Goal: Transaction & Acquisition: Purchase product/service

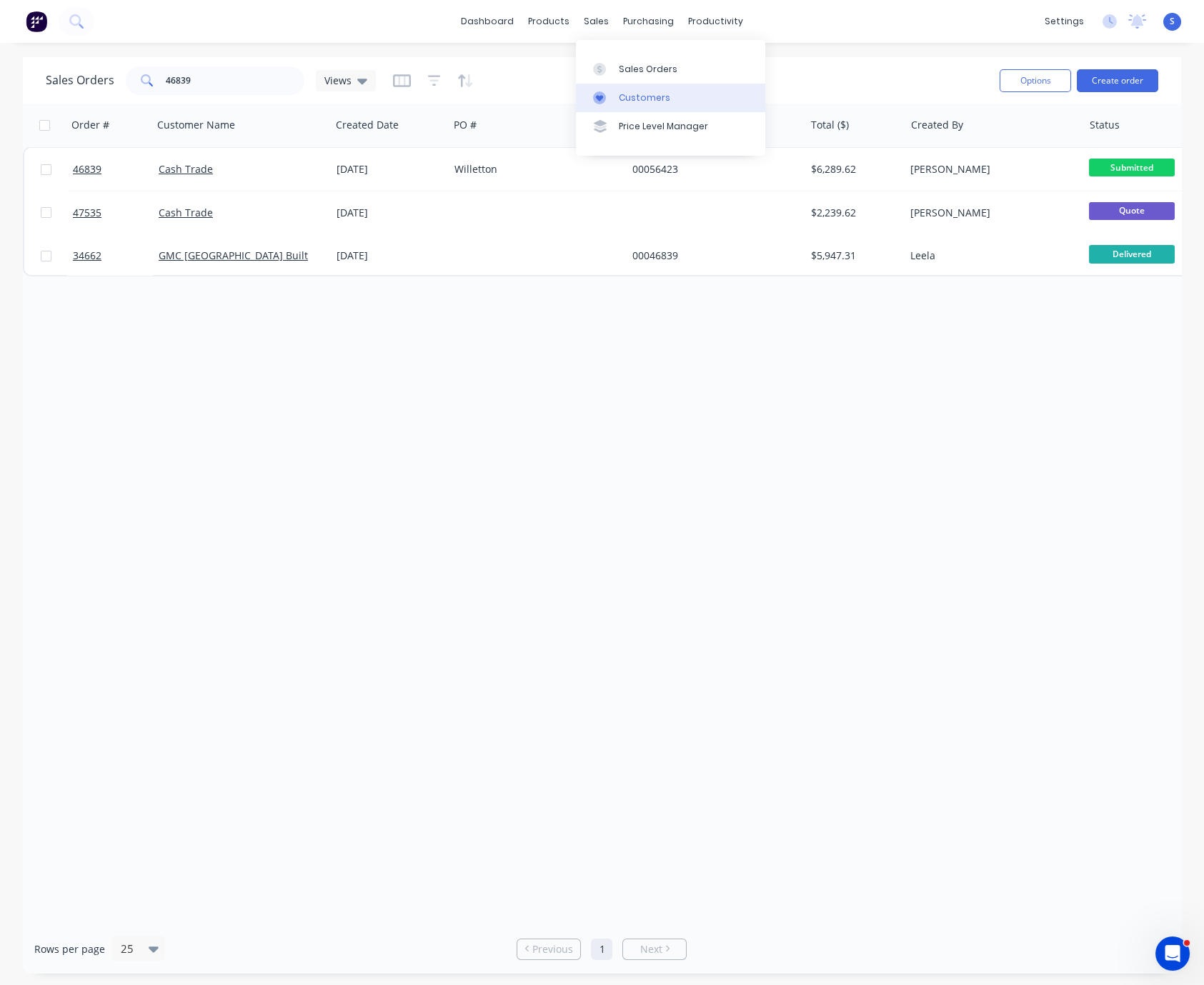
click at [637, 98] on div "Customers" at bounding box center [645, 98] width 51 height 13
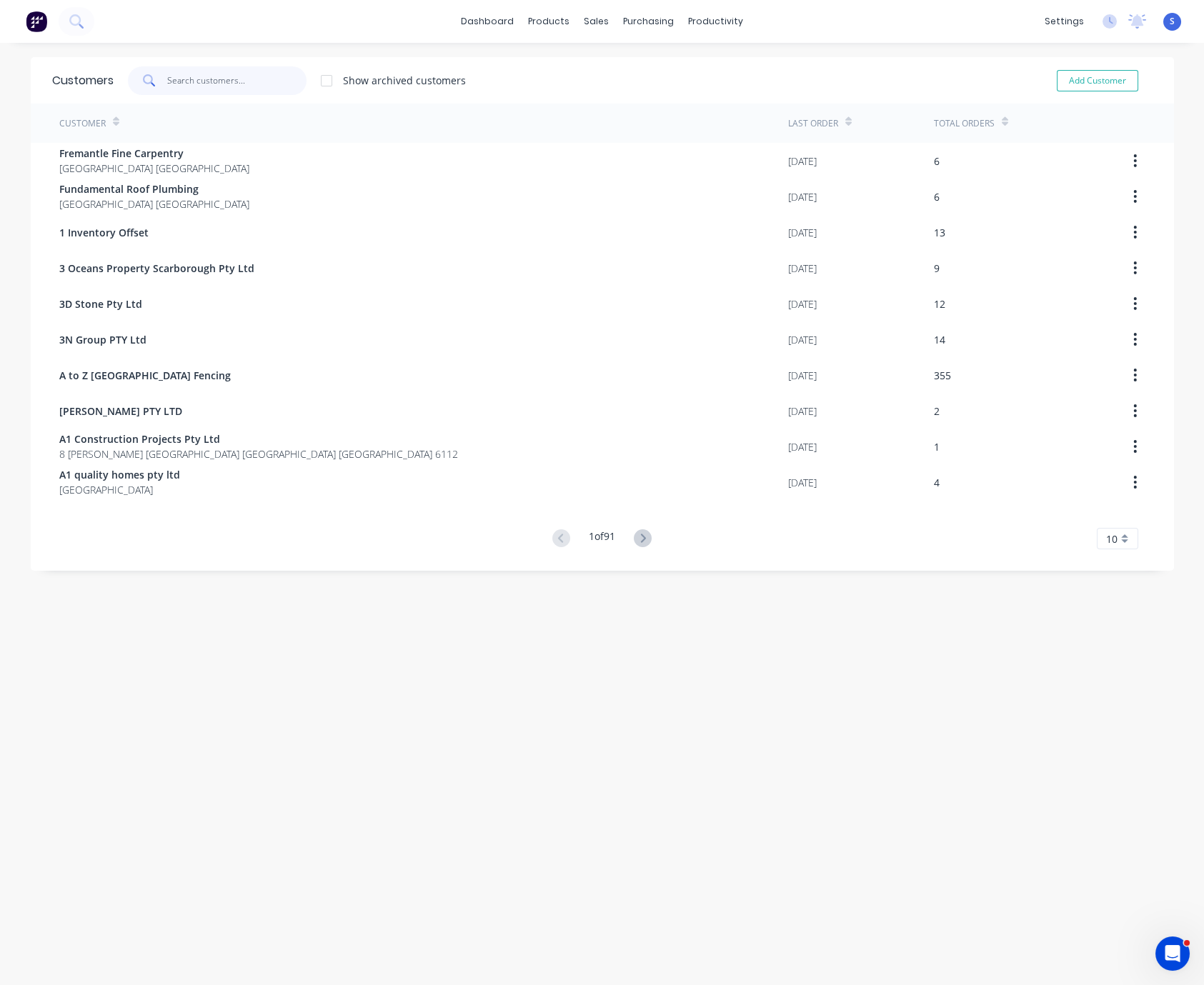
click at [224, 86] on input "text" at bounding box center [237, 81] width 139 height 29
click at [452, 744] on div "Customers Show archived customers Add Customer Customer Last Order Total Orders…" at bounding box center [603, 528] width 1144 height 942
click at [337, 720] on div "Customers Show archived customers Add Customer Customer Last Order Total Orders…" at bounding box center [603, 528] width 1144 height 942
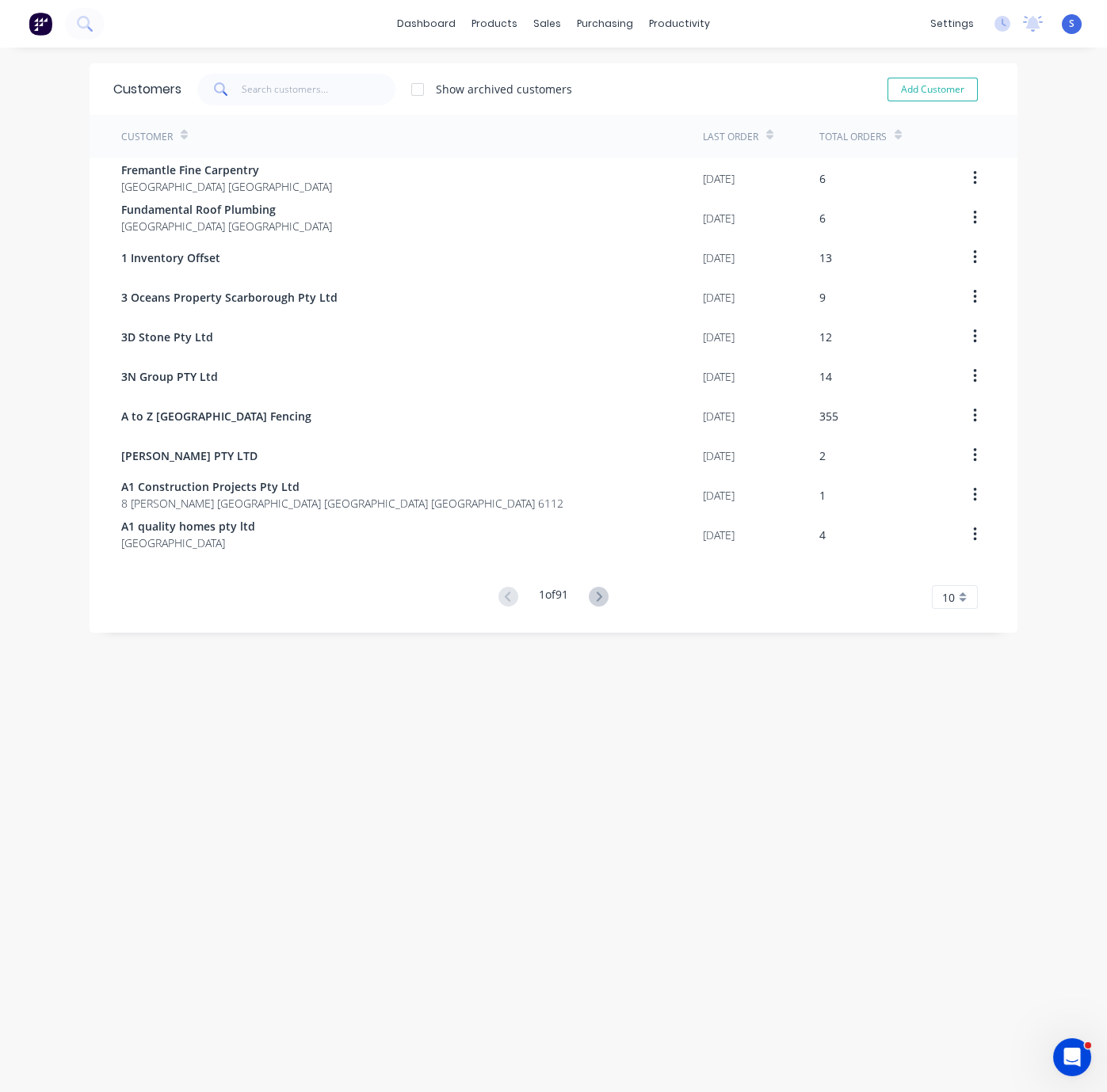
click at [396, 774] on div "Customers Show archived customers Add Customer Customer Last Order Total Orders…" at bounding box center [554, 586] width 1107 height 1045
click at [158, 770] on div "Customers Show archived customers Add Customer Customer Last Order Total Orders…" at bounding box center [554, 586] width 1107 height 1045
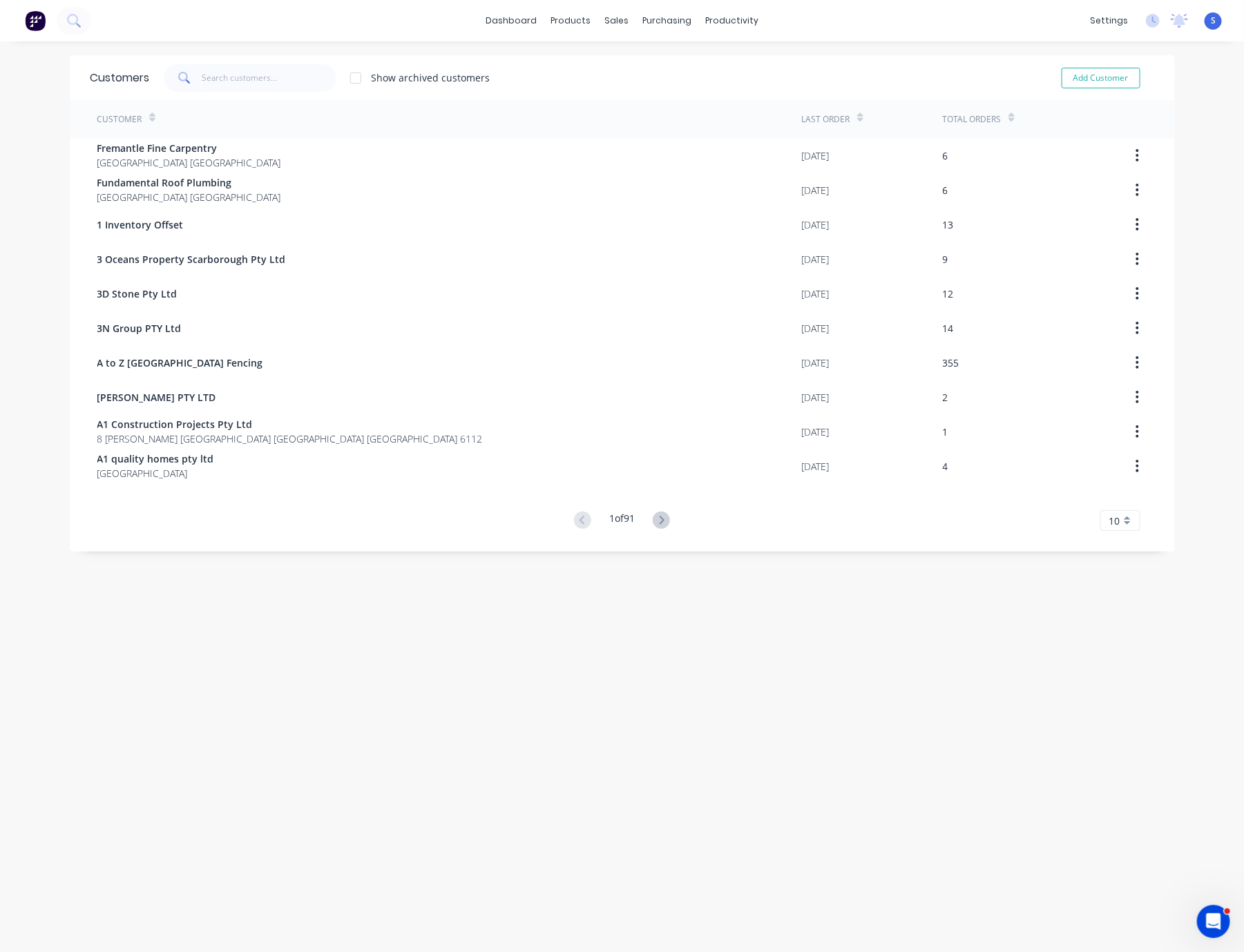
click at [391, 665] on div "Customers Show archived customers Add Customer Customer Last Order Total Orders…" at bounding box center [622, 511] width 1106 height 911
drag, startPoint x: 659, startPoint y: 92, endPoint x: 497, endPoint y: 76, distance: 162.8
click at [659, 92] on link "Customers" at bounding box center [681, 94] width 183 height 28
click at [244, 76] on input "text" at bounding box center [269, 78] width 135 height 28
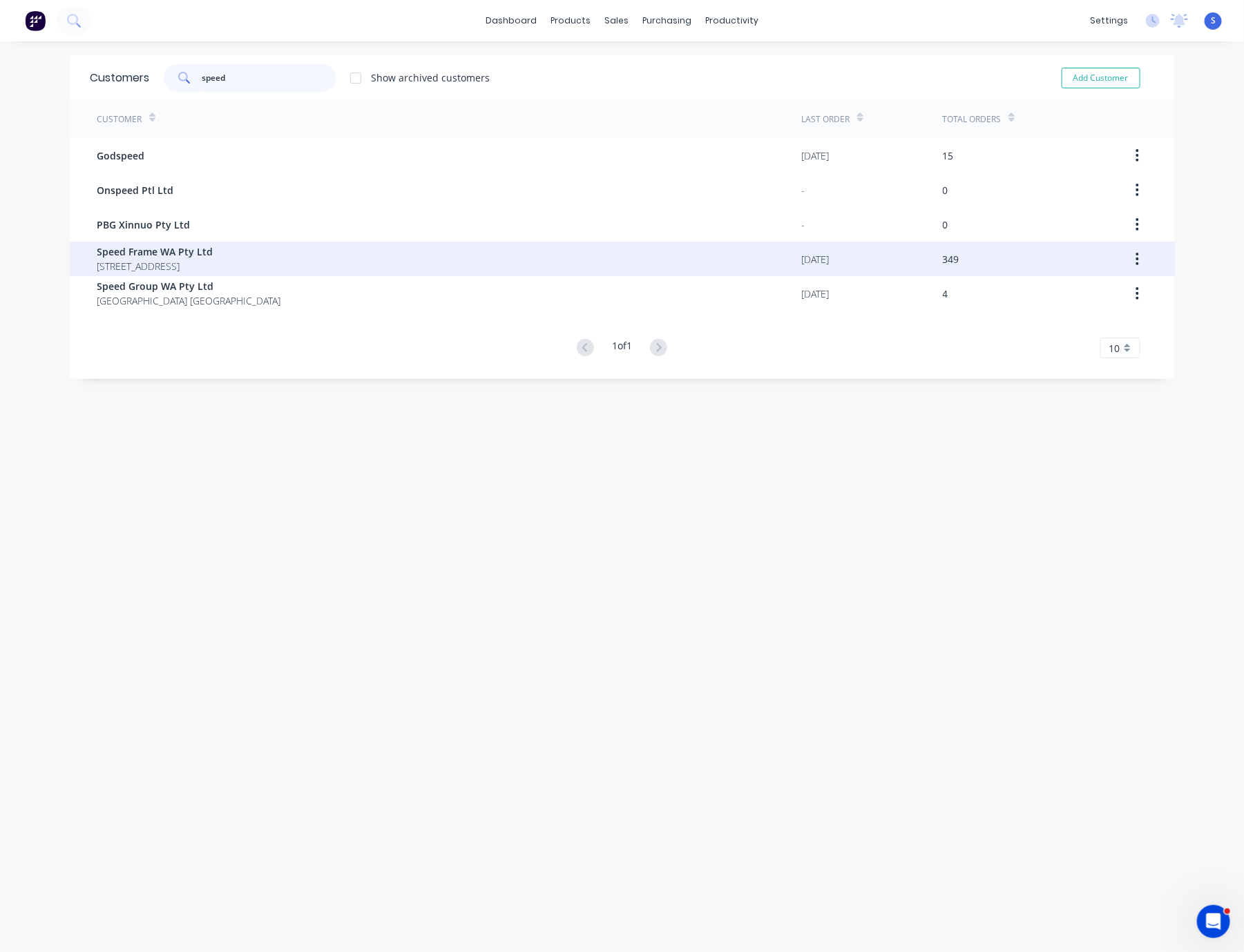
type input "speed"
click at [203, 260] on span "[STREET_ADDRESS]" at bounding box center [155, 266] width 116 height 14
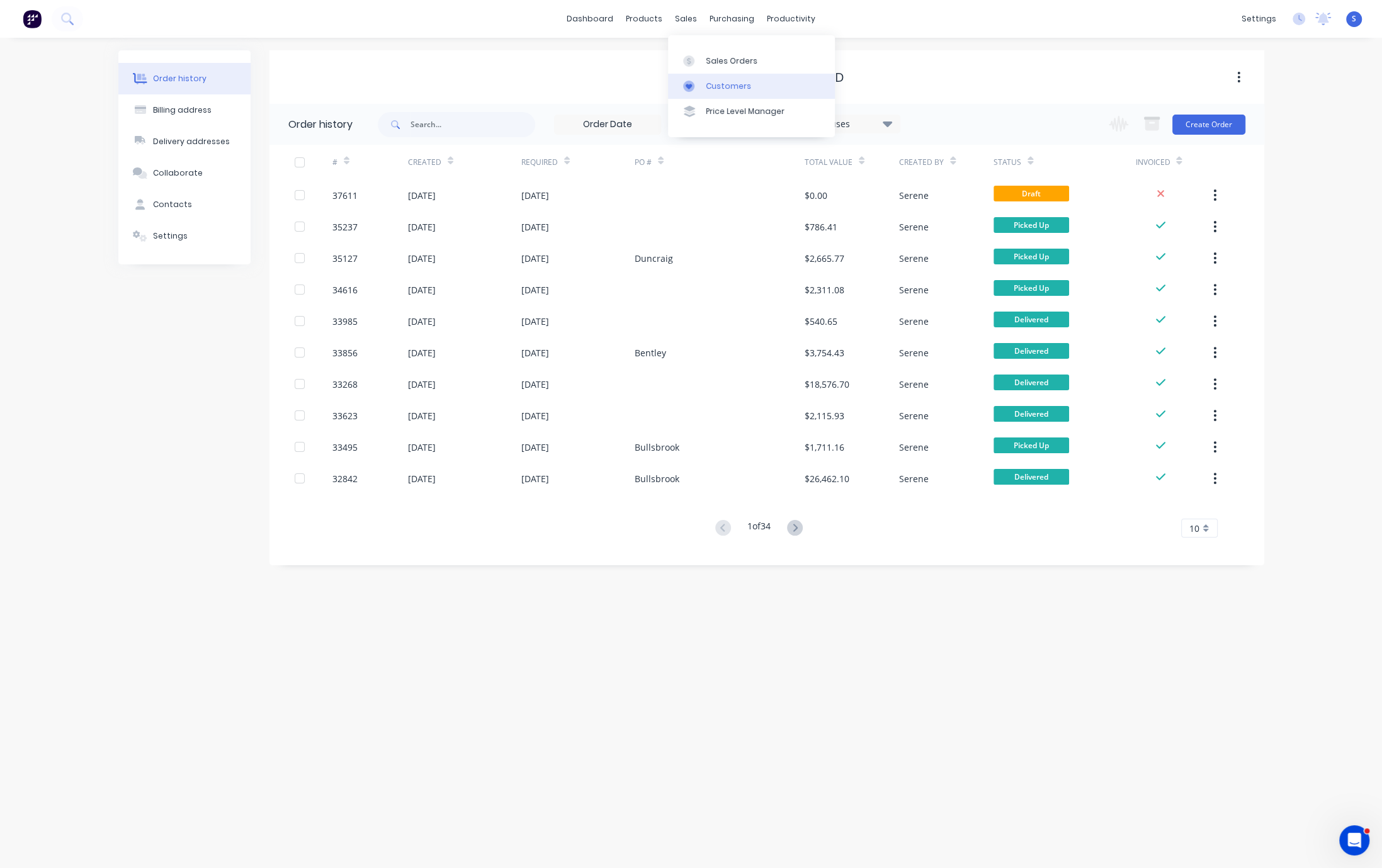
click at [720, 92] on div "Customers" at bounding box center [728, 87] width 45 height 12
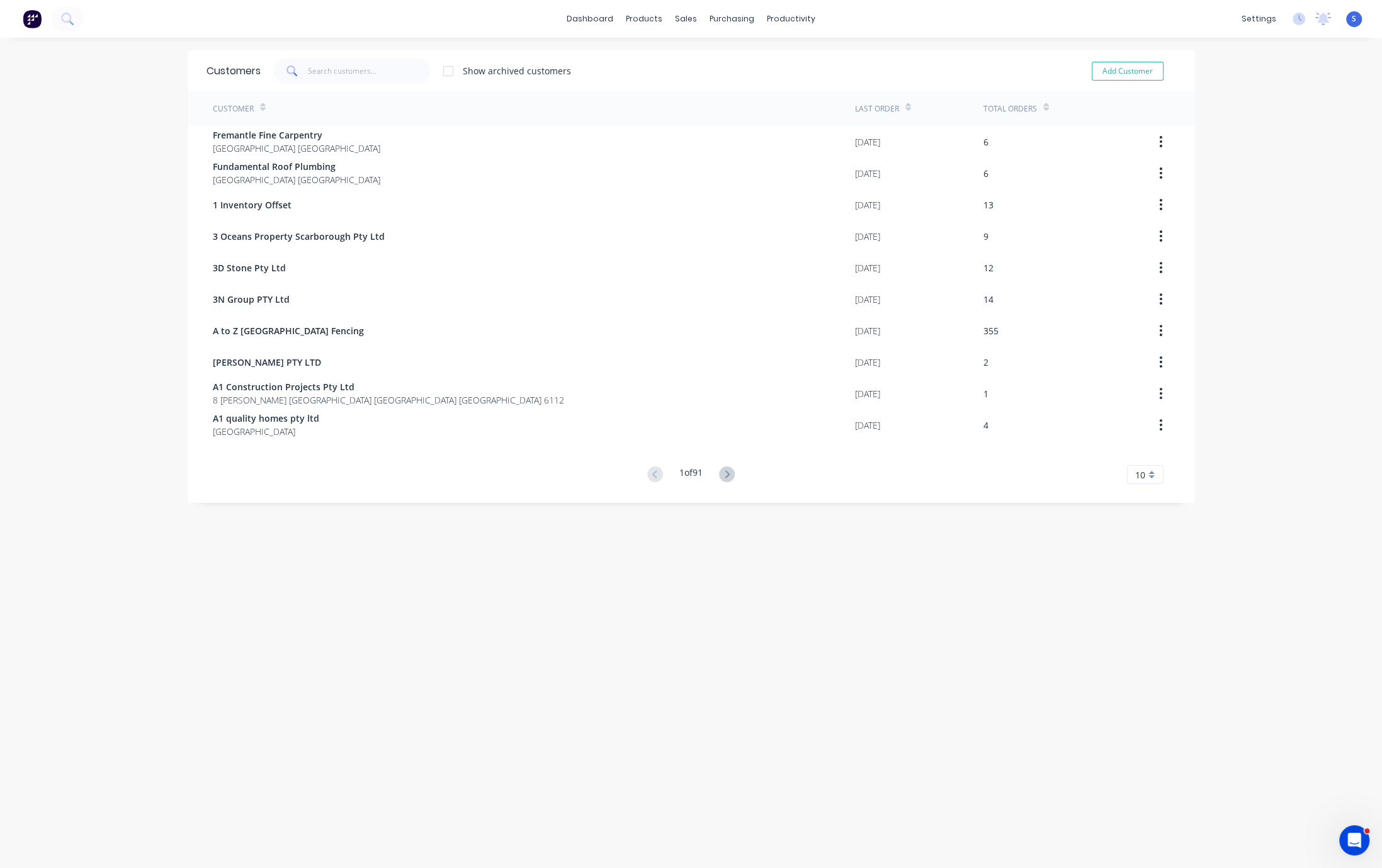
click at [298, 72] on span at bounding box center [291, 71] width 36 height 25
click at [335, 68] on input "text" at bounding box center [369, 71] width 123 height 25
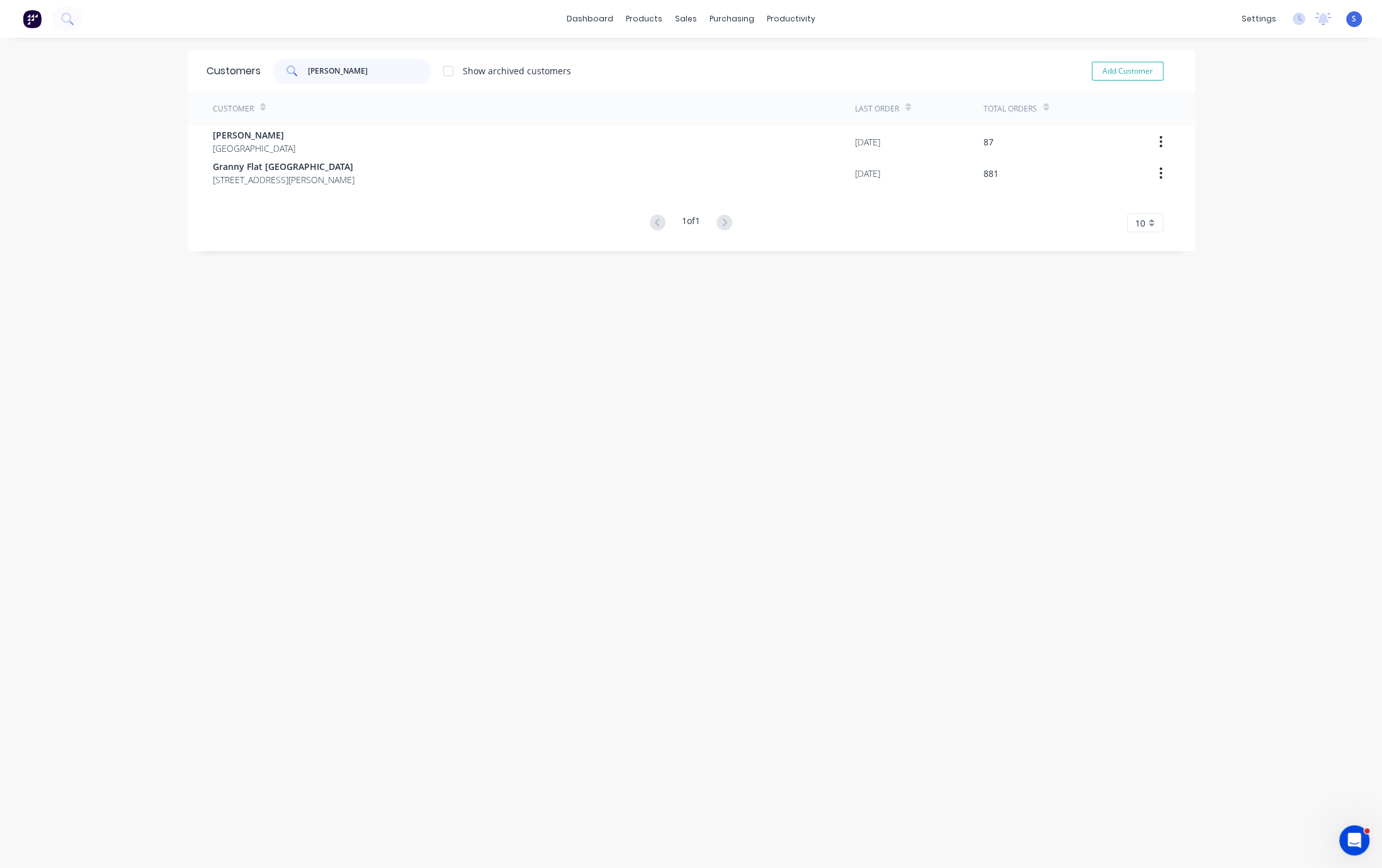
type input "chris"
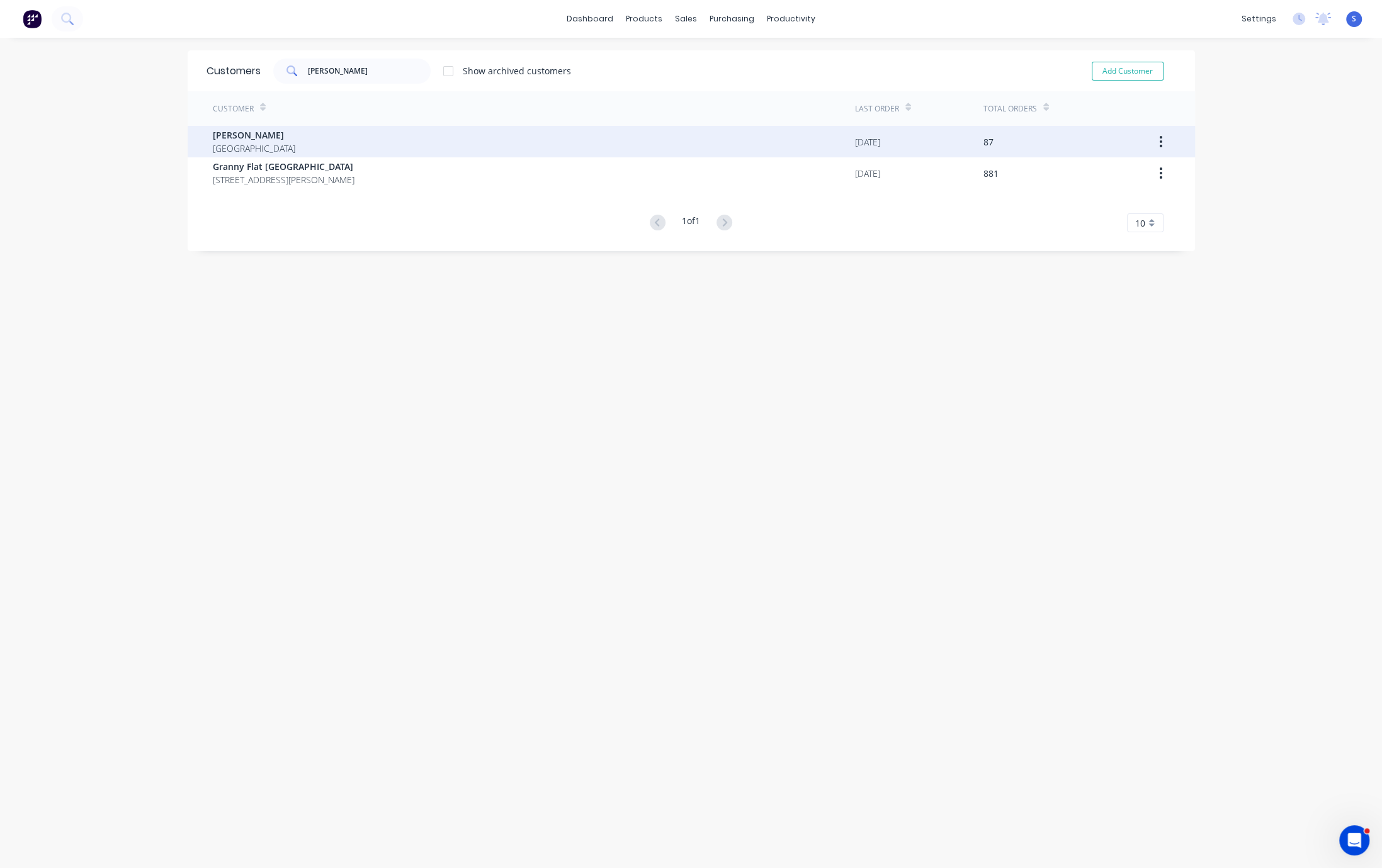
click at [338, 144] on div "Chris Gu Australia" at bounding box center [534, 142] width 642 height 32
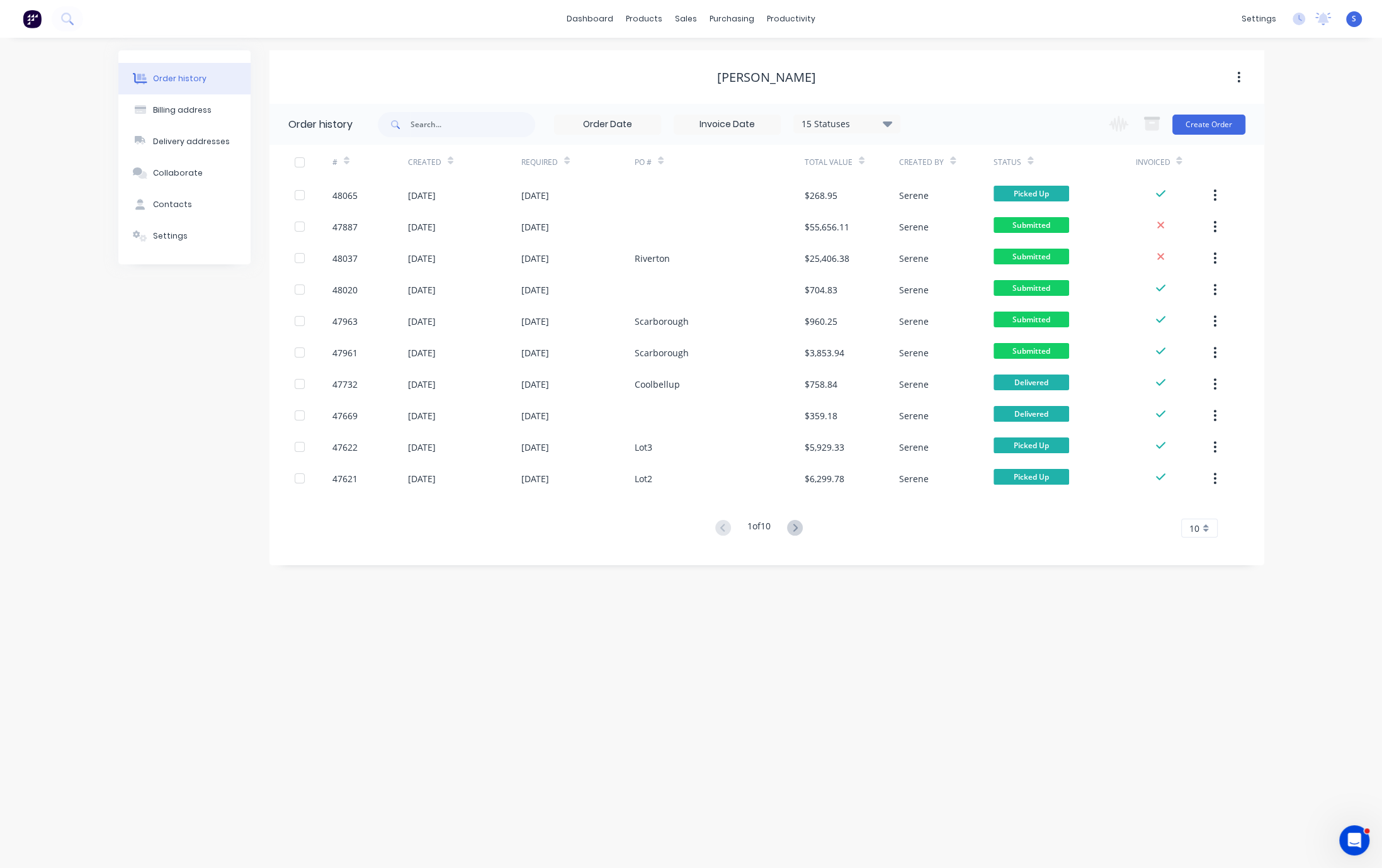
drag, startPoint x: 689, startPoint y: 585, endPoint x: 797, endPoint y: 595, distance: 108.5
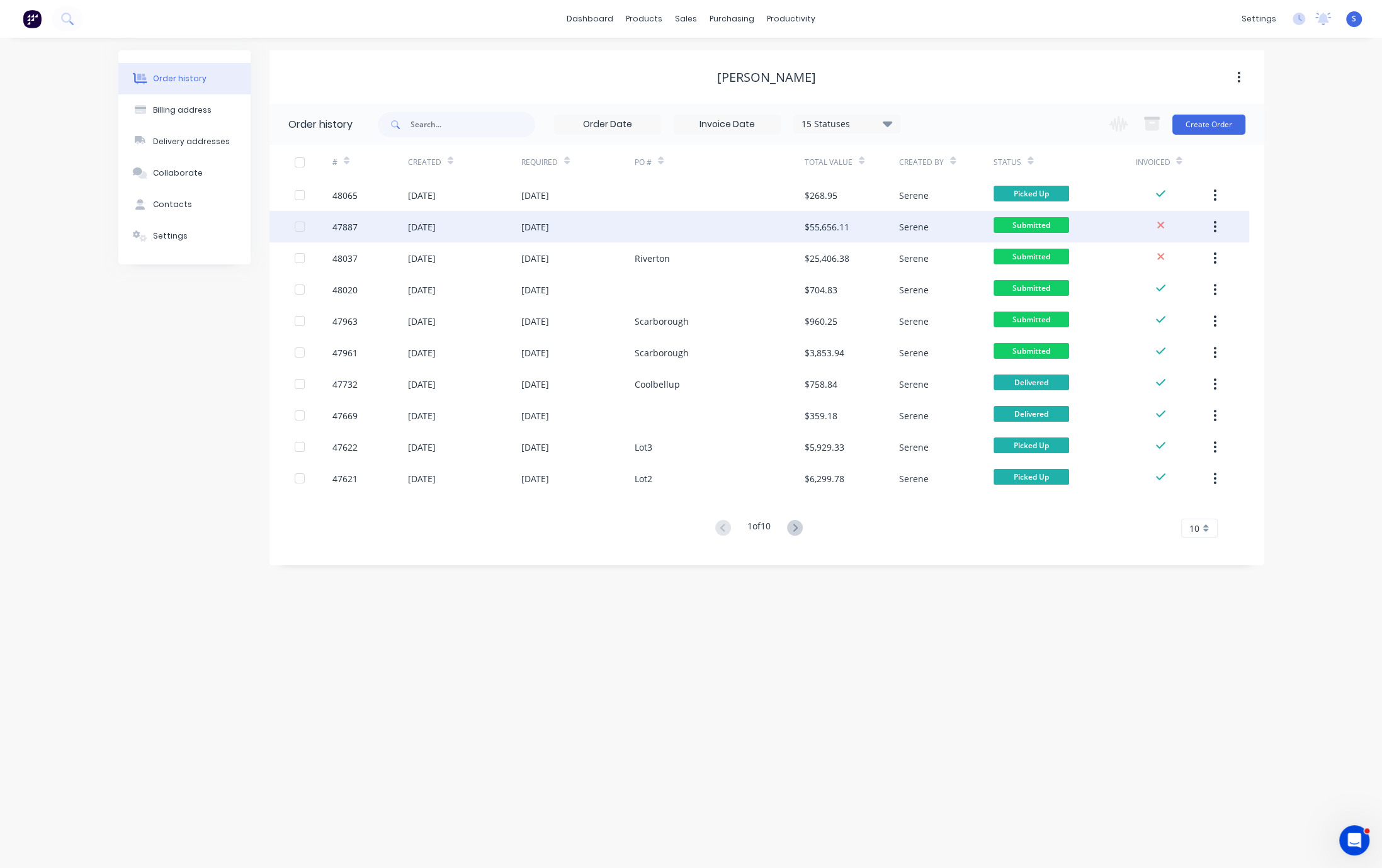
click at [541, 212] on div "[DATE]" at bounding box center [578, 226] width 113 height 32
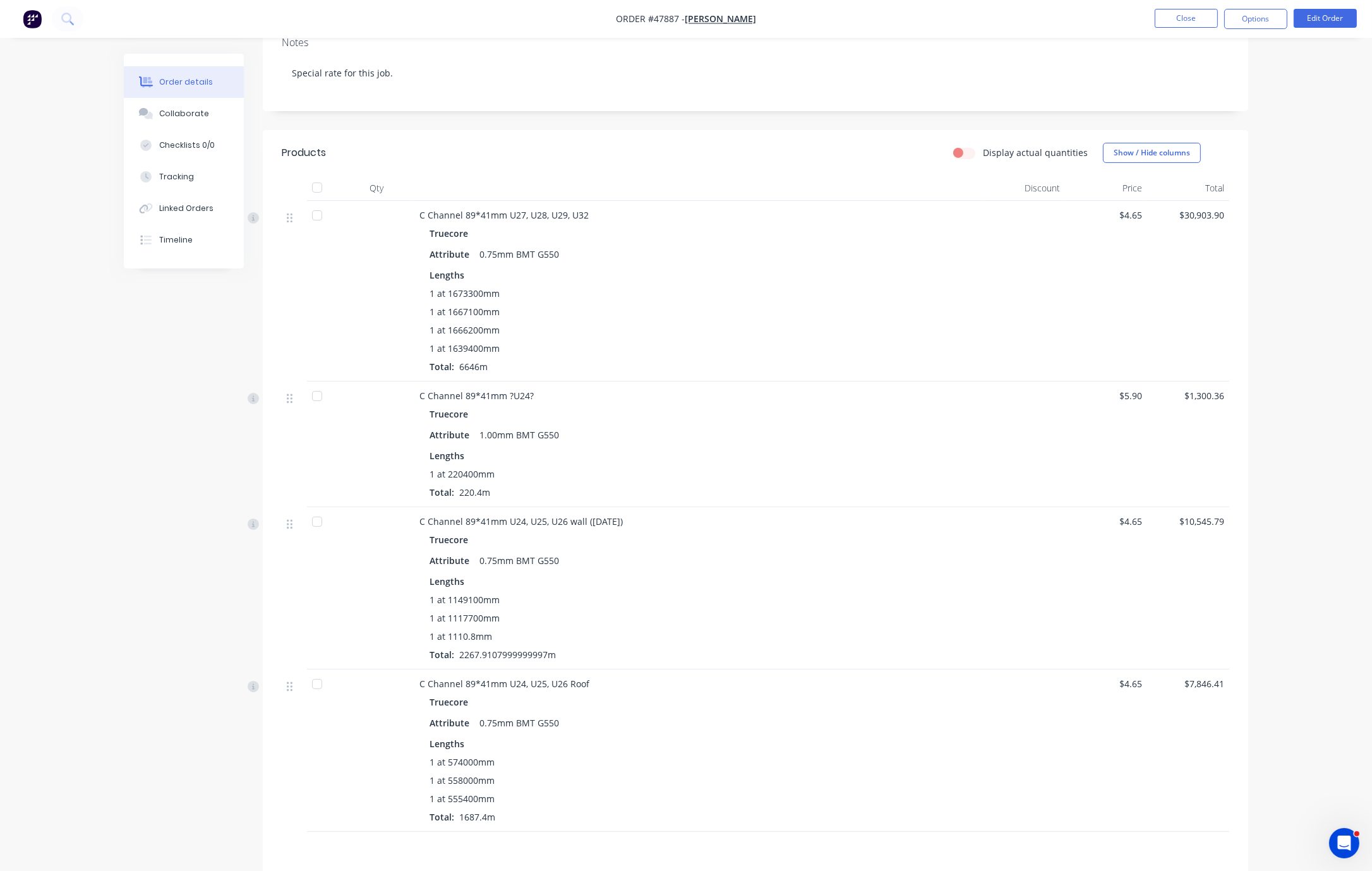
scroll to position [442, 0]
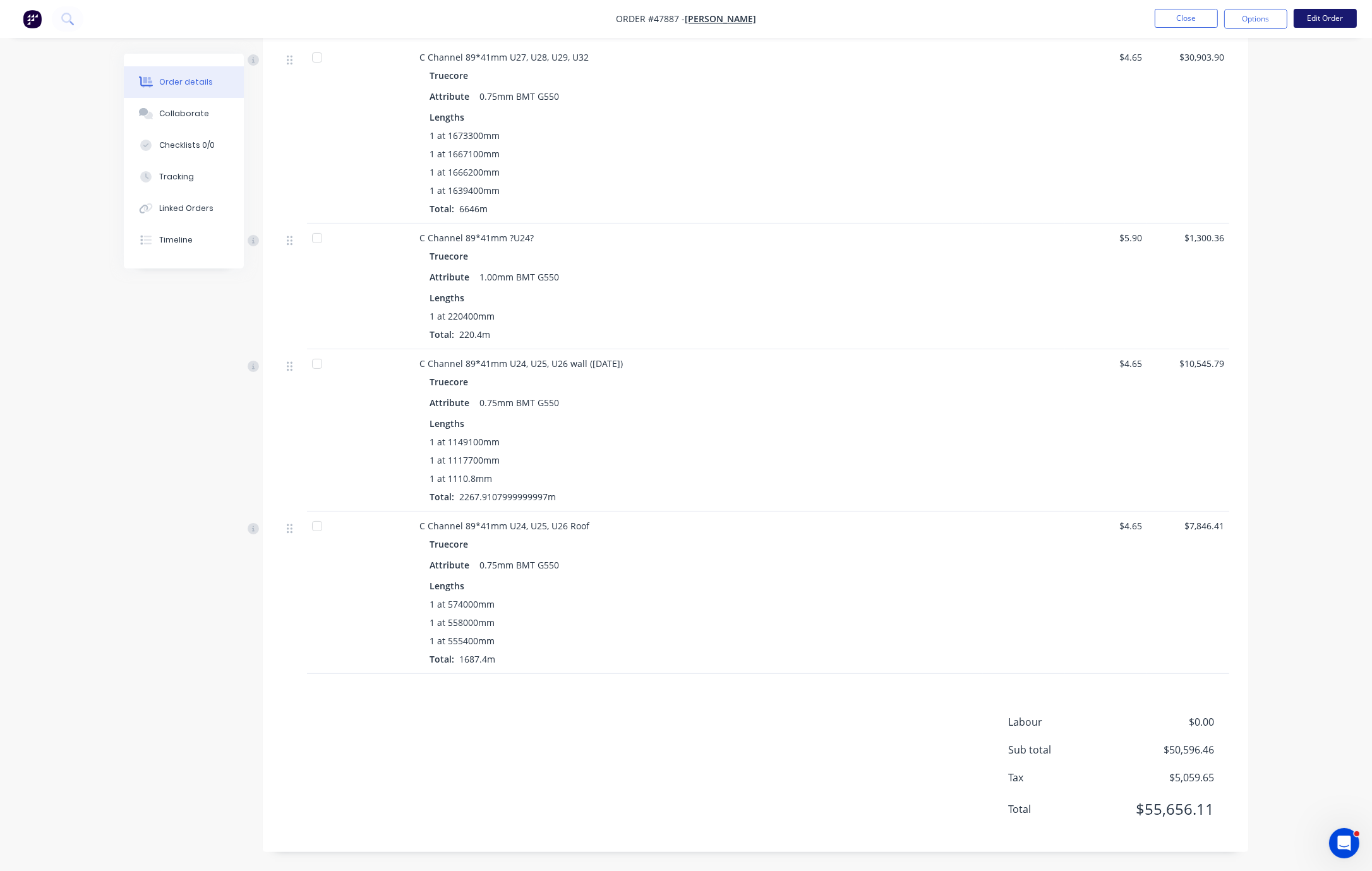
click at [897, 22] on button "Edit Order" at bounding box center [1325, 18] width 63 height 19
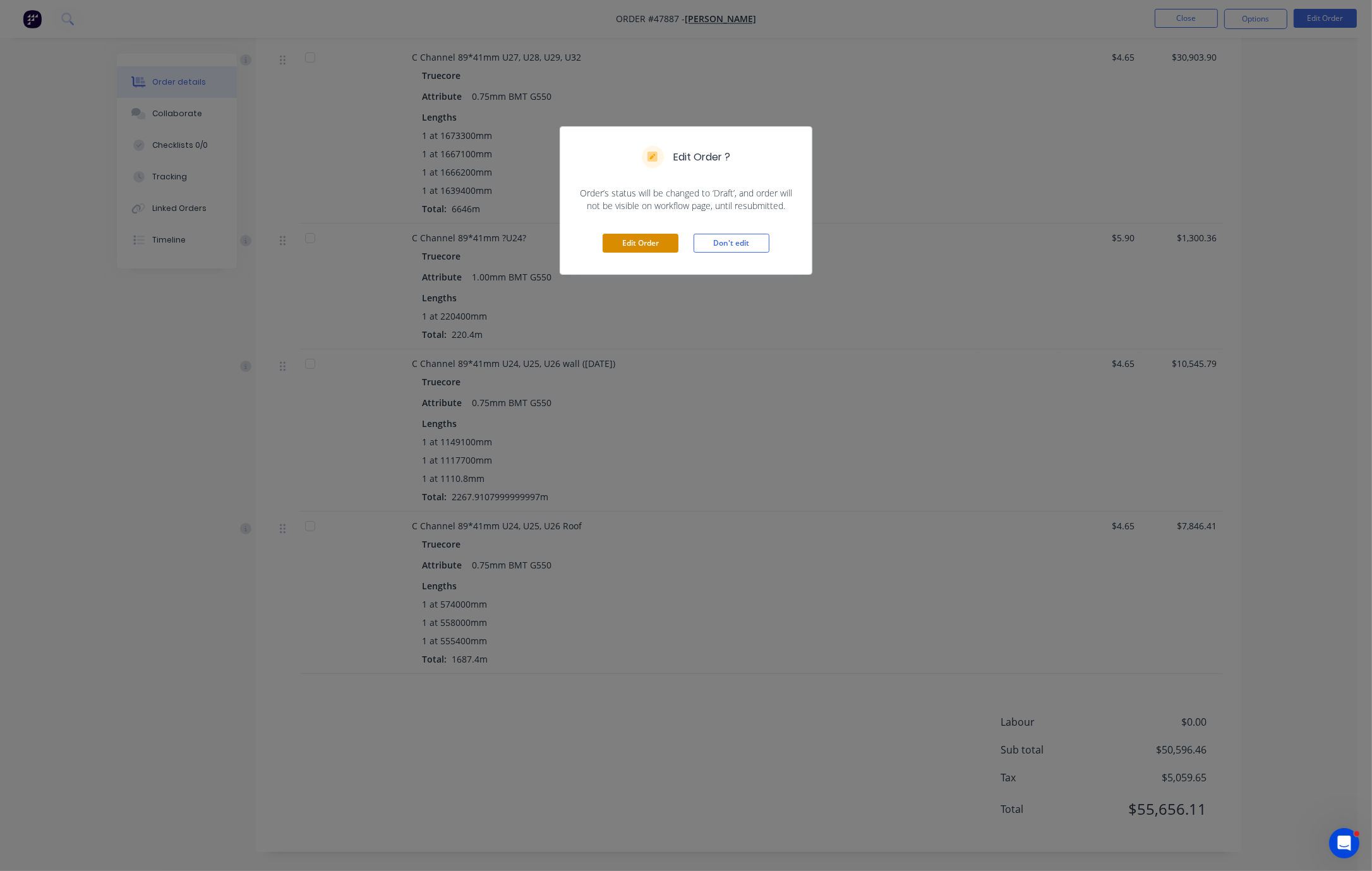
click at [642, 252] on button "Edit Order" at bounding box center [641, 243] width 76 height 19
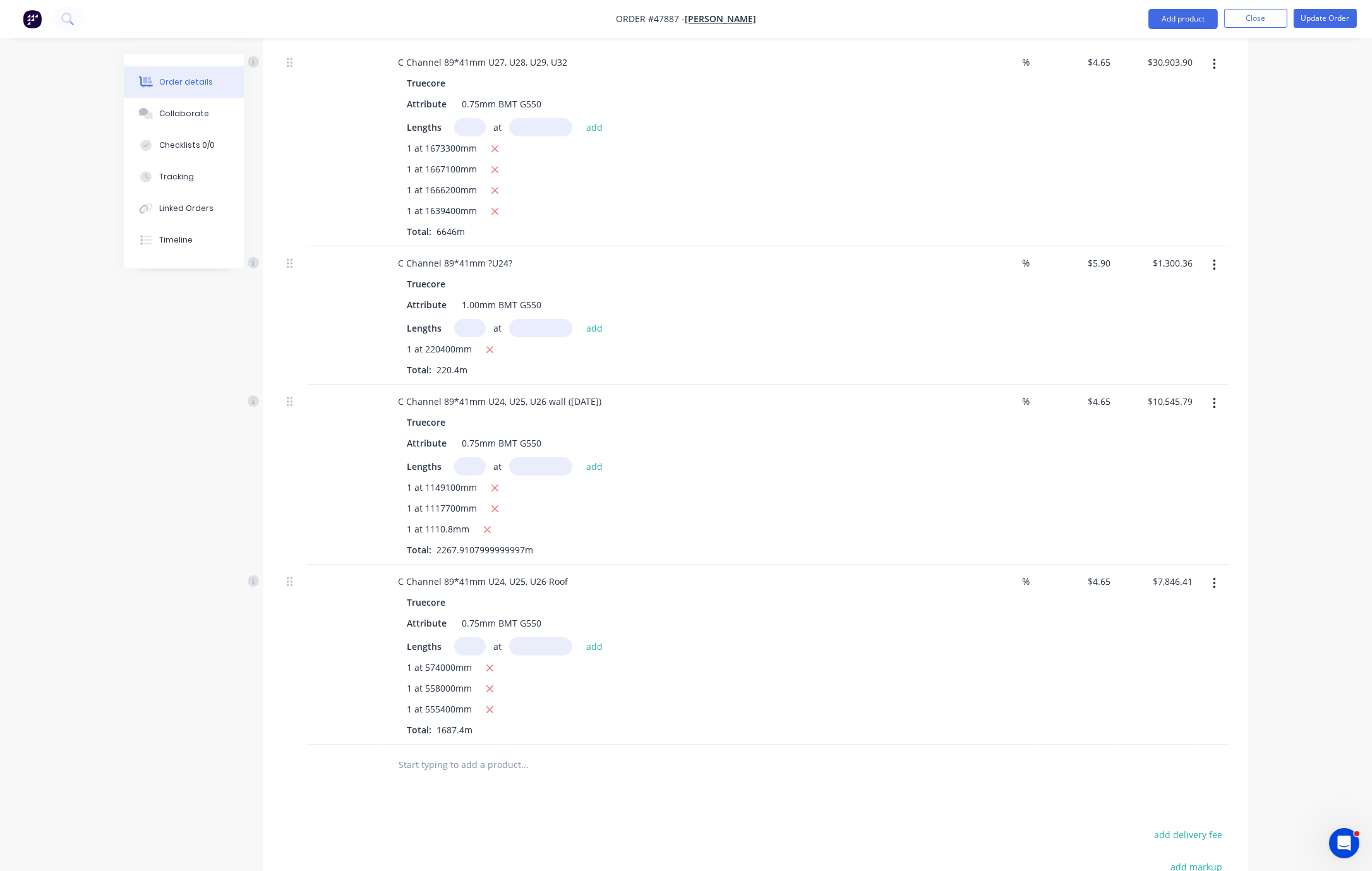
click at [897, 71] on icon "button" at bounding box center [1214, 64] width 3 height 14
click at [897, 132] on div "Duplicate" at bounding box center [1170, 123] width 97 height 18
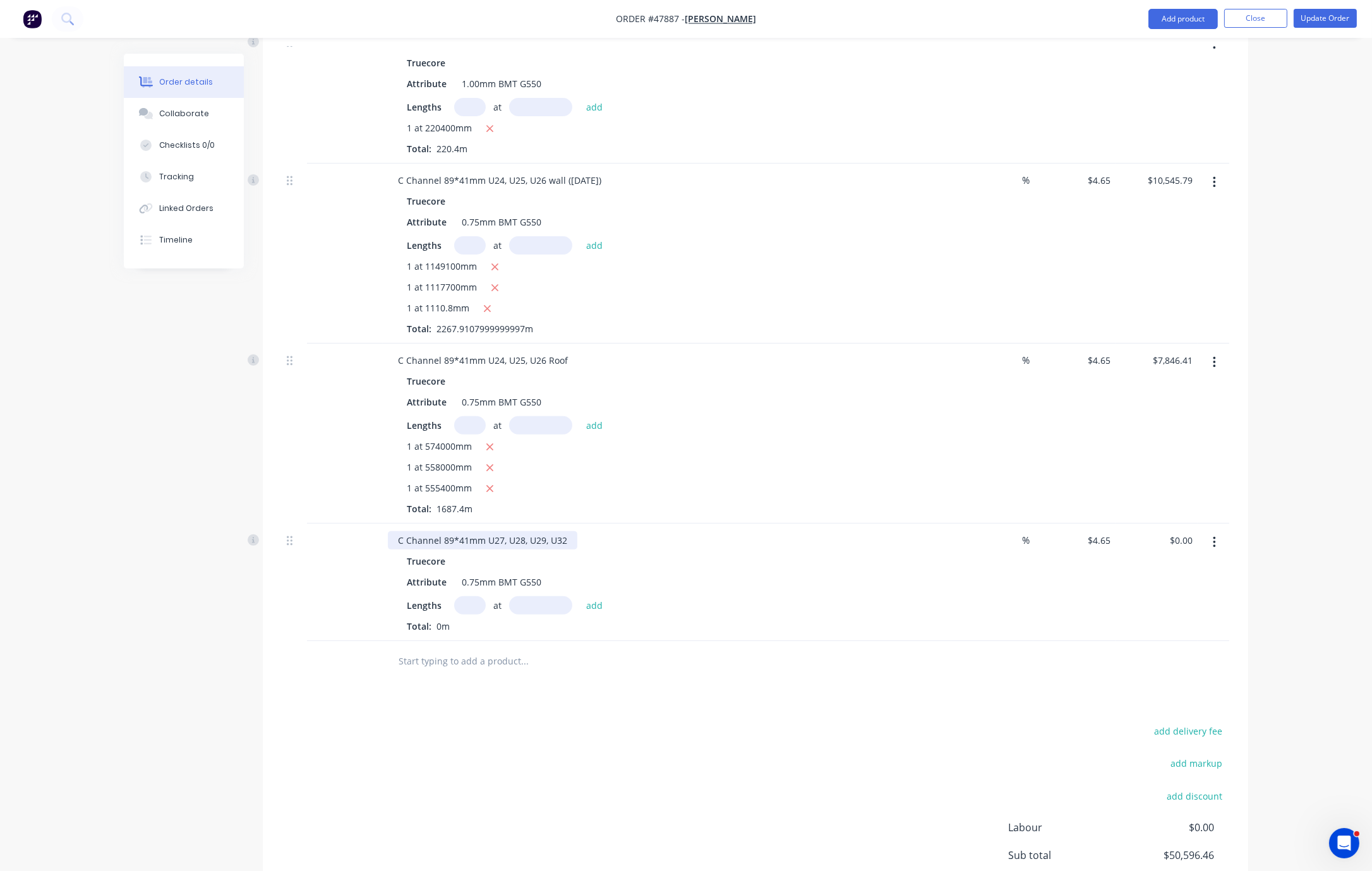
click at [578, 550] on div "C Channel 89*41mm U27, U28, U29, U32" at bounding box center [483, 541] width 190 height 18
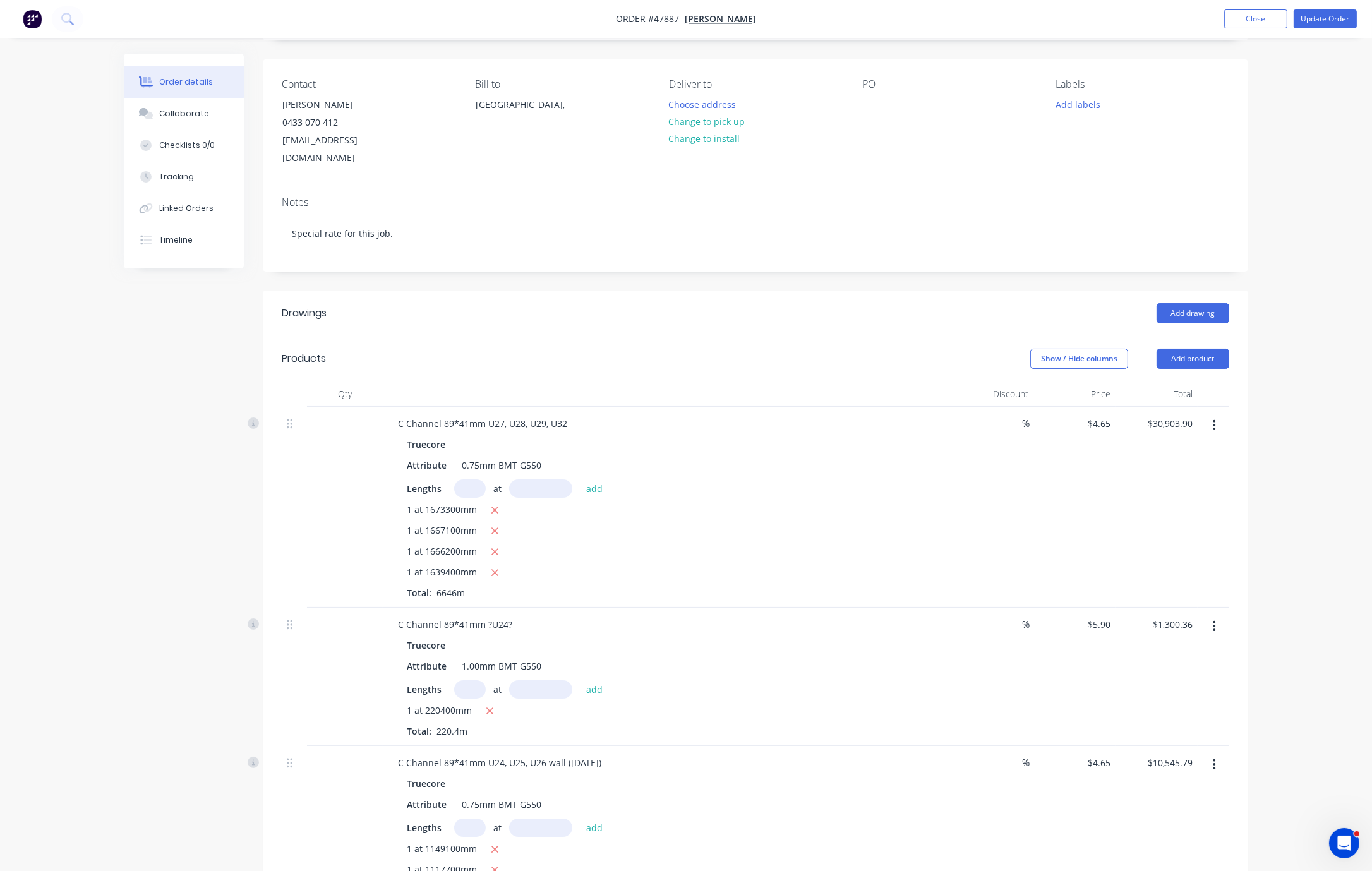
scroll to position [0, 0]
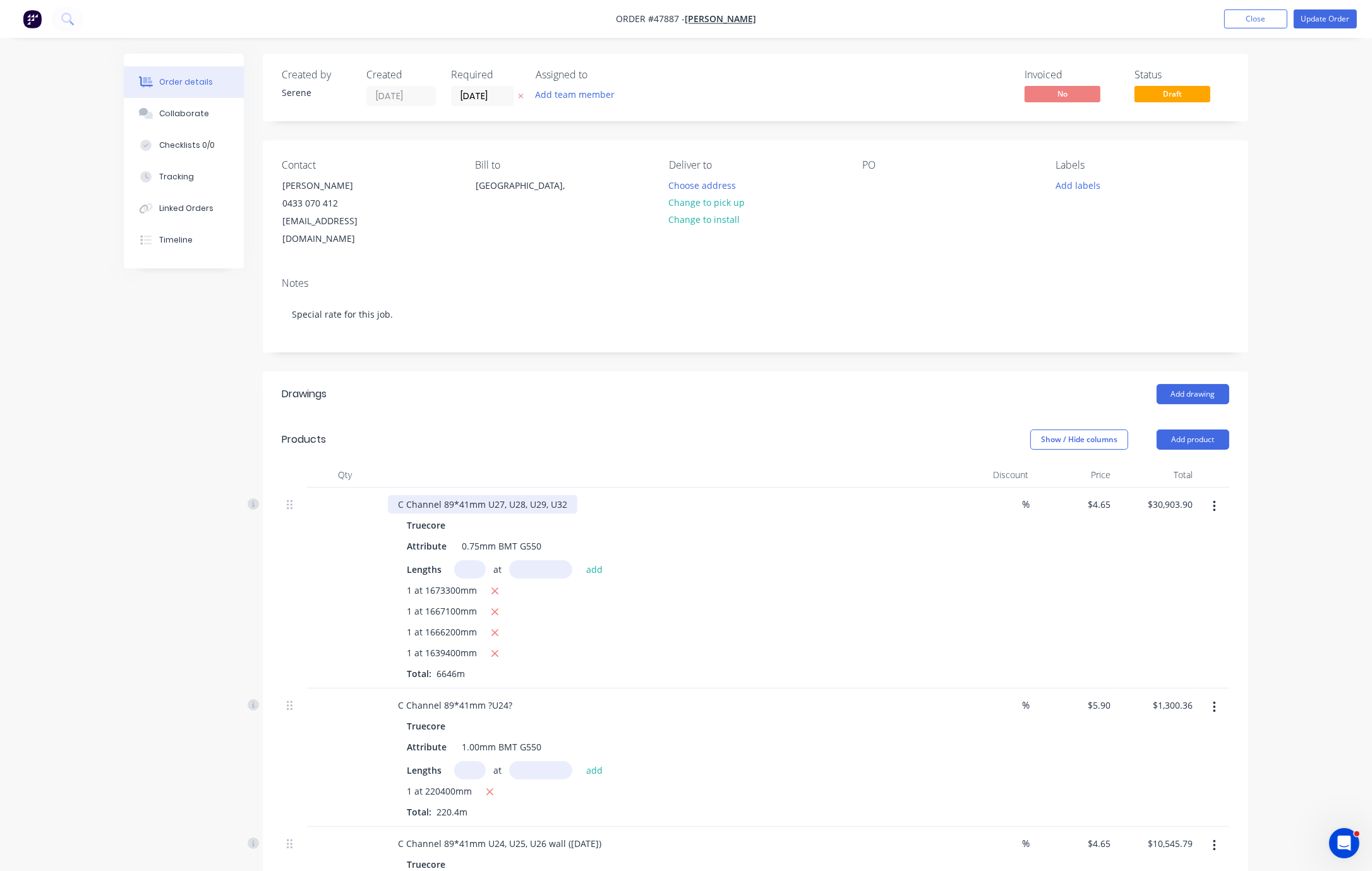
click at [578, 513] on div "C Channel 89*41mm U27, U28, U29, U32" at bounding box center [483, 504] width 190 height 18
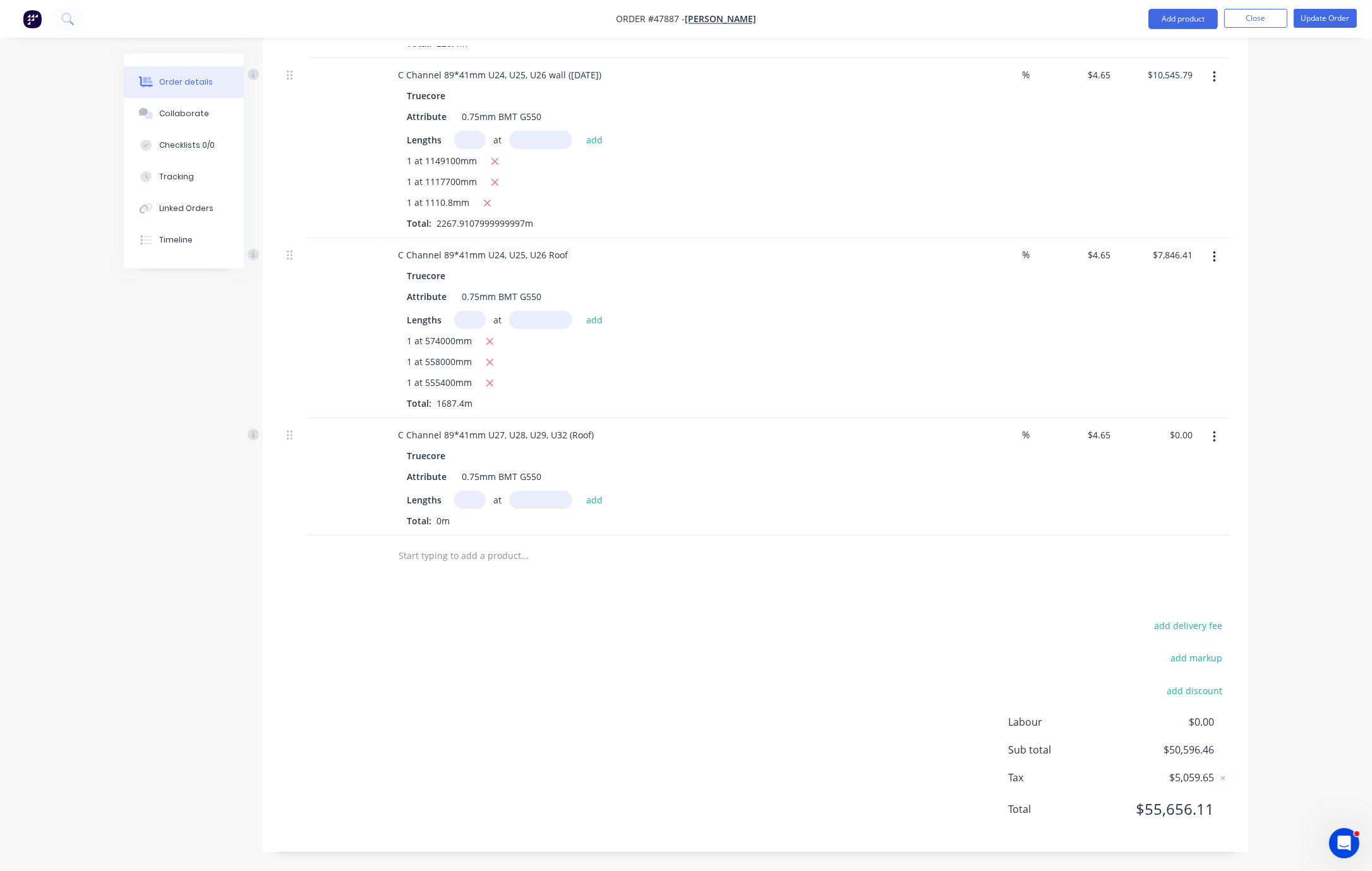
scroll to position [848, 0]
click at [477, 491] on input "text" at bounding box center [470, 500] width 32 height 18
type input "1"
type input "557770"
click at [580, 491] on button "add" at bounding box center [595, 499] width 30 height 17
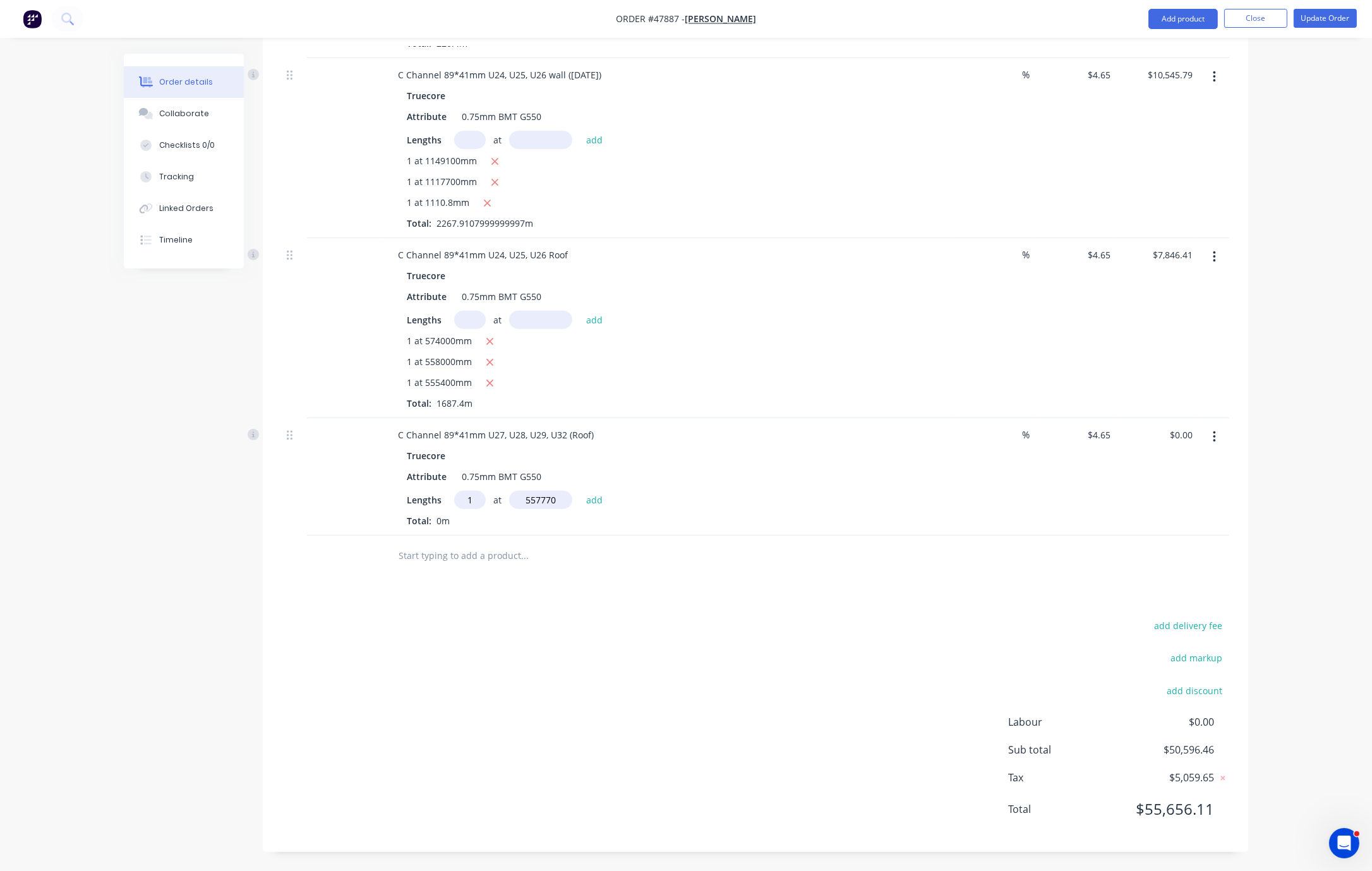
type input "$2,593.63"
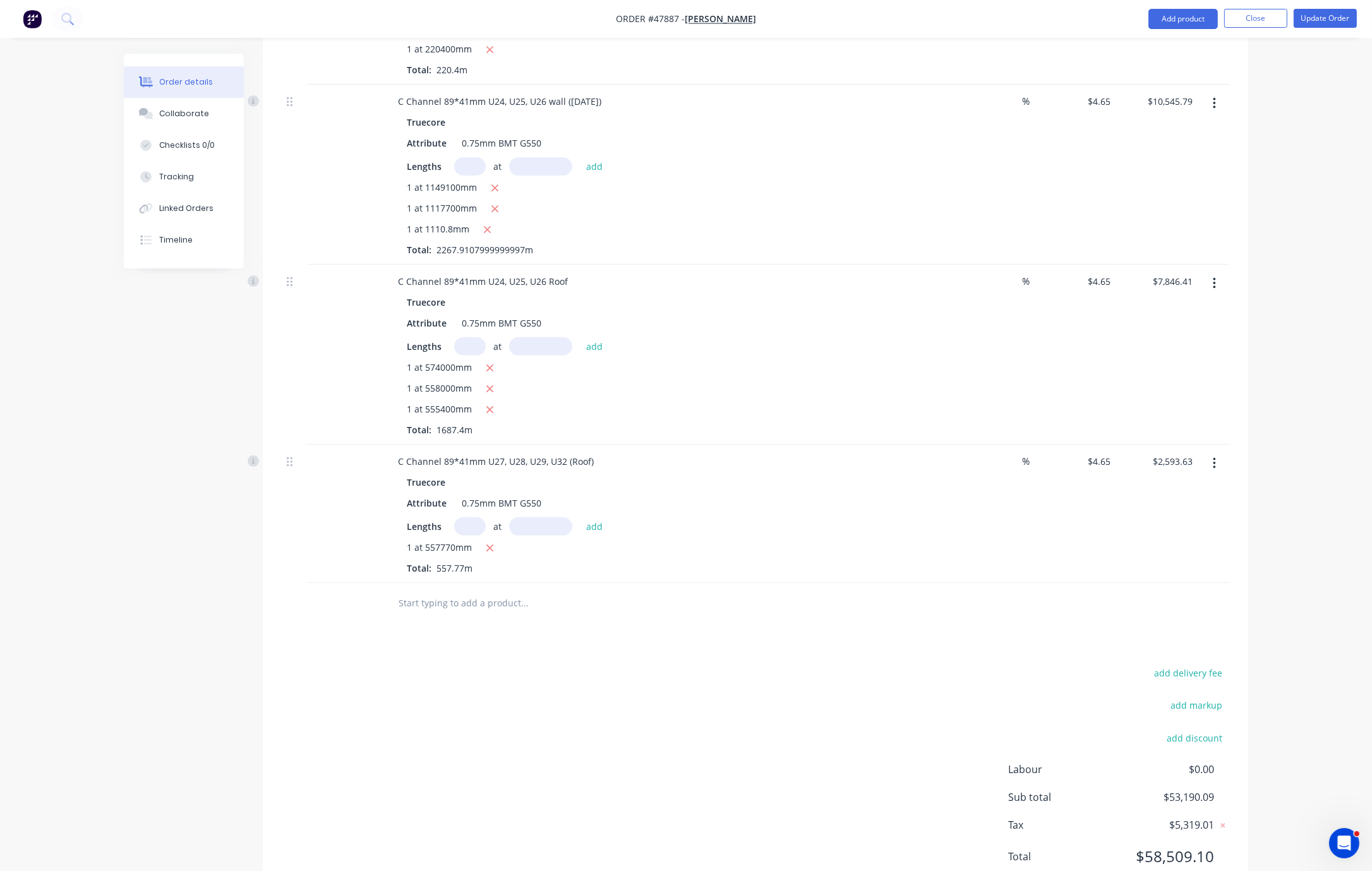
scroll to position [870, 0]
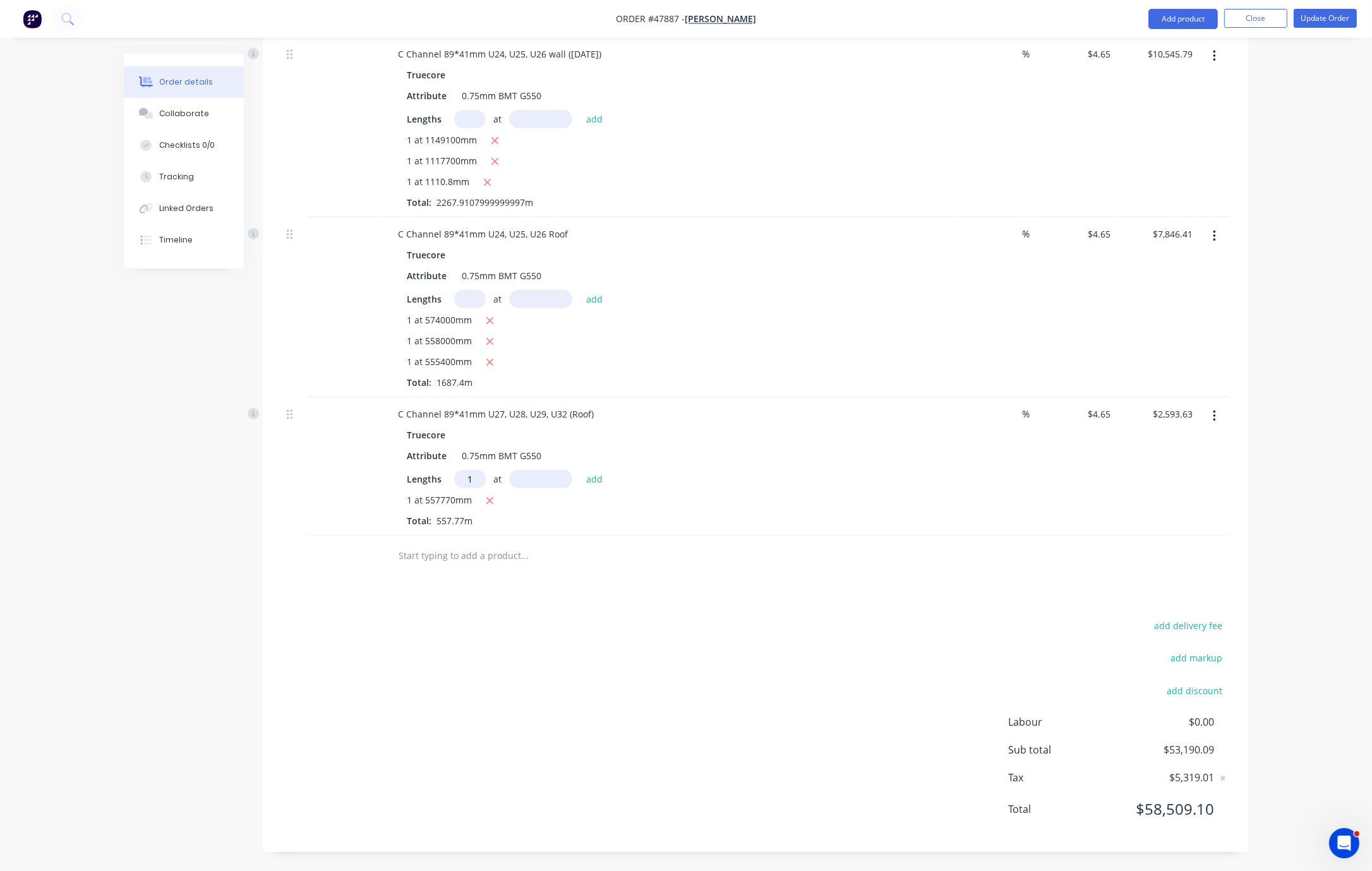
type input "1"
type input "555700"
click at [580, 470] on button "add" at bounding box center [595, 478] width 30 height 17
type input "$5,177.64"
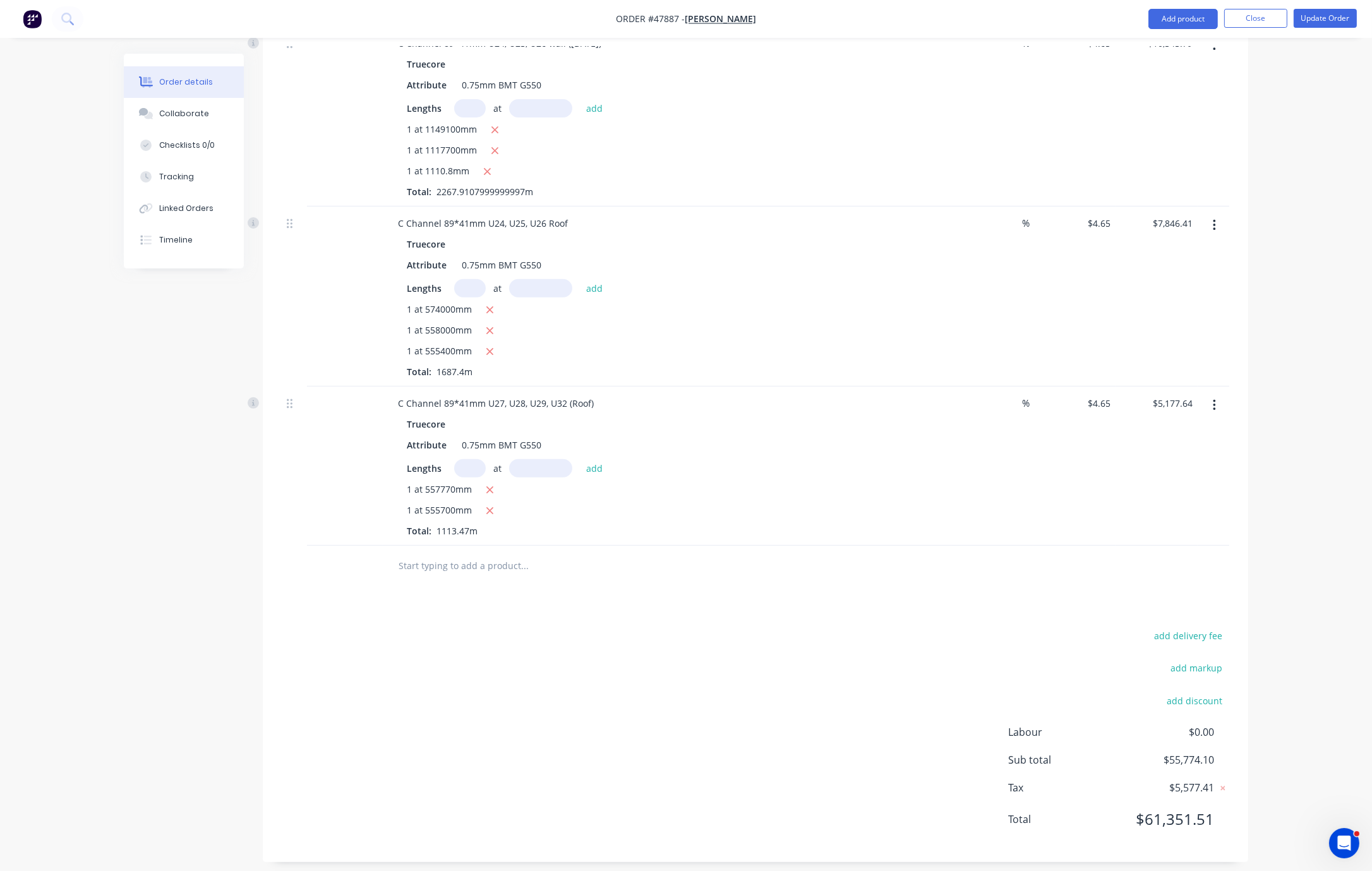
scroll to position [892, 0]
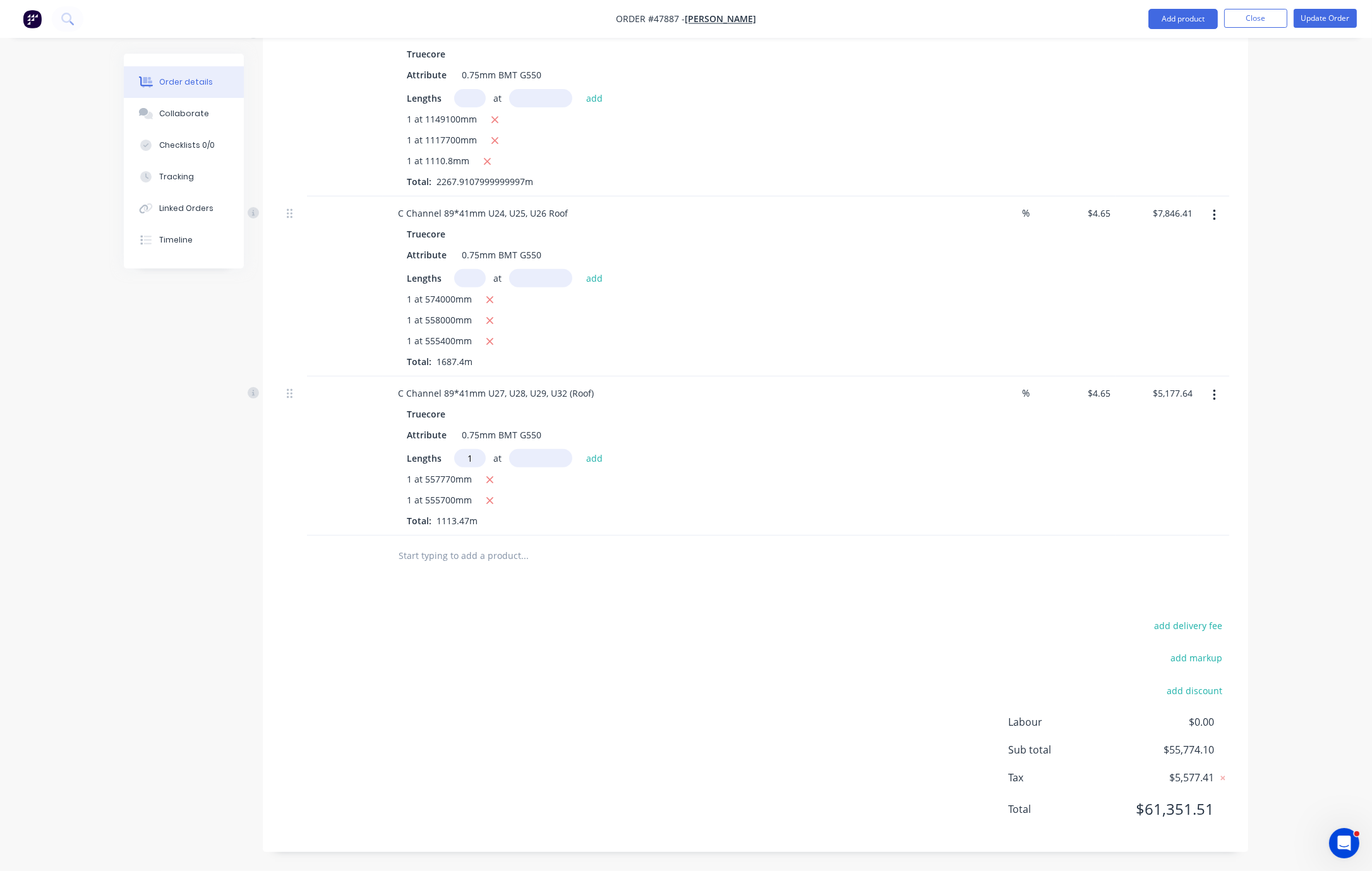
type input "1"
type input "555400"
click at [580, 449] on button "add" at bounding box center [595, 458] width 30 height 17
type input "$7,760.25"
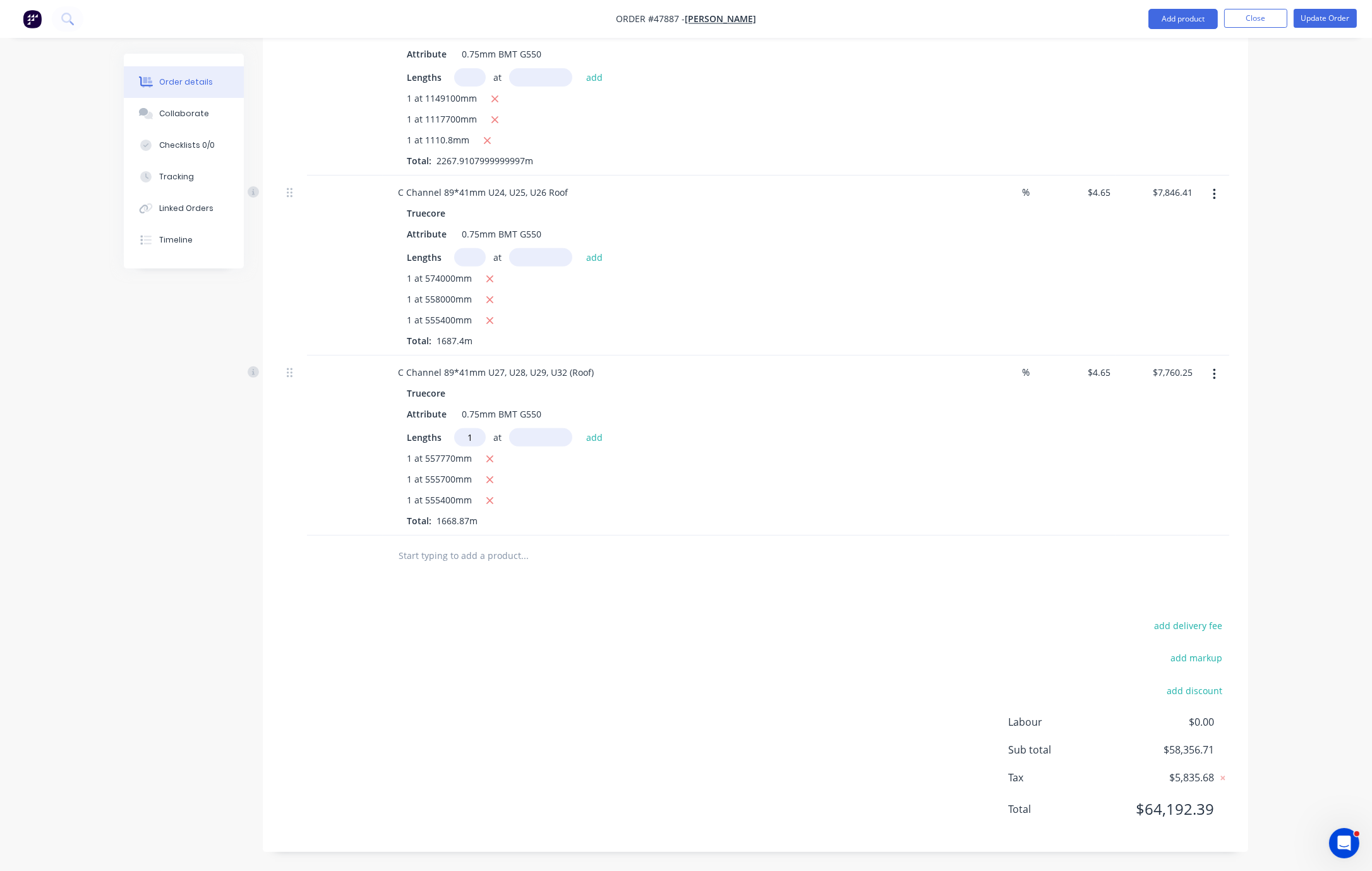
type input "1"
type input "5464700"
click at [580, 428] on button "add" at bounding box center [595, 437] width 30 height 17
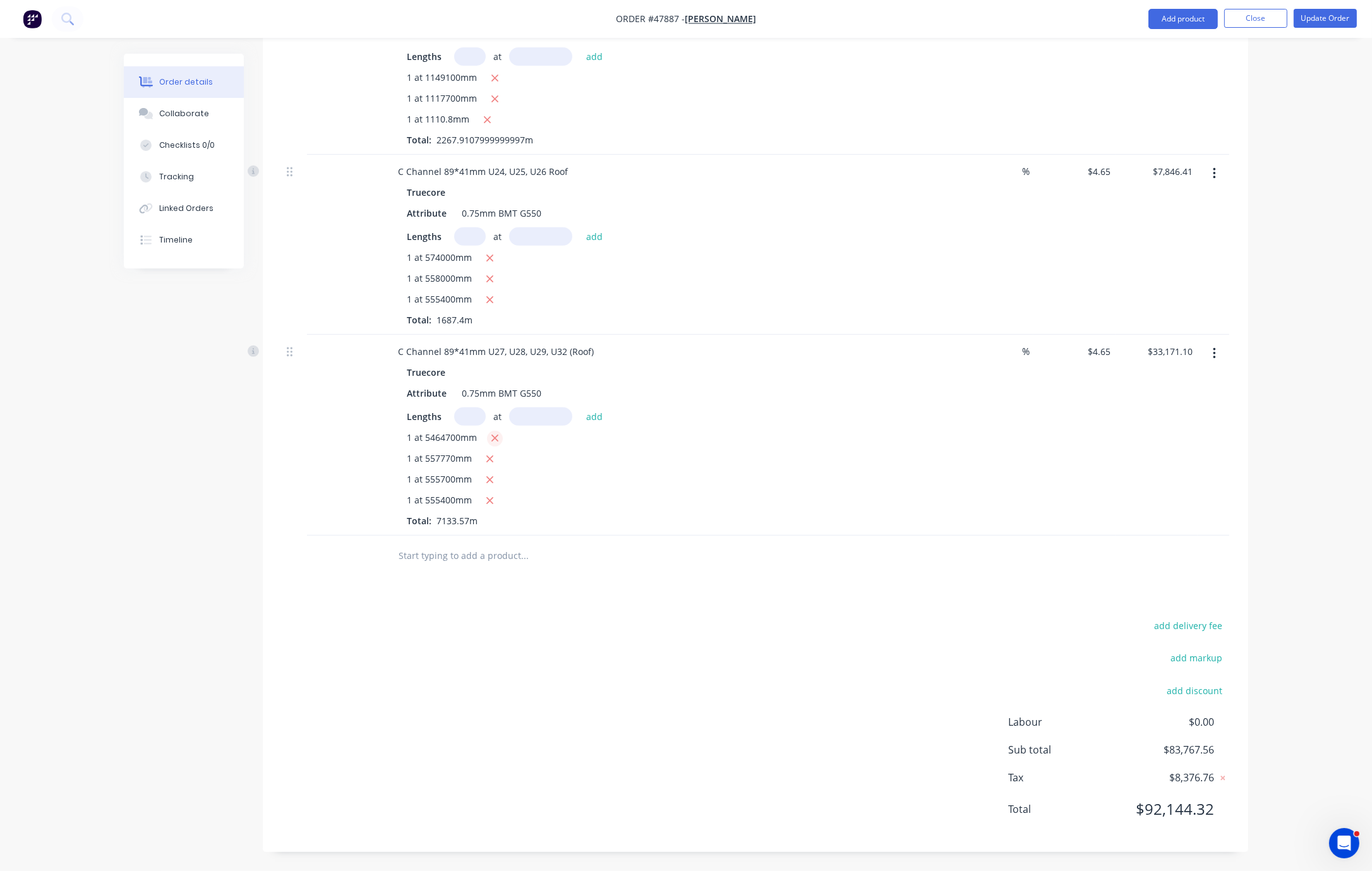
click at [499, 444] on icon "button" at bounding box center [495, 439] width 8 height 12
type input "$7,760.25"
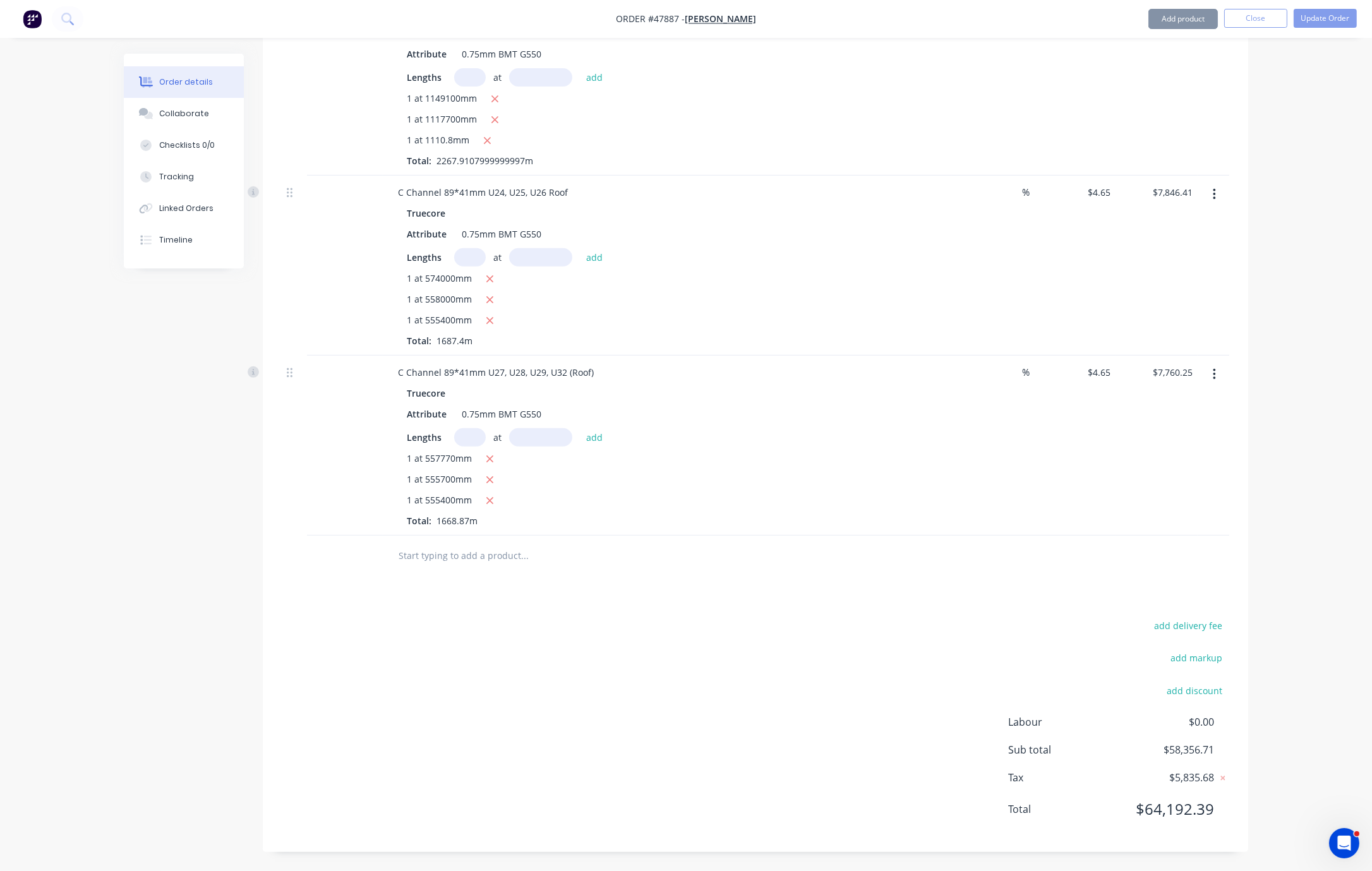
click at [473, 443] on input "text" at bounding box center [470, 437] width 32 height 18
type input "1"
type input "546470"
click at [580, 428] on button "add" at bounding box center [595, 437] width 30 height 17
type input "$10,301.33"
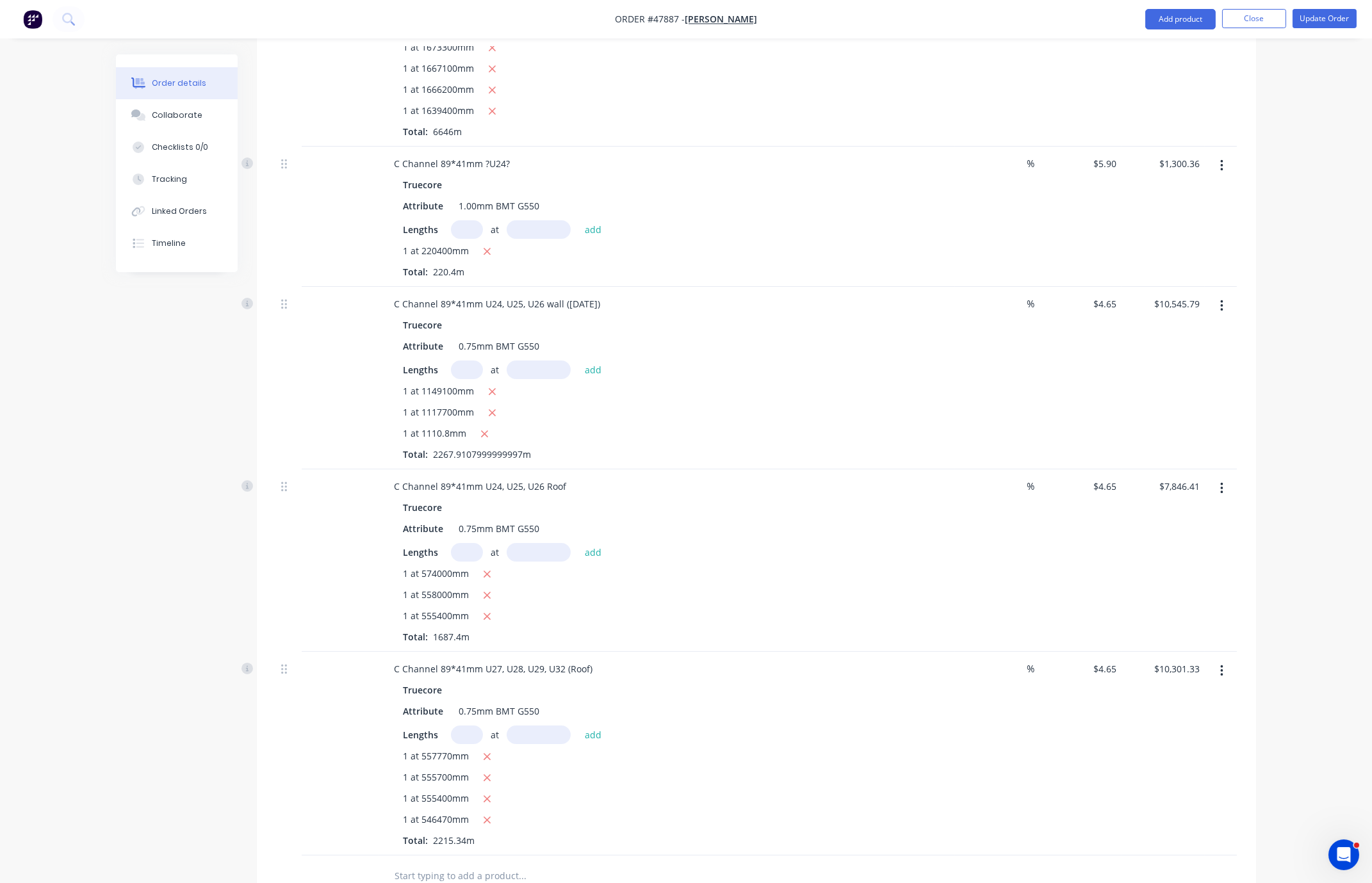
scroll to position [549, 0]
click at [476, 37] on input "text" at bounding box center [467, 28] width 32 height 18
type input "1"
type input "1115530"
click at [578, 18] on button "add" at bounding box center [594, 27] width 30 height 17
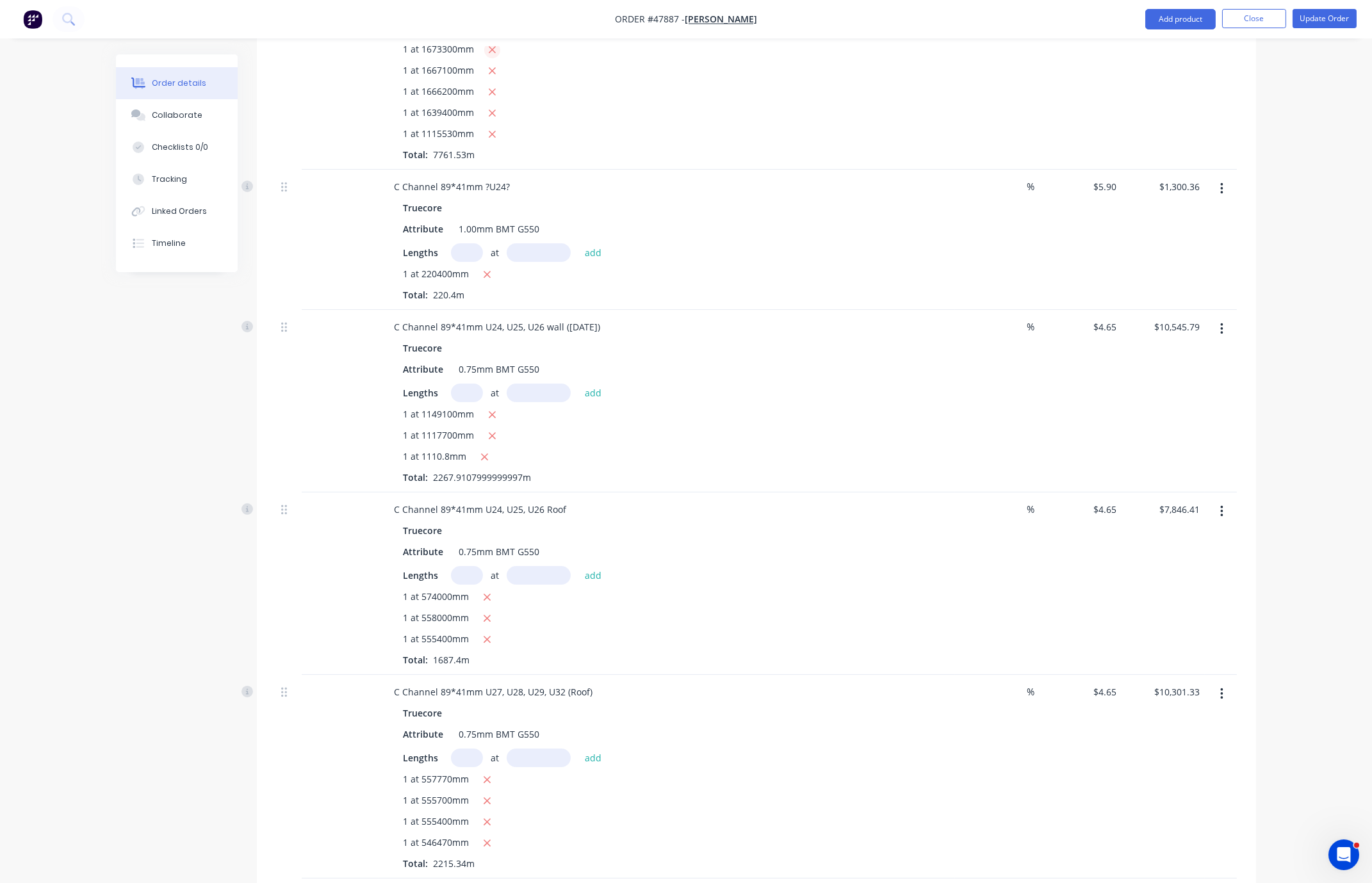
click at [495, 54] on icon "button" at bounding box center [492, 50] width 7 height 7
type input "$28,310.27"
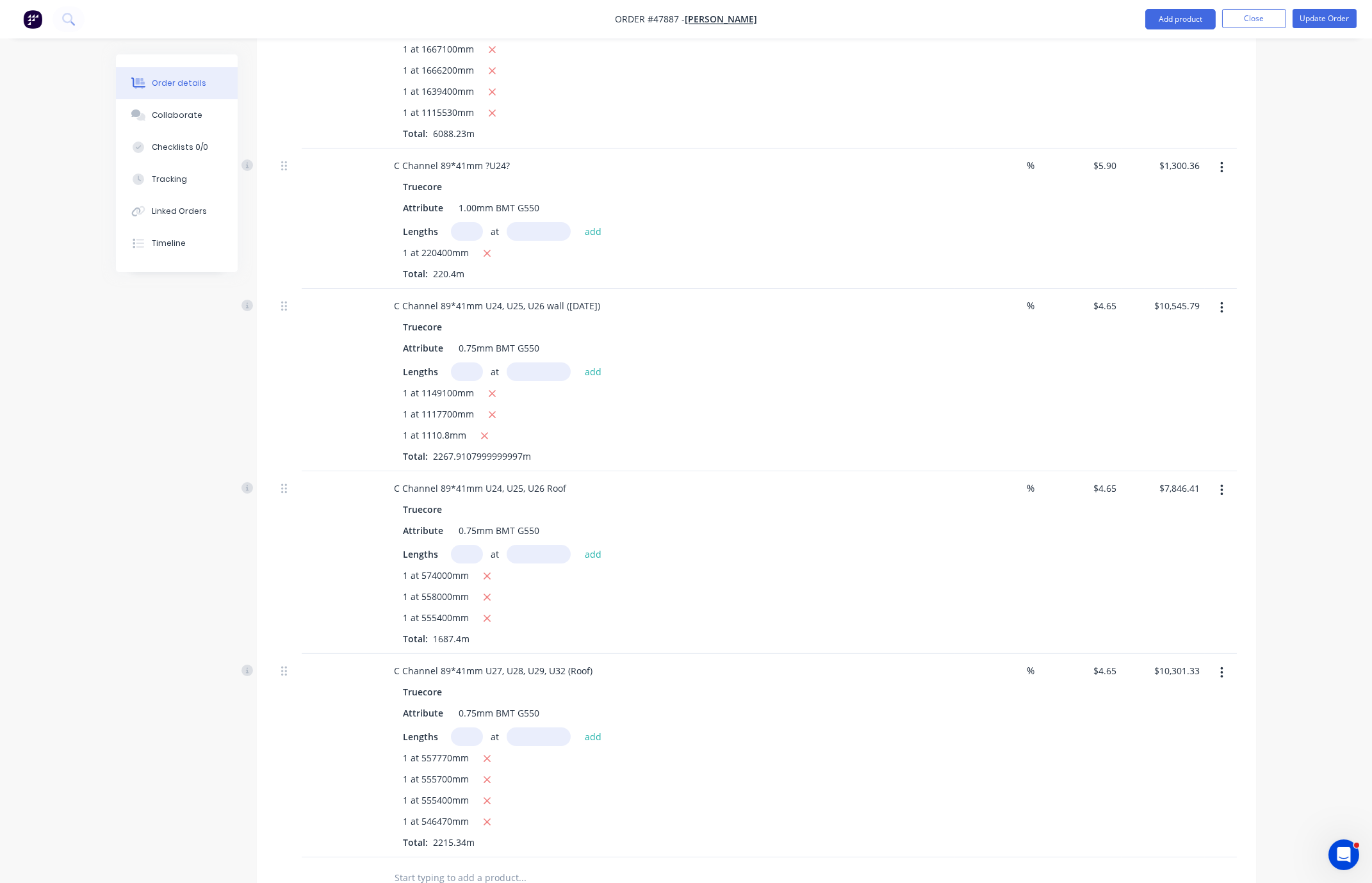
click at [475, 37] on input "text" at bounding box center [467, 28] width 32 height 18
type input "1"
type input "1111400"
click at [578, 18] on button "add" at bounding box center [594, 27] width 30 height 17
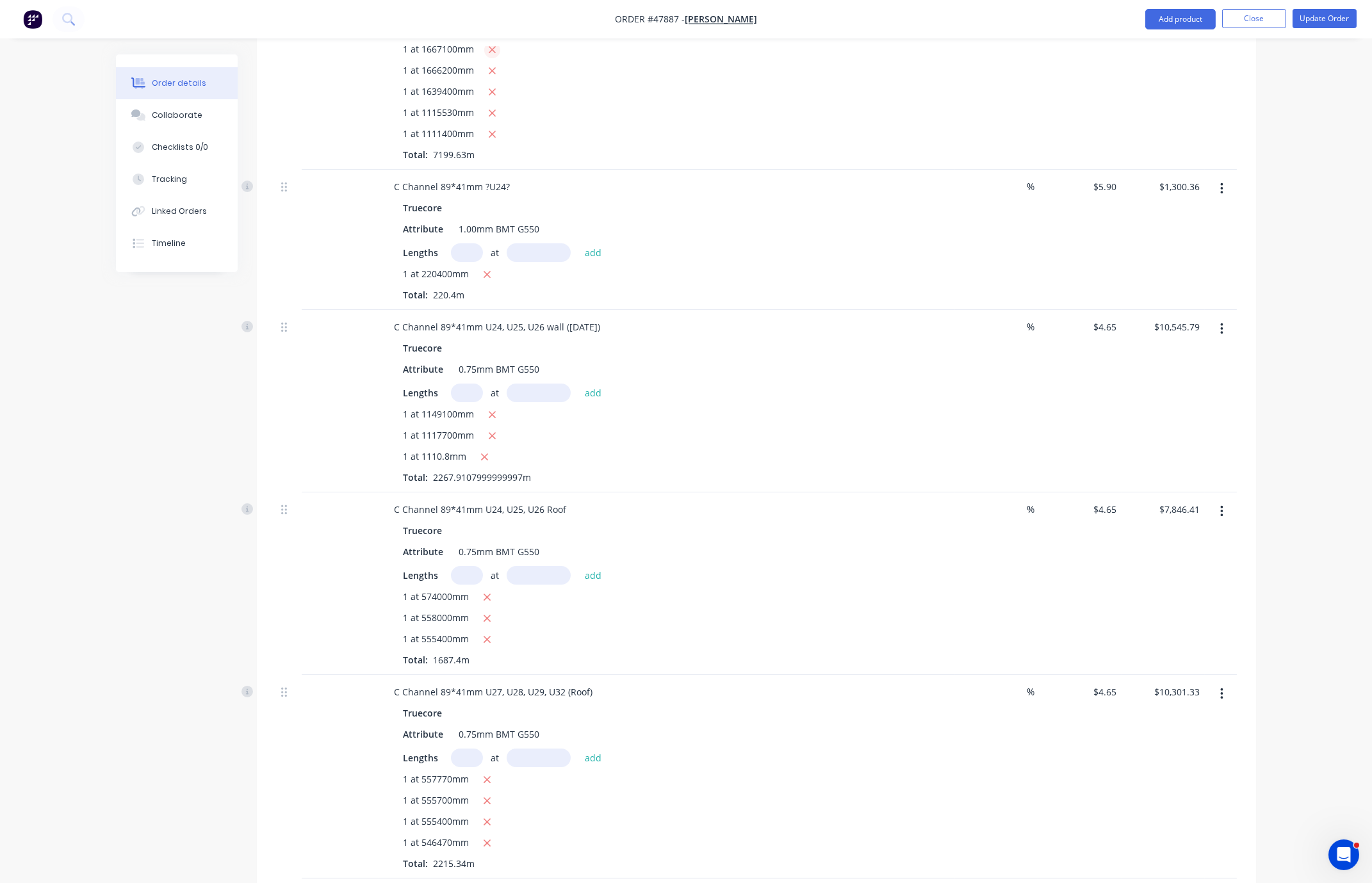
click at [496, 56] on icon "button" at bounding box center [492, 50] width 9 height 12
type input "$25,726.26"
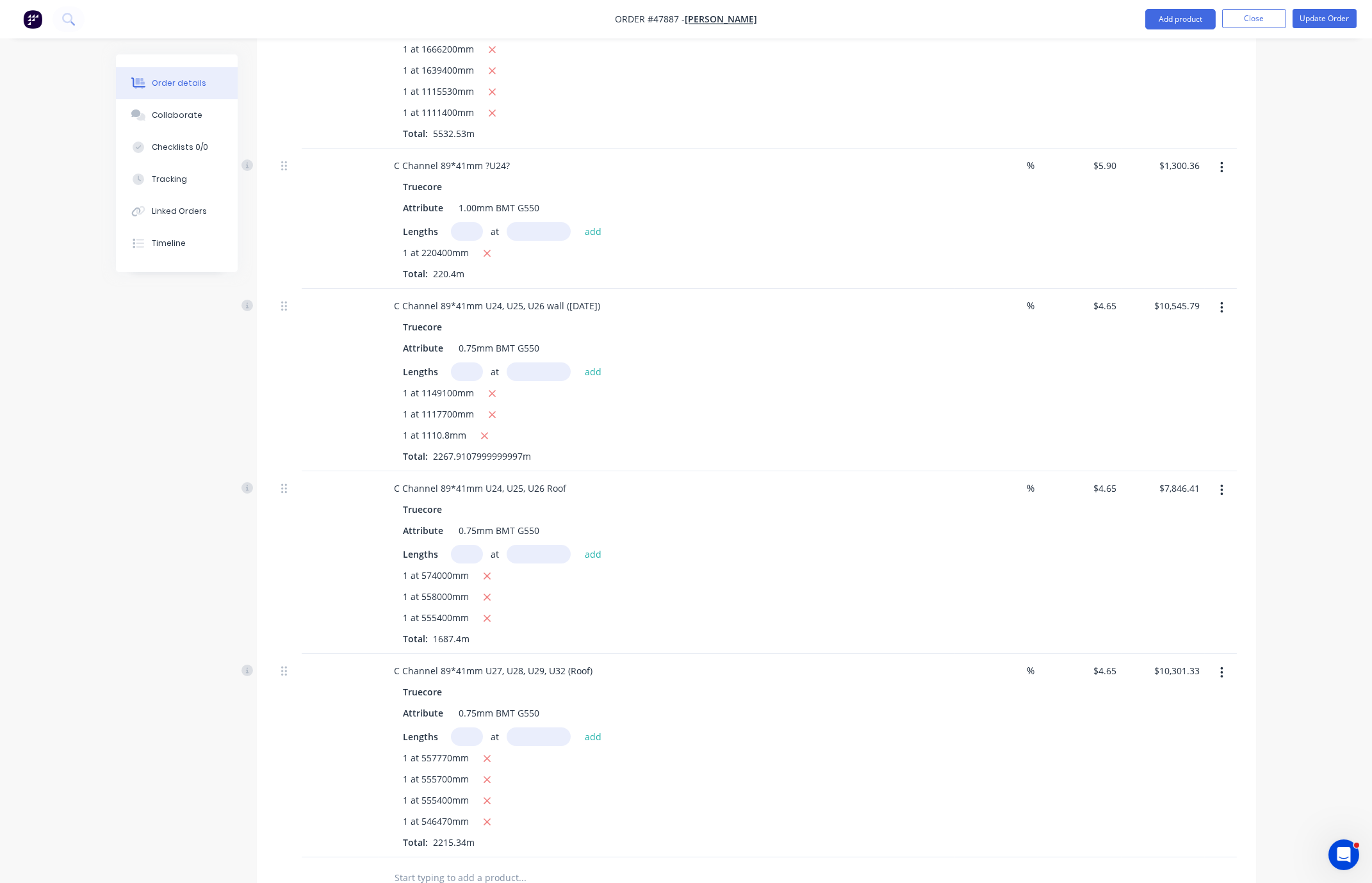
click at [478, 37] on input "text" at bounding box center [467, 28] width 32 height 18
type input "1"
type input "1110800"
click at [578, 18] on button "add" at bounding box center [594, 27] width 30 height 17
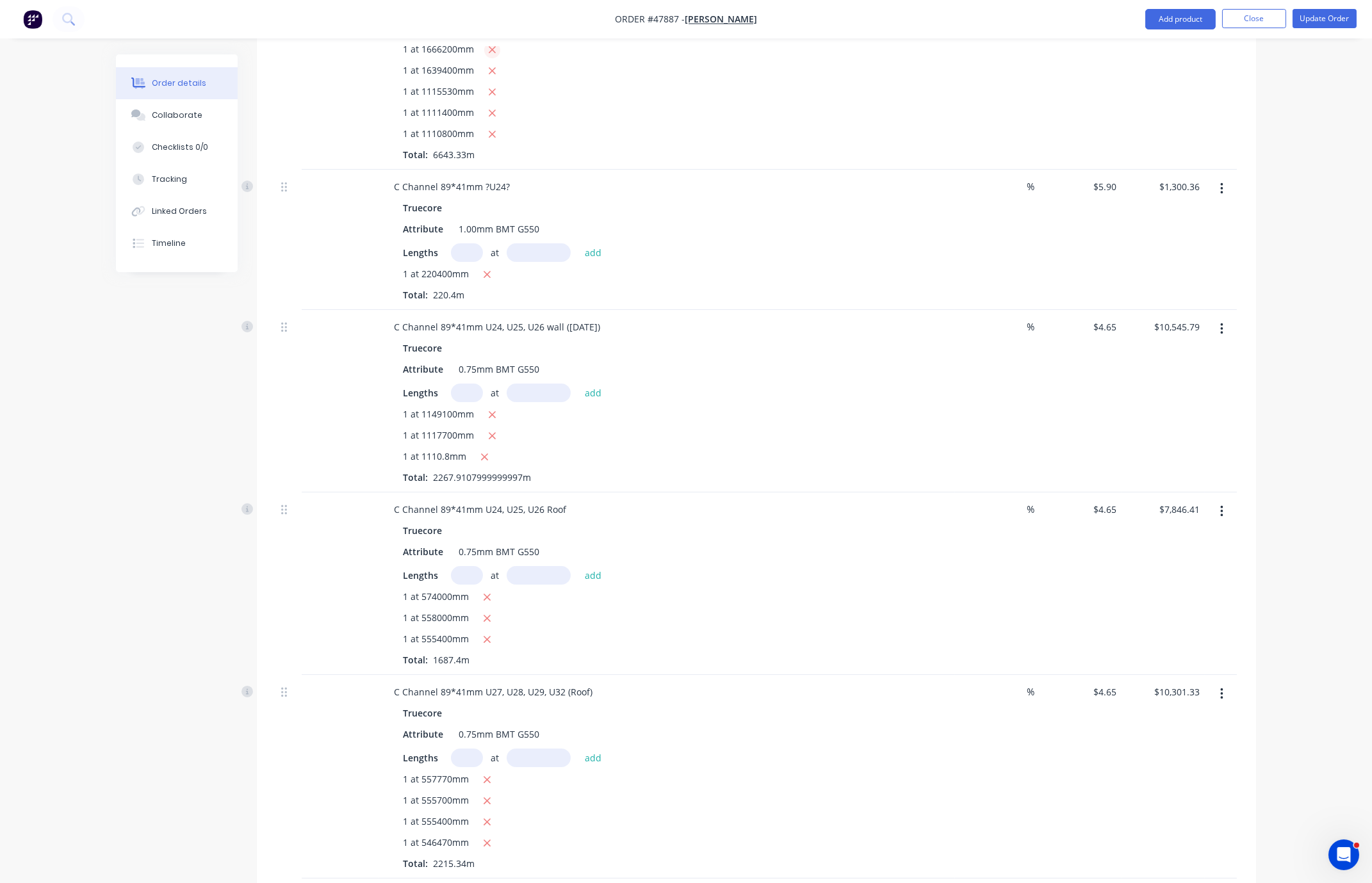
click at [495, 54] on icon "button" at bounding box center [492, 50] width 7 height 7
type input "$23,143.65"
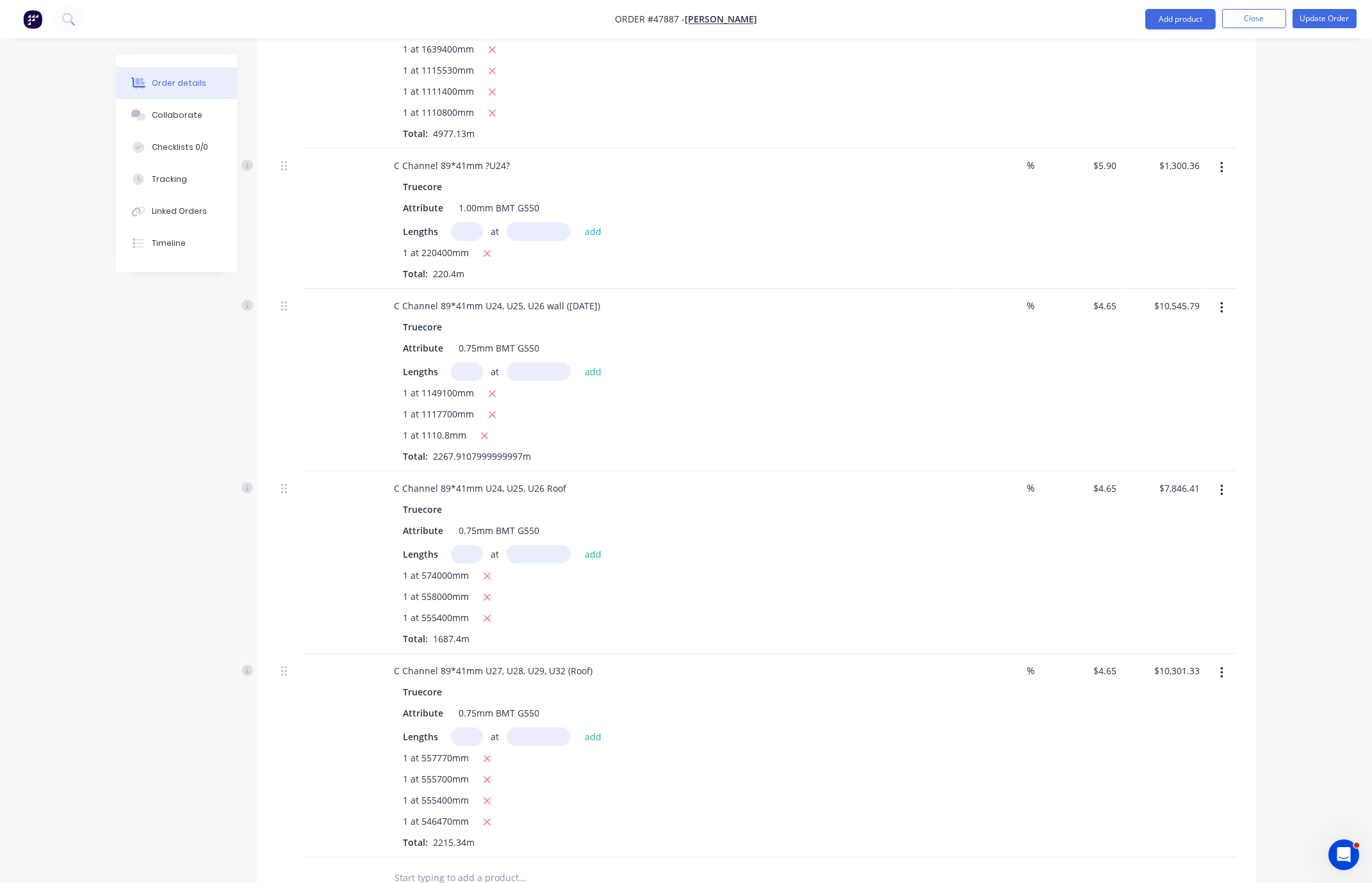
click at [476, 37] on input "text" at bounding box center [467, 28] width 32 height 18
type input "1"
type input "1092930"
click at [578, 18] on button "add" at bounding box center [594, 27] width 30 height 17
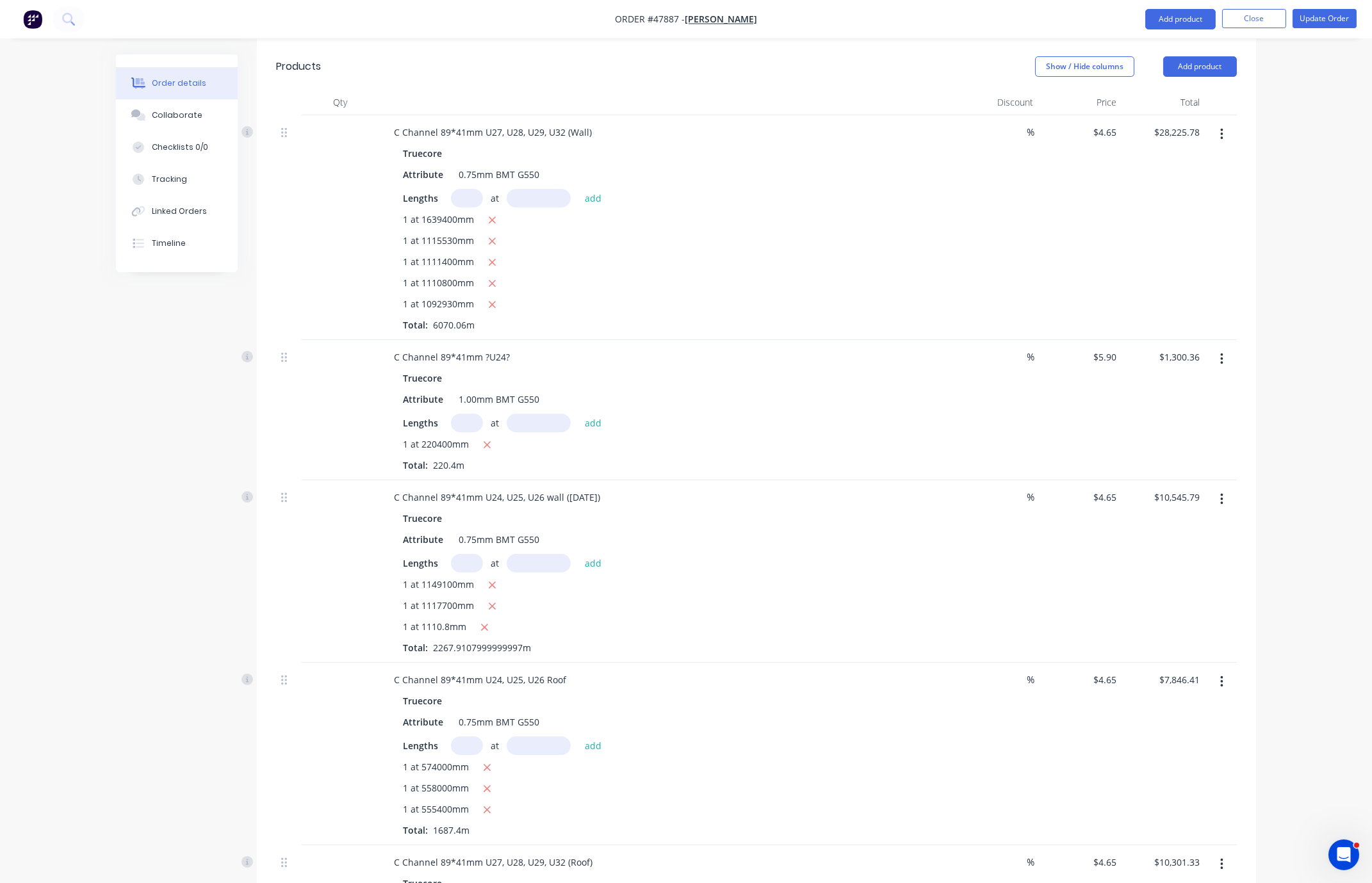
scroll to position [326, 0]
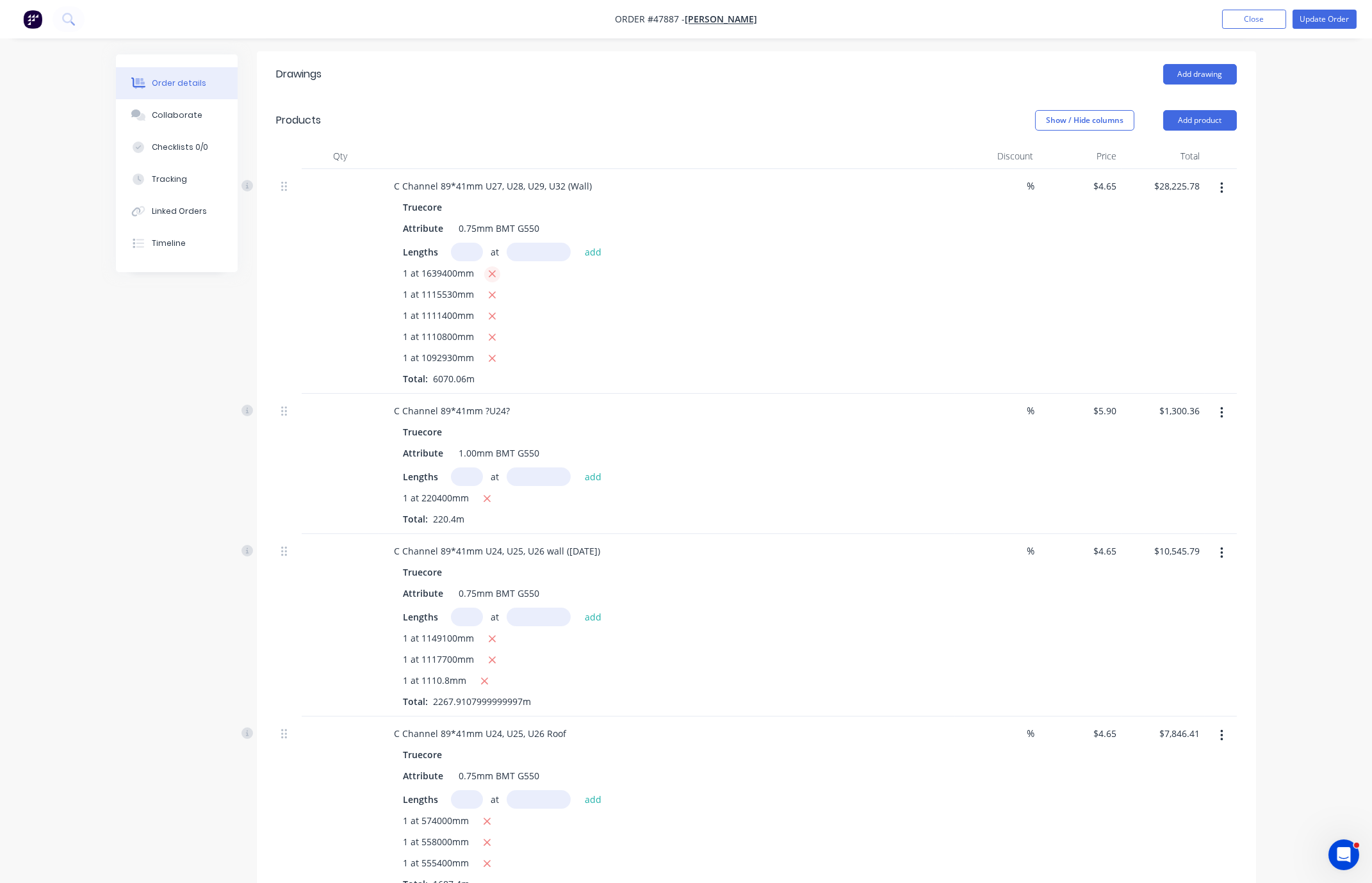
click at [496, 280] on icon "button" at bounding box center [492, 274] width 9 height 12
type input "$20,602.57"
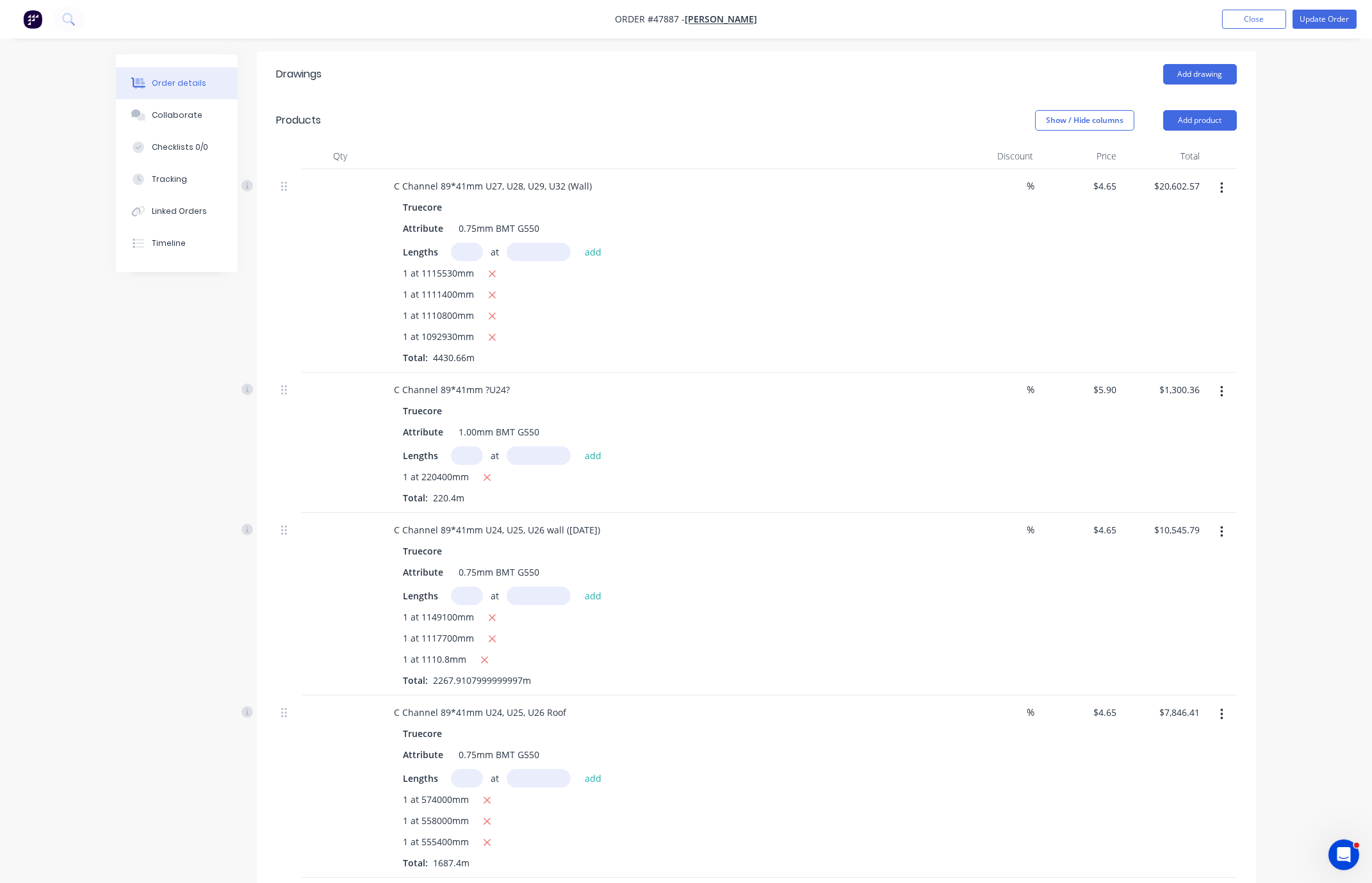
click at [232, 327] on div "Created by Serene Created 11/08/25 Required 11/08/25 Assigned to Add team membe…" at bounding box center [686, 575] width 1140 height 1693
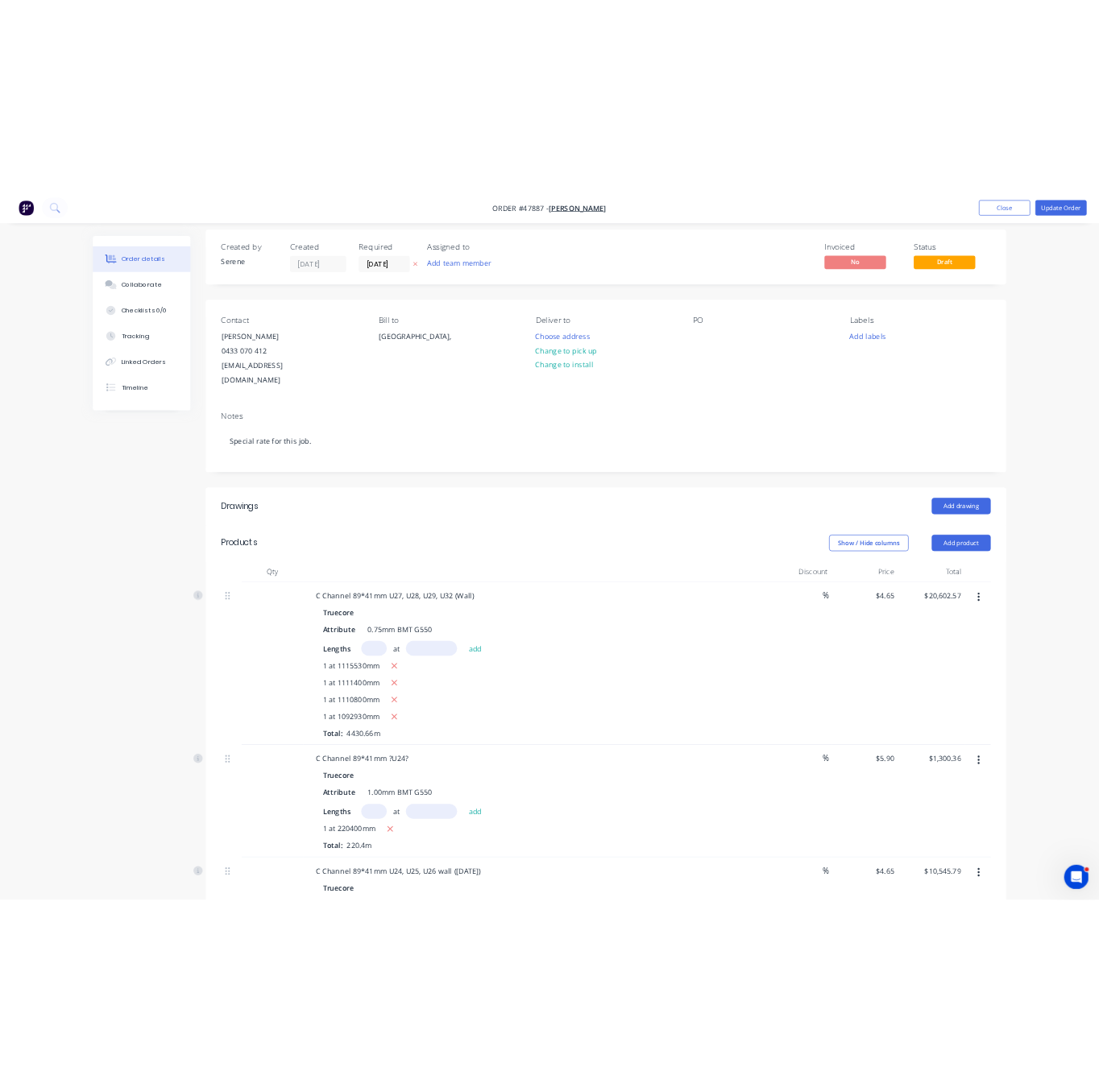
scroll to position [0, 0]
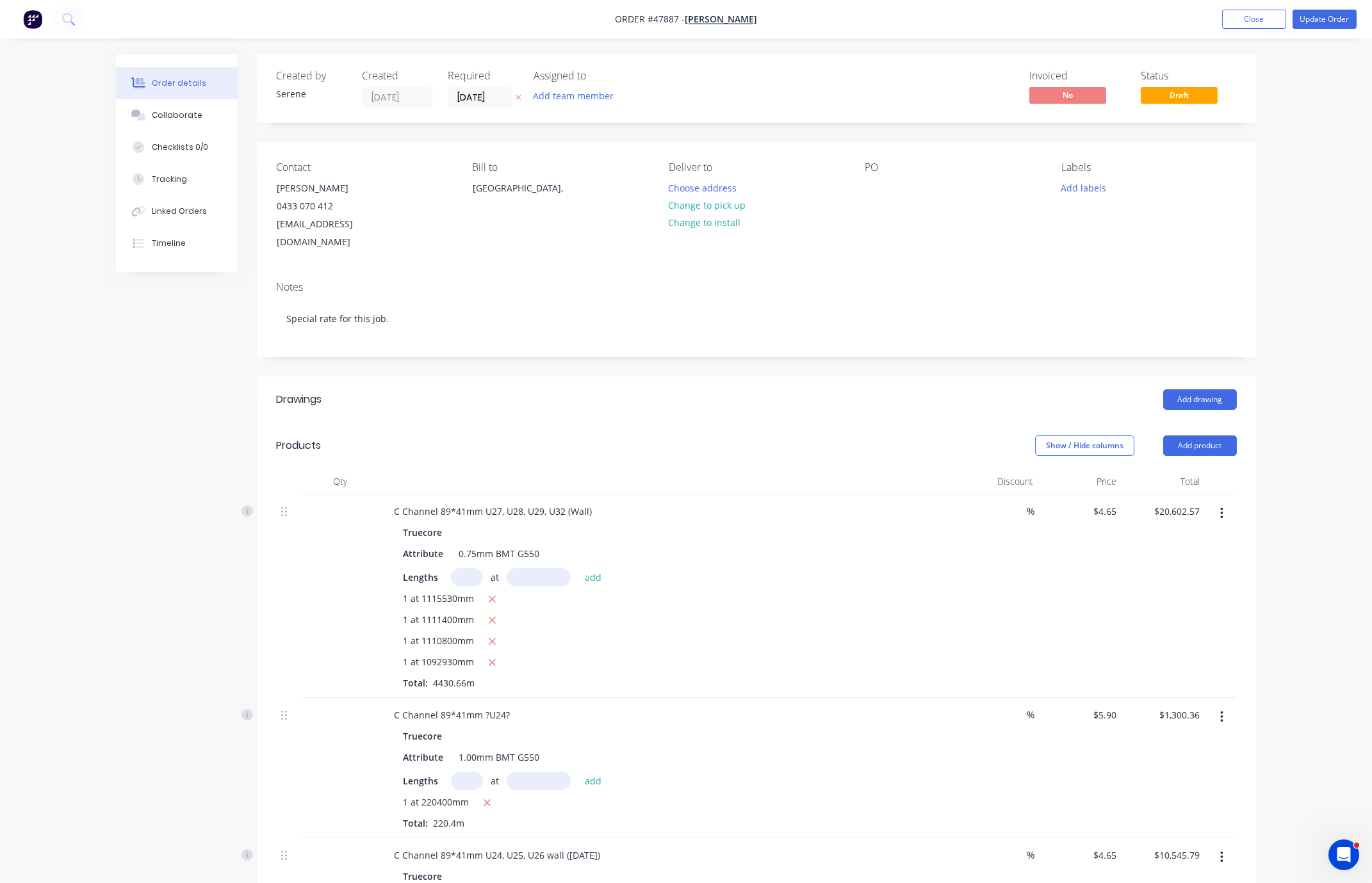
click at [582, 444] on header "Products Show / Hide columns Add product" at bounding box center [756, 446] width 1000 height 46
click at [909, 11] on button "Update Order" at bounding box center [1325, 19] width 64 height 19
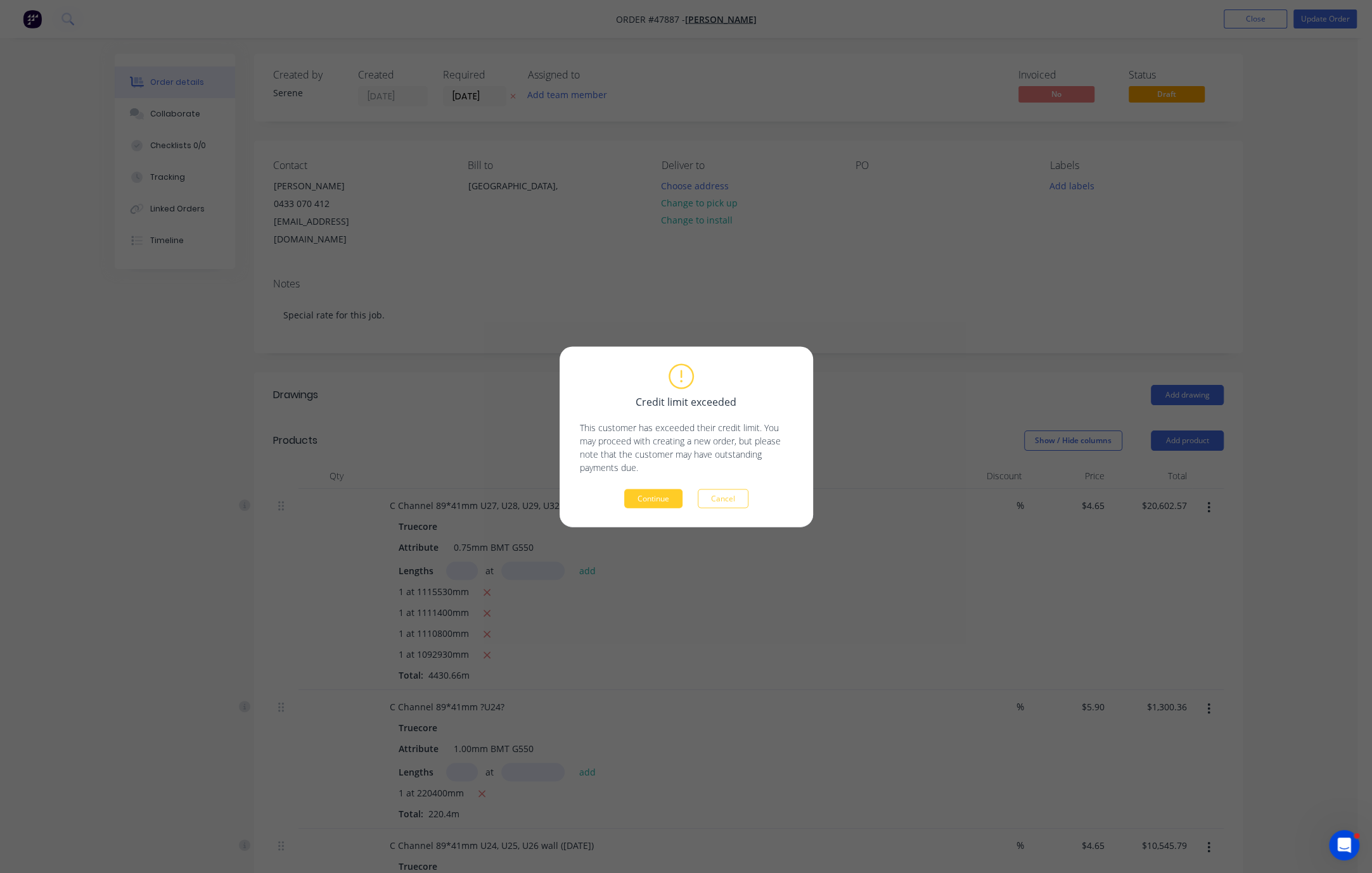
click at [655, 500] on button "Continue" at bounding box center [653, 498] width 59 height 19
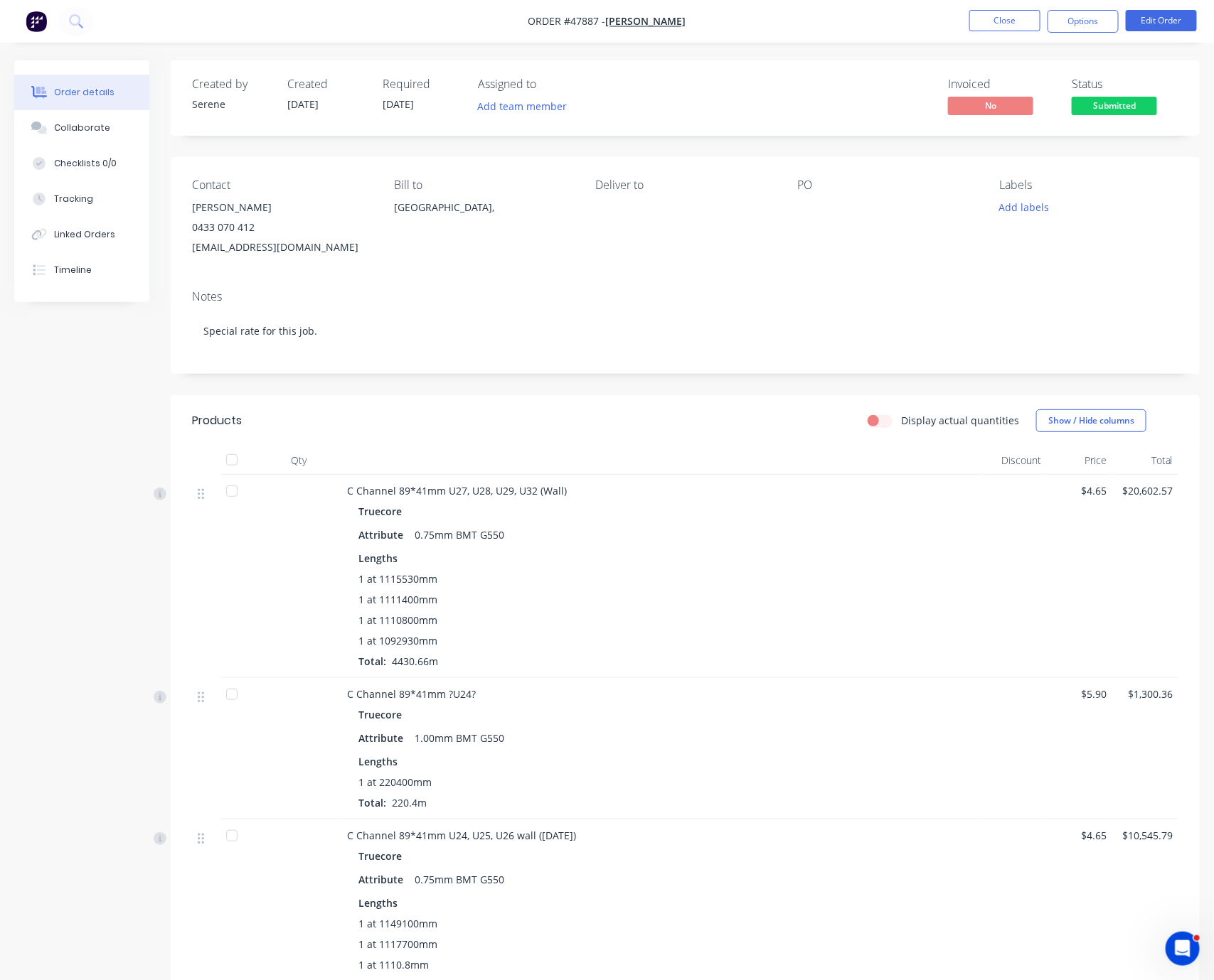
drag, startPoint x: 551, startPoint y: 444, endPoint x: 900, endPoint y: 445, distance: 349.0
click at [1009, 19] on button "Close" at bounding box center [1004, 20] width 71 height 21
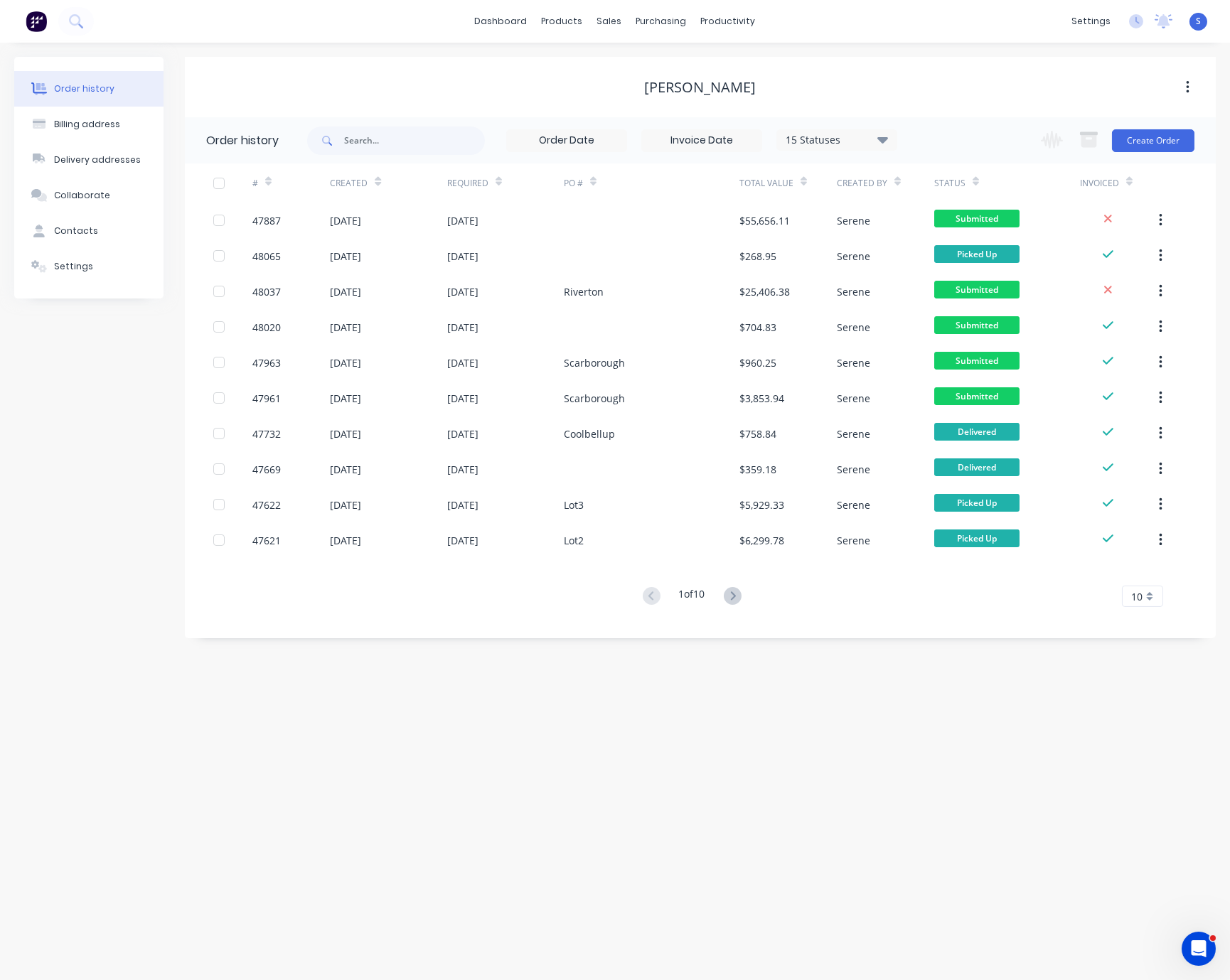
drag, startPoint x: 528, startPoint y: 749, endPoint x: 494, endPoint y: 792, distance: 54.8
click at [528, 749] on div "Order history Billing address Delivery addresses Collaborate Contacts Settings …" at bounding box center [615, 511] width 1230 height 938
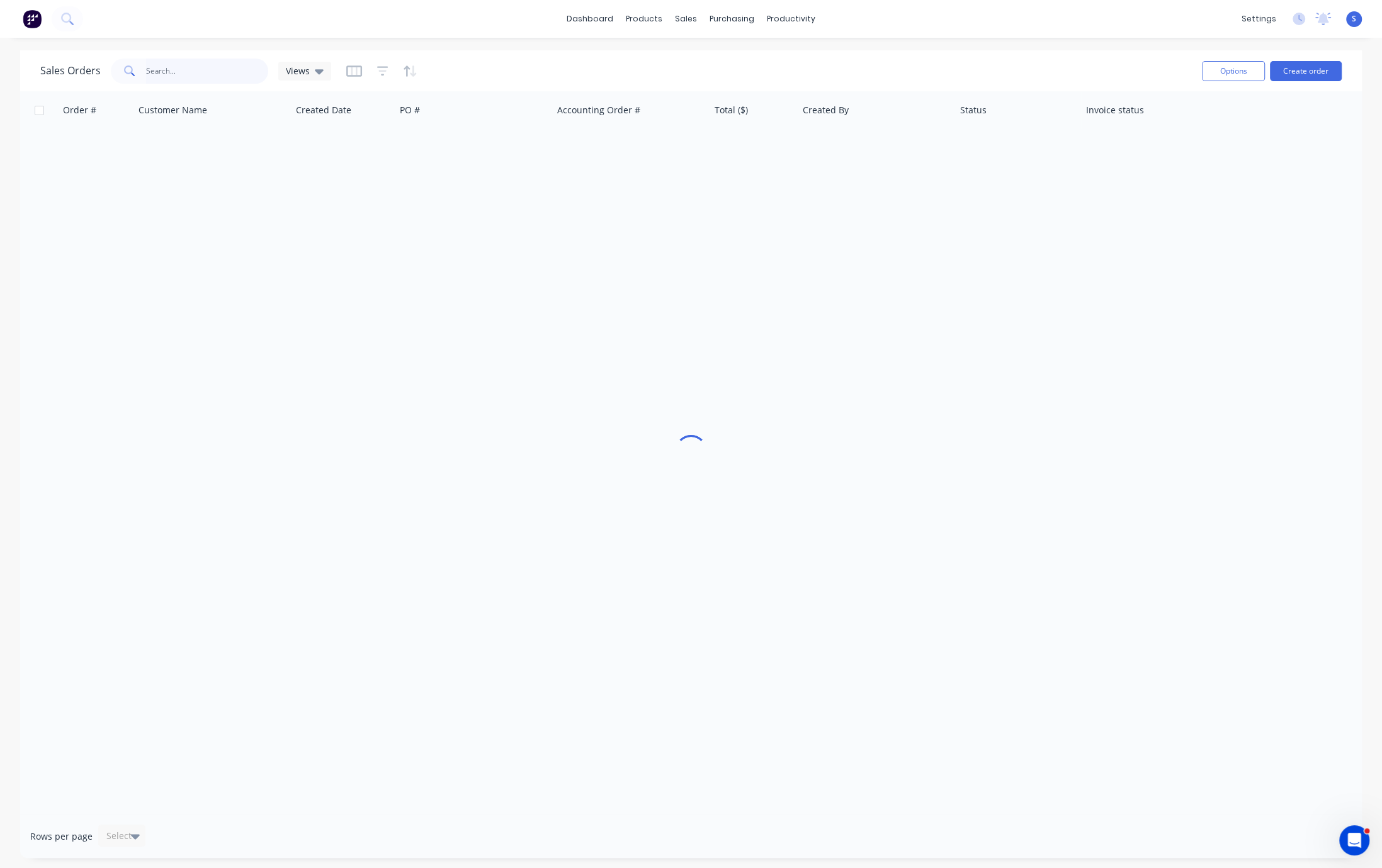
click at [220, 65] on input "text" at bounding box center [208, 71] width 123 height 25
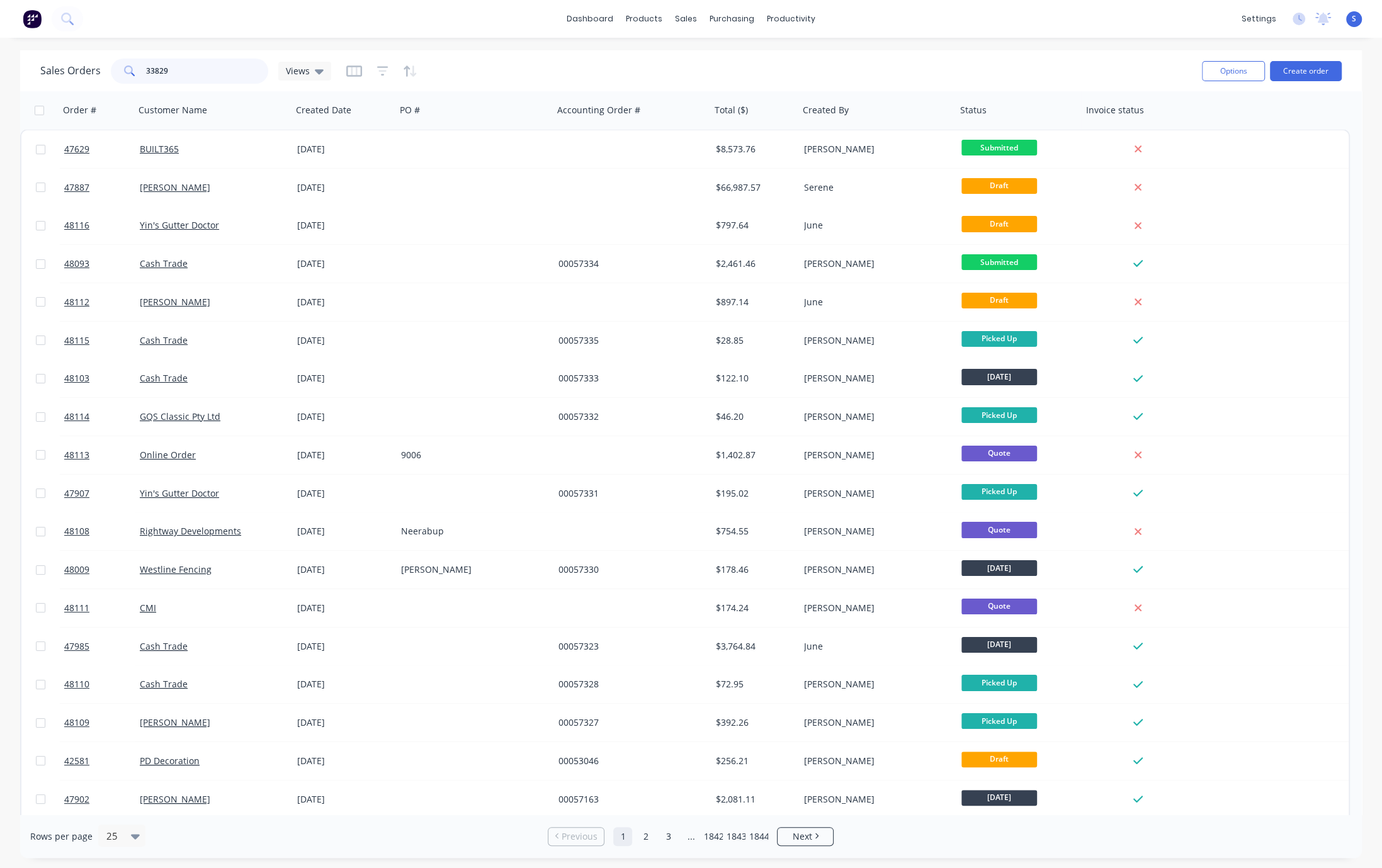
type input "33829"
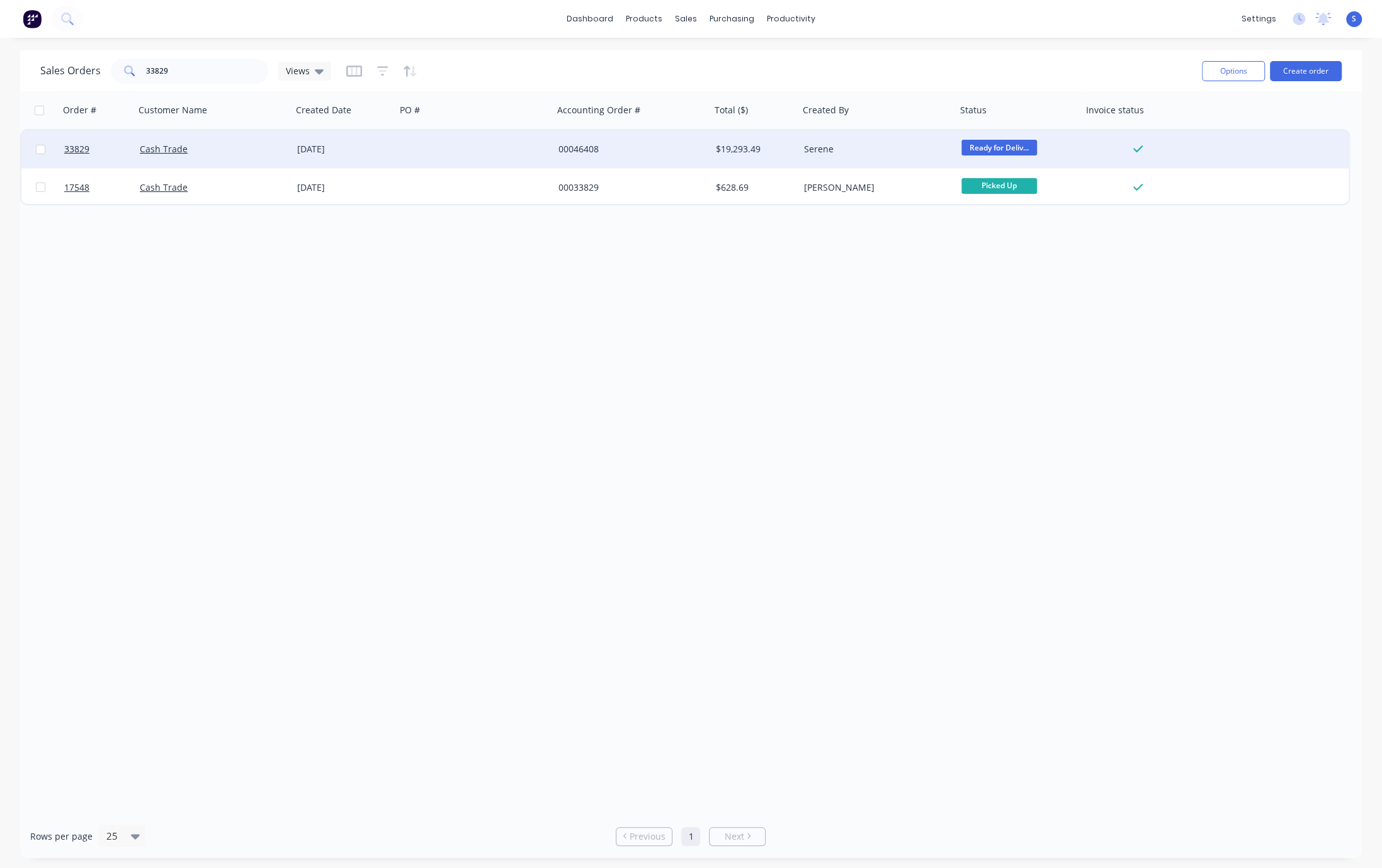
click at [221, 154] on div "Cash Trade" at bounding box center [210, 149] width 140 height 12
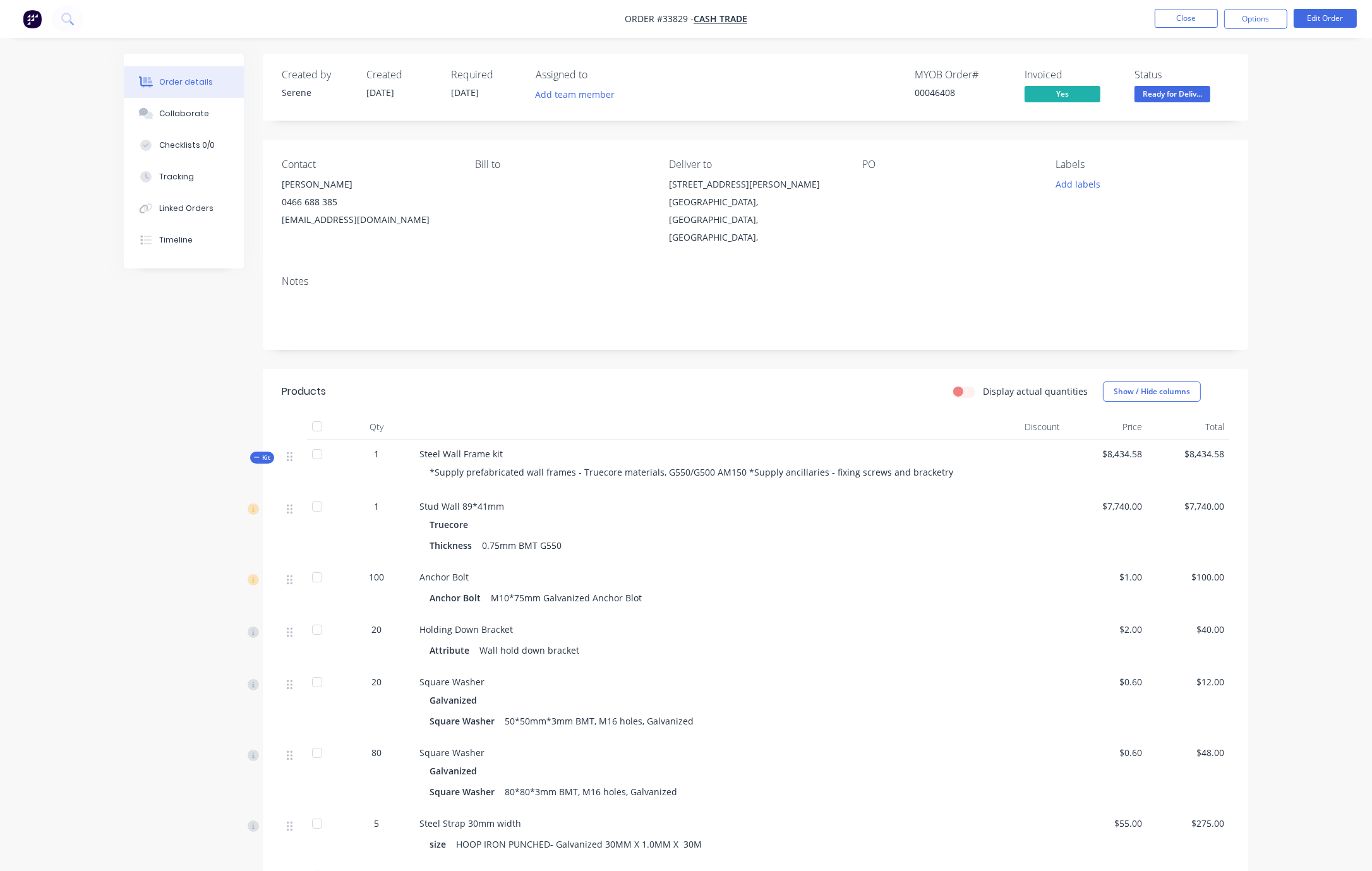
click at [262, 457] on span "Kit" at bounding box center [262, 458] width 16 height 10
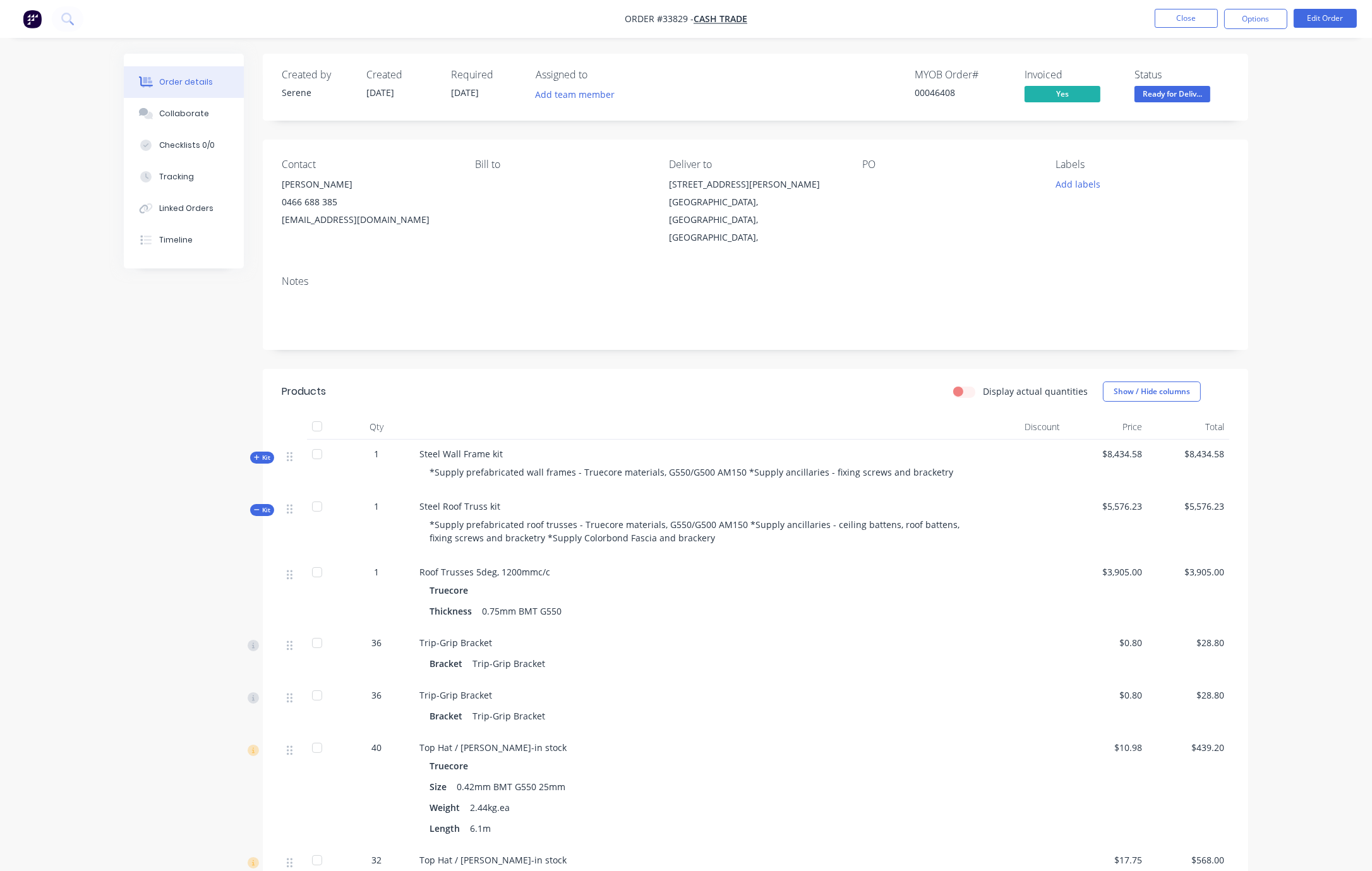
click at [266, 513] on span "Kit" at bounding box center [262, 510] width 16 height 10
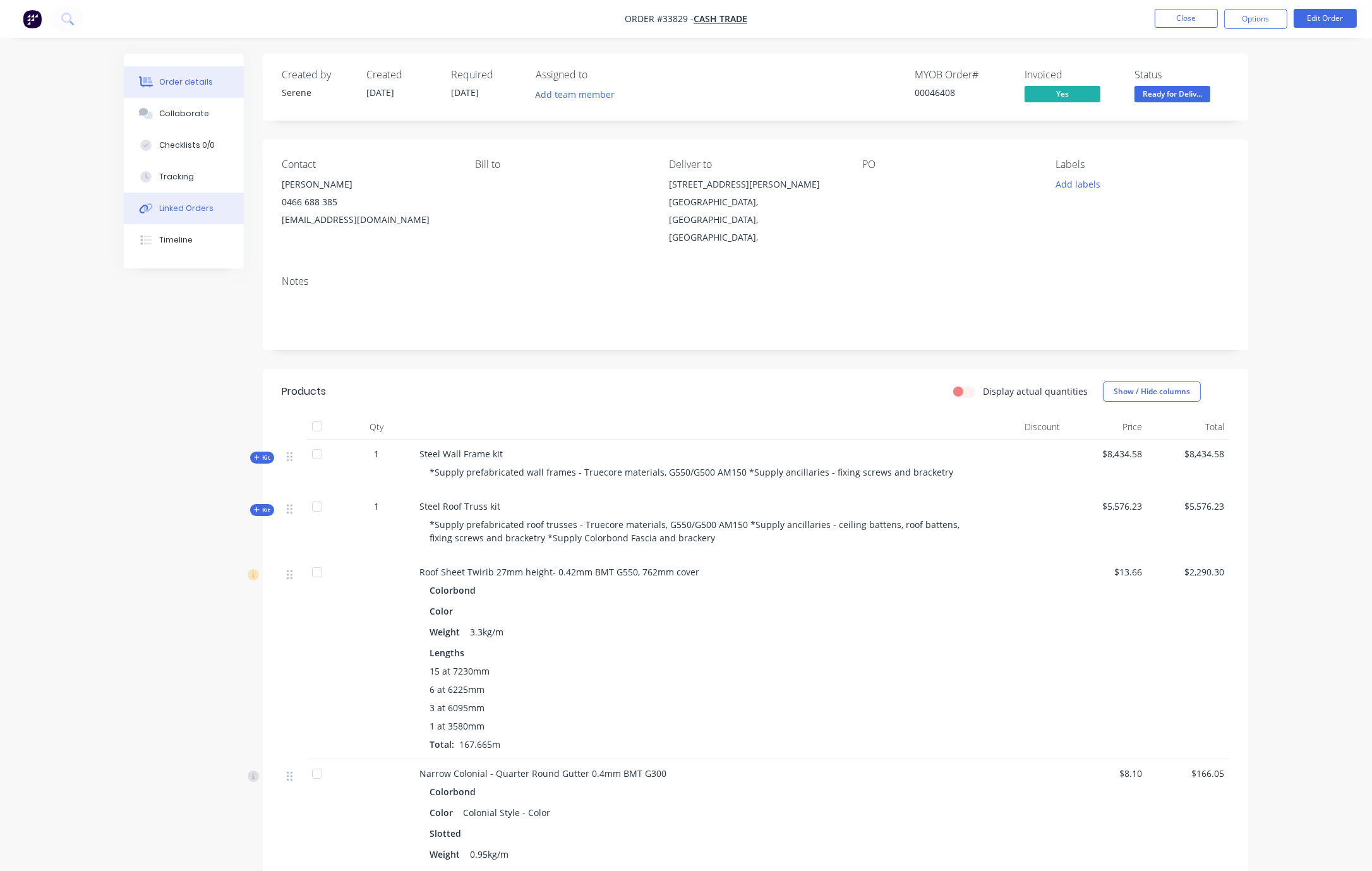
click at [187, 214] on div "Linked Orders" at bounding box center [186, 208] width 55 height 12
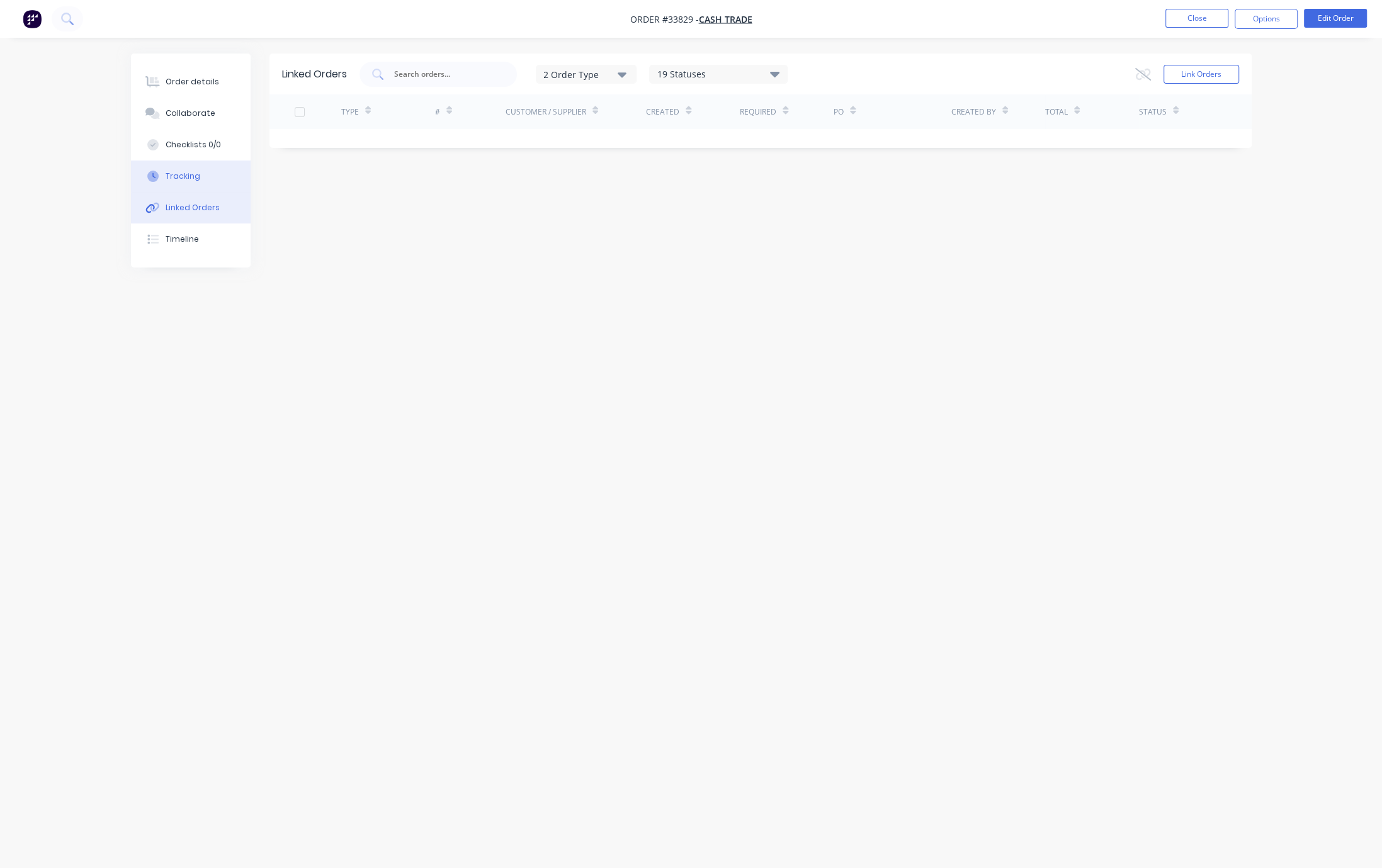
click at [184, 182] on div "Tracking" at bounding box center [183, 177] width 35 height 12
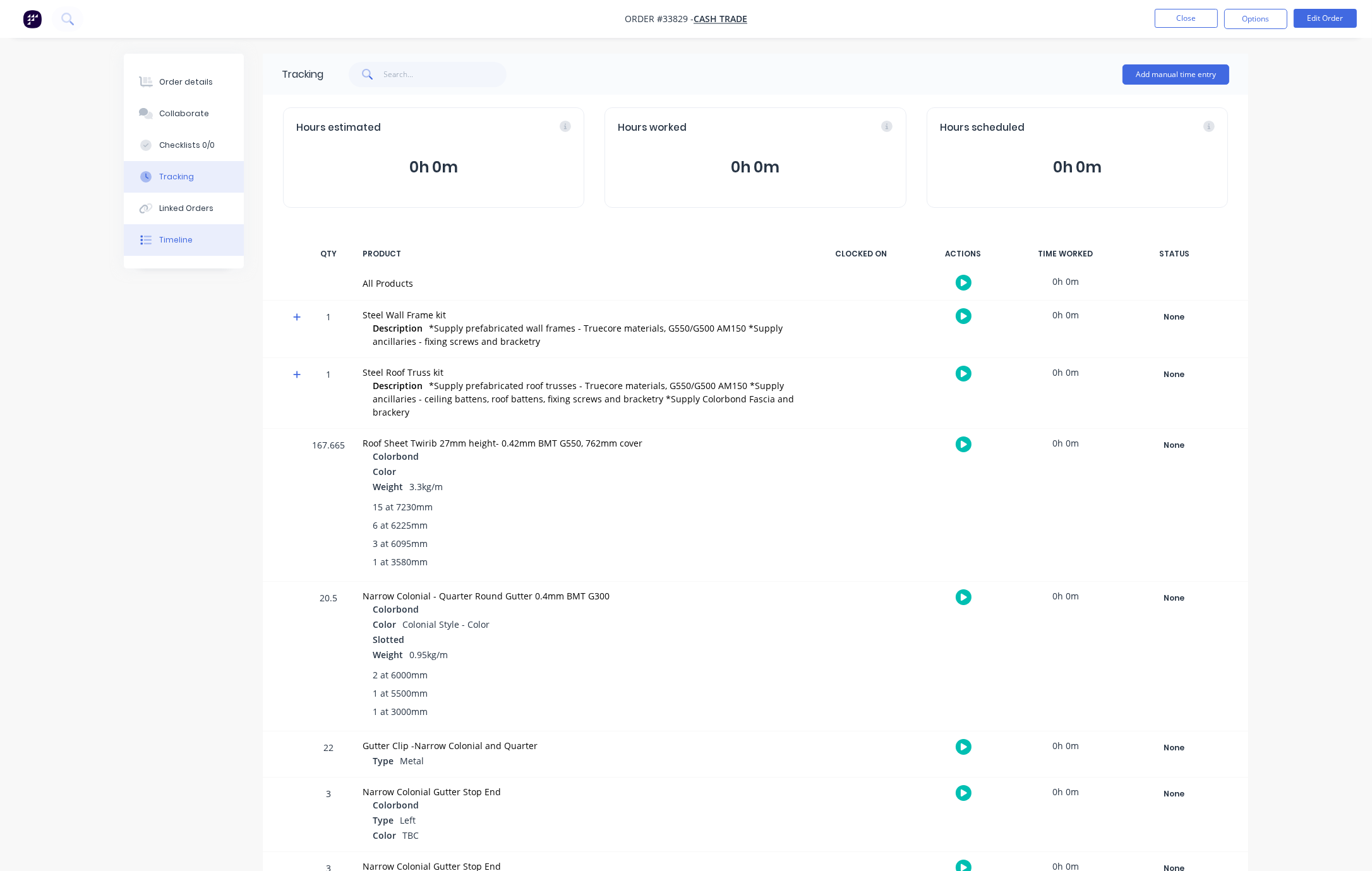
click at [190, 246] on div "Timeline" at bounding box center [176, 240] width 34 height 12
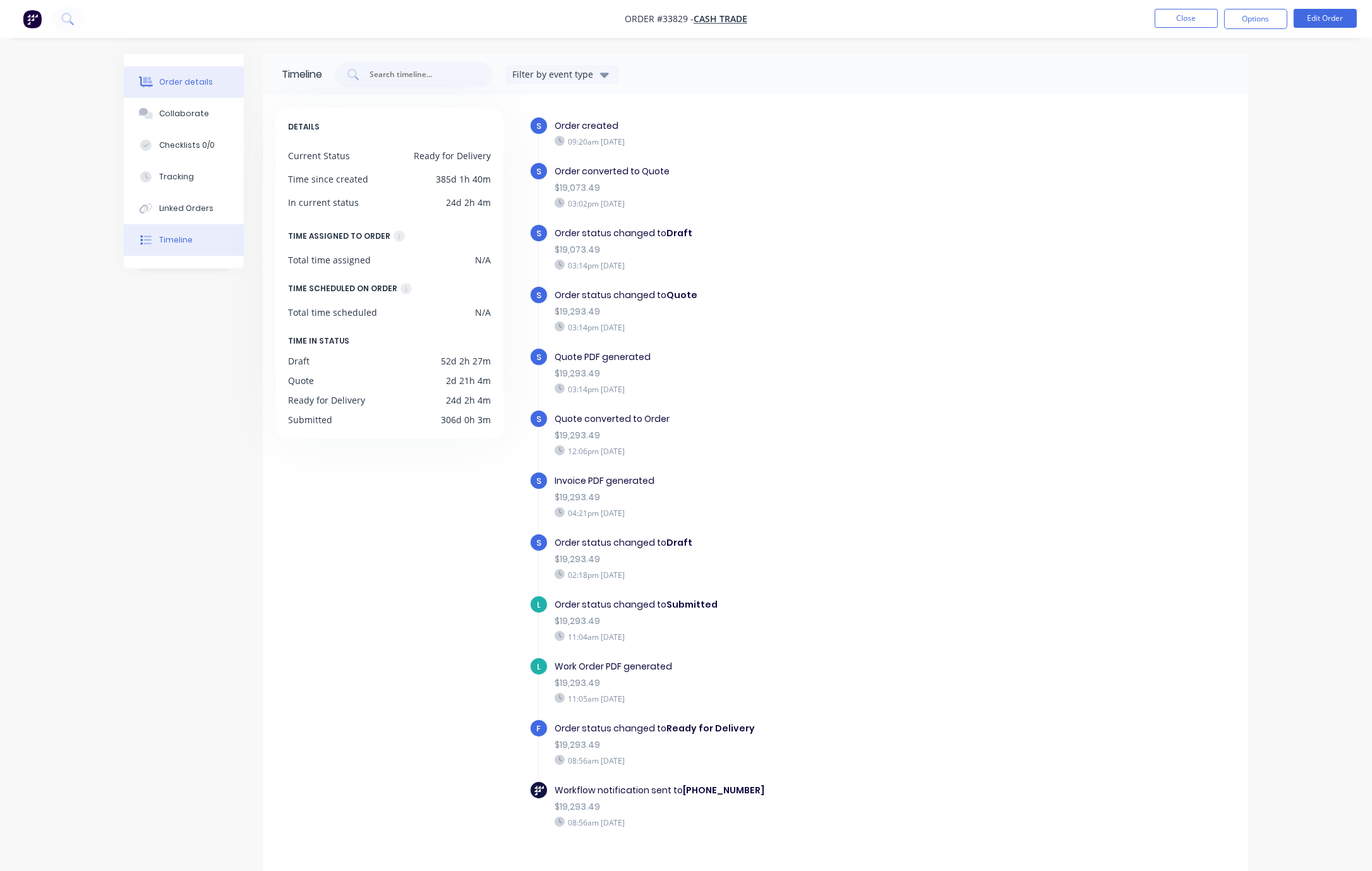
click at [176, 87] on div "Order details" at bounding box center [186, 82] width 54 height 12
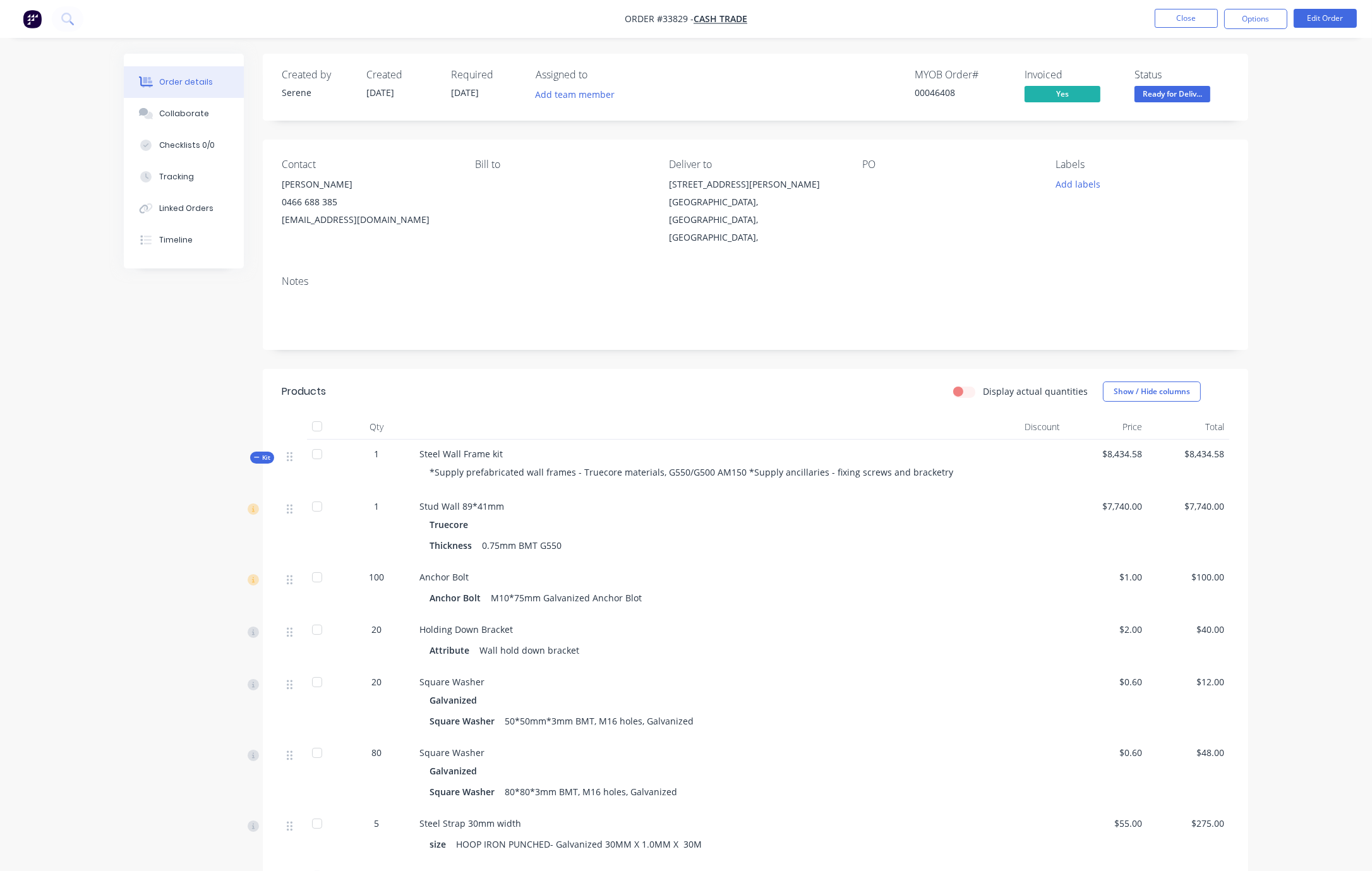
drag, startPoint x: 626, startPoint y: 403, endPoint x: 741, endPoint y: 405, distance: 115.0
click at [1186, 92] on span "Ready for Deliv..." at bounding box center [1172, 93] width 76 height 16
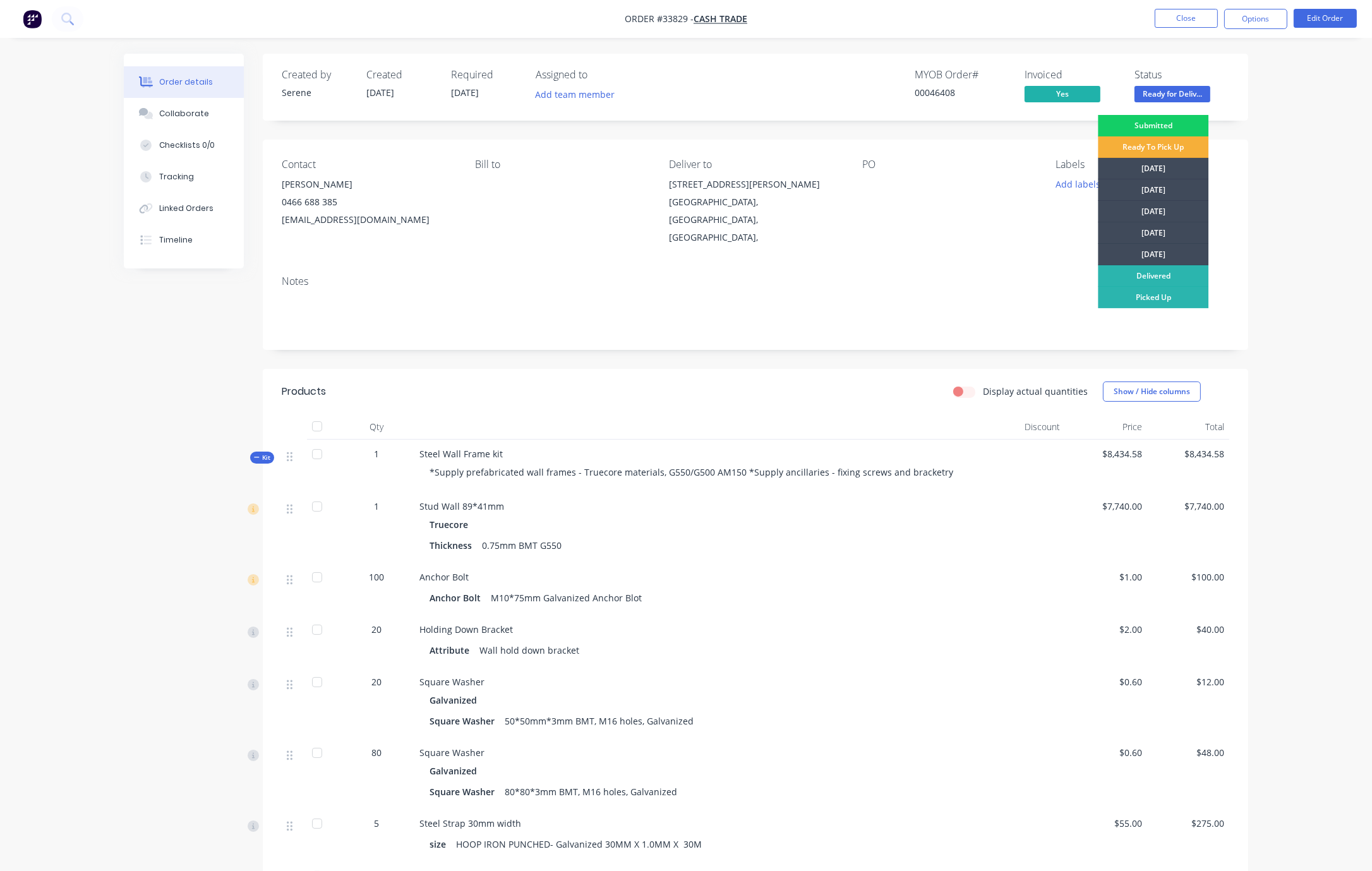
click at [1177, 125] on div "Submitted" at bounding box center [1153, 125] width 110 height 21
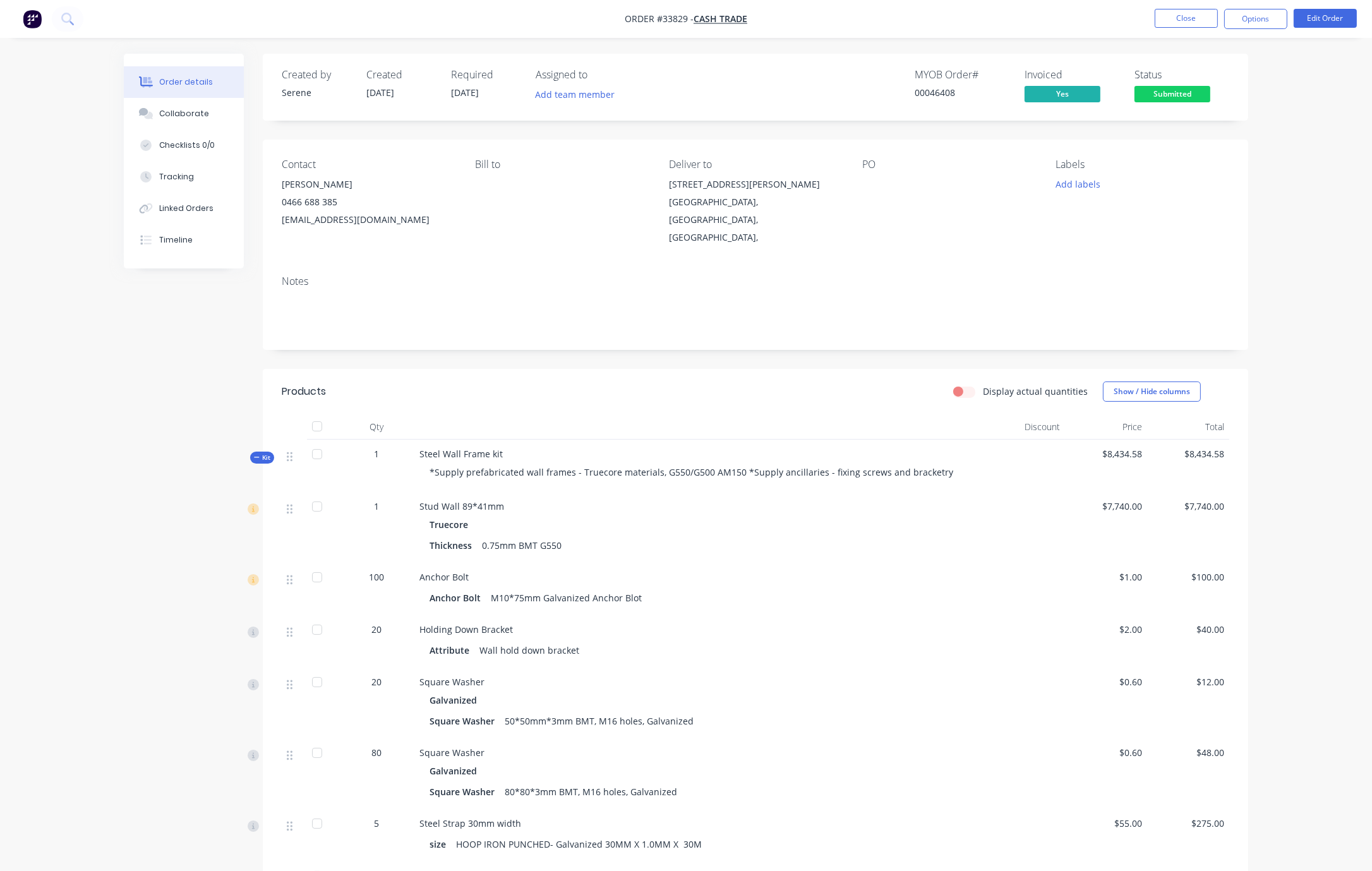
click at [172, 182] on div "Tracking" at bounding box center [177, 177] width 35 height 12
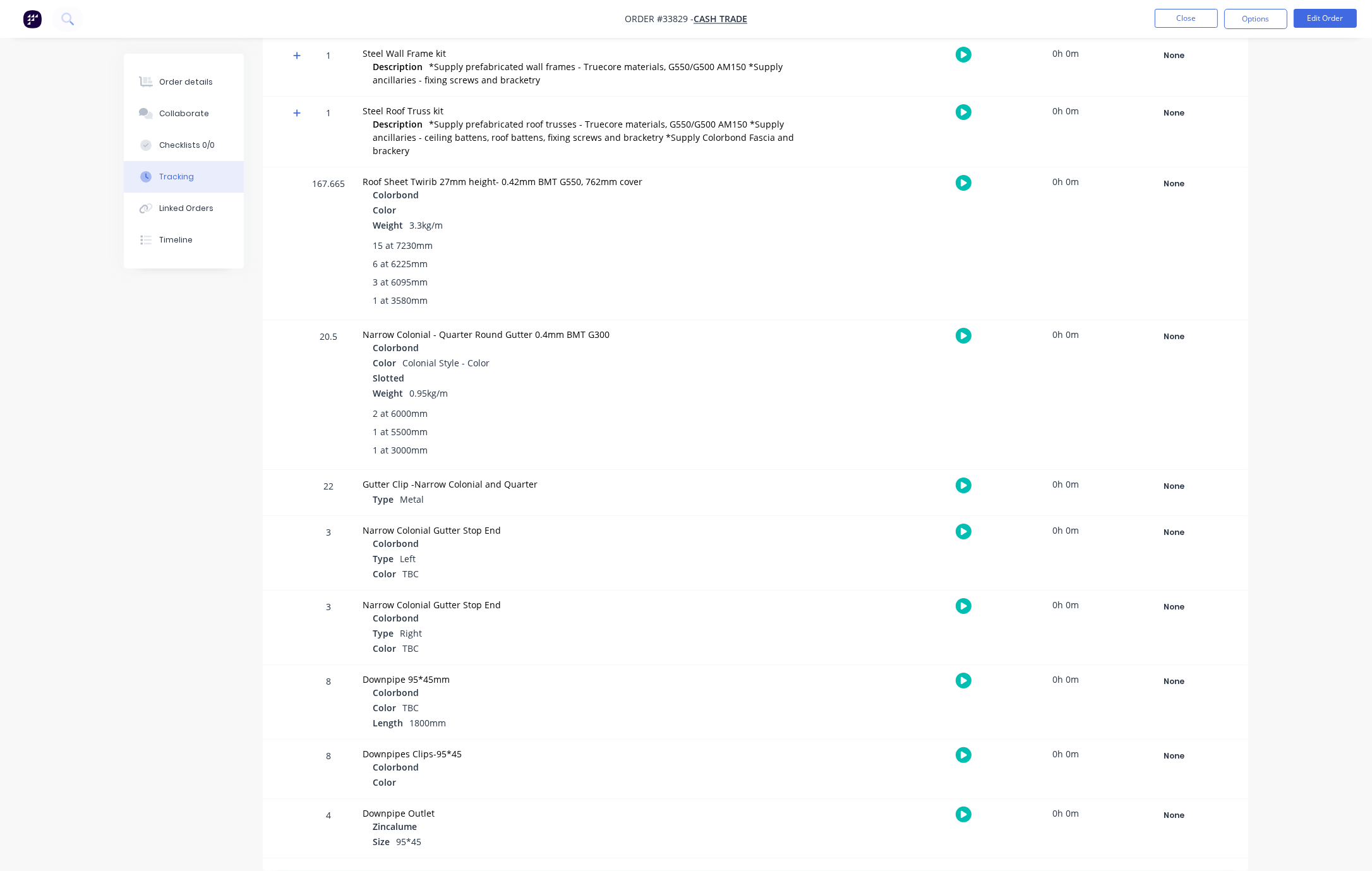
scroll to position [307, 0]
click at [147, 212] on icon at bounding box center [146, 208] width 14 height 12
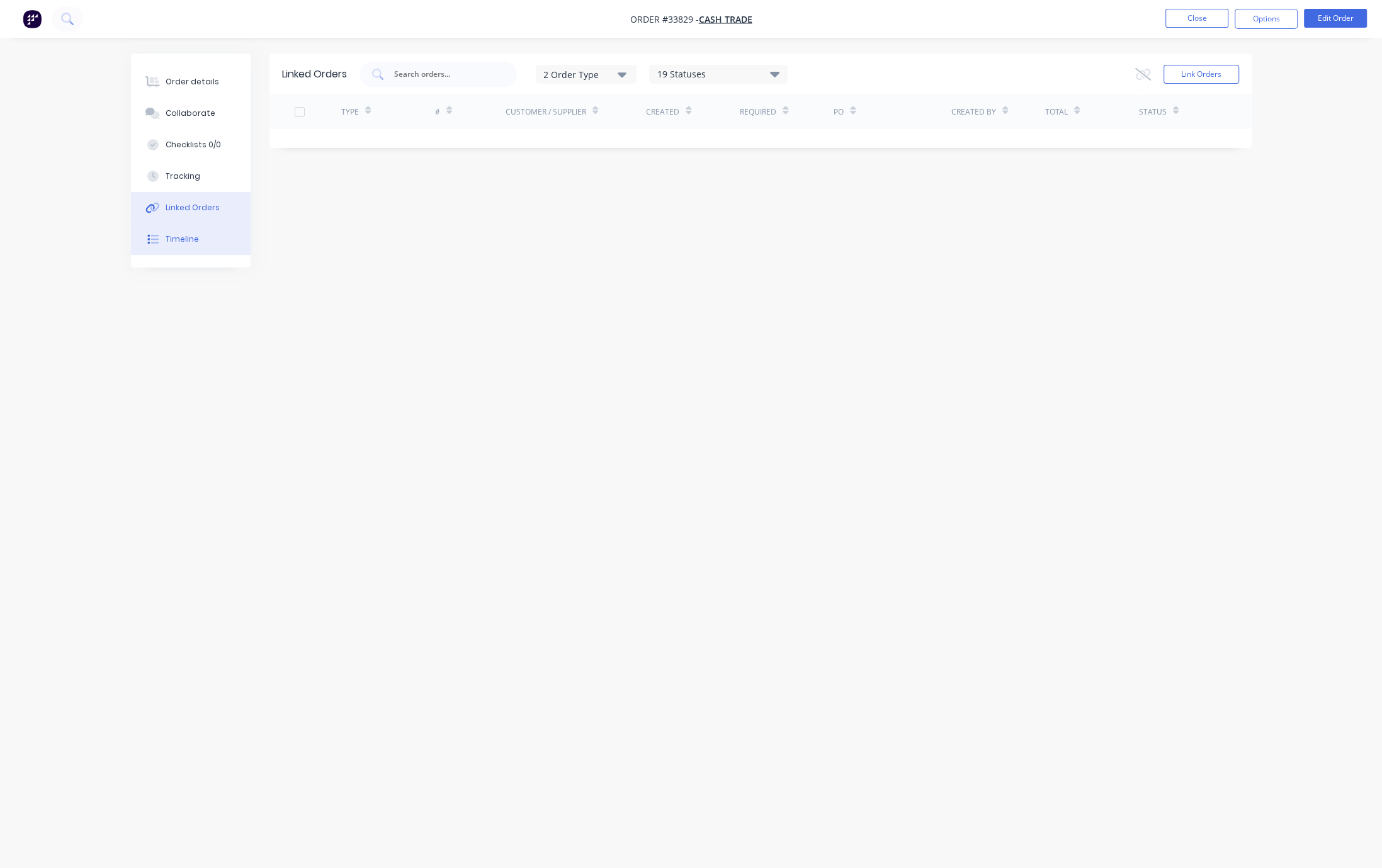
click at [198, 245] on div "Timeline" at bounding box center [182, 239] width 34 height 12
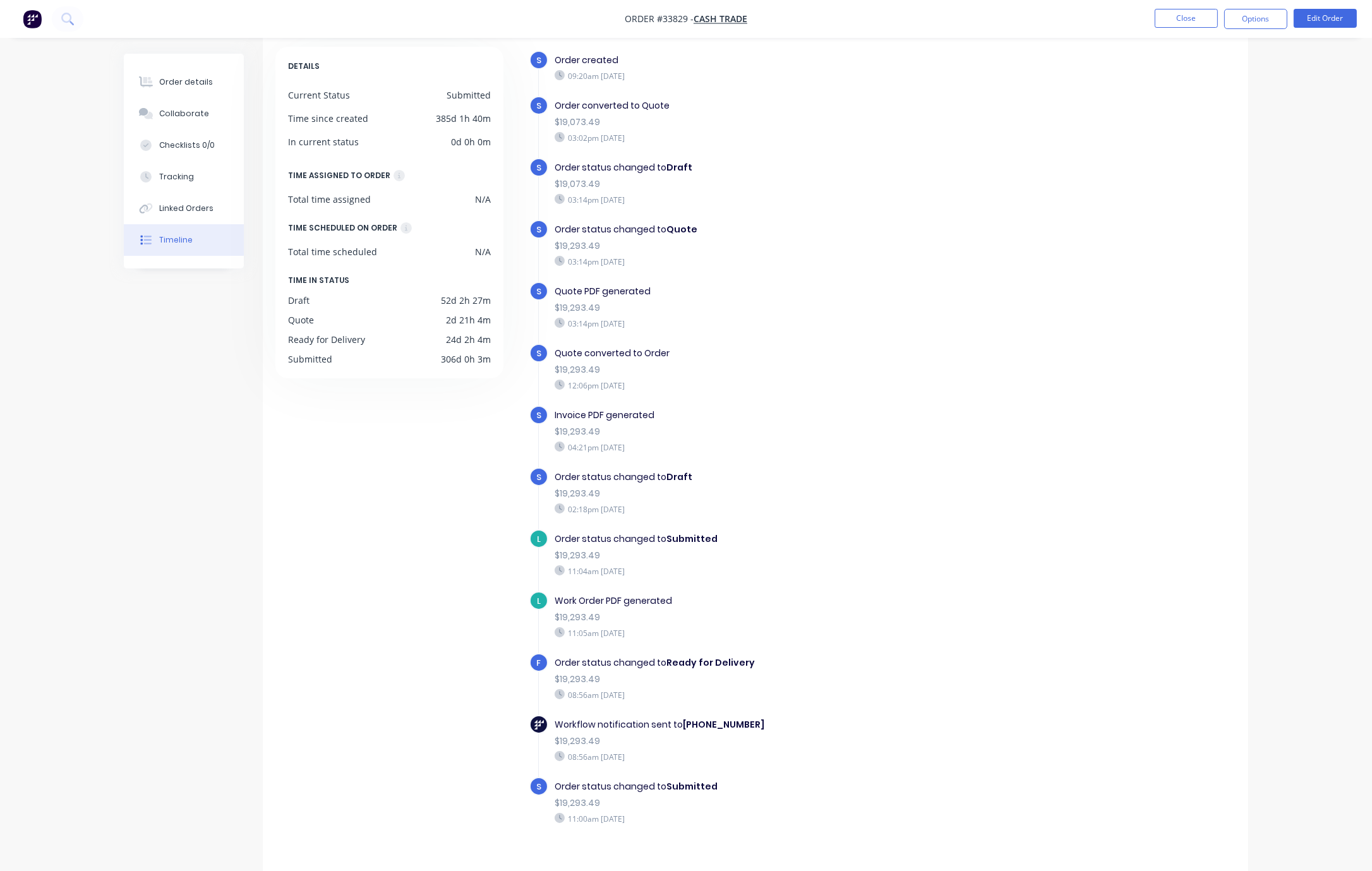
scroll to position [84, 0]
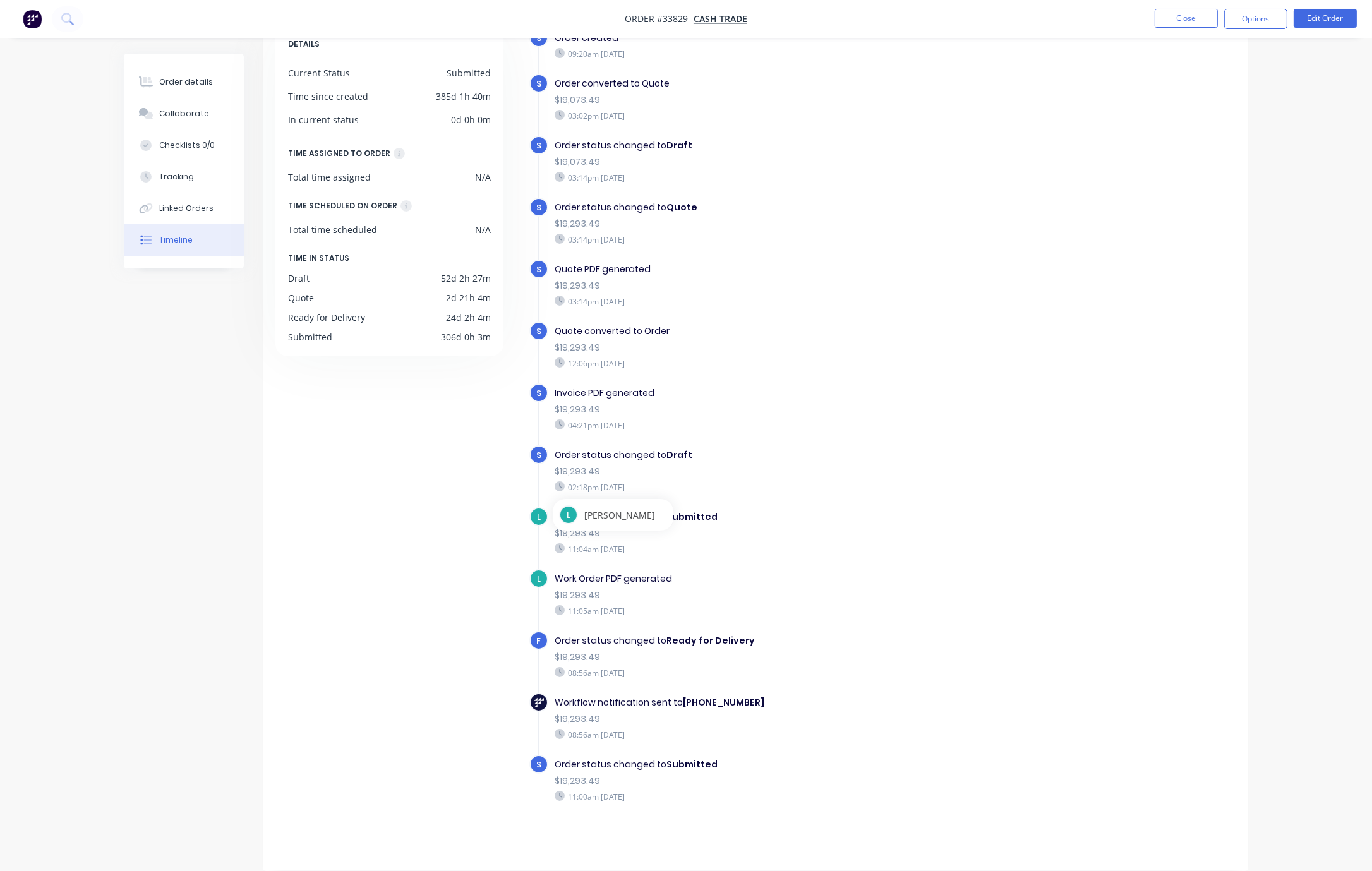
click at [894, 534] on div "$19,293.49" at bounding box center [774, 534] width 437 height 13
click at [833, 585] on div "Work Order PDF generated $19,293.49 11:05am Thursday 07/11/24" at bounding box center [773, 595] width 450 height 51
click at [898, 642] on div "Order status changed to Ready for Delivery" at bounding box center [774, 641] width 437 height 13
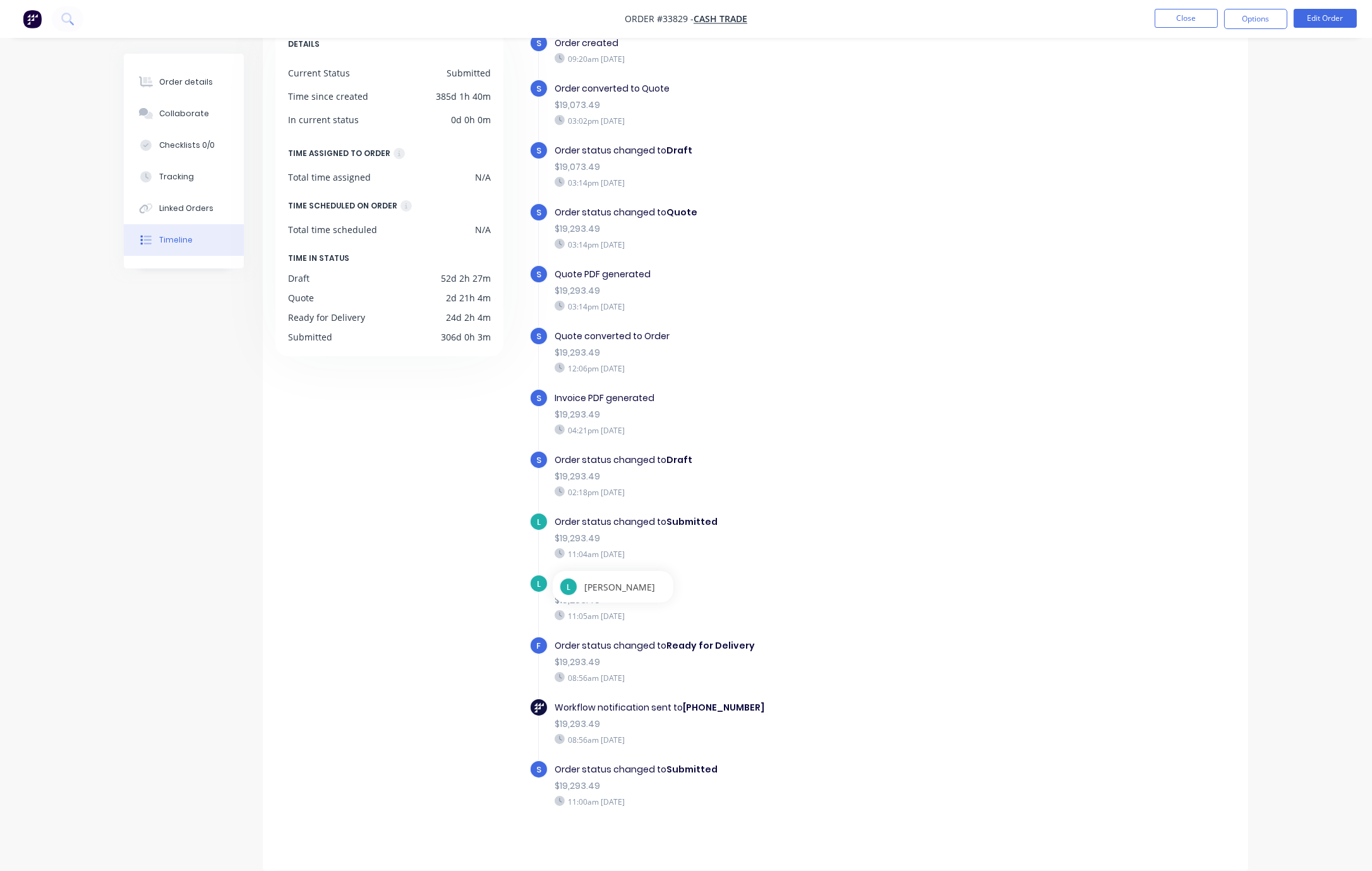
click at [894, 579] on div "Work Order PDF generated" at bounding box center [774, 584] width 437 height 13
click at [176, 82] on div "Order details" at bounding box center [186, 82] width 54 height 12
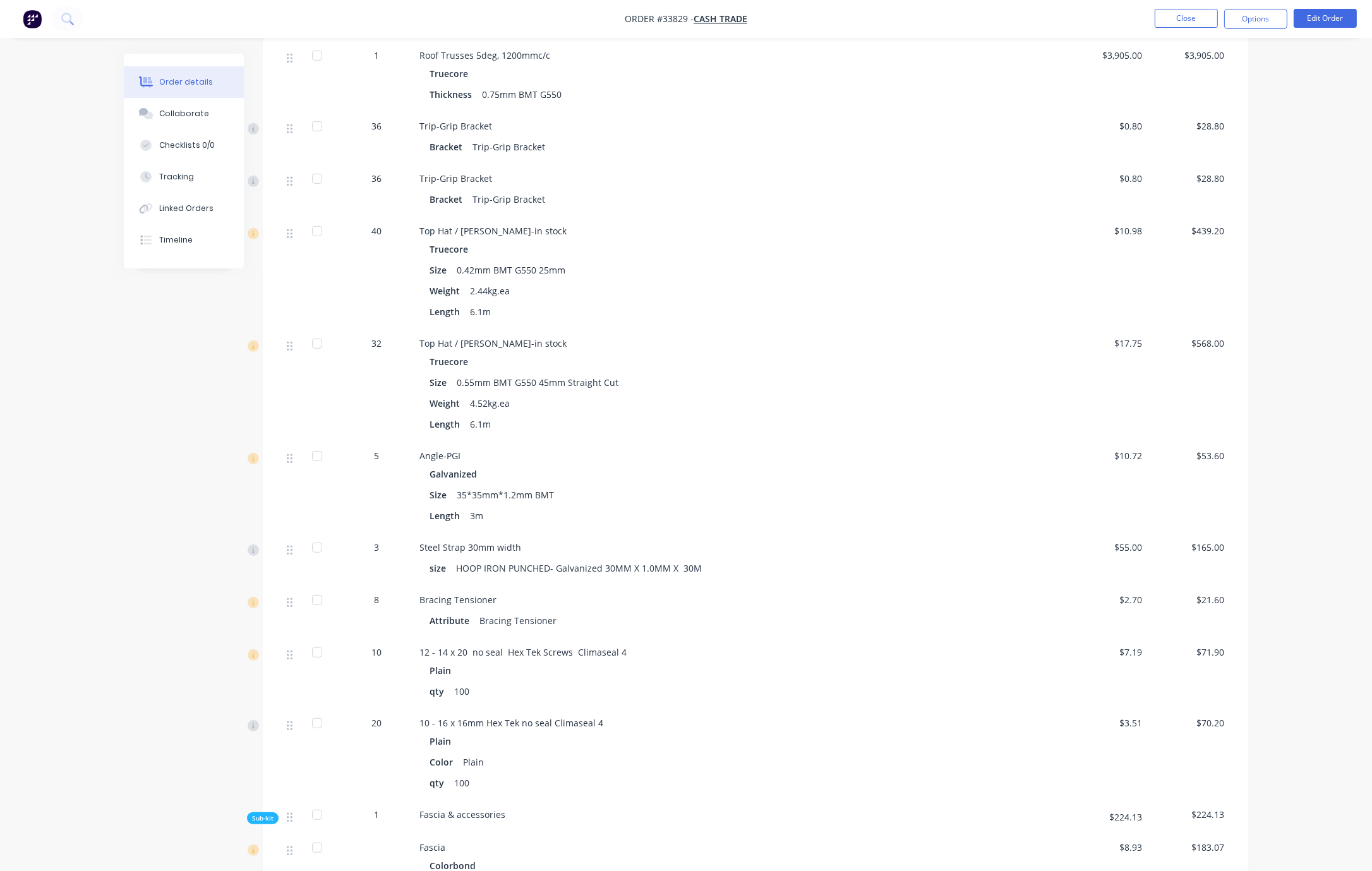
scroll to position [748, 0]
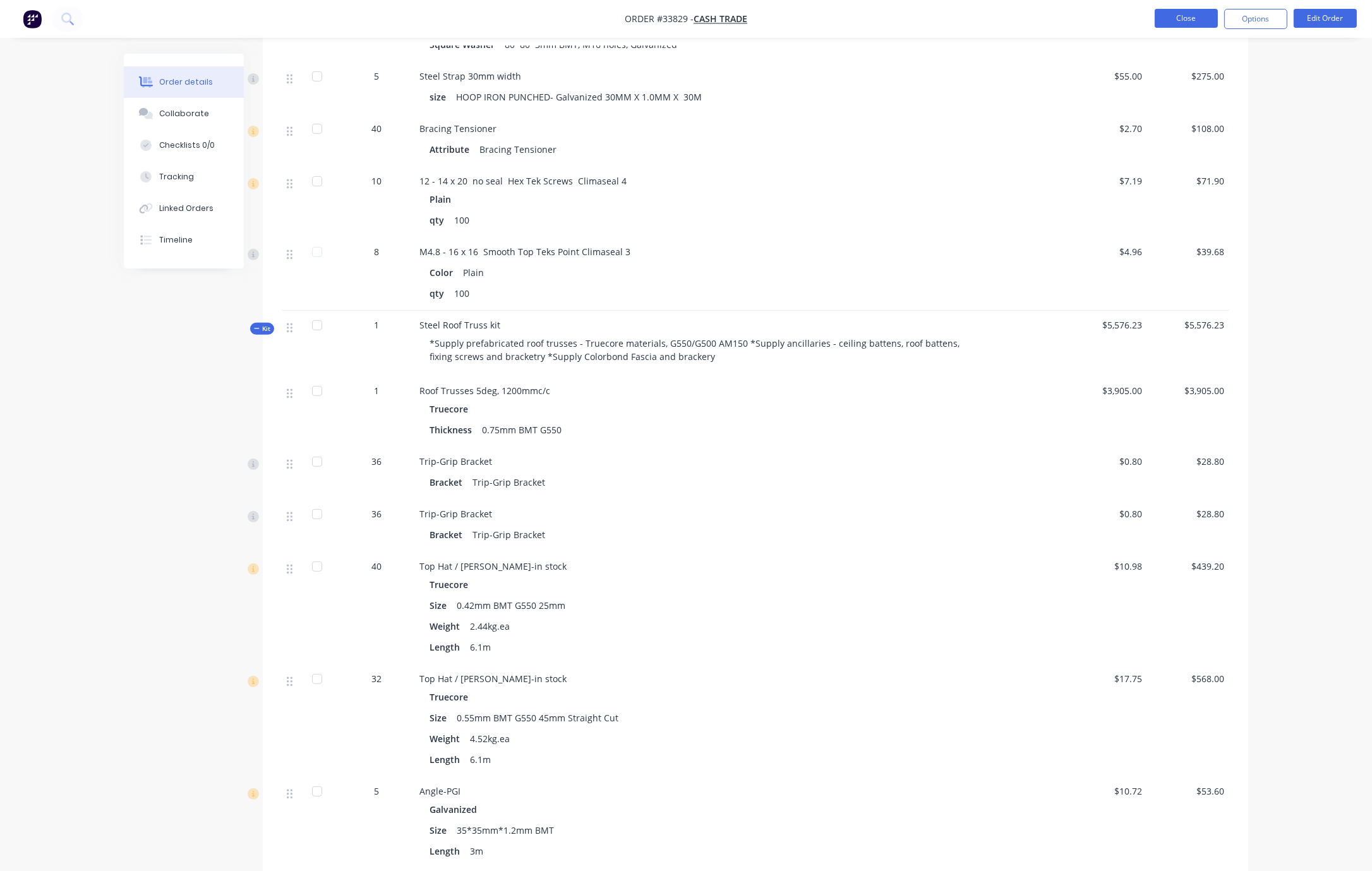
click at [1181, 16] on button "Close" at bounding box center [1186, 18] width 63 height 19
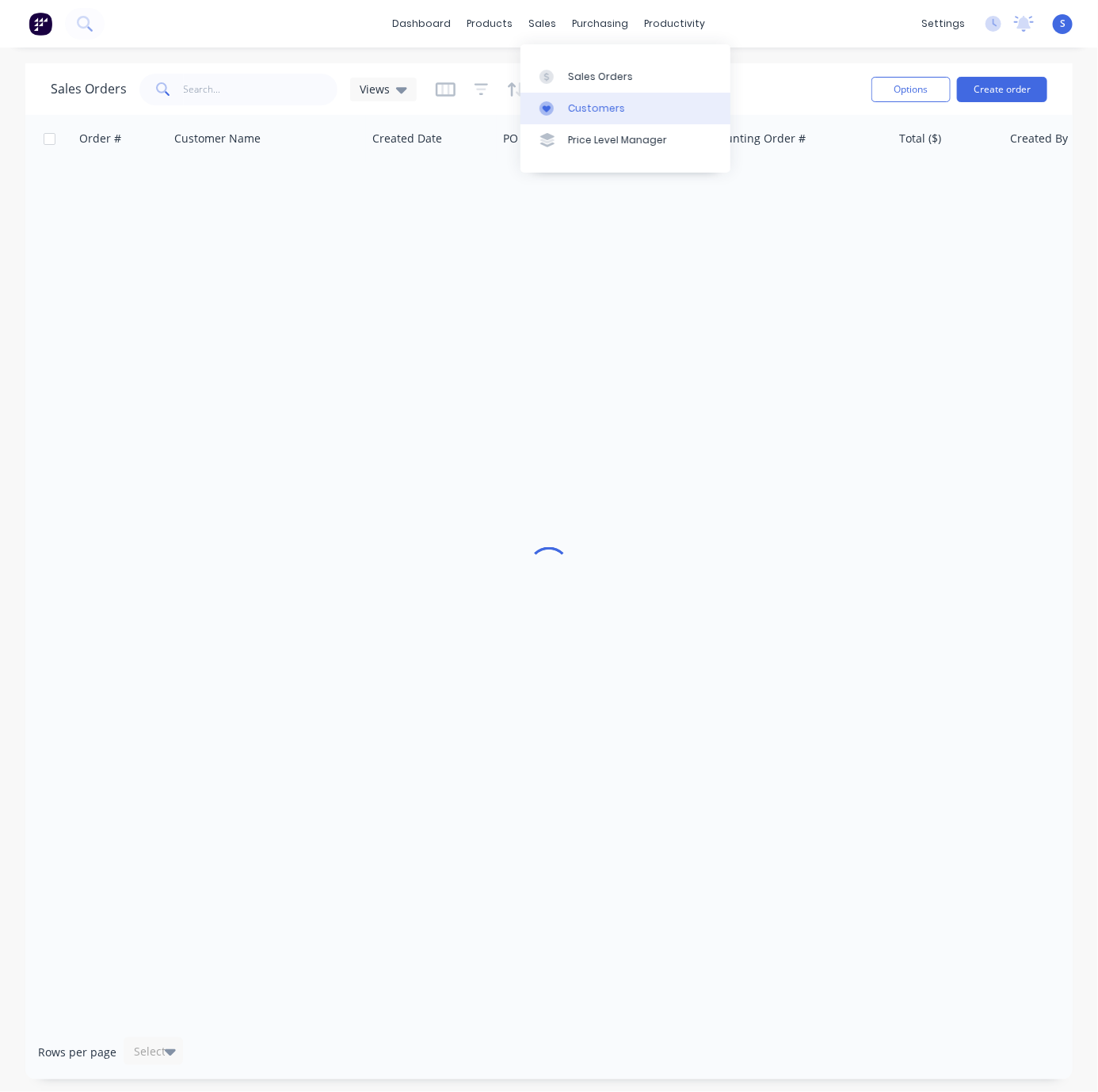
click at [571, 114] on div "Customers" at bounding box center [597, 109] width 57 height 15
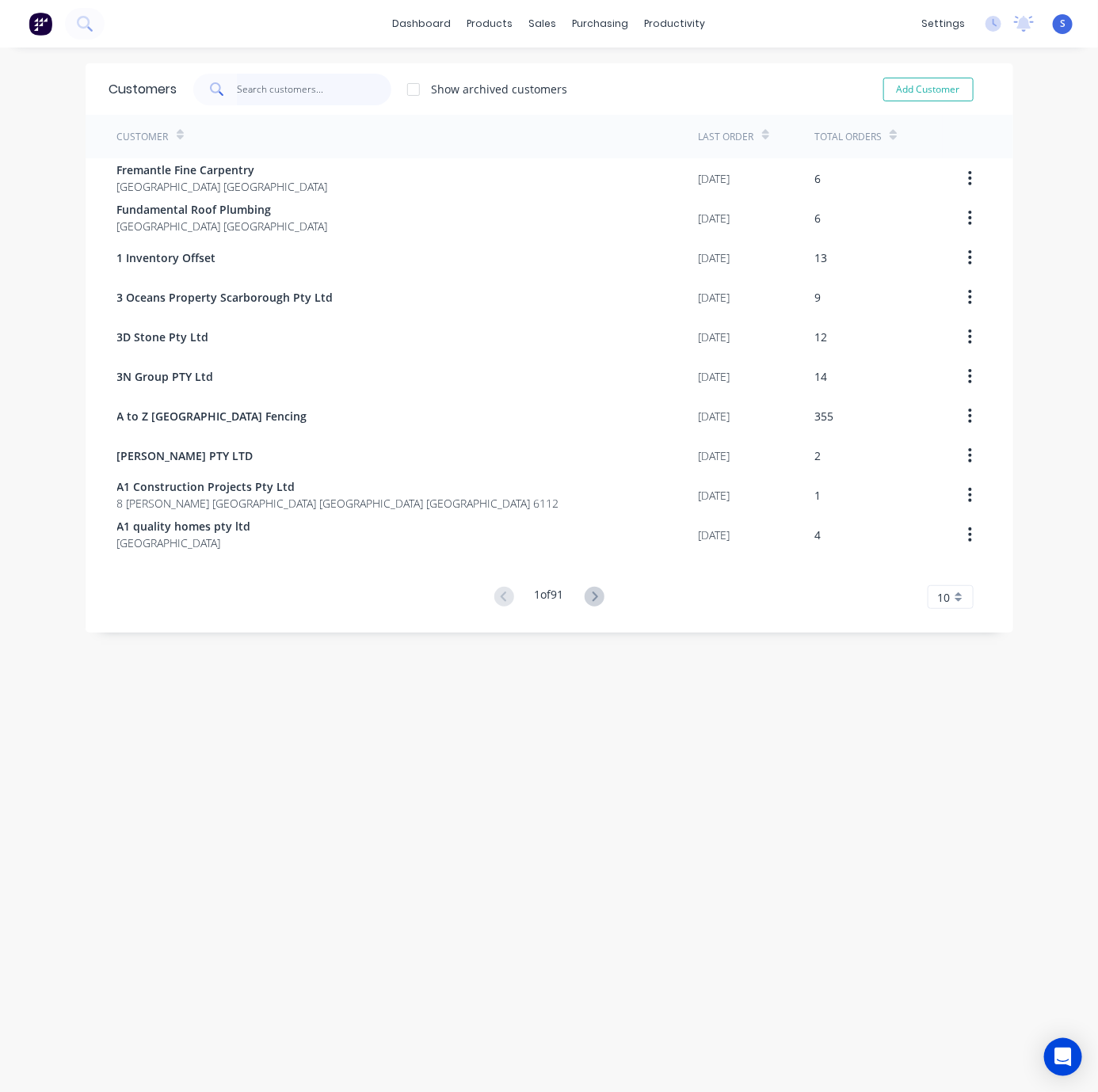
click at [287, 89] on input "text" at bounding box center [314, 90] width 155 height 32
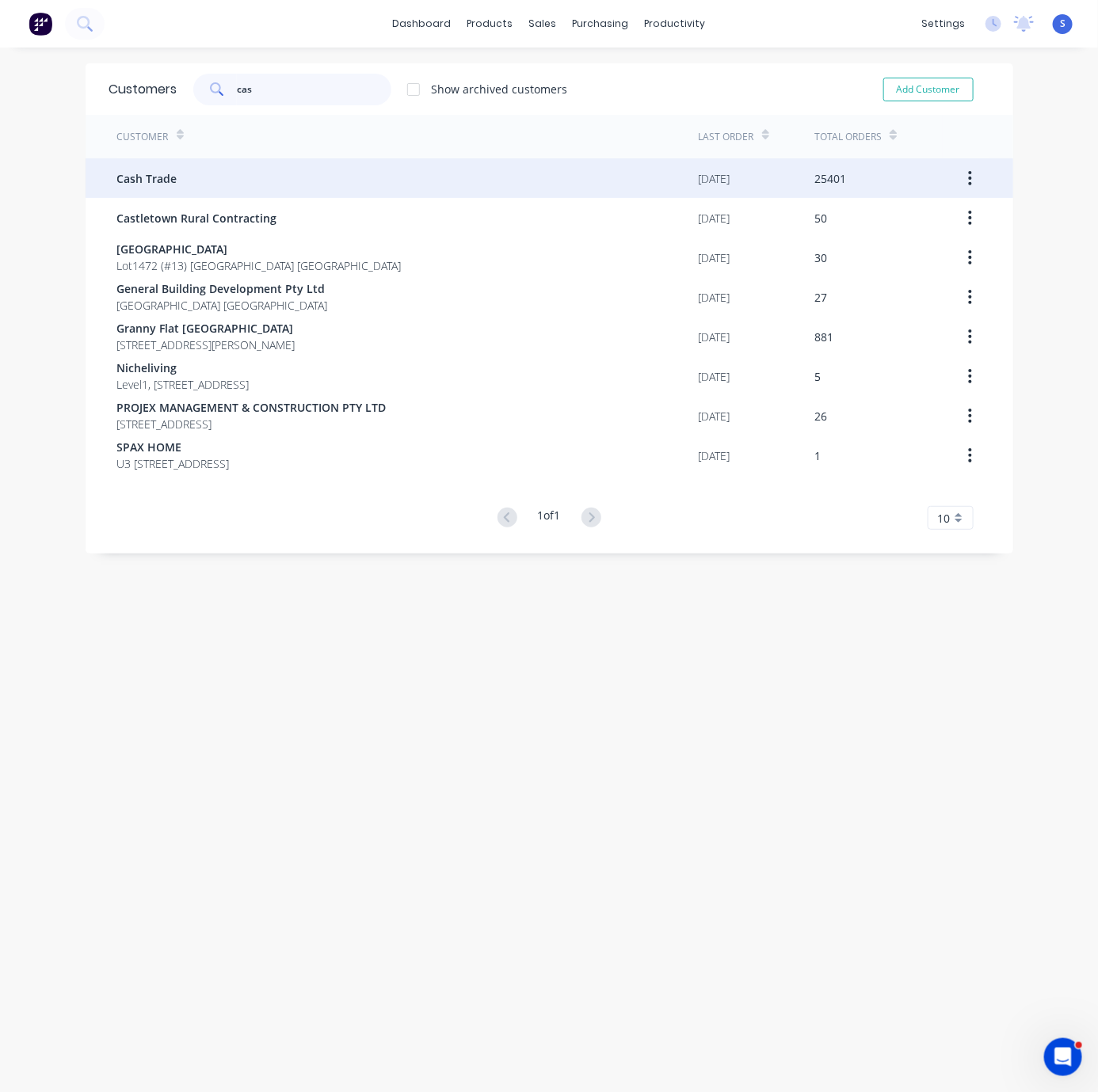
type input "cas"
click at [225, 174] on div "Cash Trade" at bounding box center [408, 178] width 582 height 40
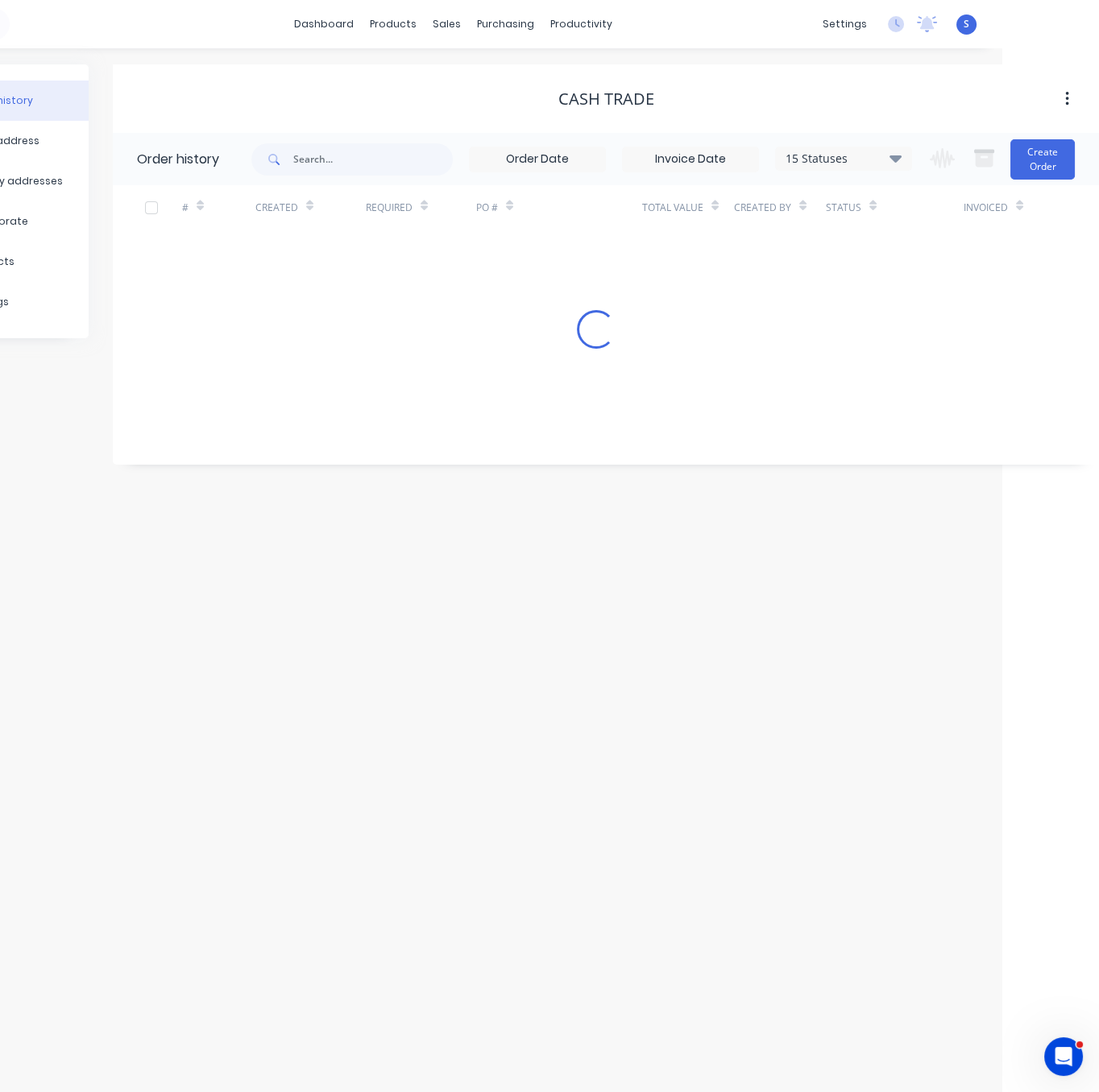
drag, startPoint x: 406, startPoint y: 82, endPoint x: 593, endPoint y: 85, distance: 187.0
click at [1043, 150] on button "Create Order" at bounding box center [1043, 159] width 65 height 41
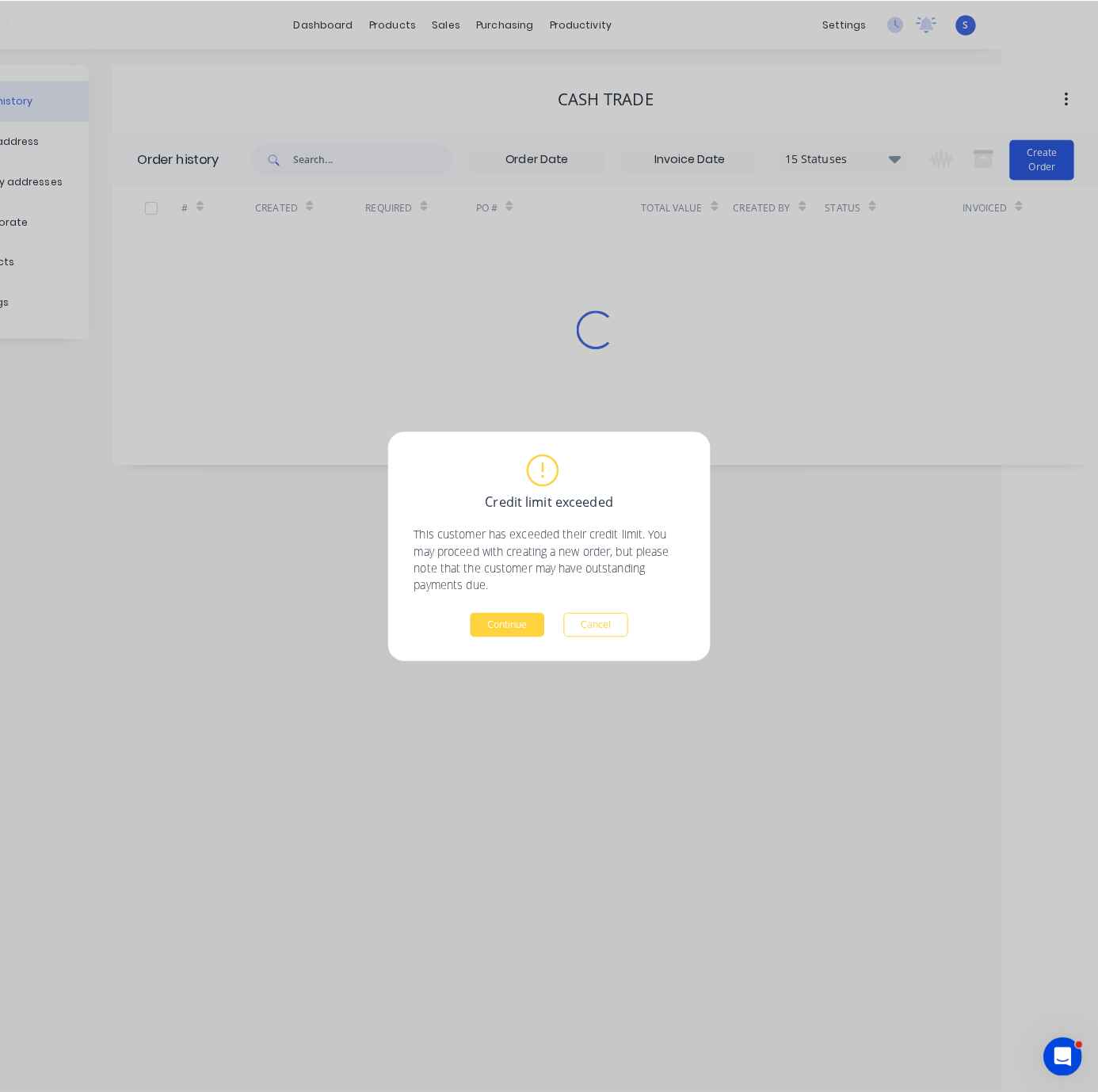
scroll to position [0, 81]
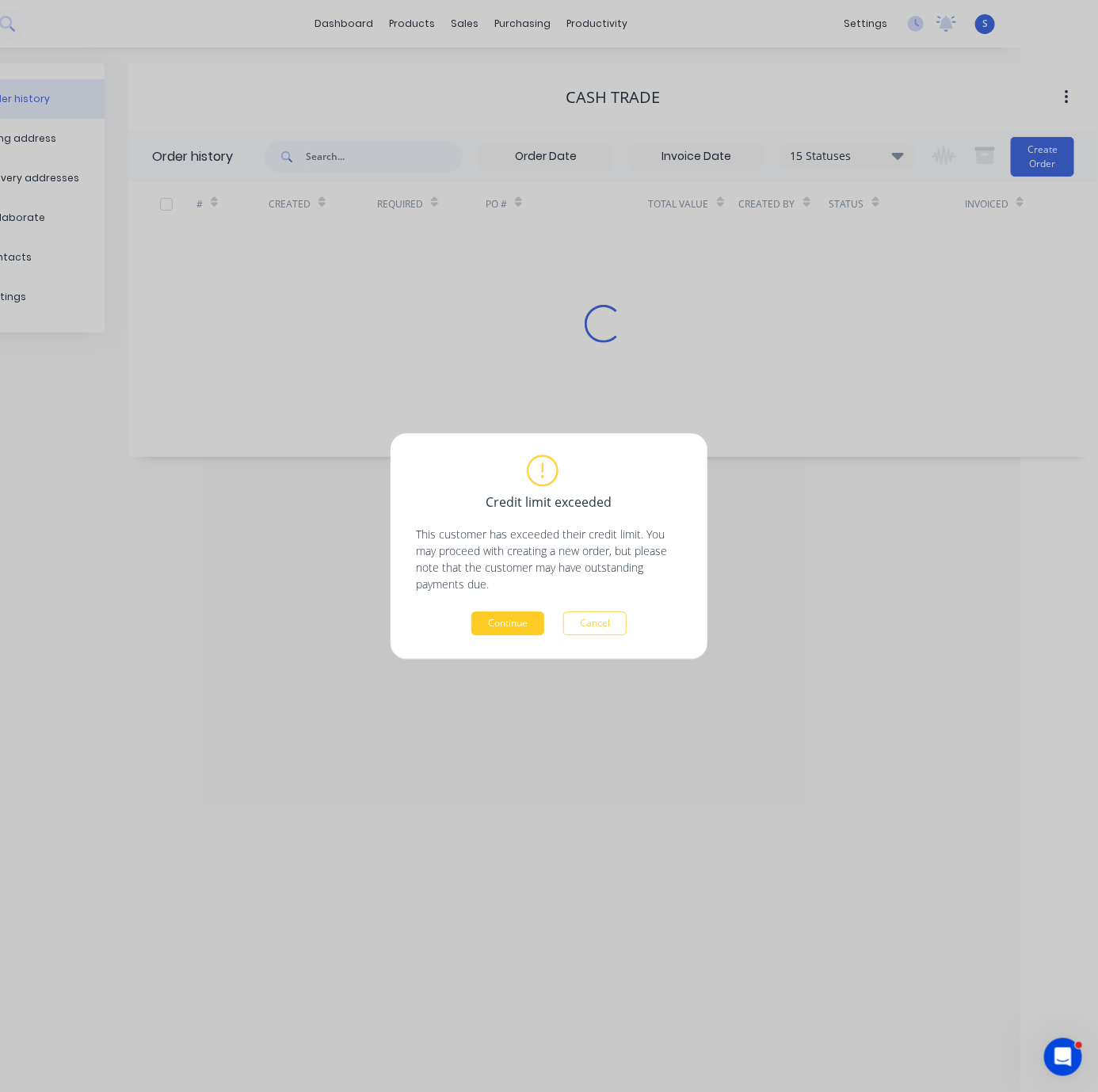
click at [509, 622] on button "Continue" at bounding box center [508, 623] width 73 height 24
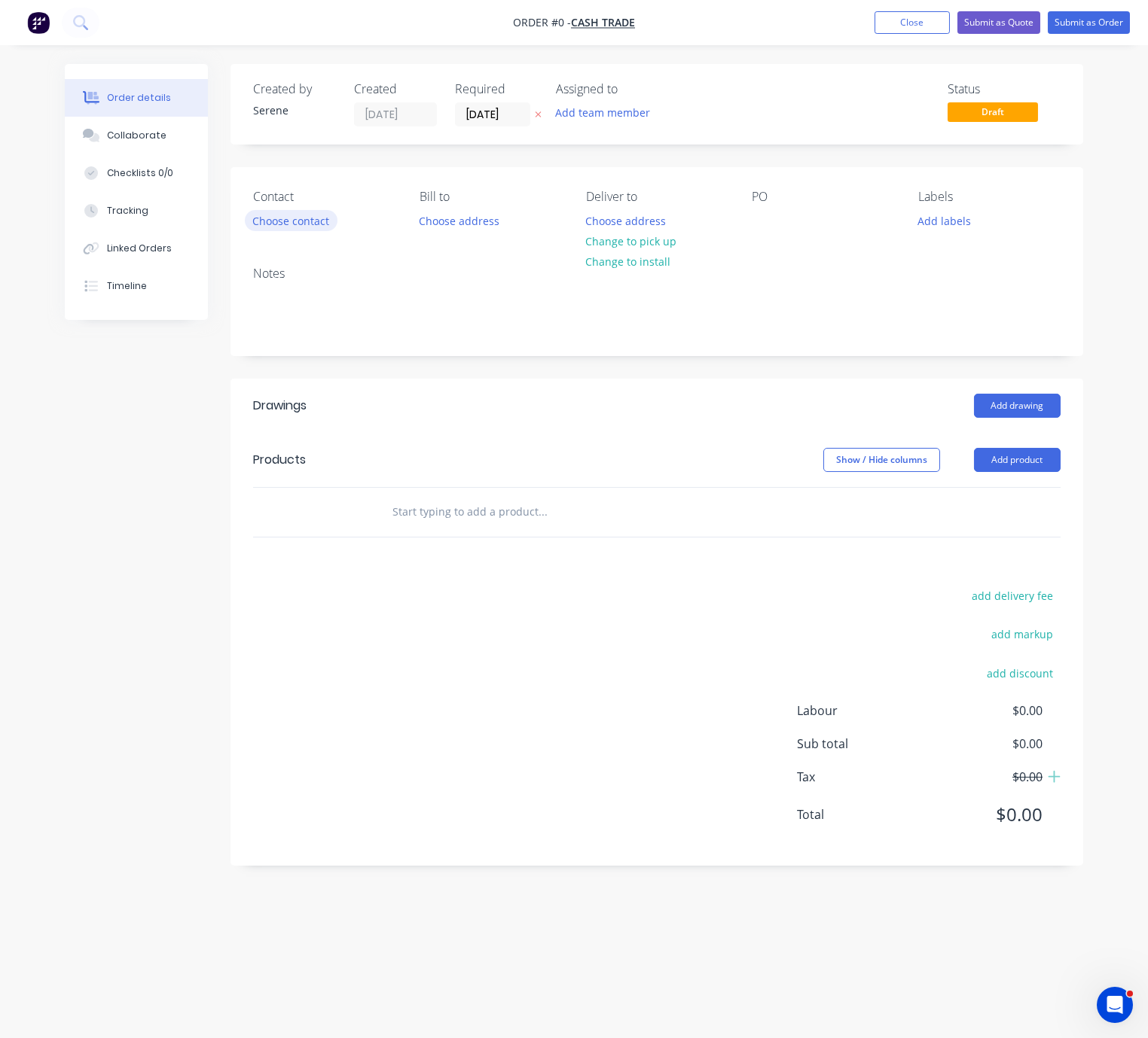
click at [306, 230] on button "Choose contact" at bounding box center [291, 220] width 93 height 20
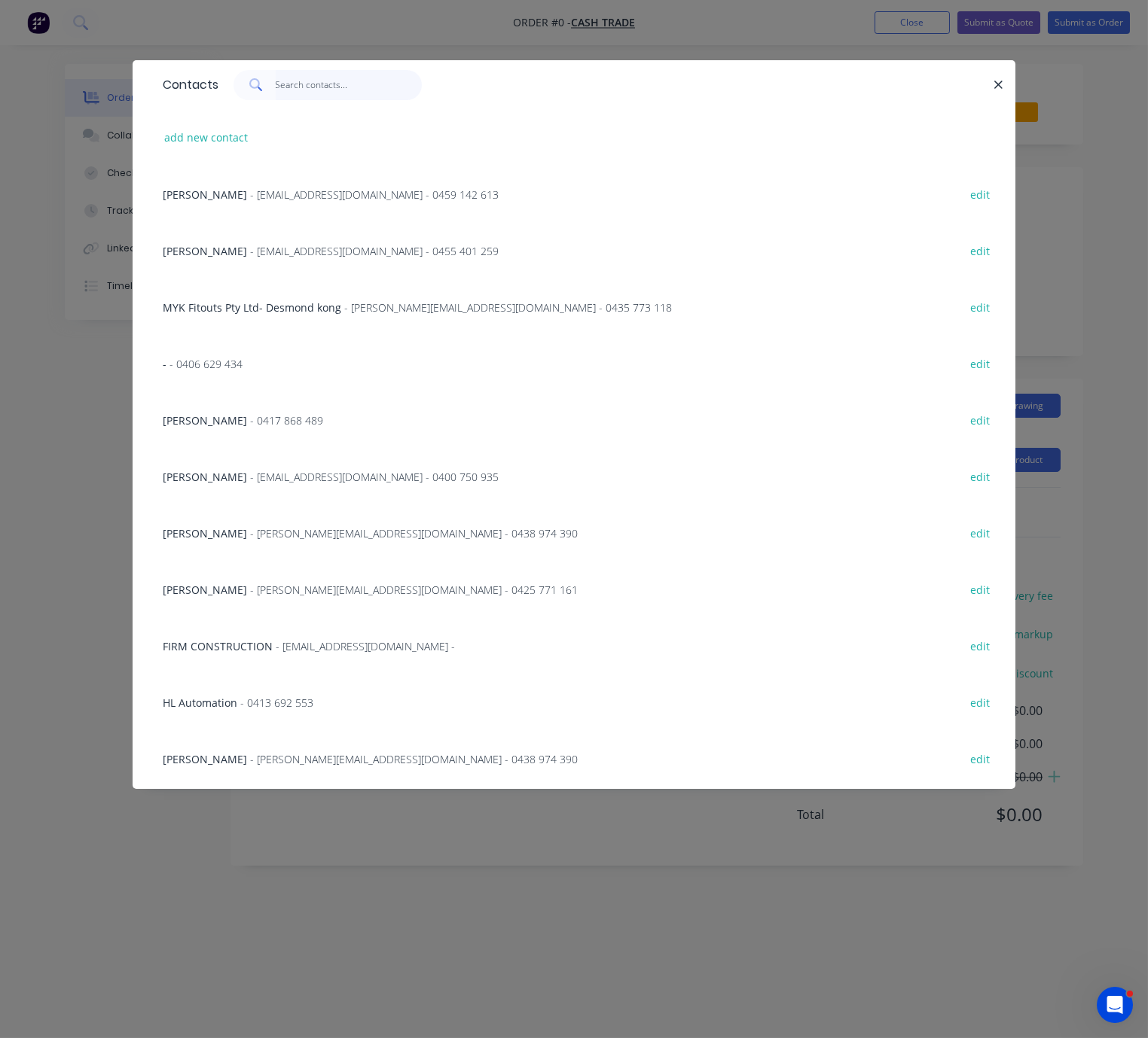
click at [300, 86] on input "text" at bounding box center [349, 85] width 147 height 30
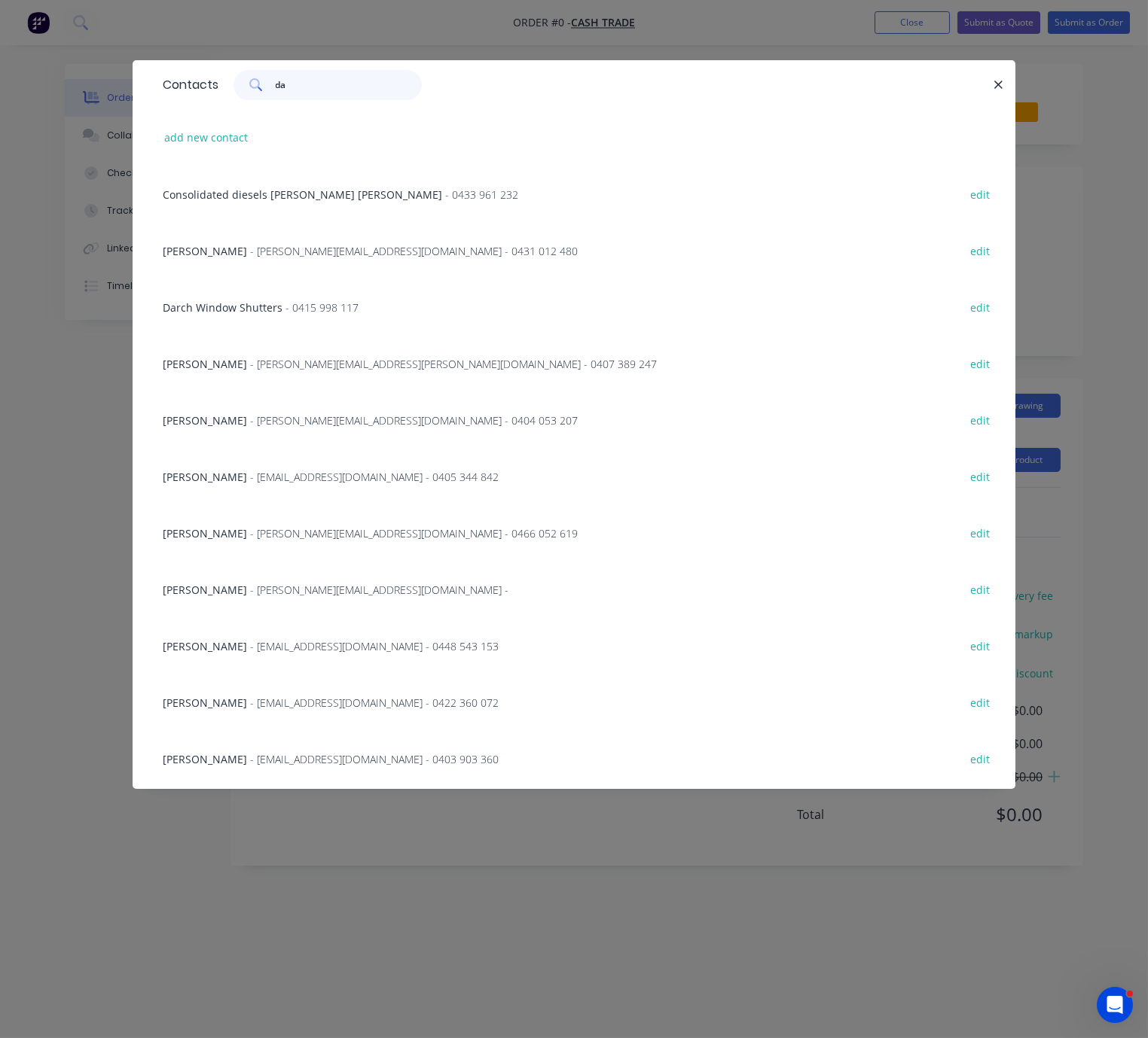
type input "d"
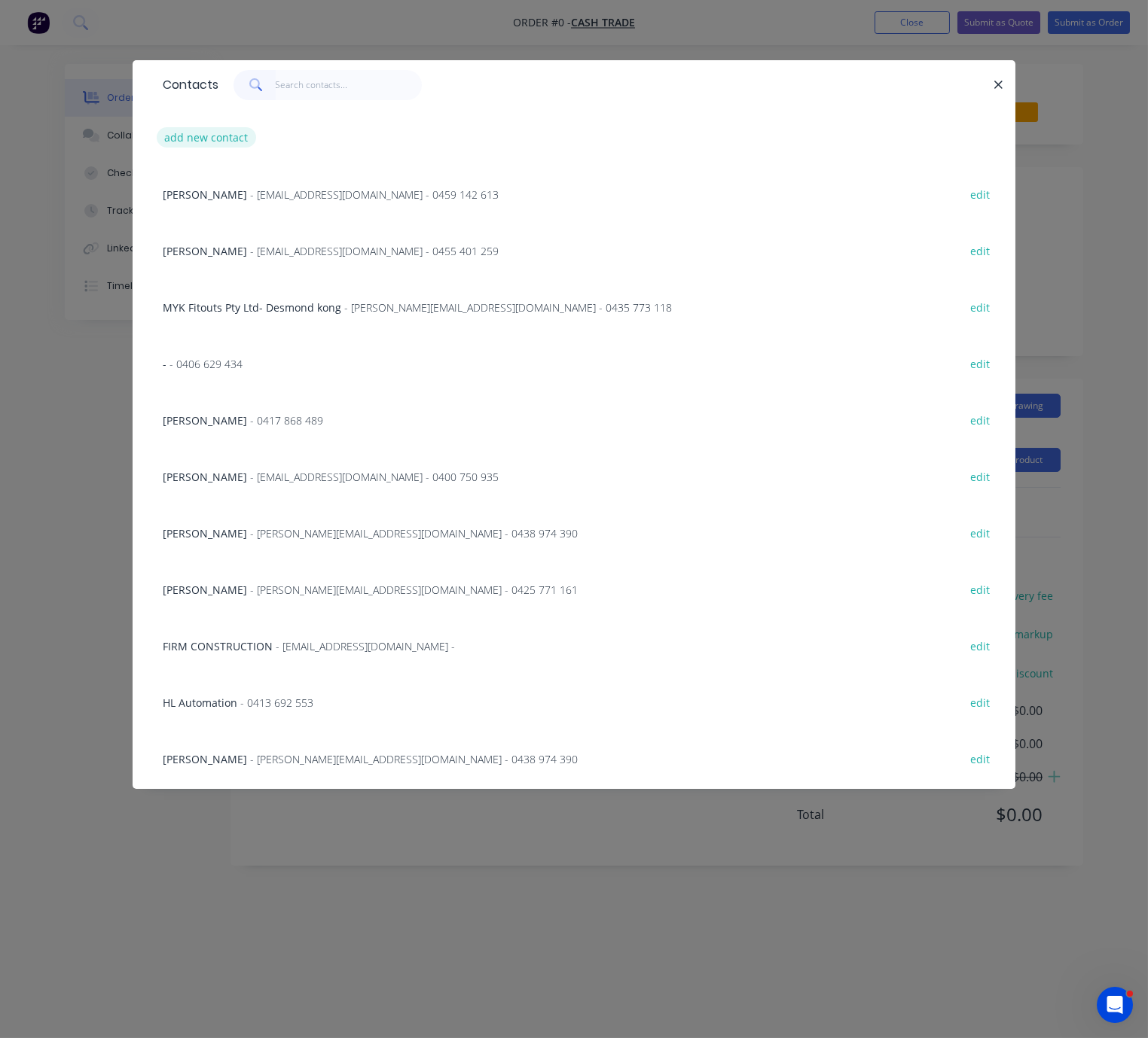
click at [217, 140] on button "add new contact" at bounding box center [206, 138] width 100 height 20
select select "AU"
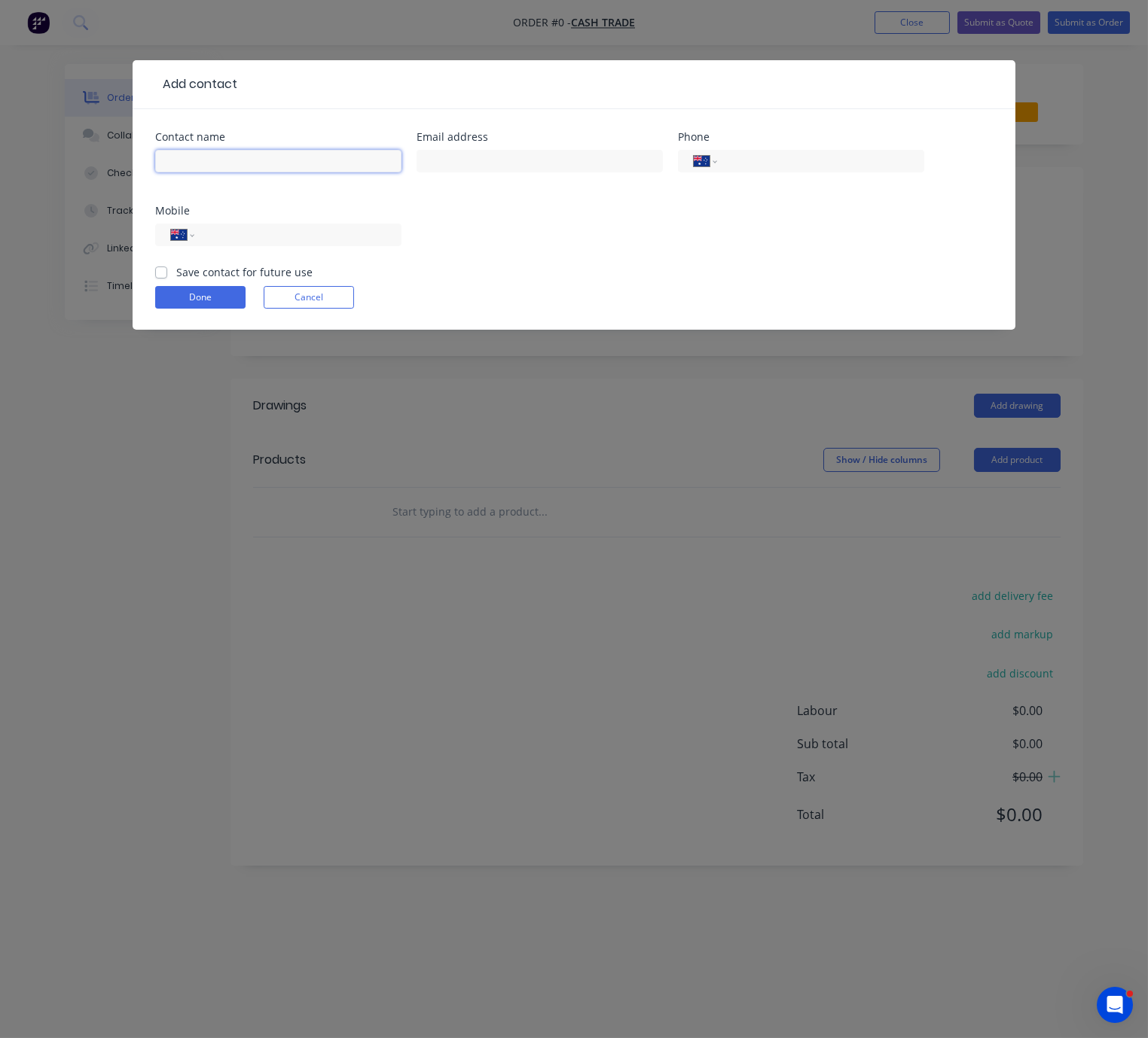
click at [201, 162] on input "text" at bounding box center [278, 161] width 246 height 22
type input "Daniel Maghiar"
click at [446, 172] on input "text" at bounding box center [539, 161] width 246 height 22
type input "d"
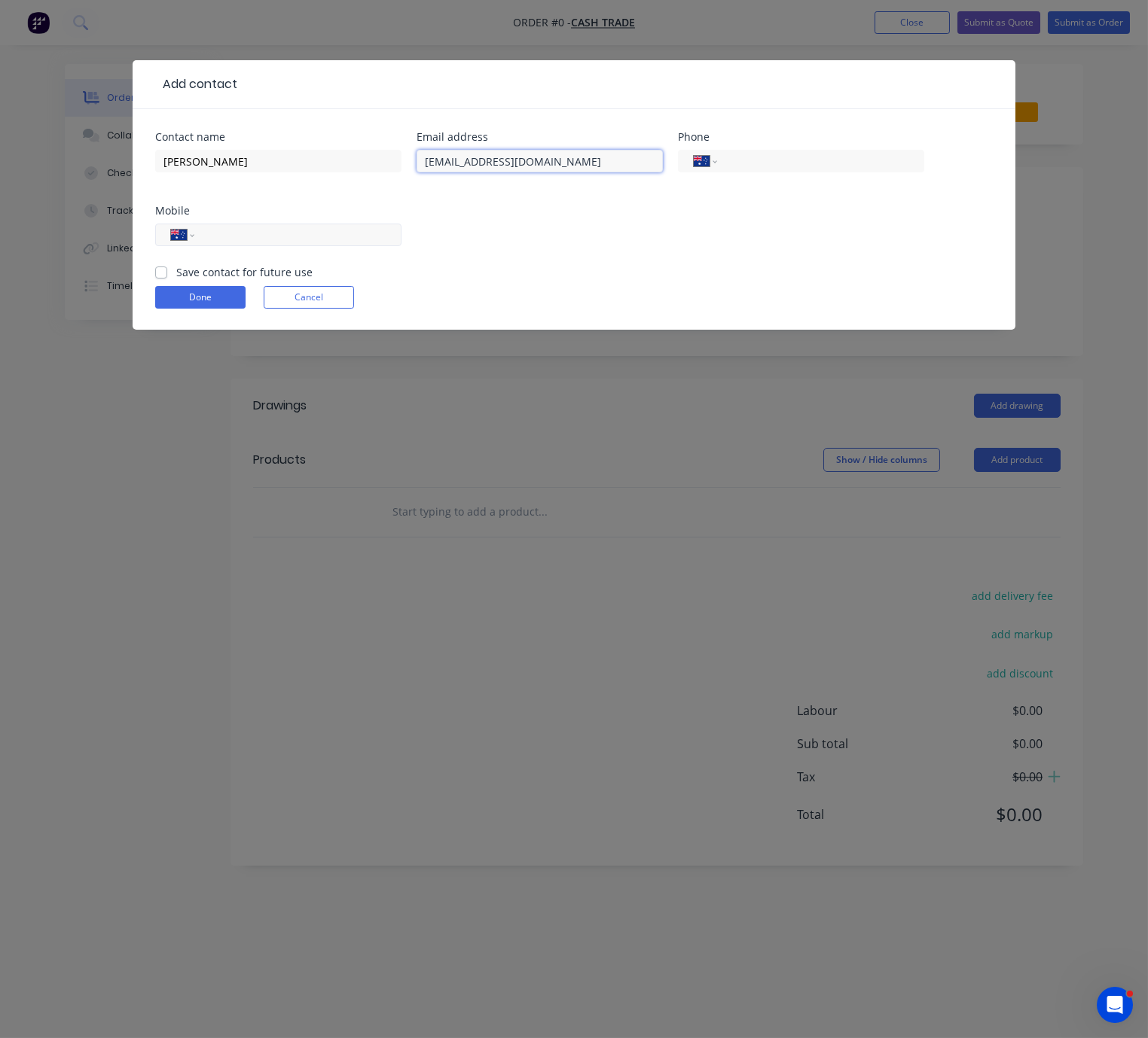
type input "dmaghiar@gmail.com"
click at [338, 246] on div "International [GEOGRAPHIC_DATA] [GEOGRAPHIC_DATA] [GEOGRAPHIC_DATA] [GEOGRAPHIC…" at bounding box center [278, 234] width 246 height 22
click at [241, 244] on input "tel" at bounding box center [296, 235] width 181 height 17
click at [304, 244] on input "tel" at bounding box center [296, 235] width 181 height 17
type input "0433 138 074"
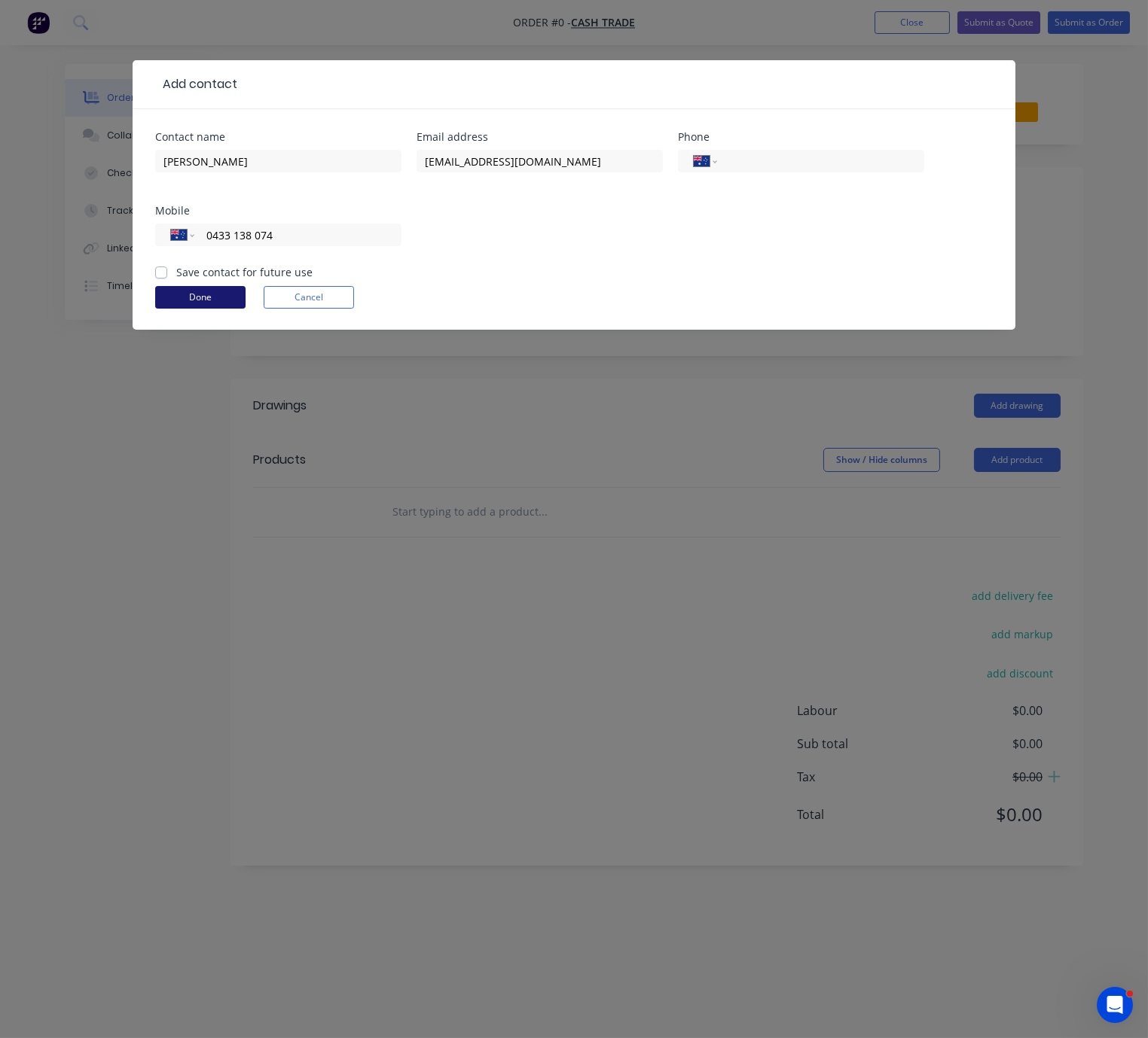
click at [210, 309] on button "Done" at bounding box center [200, 297] width 91 height 22
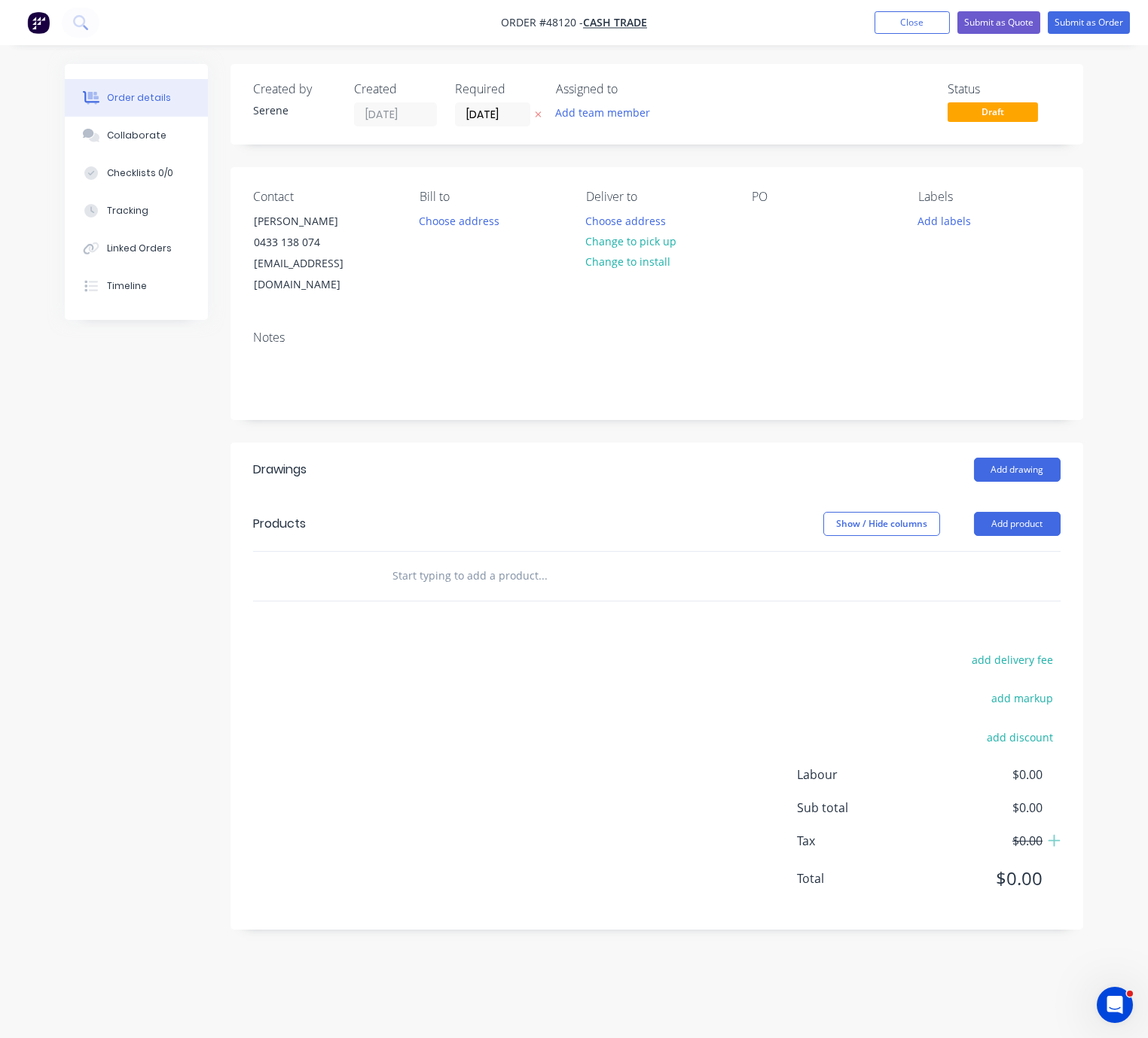
click at [482, 473] on div "Add drawing" at bounding box center [743, 469] width 636 height 24
click at [422, 469] on div "Drawings" at bounding box center [339, 469] width 172 height 24
drag, startPoint x: 429, startPoint y: 490, endPoint x: 524, endPoint y: 483, distance: 95.3
click at [511, 517] on div "Show / Hide columns Add product" at bounding box center [743, 524] width 636 height 24
click at [518, 497] on header "Products Show / Hide columns Add product" at bounding box center [657, 524] width 852 height 54
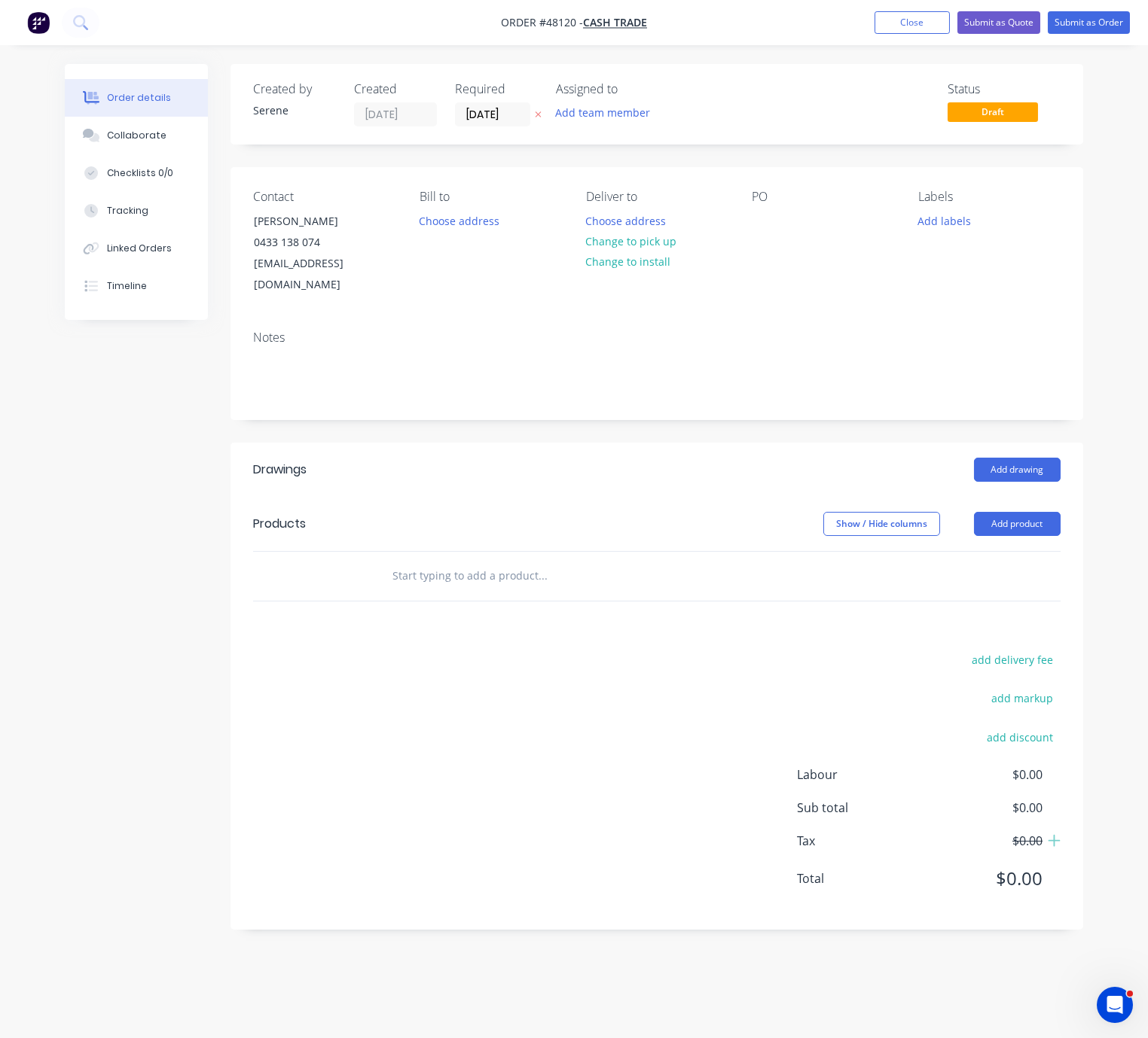
drag, startPoint x: 497, startPoint y: 497, endPoint x: 559, endPoint y: 492, distance: 62.2
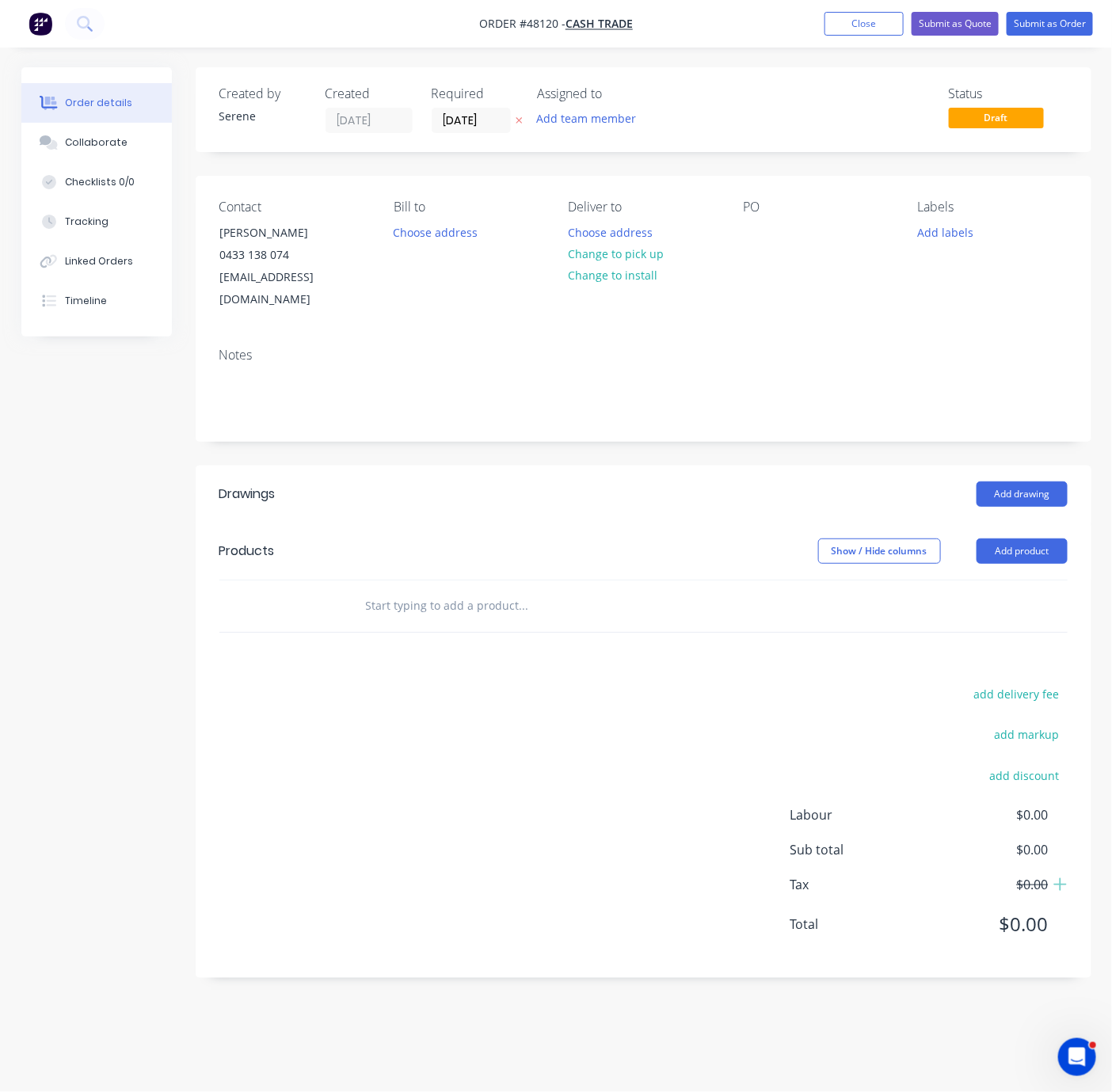
drag, startPoint x: 470, startPoint y: 516, endPoint x: 585, endPoint y: 518, distance: 115.0
click at [470, 516] on header "Drawings Add drawing" at bounding box center [643, 494] width 896 height 57
click at [1028, 553] on button "Add product" at bounding box center [1022, 551] width 91 height 25
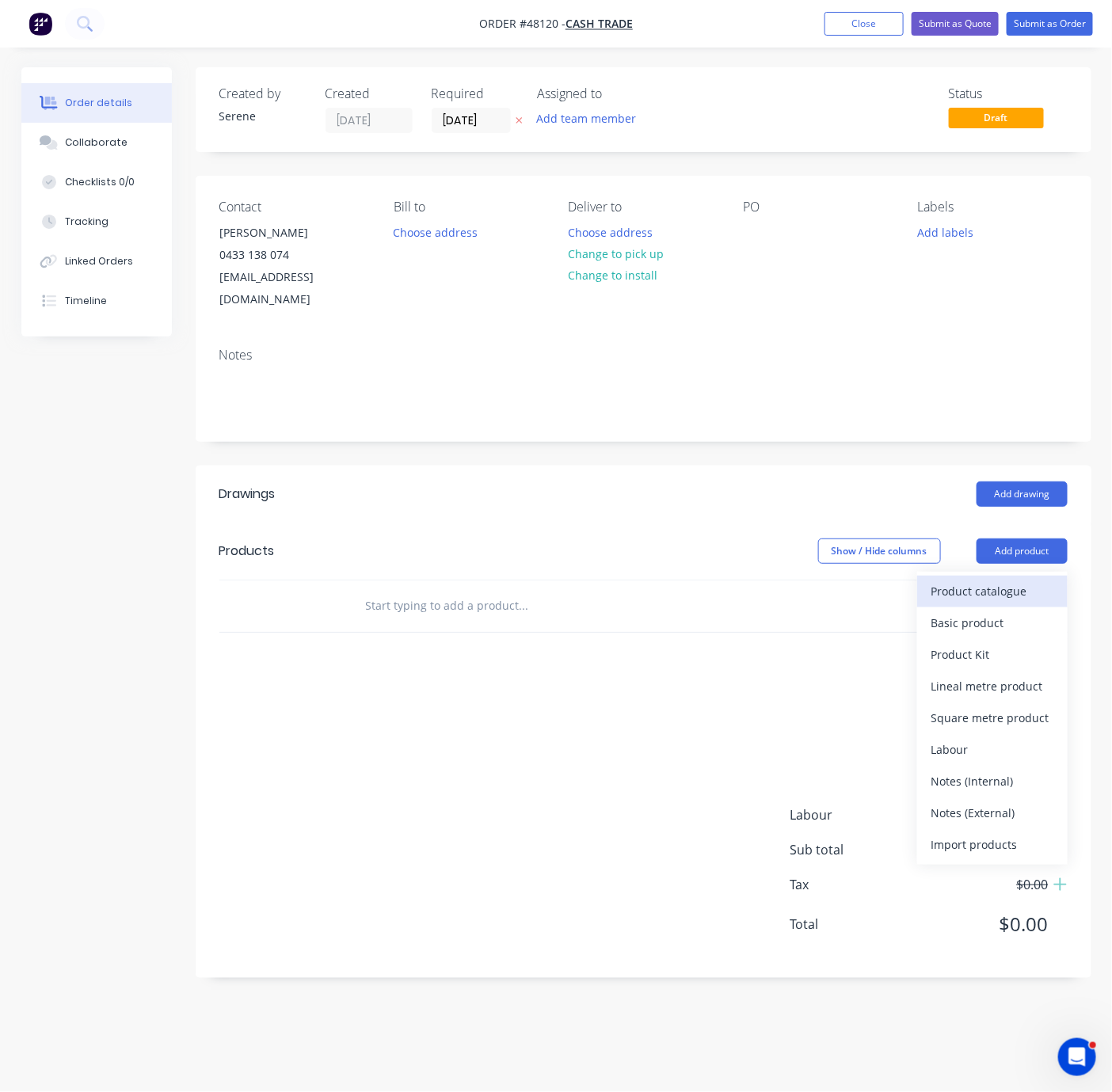
click at [998, 585] on div "Product catalogue" at bounding box center [992, 592] width 122 height 23
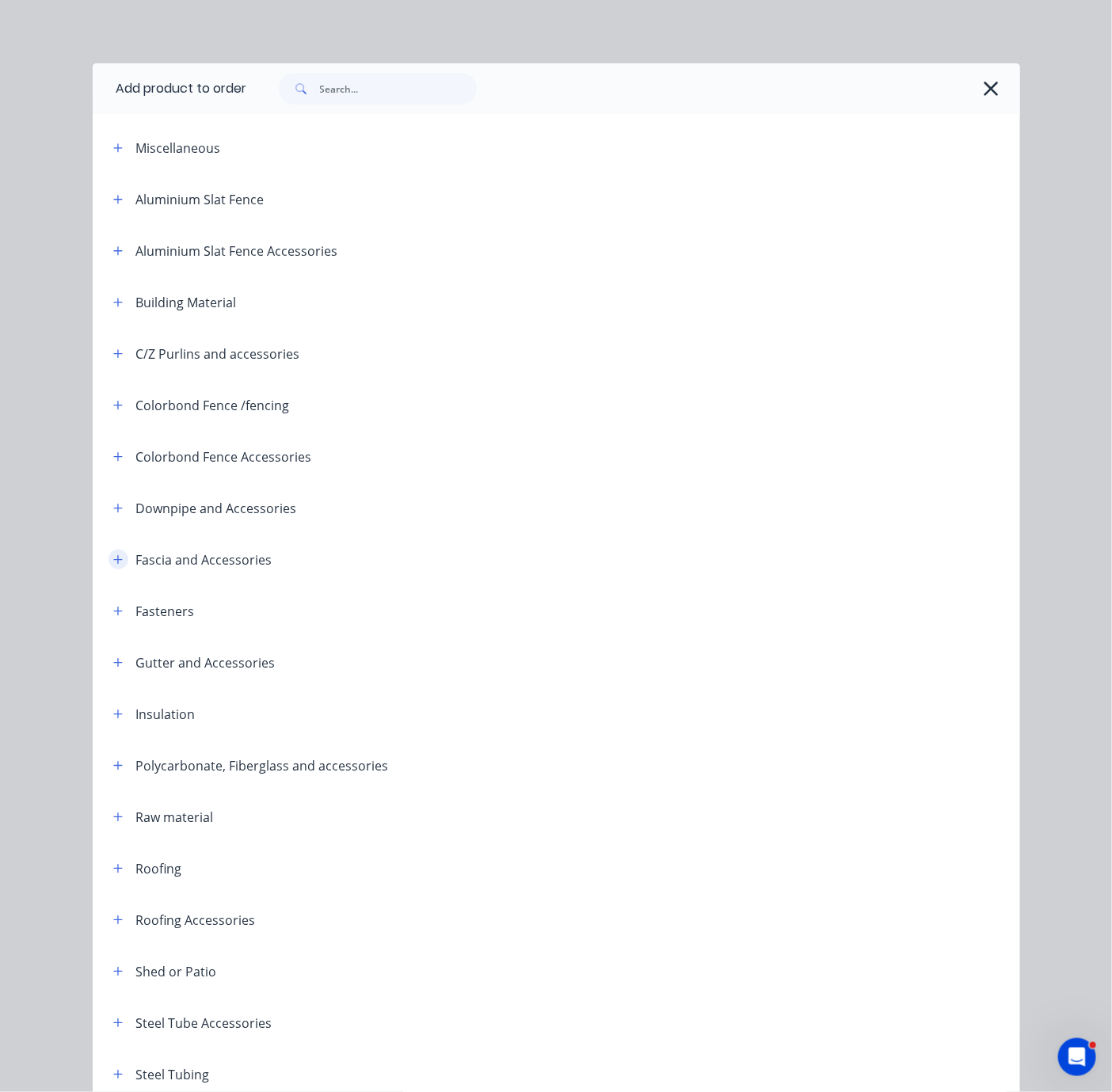
click at [118, 570] on button "button" at bounding box center [118, 560] width 20 height 20
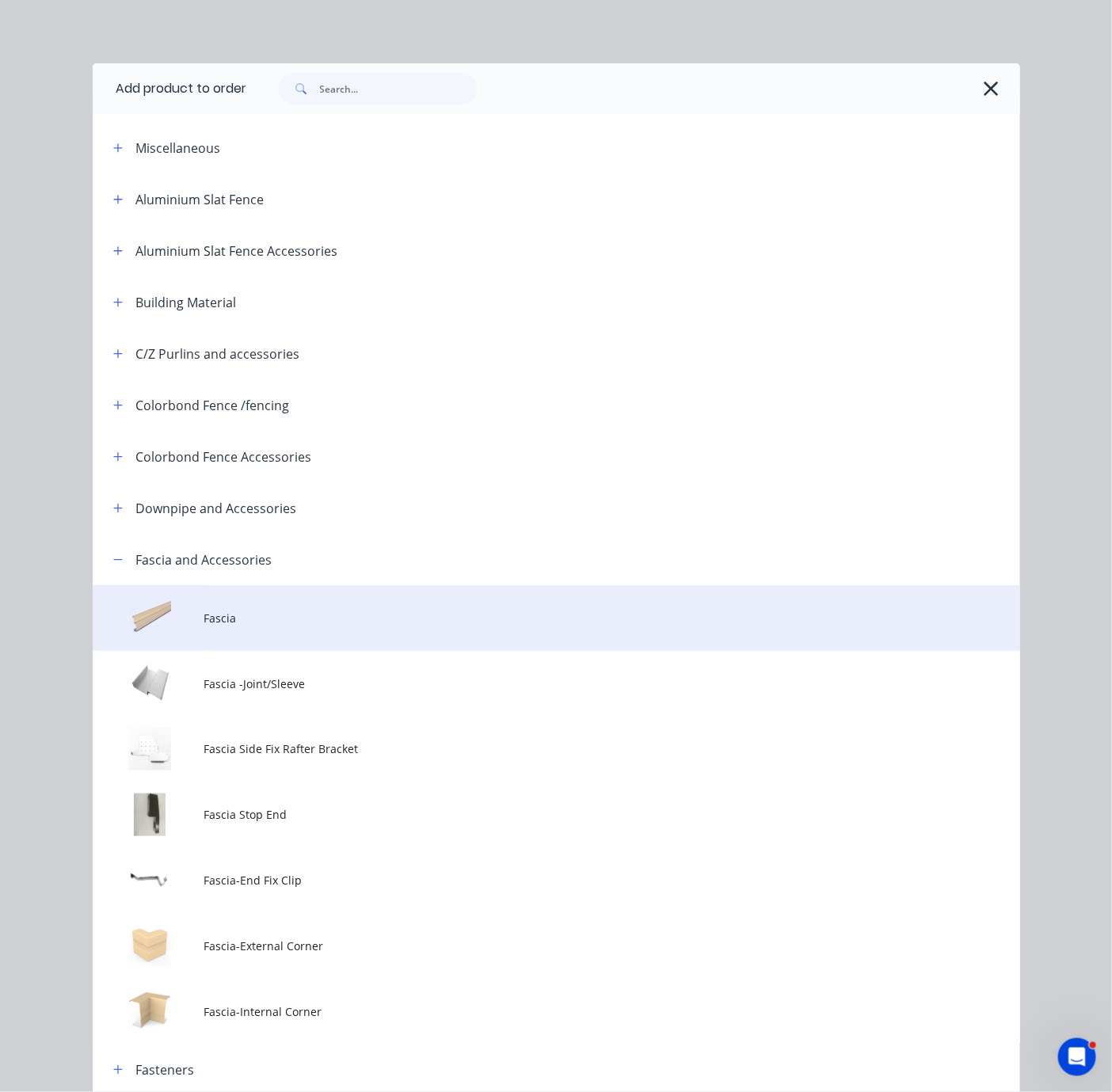
click at [286, 627] on span "Fascia" at bounding box center [530, 618] width 652 height 16
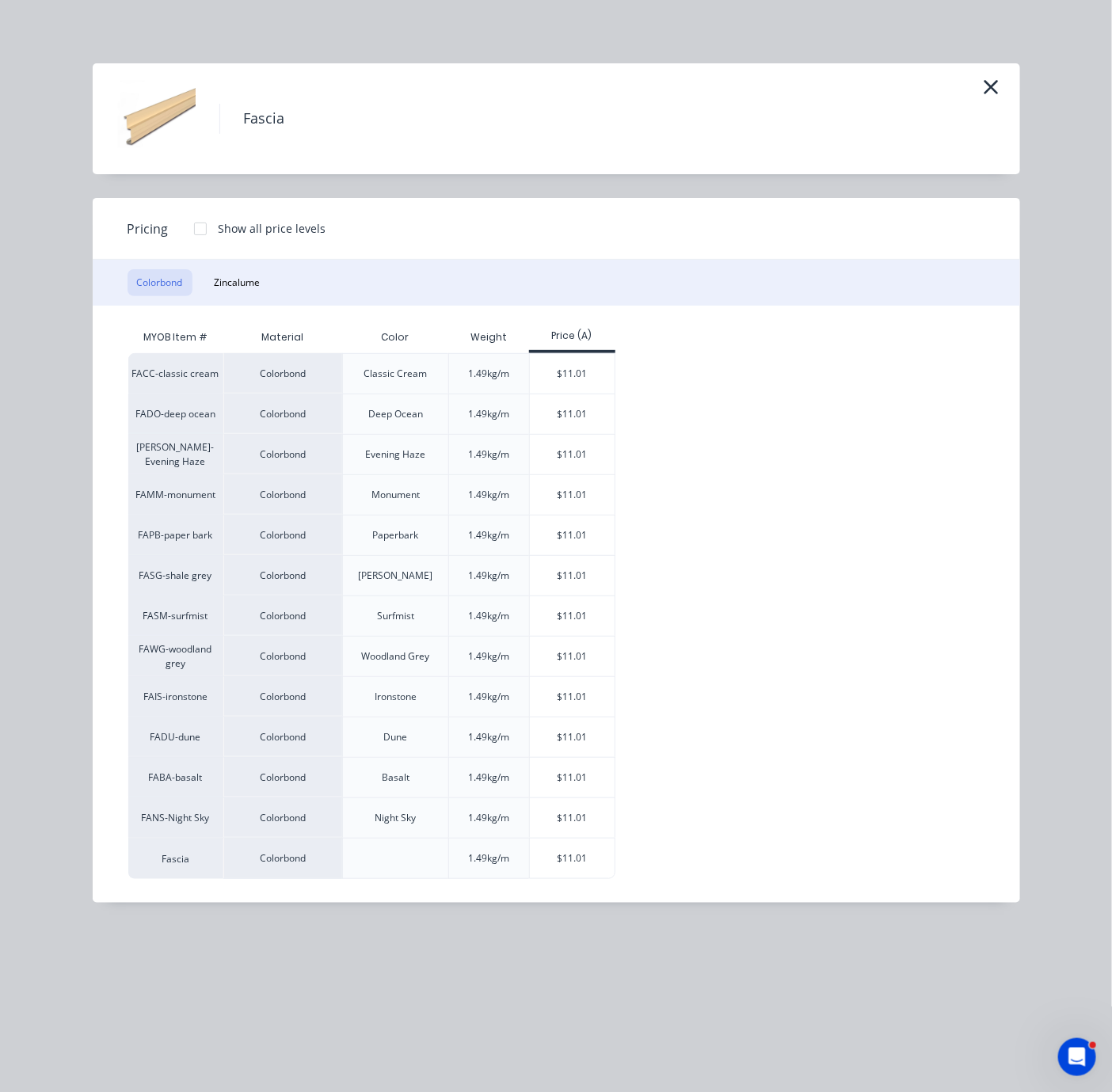
click at [208, 241] on div at bounding box center [200, 229] width 32 height 32
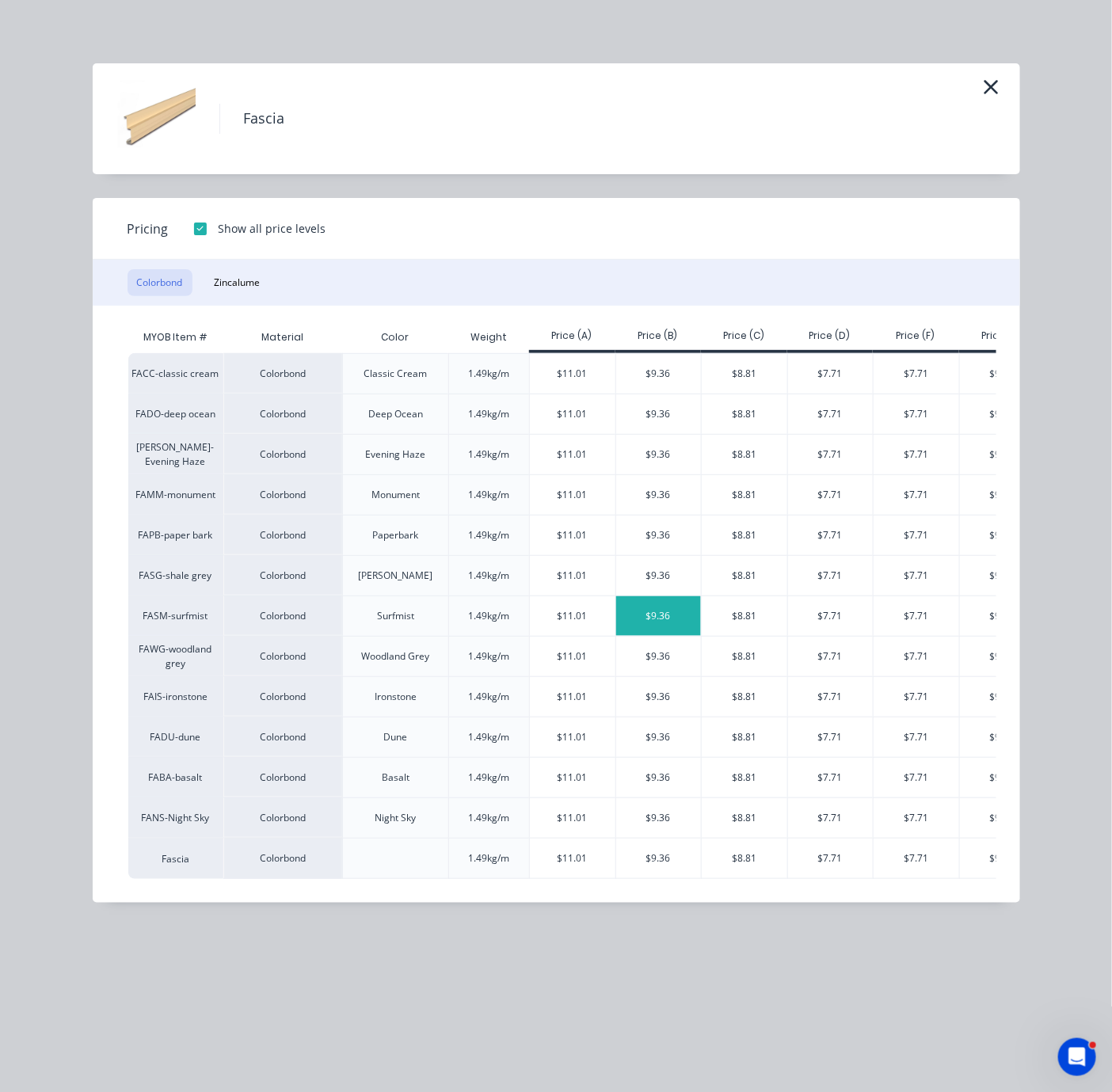
click at [676, 636] on div "$9.36" at bounding box center [658, 616] width 85 height 40
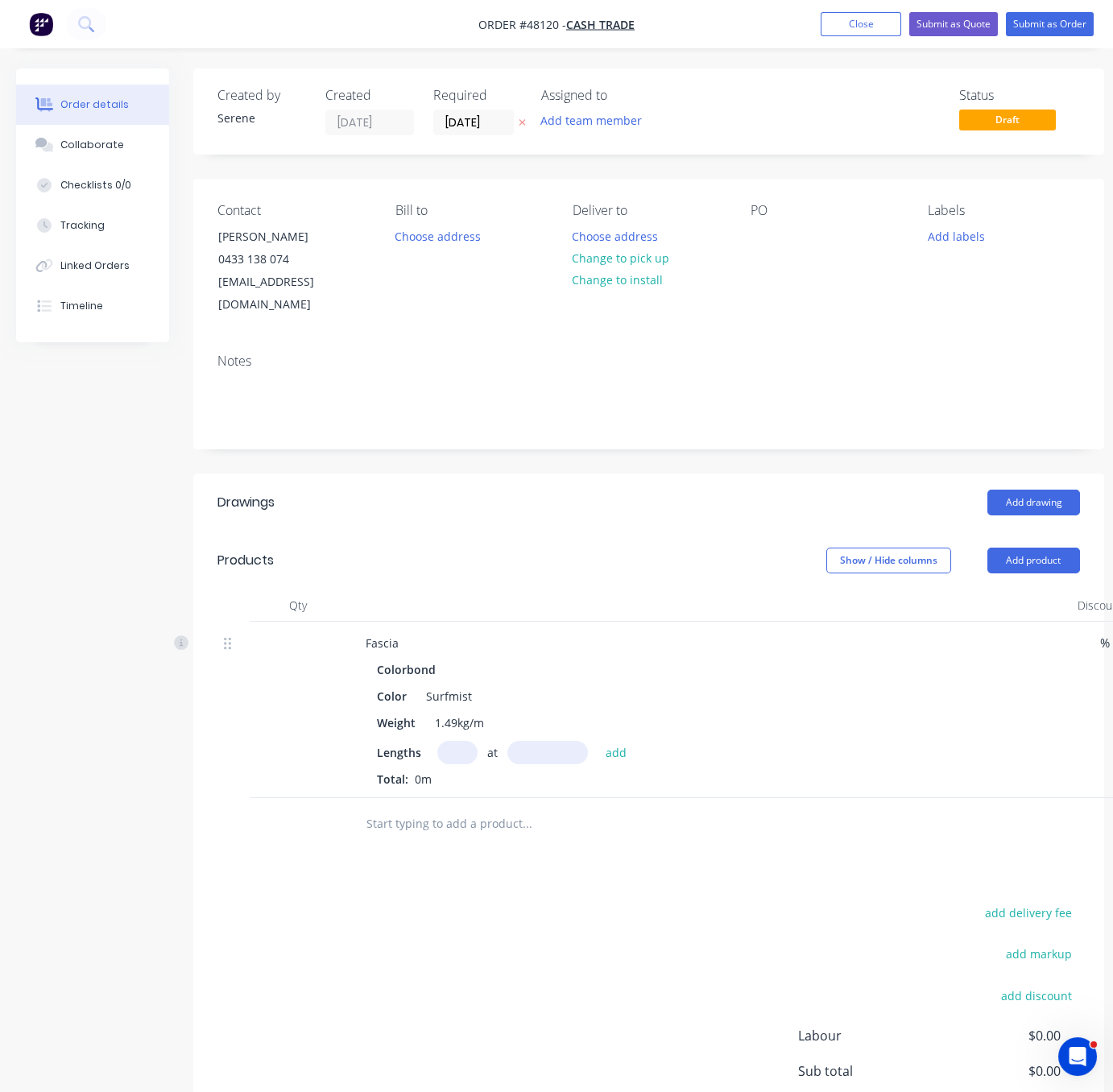
click at [483, 928] on div "add delivery fee add markup add discount Labour $0.00 Sub total $0.00 Tax $0.00…" at bounding box center [649, 1039] width 863 height 275
click at [556, 961] on div "add delivery fee add markup add discount Labour $0.00 Sub total $0.00 Tax $0.00…" at bounding box center [649, 1039] width 863 height 275
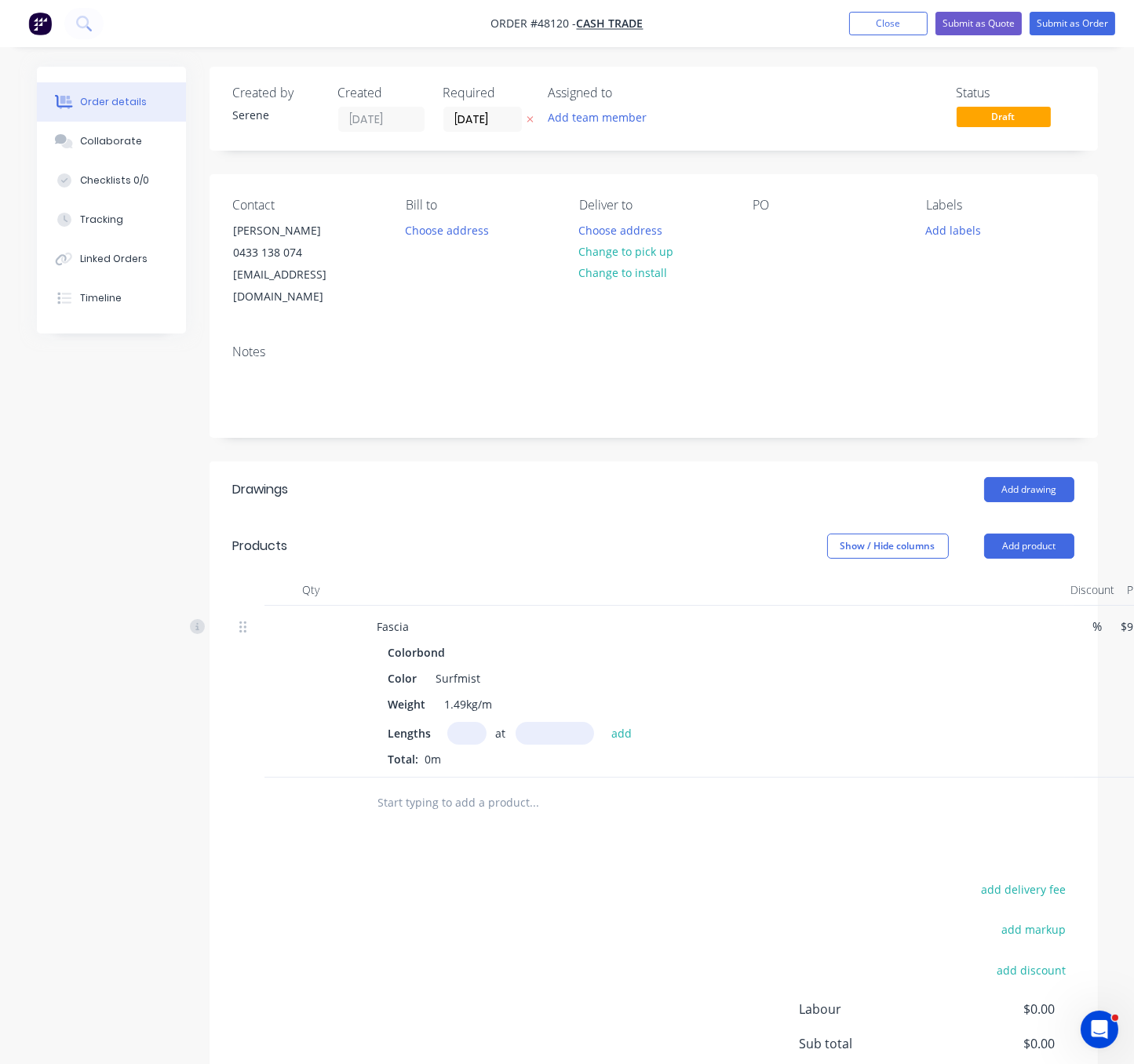
drag, startPoint x: 561, startPoint y: 503, endPoint x: 679, endPoint y: 522, distance: 119.5
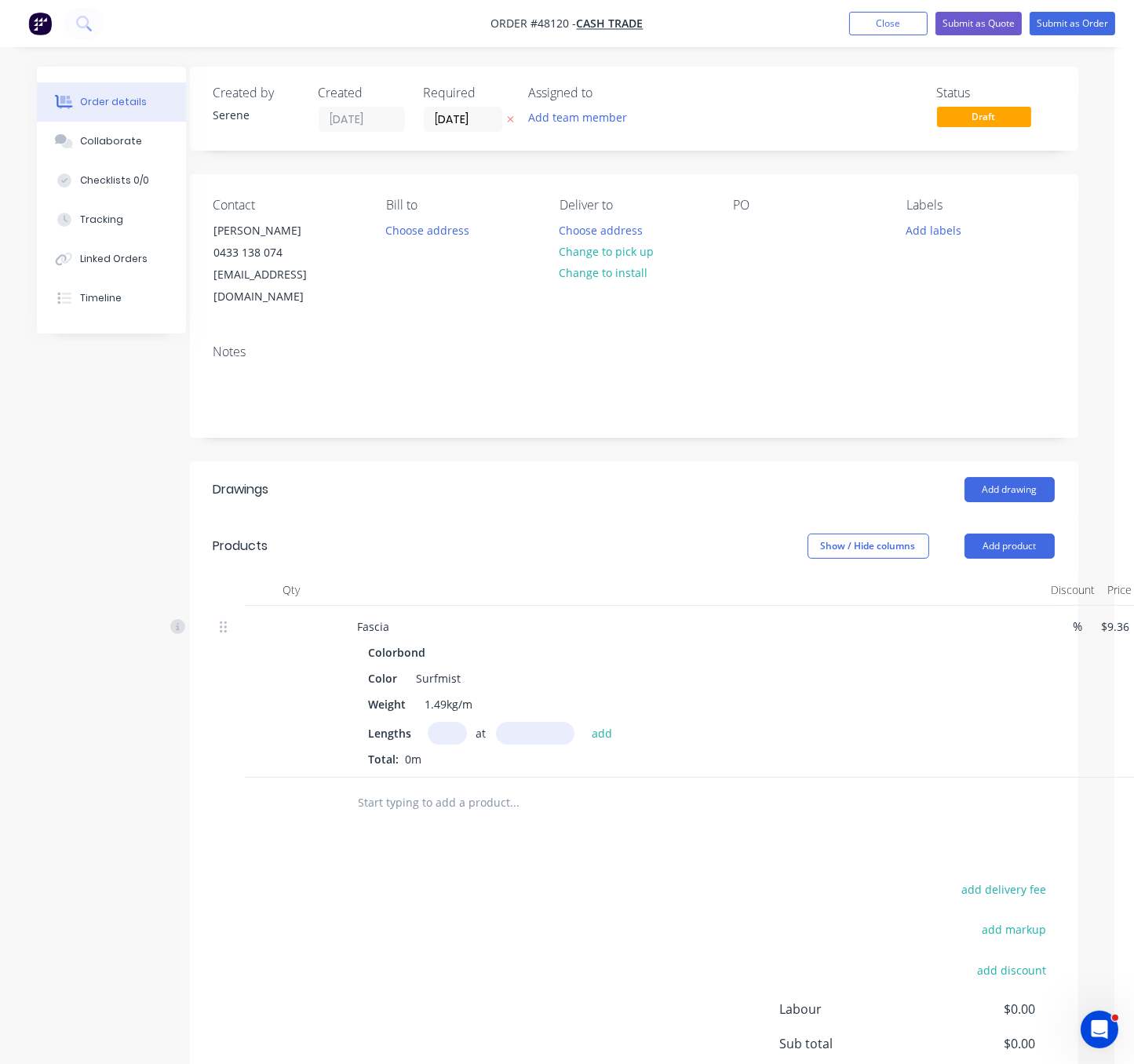
click at [443, 742] on input "text" at bounding box center [447, 734] width 39 height 23
type input "1"
type input "2040"
click at [584, 722] on button "add" at bounding box center [602, 733] width 37 height 21
type input "$19.09"
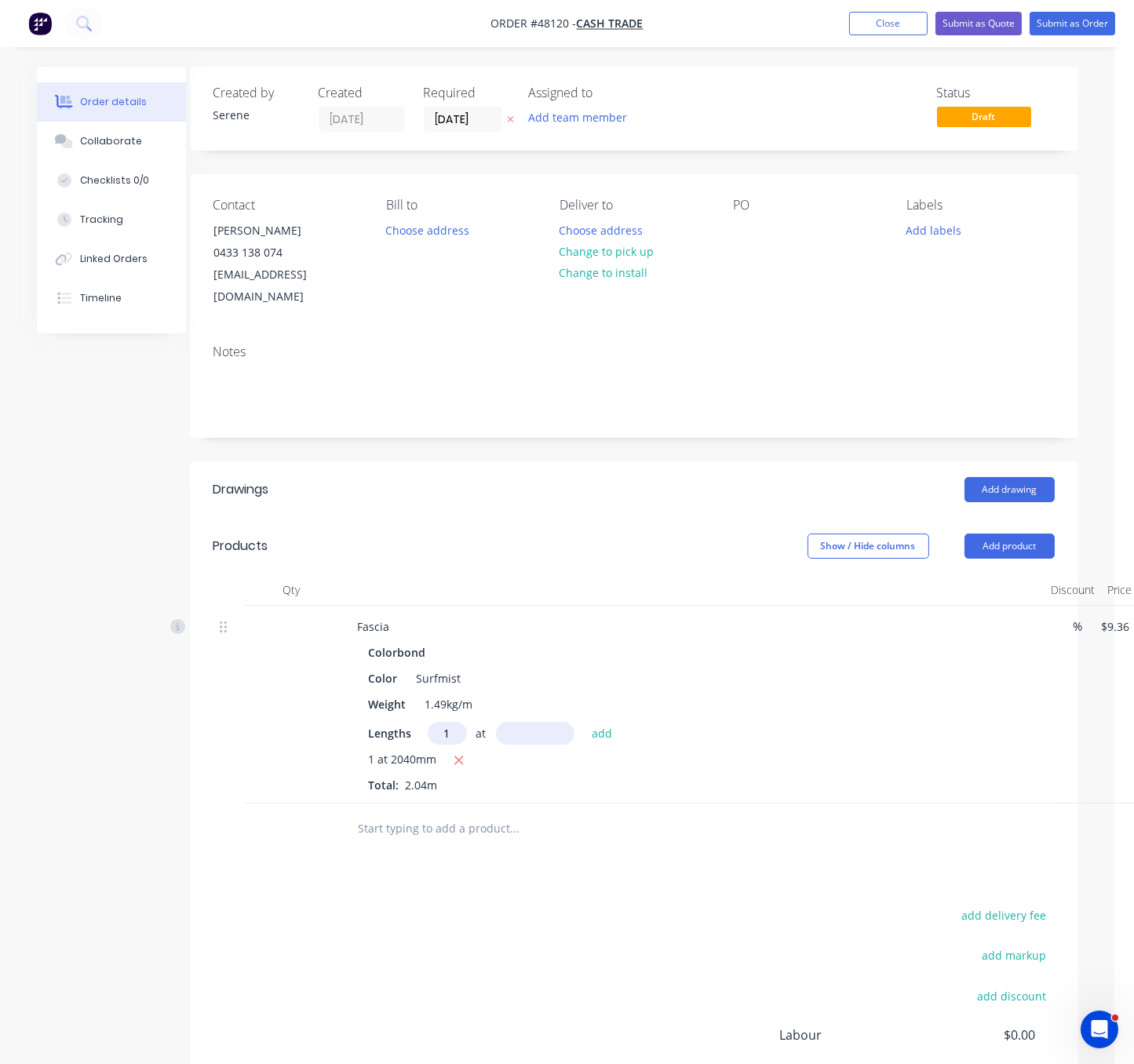
type input "1"
click at [536, 742] on input "text" at bounding box center [534, 734] width 78 height 23
type input "5190"
click at [584, 722] on button "add" at bounding box center [602, 733] width 37 height 21
type input "$67.67"
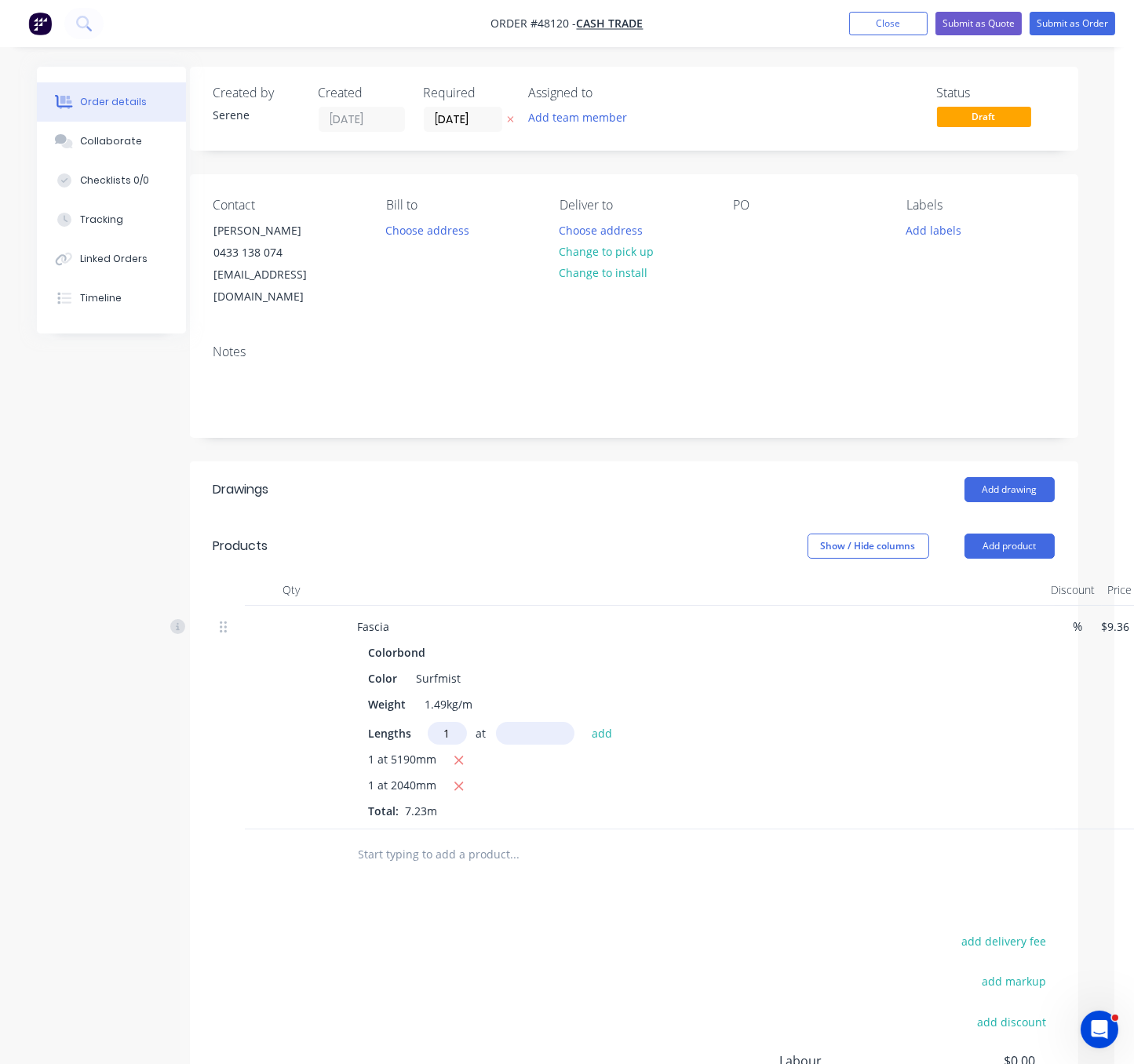
type input "1"
type input "8000"
click at [584, 722] on button "add" at bounding box center [602, 733] width 37 height 21
type input "$142.55"
click at [460, 745] on input "text" at bounding box center [447, 734] width 39 height 23
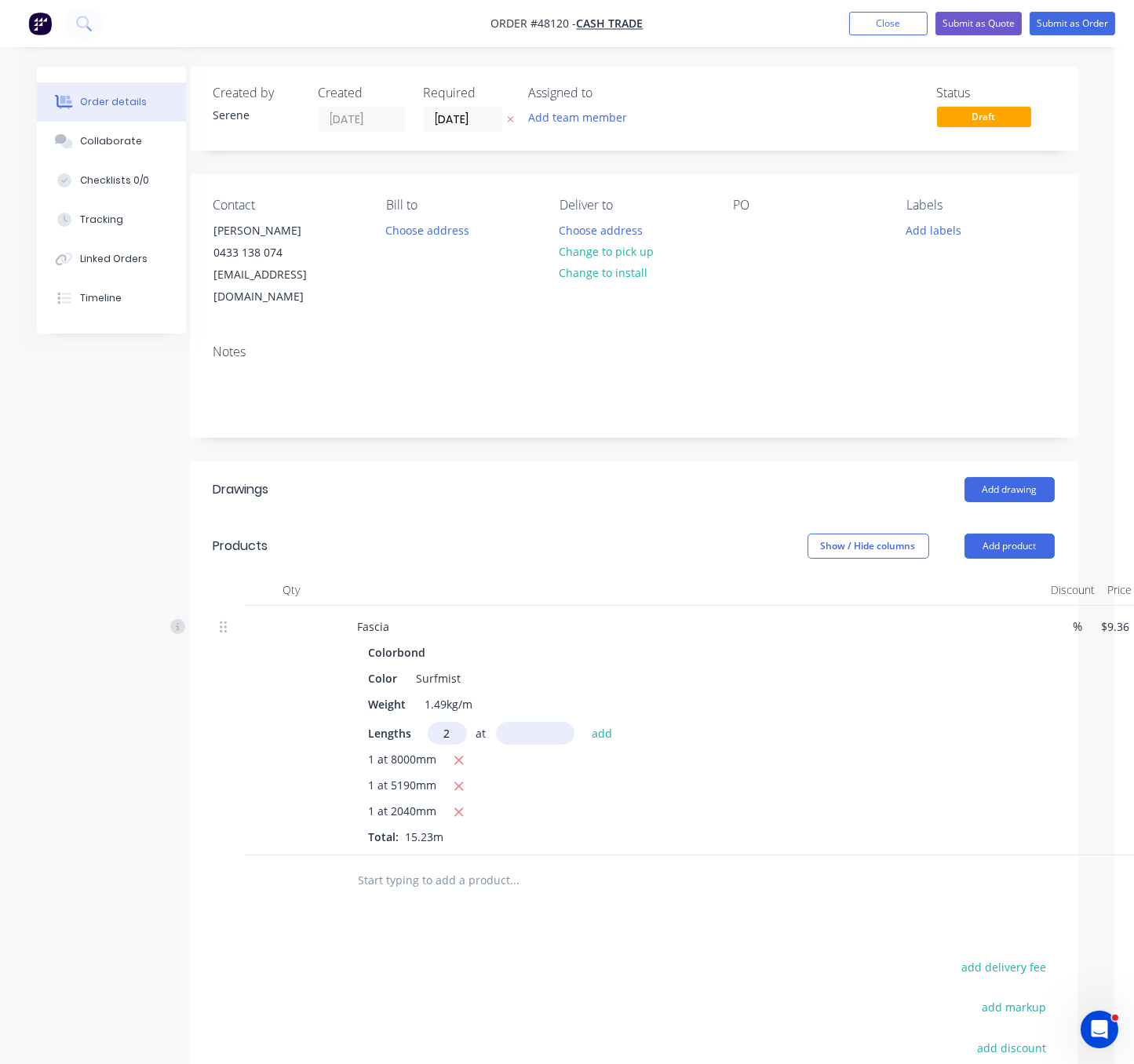
type input "2"
type input "6000"
click at [584, 722] on button "add" at bounding box center [602, 733] width 37 height 21
type input "$254.87"
type input "1"
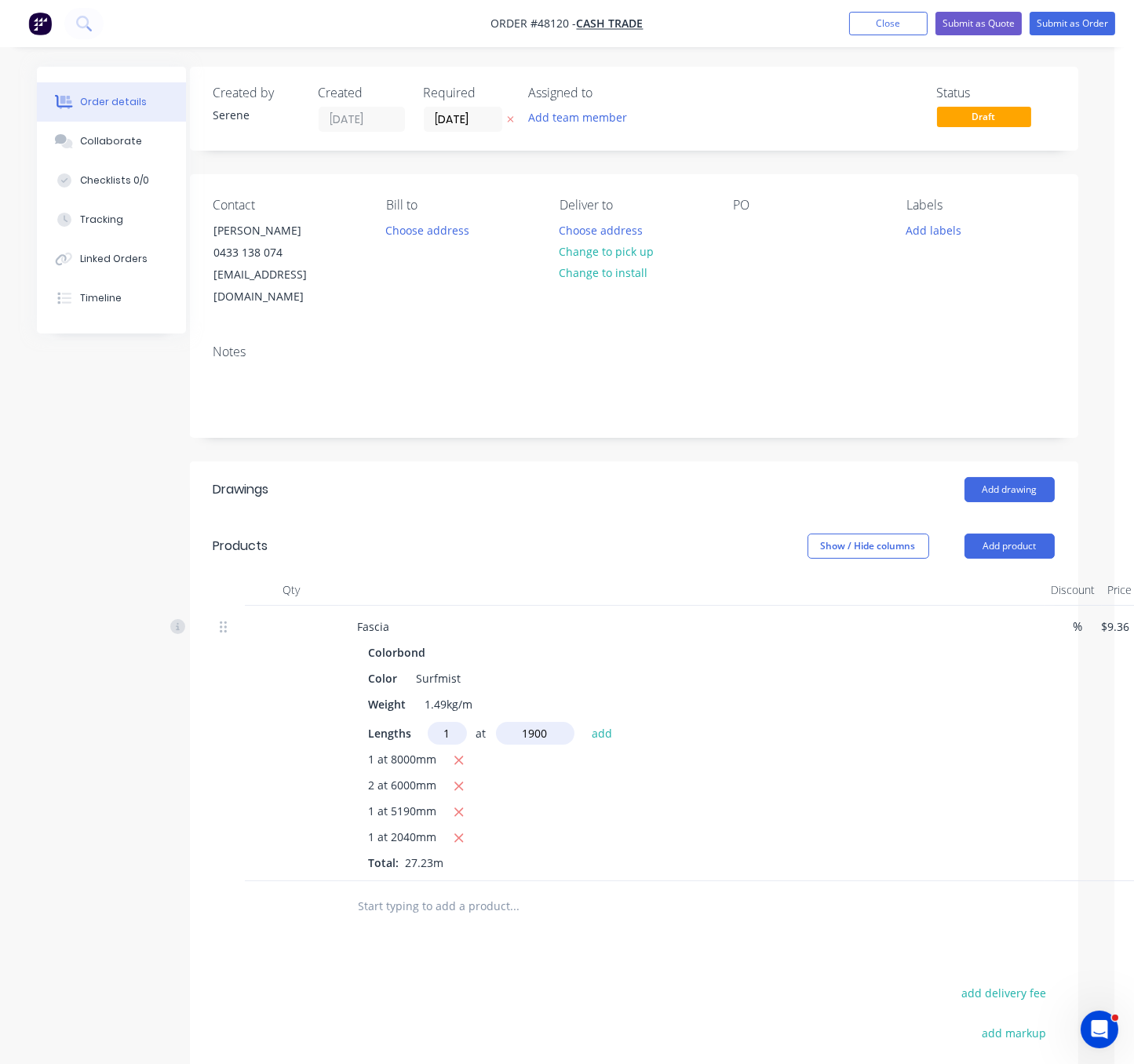
type input "1900"
click at [584, 722] on button "add" at bounding box center [602, 733] width 37 height 21
type input "$272.66"
click at [451, 745] on input "text" at bounding box center [447, 734] width 39 height 23
type input "1"
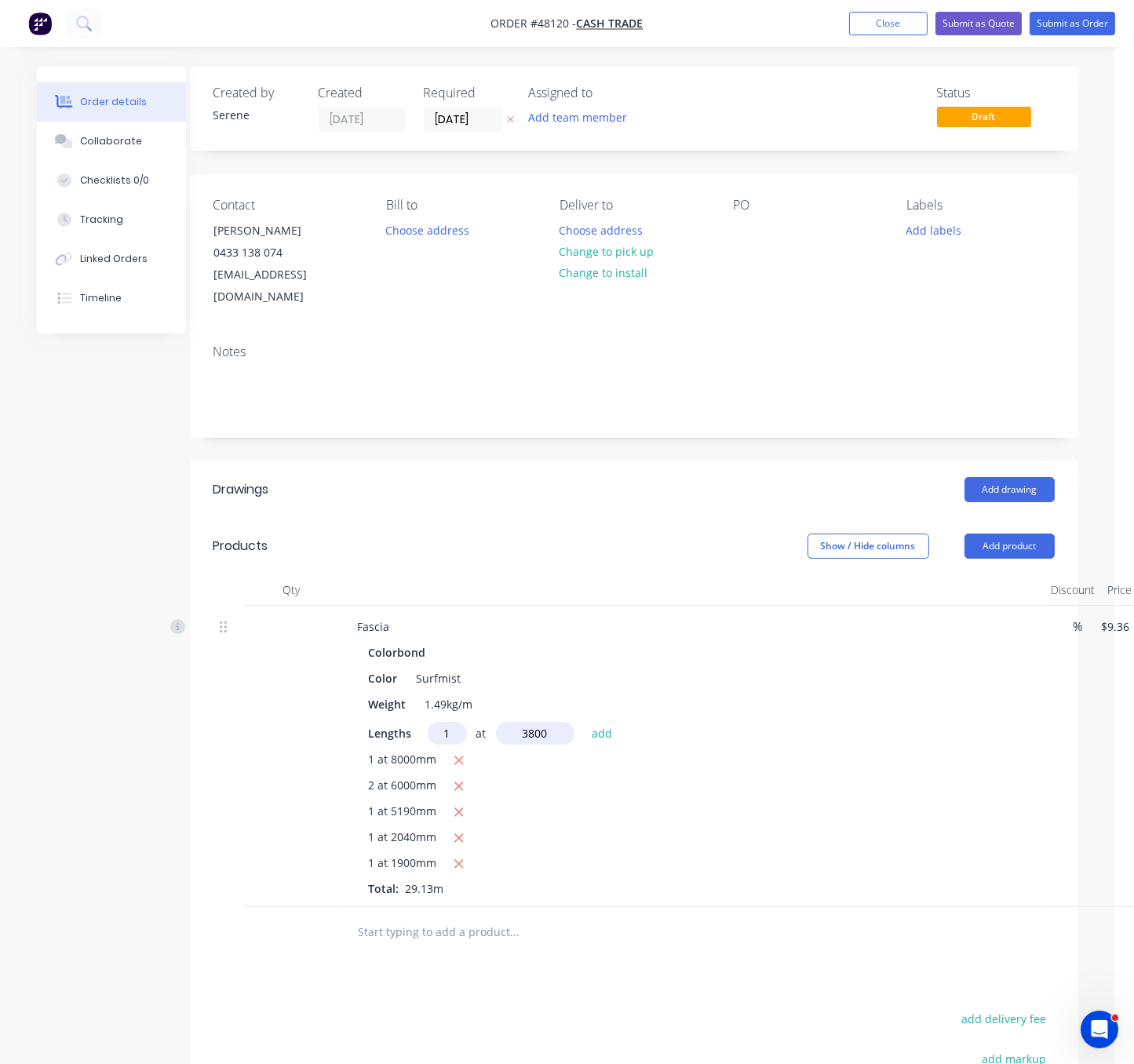
type input "3800"
click at [584, 722] on button "add" at bounding box center [602, 733] width 37 height 21
type input "$308.22"
click at [448, 745] on input "text" at bounding box center [447, 734] width 39 height 23
type input "1"
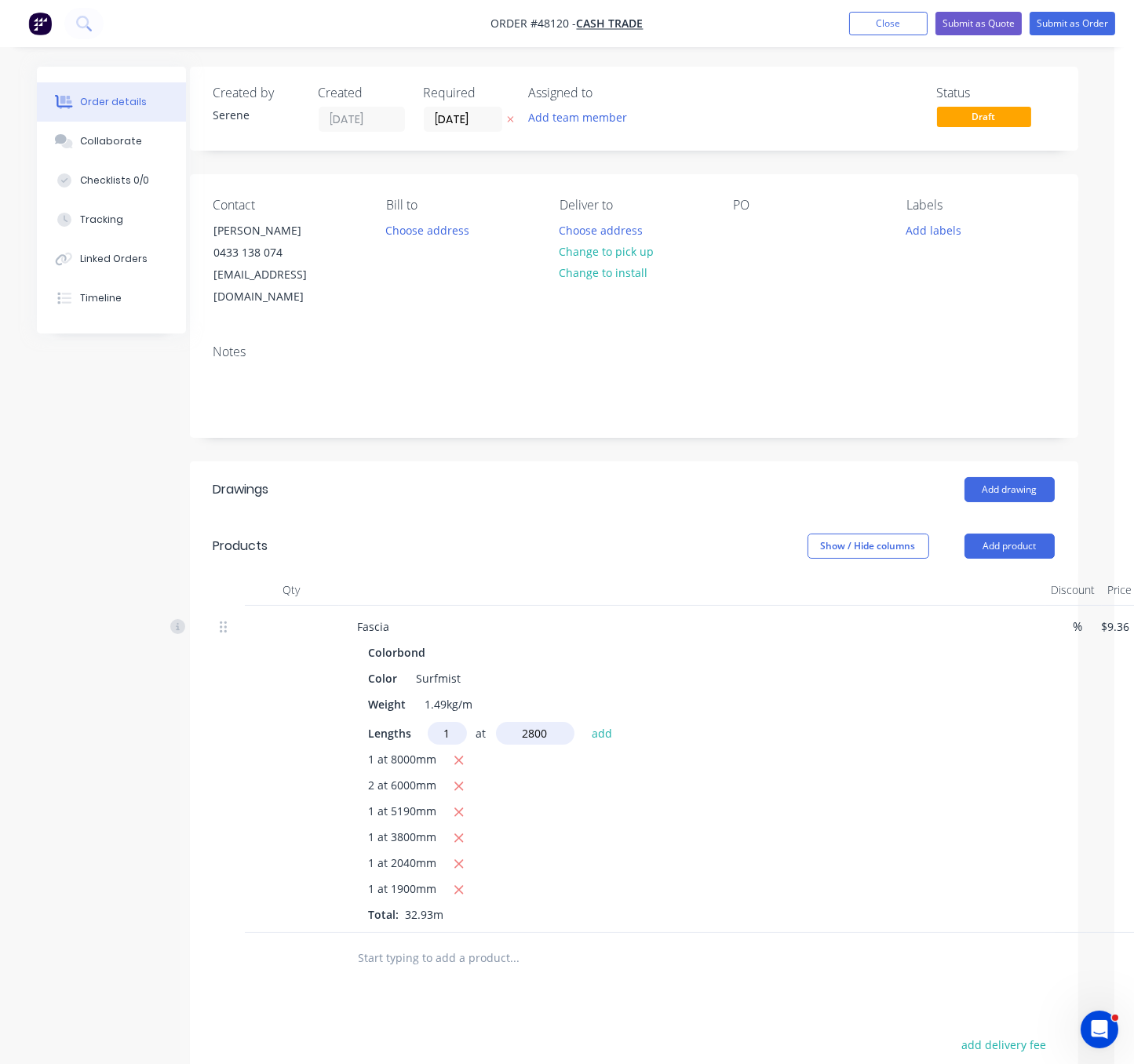
type input "2800"
click at [584, 722] on button "add" at bounding box center [602, 733] width 37 height 21
type input "$334.43"
type input "1"
type input "5300"
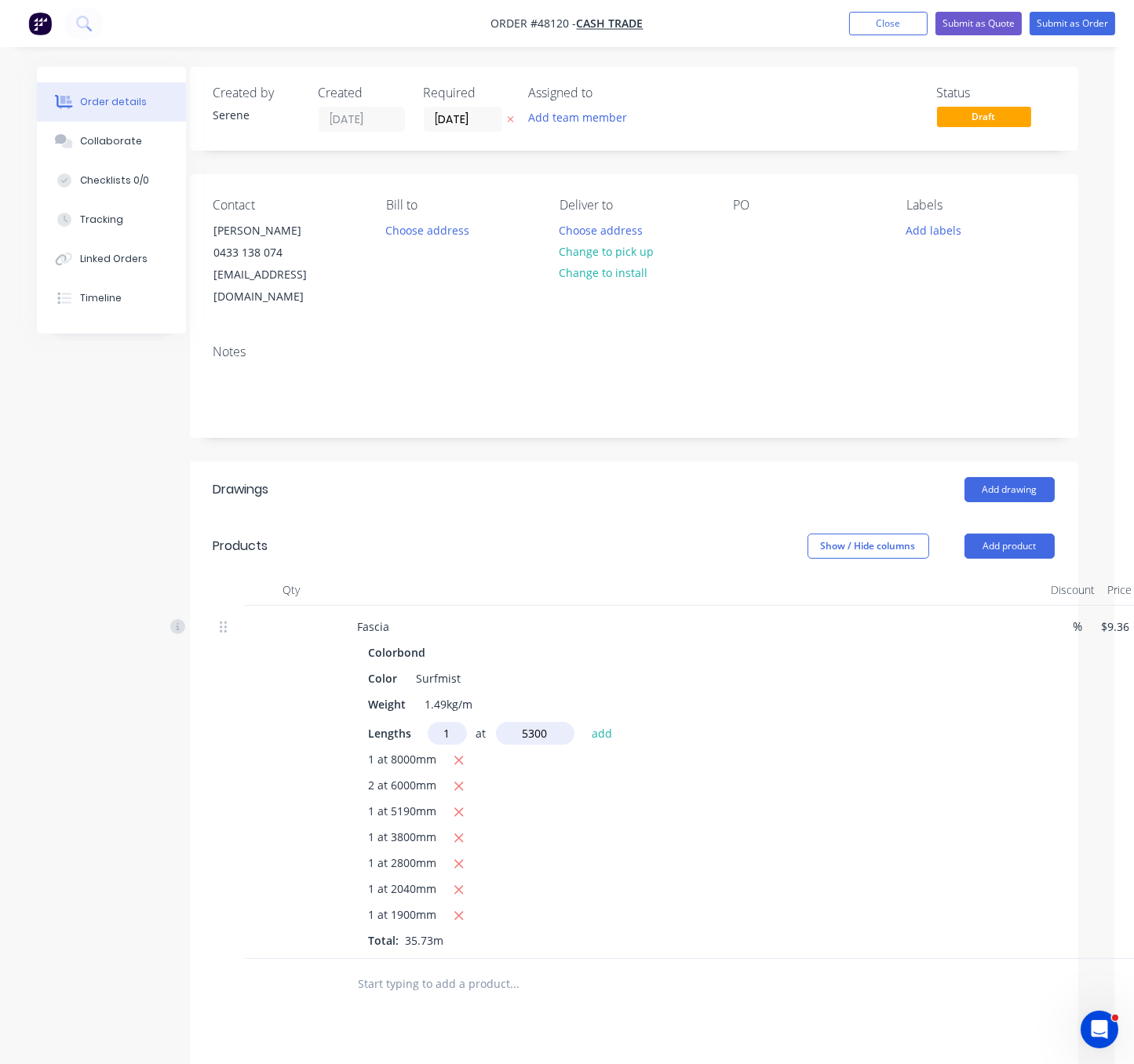
click at [584, 722] on button "add" at bounding box center [602, 733] width 37 height 21
type input "$384.04"
type input "1"
type input "5700"
click at [584, 722] on button "add" at bounding box center [602, 733] width 37 height 21
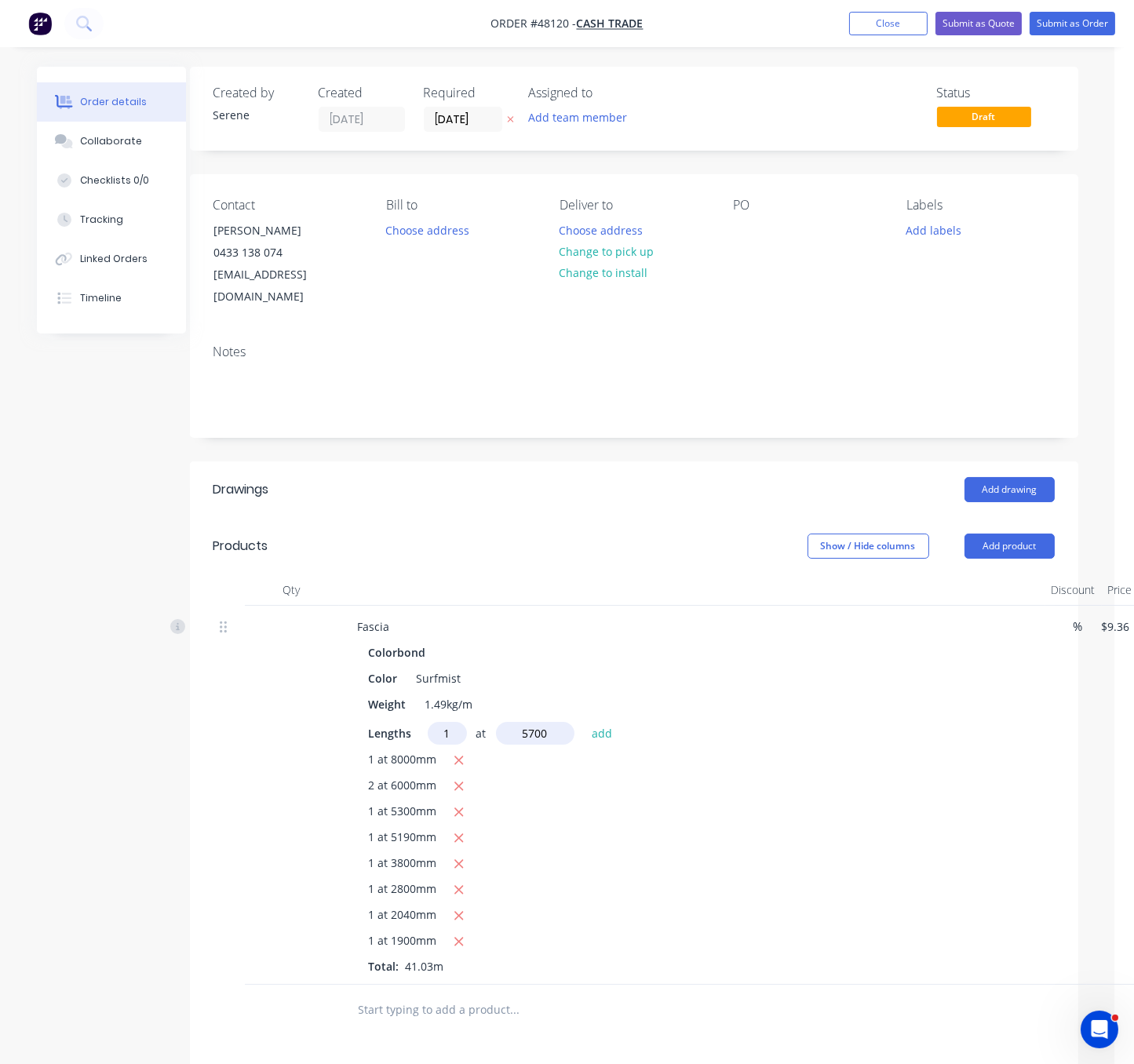
type input "$437.39"
type input "1"
type input "4040"
click at [584, 722] on button "add" at bounding box center [602, 733] width 37 height 21
type input "$475.21"
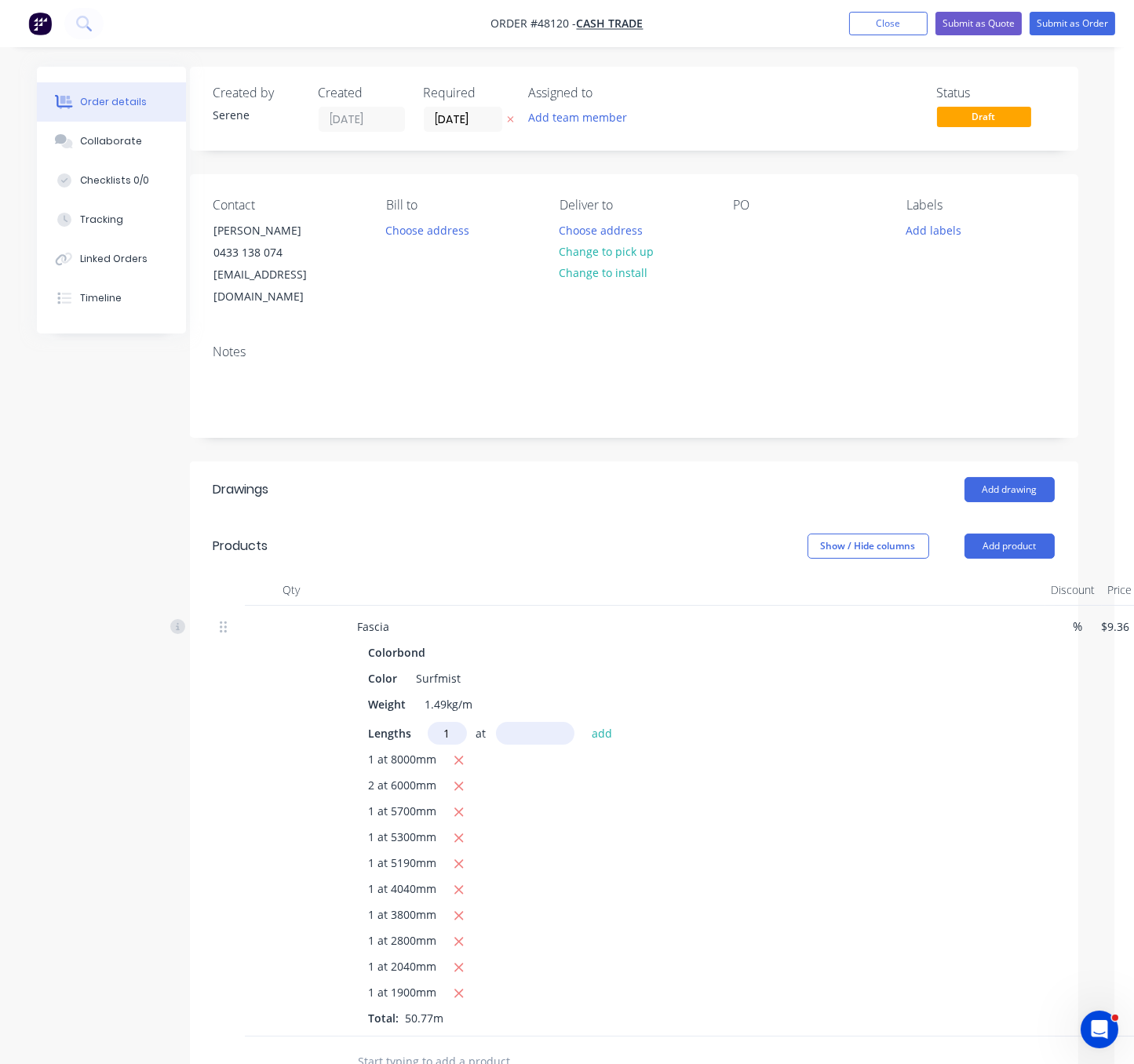
type input "1"
type input "5770"
click at [584, 722] on button "add" at bounding box center [602, 733] width 37 height 21
type input "$529.21"
type input "1"
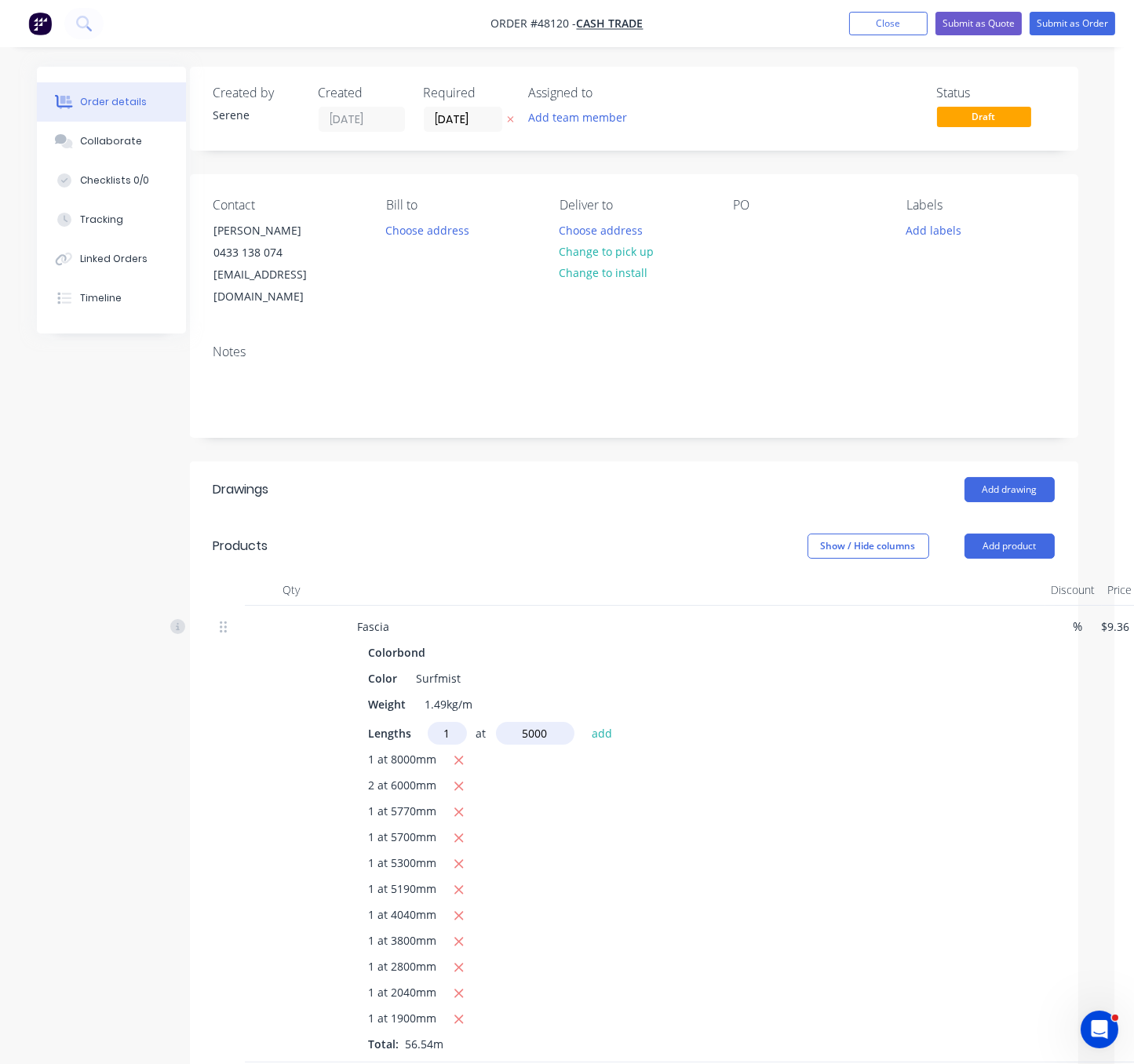
type input "5000"
click at [584, 722] on button "add" at bounding box center [602, 733] width 37 height 21
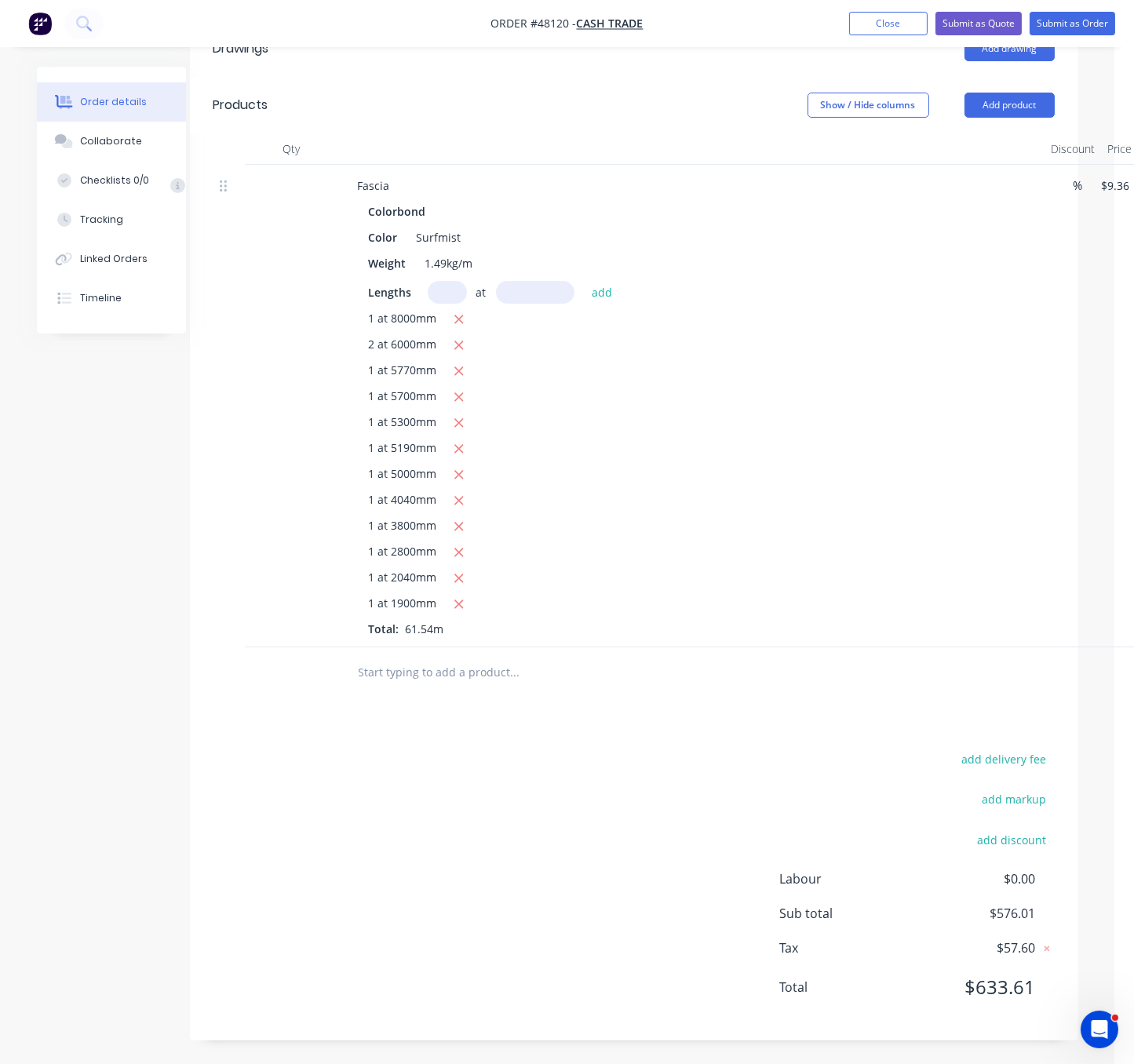
scroll to position [489, 19]
click at [463, 497] on icon "button" at bounding box center [459, 501] width 9 height 9
type input "$538.20"
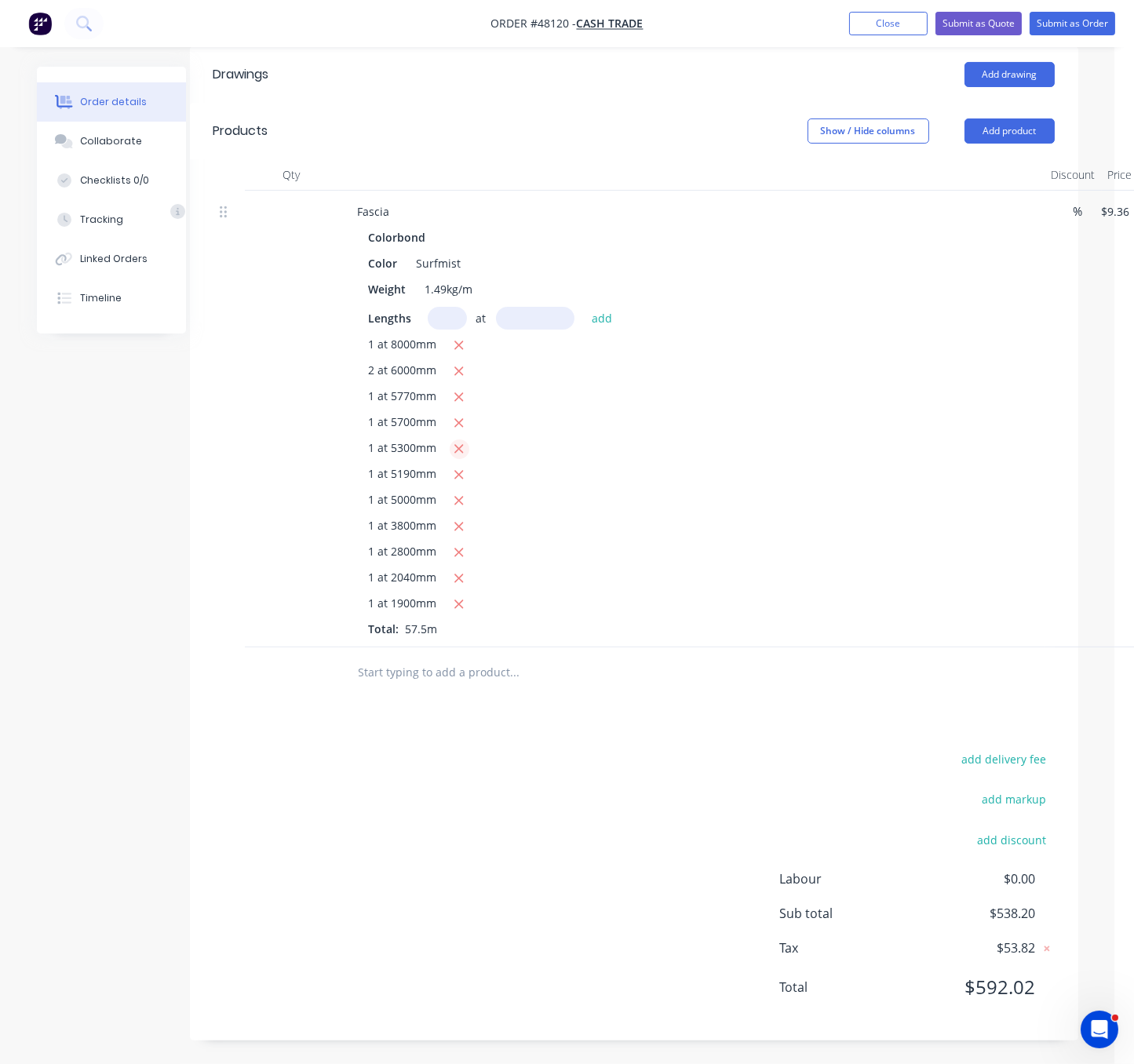
scroll to position [461, 19]
click at [447, 307] on input "text" at bounding box center [447, 318] width 39 height 23
type input "1"
type input "4840"
click at [584, 307] on button "add" at bounding box center [602, 318] width 37 height 21
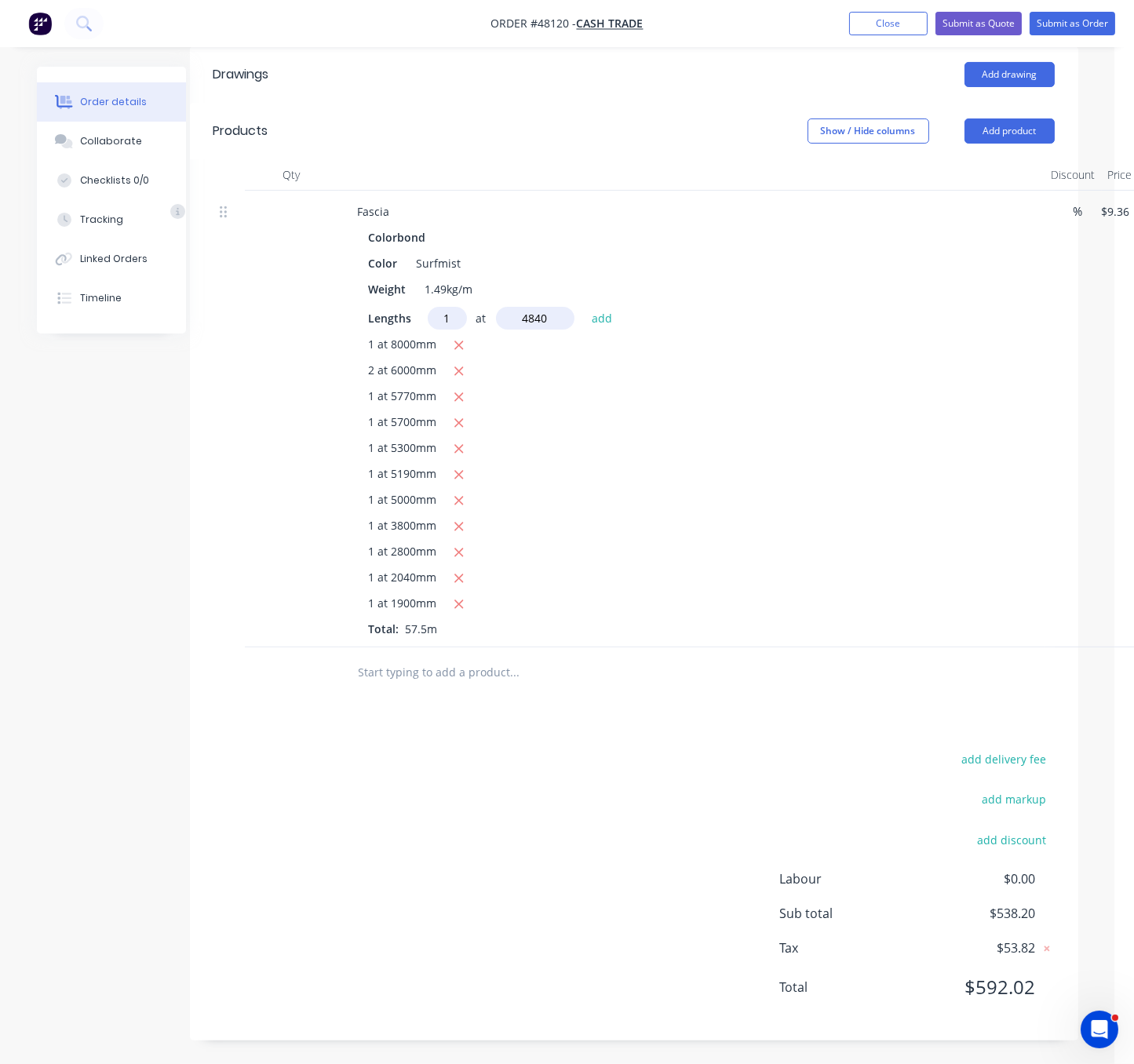
type input "$583.50"
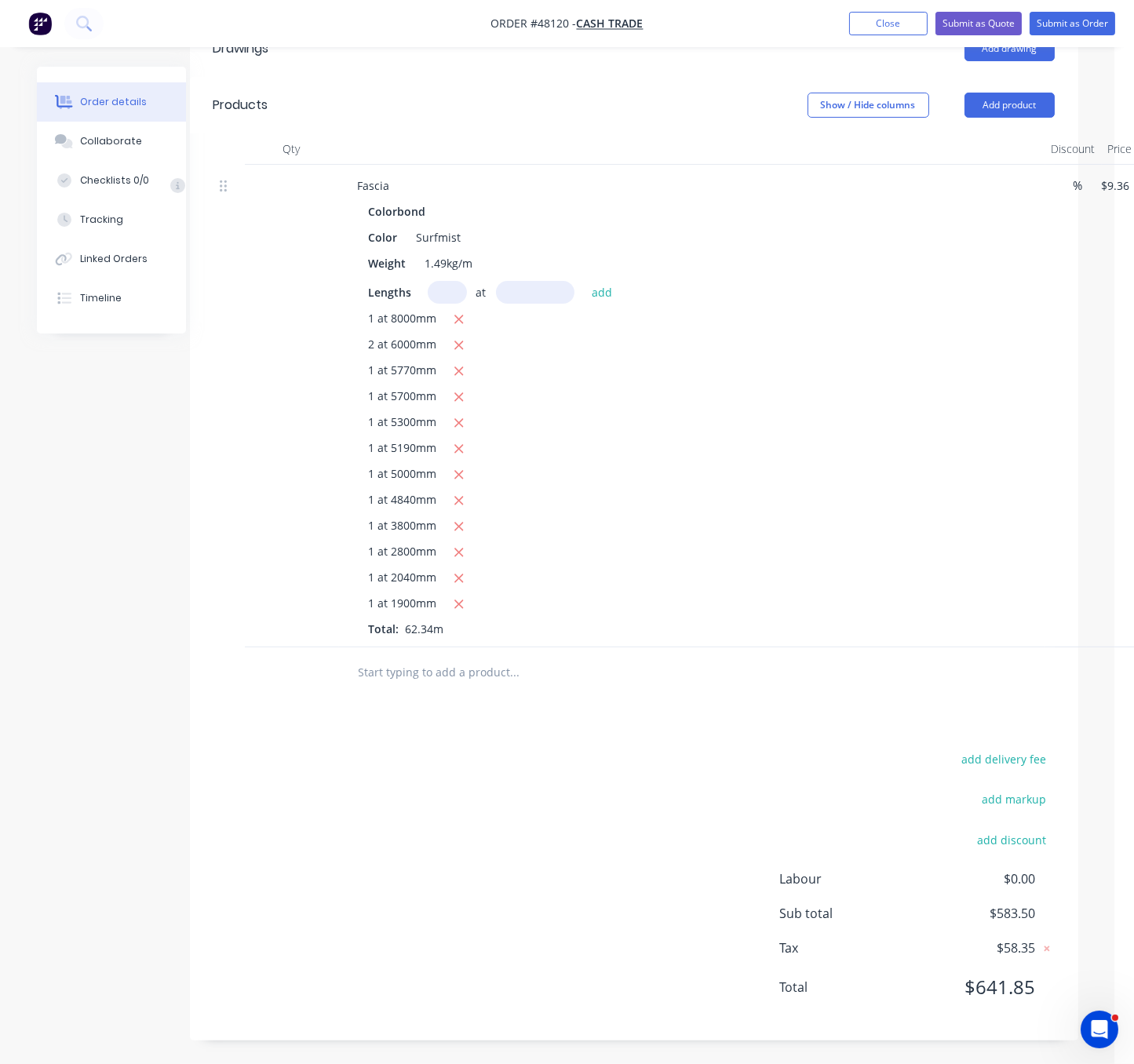
click at [439, 281] on input "text" at bounding box center [447, 293] width 39 height 23
type input "1"
type input "5400"
click at [584, 281] on button "add" at bounding box center [602, 292] width 37 height 21
type input "$634.05"
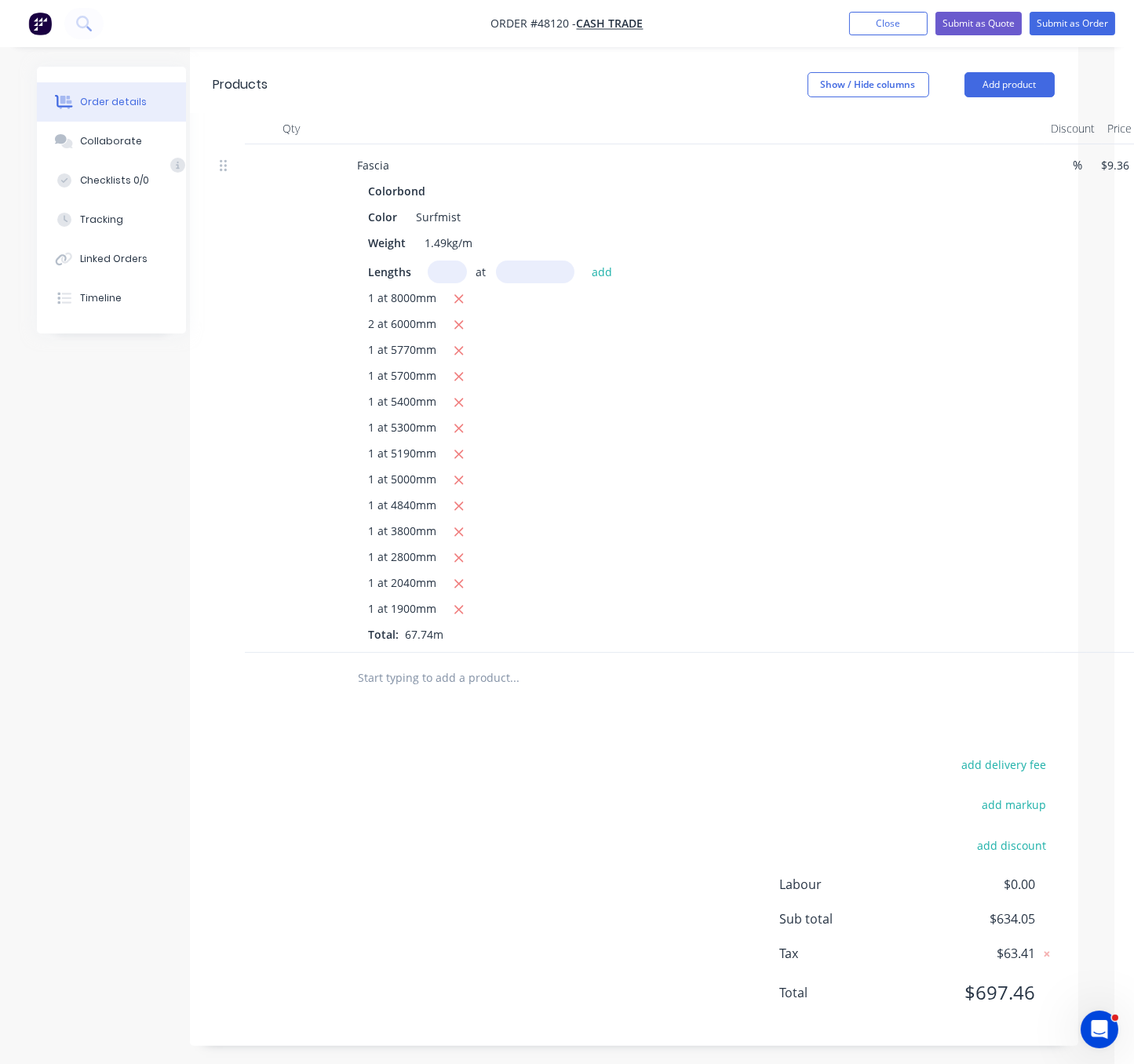
click at [438, 860] on div "add delivery fee add markup add discount Labour $0.00 Sub total $634.05 Tax $63…" at bounding box center [634, 888] width 841 height 268
drag, startPoint x: 1001, startPoint y: 86, endPoint x: 987, endPoint y: 104, distance: 22.8
click at [1001, 86] on button "Add product" at bounding box center [1009, 85] width 90 height 25
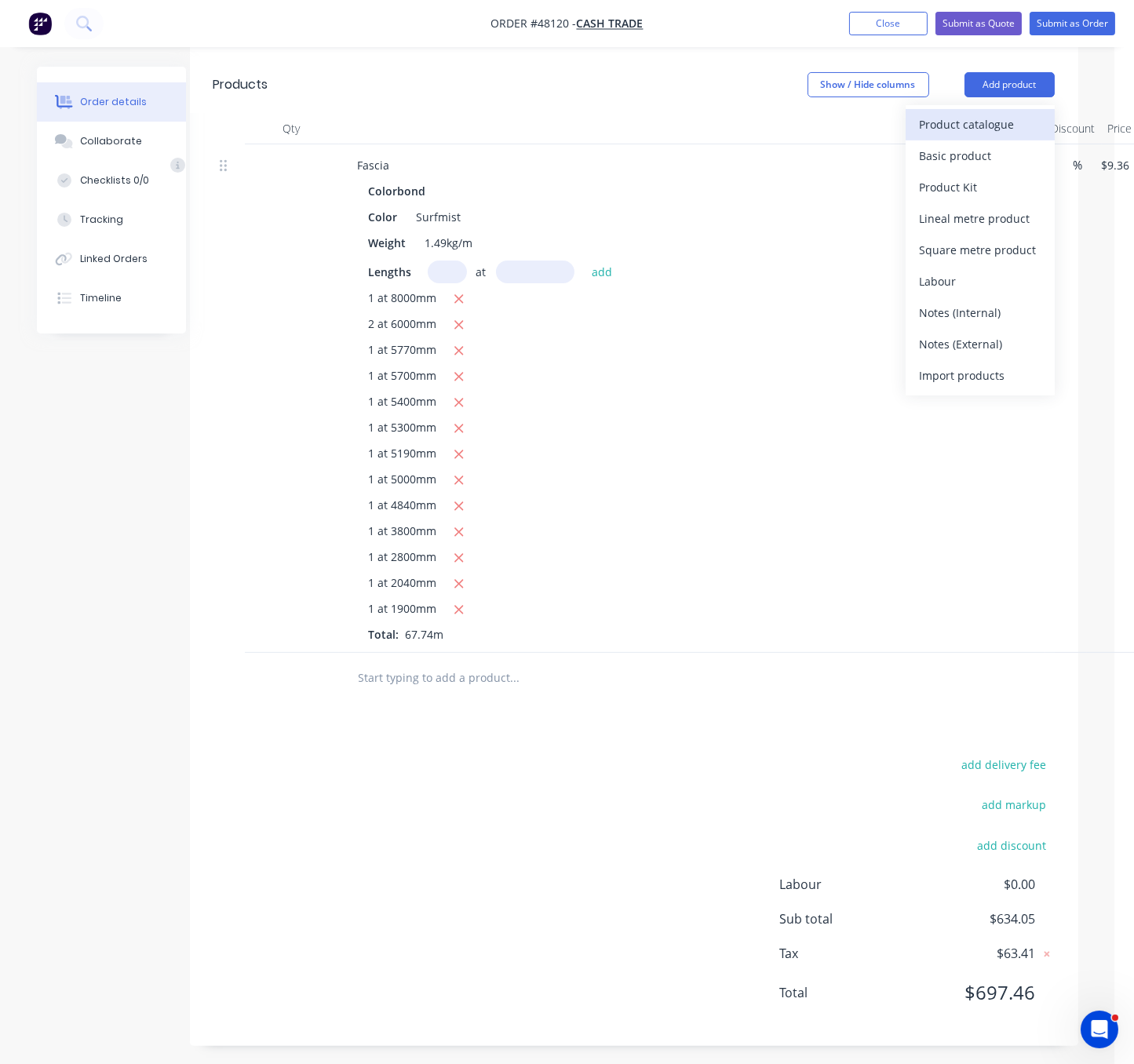
click at [974, 127] on div "Product catalogue" at bounding box center [980, 124] width 121 height 23
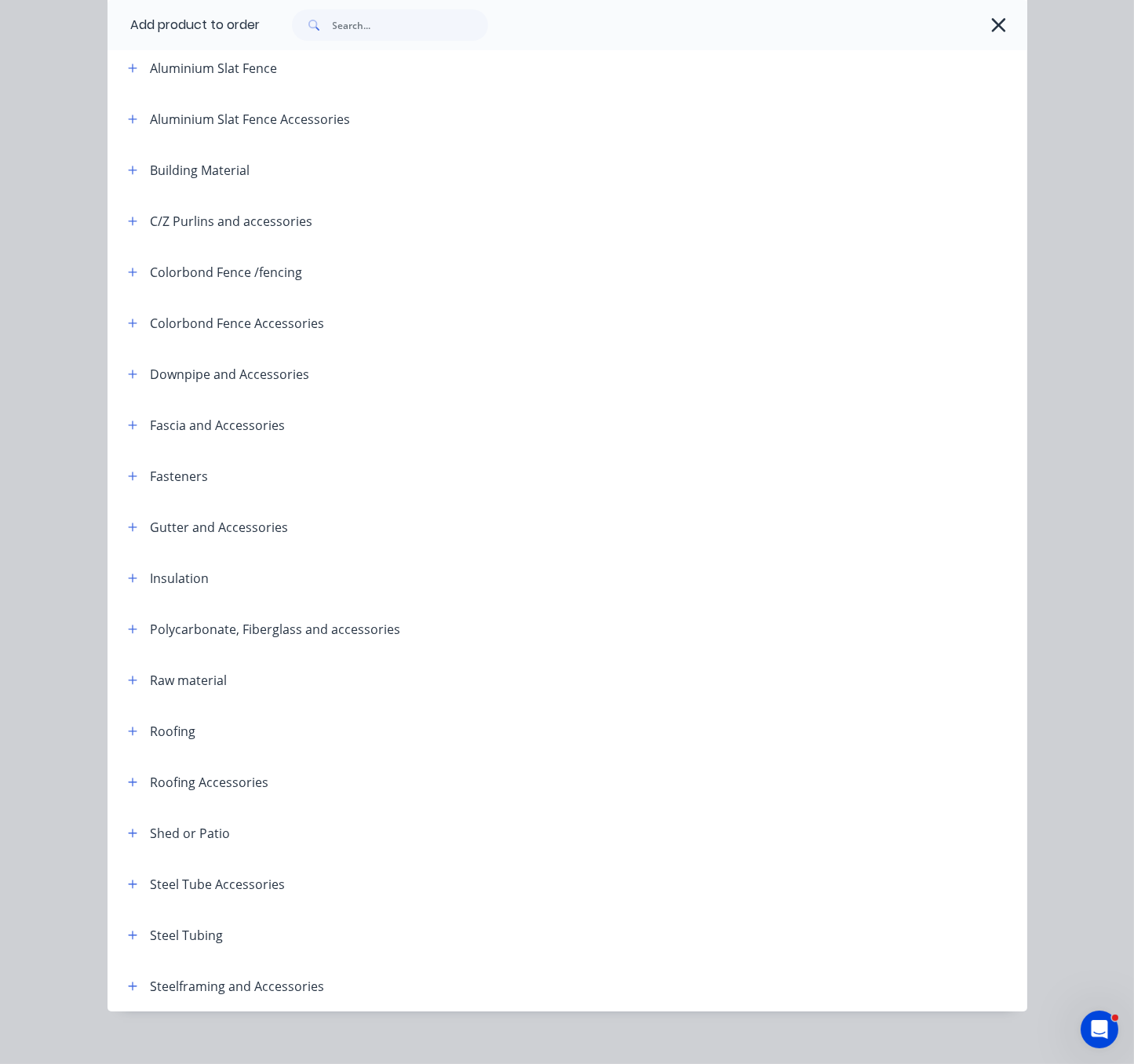
scroll to position [221, 0]
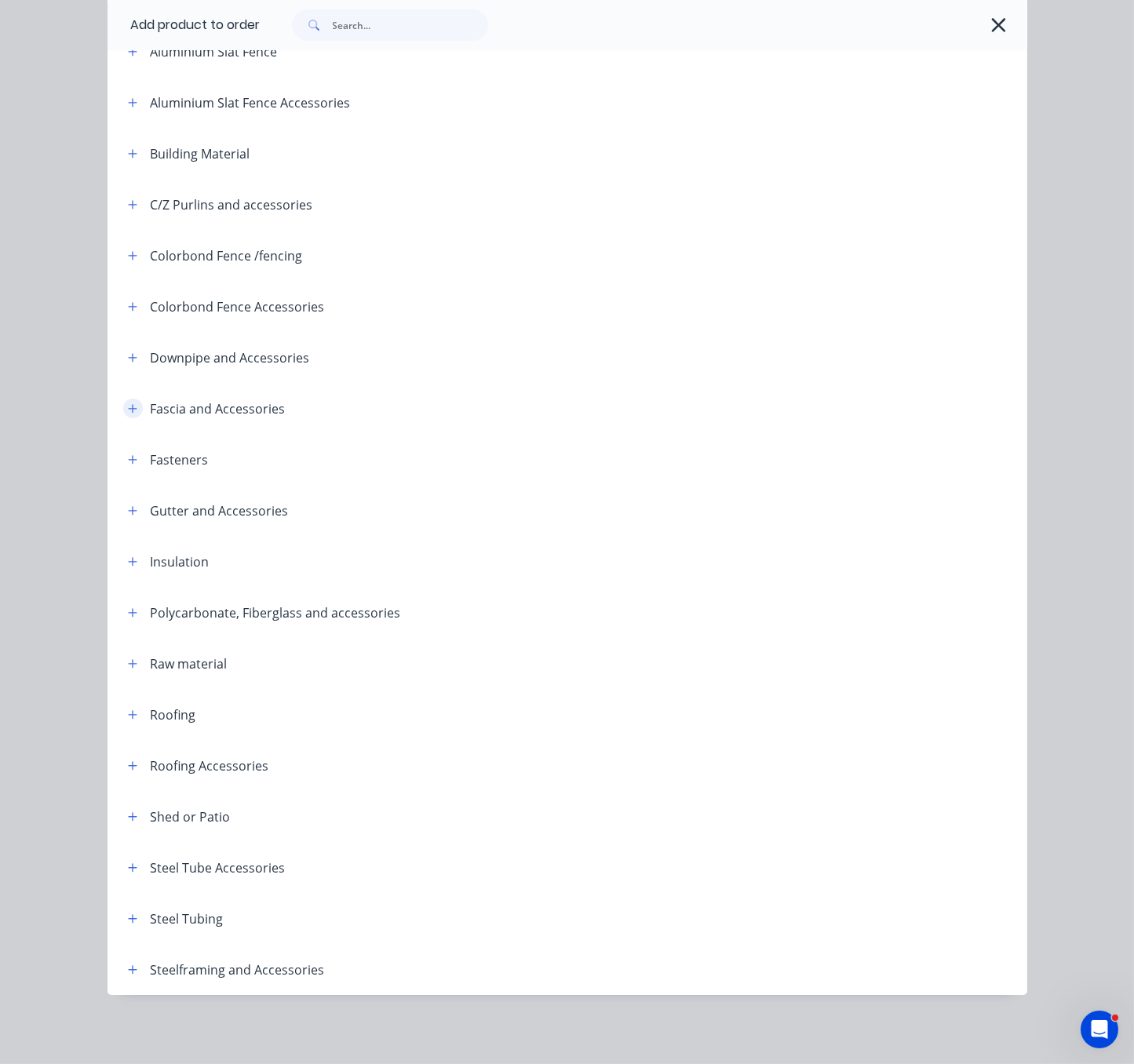
click at [128, 403] on icon "button" at bounding box center [133, 409] width 10 height 11
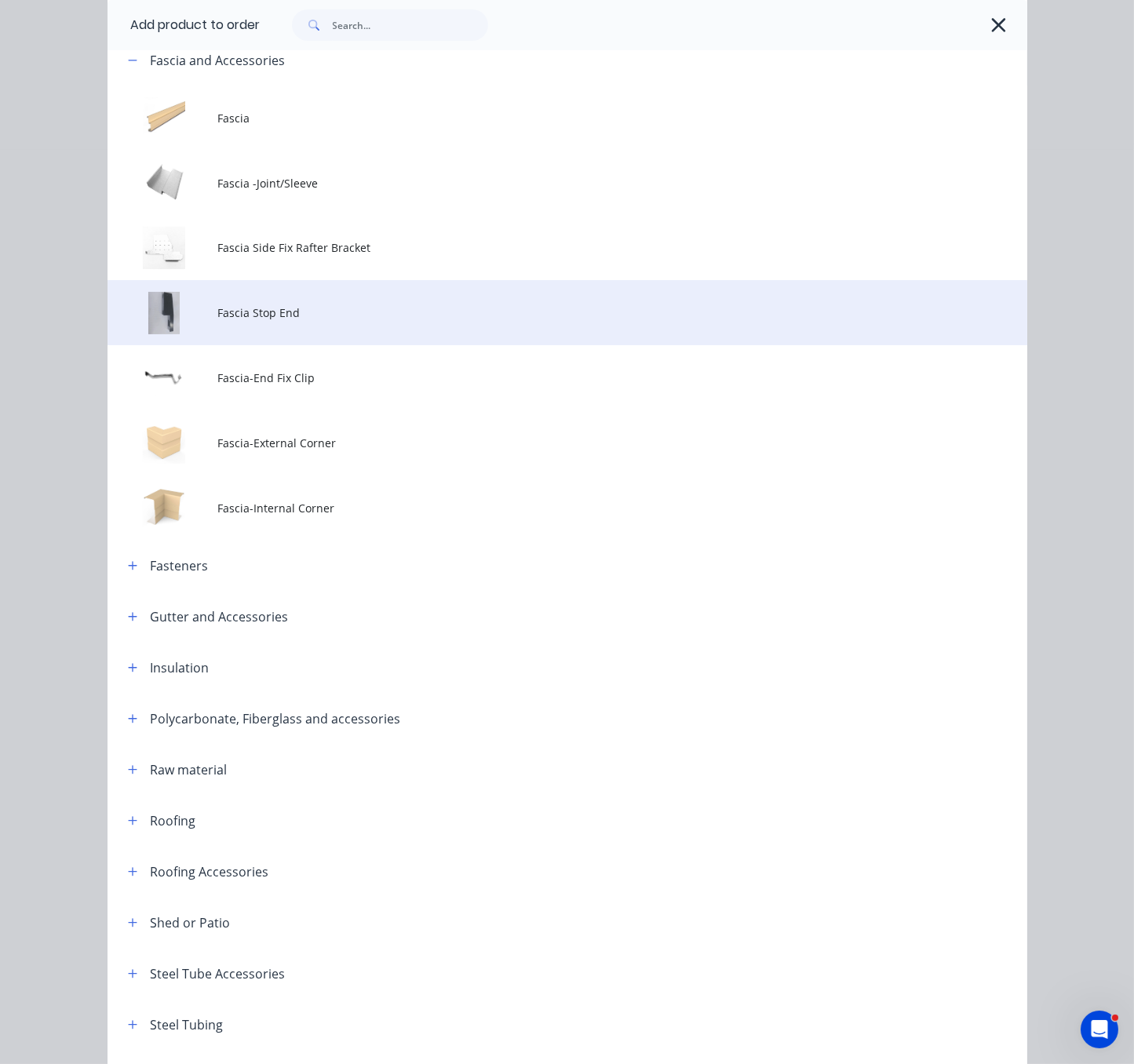
scroll to position [495, 0]
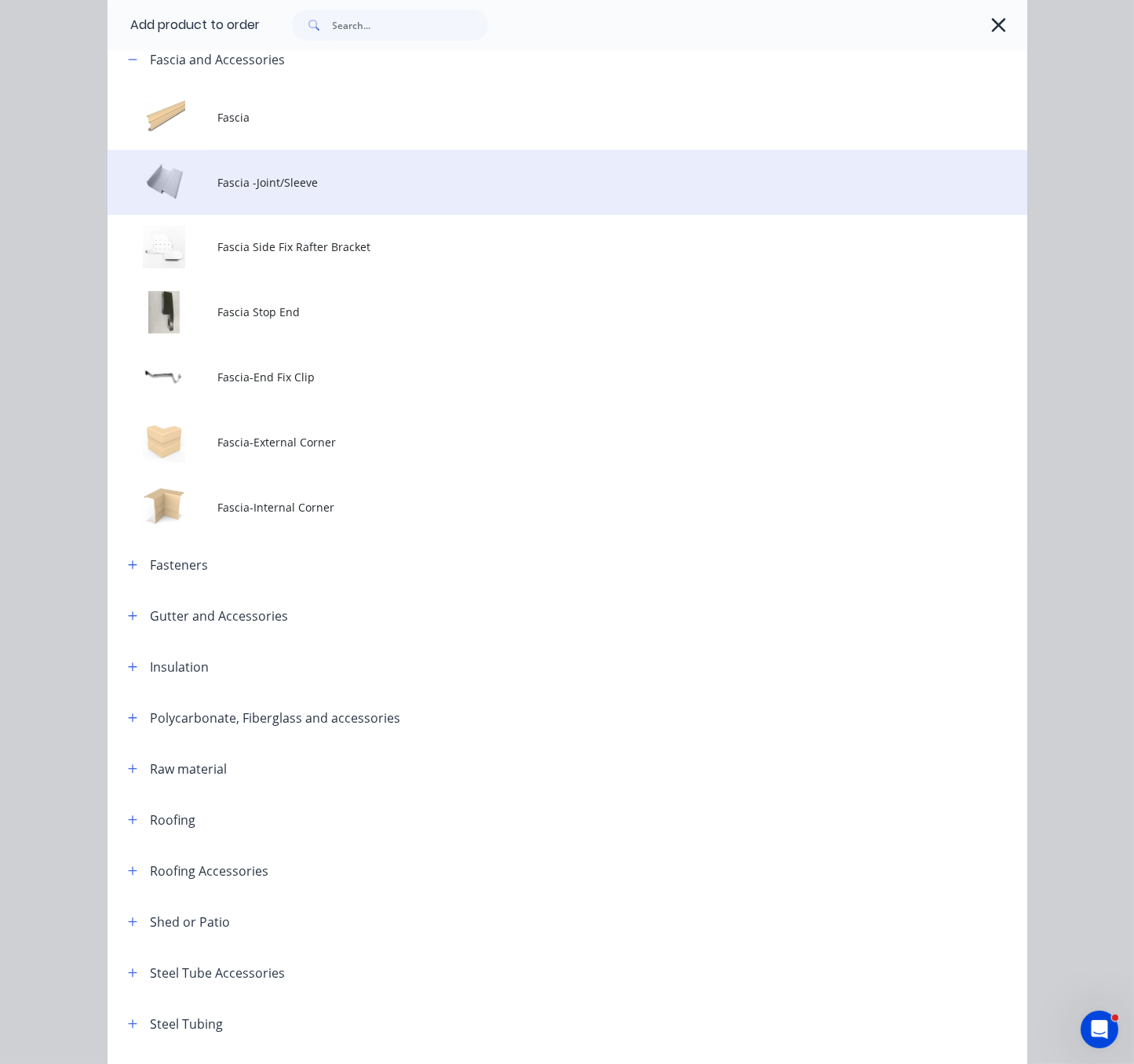
click at [330, 191] on span "Fascia -Joint/Sleeve" at bounding box center [541, 182] width 647 height 16
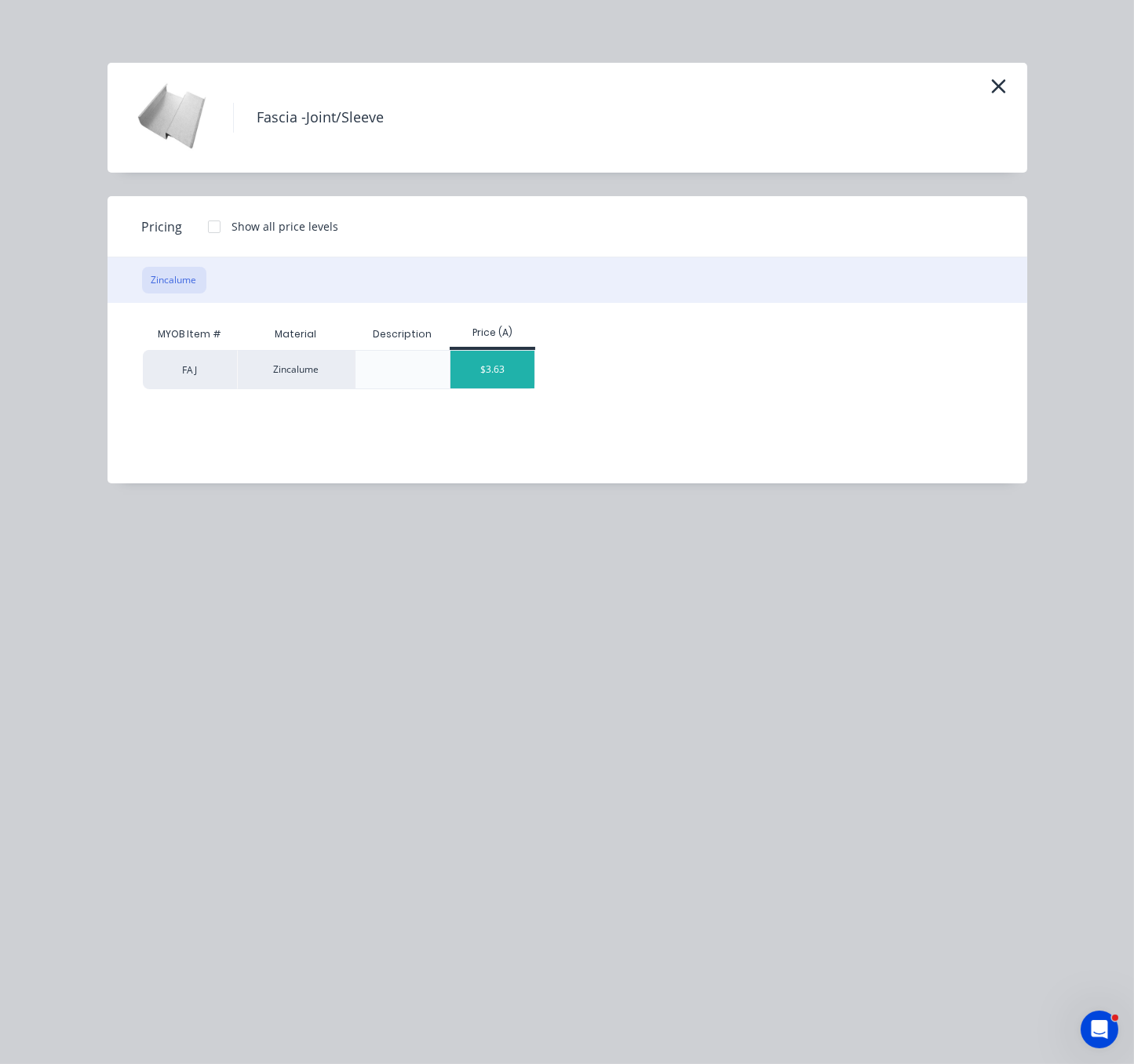
click at [517, 373] on div "$3.63" at bounding box center [492, 369] width 84 height 38
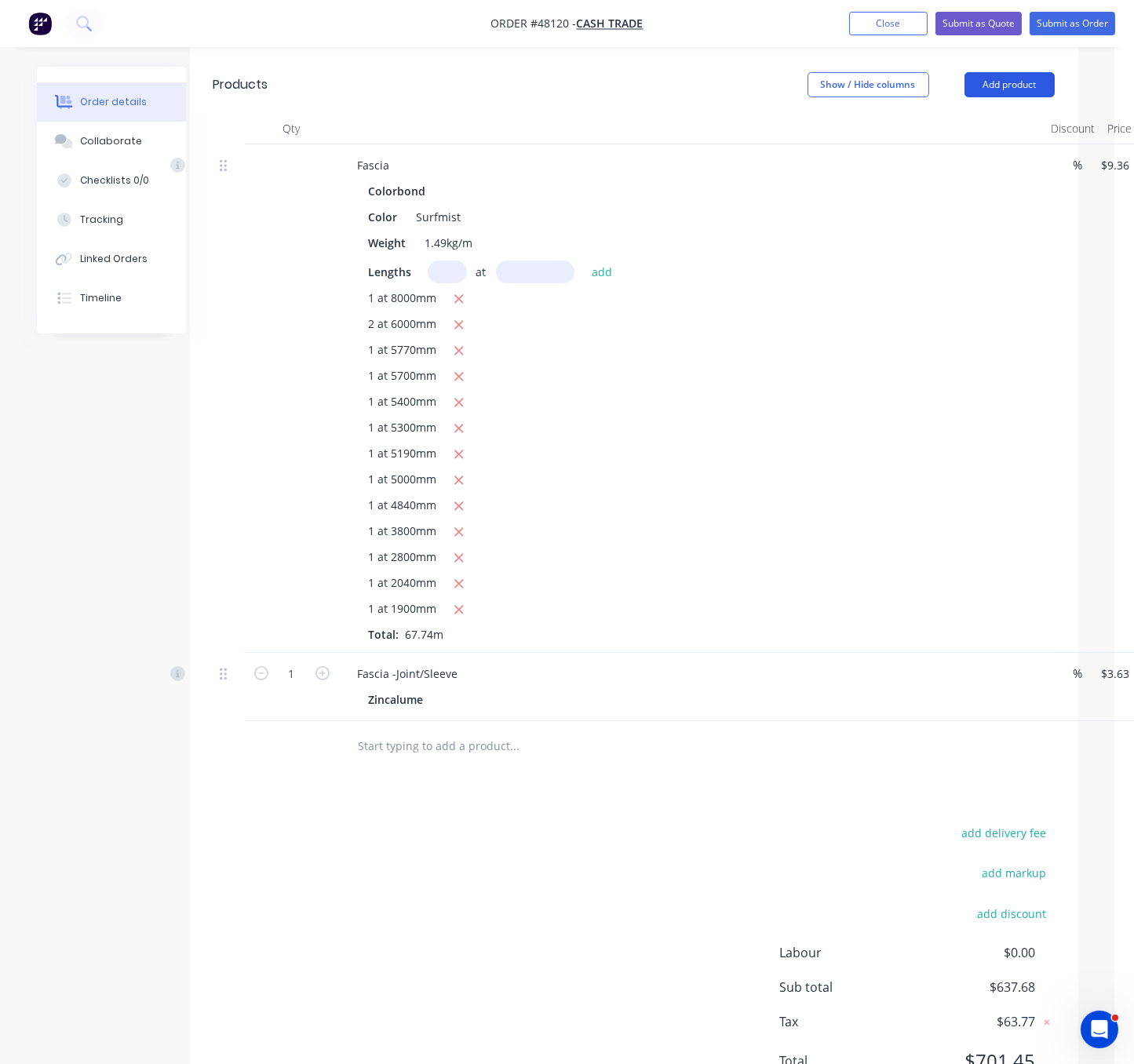
click at [1003, 79] on button "Add product" at bounding box center [1009, 85] width 90 height 25
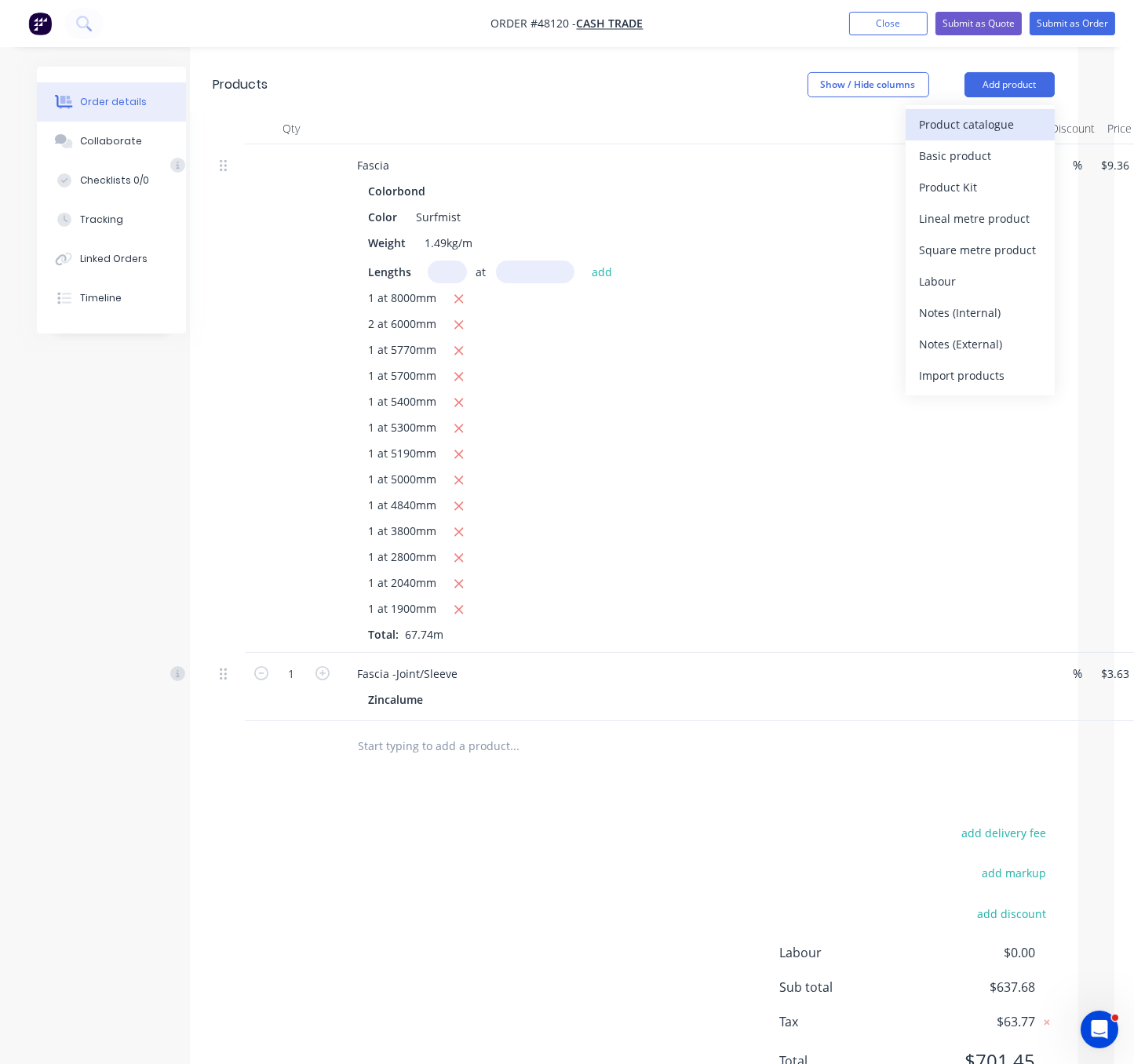
click at [978, 139] on button "Product catalogue" at bounding box center [979, 124] width 149 height 31
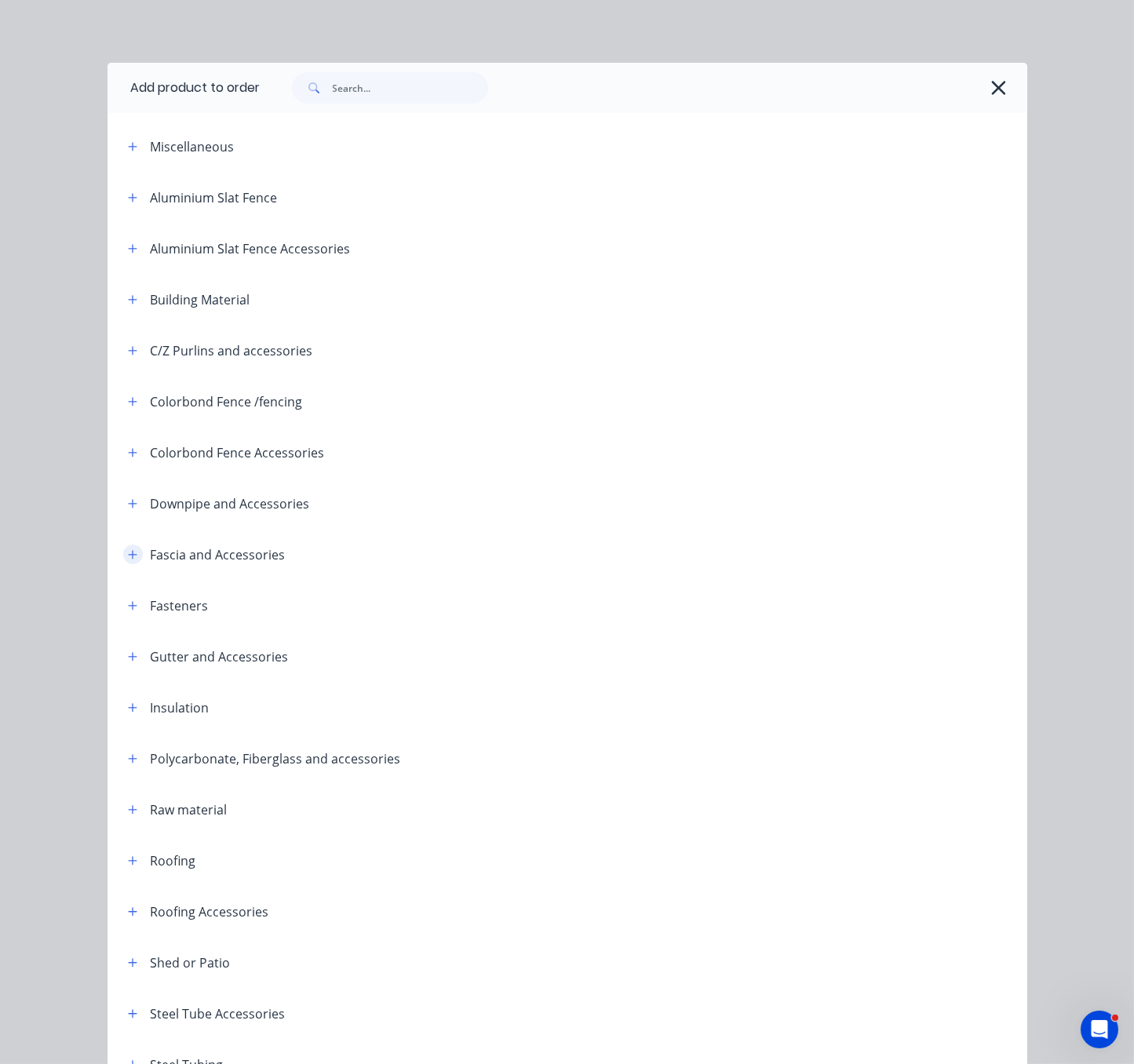
click at [128, 560] on icon "button" at bounding box center [133, 555] width 10 height 11
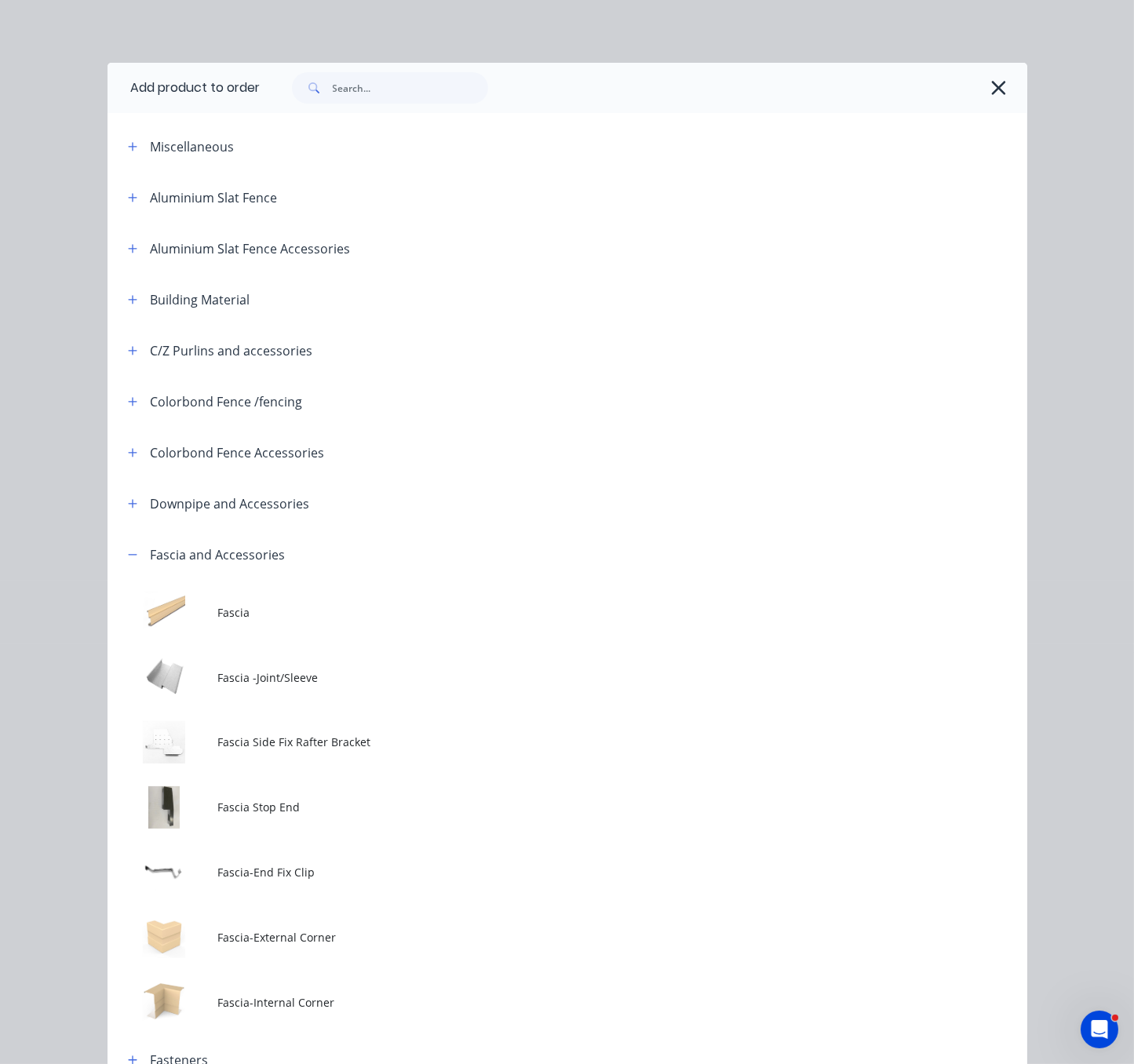
scroll to position [275, 0]
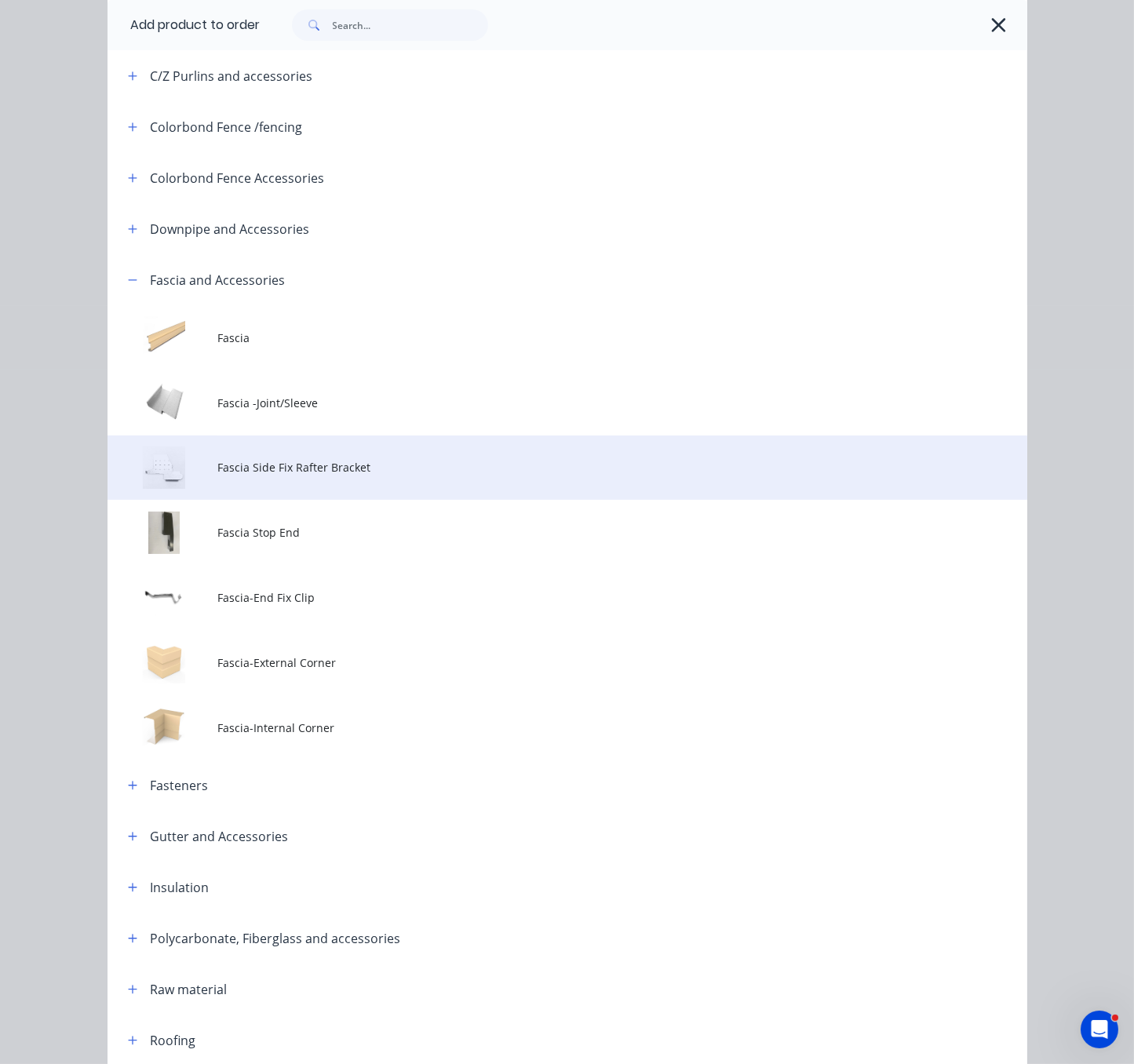
click at [376, 476] on span "Fascia Side Fix Rafter Bracket" at bounding box center [541, 468] width 647 height 16
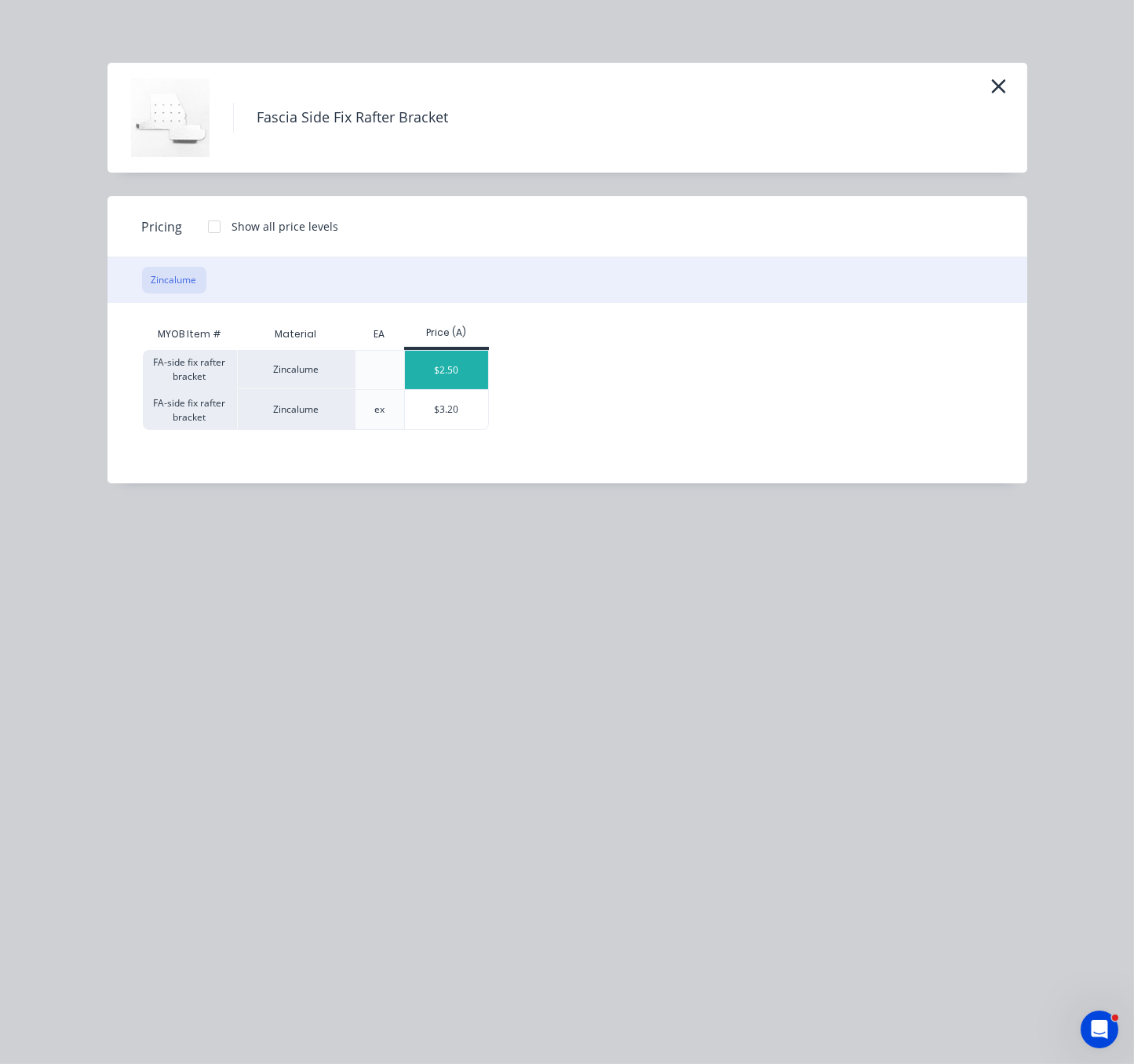
click at [476, 380] on div "$2.50" at bounding box center [447, 370] width 84 height 39
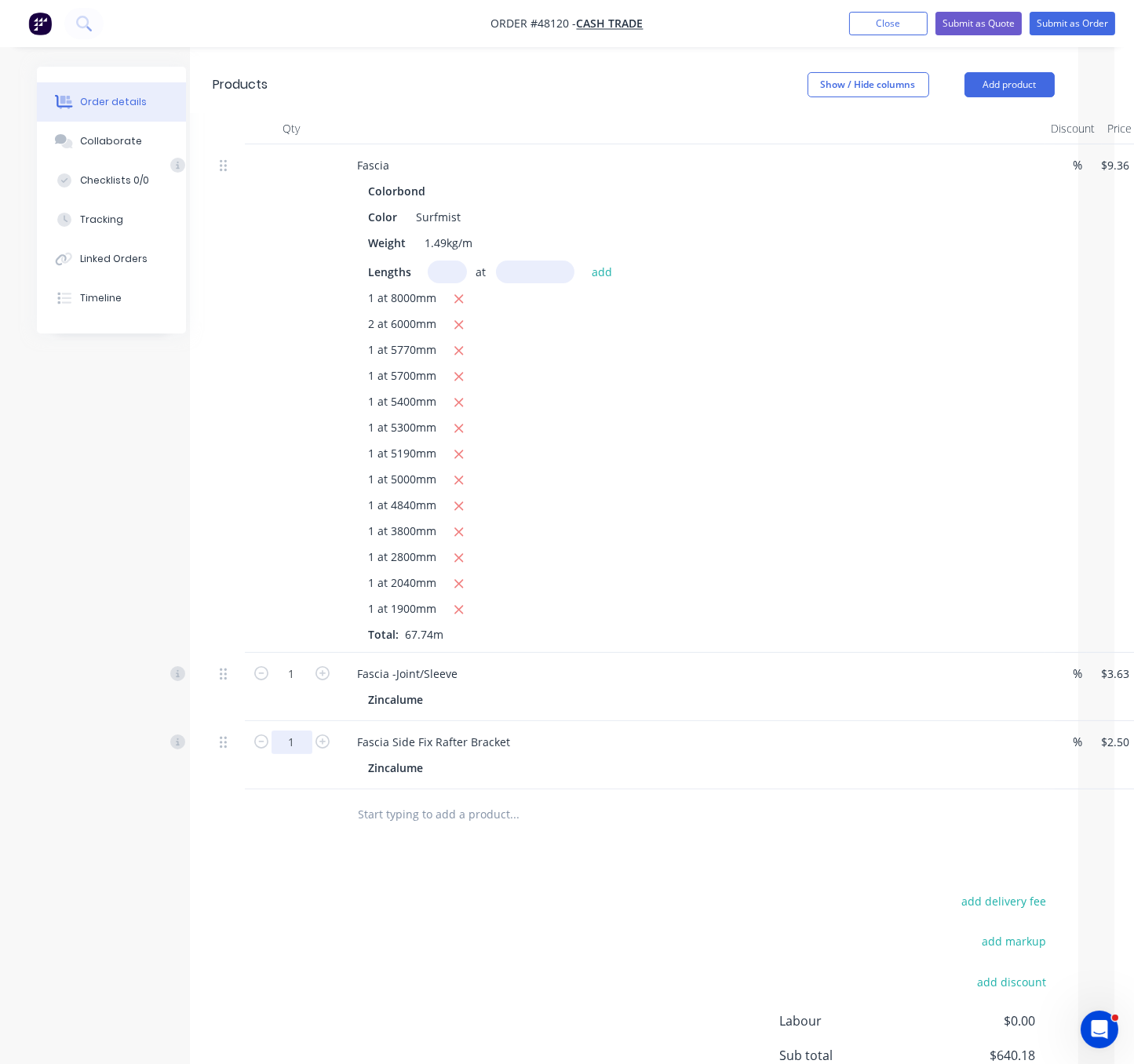
click at [297, 686] on input "1" at bounding box center [292, 674] width 41 height 23
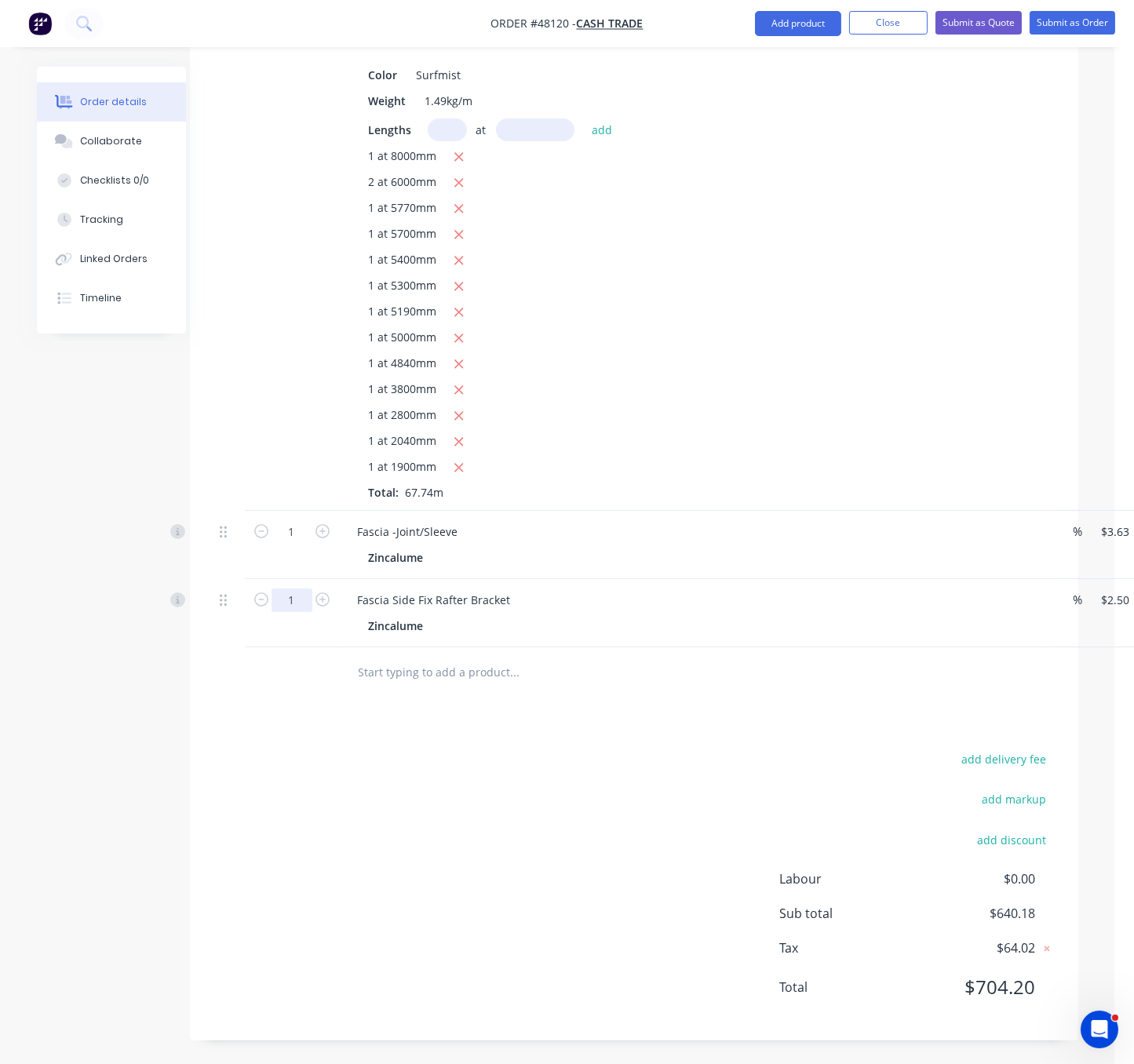
scroll to position [662, 19]
type input "70"
type input "$175.00"
click at [413, 792] on div "add delivery fee add markup add discount Labour $0.00 Sub total $812.68 Tax $81…" at bounding box center [634, 883] width 841 height 268
click at [790, 21] on button "Add product" at bounding box center [798, 23] width 86 height 25
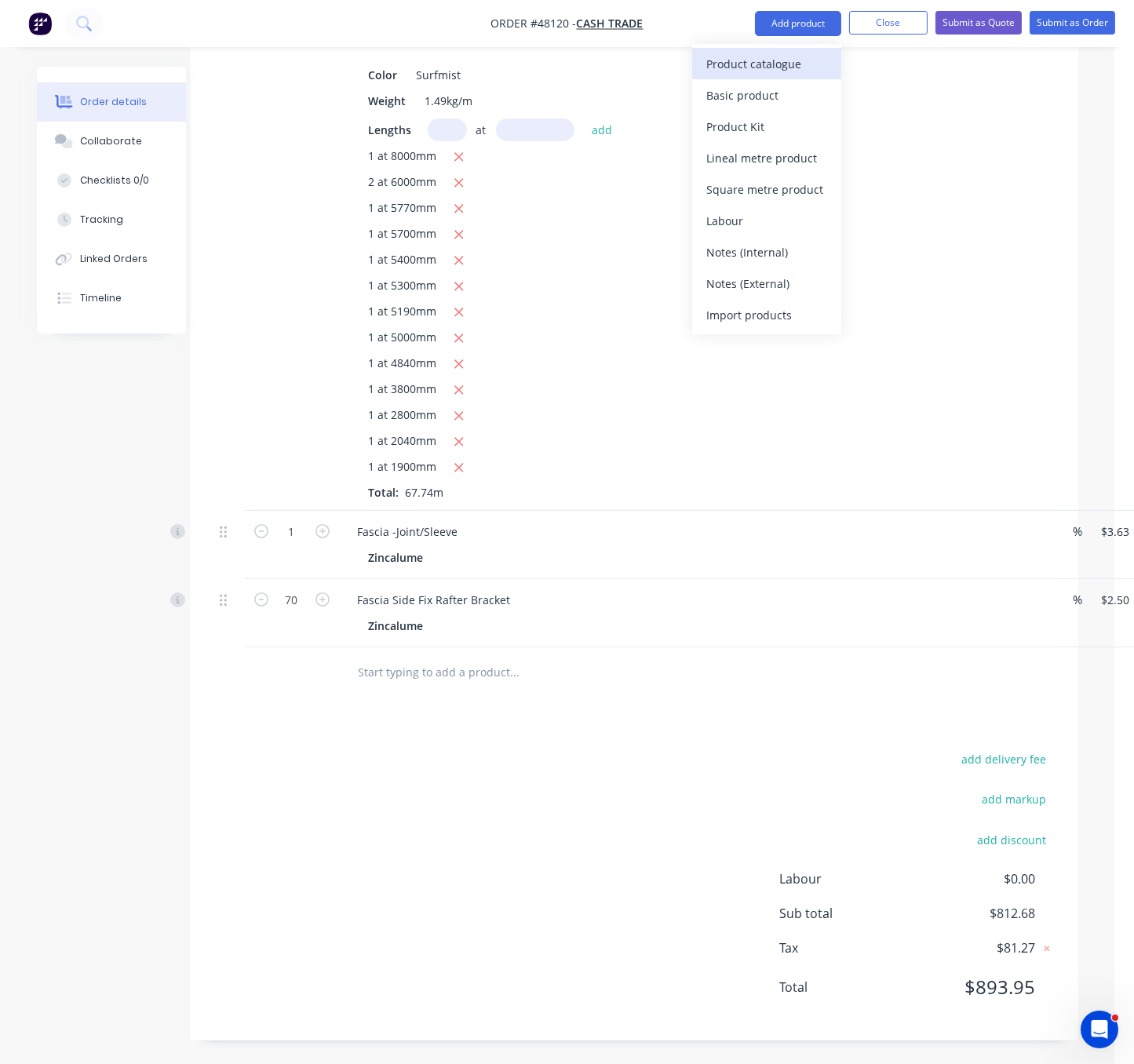
click at [777, 63] on div "Product catalogue" at bounding box center [766, 64] width 121 height 23
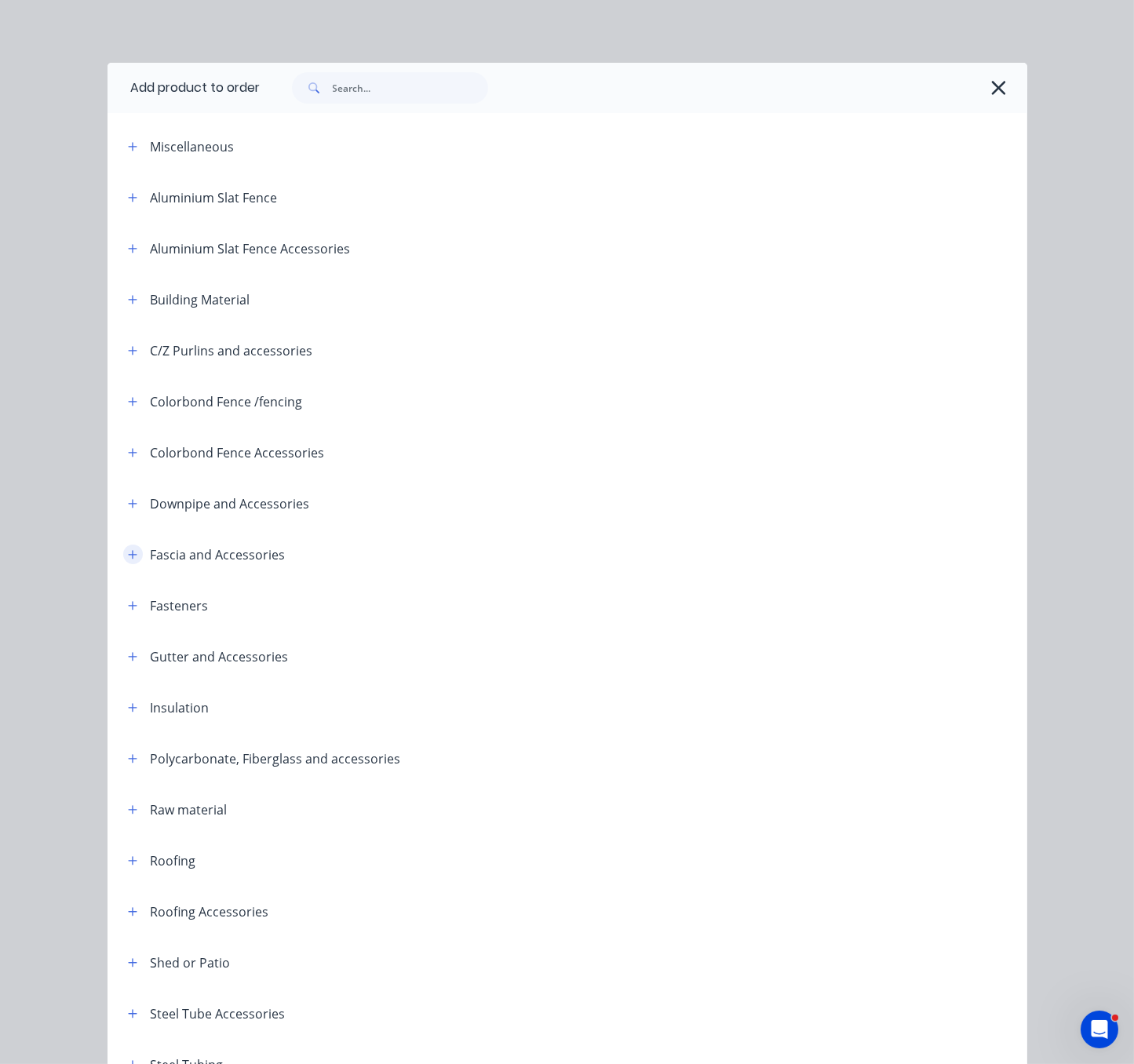
click at [128, 560] on icon "button" at bounding box center [133, 555] width 10 height 11
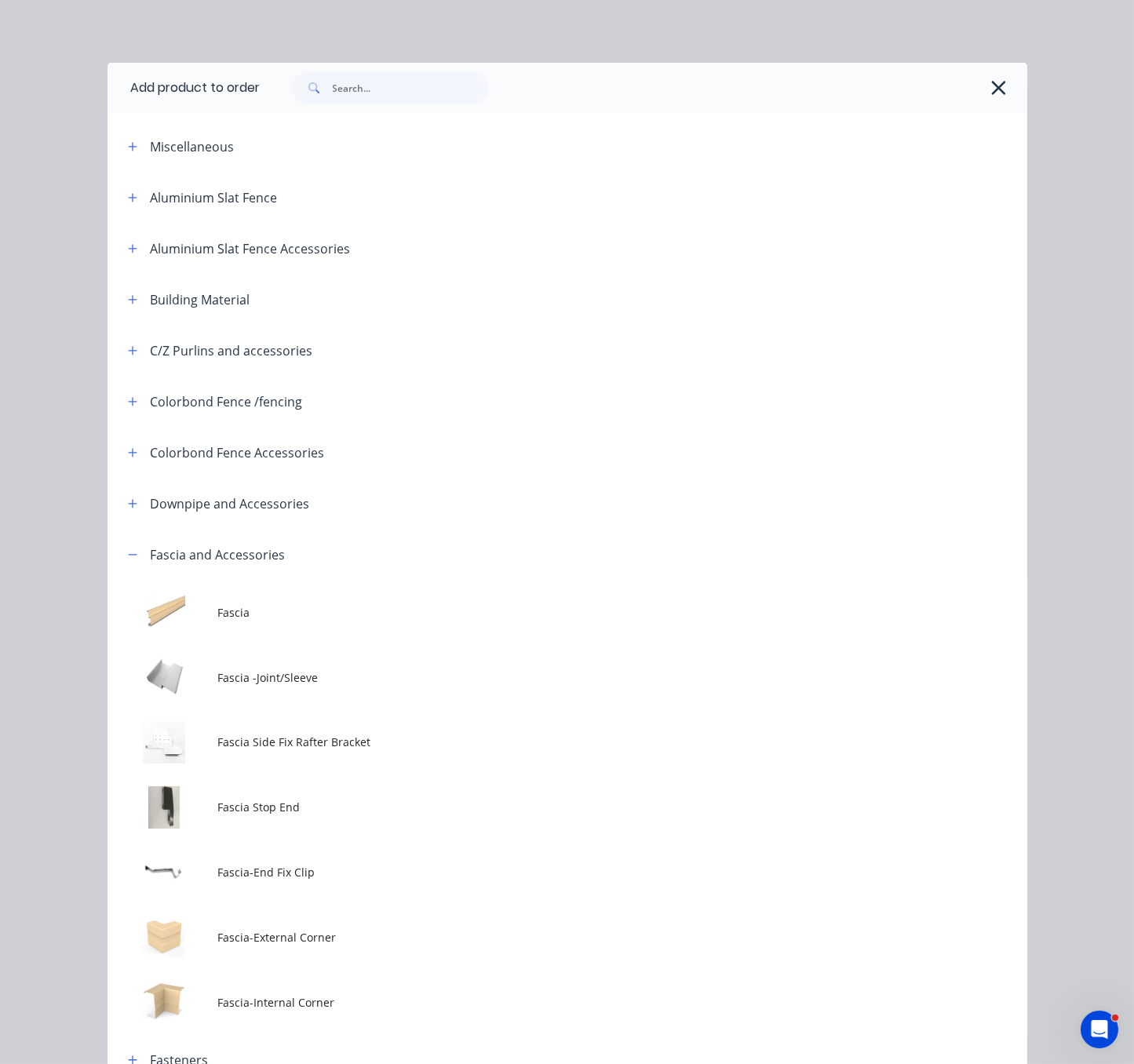
scroll to position [275, 0]
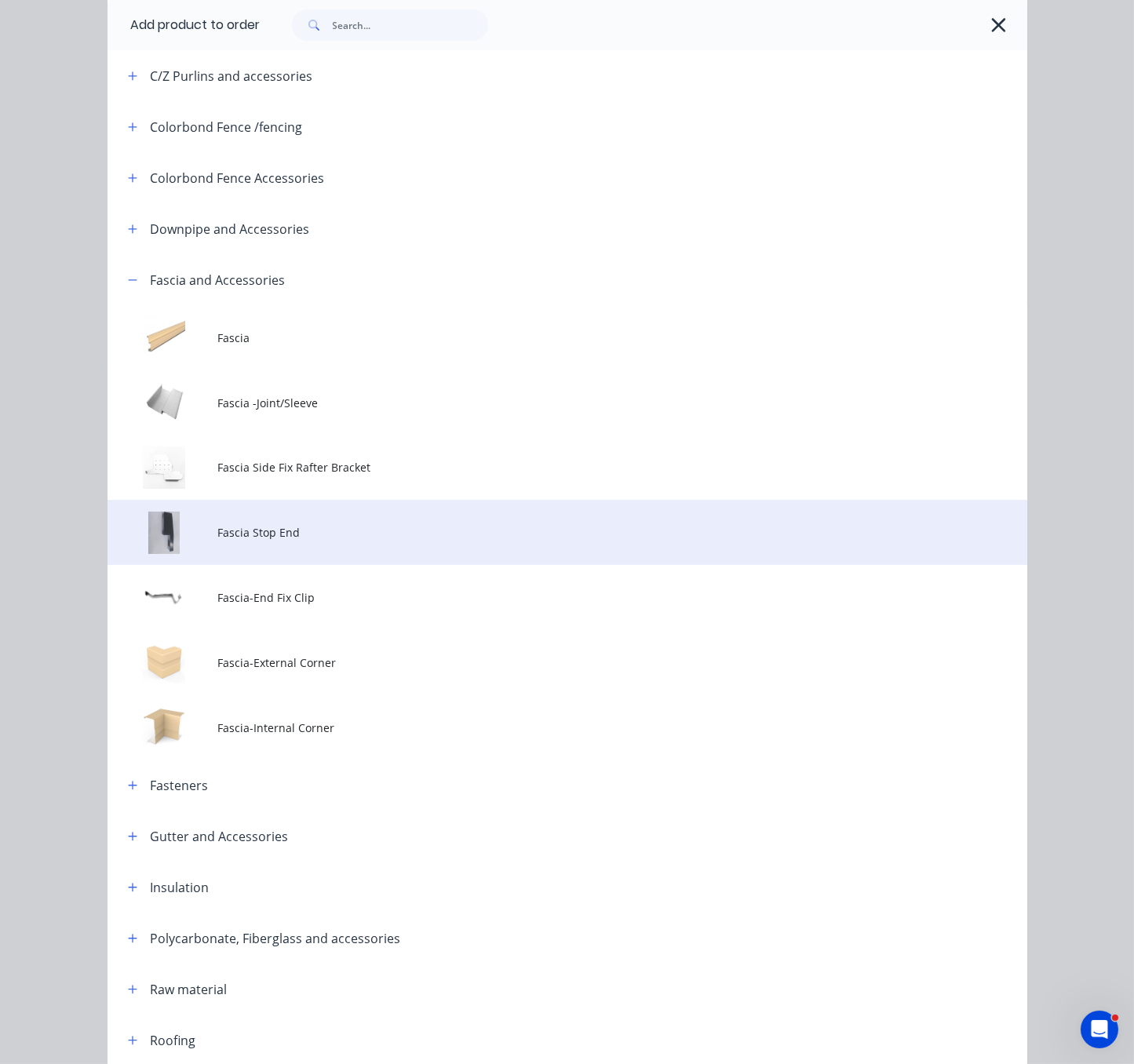
click at [363, 561] on td "Fascia Stop End" at bounding box center [622, 532] width 809 height 65
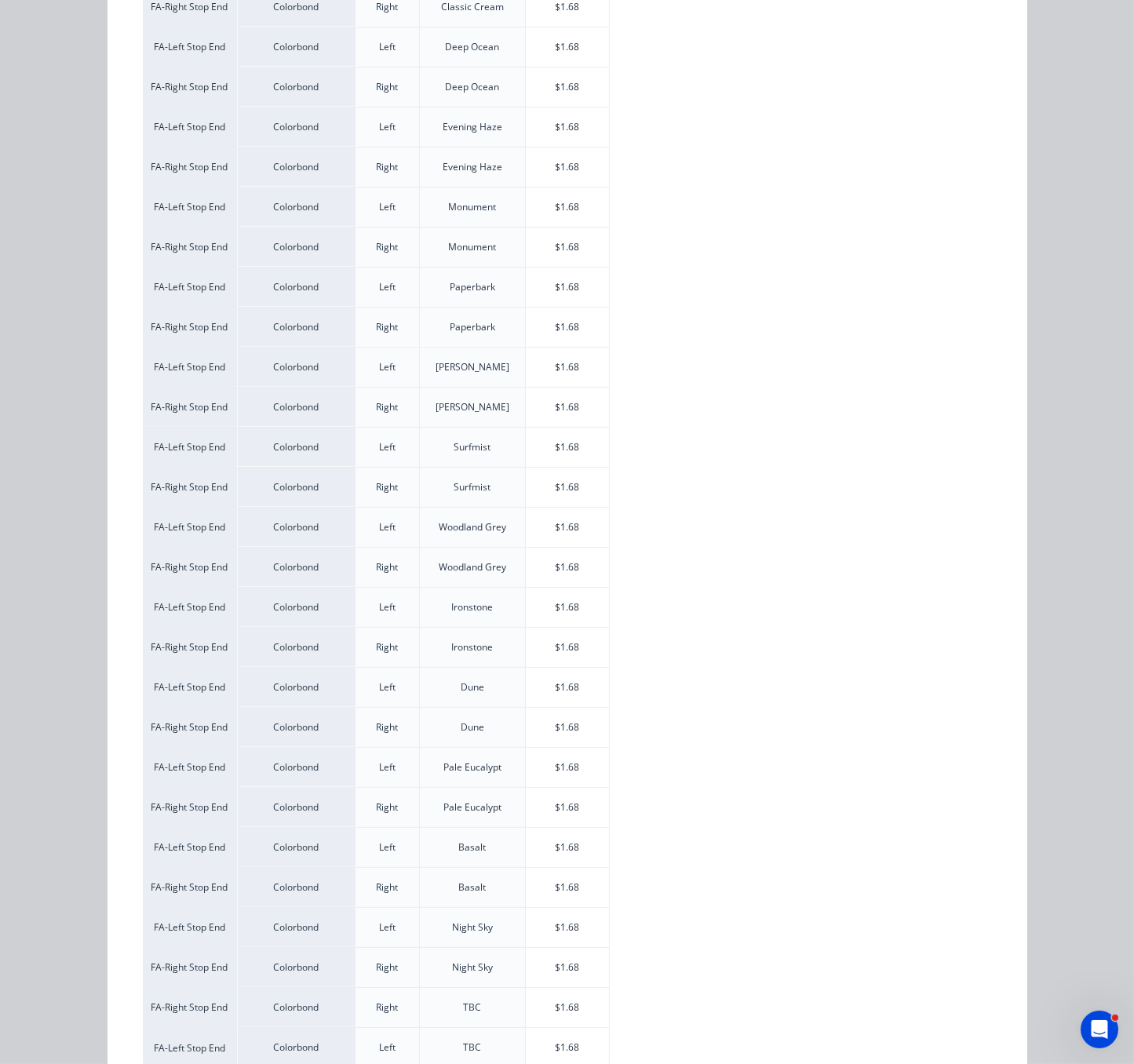
scroll to position [505, 0]
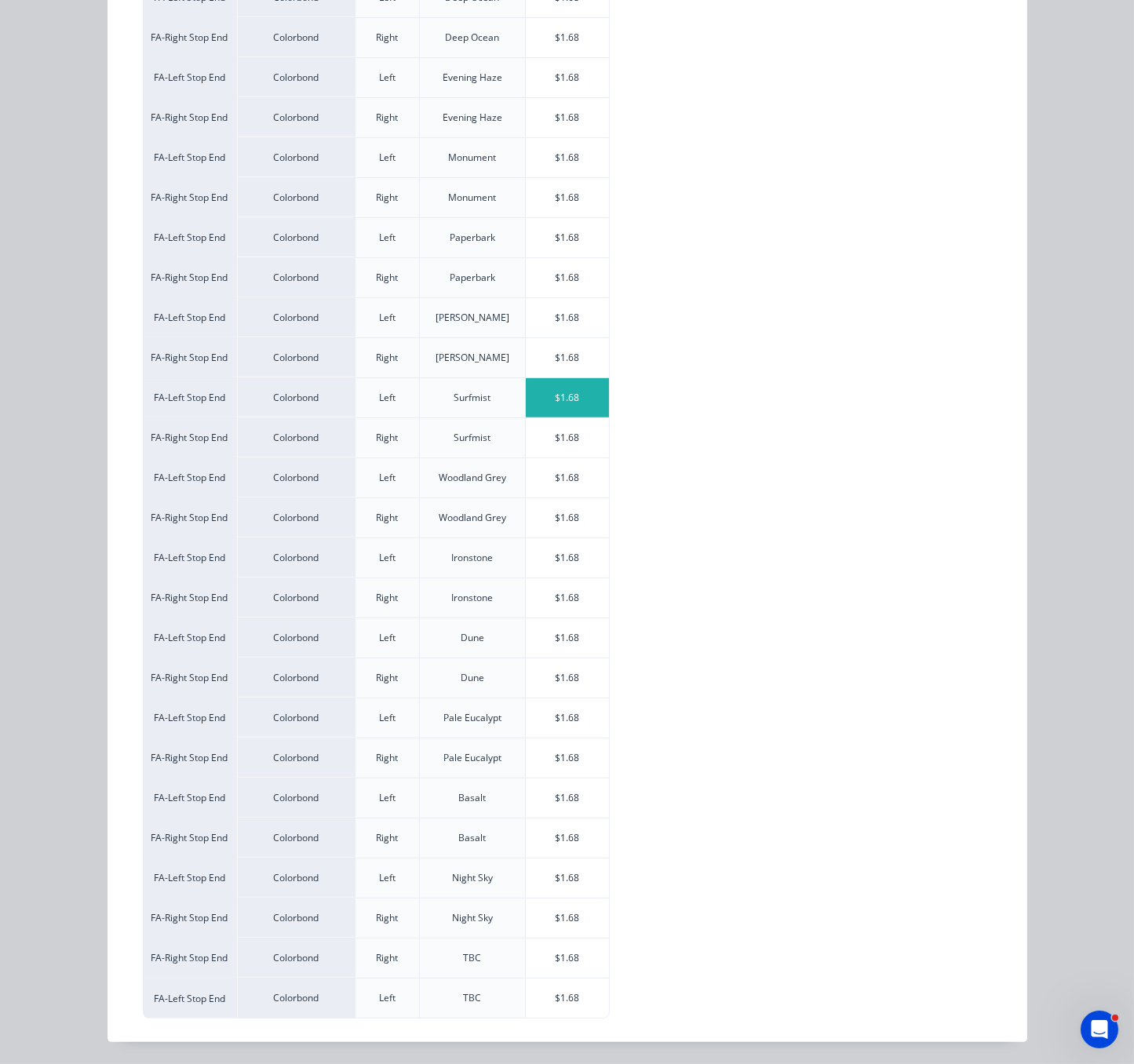
click at [557, 380] on div "$1.68" at bounding box center [567, 397] width 84 height 39
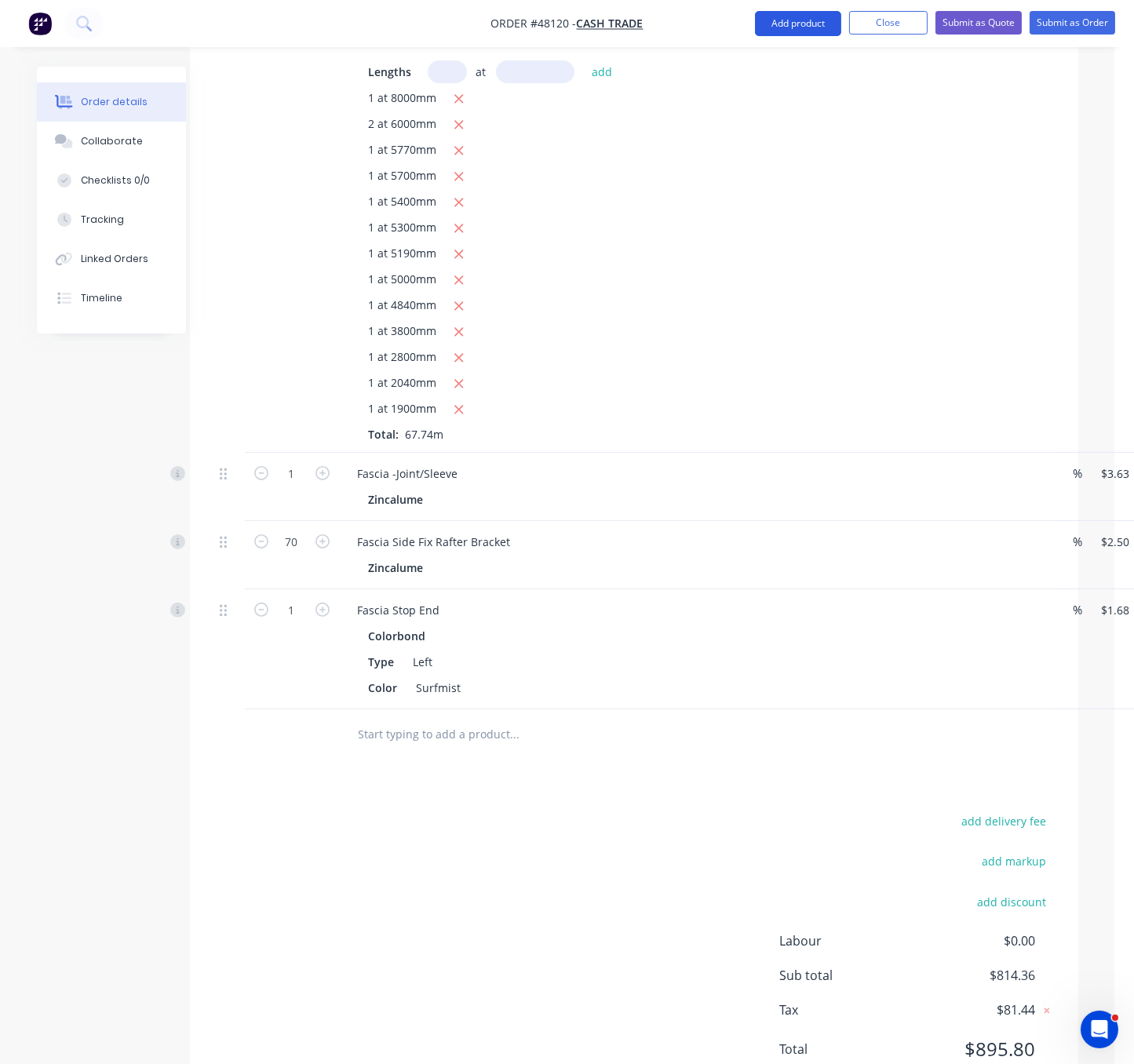
click at [770, 27] on button "Add product" at bounding box center [798, 23] width 86 height 25
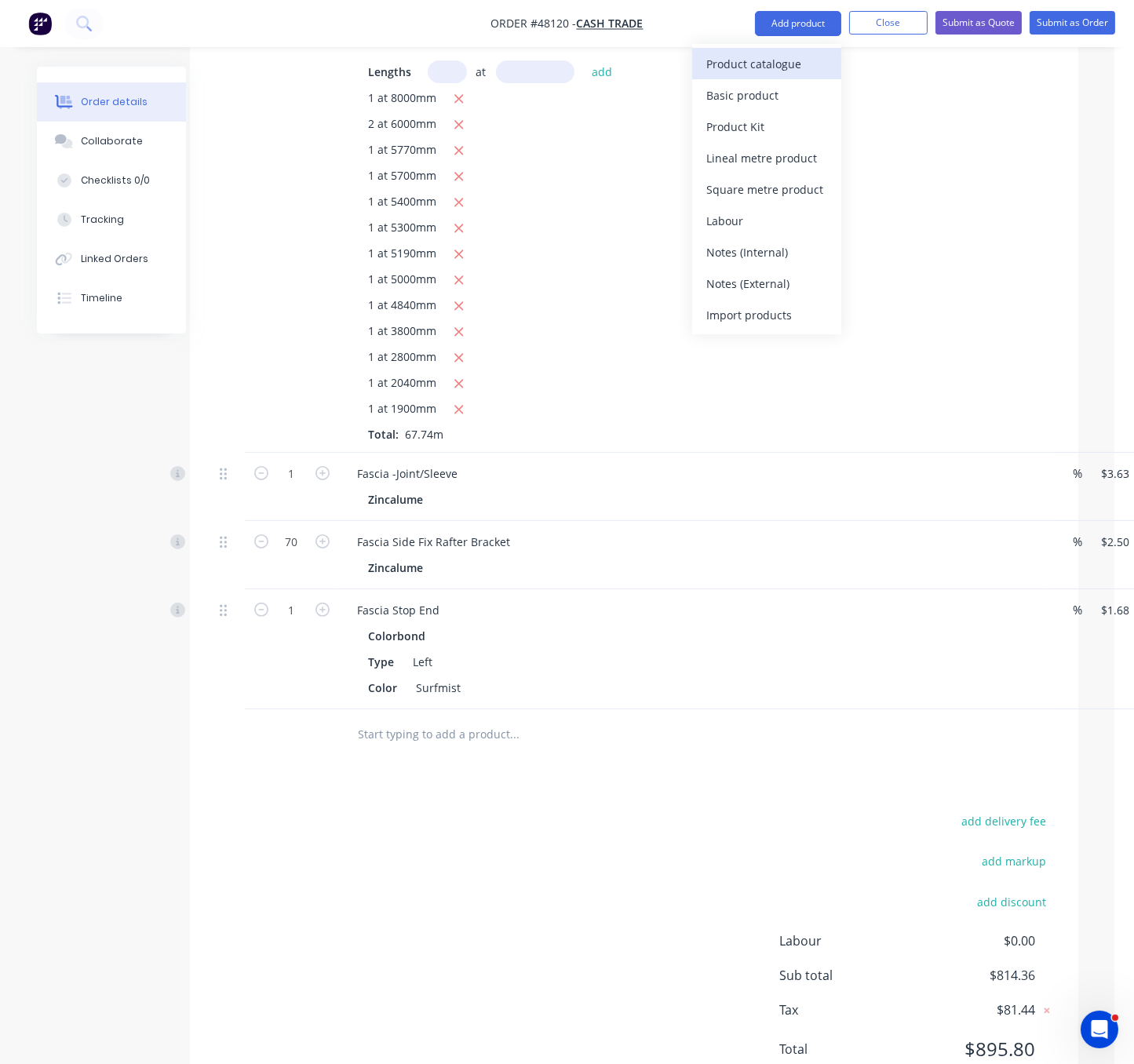
click at [748, 65] on div "Product catalogue" at bounding box center [766, 64] width 121 height 23
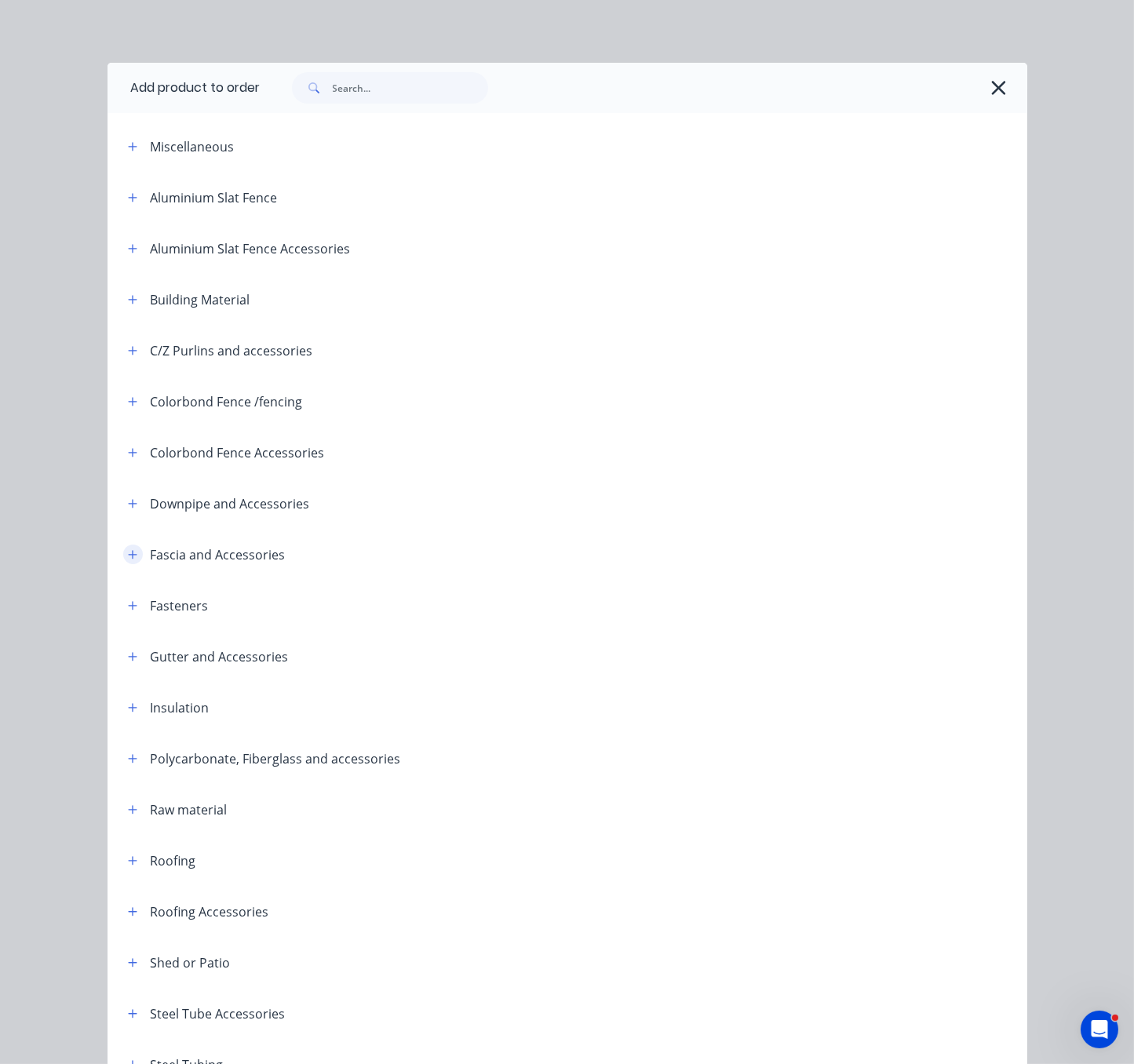
click at [123, 564] on button "button" at bounding box center [133, 555] width 19 height 19
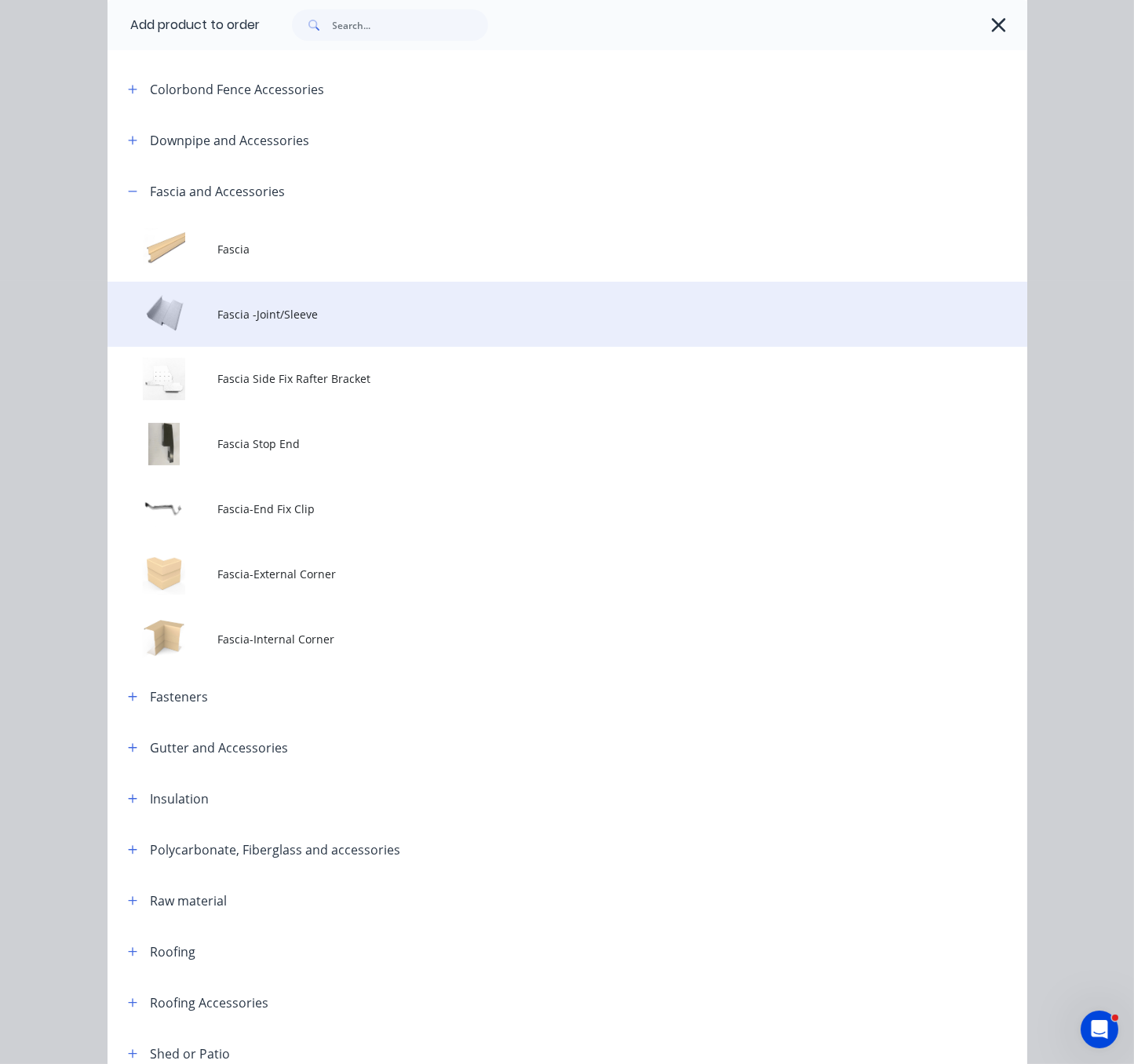
scroll to position [549, 0]
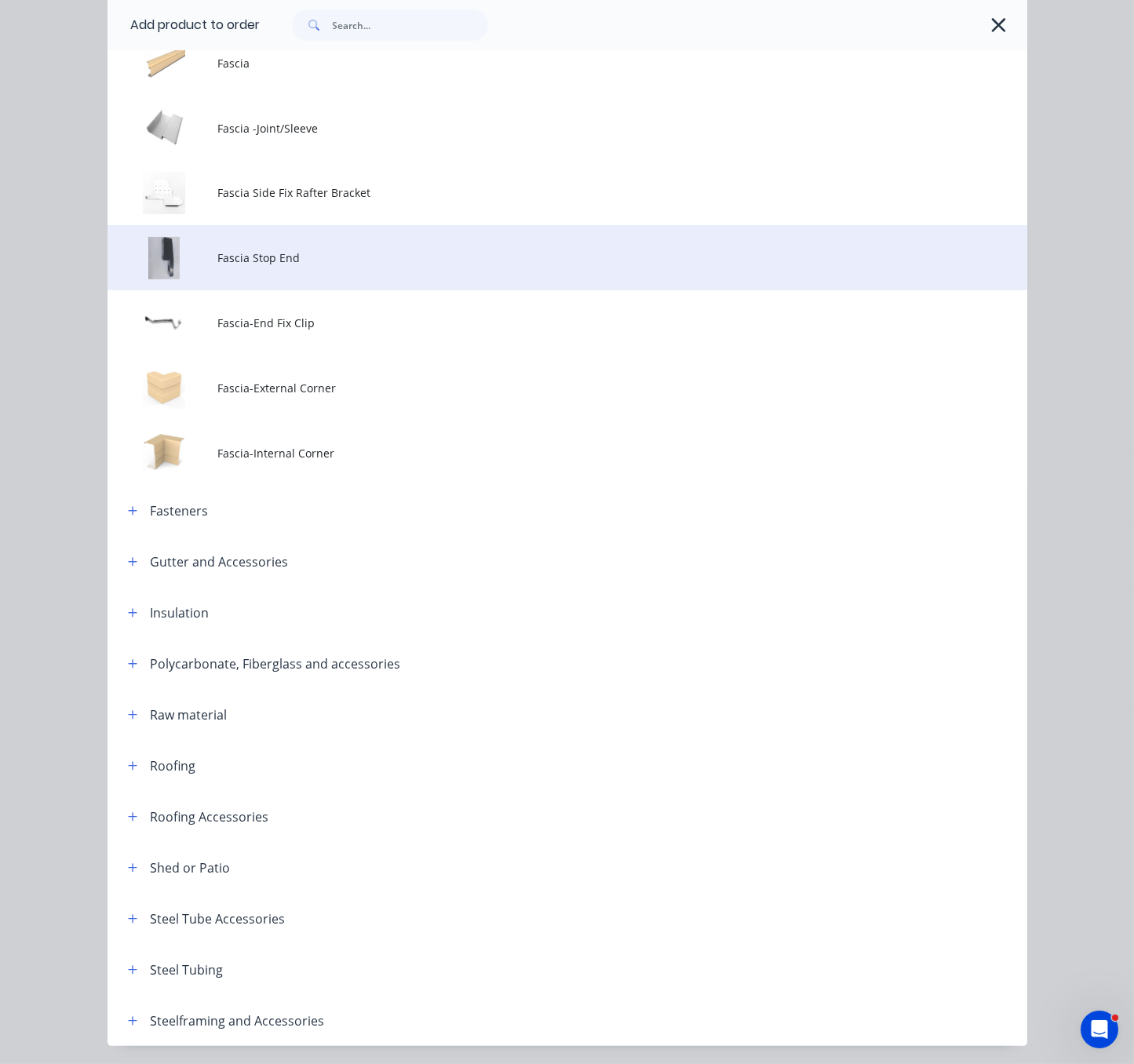
click at [377, 290] on td "Fascia Stop End" at bounding box center [622, 257] width 809 height 65
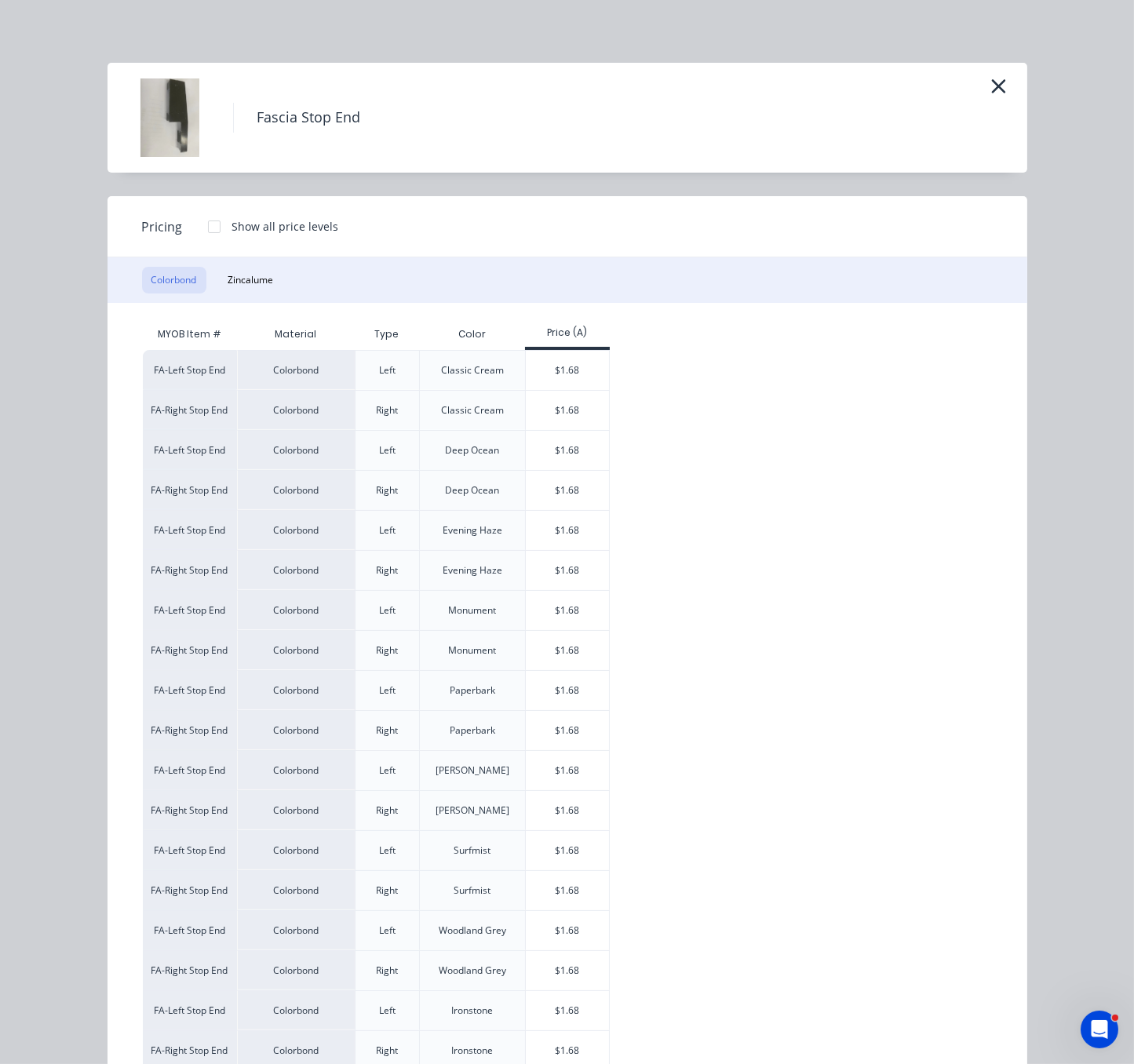
scroll to position [275, 0]
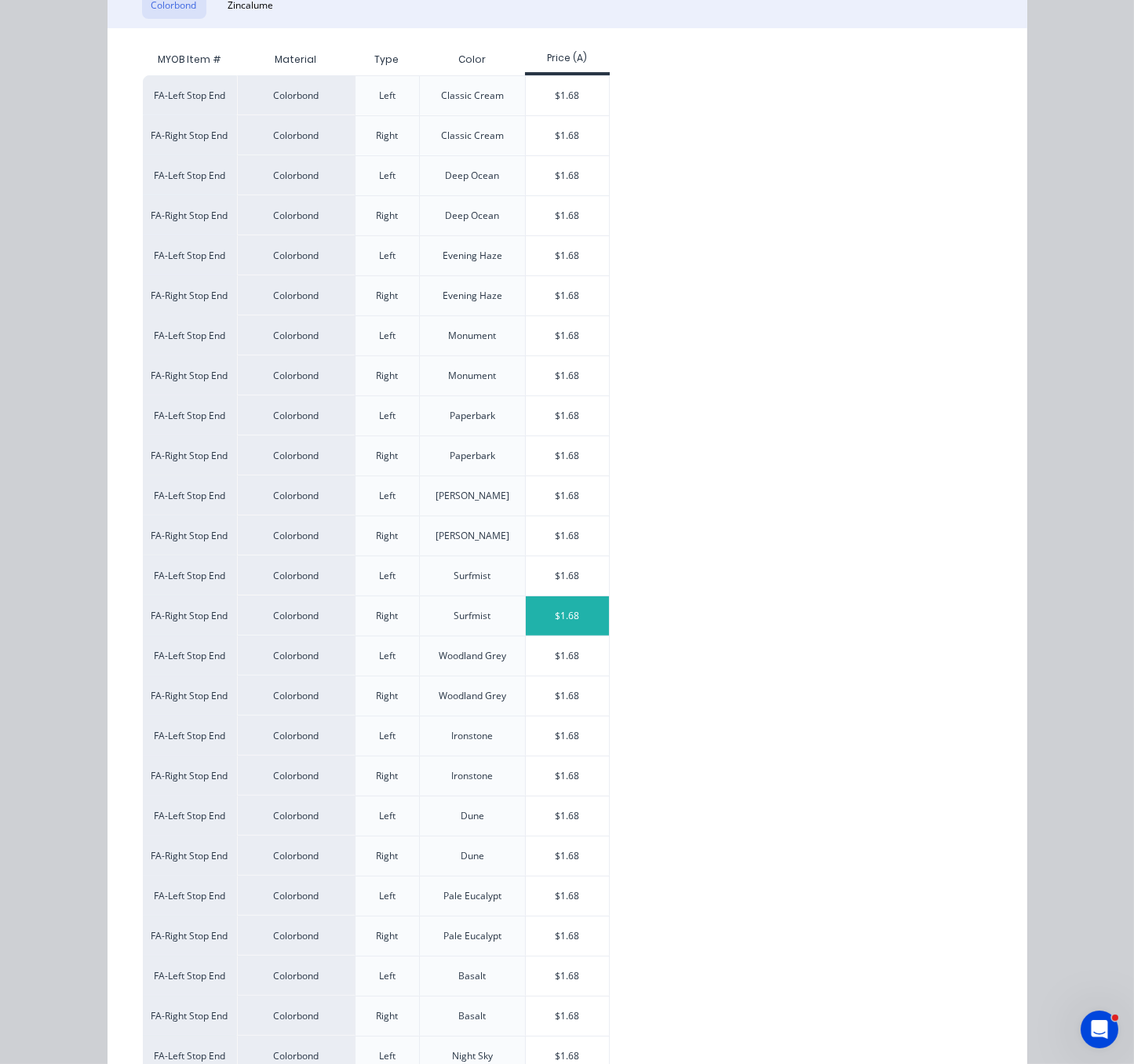
click at [572, 636] on div "$1.68" at bounding box center [567, 616] width 84 height 39
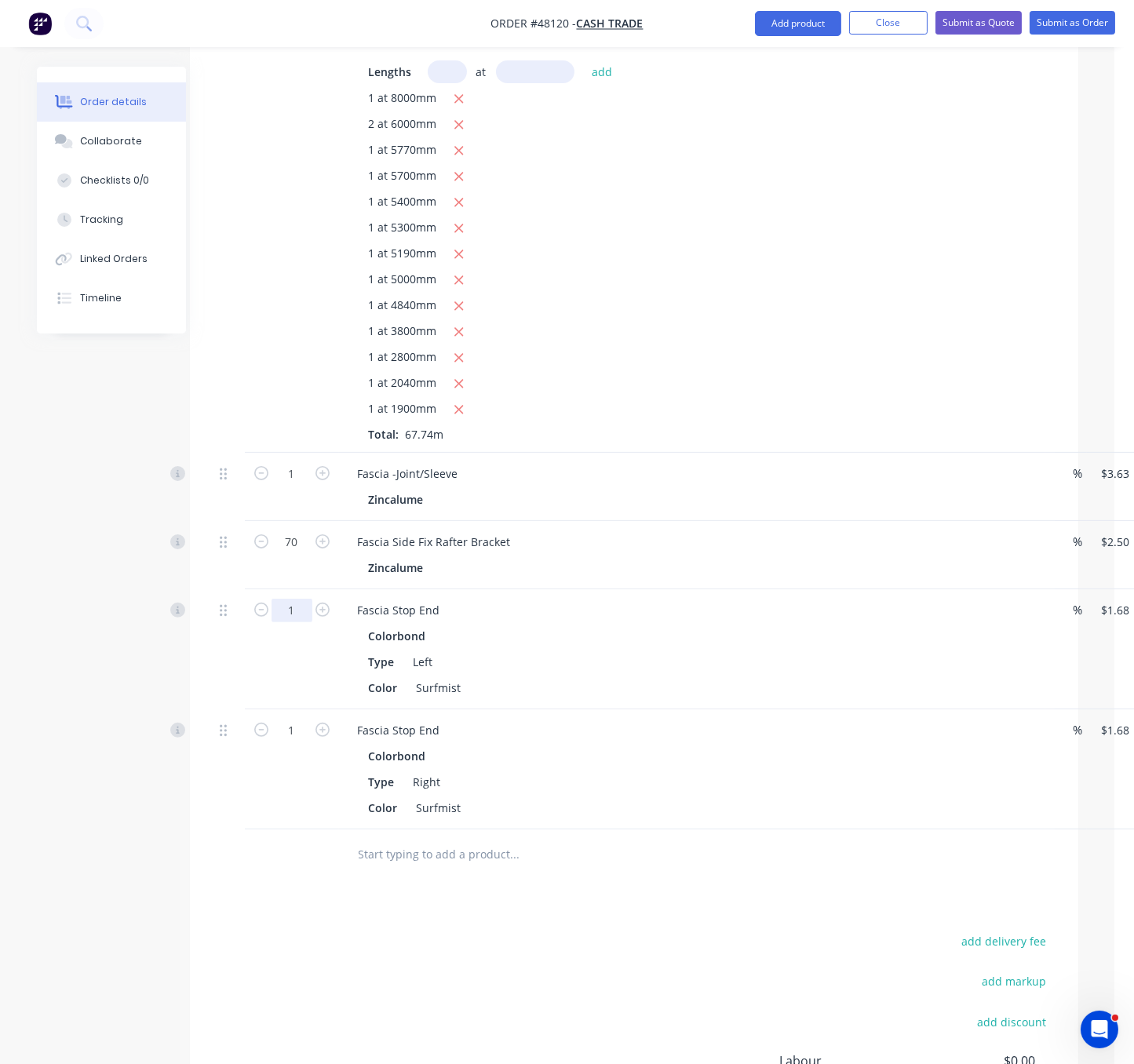
click at [295, 486] on input "1" at bounding box center [292, 473] width 41 height 23
type input "8"
type input "$13.44"
click at [214, 704] on div at bounding box center [229, 649] width 31 height 120
click at [303, 486] on input "1" at bounding box center [292, 473] width 41 height 23
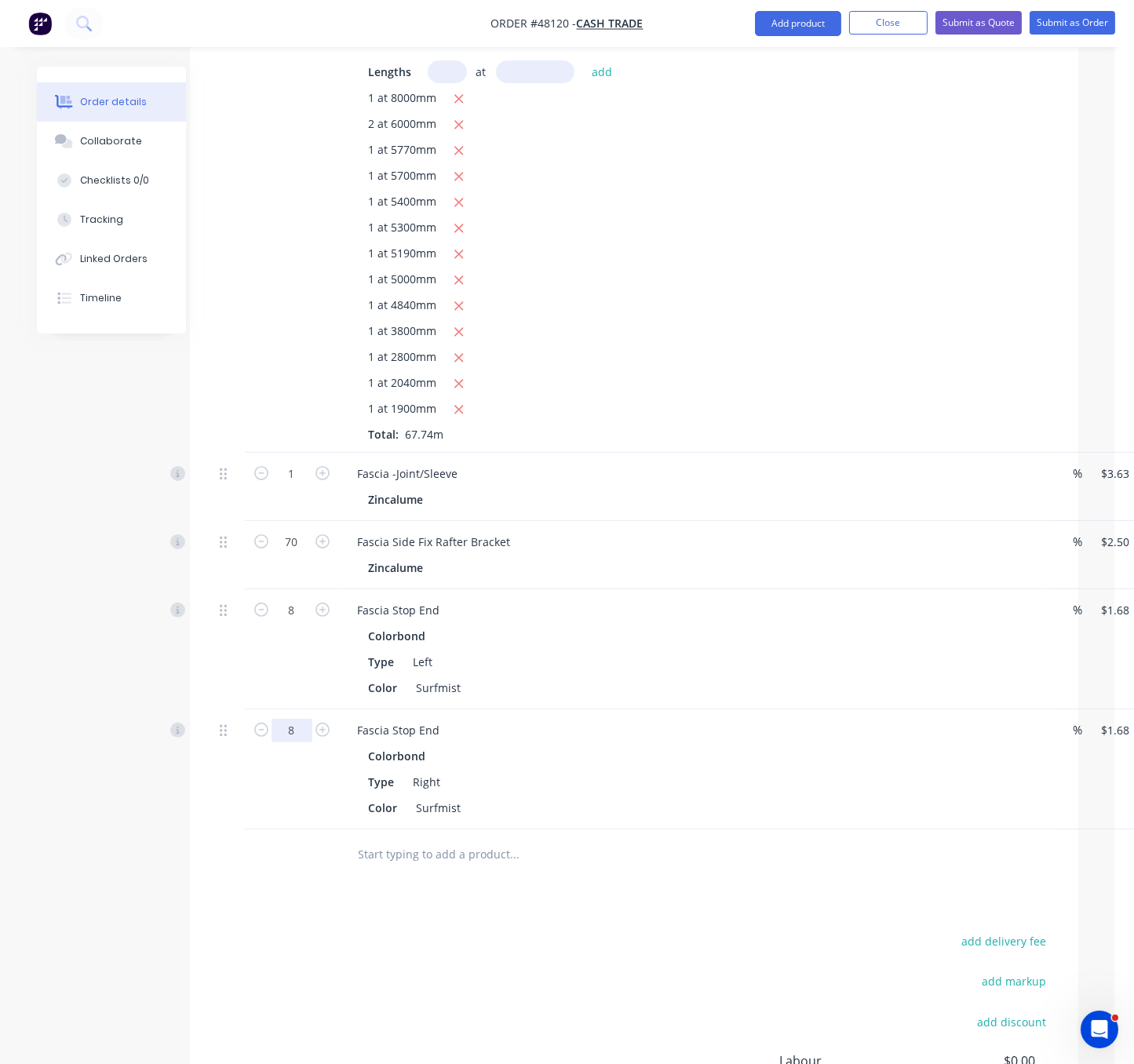
type input "8"
type input "$13.44"
click at [273, 709] on div "8" at bounding box center [292, 649] width 94 height 120
click at [804, 30] on button "Add product" at bounding box center [798, 23] width 86 height 25
click at [768, 69] on div "Product catalogue" at bounding box center [766, 64] width 121 height 23
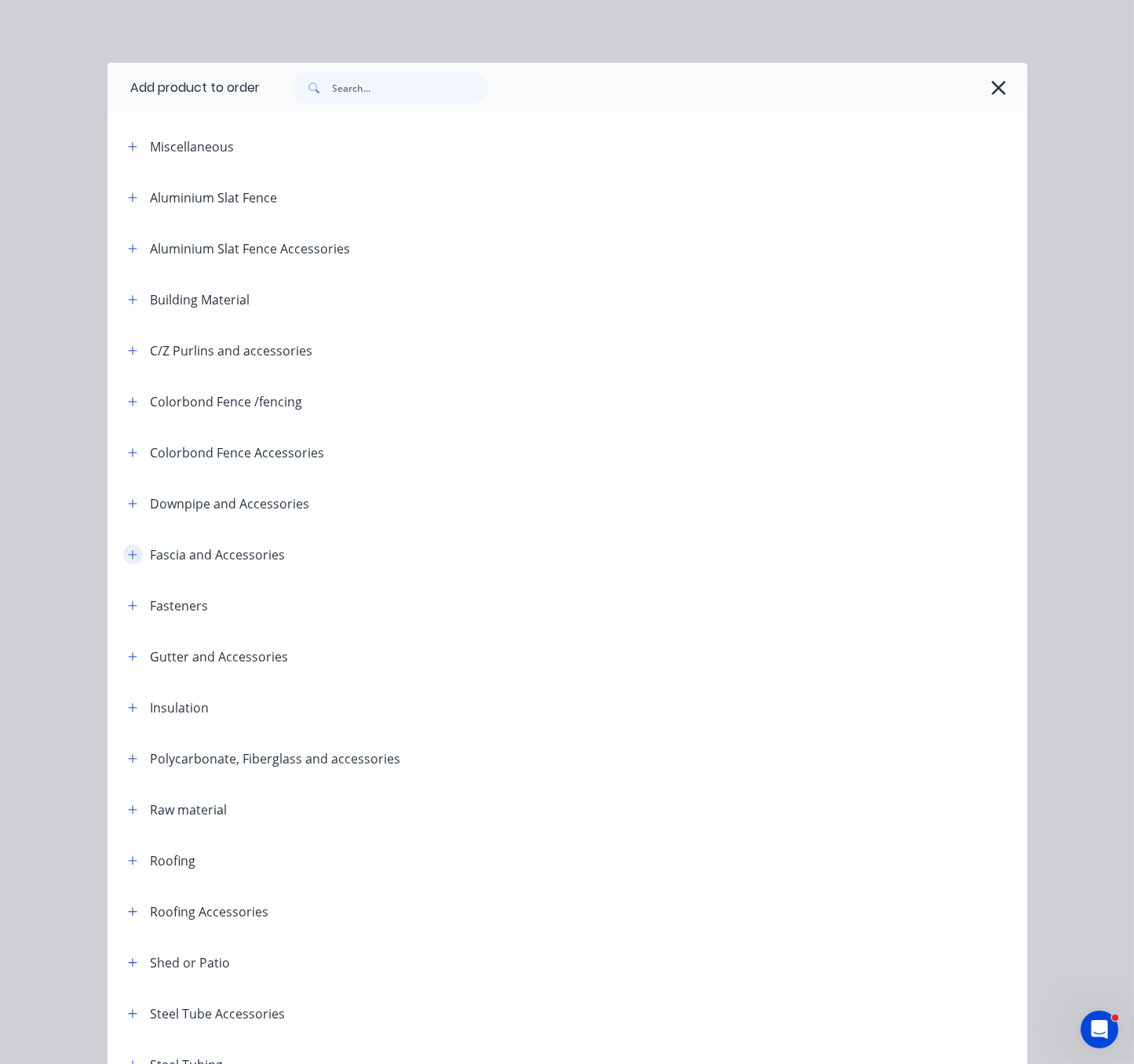
click at [131, 564] on button "button" at bounding box center [133, 555] width 19 height 19
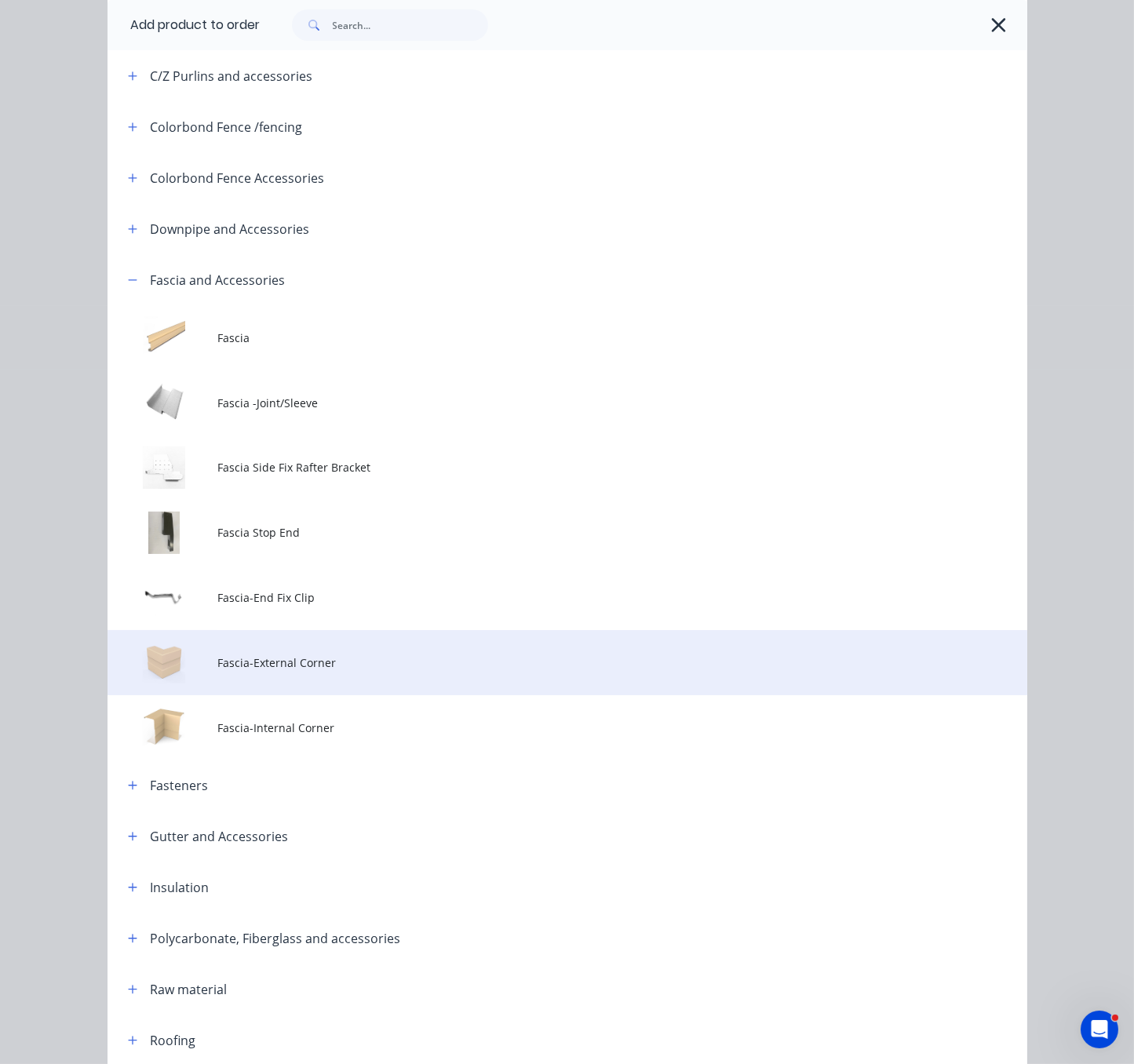
click at [335, 694] on td "Fascia-External Corner" at bounding box center [622, 663] width 809 height 65
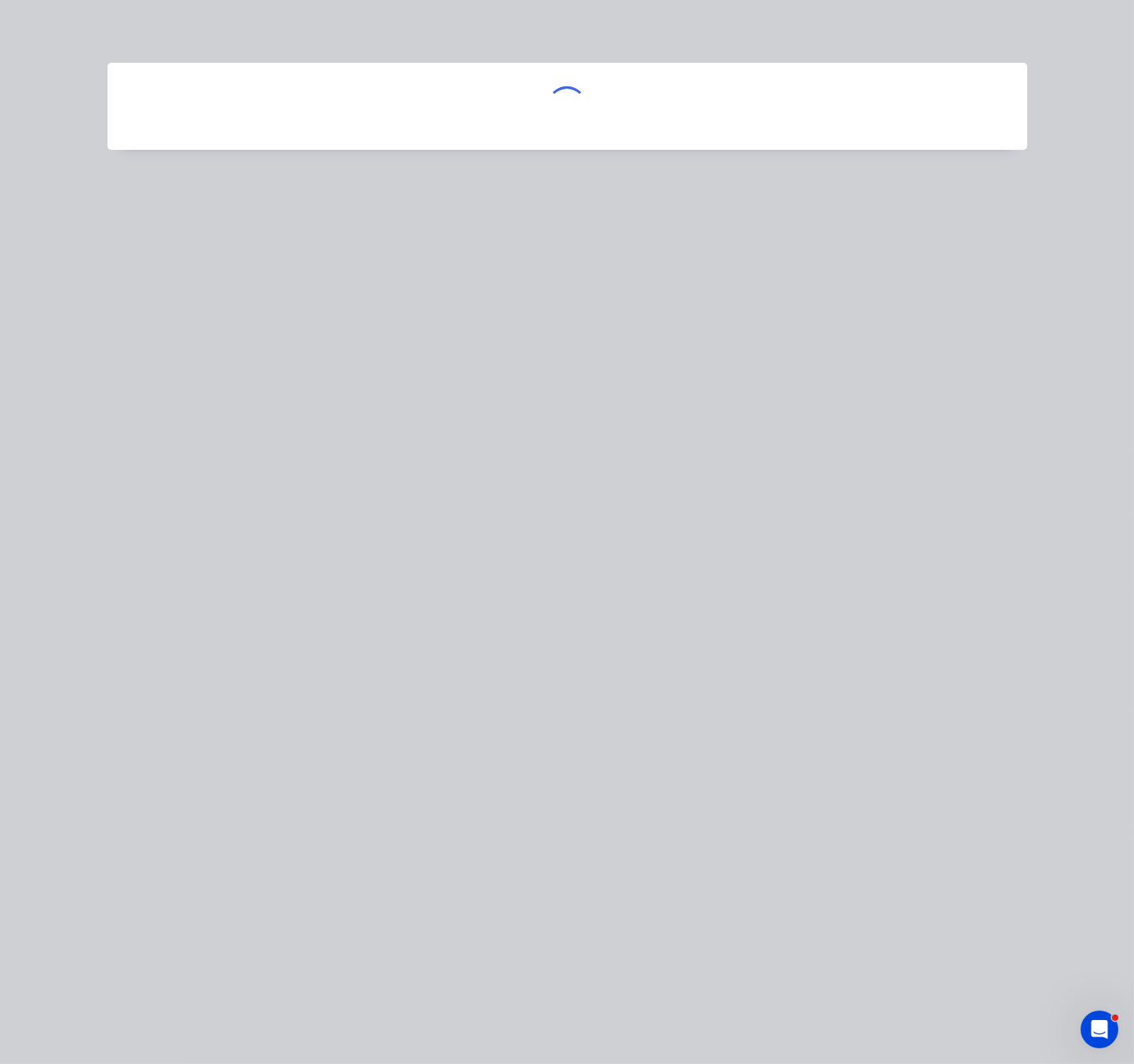
scroll to position [0, 0]
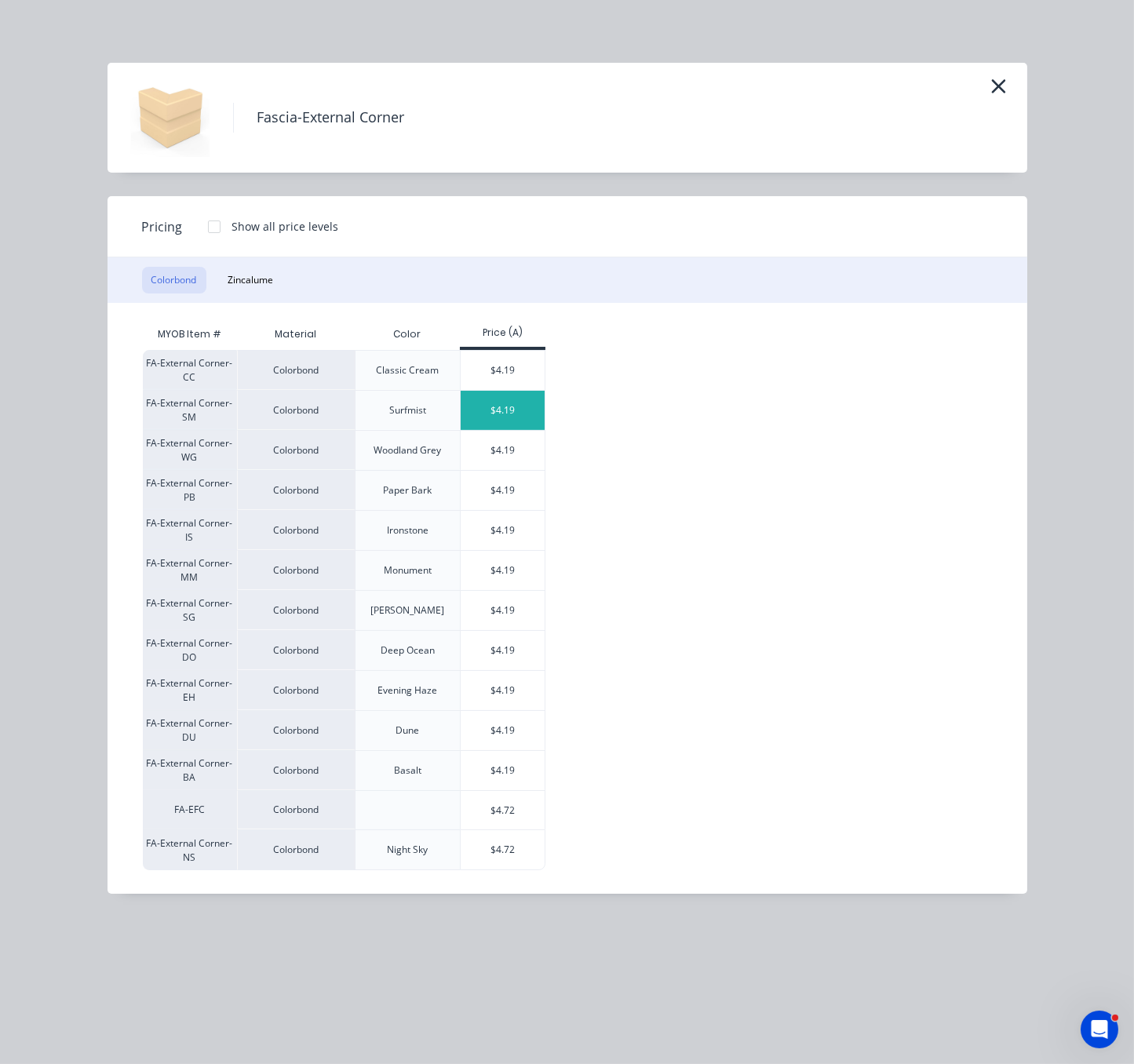
click at [502, 430] on div "$4.19" at bounding box center [502, 410] width 84 height 39
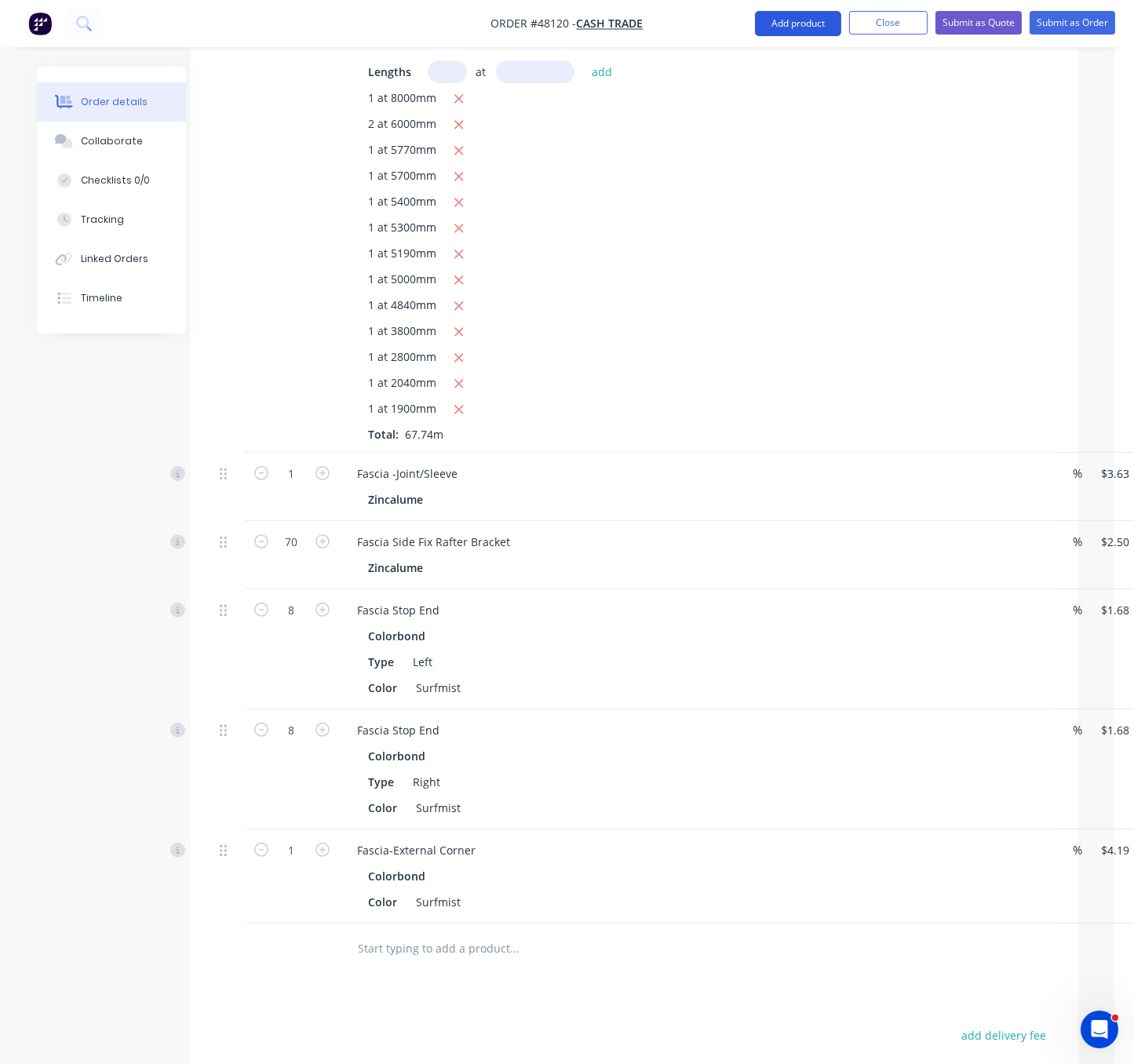
click at [782, 21] on button "Add product" at bounding box center [798, 23] width 86 height 25
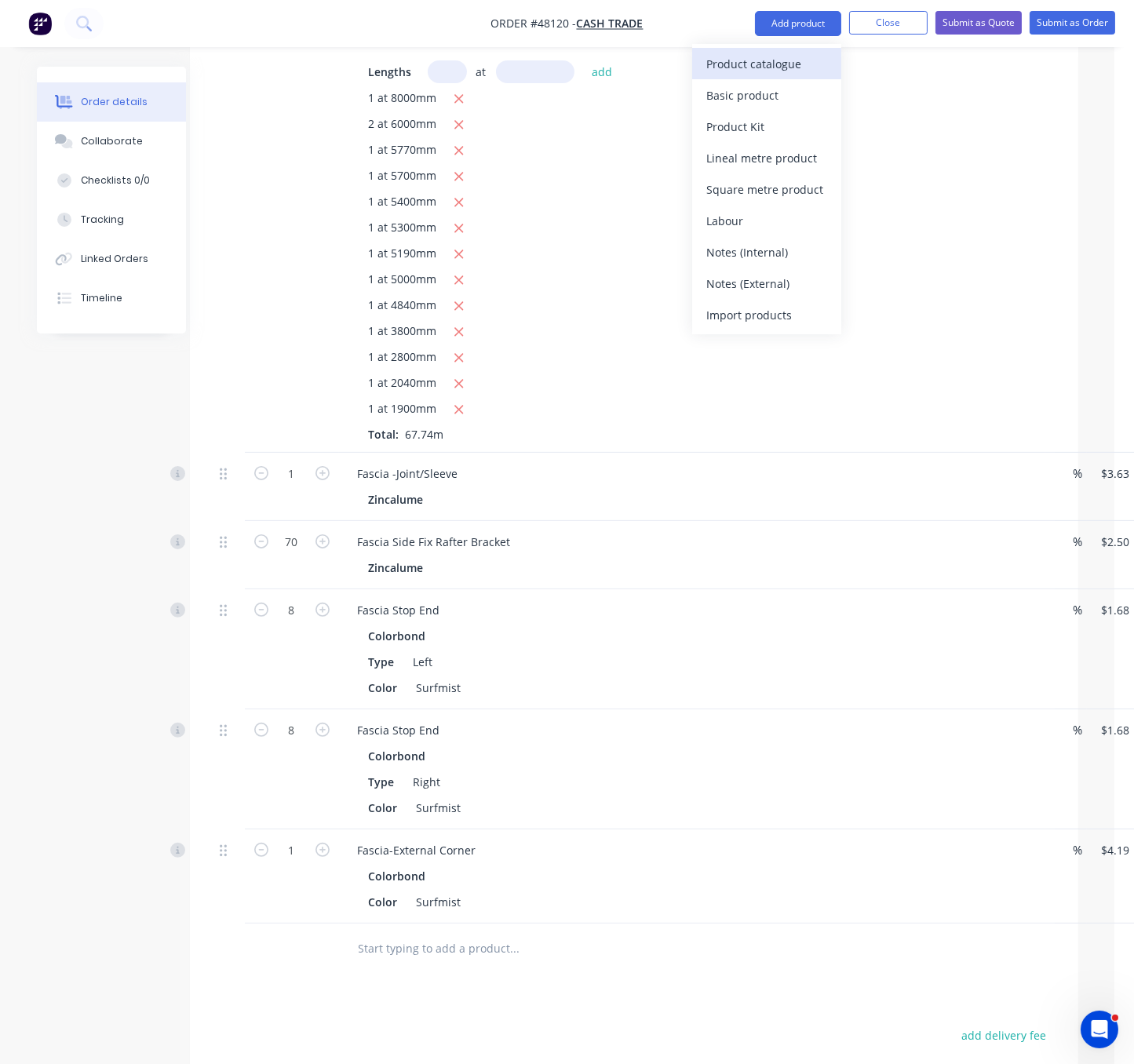
click at [759, 65] on div "Product catalogue" at bounding box center [766, 64] width 121 height 23
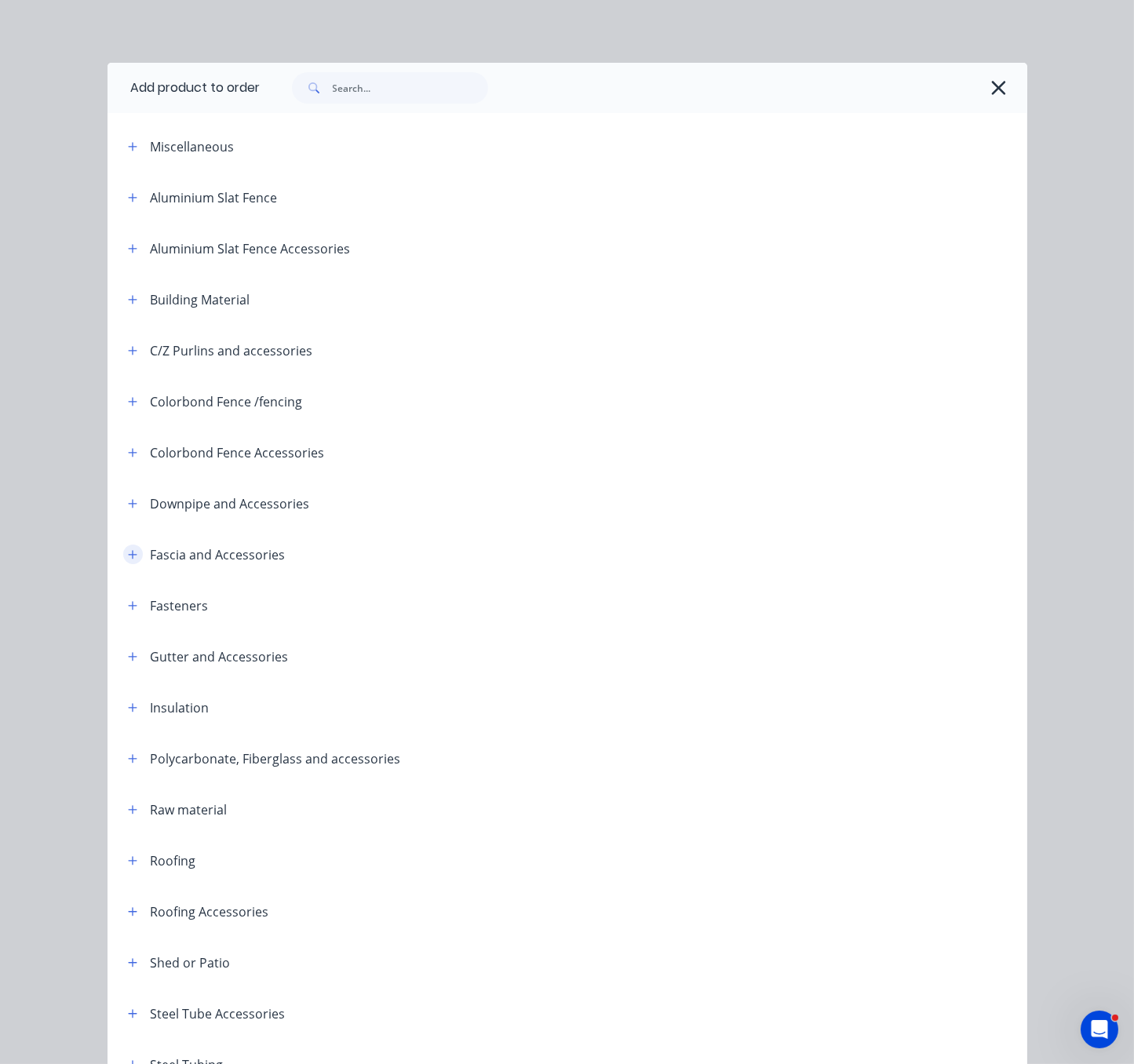
click at [126, 564] on button "button" at bounding box center [133, 555] width 19 height 19
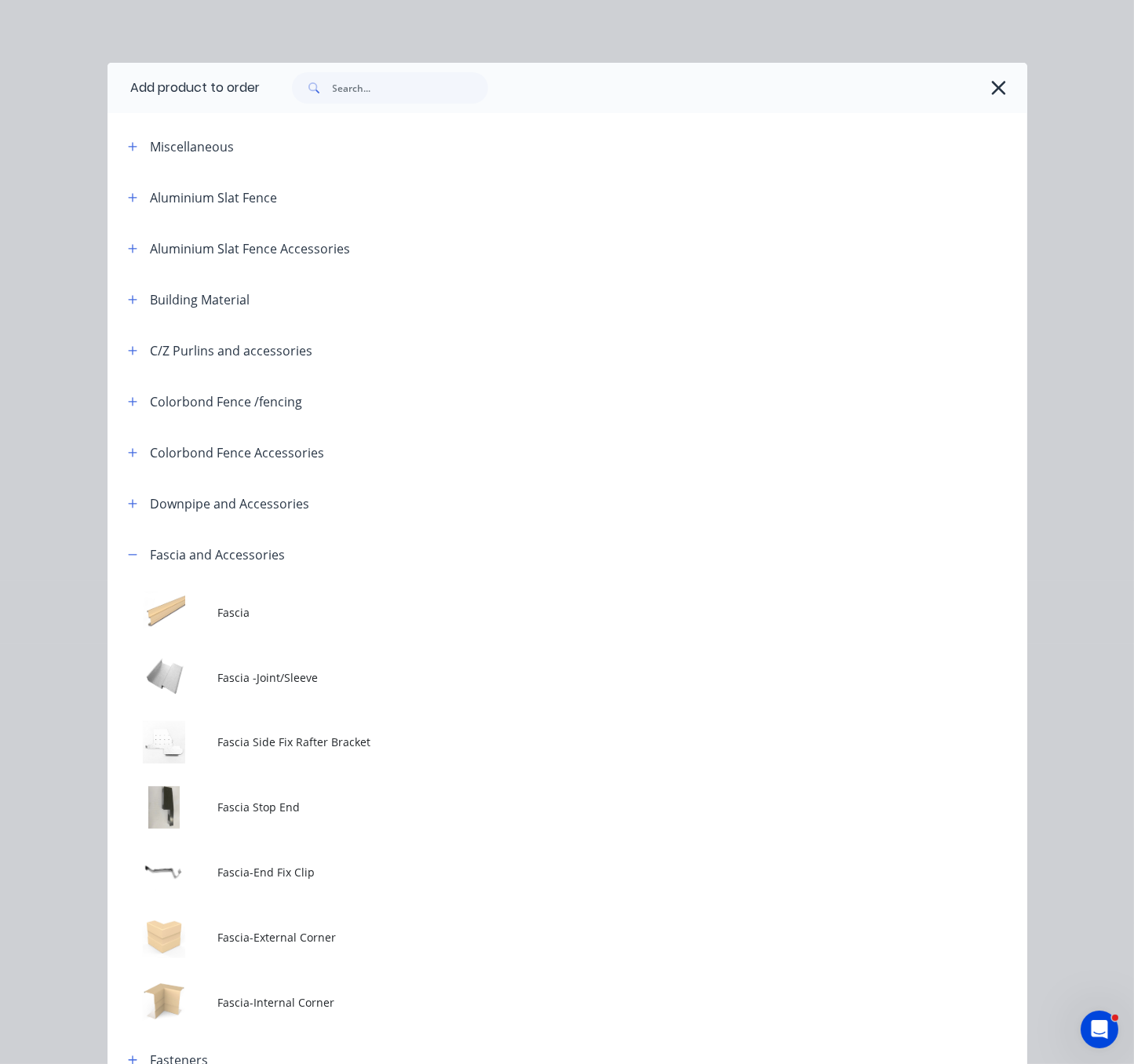
scroll to position [275, 0]
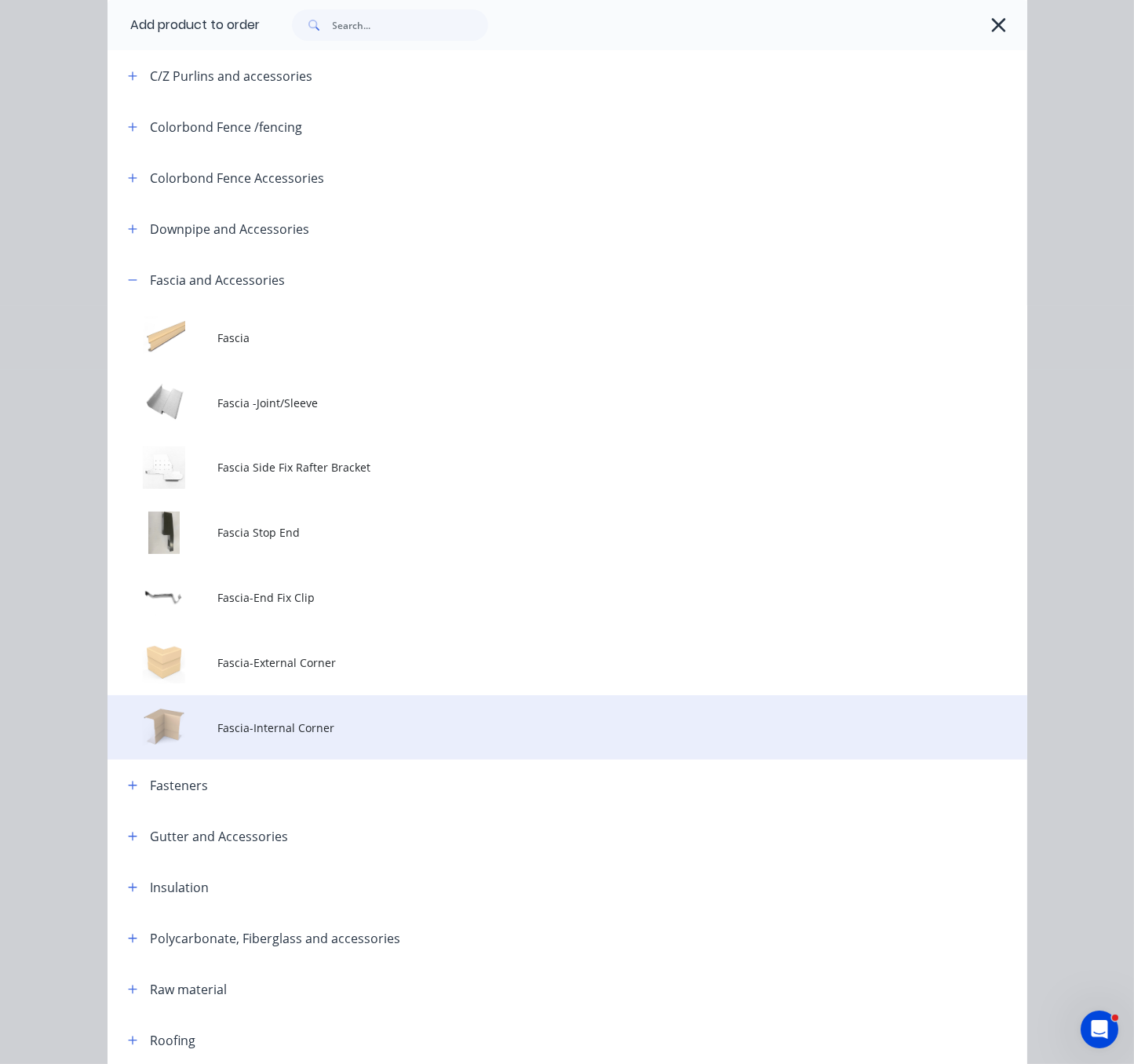
click at [330, 736] on span "Fascia-Internal Corner" at bounding box center [541, 728] width 647 height 16
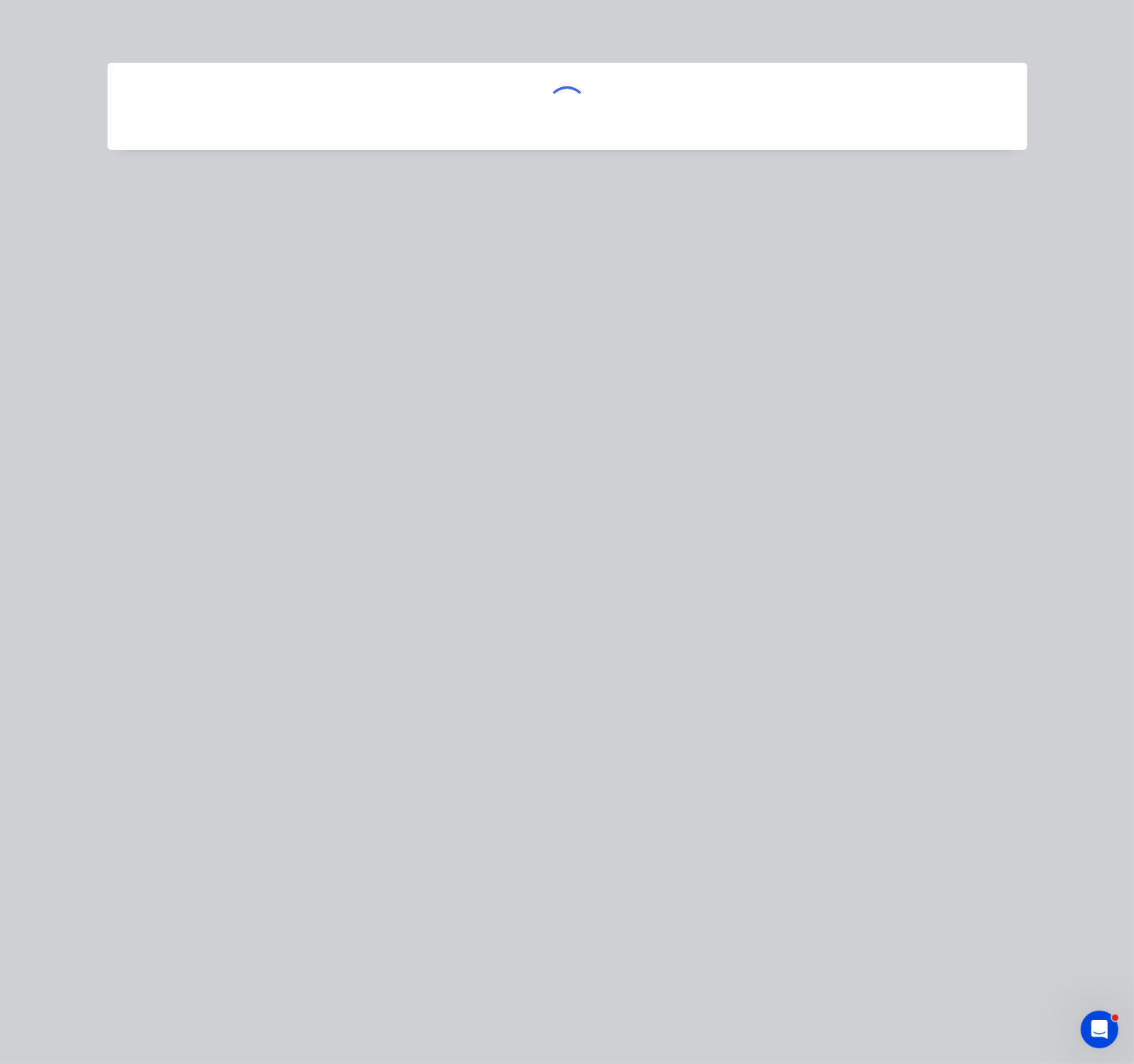
scroll to position [0, 0]
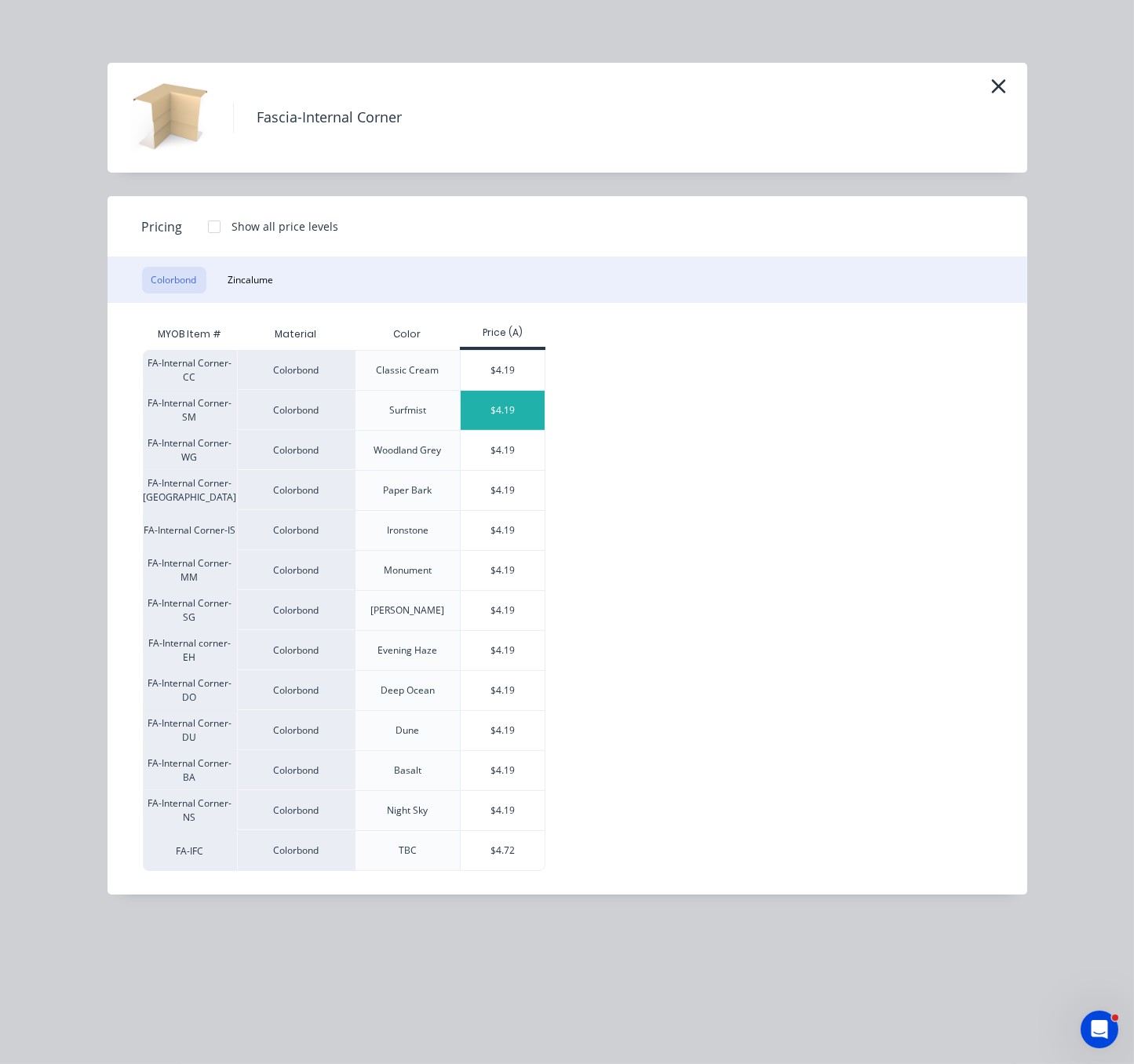
click at [508, 430] on div "$4.19" at bounding box center [502, 410] width 84 height 39
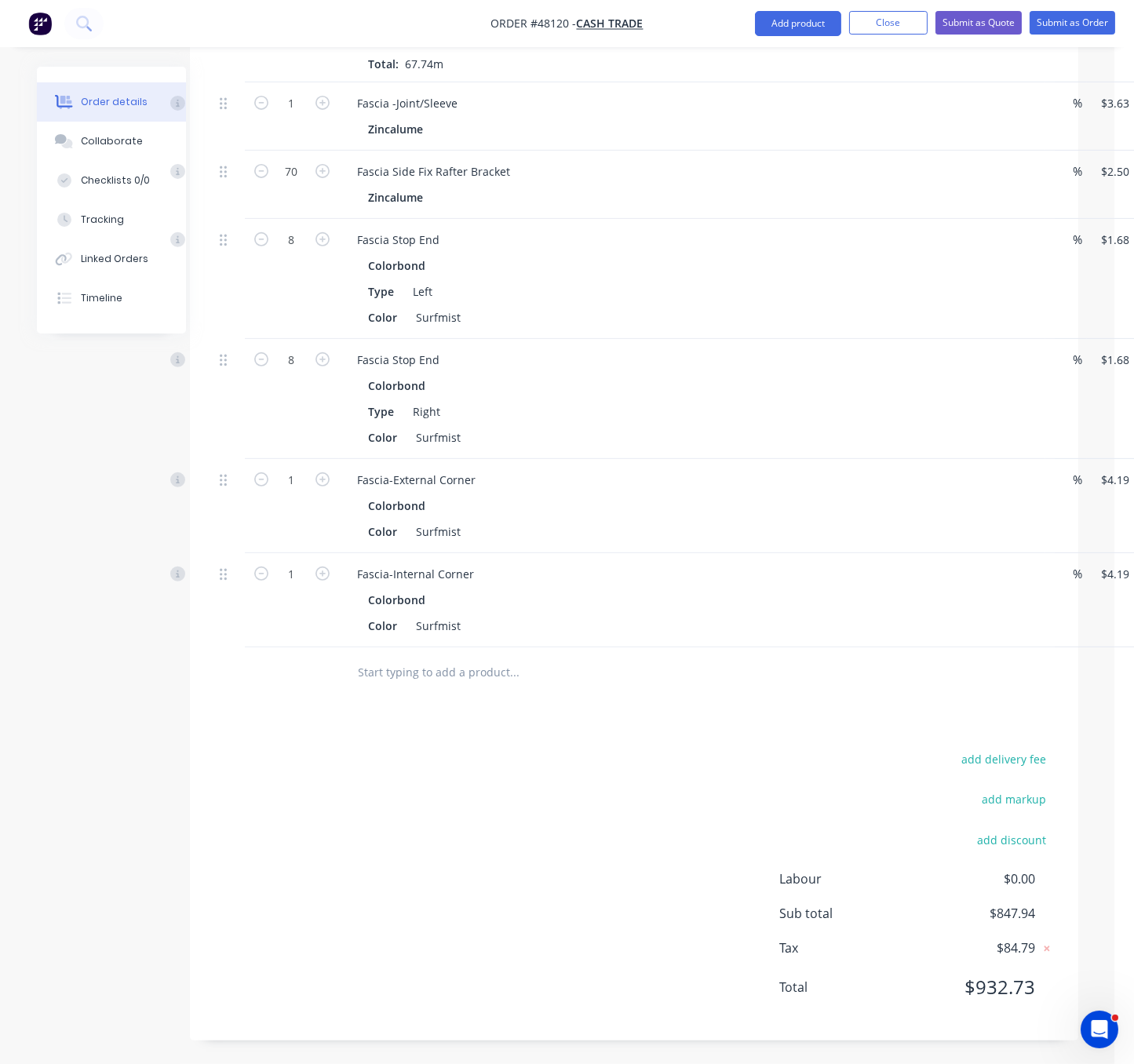
scroll to position [1115, 19]
click at [279, 115] on input "1" at bounding box center [292, 103] width 41 height 23
type input "4"
type input "$16.76"
click at [173, 519] on div "Created by Serene Created 15/08/25 Required 15/08/25 Assigned to Add team membe…" at bounding box center [547, 49] width 1061 height 2029
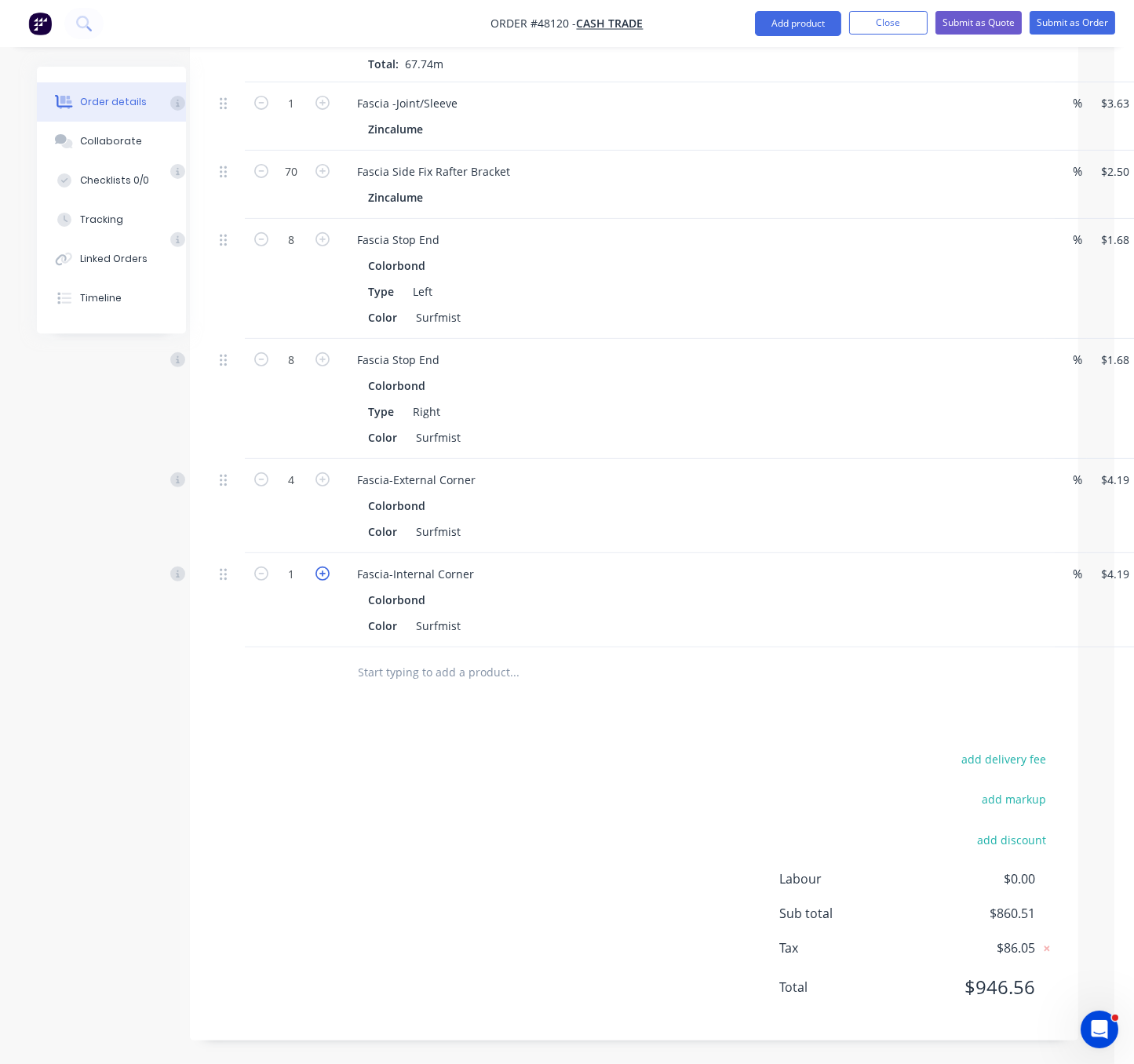
click at [323, 567] on icon "button" at bounding box center [322, 574] width 15 height 15
type input "2"
type input "$8.38"
click at [387, 716] on div "Drawings Add drawing Products Show / Hide columns Add product Qty Discount Pric…" at bounding box center [634, 235] width 888 height 1611
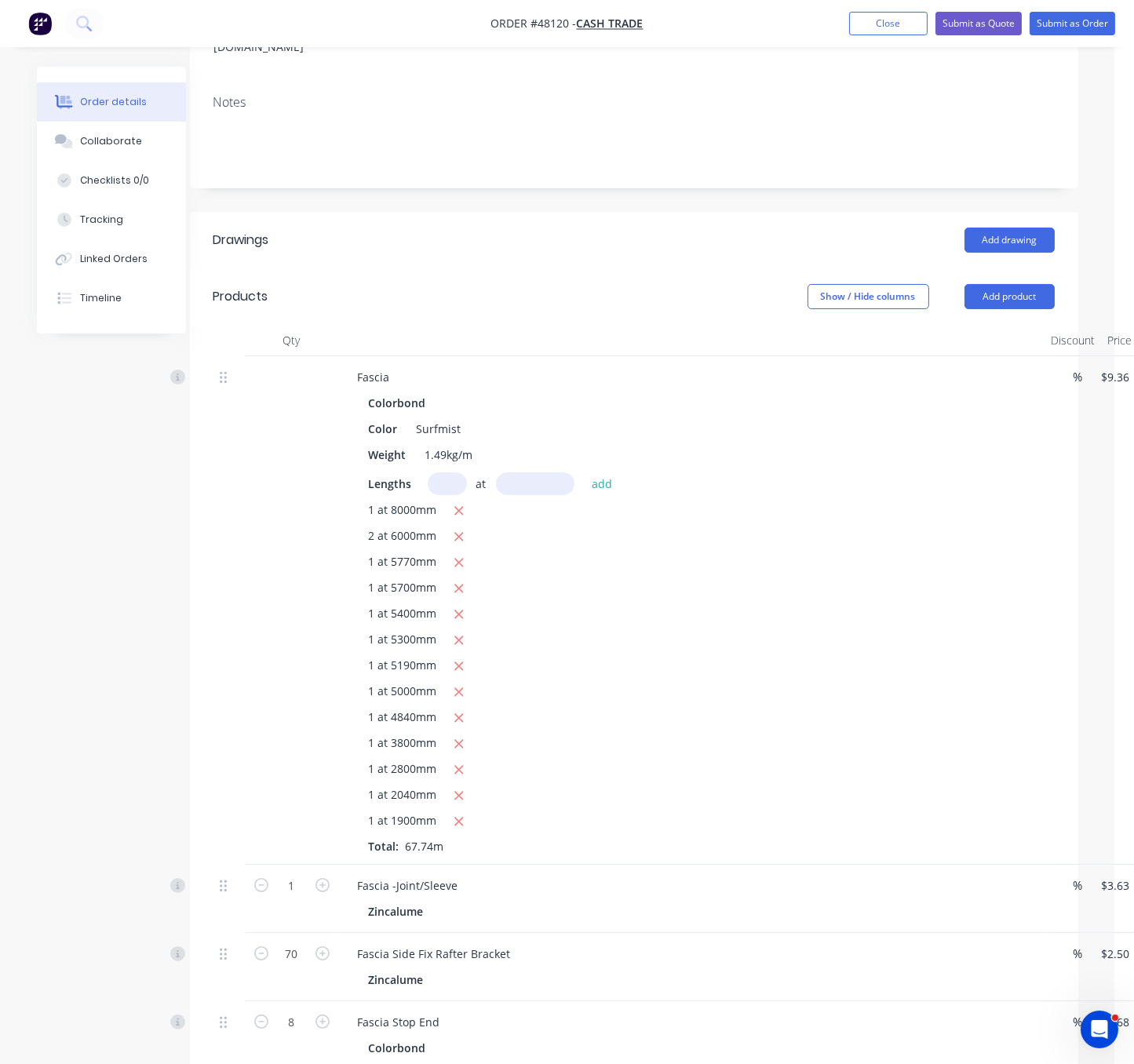
scroll to position [16, 19]
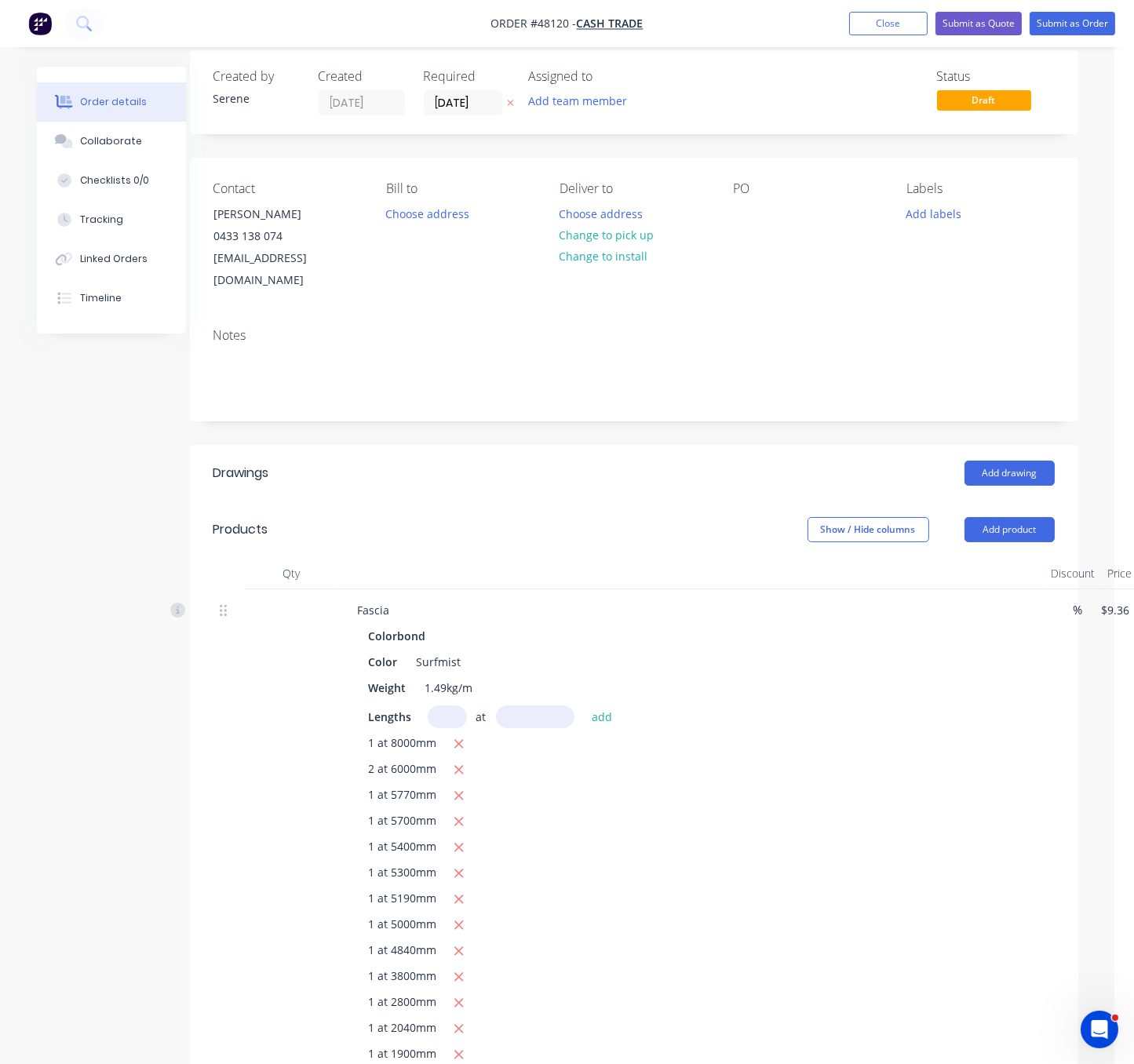
click at [563, 534] on div "Show / Hide columns Add product" at bounding box center [723, 530] width 663 height 25
click at [633, 220] on button "Choose address" at bounding box center [600, 213] width 101 height 21
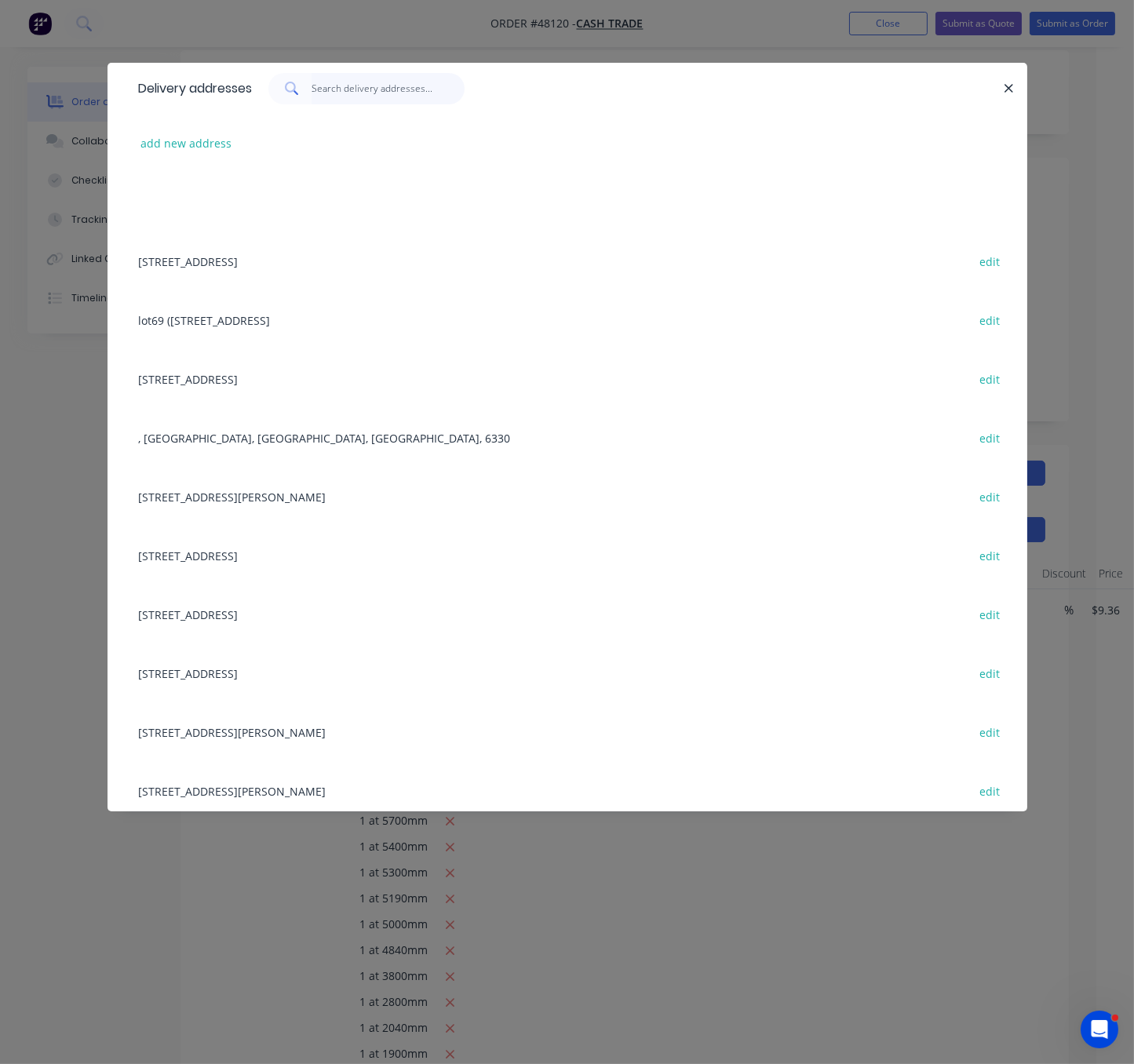
click at [359, 97] on input "text" at bounding box center [388, 89] width 153 height 31
click at [359, 99] on input "text" at bounding box center [388, 89] width 153 height 31
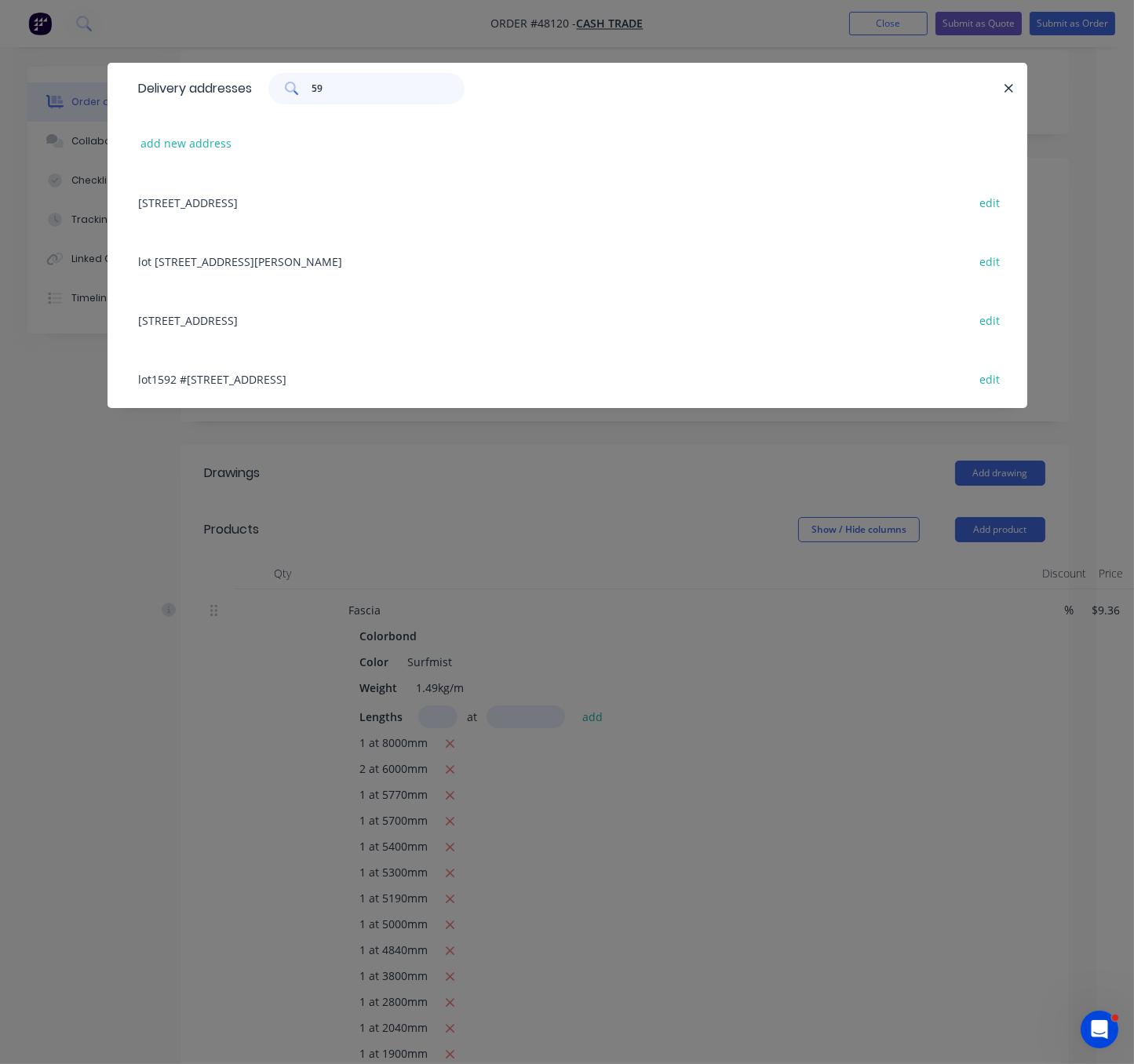
type input "5"
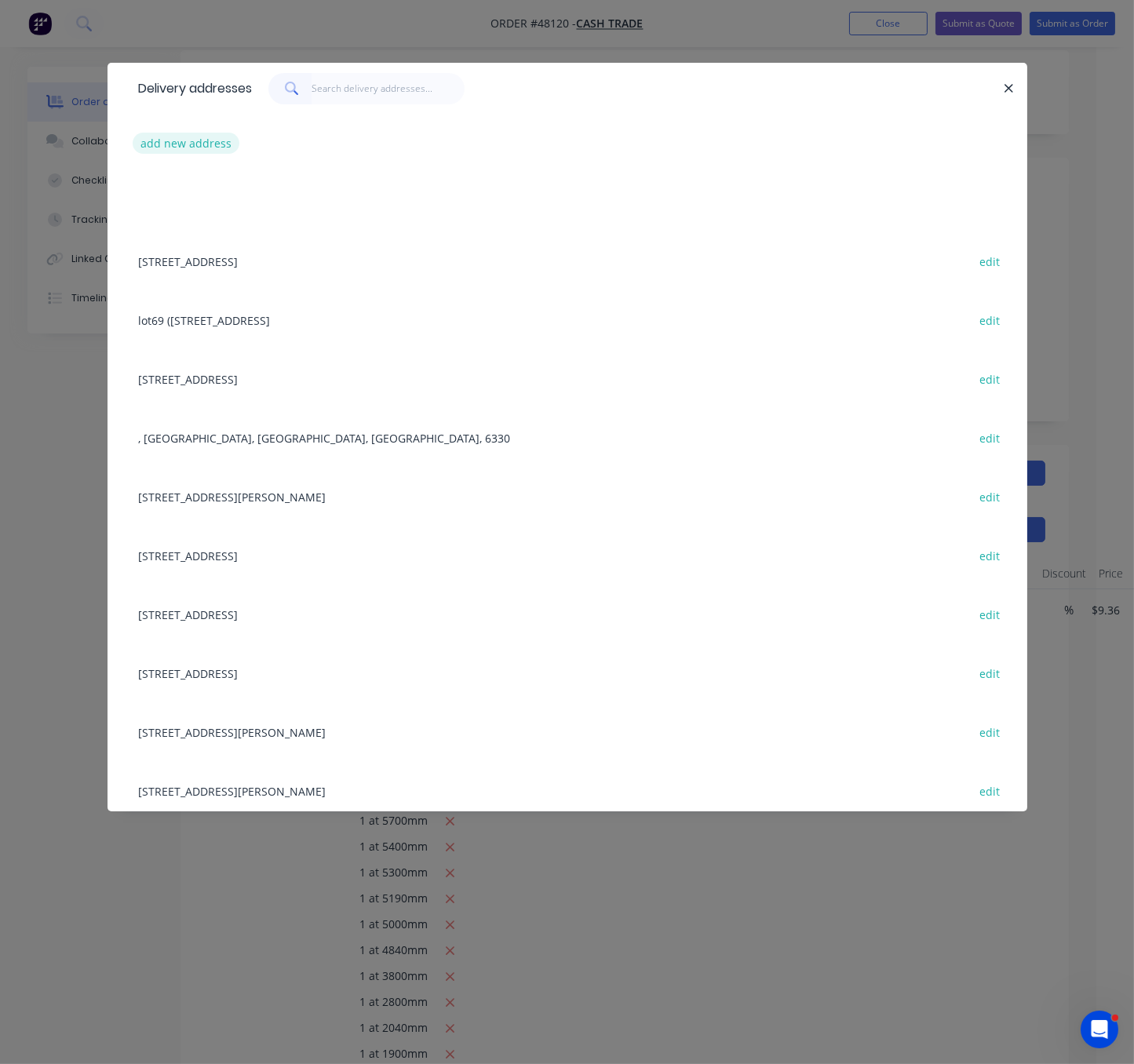
click at [187, 148] on button "add new address" at bounding box center [186, 143] width 107 height 21
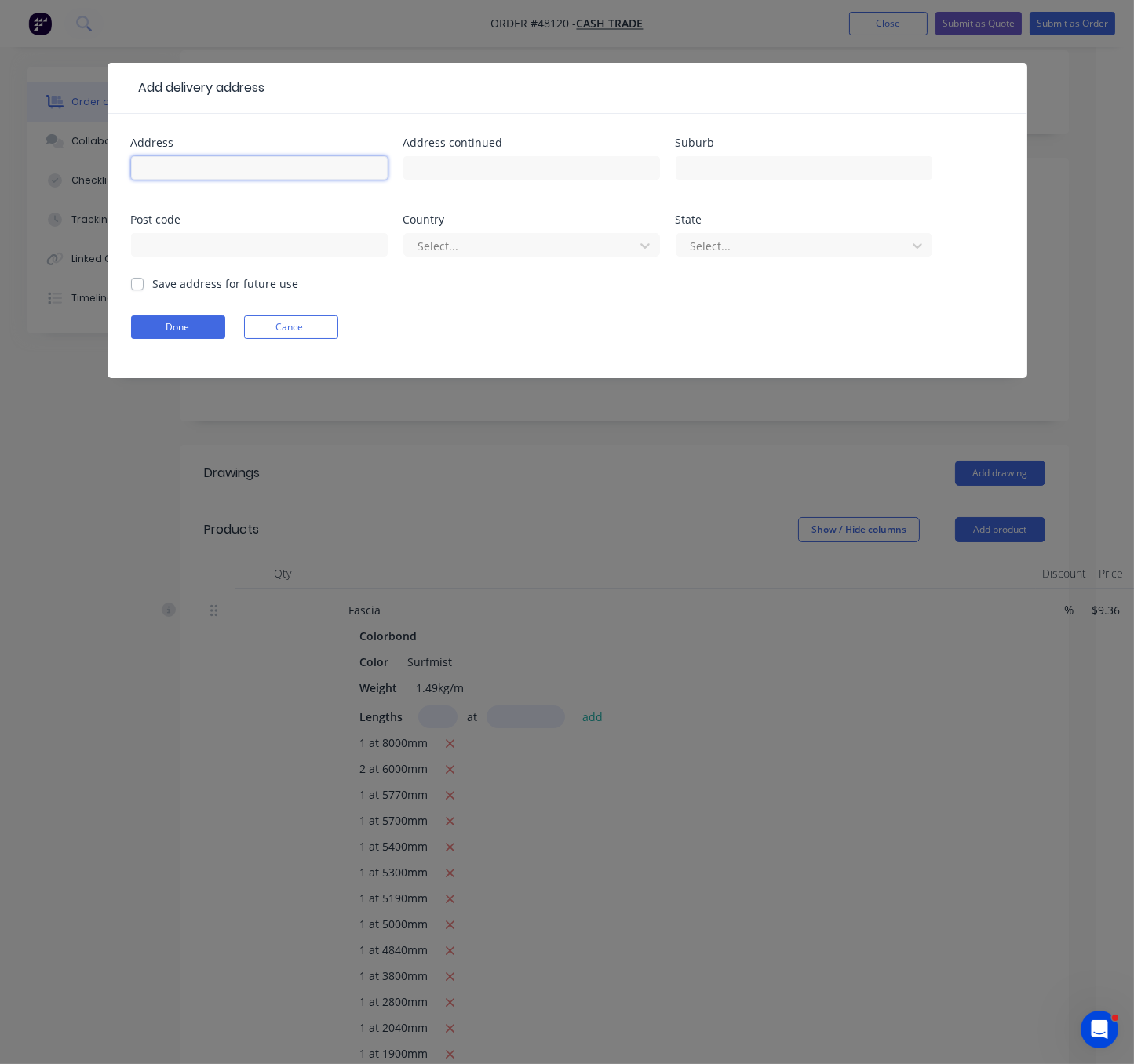
click at [194, 180] on input "text" at bounding box center [260, 168] width 256 height 23
type input "595 Metcalfe Rd,"
type input "Lynwood"
click at [501, 255] on div at bounding box center [521, 246] width 210 height 19
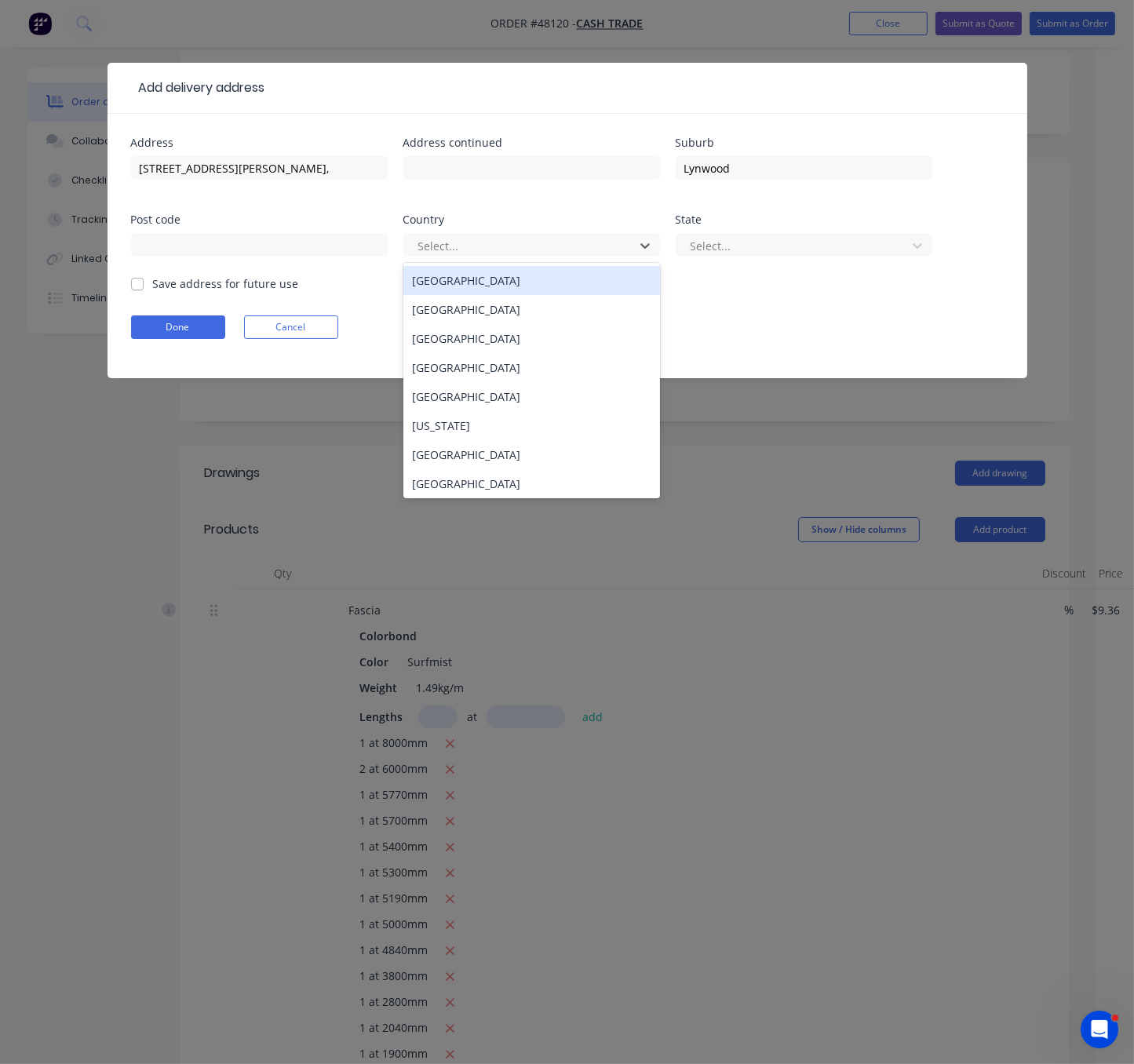
click at [463, 285] on div "Australia" at bounding box center [531, 281] width 256 height 29
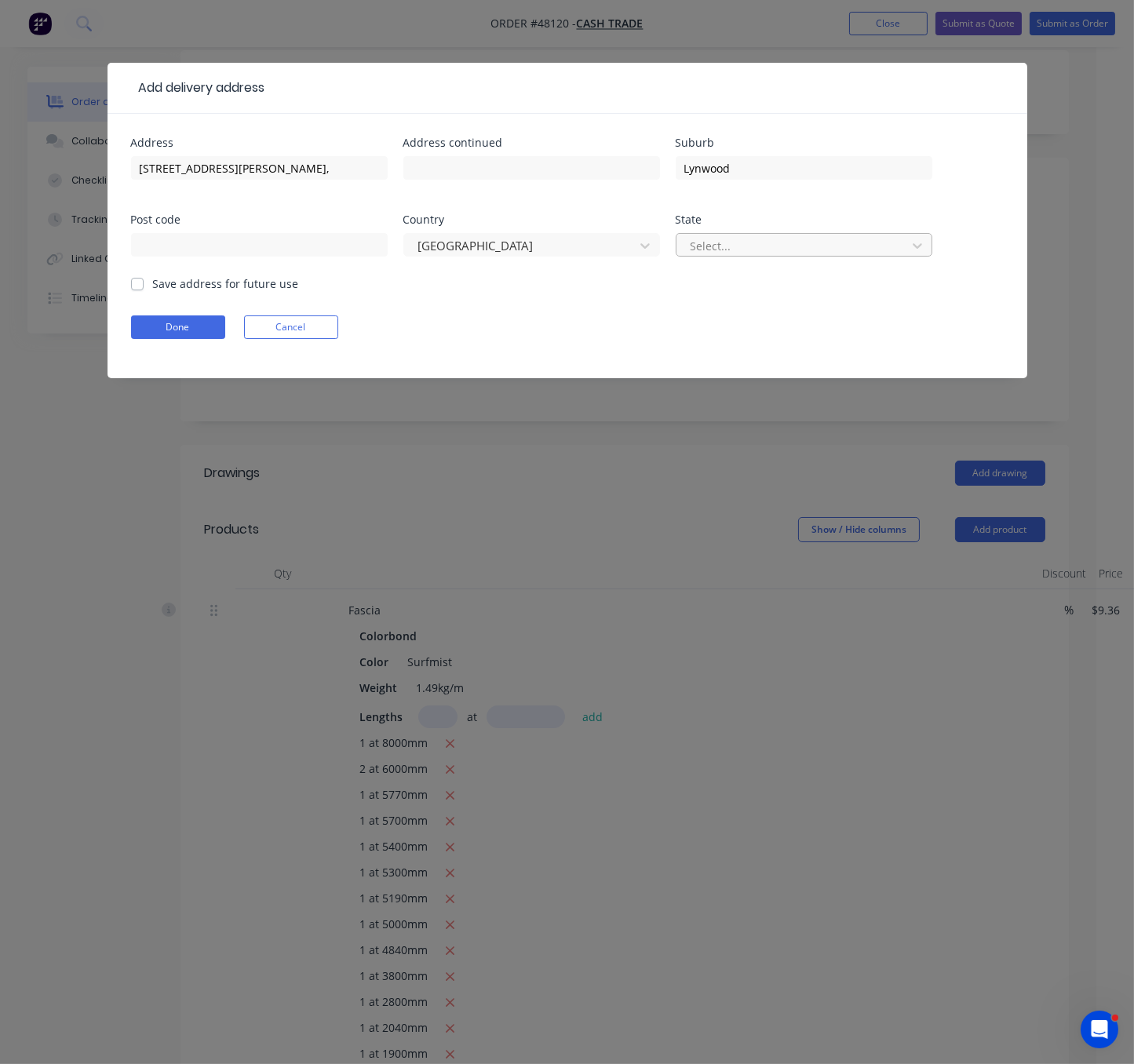
click at [721, 251] on div at bounding box center [794, 246] width 210 height 19
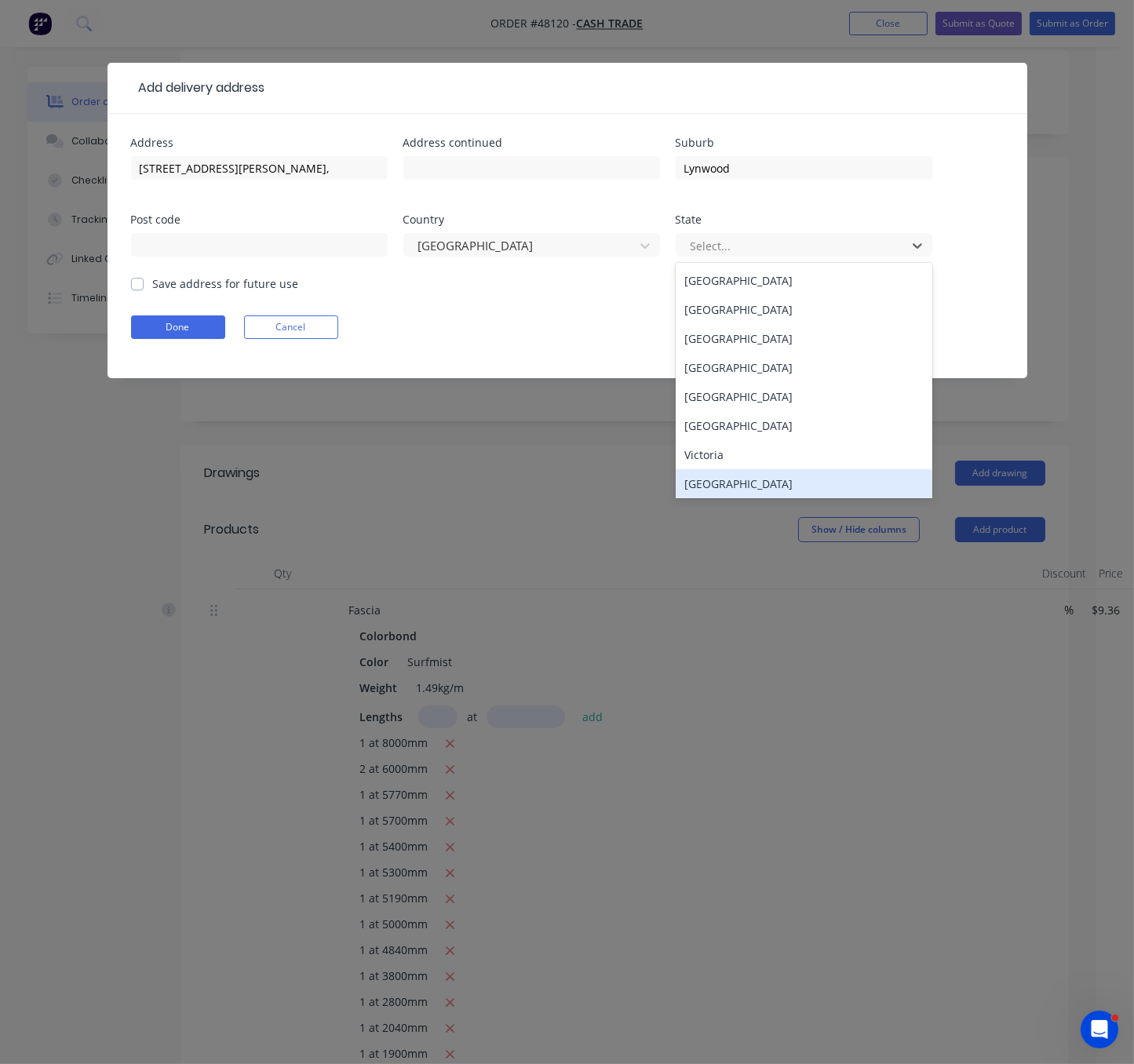
click at [753, 495] on div "Western Australia" at bounding box center [804, 484] width 256 height 29
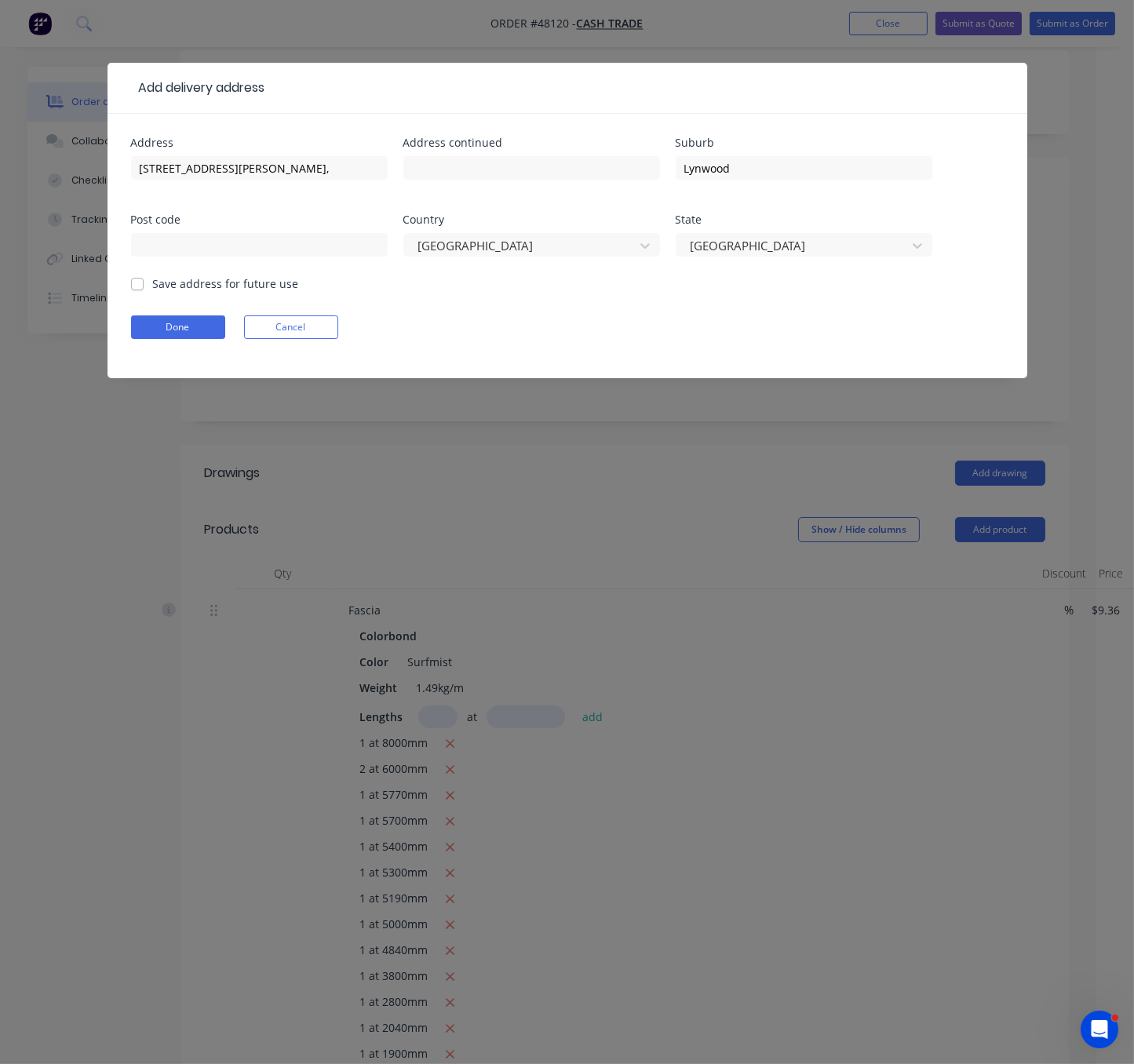
click at [153, 292] on label "Save address for future use" at bounding box center [226, 284] width 146 height 16
click at [133, 290] on input "Save address for future use" at bounding box center [138, 283] width 13 height 15
checkbox input "true"
click at [167, 339] on button "Done" at bounding box center [178, 326] width 94 height 23
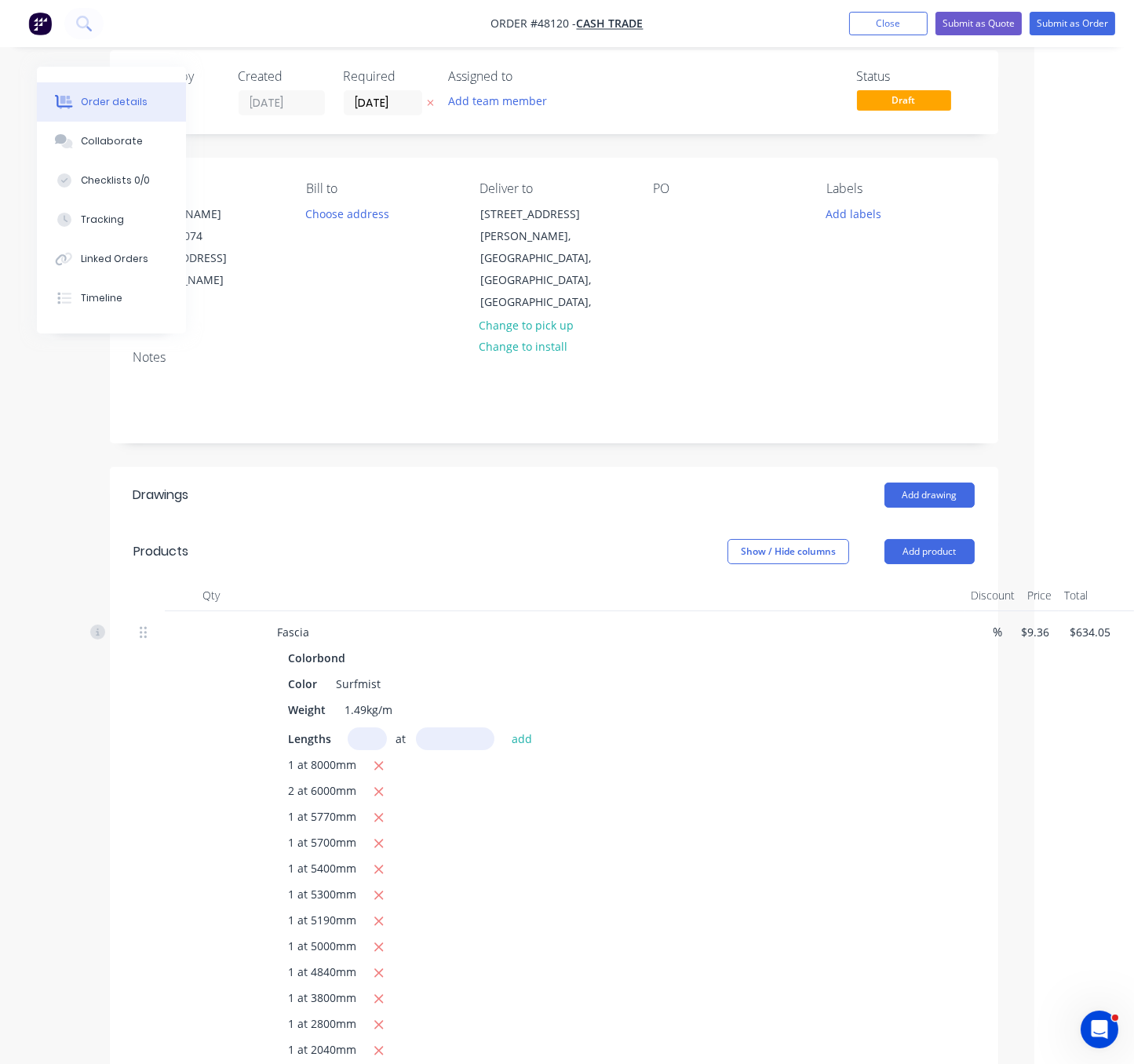
drag, startPoint x: 447, startPoint y: 481, endPoint x: 622, endPoint y: 488, distance: 175.1
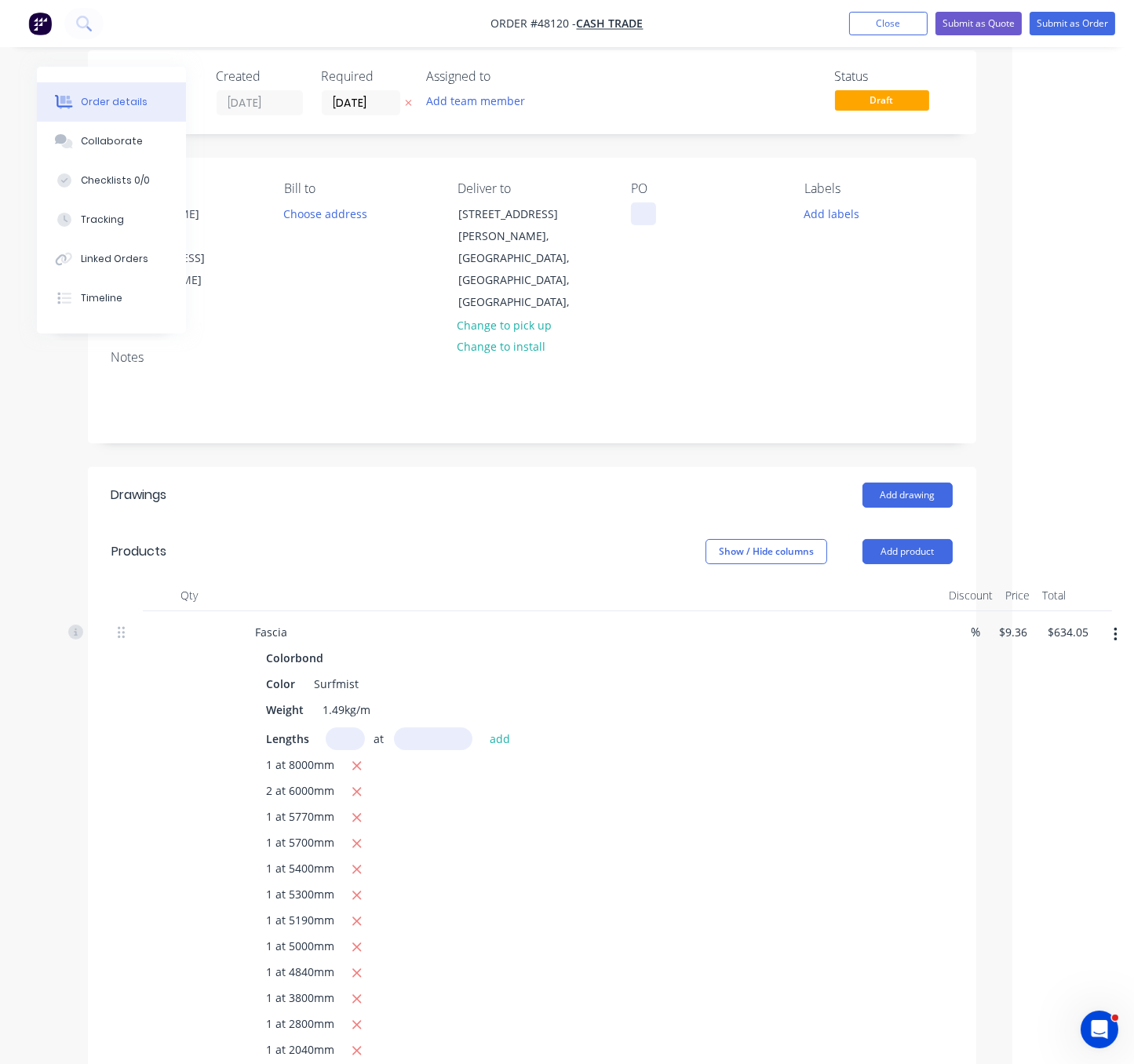
click at [631, 221] on div at bounding box center [643, 214] width 25 height 23
click at [550, 523] on header "Products Show / Hide columns Add product" at bounding box center [532, 551] width 888 height 56
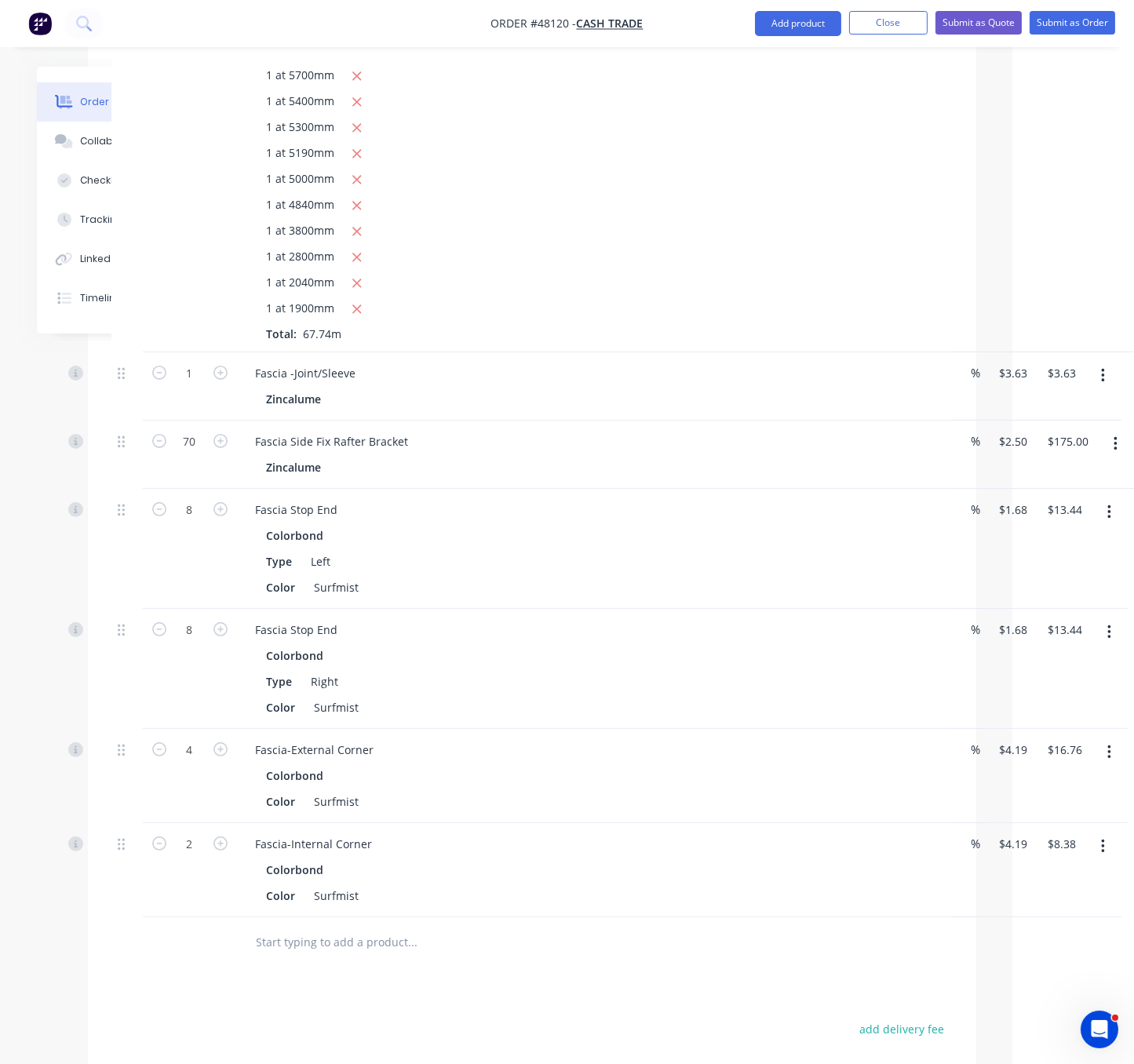
scroll to position [1115, 127]
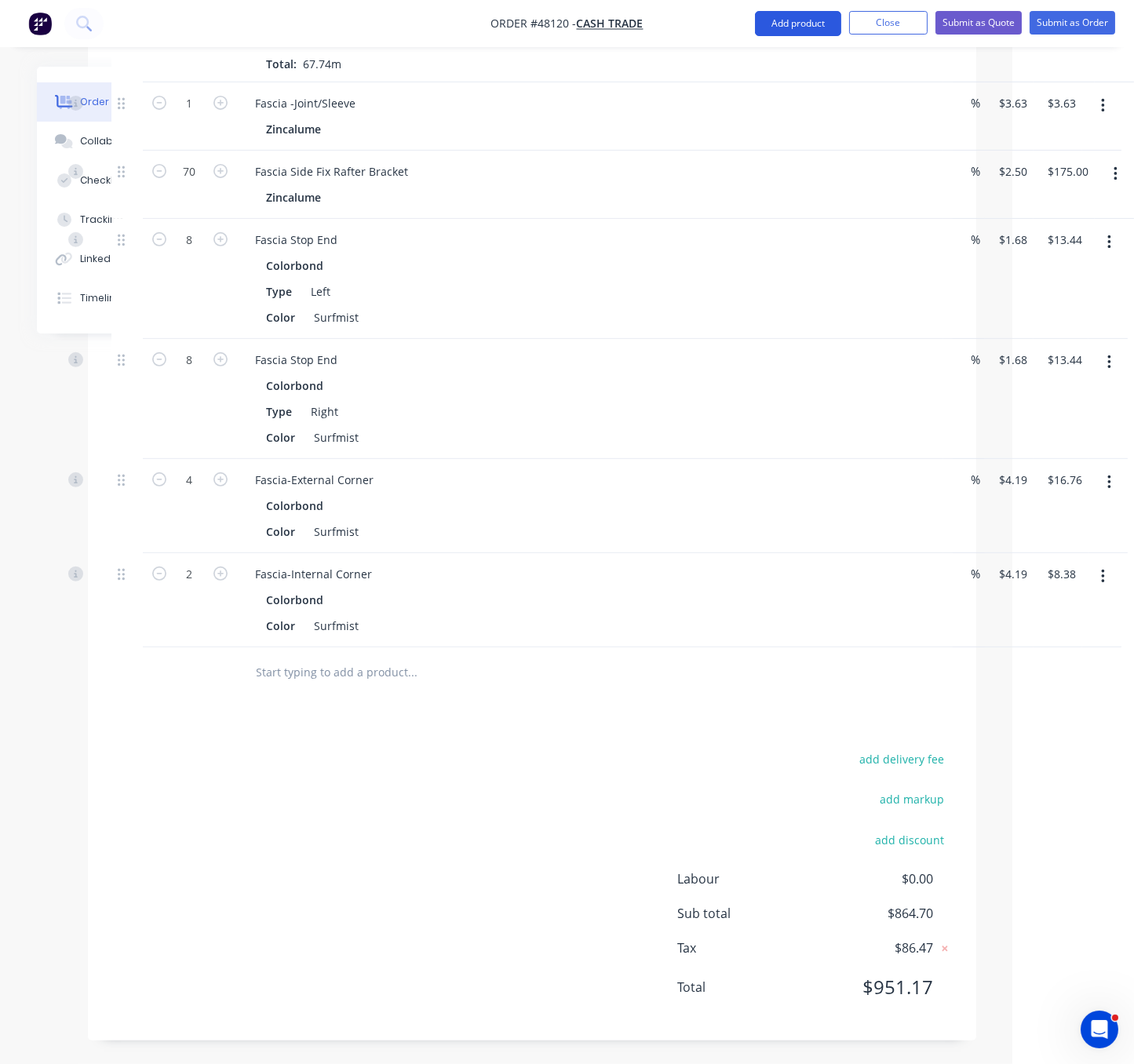
click at [791, 34] on button "Add product" at bounding box center [798, 23] width 86 height 25
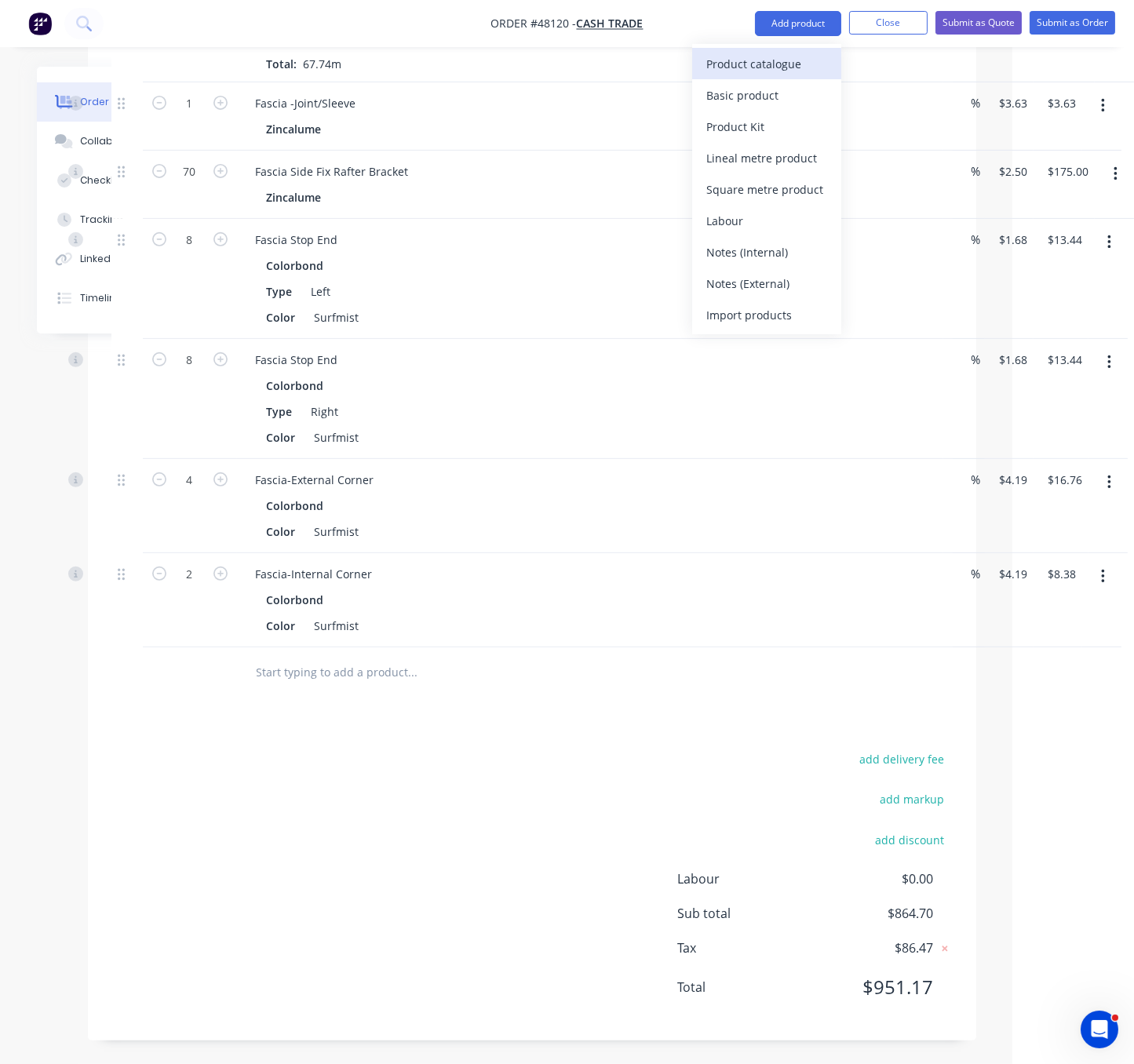
click at [779, 61] on div "Product catalogue" at bounding box center [766, 64] width 121 height 23
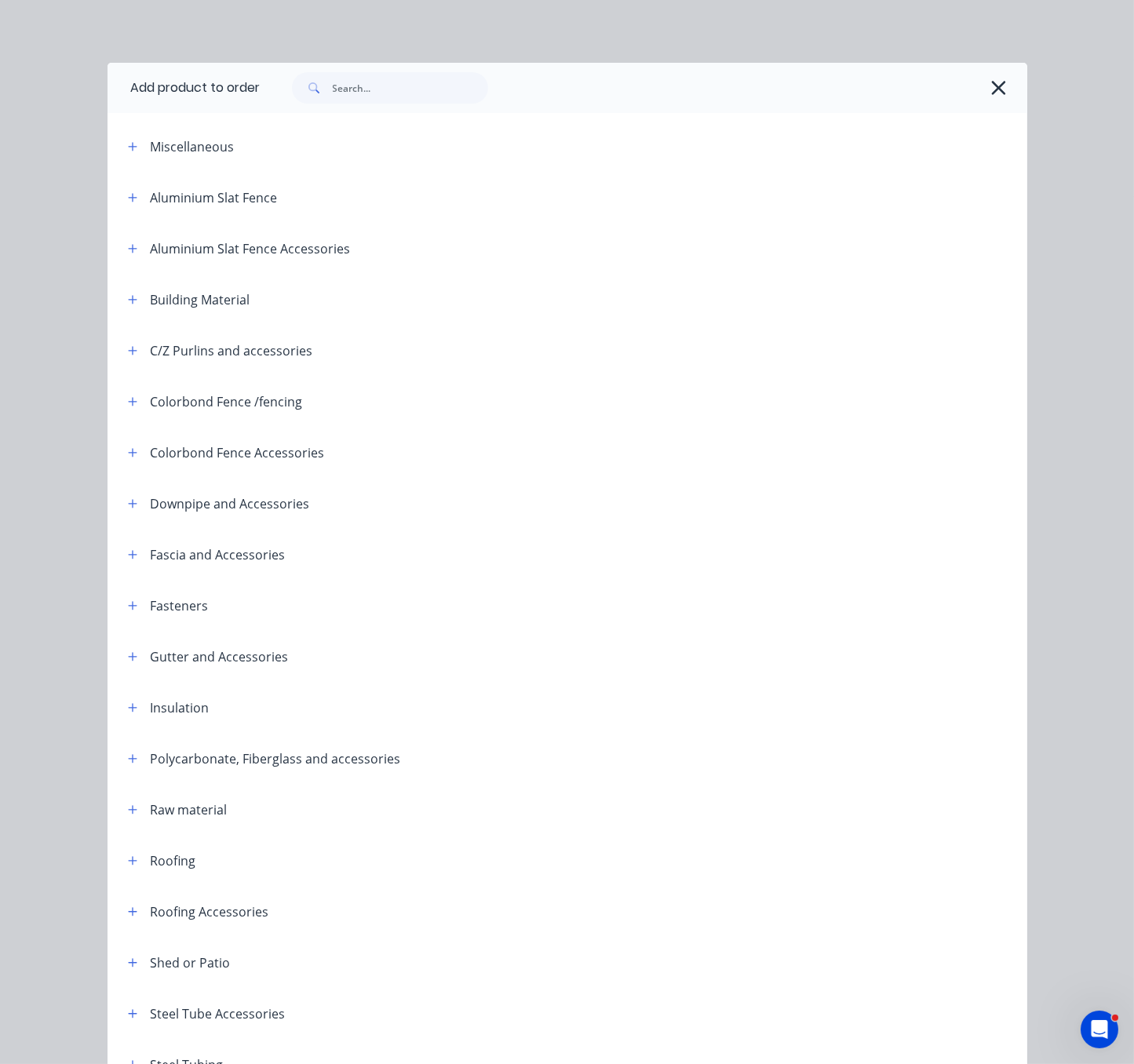
scroll to position [1115, 118]
click at [128, 611] on icon "button" at bounding box center [133, 606] width 10 height 11
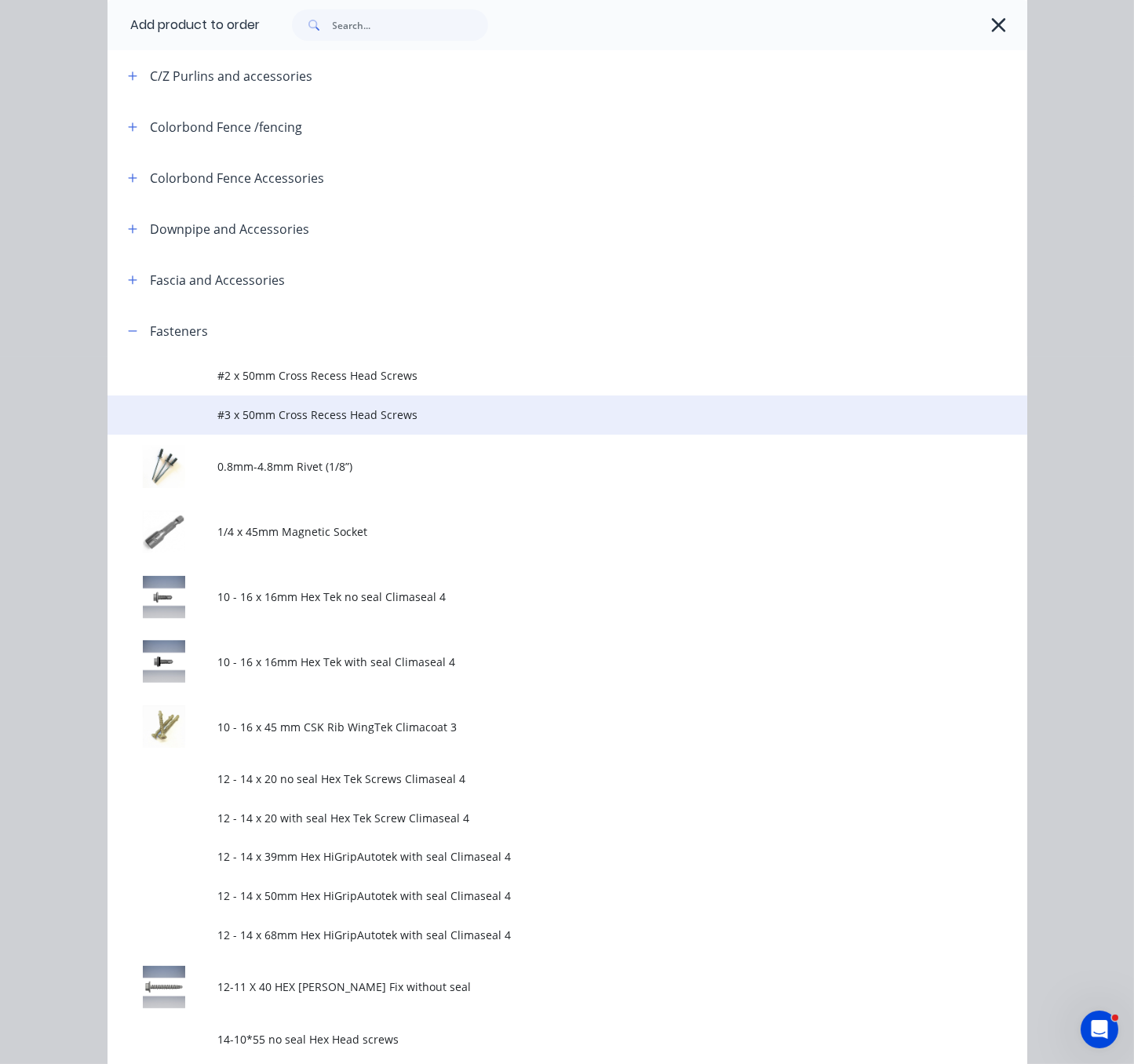
scroll to position [549, 0]
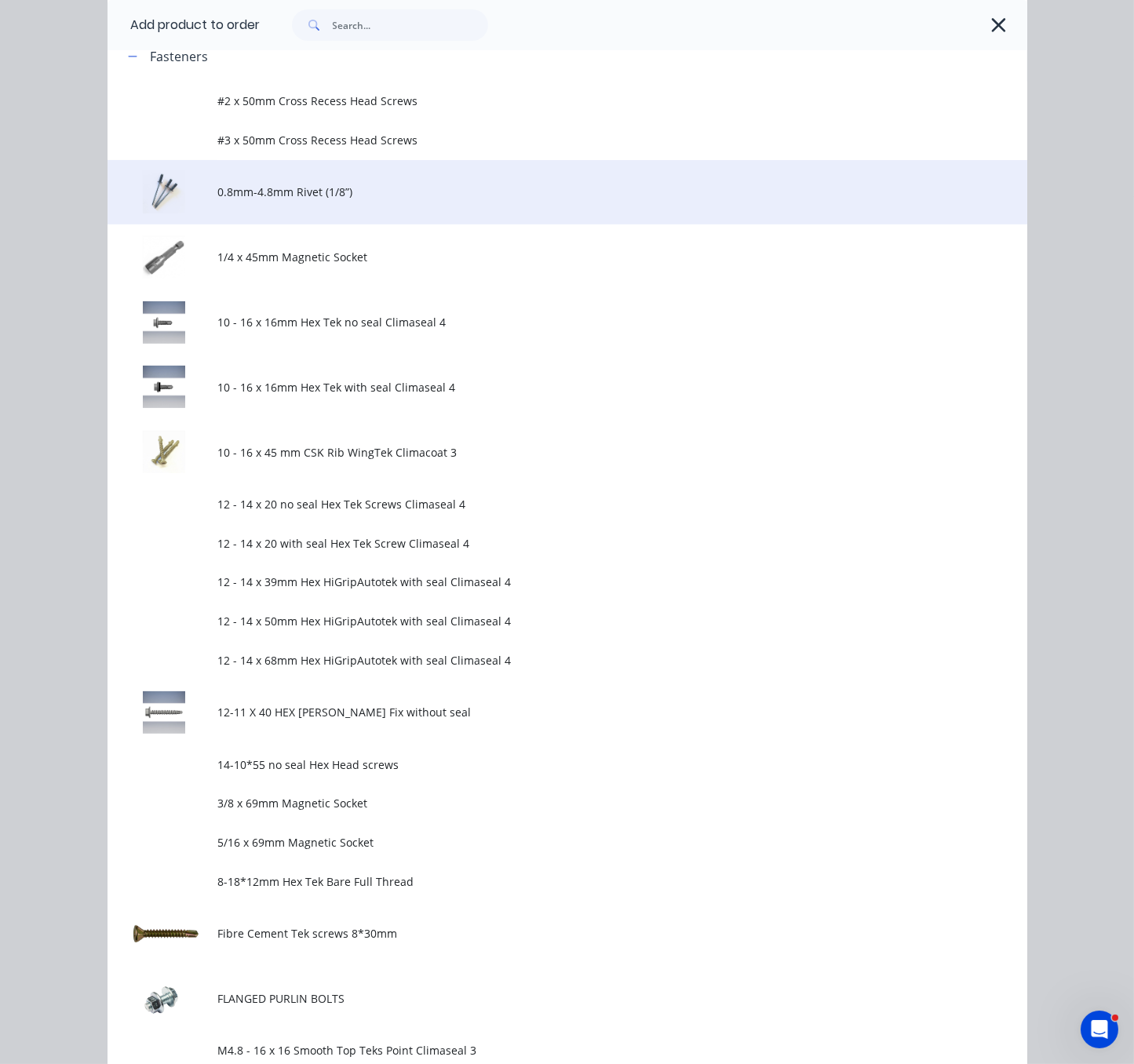
click at [380, 225] on td "0.8mm-4.8mm Rivet (1/8”)" at bounding box center [622, 193] width 809 height 65
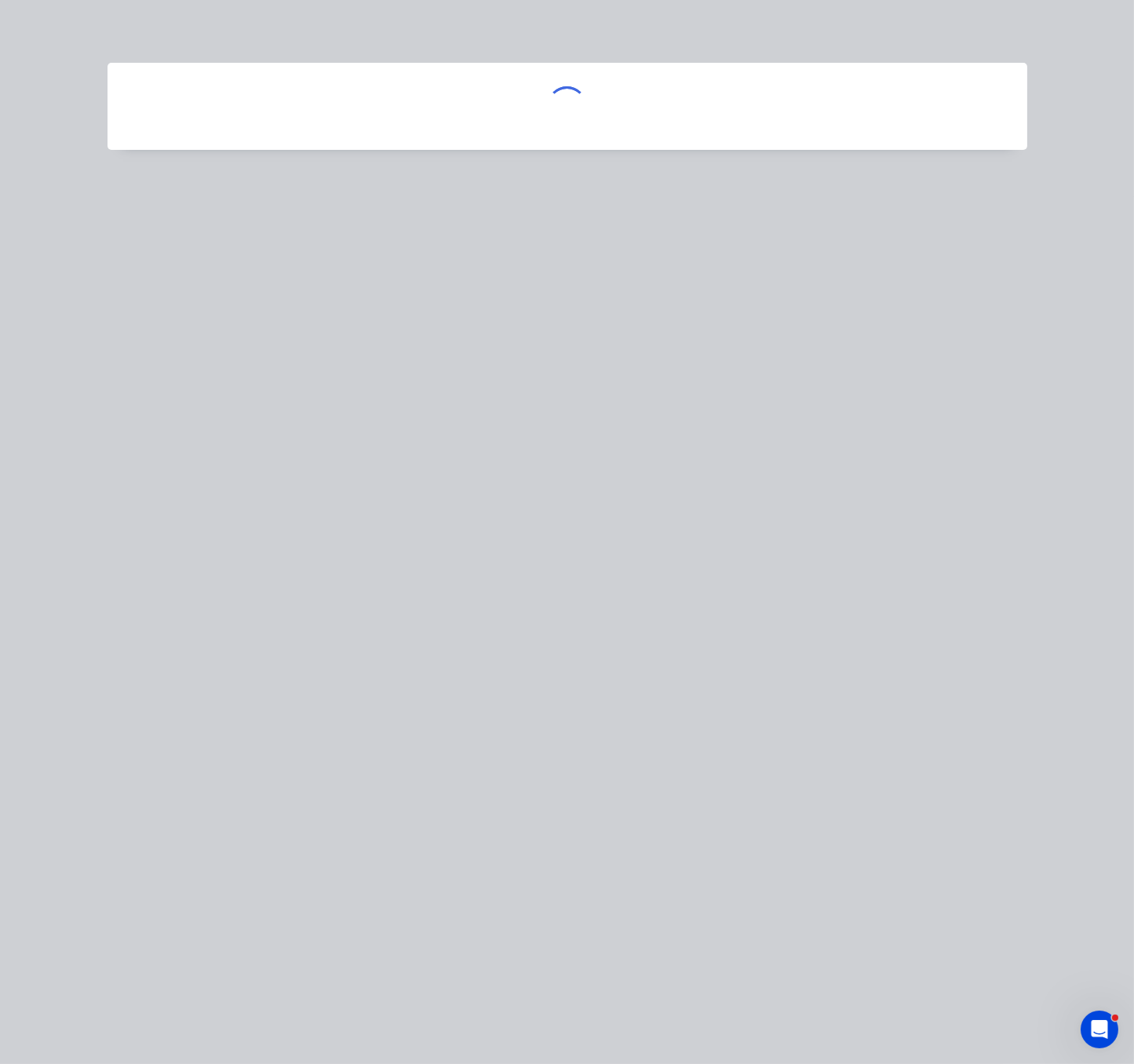
scroll to position [0, 0]
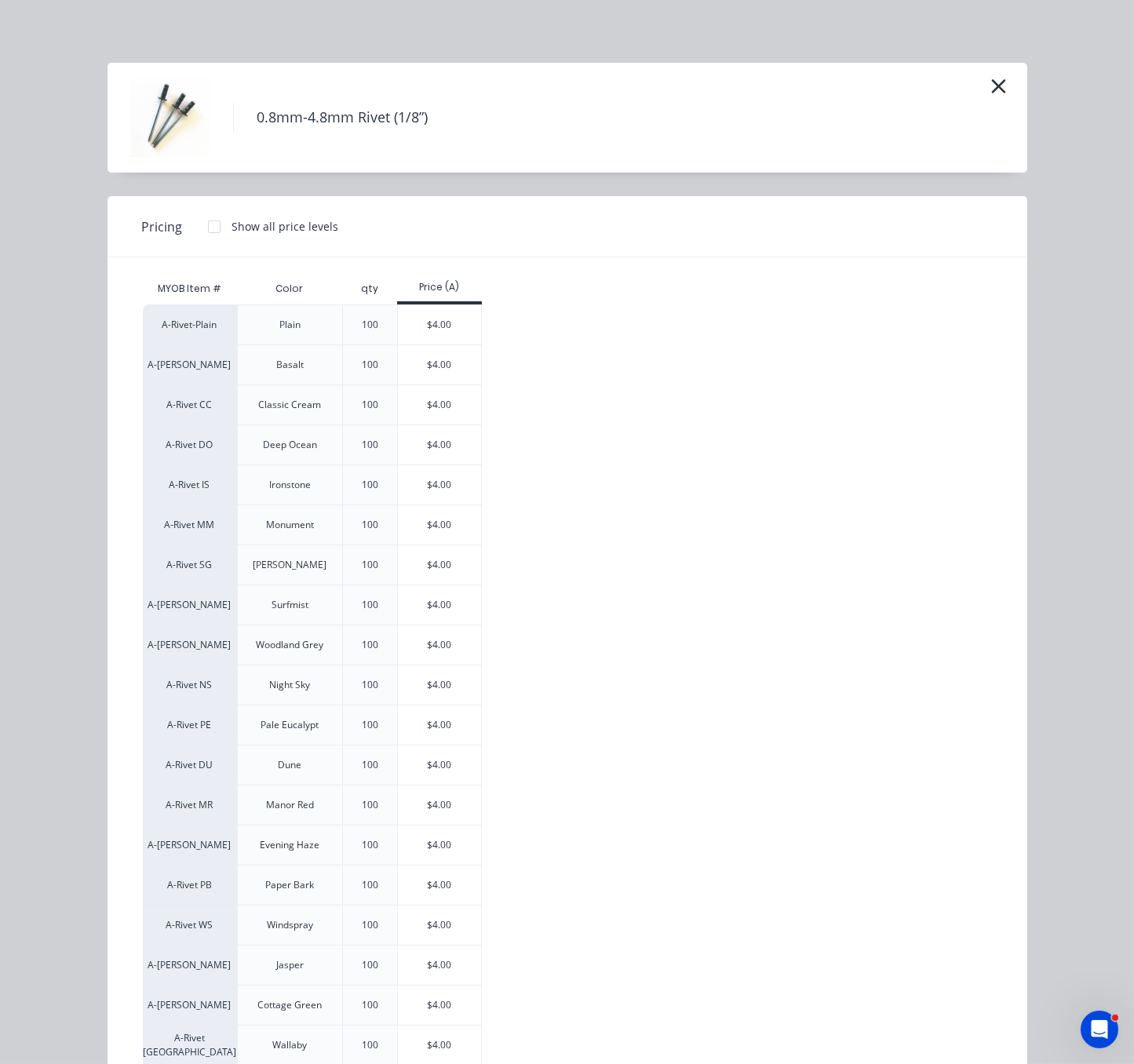
click at [210, 239] on div at bounding box center [214, 227] width 31 height 31
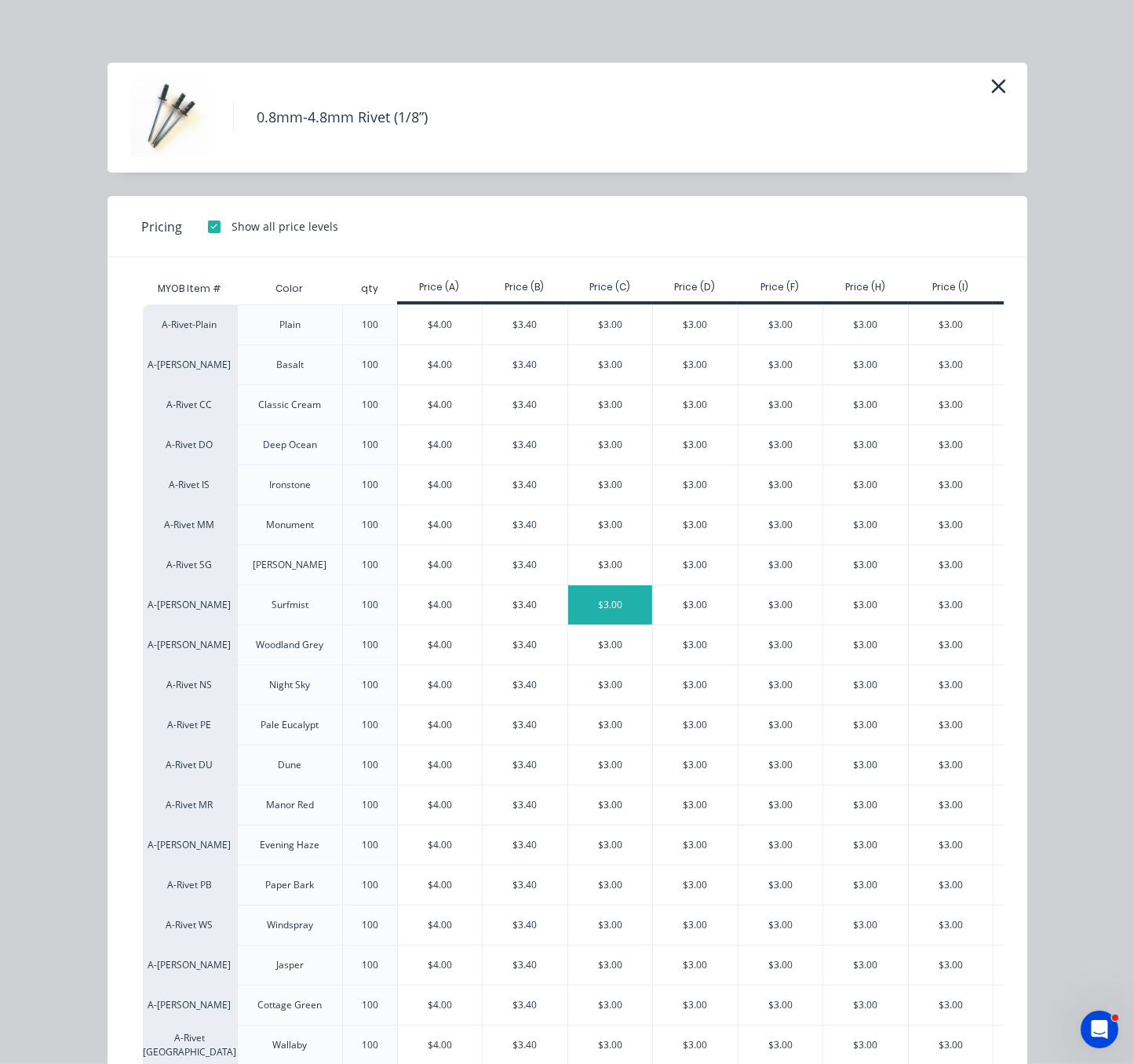
click at [586, 625] on div "$3.00" at bounding box center [610, 605] width 85 height 39
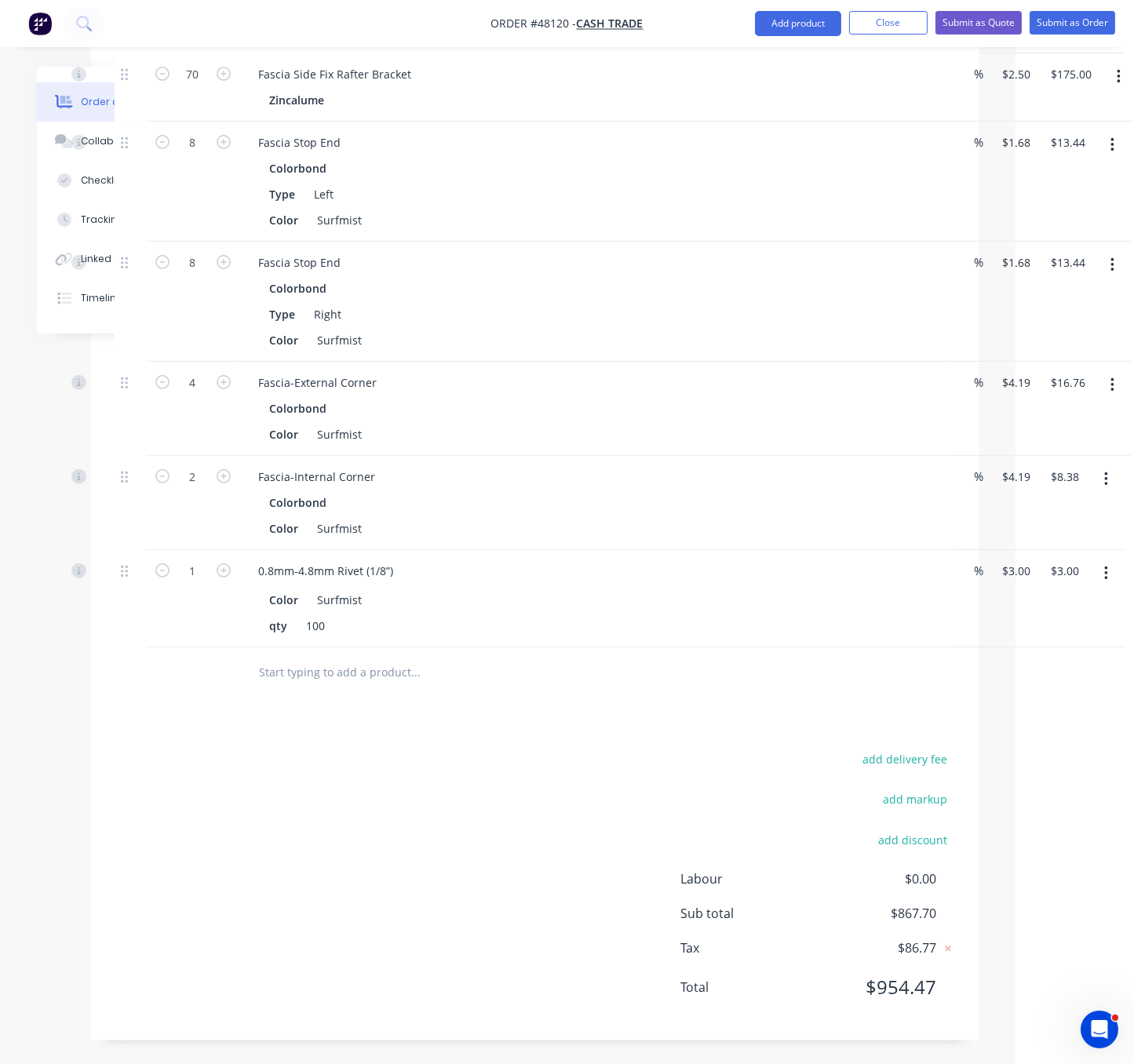
scroll to position [1219, 118]
click at [778, 31] on button "Add product" at bounding box center [798, 23] width 86 height 25
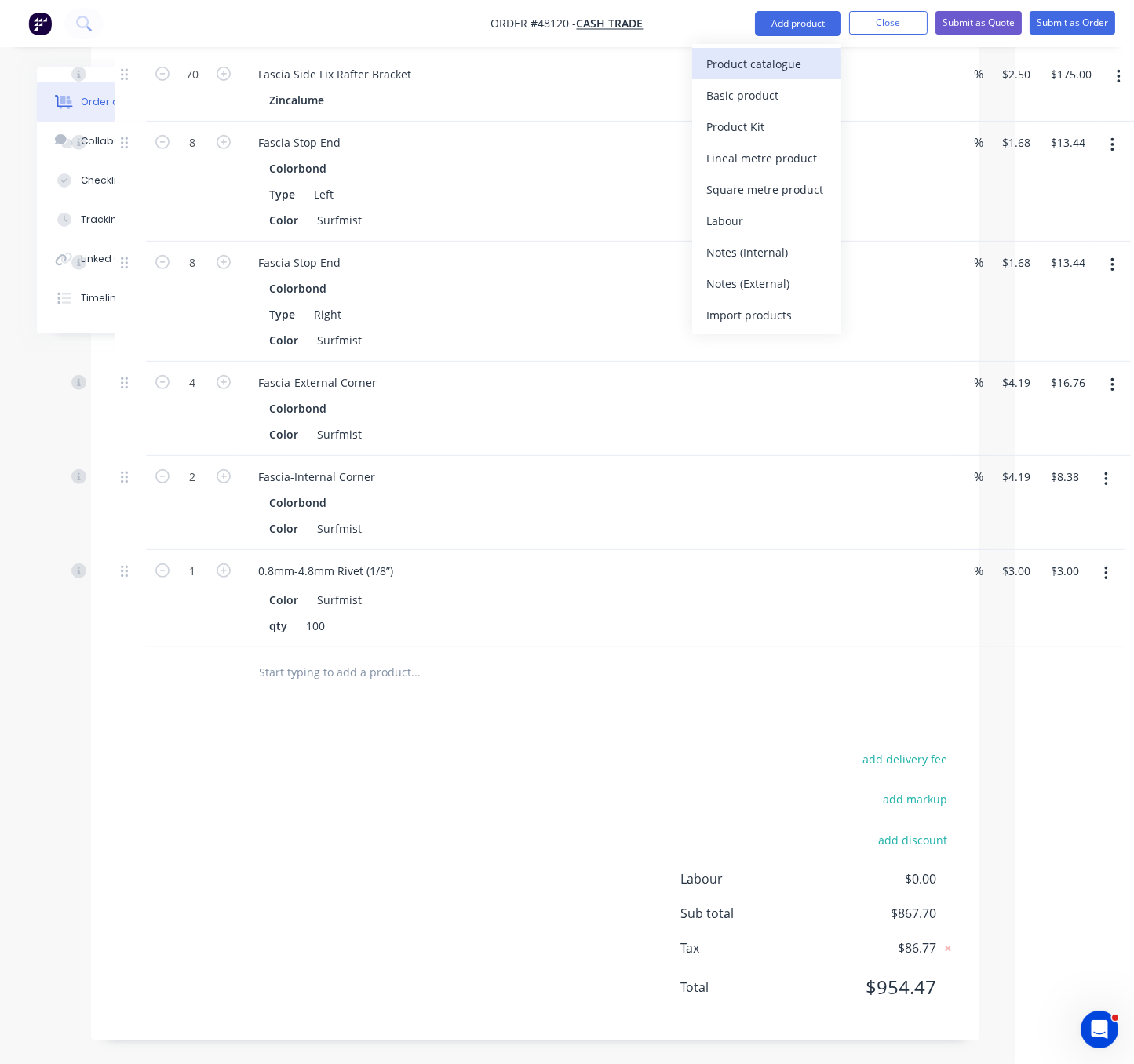
click at [771, 72] on div "Product catalogue" at bounding box center [766, 64] width 121 height 23
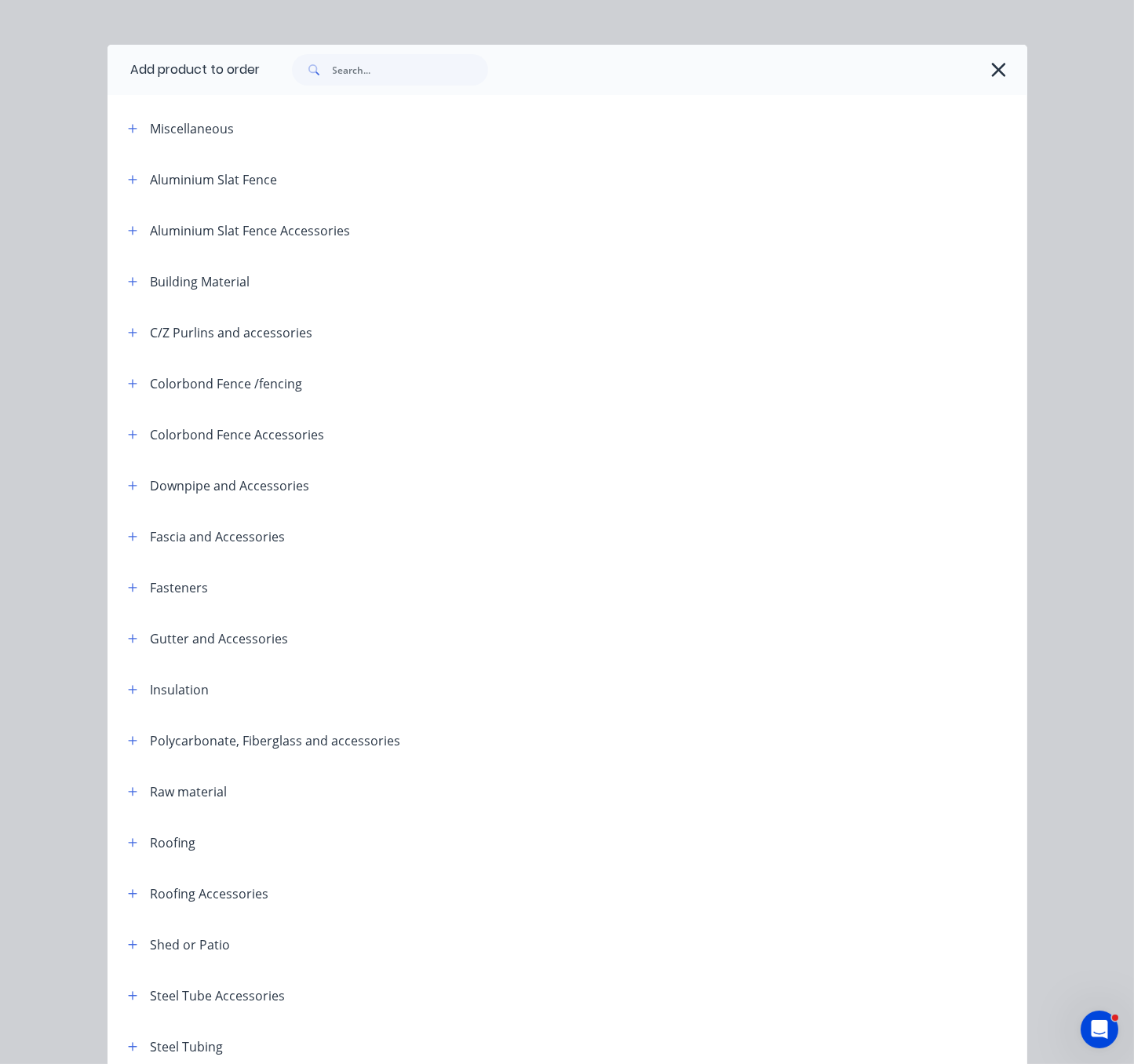
scroll to position [0, 0]
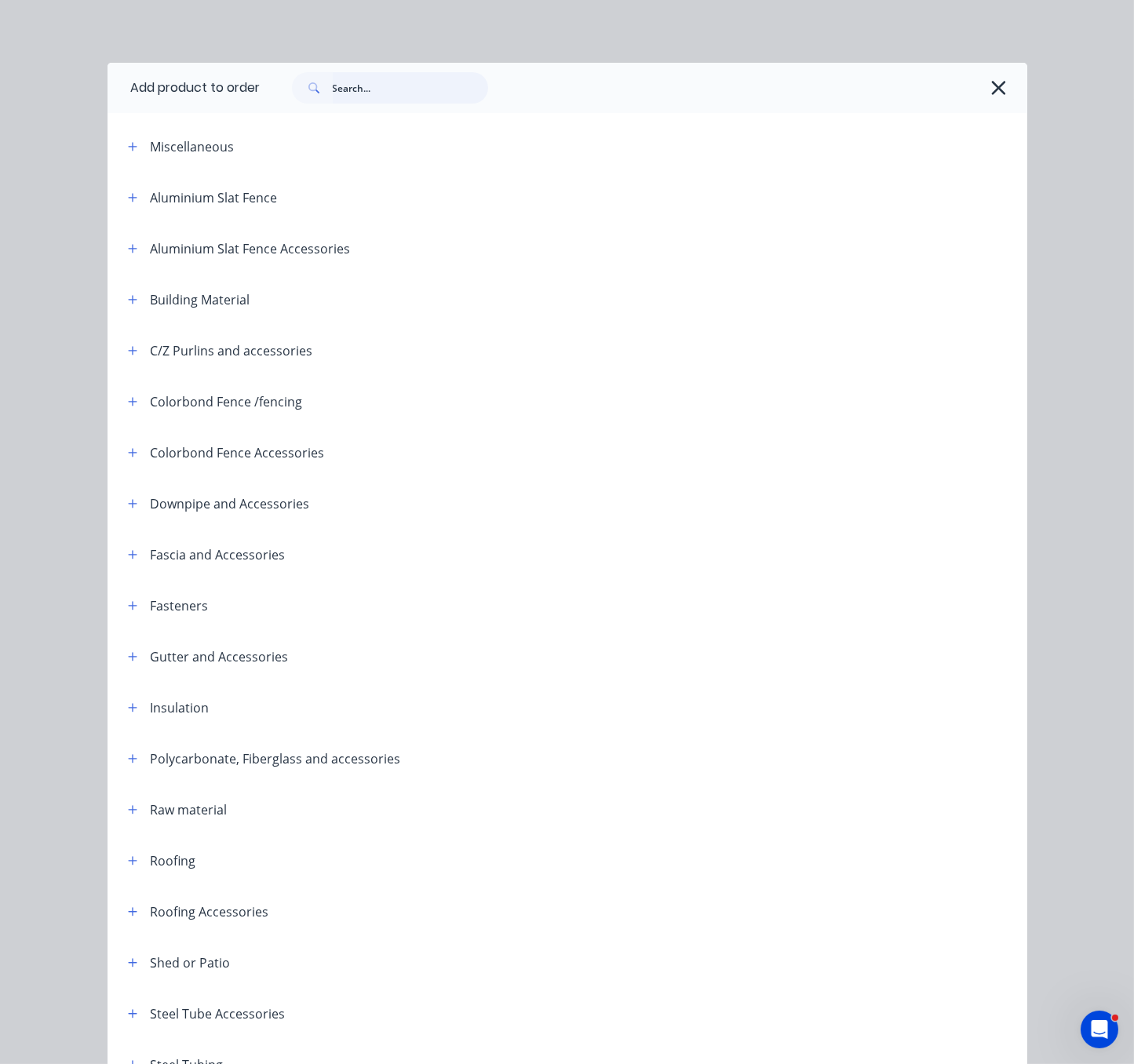
click at [356, 94] on input "text" at bounding box center [410, 88] width 156 height 31
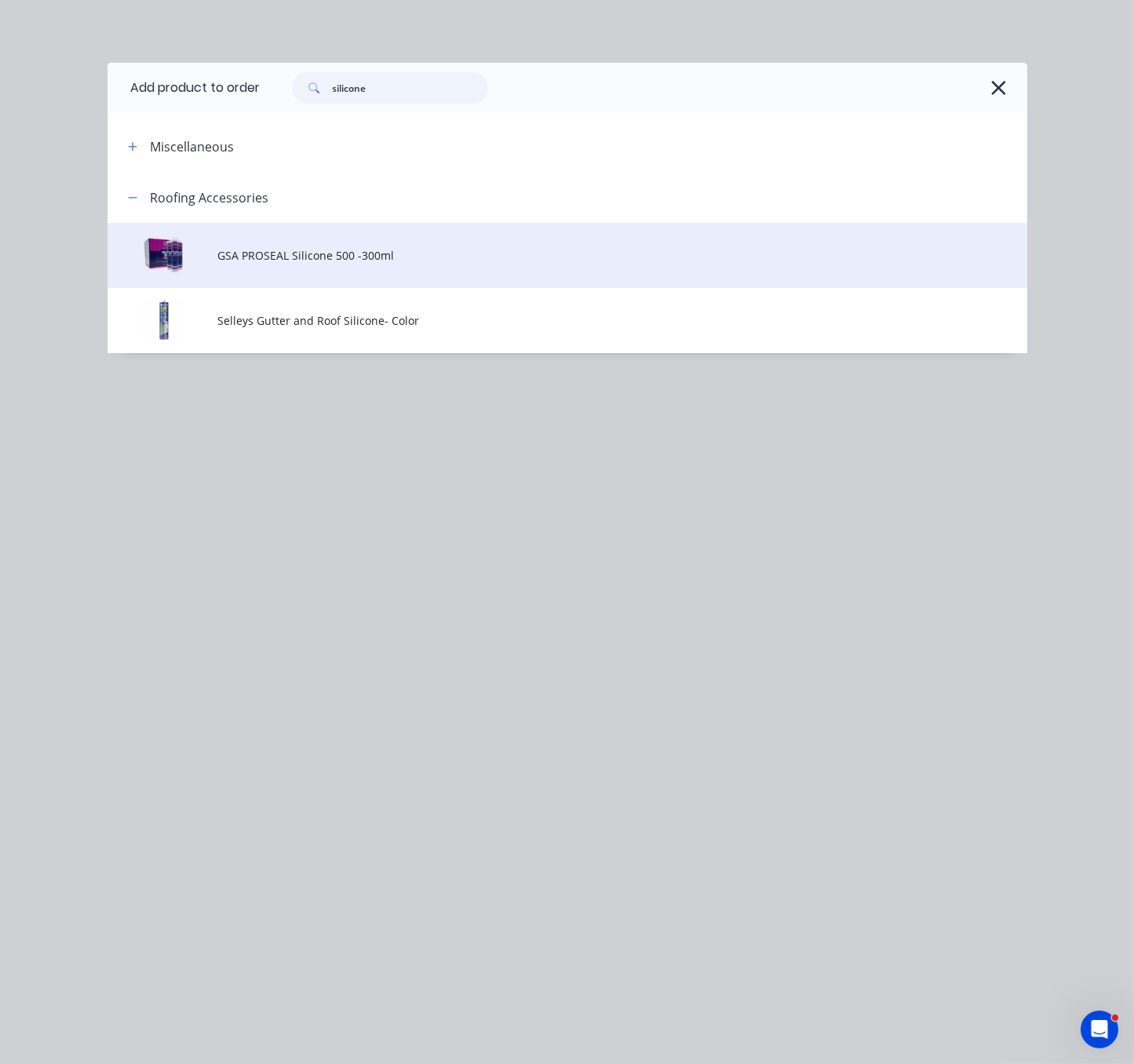
type input "silicone"
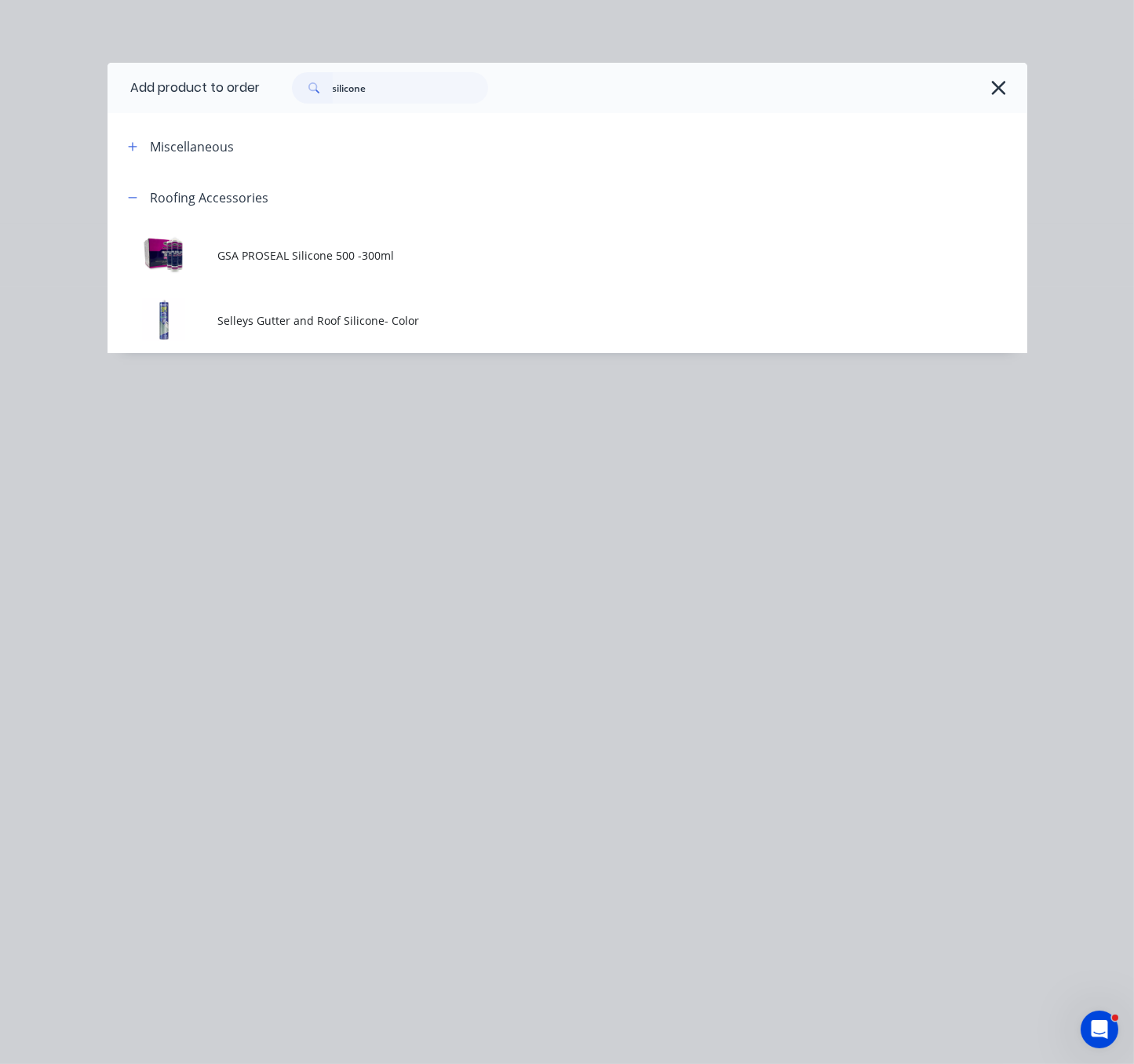
click at [372, 264] on span "GSA PROSEAL Silicone 500 -300ml" at bounding box center [541, 256] width 647 height 16
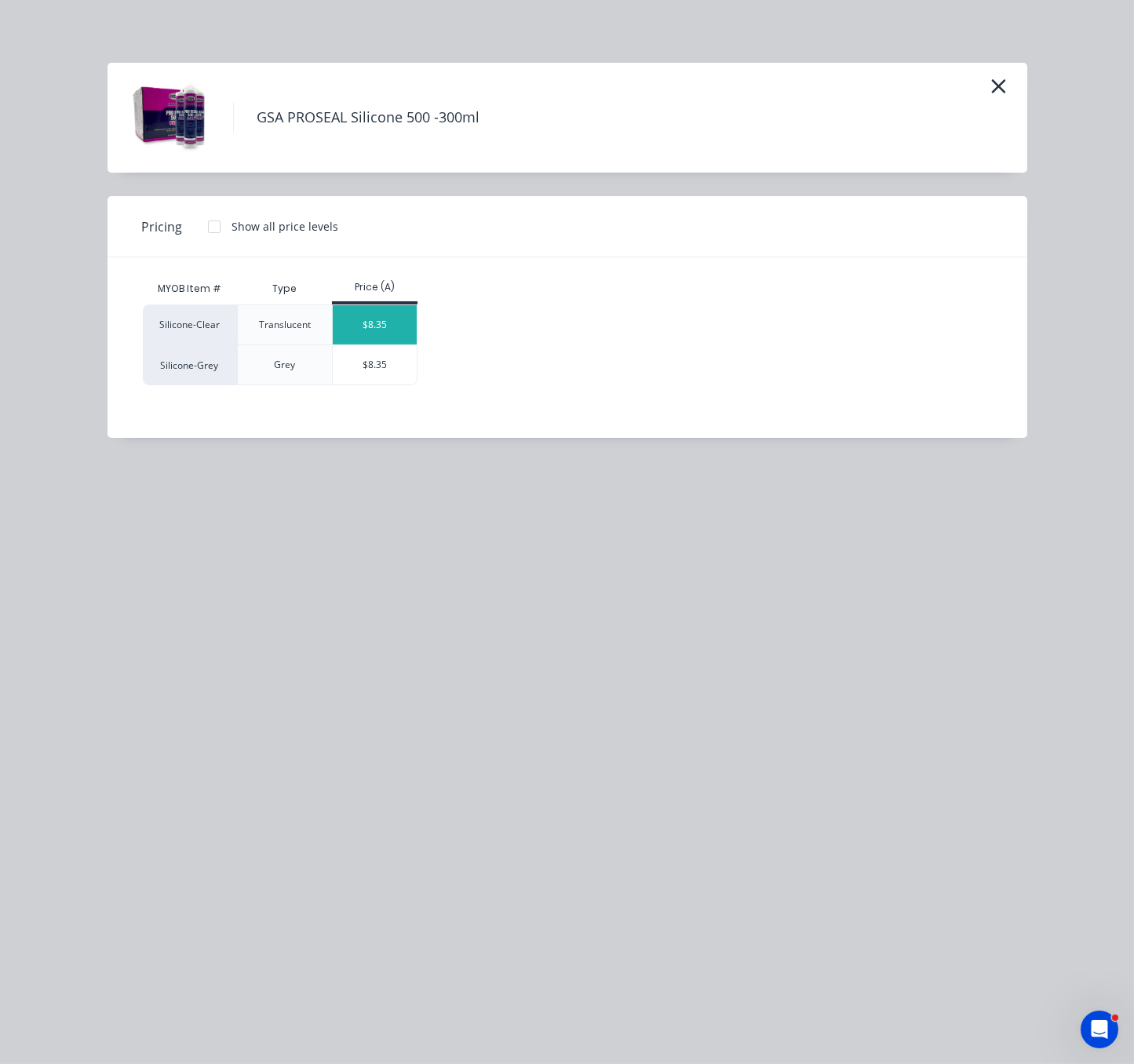
click at [381, 340] on div "$8.35" at bounding box center [375, 325] width 84 height 39
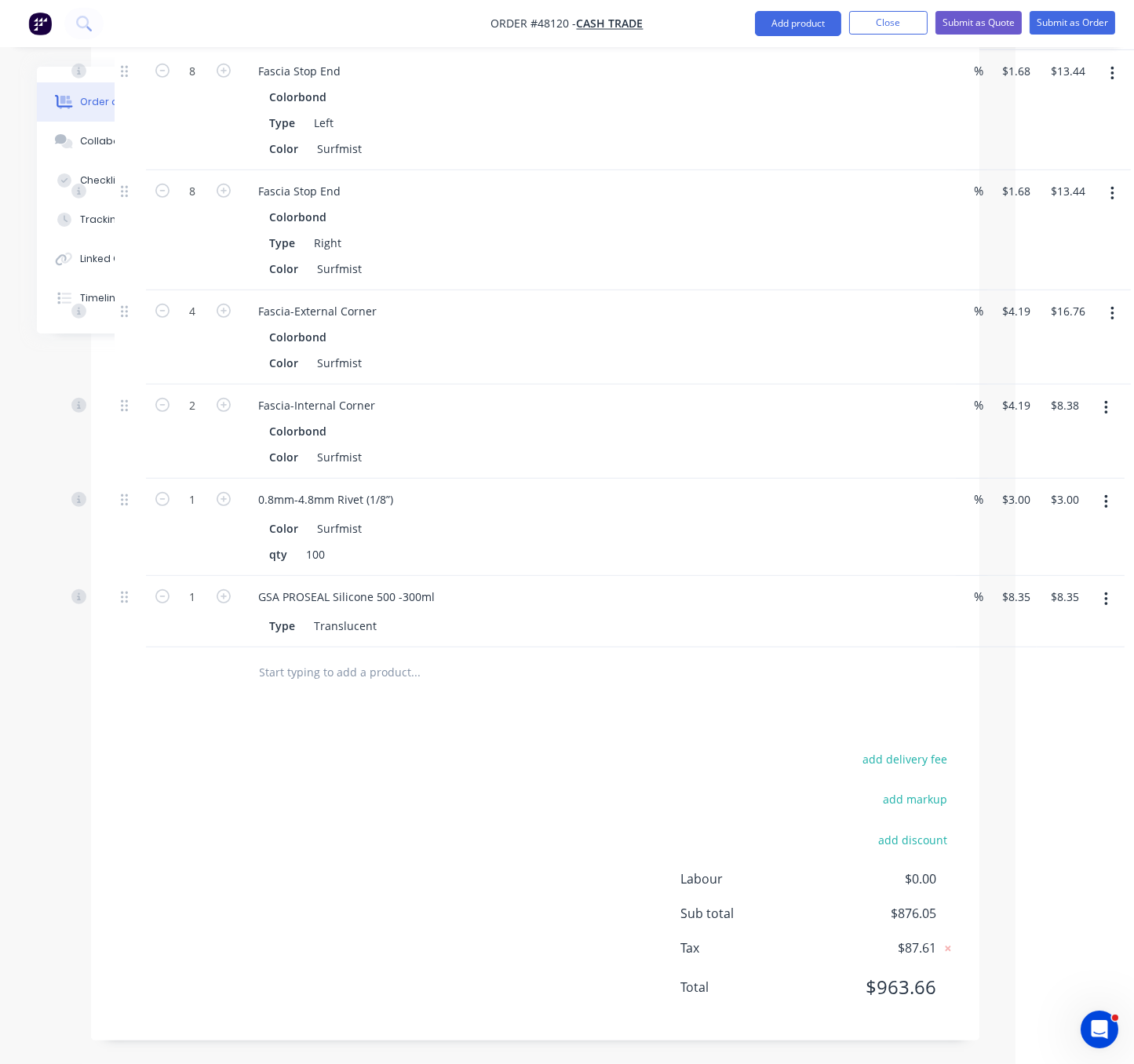
click at [215, 641] on div "1" at bounding box center [193, 612] width 94 height 72
click at [222, 604] on icon "button" at bounding box center [224, 596] width 15 height 15
type input "2"
type input "$16.70"
click at [397, 804] on div "add delivery fee add markup add discount Labour $0.00 Sub total $884.40 Tax $88…" at bounding box center [535, 883] width 841 height 268
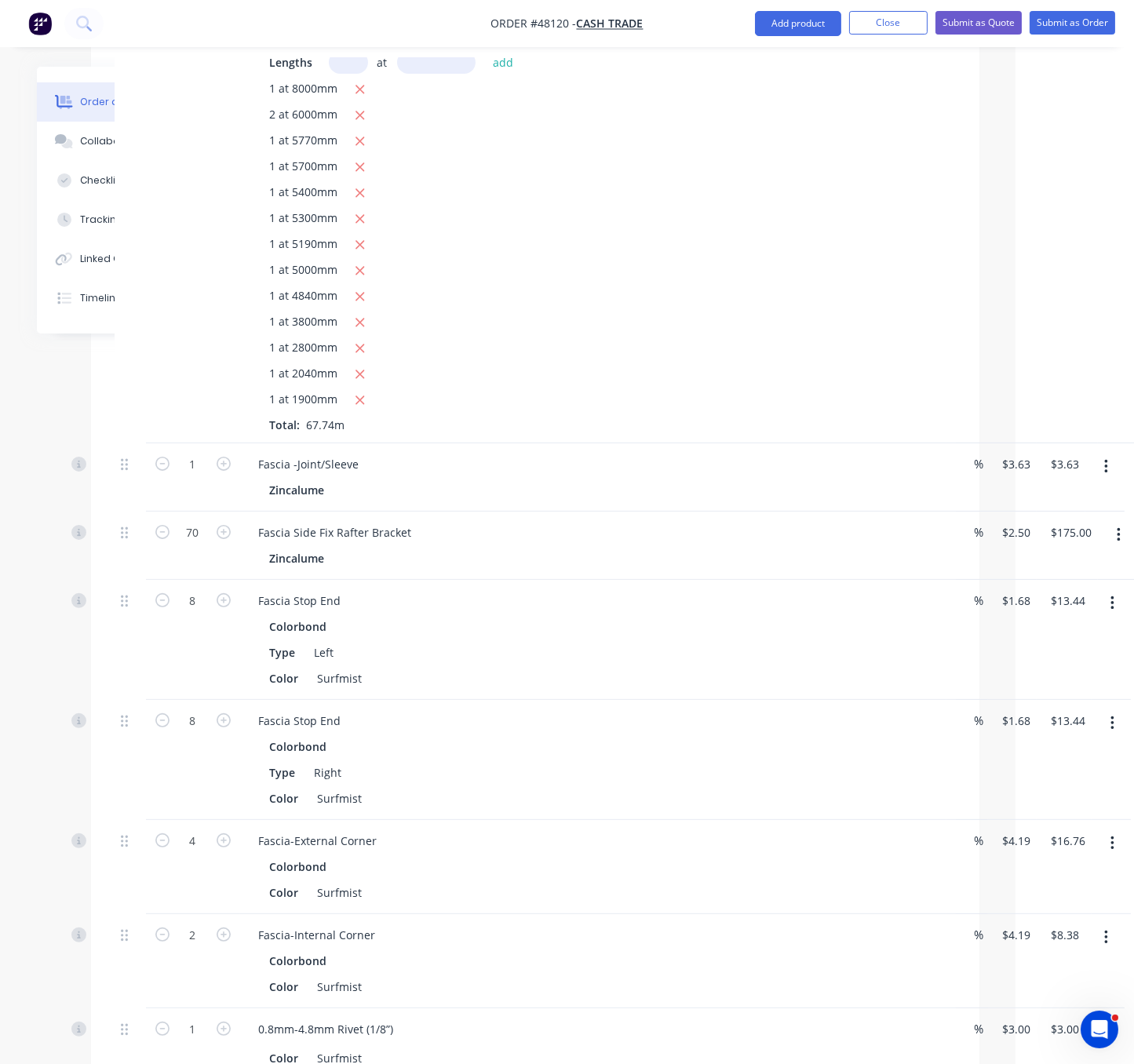
scroll to position [418, 118]
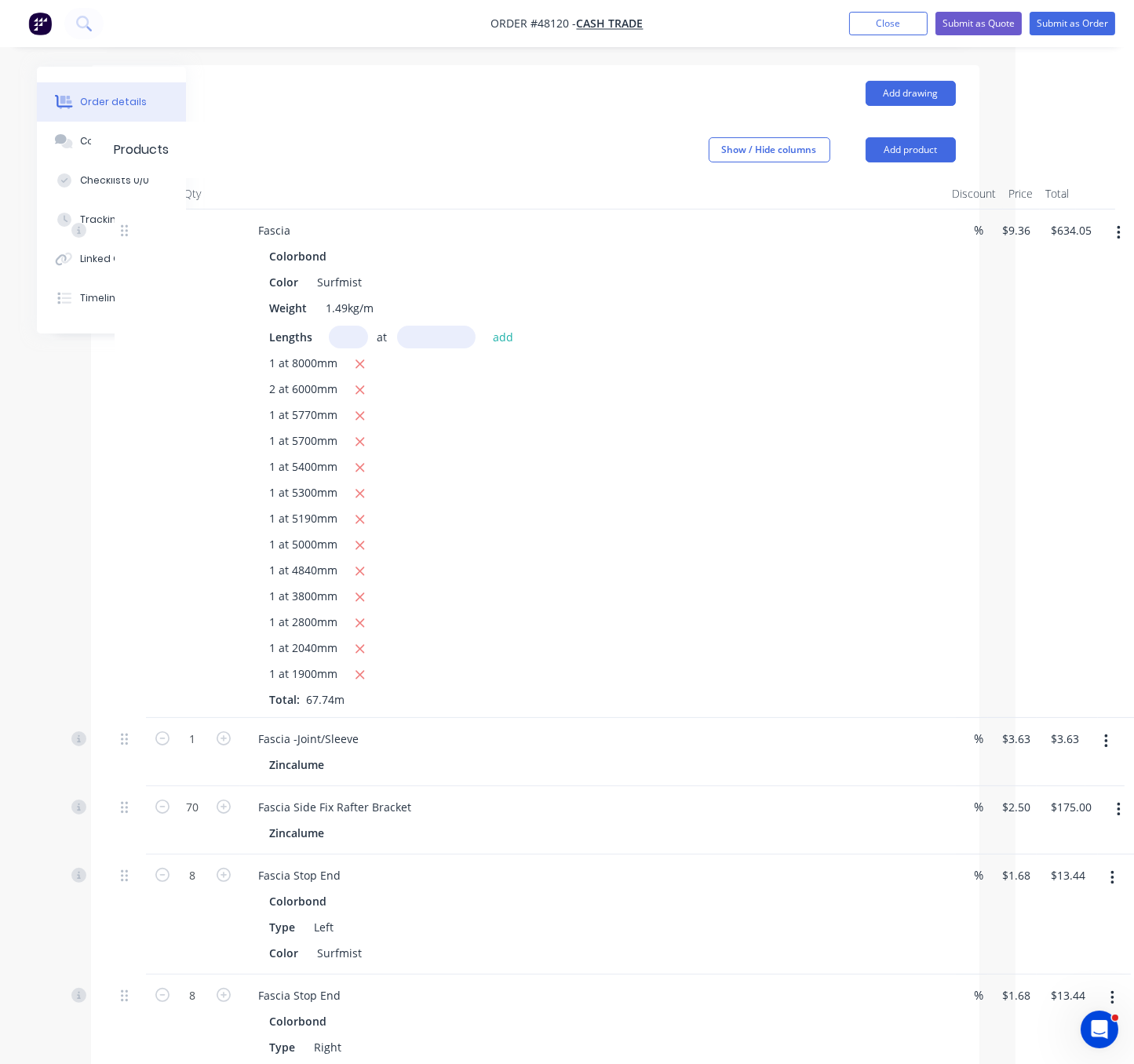
click at [745, 508] on div "1 at 8000mm 2 at 6000mm 1 at 5770mm 1 at 5700mm 1 at 5400mm 1 at 5300mm 1 at 51…" at bounding box center [593, 531] width 646 height 353
drag, startPoint x: 367, startPoint y: 599, endPoint x: 397, endPoint y: 493, distance: 110.2
click at [365, 599] on icon "button" at bounding box center [359, 597] width 10 height 15
type input "$598.48"
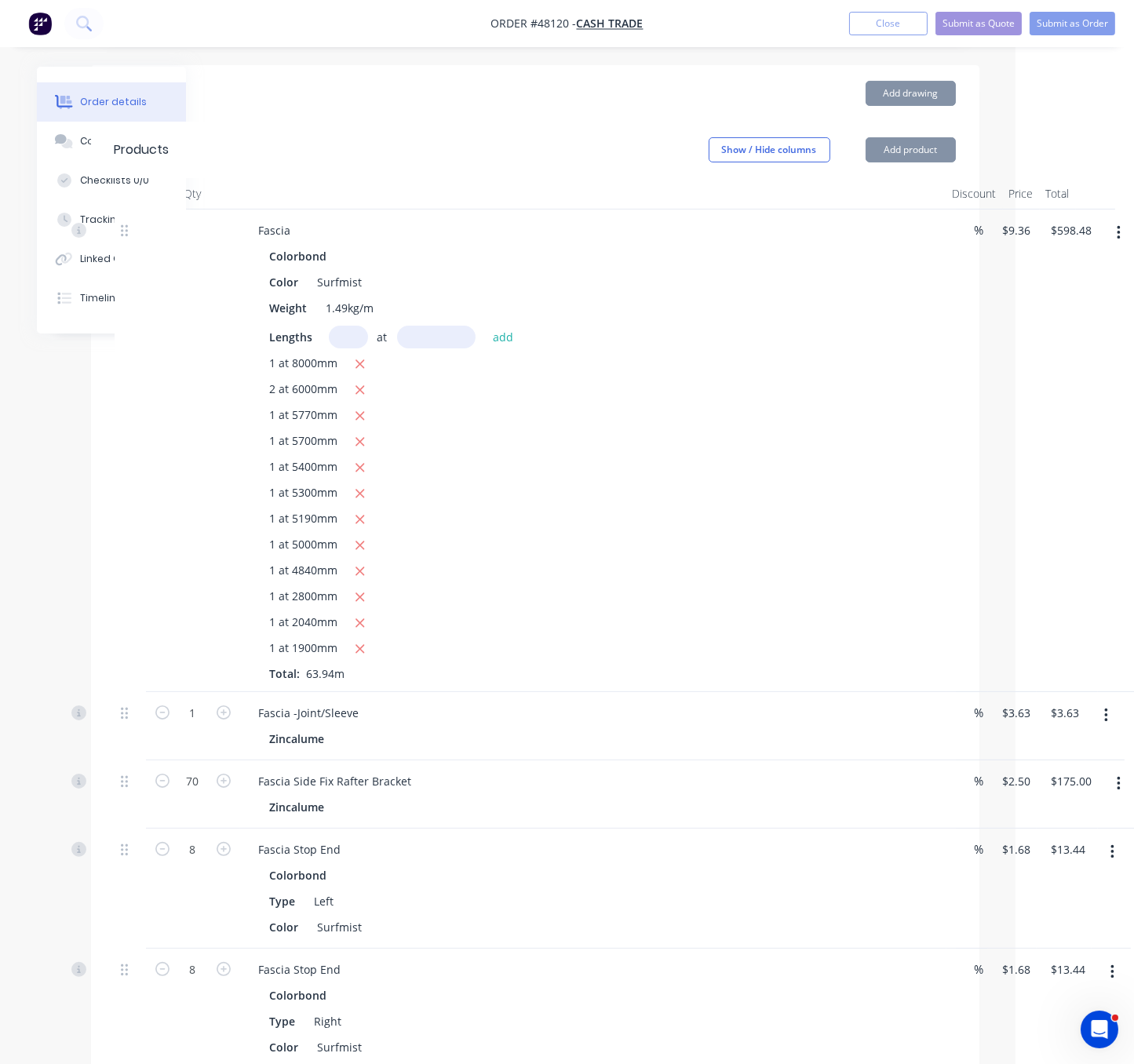
click at [347, 326] on input "text" at bounding box center [348, 337] width 39 height 23
type input "2"
type input "3800"
click at [485, 326] on button "add" at bounding box center [504, 336] width 37 height 21
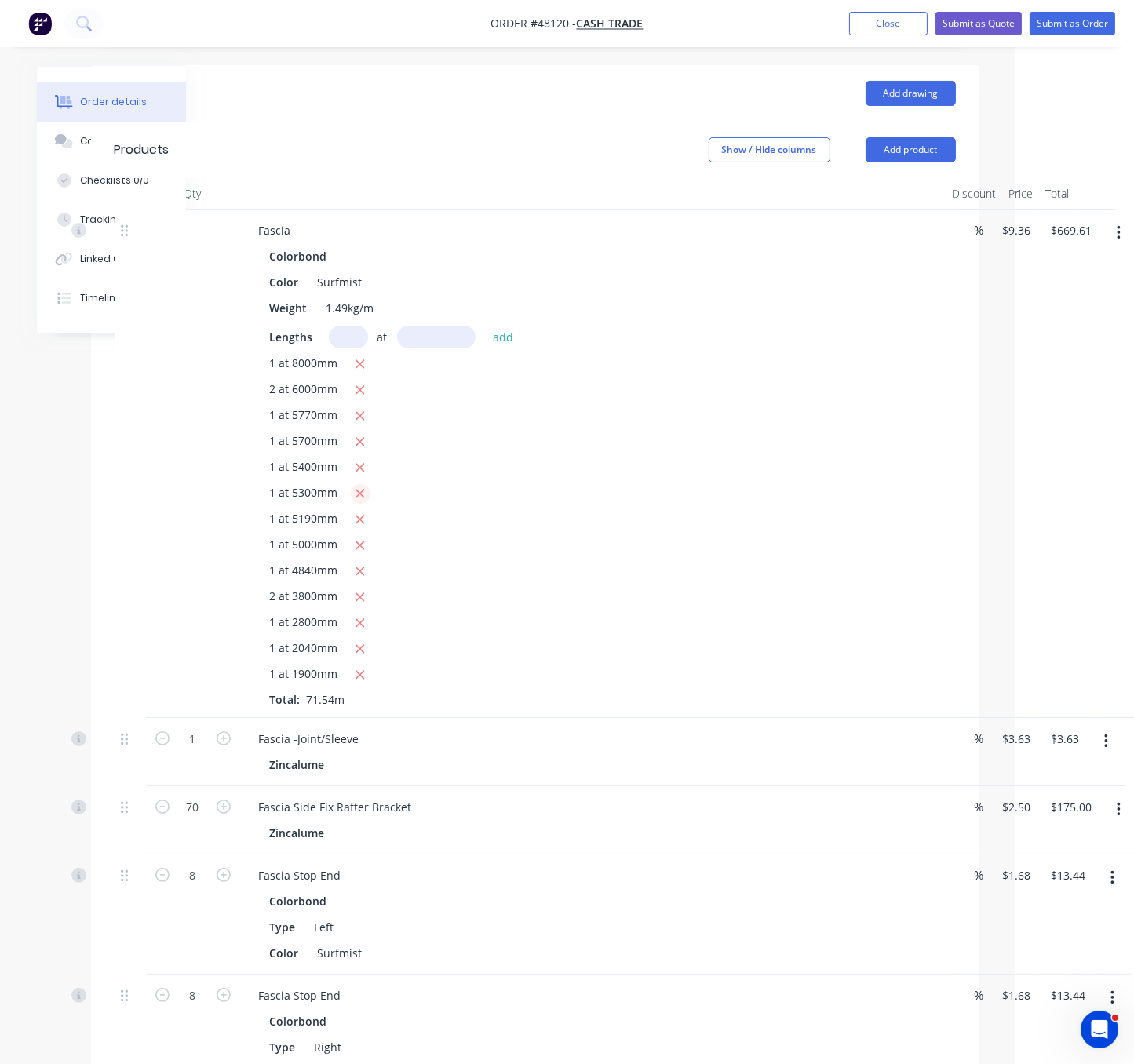
click at [365, 488] on icon "button" at bounding box center [359, 494] width 10 height 15
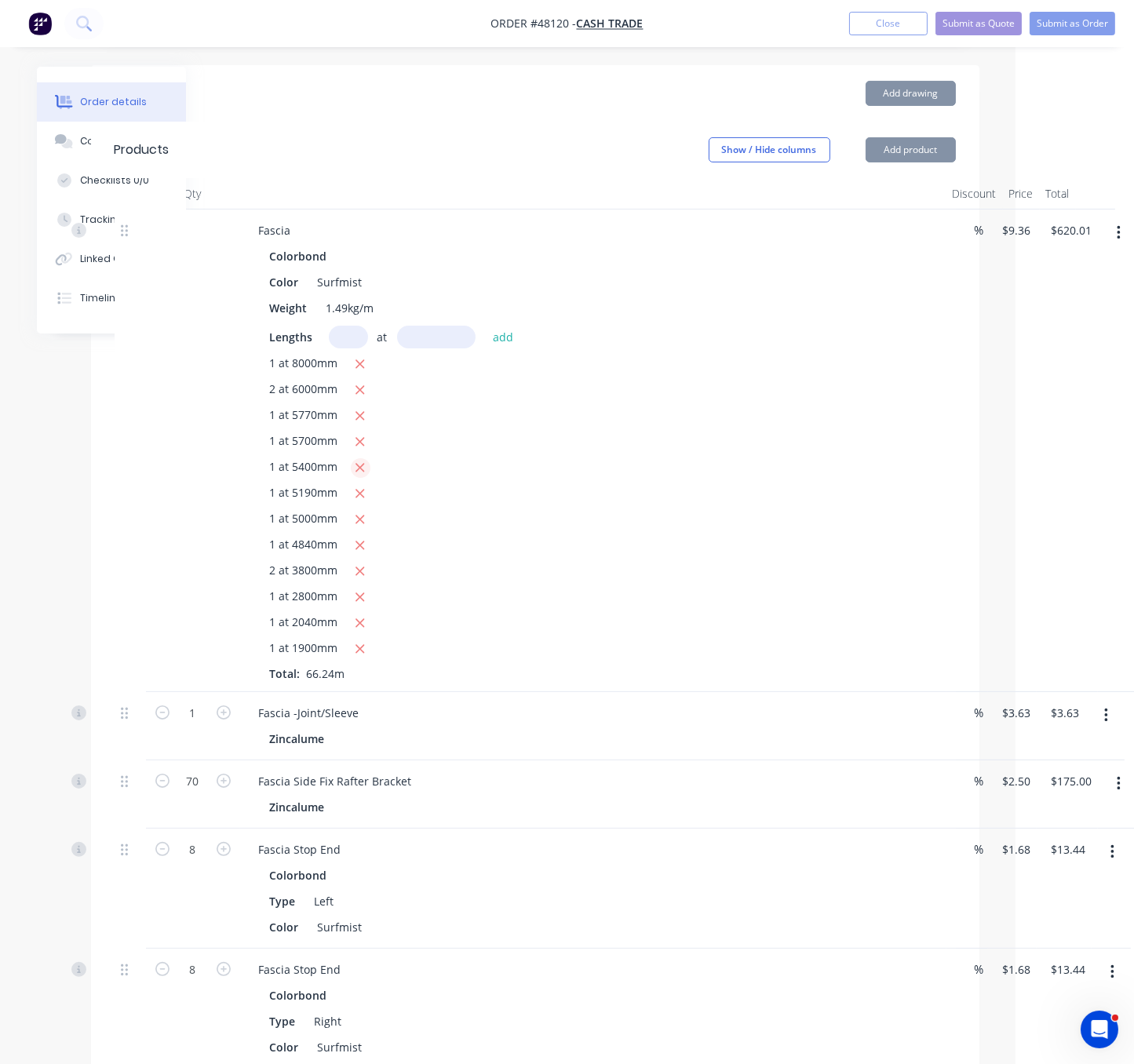
click at [365, 466] on icon "button" at bounding box center [360, 468] width 9 height 9
type input "$569.46"
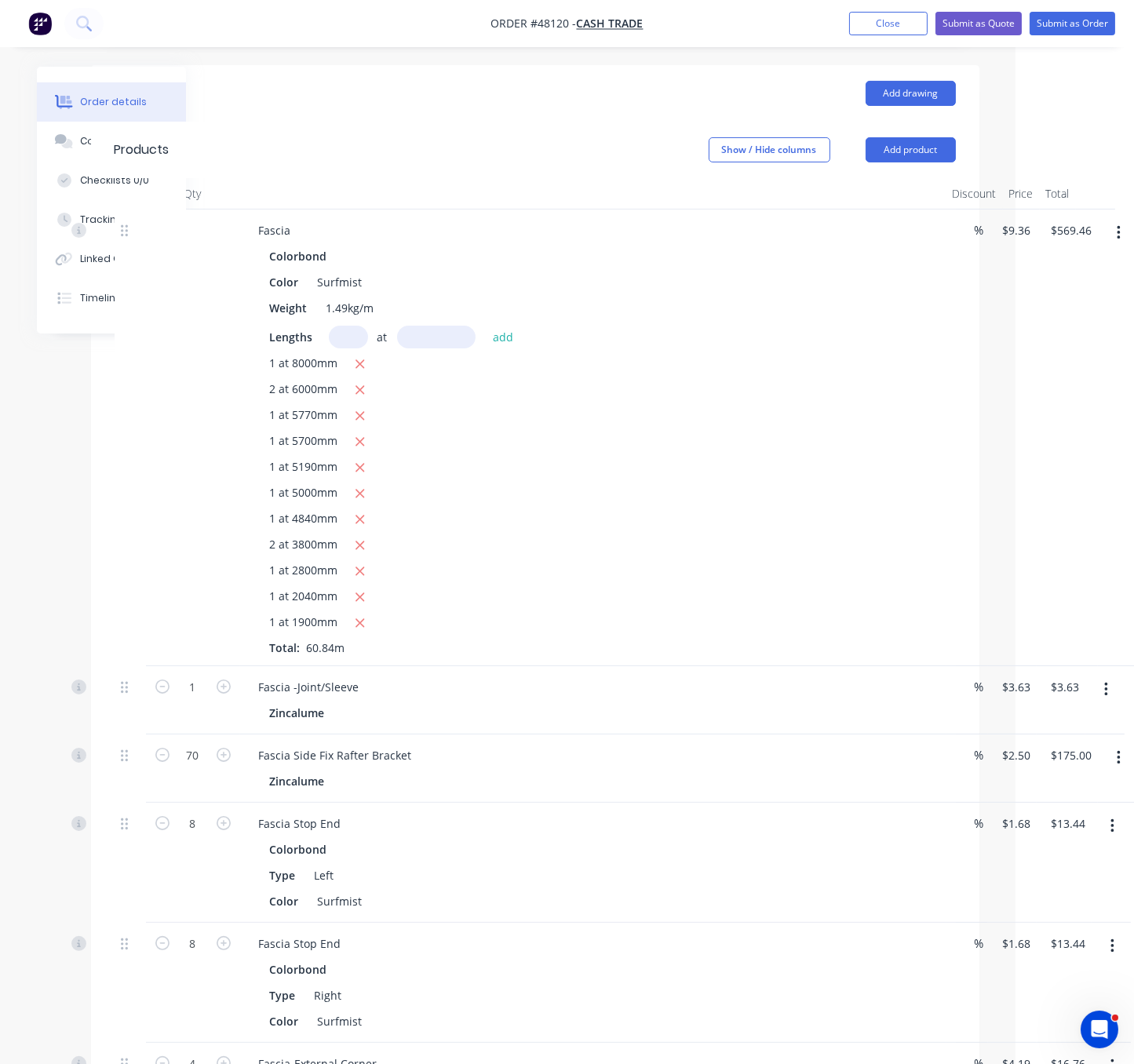
click at [356, 326] on input "text" at bounding box center [348, 337] width 39 height 23
type input "2"
type input "5400"
click at [485, 326] on button "add" at bounding box center [504, 336] width 37 height 21
type input "$670.55"
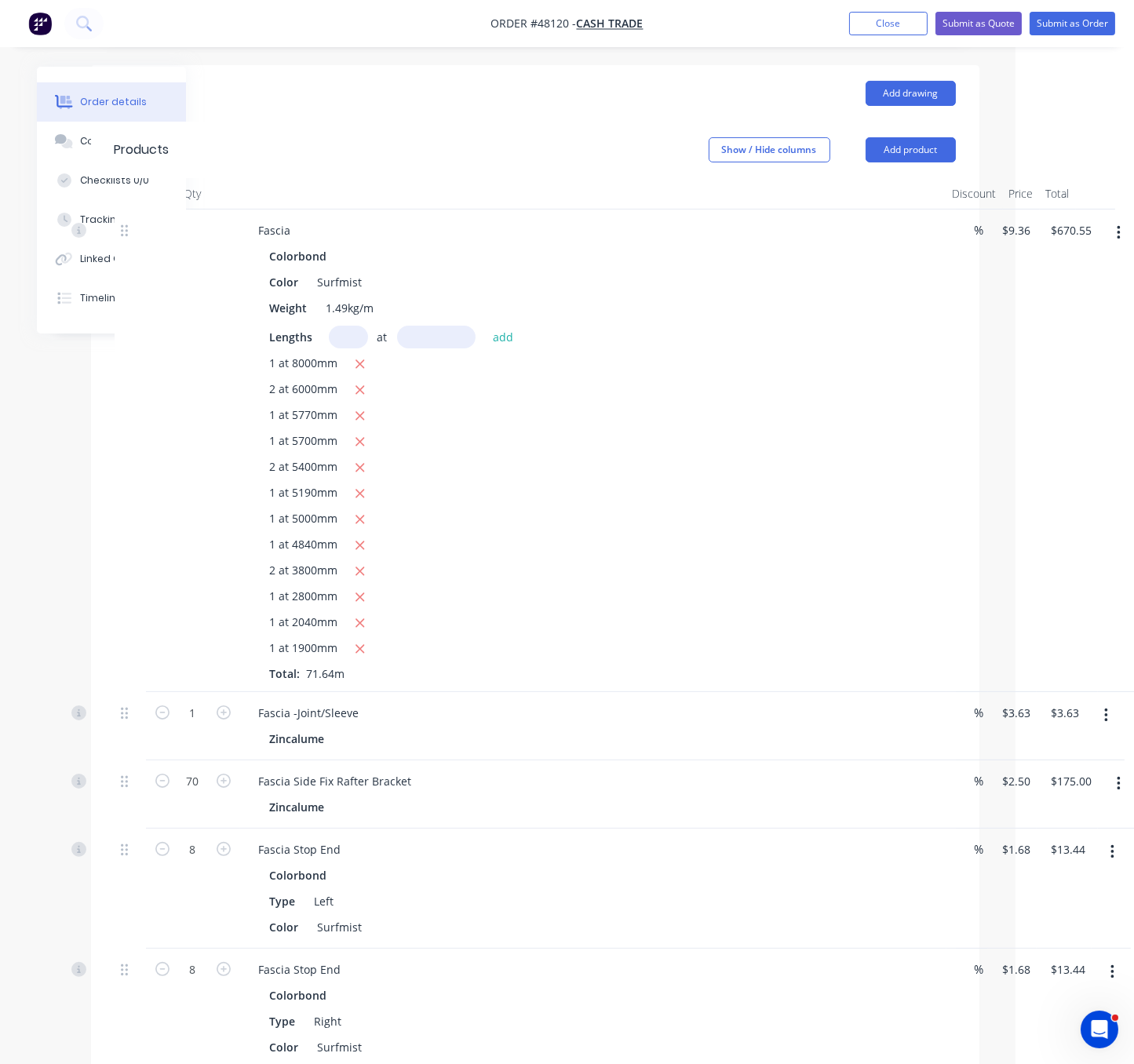
click at [139, 513] on div at bounding box center [130, 451] width 31 height 483
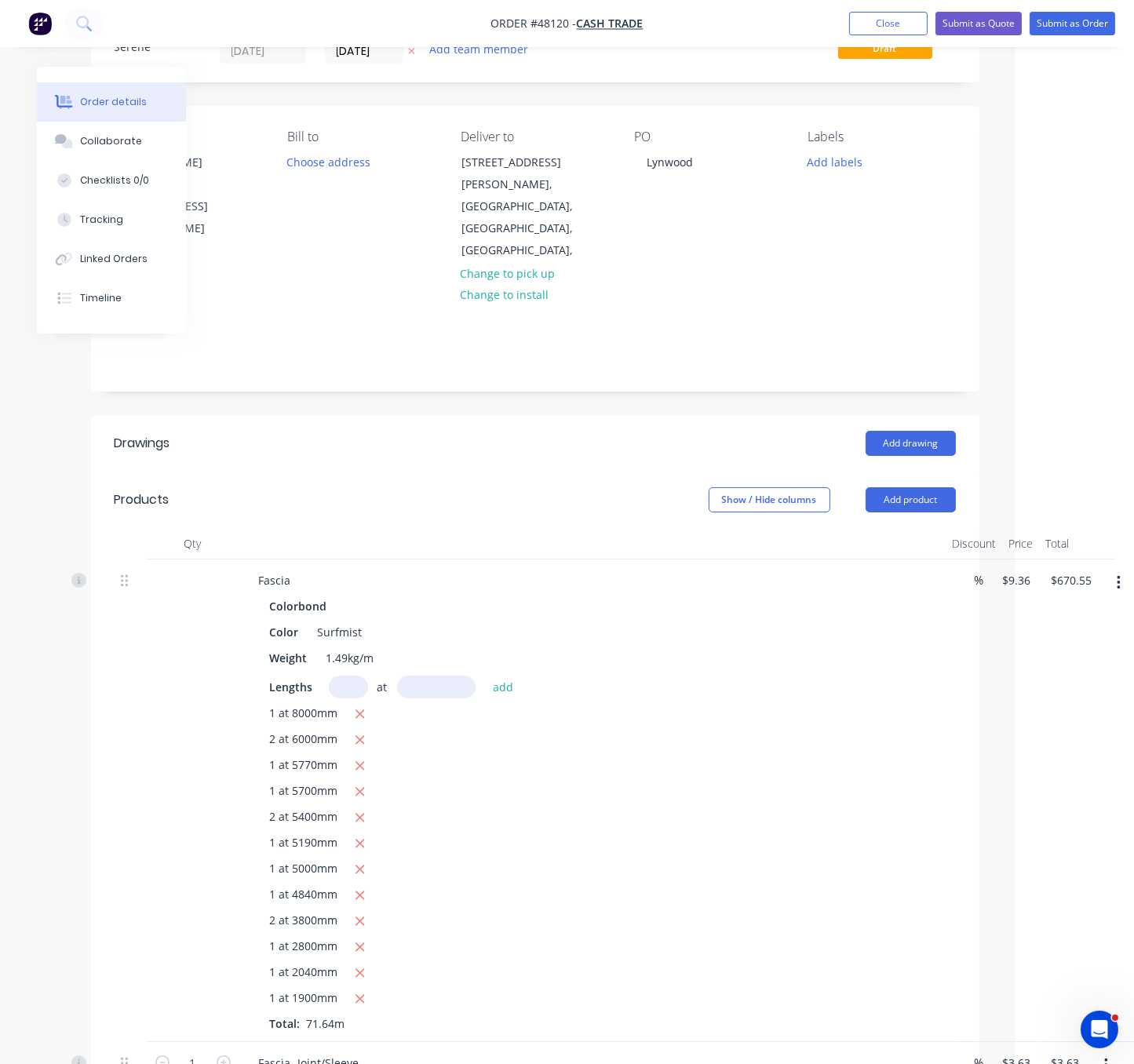
scroll to position [0, 118]
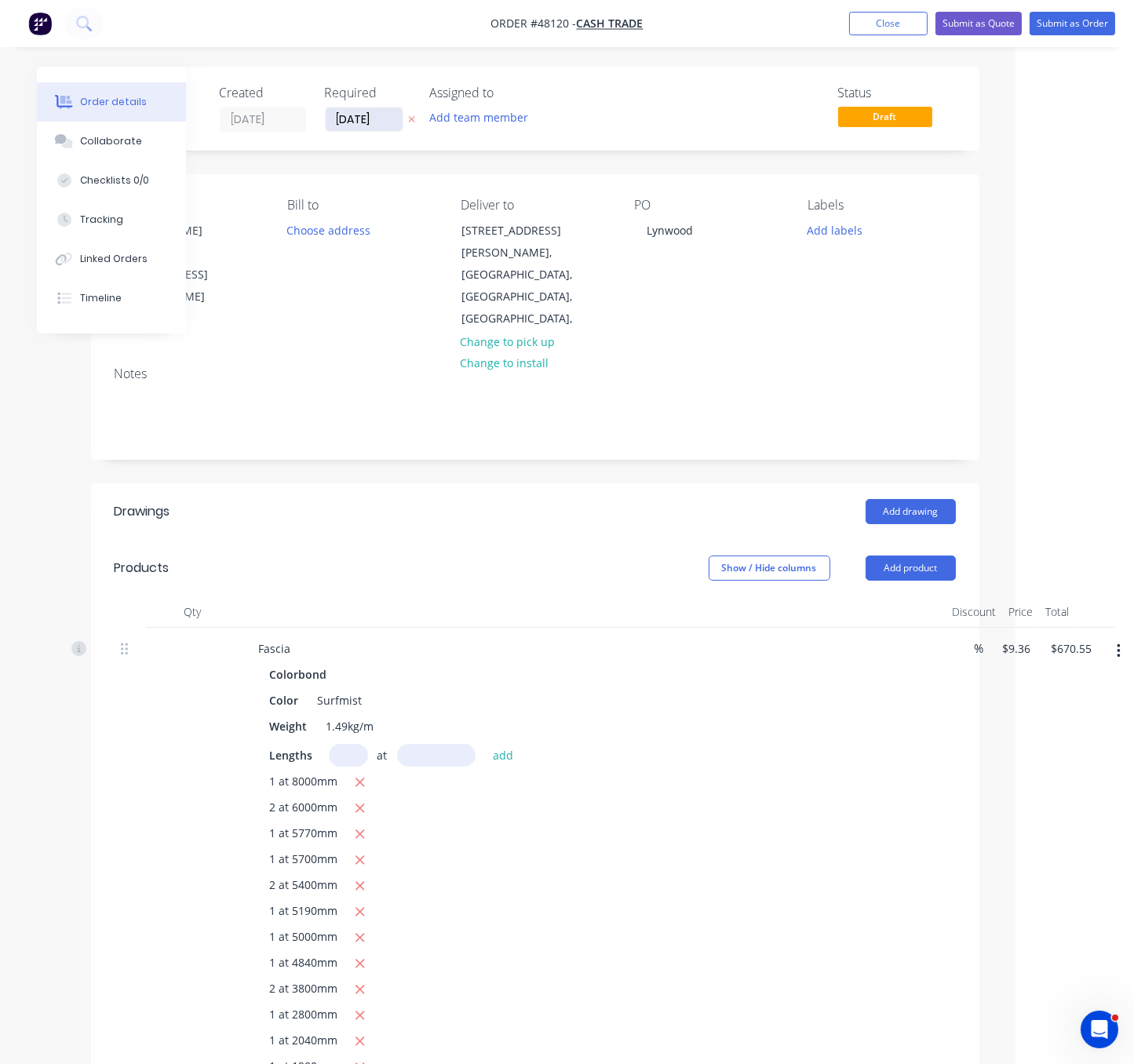
click at [347, 123] on input "15/08/25" at bounding box center [363, 118] width 77 height 23
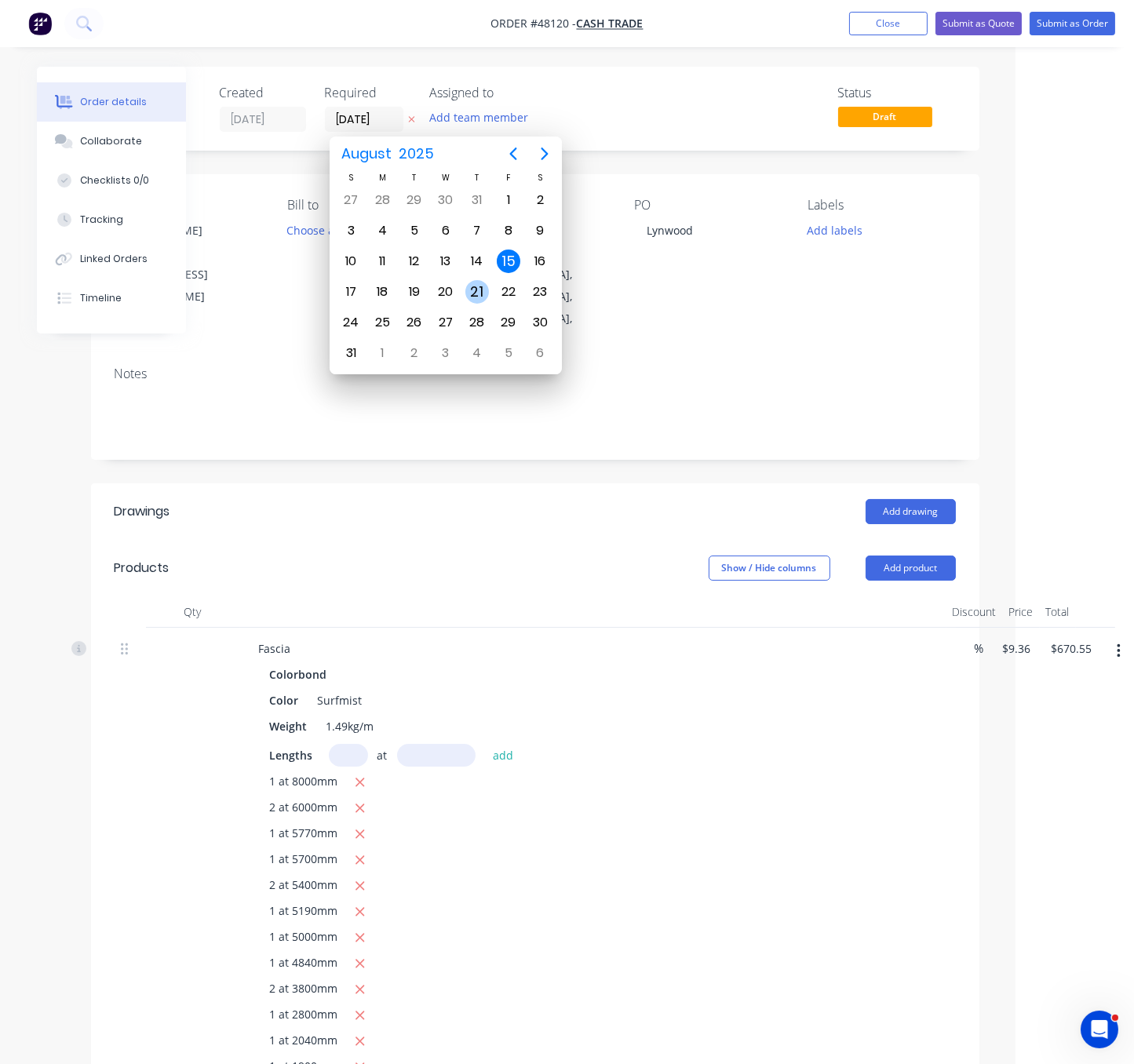
click at [467, 285] on div "21" at bounding box center [476, 292] width 23 height 23
type input "21/08/25"
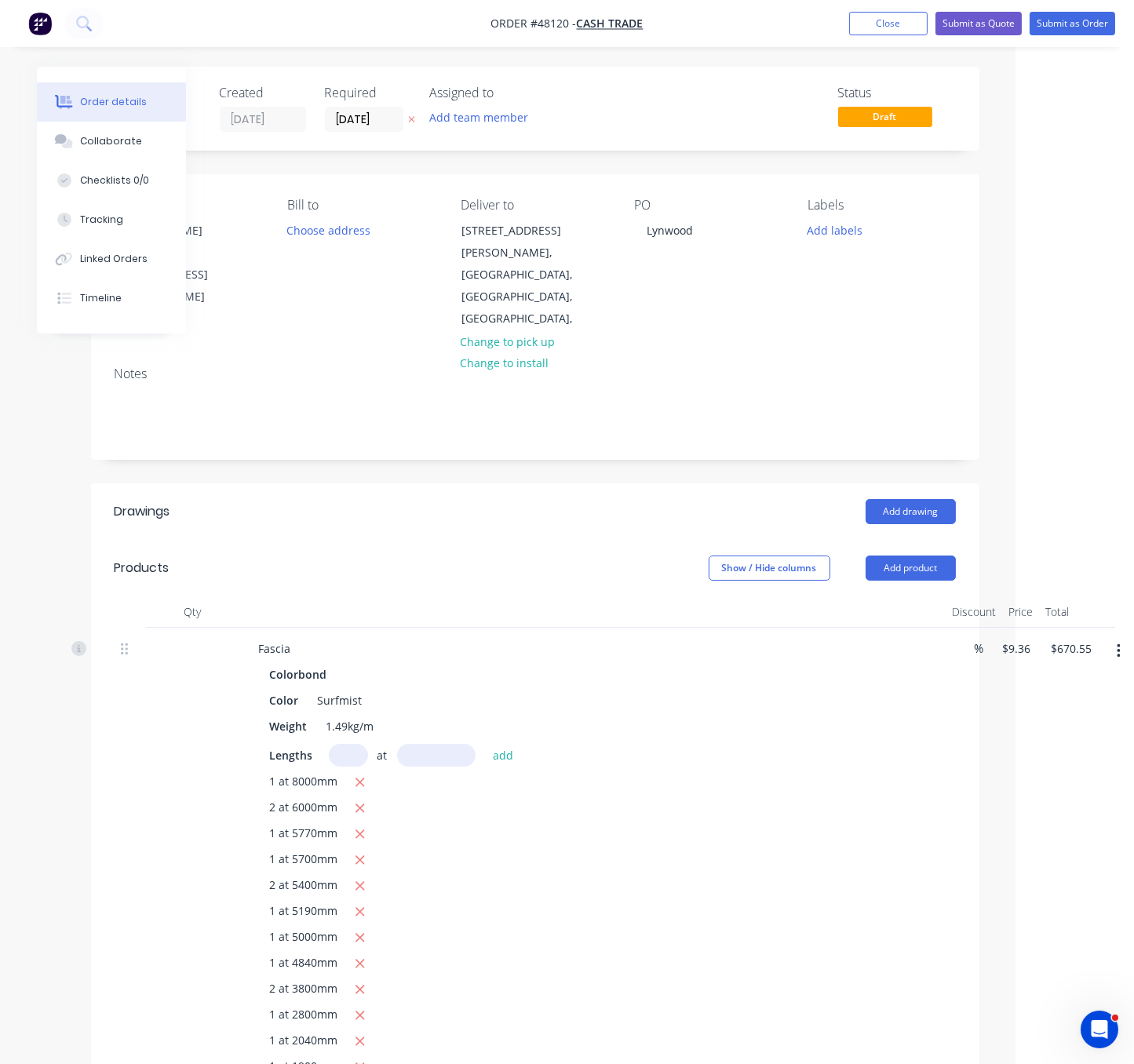
click at [518, 509] on header "Drawings Add drawing" at bounding box center [535, 512] width 888 height 56
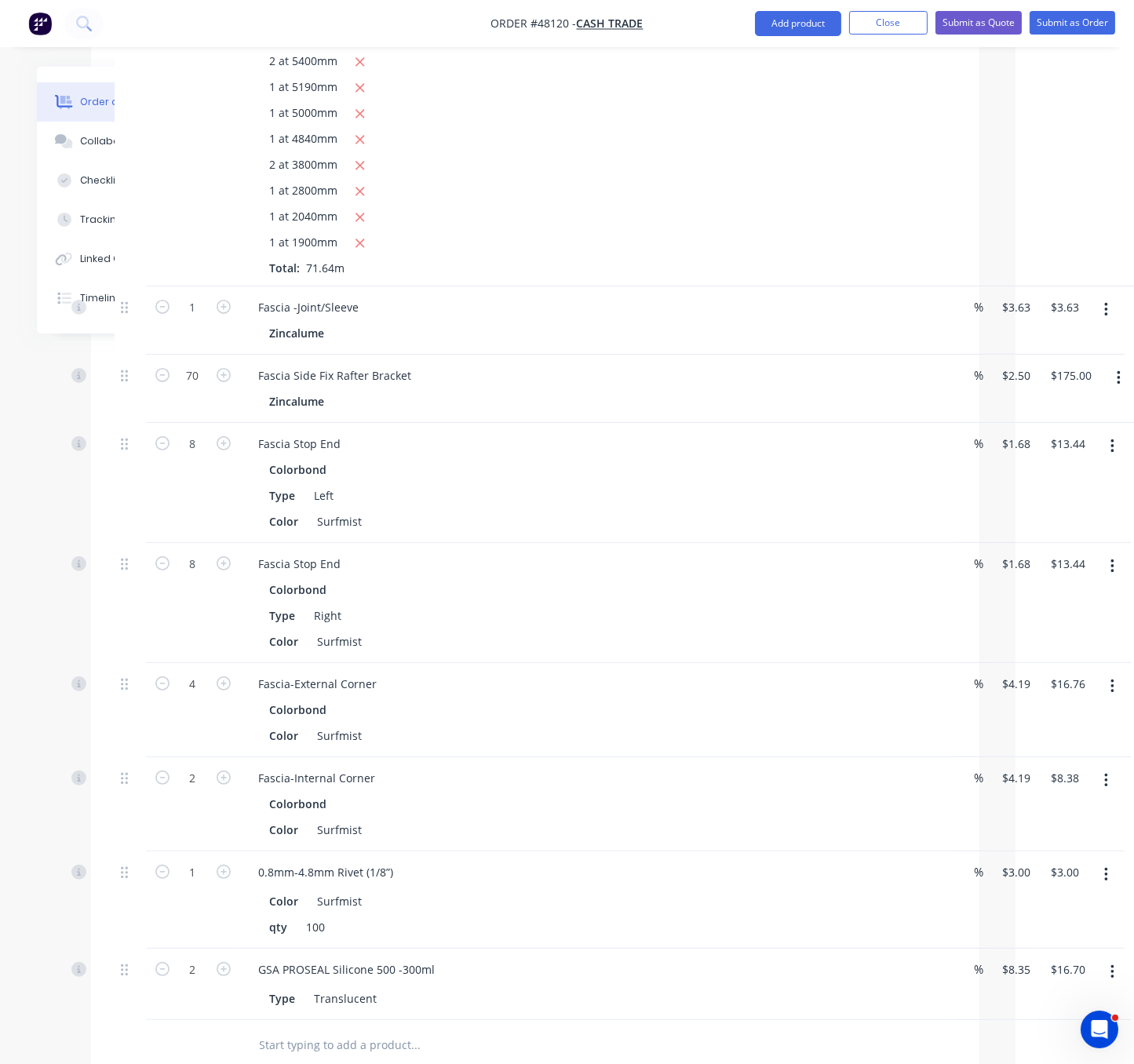
scroll to position [1266, 118]
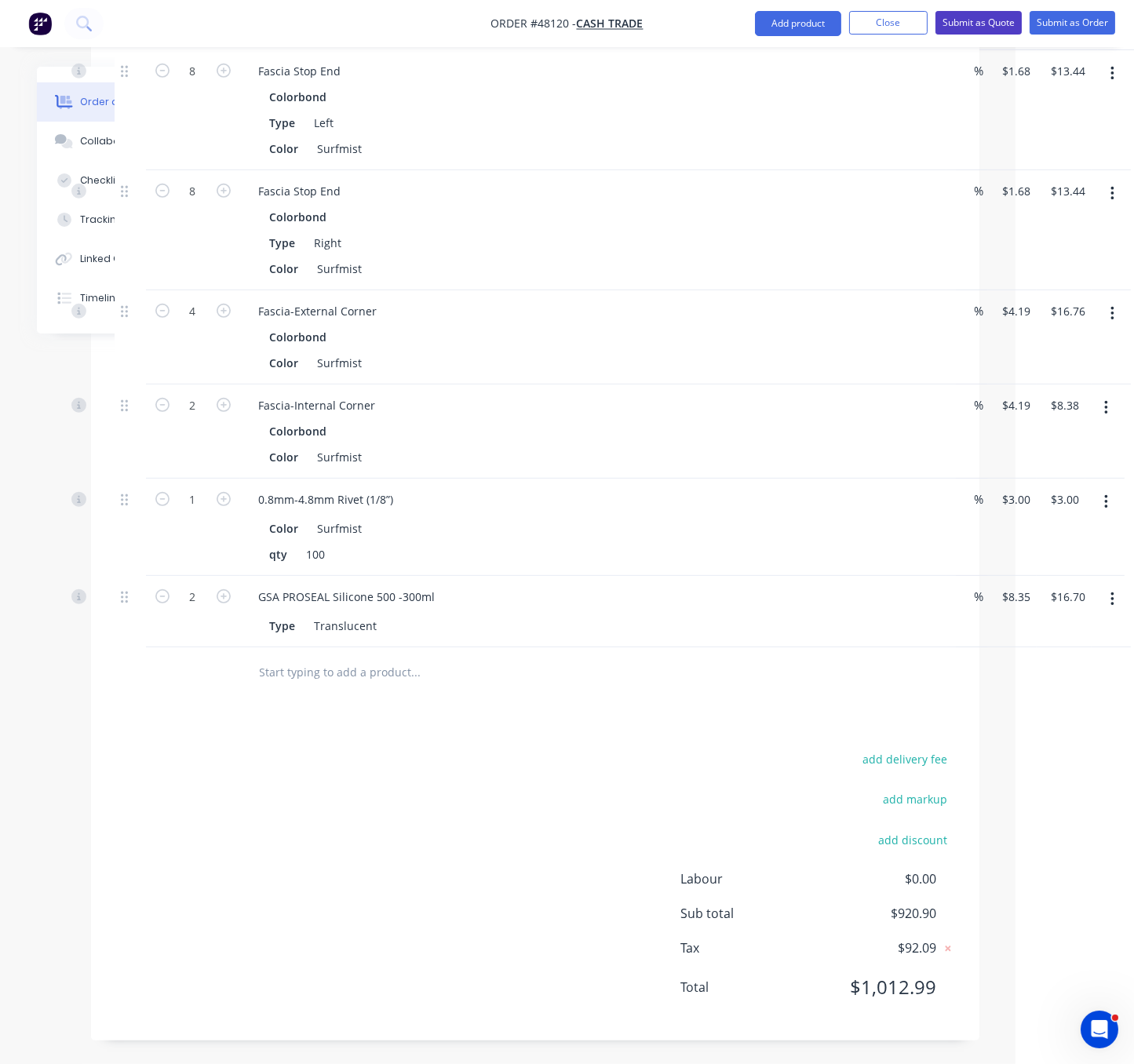
click at [970, 14] on button "Submit as Quote" at bounding box center [978, 23] width 86 height 23
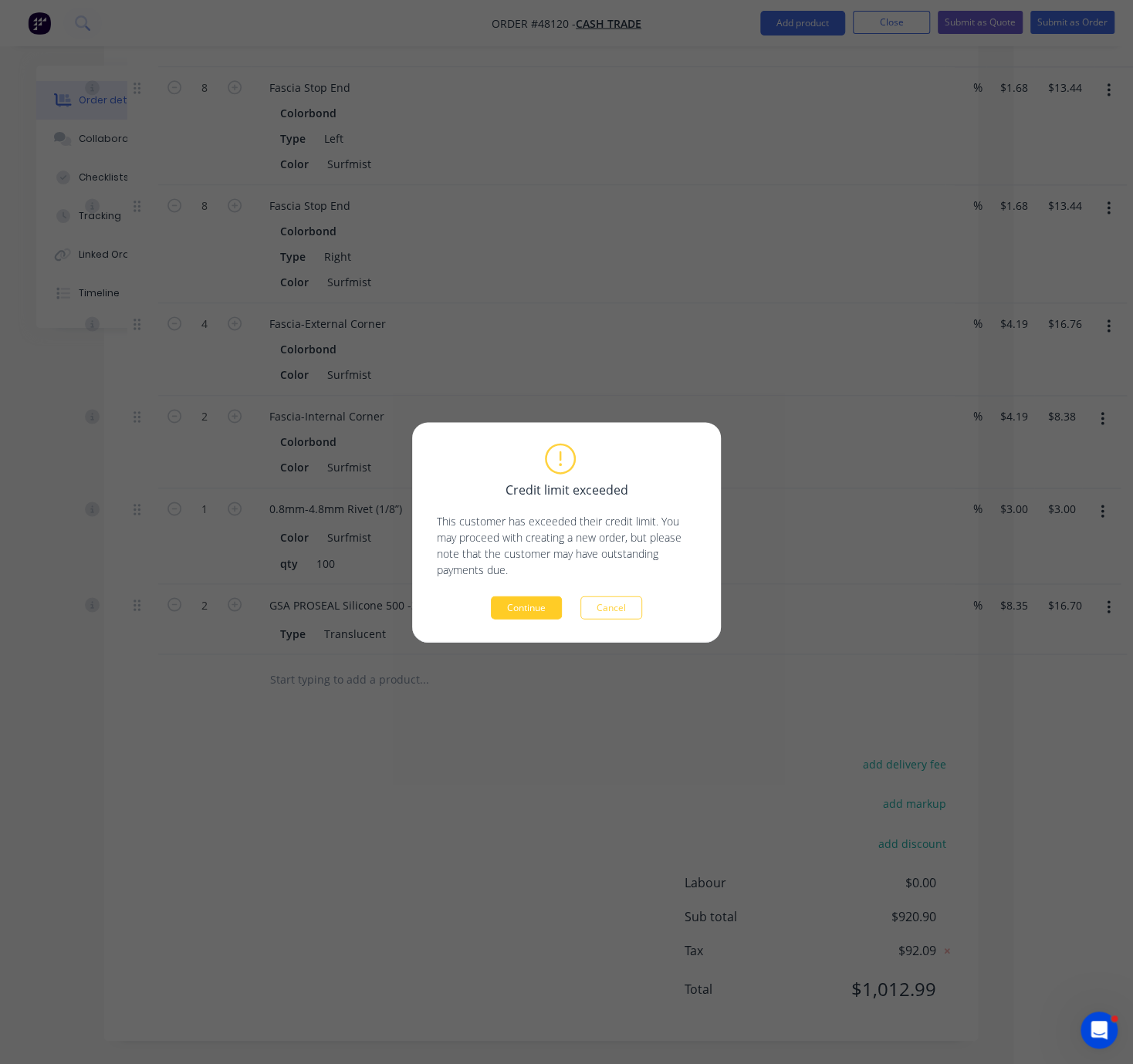
click at [525, 608] on button "Continue" at bounding box center [526, 607] width 71 height 23
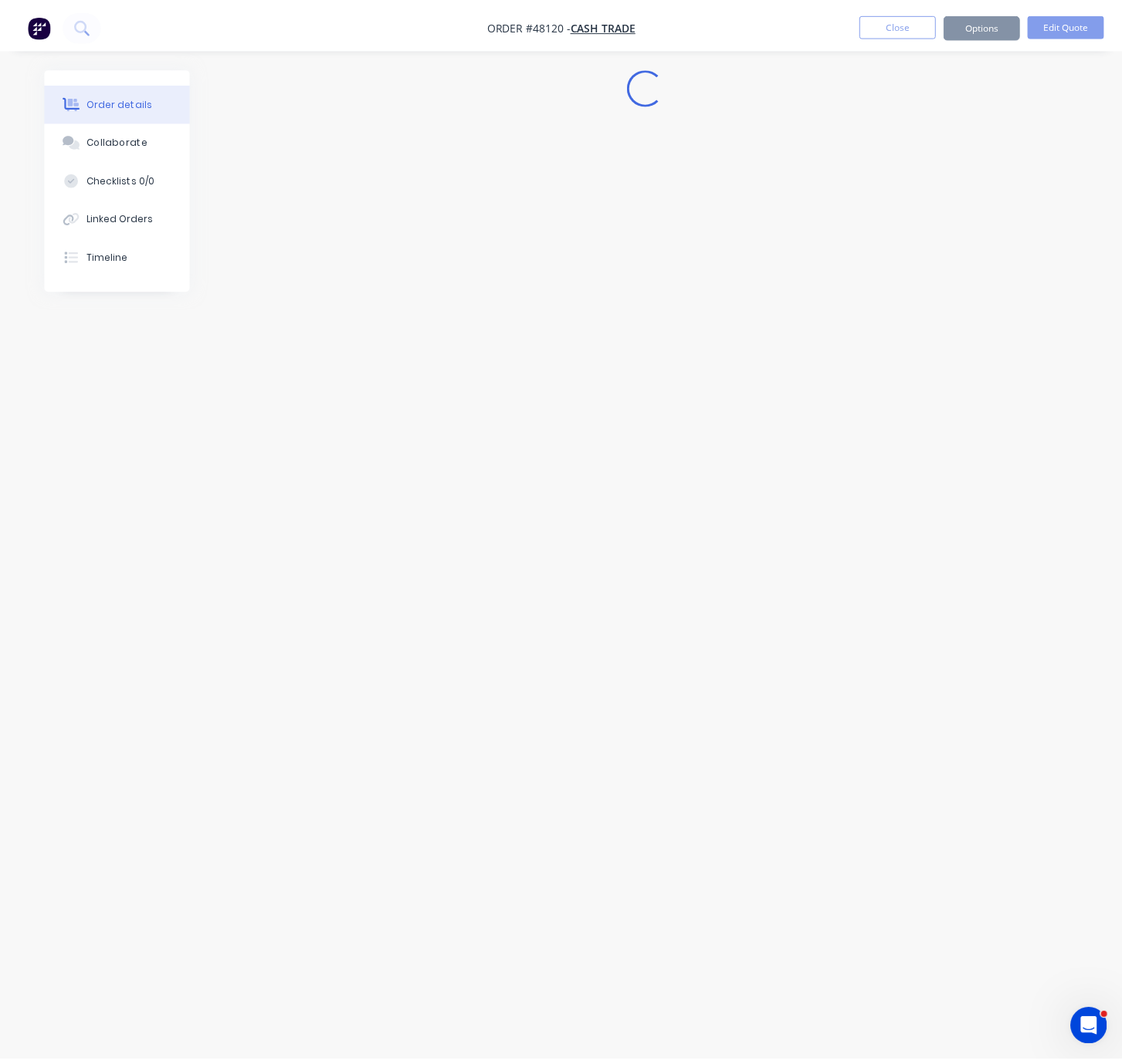
scroll to position [0, 0]
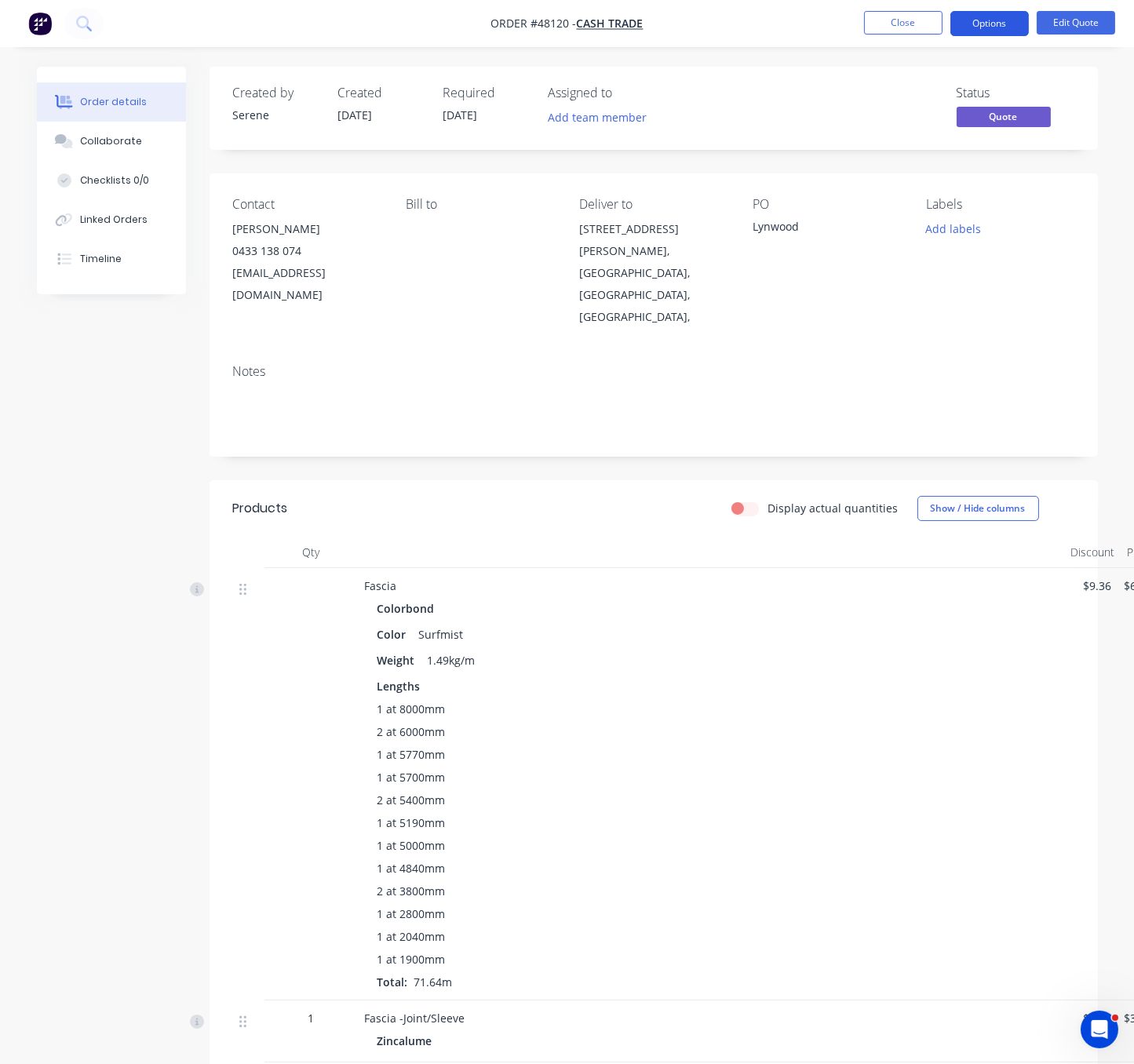
drag, startPoint x: 982, startPoint y: 27, endPoint x: 978, endPoint y: 35, distance: 8.9
click at [982, 27] on button "Options" at bounding box center [989, 23] width 78 height 25
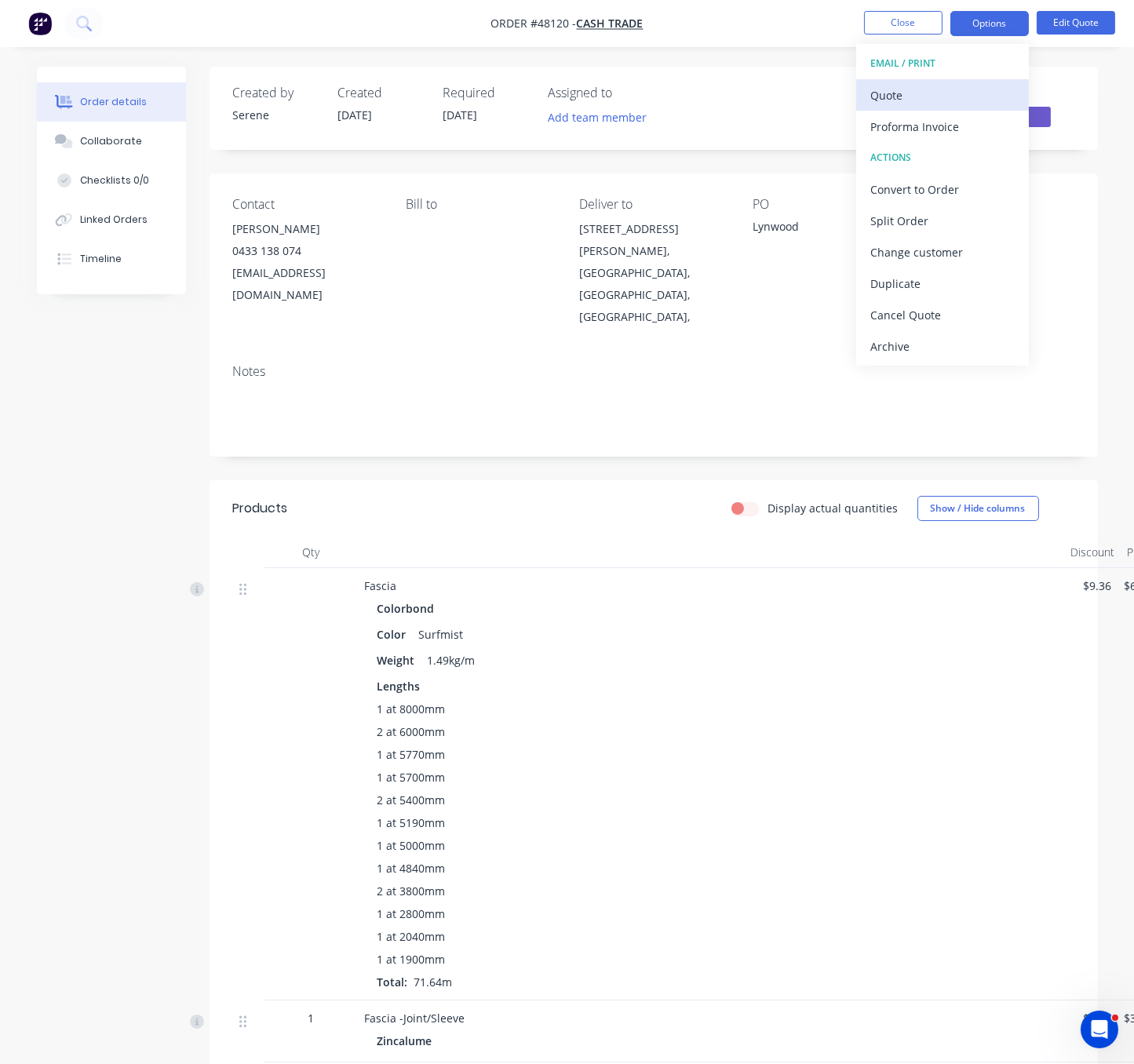
click at [933, 90] on div "Quote" at bounding box center [942, 95] width 144 height 23
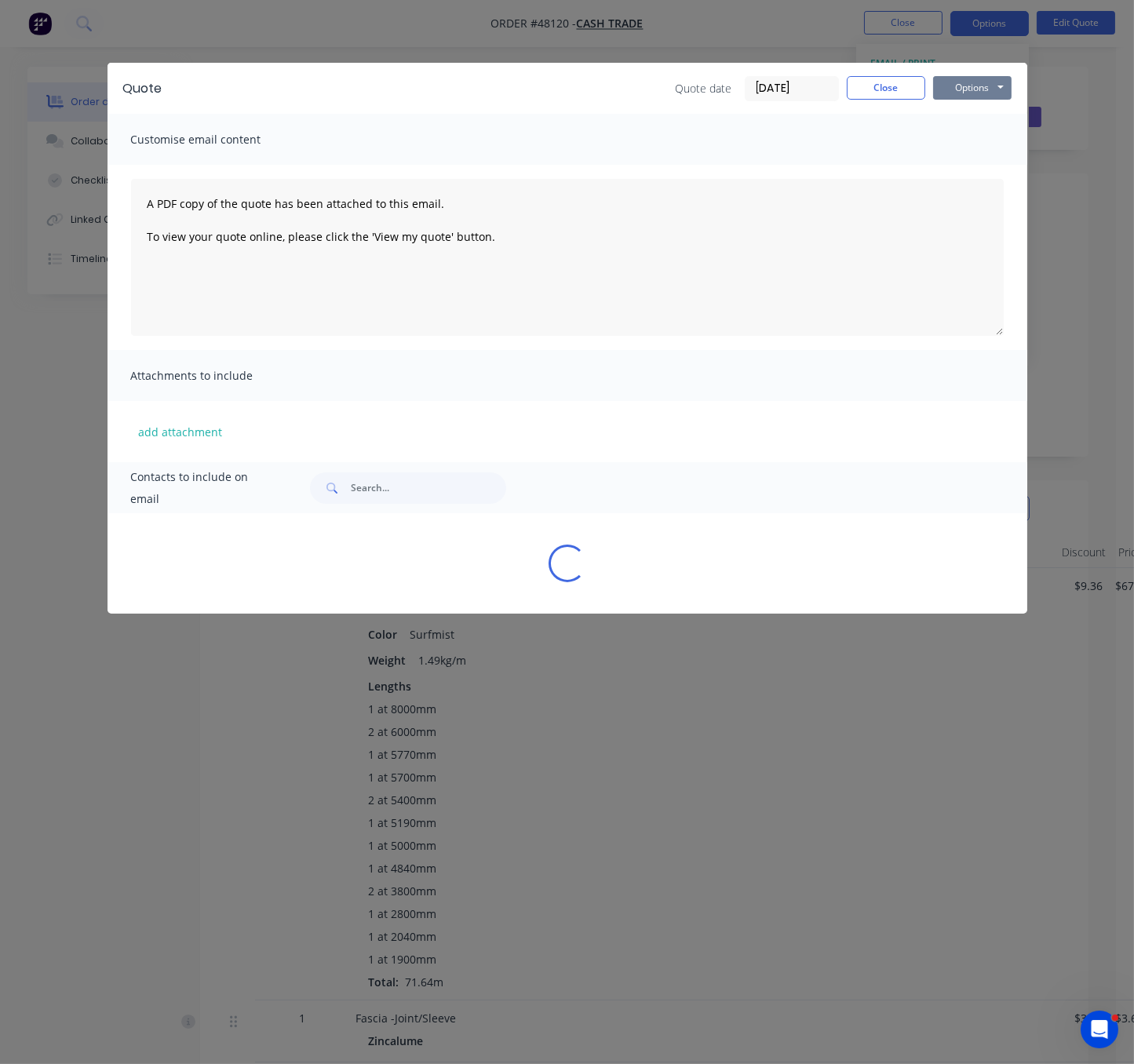
click at [974, 98] on button "Options" at bounding box center [972, 87] width 78 height 23
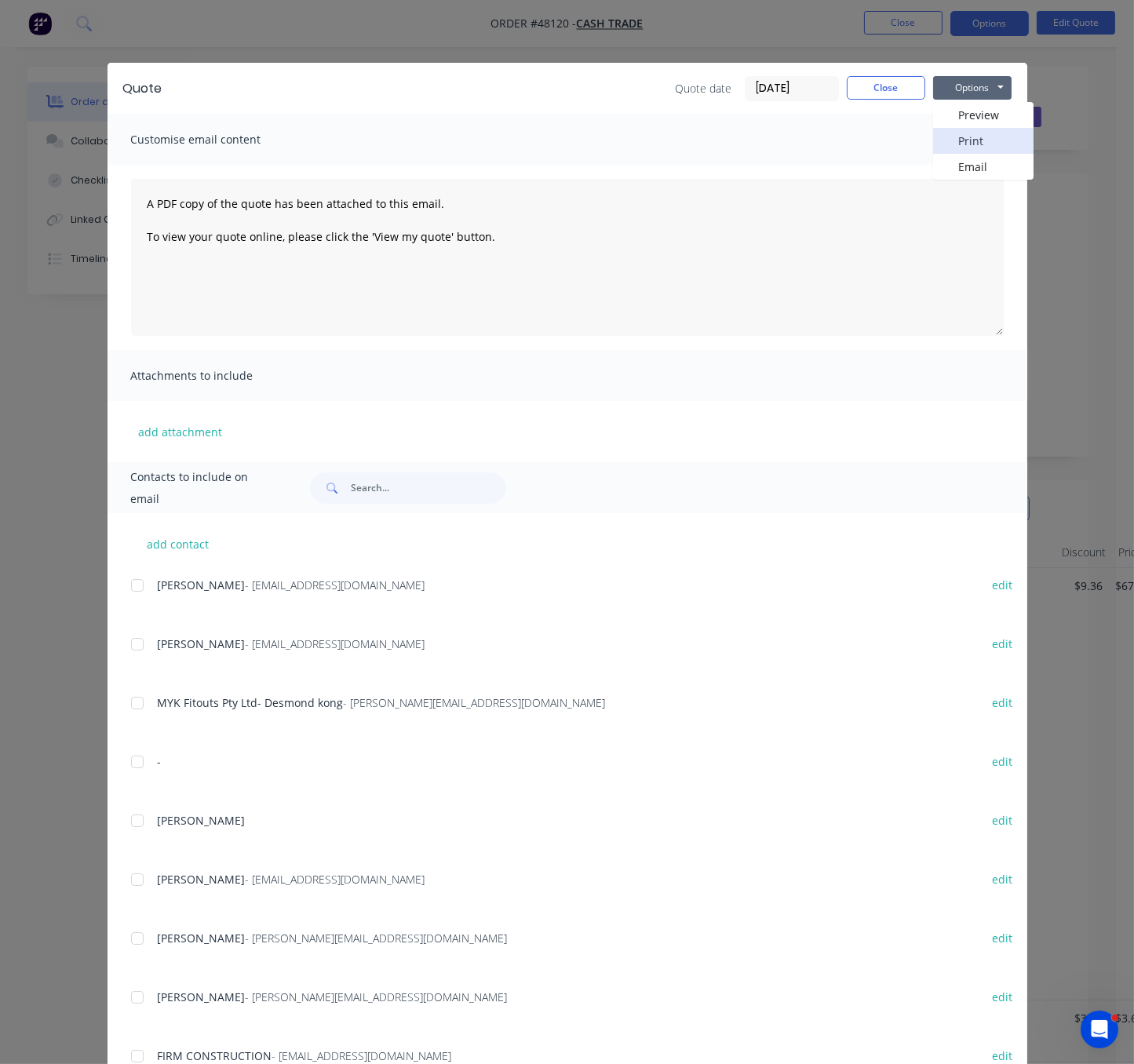
click at [995, 142] on button "Print" at bounding box center [983, 141] width 101 height 26
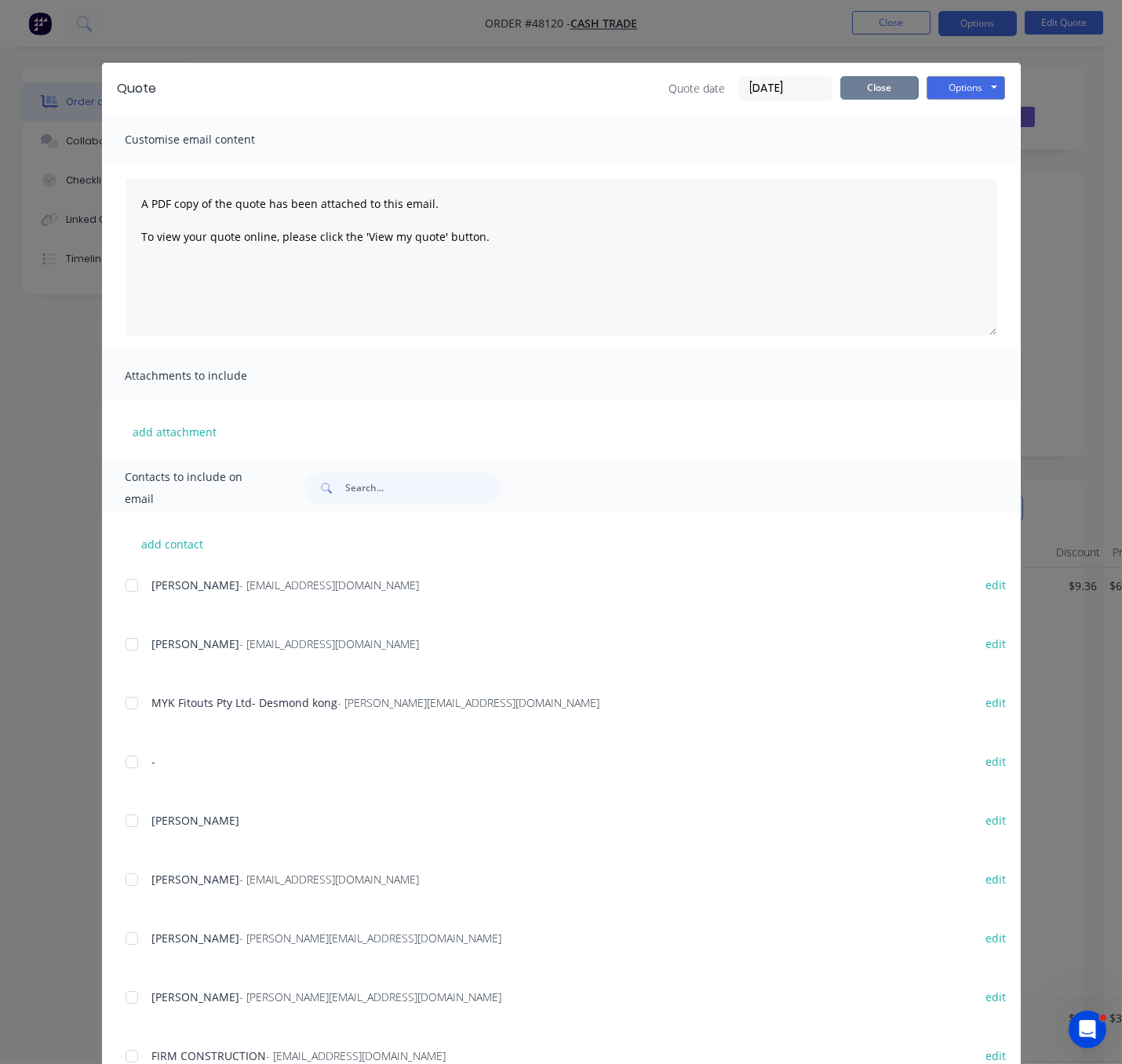
click at [889, 94] on button "Close" at bounding box center [879, 87] width 78 height 23
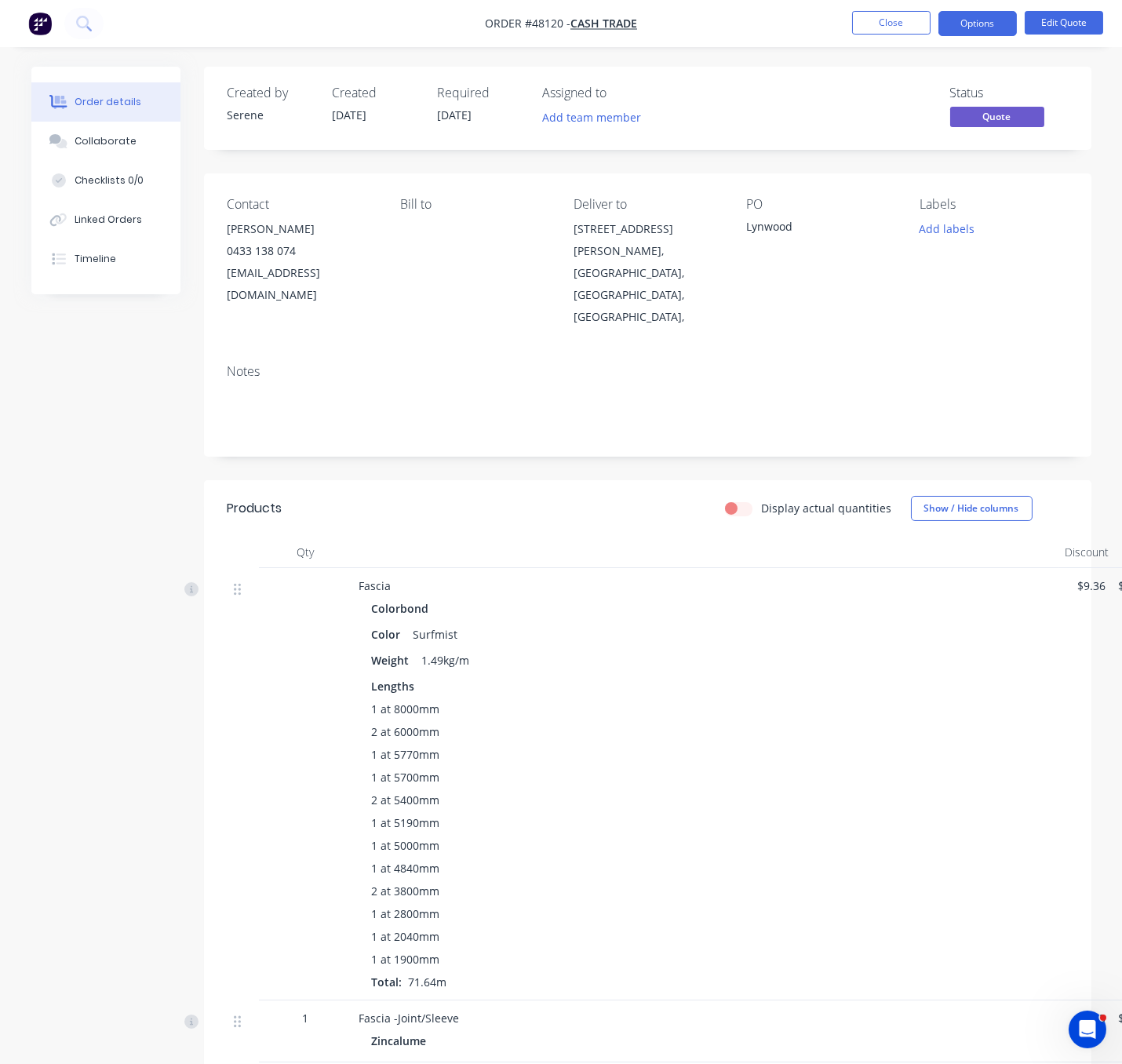
click at [626, 501] on header "Products Display actual quantities Show / Hide columns" at bounding box center [647, 509] width 887 height 56
click at [896, 23] on button "Close" at bounding box center [891, 23] width 78 height 23
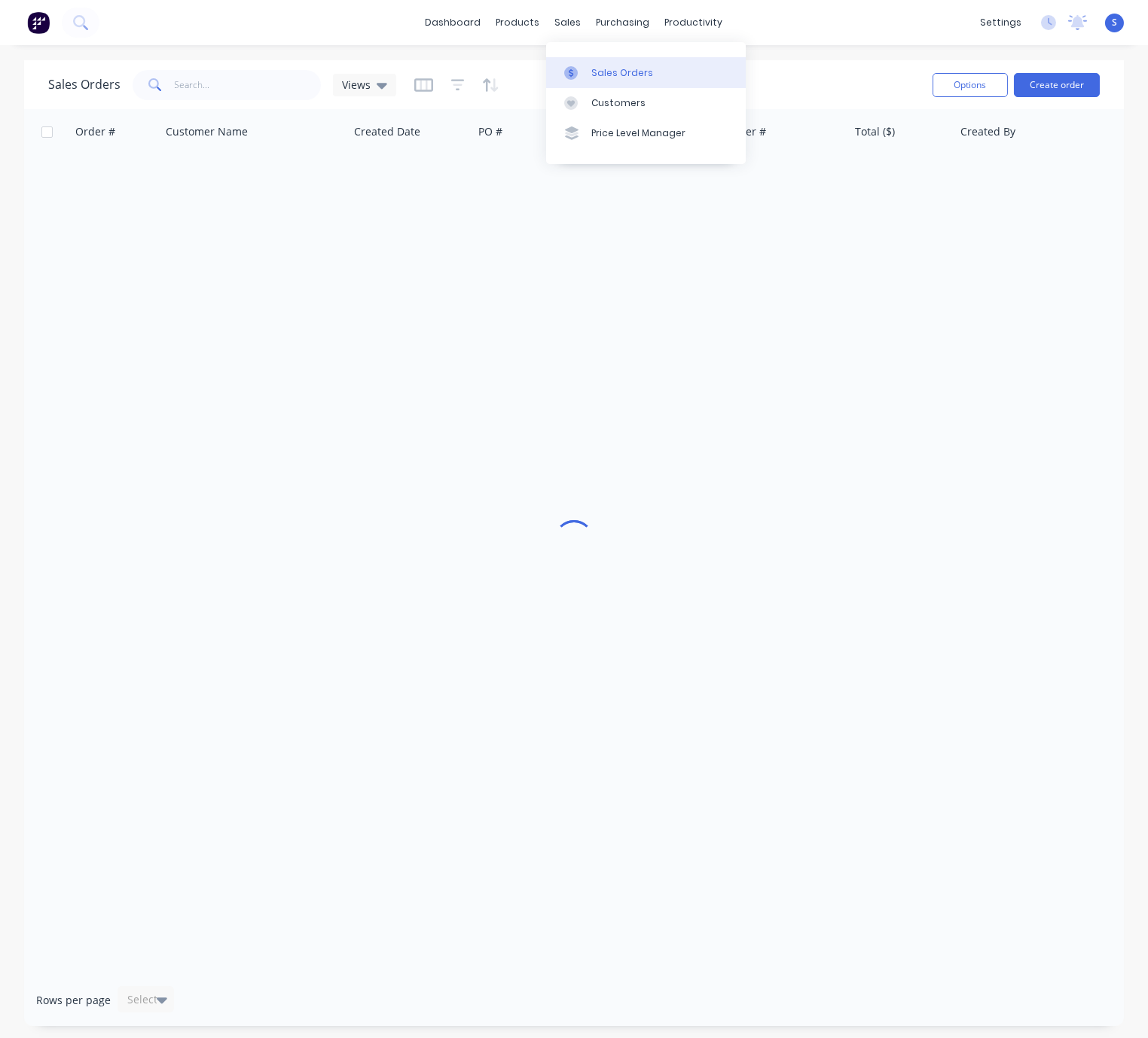
drag, startPoint x: 611, startPoint y: 75, endPoint x: 572, endPoint y: 70, distance: 39.3
click at [611, 75] on div "Sales Orders" at bounding box center [622, 73] width 62 height 14
click at [280, 74] on input "text" at bounding box center [248, 85] width 147 height 30
type input "46318"
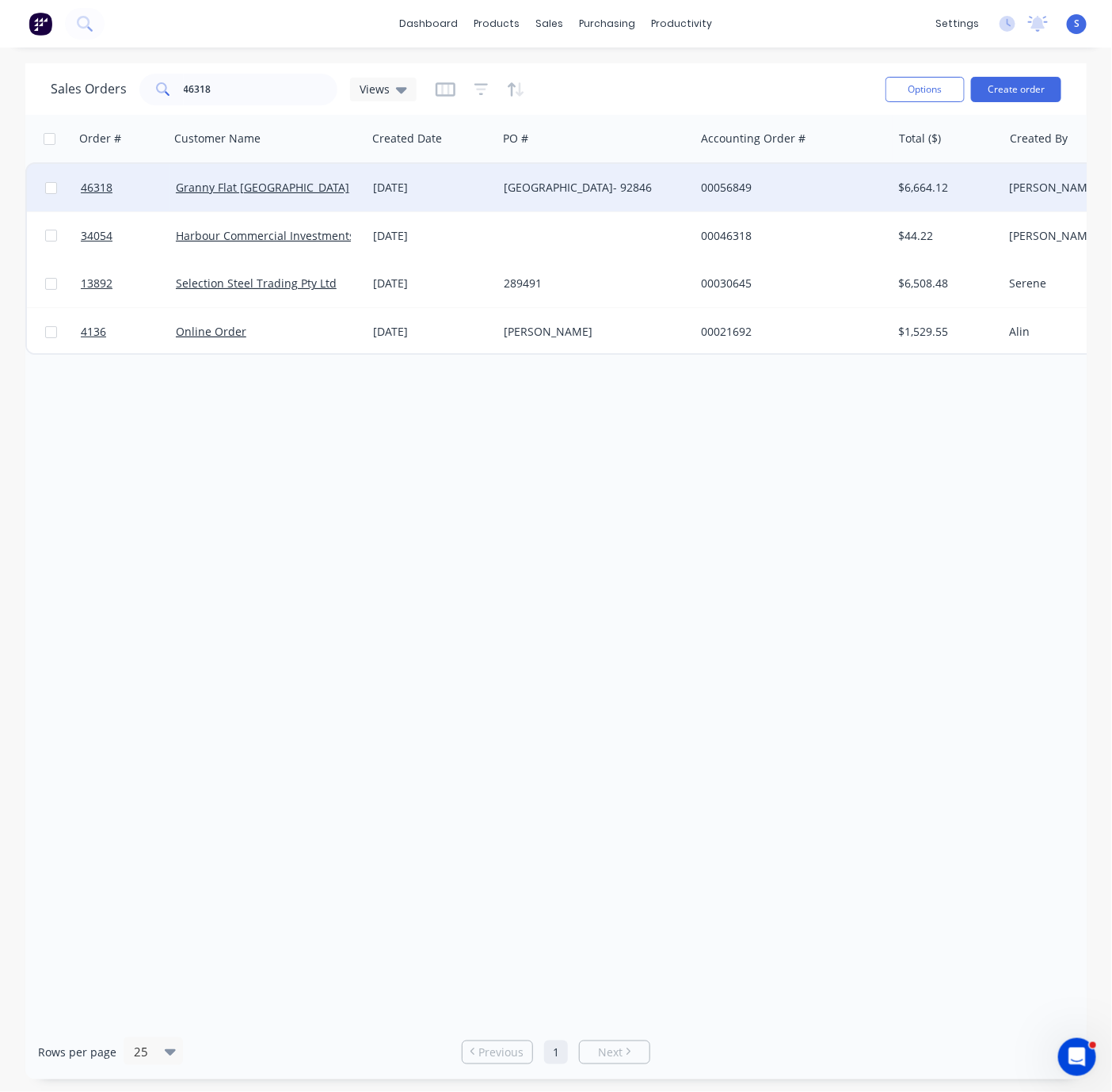
click at [347, 194] on div "Granny Flat [GEOGRAPHIC_DATA]" at bounding box center [264, 187] width 176 height 15
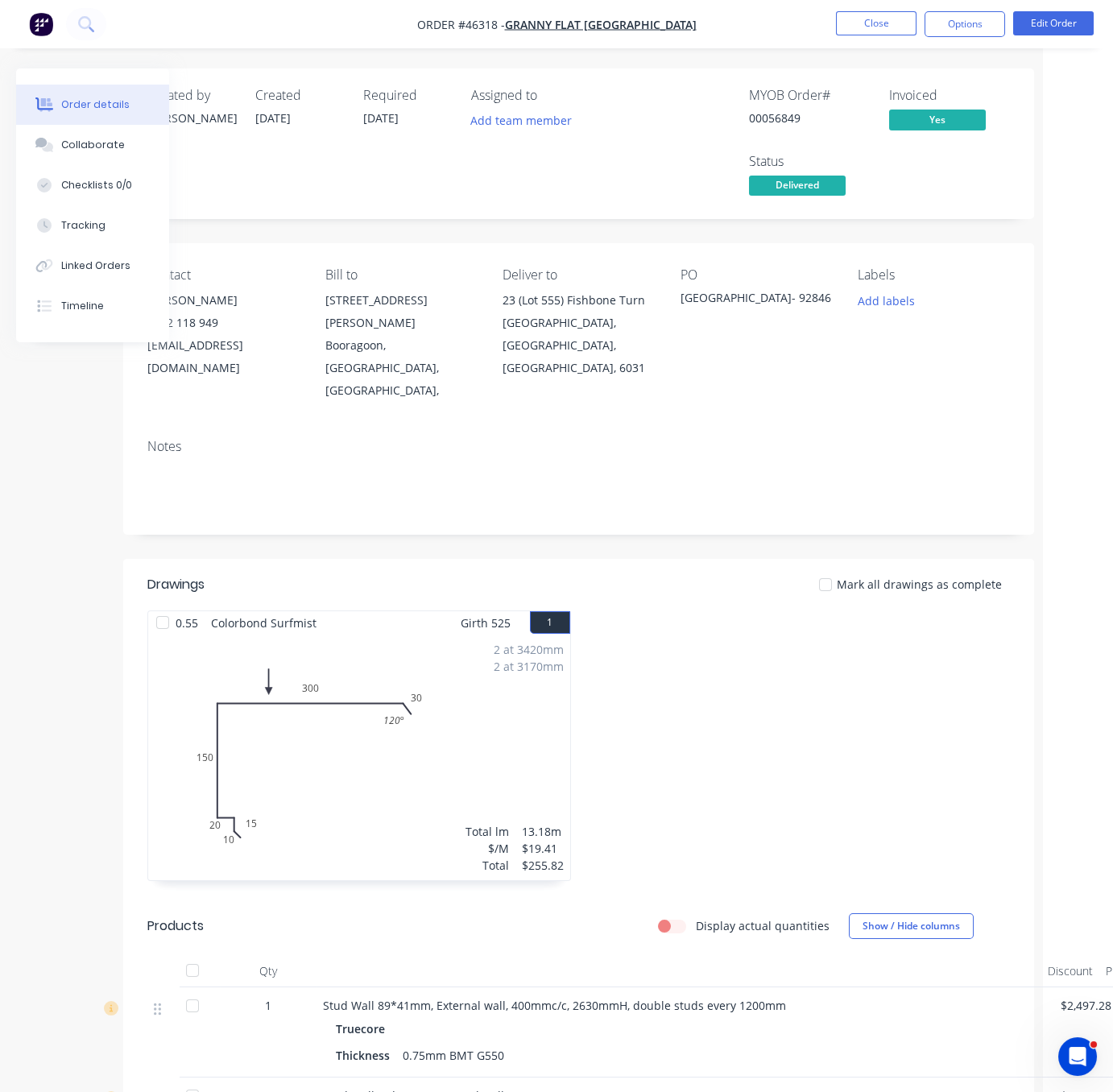
drag, startPoint x: 740, startPoint y: 555, endPoint x: 818, endPoint y: 571, distance: 79.6
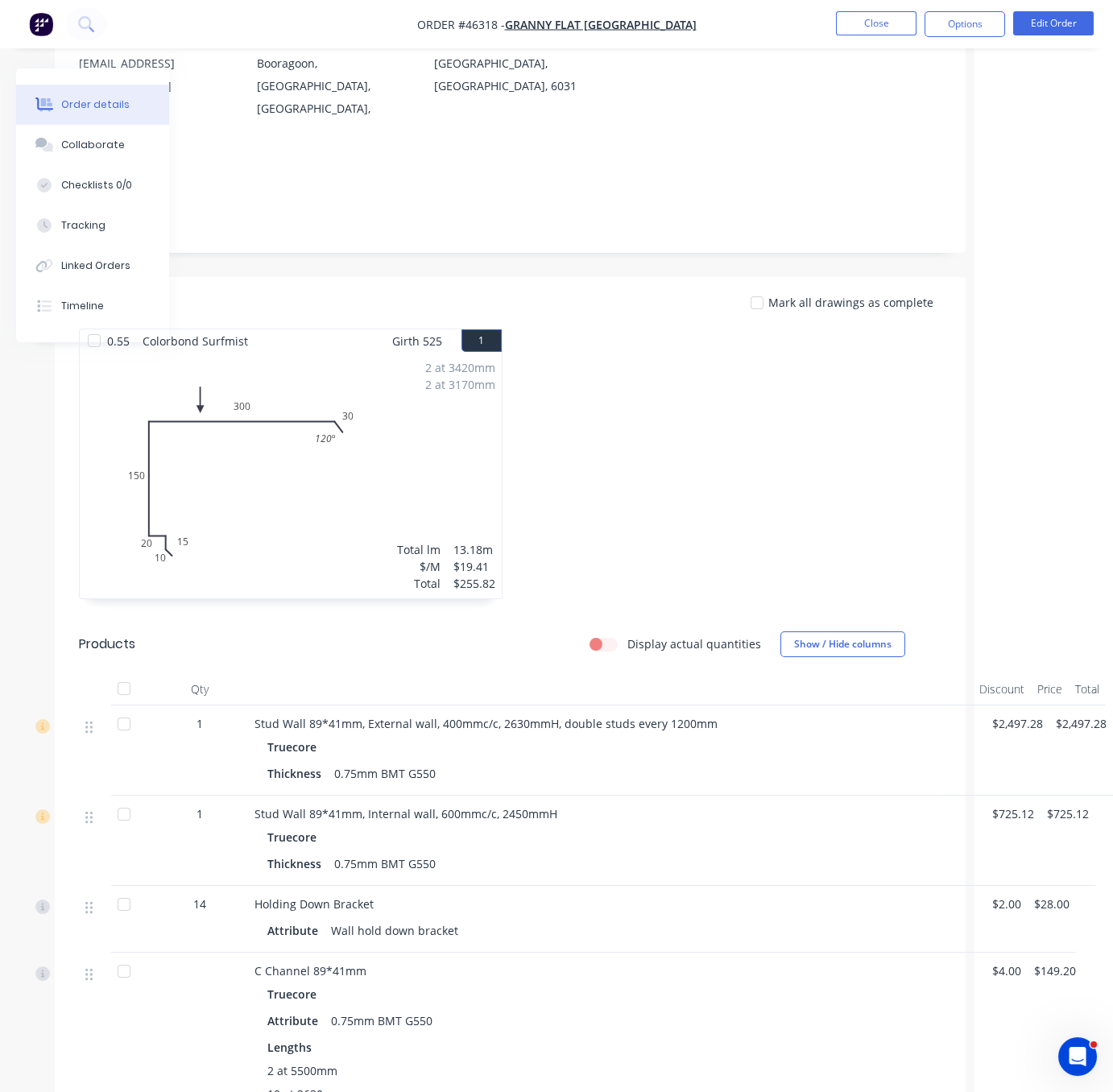
scroll to position [563, 150]
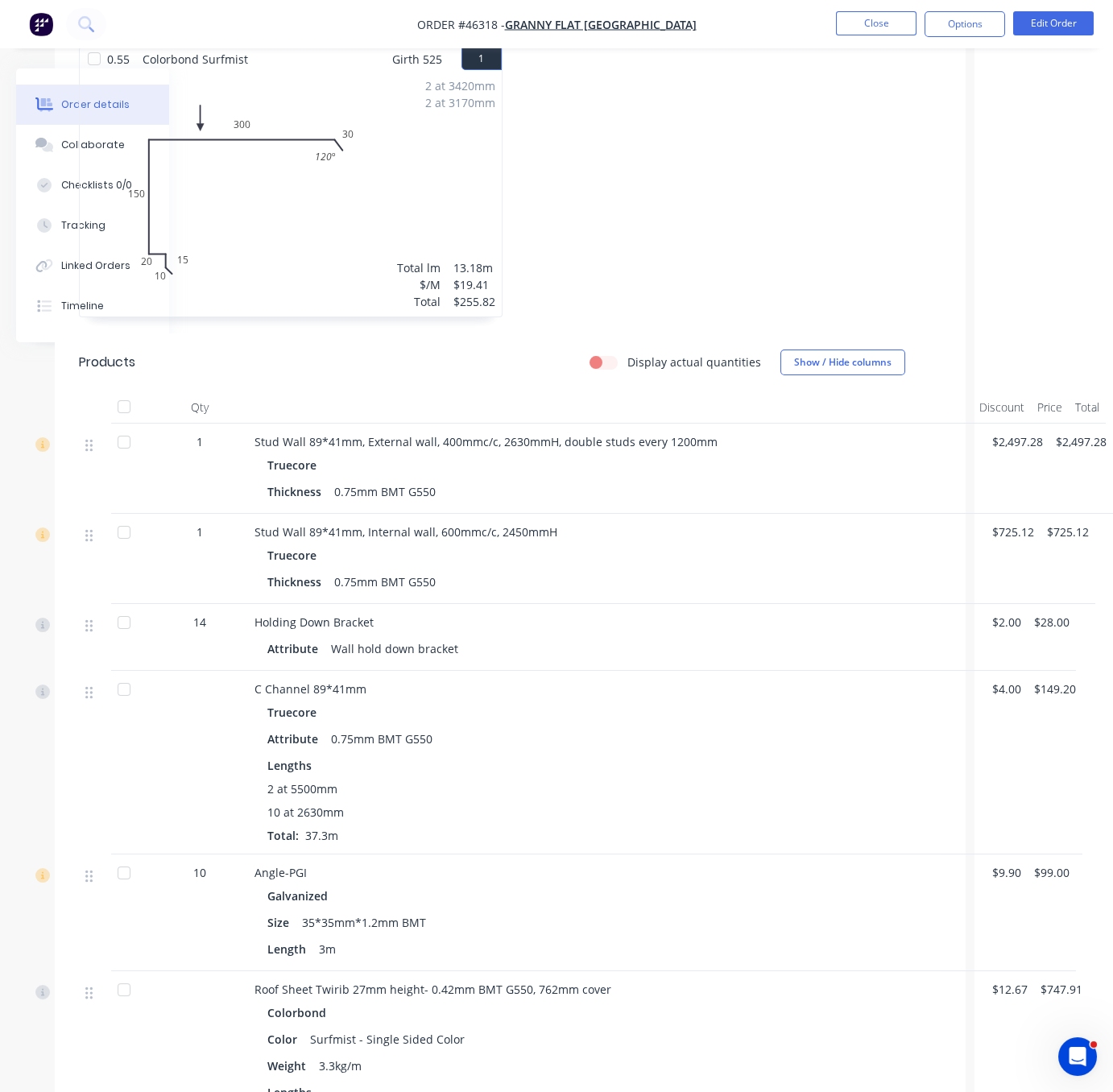
drag, startPoint x: 664, startPoint y: 616, endPoint x: 758, endPoint y: 616, distance: 94.0
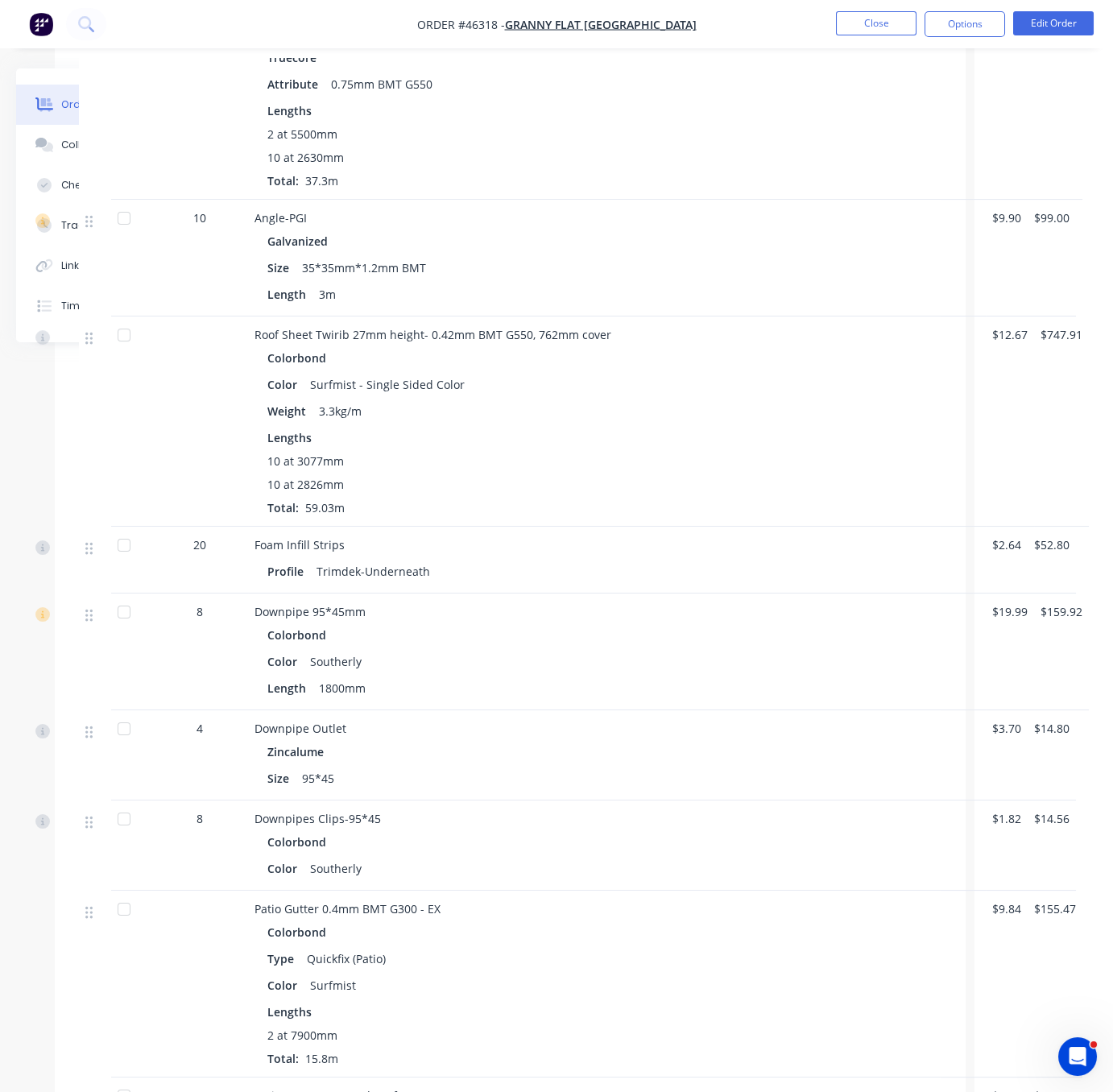
scroll to position [654, 150]
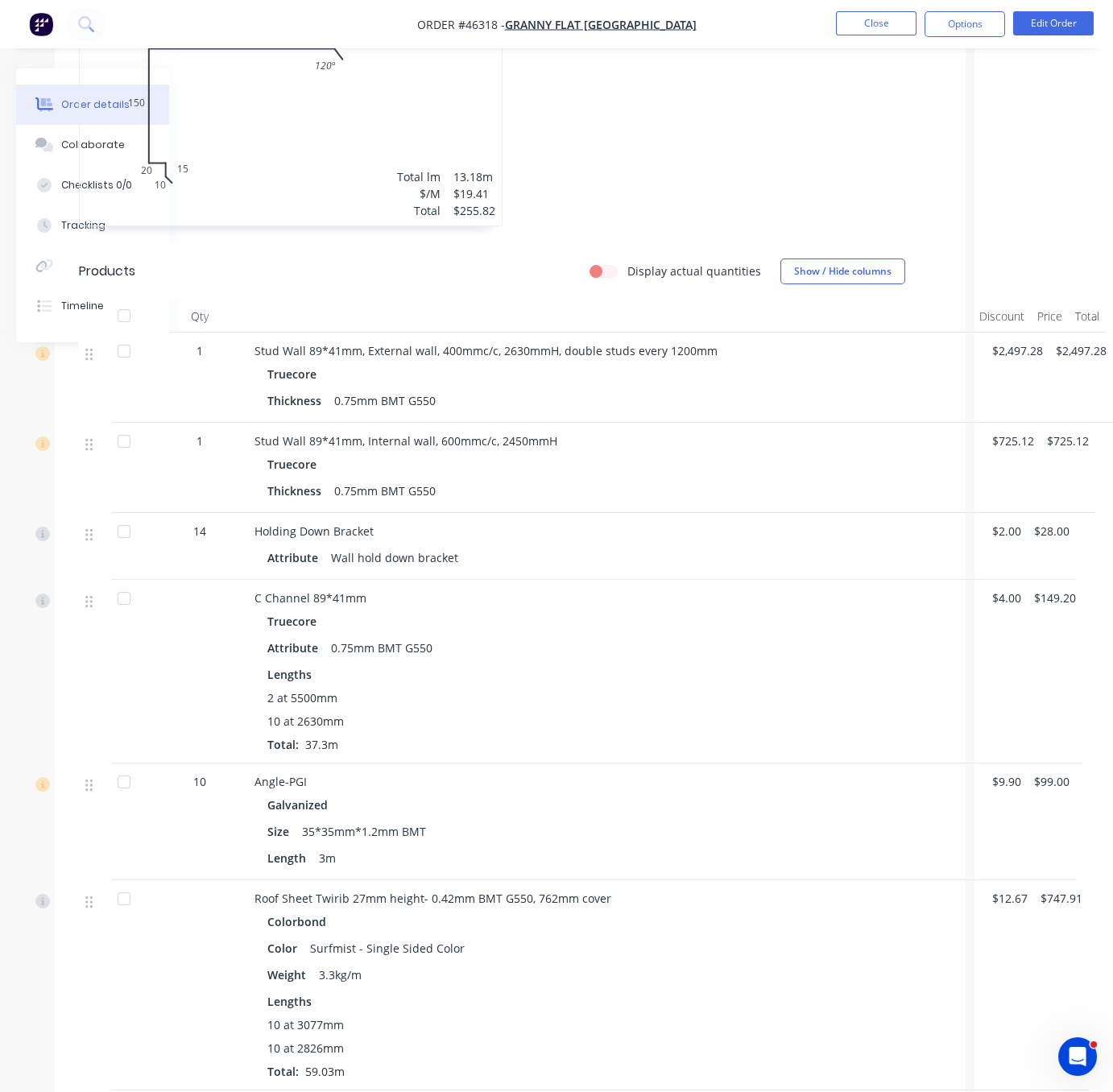
click at [850, 553] on div "Attribute Wall hold down bracket" at bounding box center [610, 558] width 686 height 23
click at [317, 258] on div "Display actual quantities Show / Hide columns" at bounding box center [602, 271] width 679 height 26
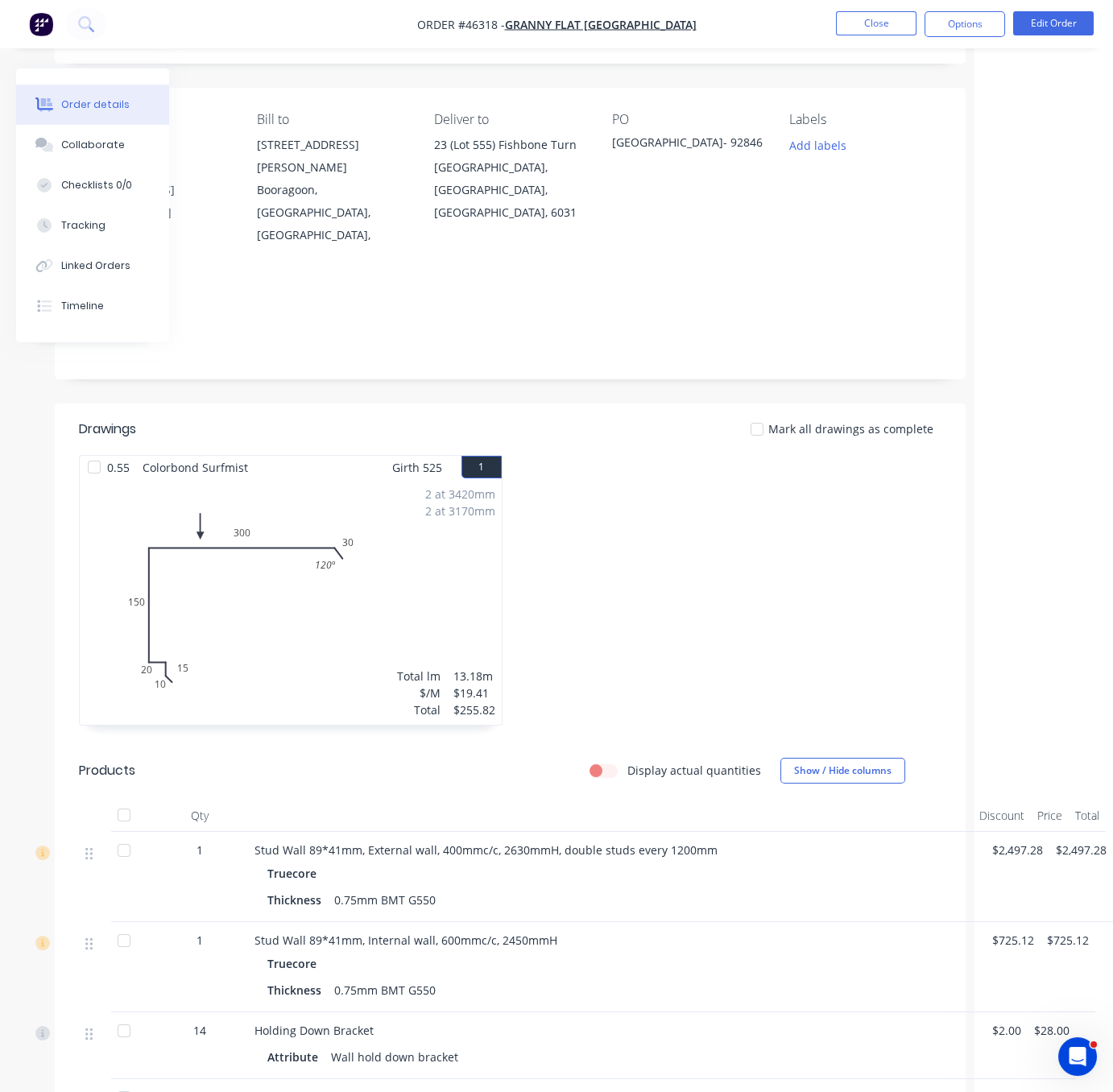
scroll to position [0, 150]
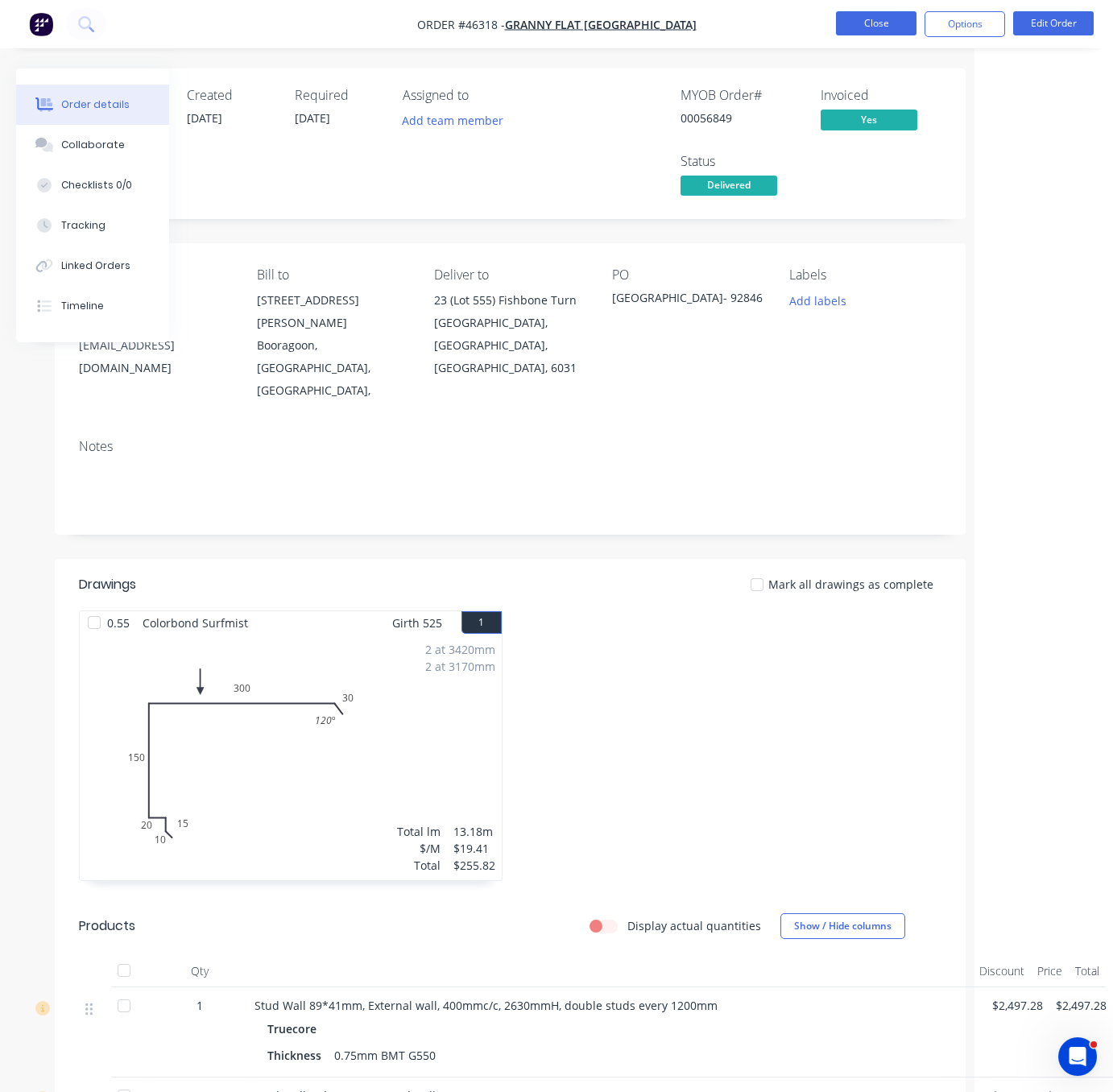
click at [866, 31] on button "Close" at bounding box center [876, 23] width 80 height 24
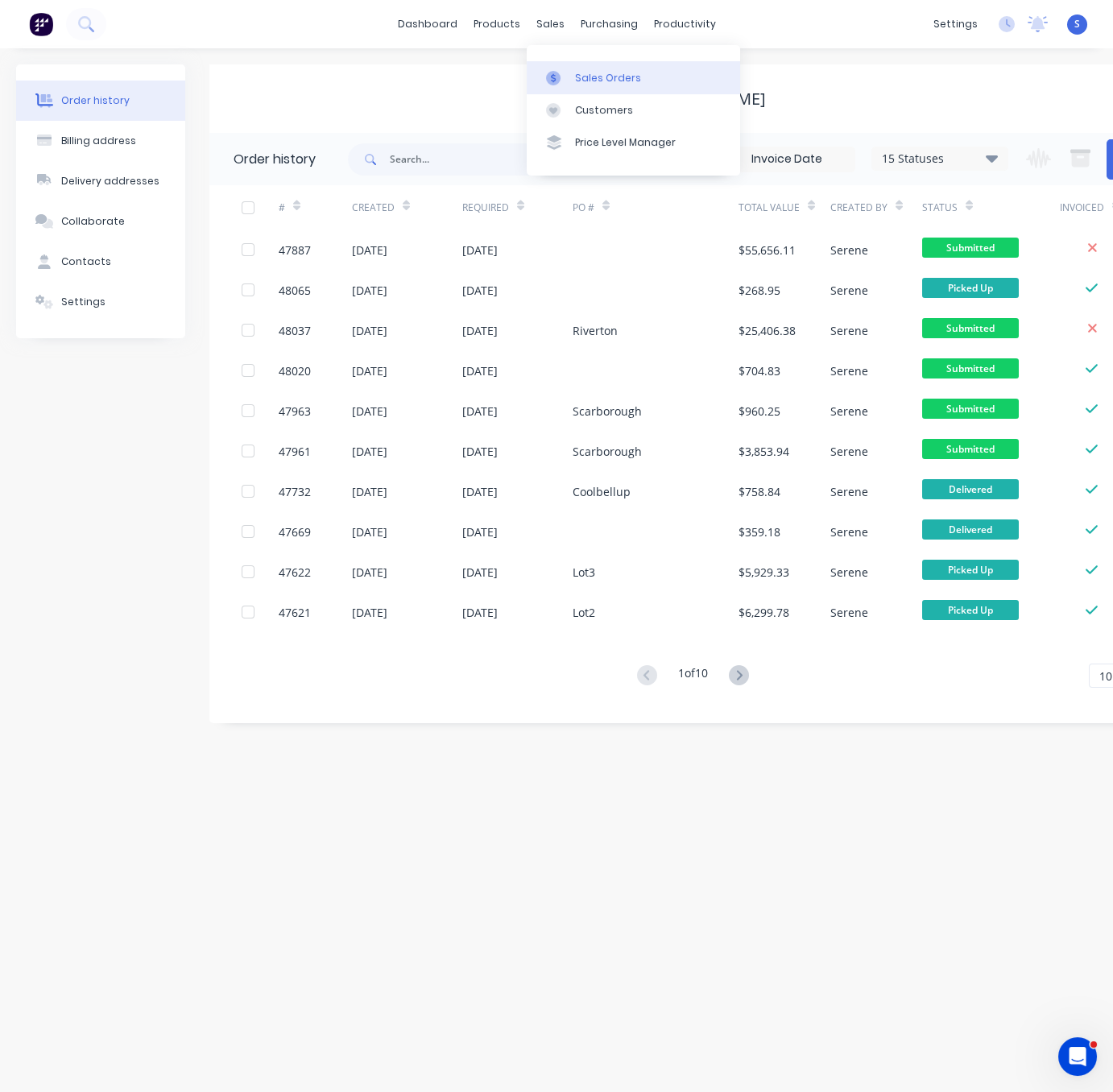
click at [602, 80] on div "Sales Orders" at bounding box center [608, 79] width 66 height 15
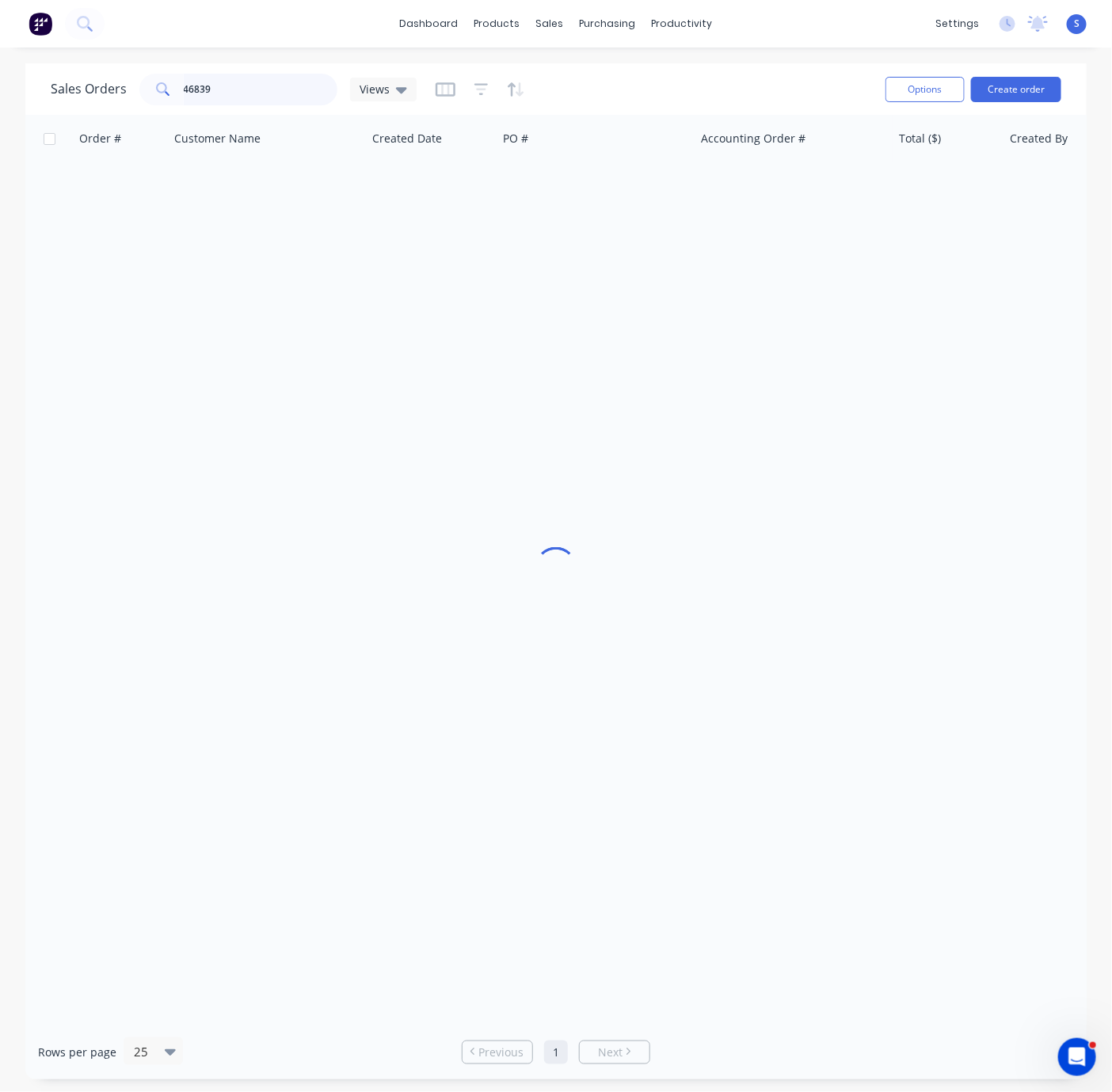
drag, startPoint x: 150, startPoint y: 85, endPoint x: 133, endPoint y: 85, distance: 17.0
click at [133, 85] on div "Sales Orders 46839 Views" at bounding box center [233, 90] width 366 height 32
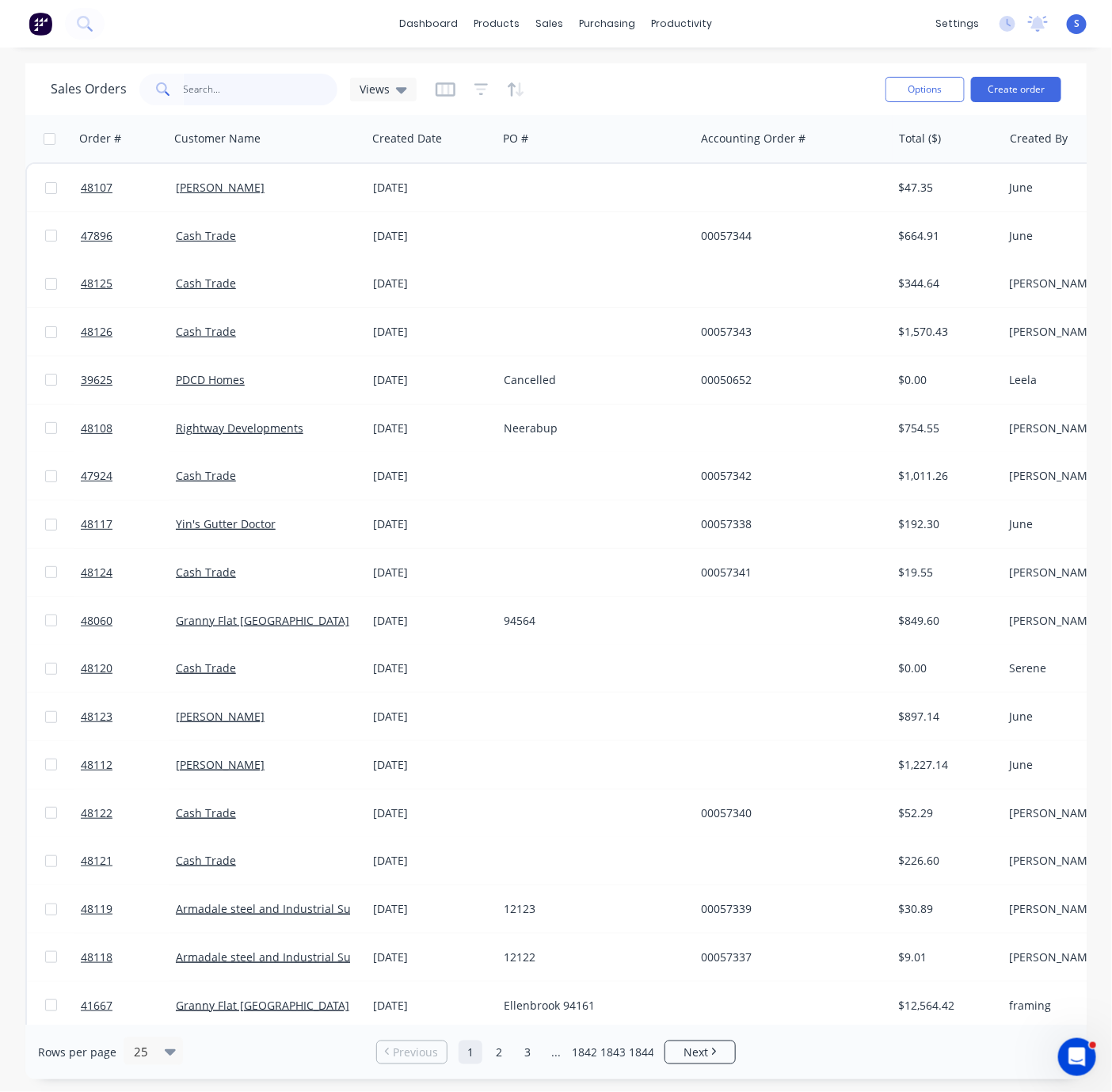
click at [225, 92] on input "text" at bounding box center [261, 90] width 155 height 32
click at [602, 112] on div "Customers" at bounding box center [604, 109] width 57 height 15
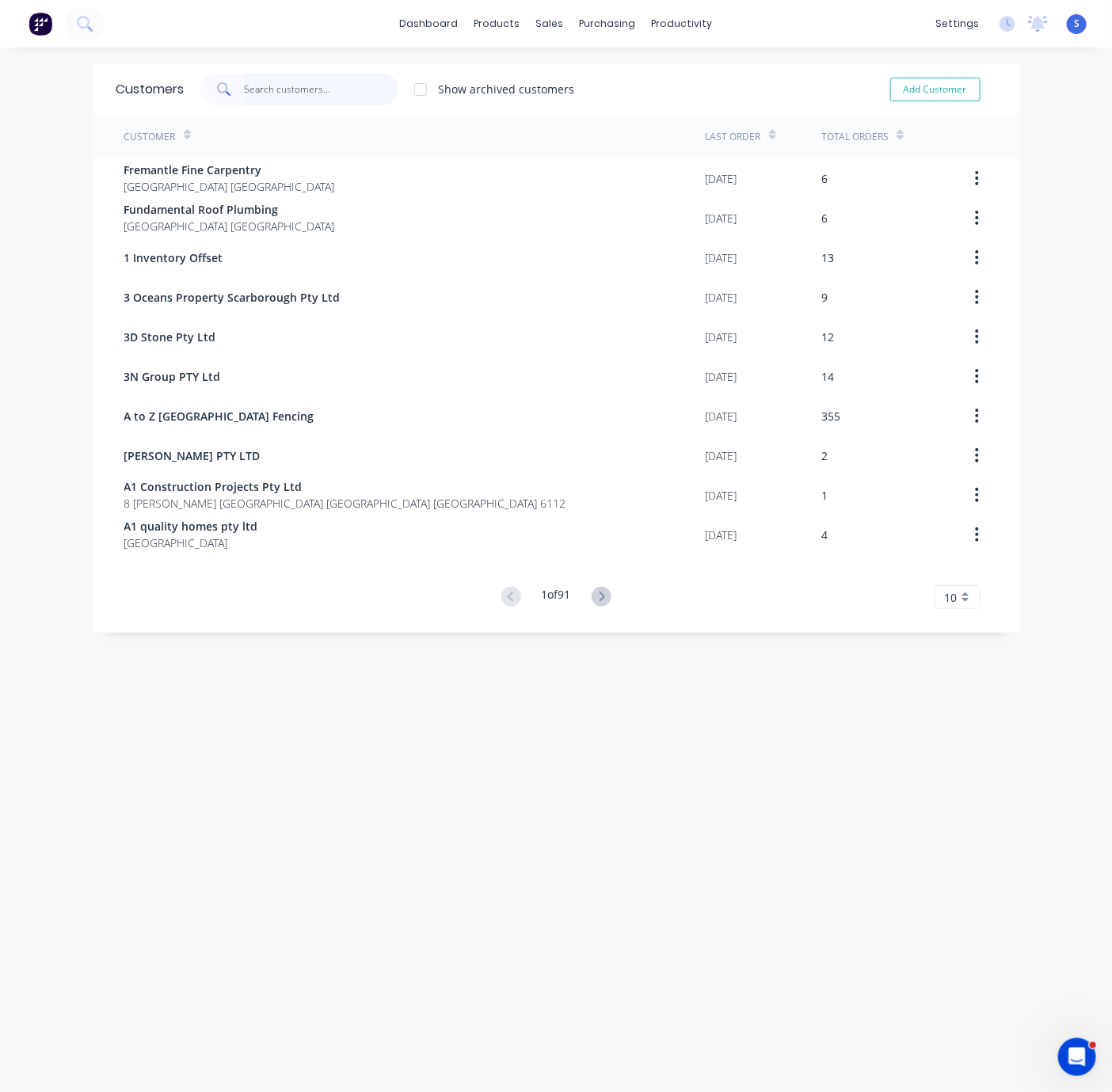
click at [308, 100] on input "text" at bounding box center [321, 90] width 155 height 32
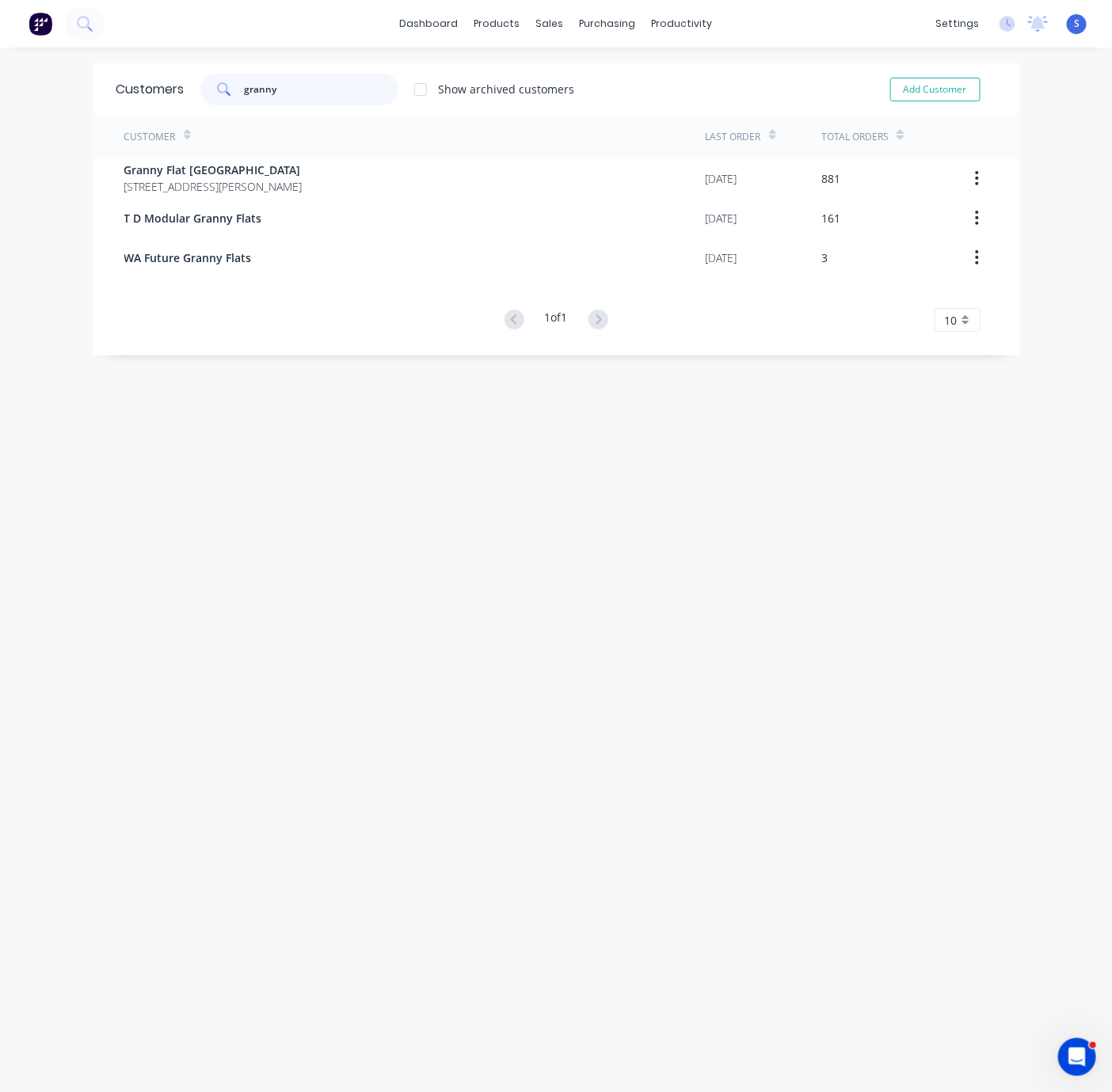
type input "granny"
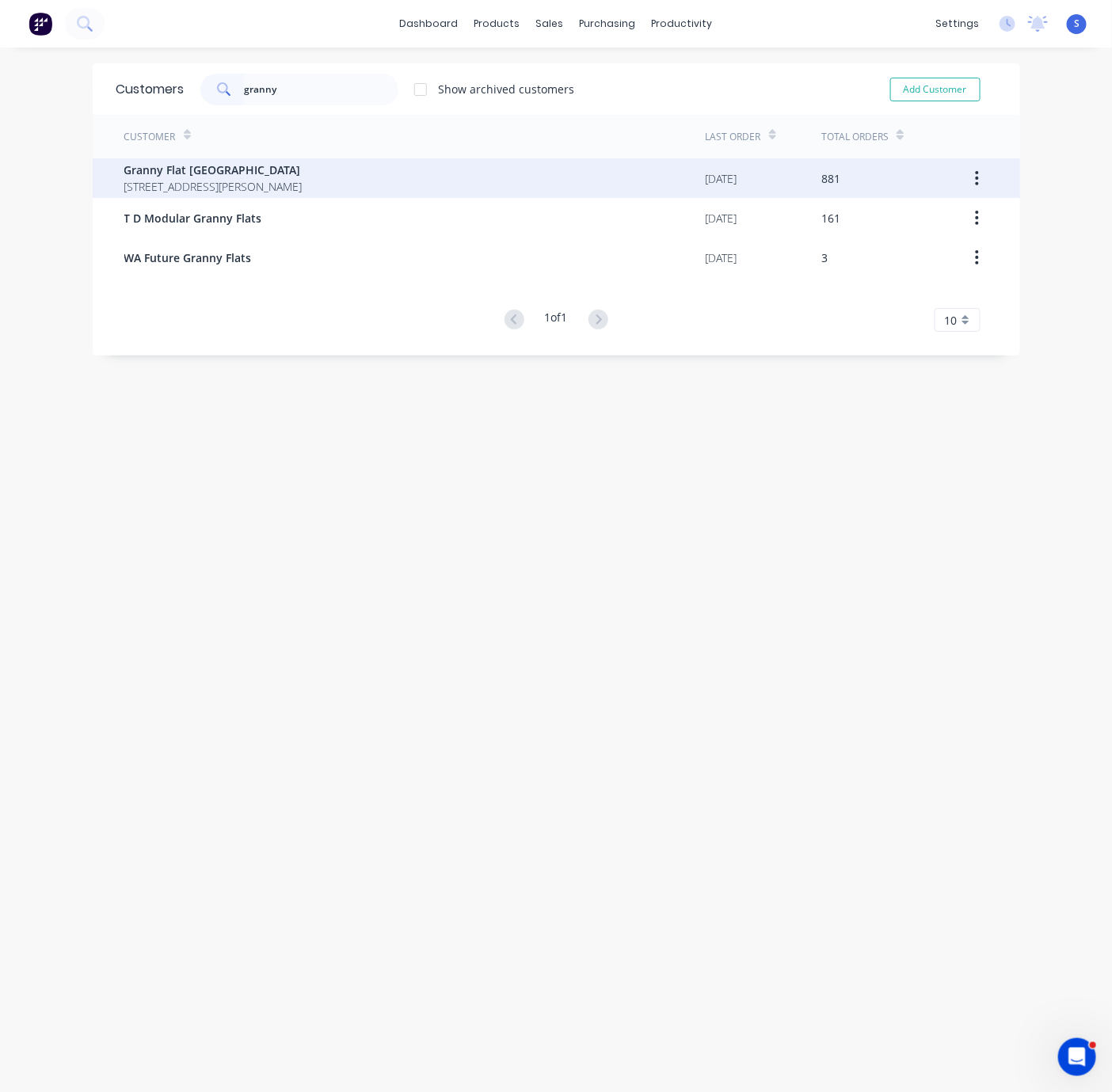
click at [250, 190] on span "[STREET_ADDRESS][PERSON_NAME]" at bounding box center [213, 186] width 178 height 16
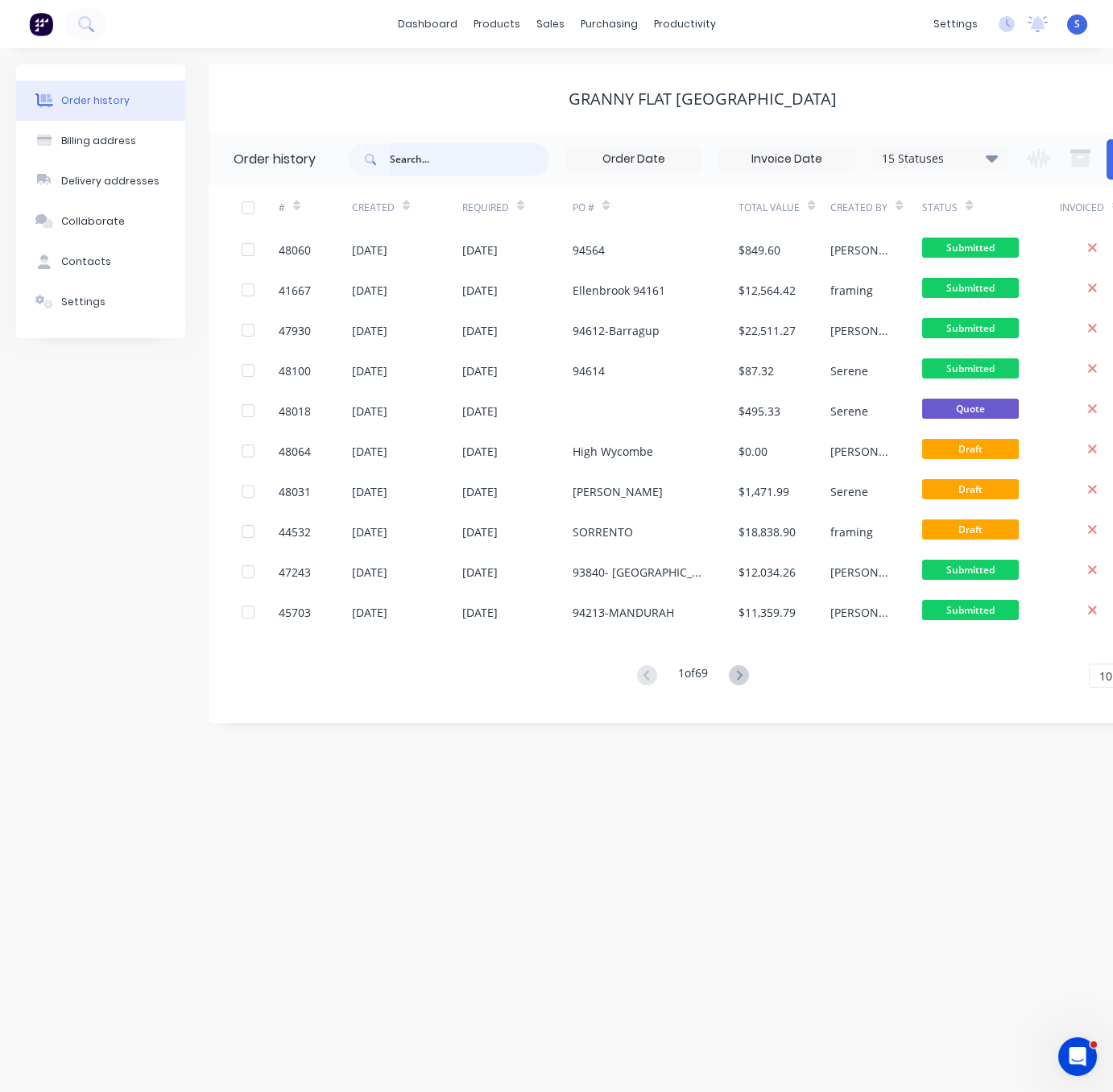
click at [439, 165] on input "text" at bounding box center [469, 159] width 160 height 32
type input "lexmurdie"
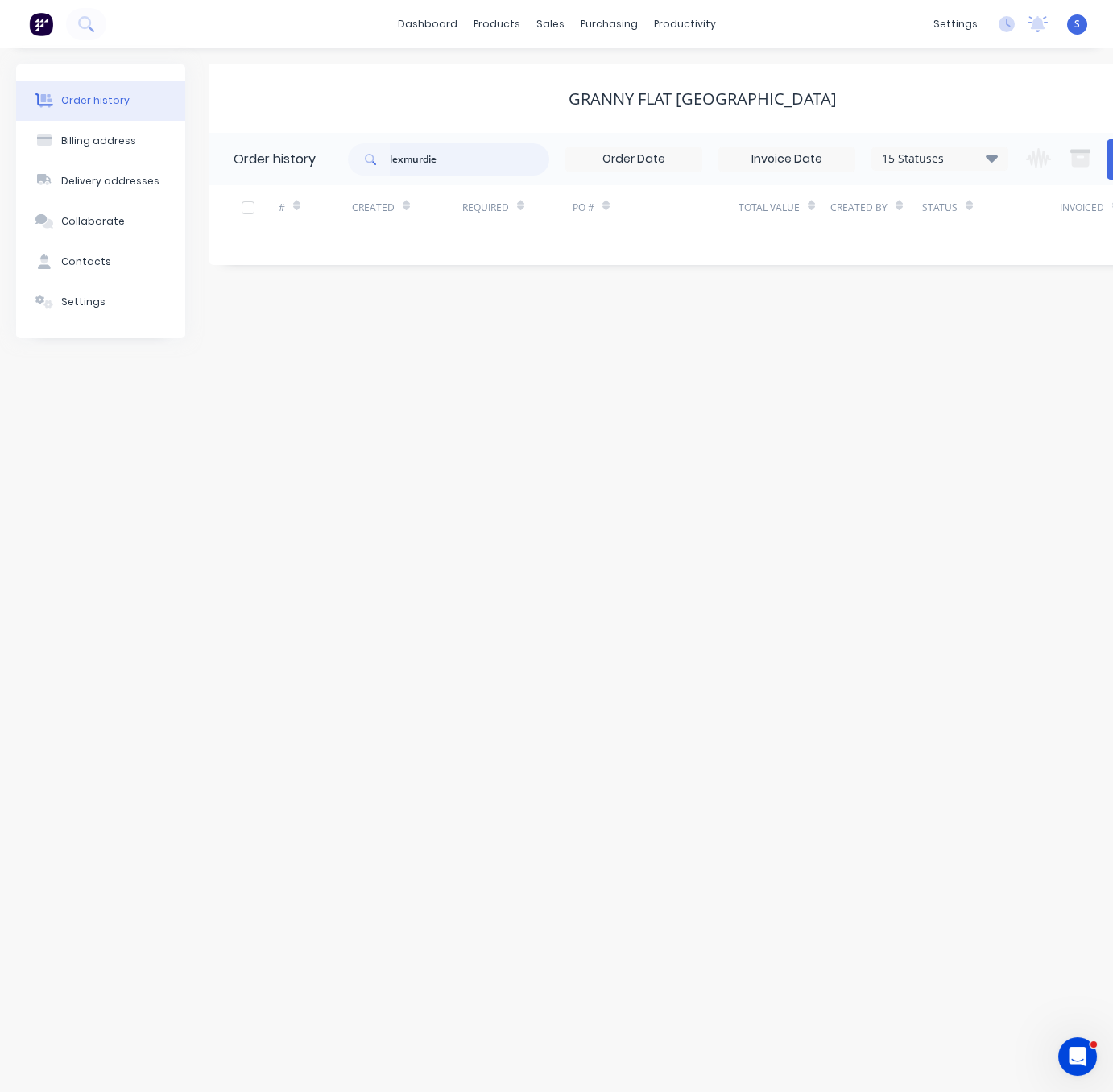
click at [401, 156] on input "lexmurdie" at bounding box center [469, 159] width 160 height 32
type input "lesmurdie"
click at [499, 174] on input "lesmurdie" at bounding box center [469, 159] width 160 height 32
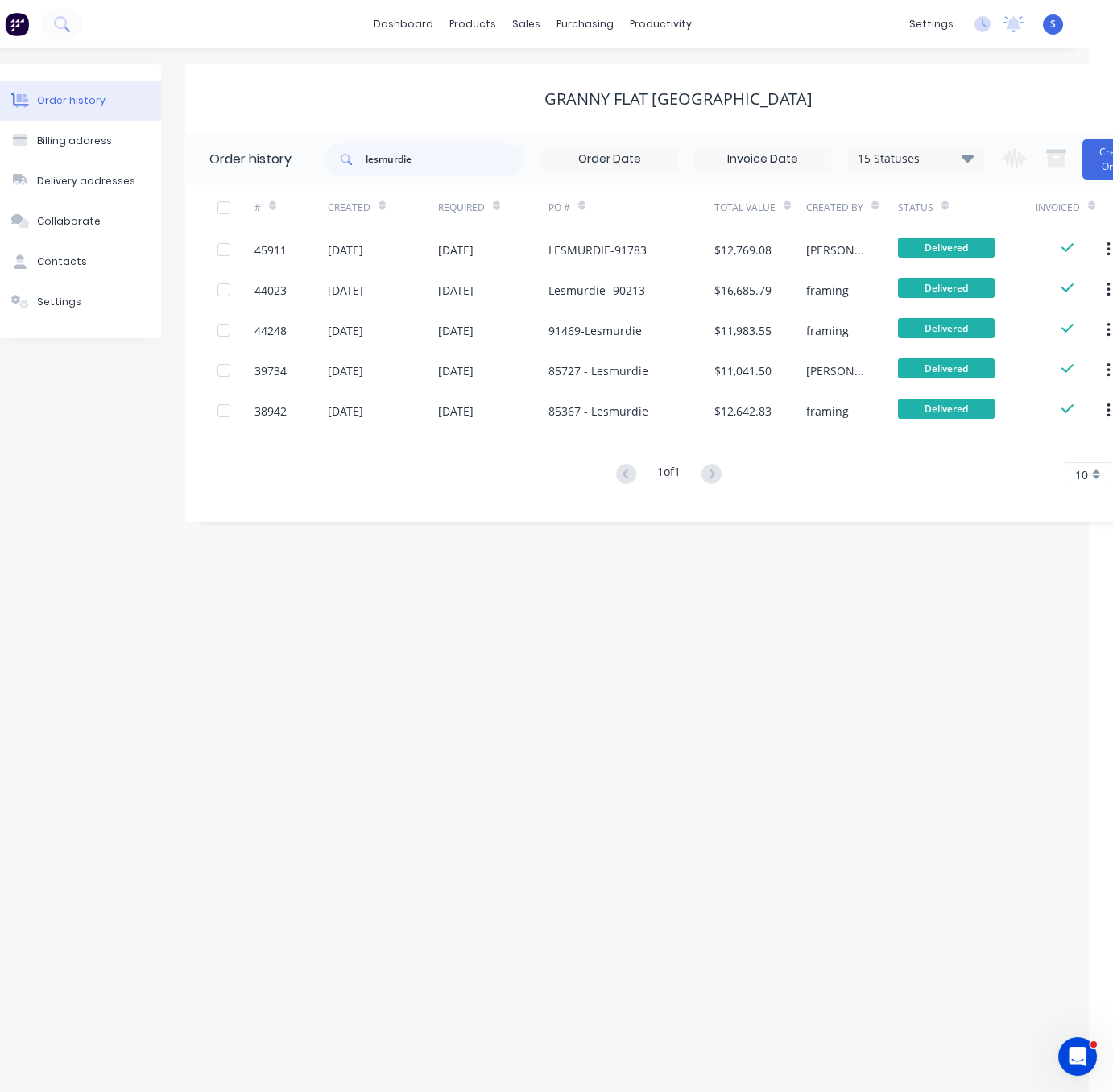
drag, startPoint x: 537, startPoint y: 650, endPoint x: 631, endPoint y: 634, distance: 95.4
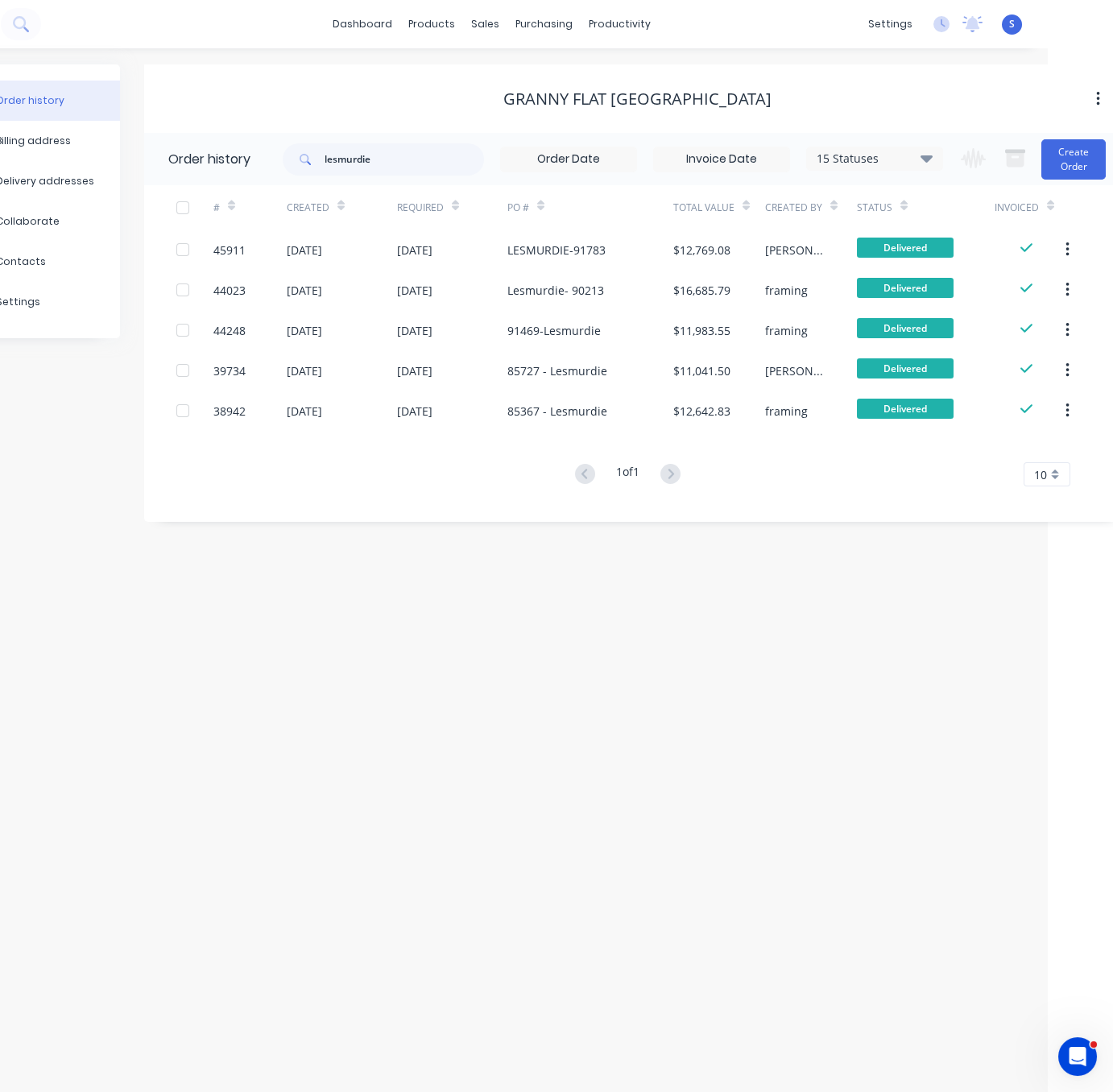
drag, startPoint x: 596, startPoint y: 625, endPoint x: 626, endPoint y: 625, distance: 30.0
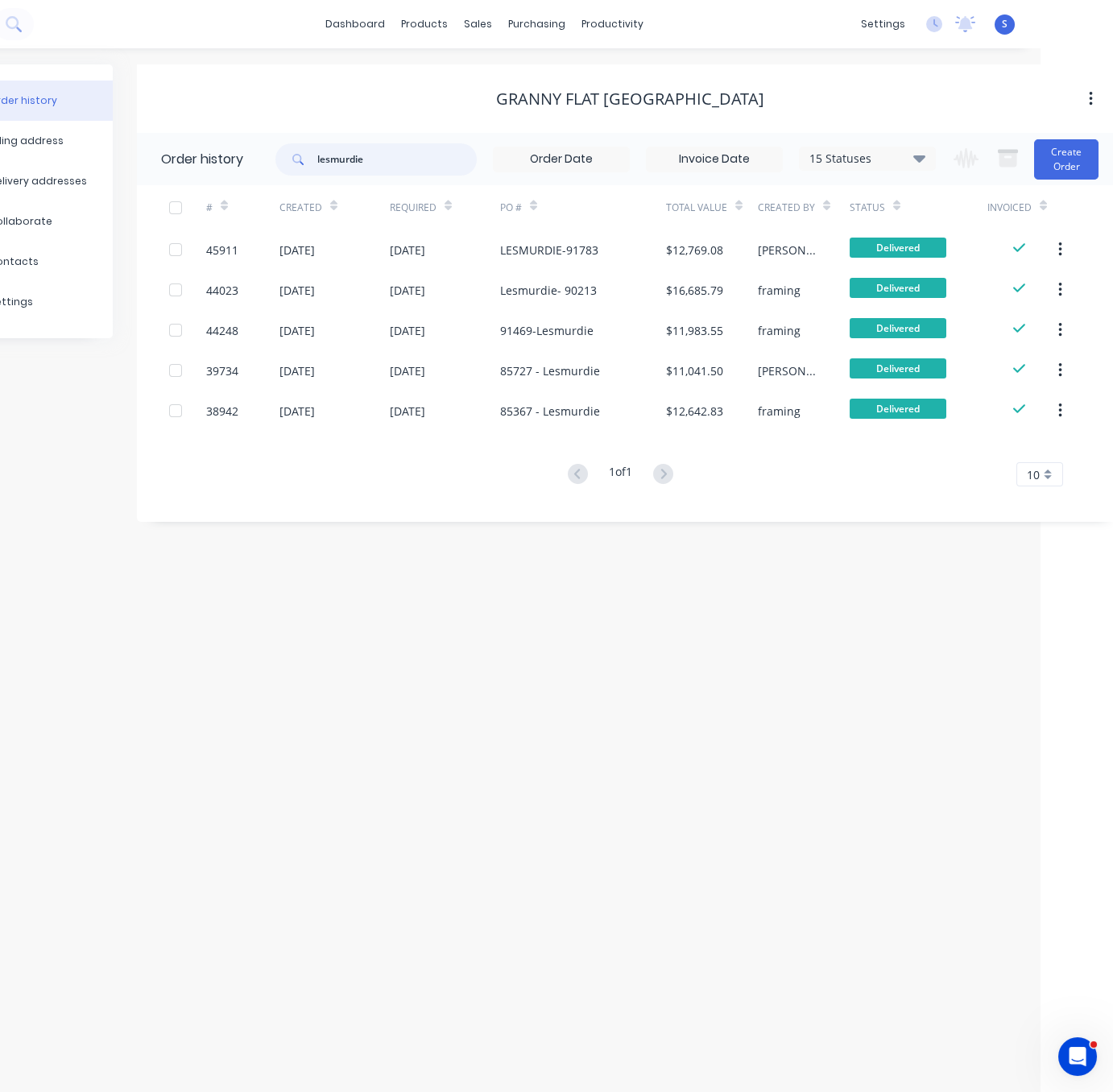
drag, startPoint x: 281, startPoint y: 167, endPoint x: 199, endPoint y: 160, distance: 82.3
click at [200, 160] on header "Order history lesmurdie 15 Statuses Invoice Status Invoiced Not Invoiced Partia…" at bounding box center [630, 159] width 986 height 52
type input "47217"
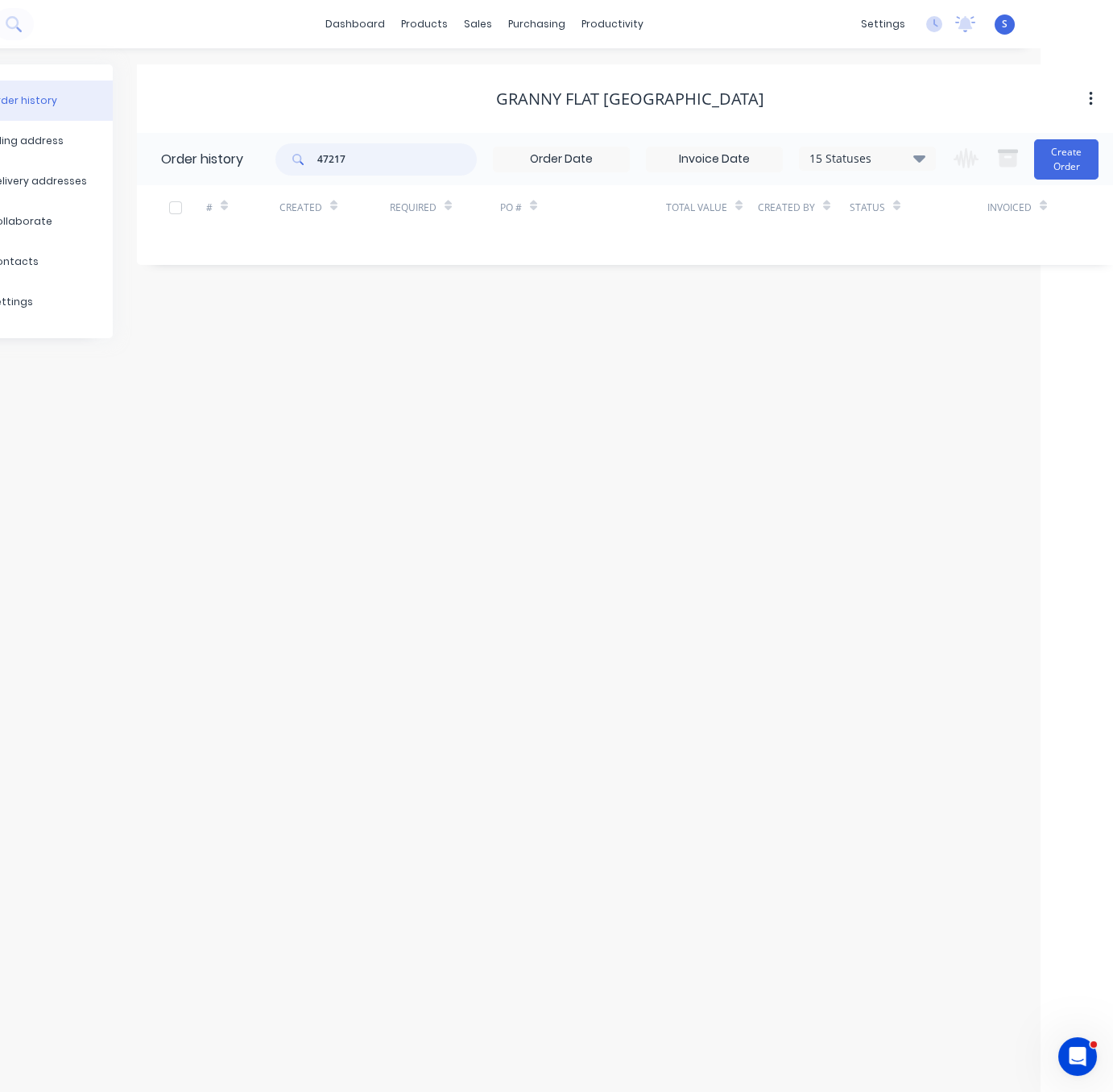
drag, startPoint x: 380, startPoint y: 150, endPoint x: 254, endPoint y: 146, distance: 126.1
click at [265, 150] on header "Order history 47217 15 Statuses Invoice Status Invoiced Not Invoiced Partial Or…" at bounding box center [630, 159] width 986 height 52
type input "47215"
click at [383, 162] on input "47215" at bounding box center [397, 159] width 160 height 32
type input "4721"
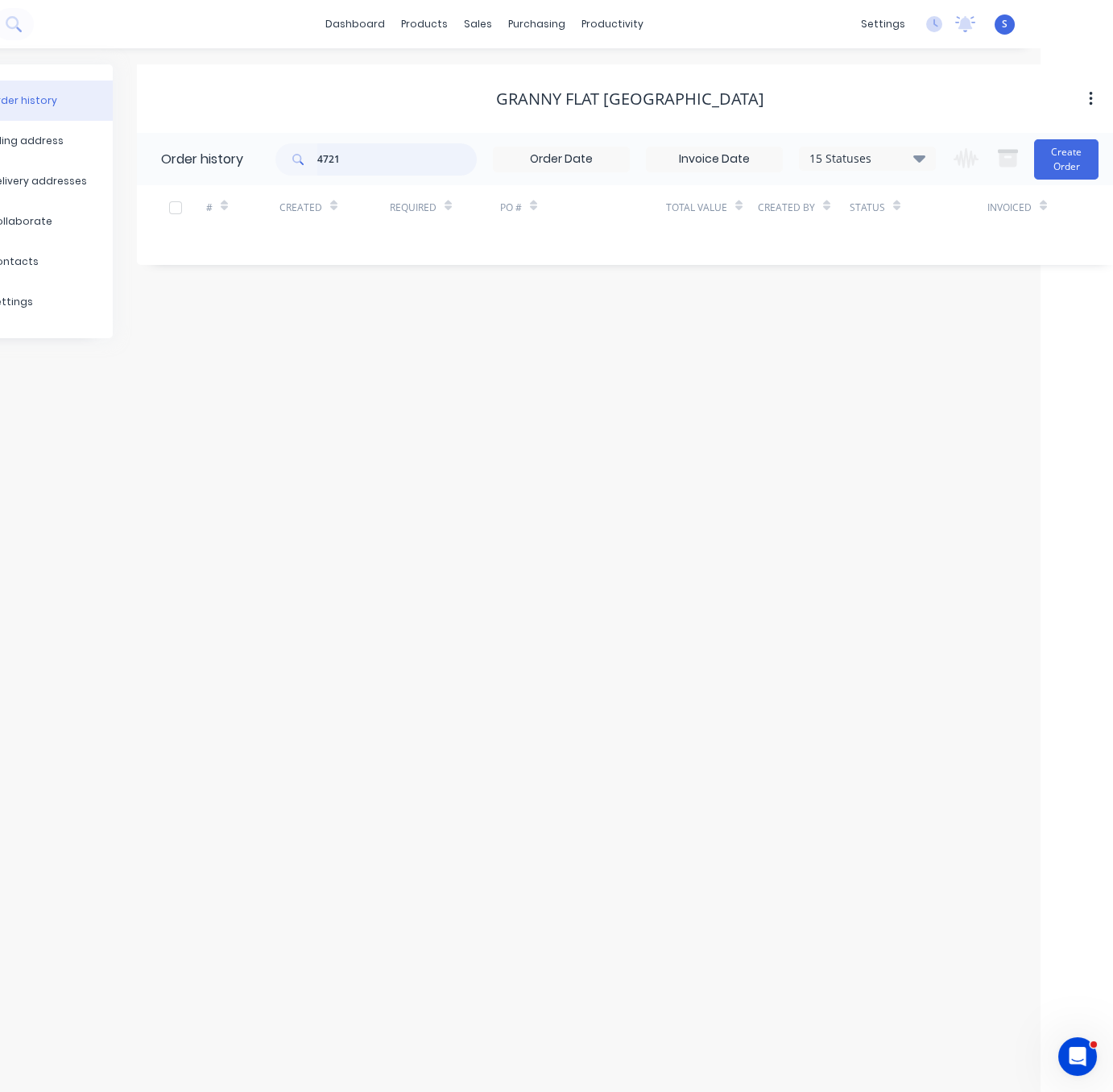
click at [383, 162] on input "4721" at bounding box center [397, 159] width 160 height 32
type input "49217"
drag, startPoint x: 383, startPoint y: 162, endPoint x: 301, endPoint y: 148, distance: 83.2
click at [301, 148] on div "49217" at bounding box center [376, 159] width 201 height 32
click at [237, 84] on div "Granny Flat WA" at bounding box center [630, 98] width 986 height 29
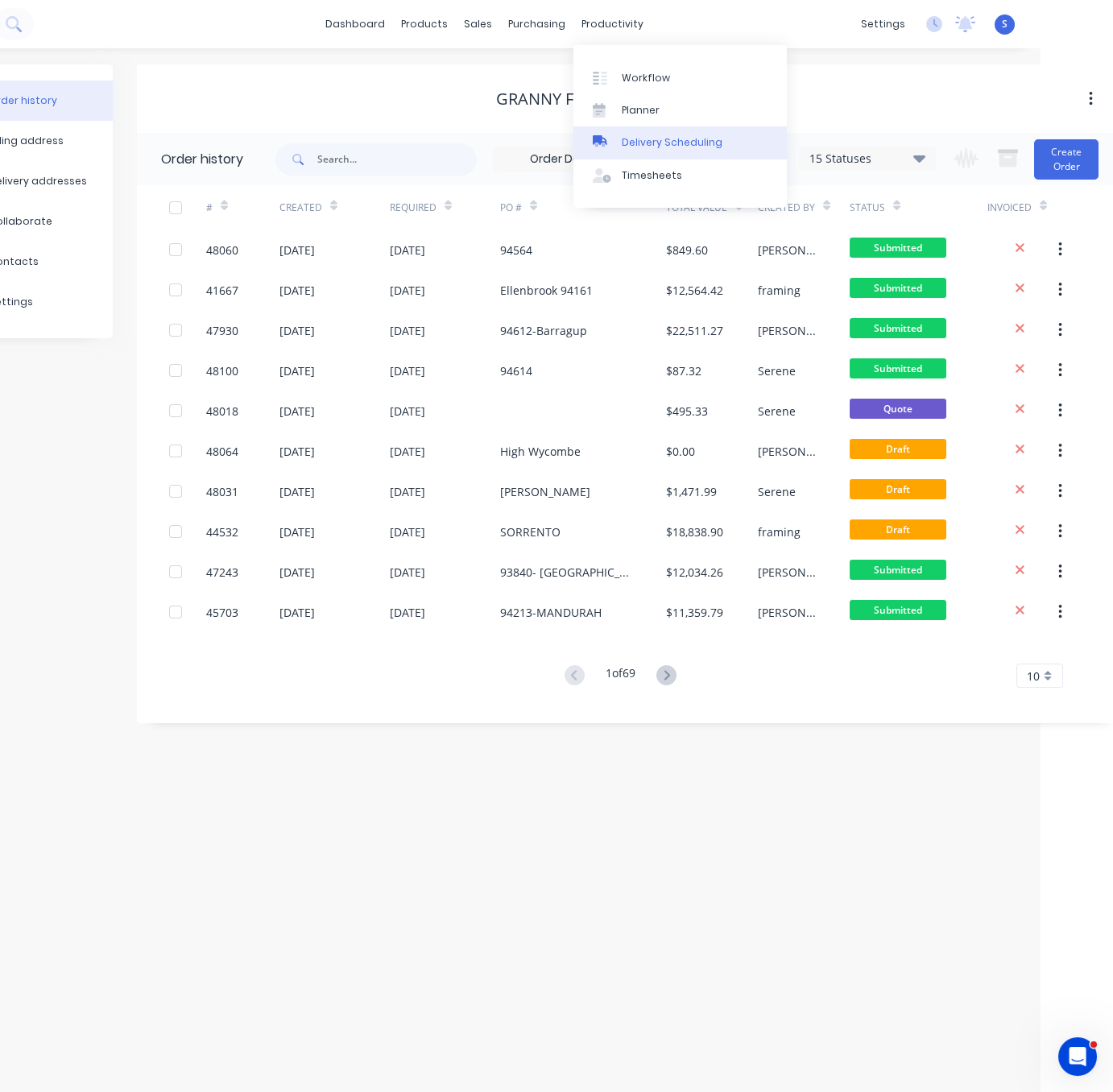
click at [687, 150] on div "Delivery Scheduling" at bounding box center [673, 143] width 101 height 15
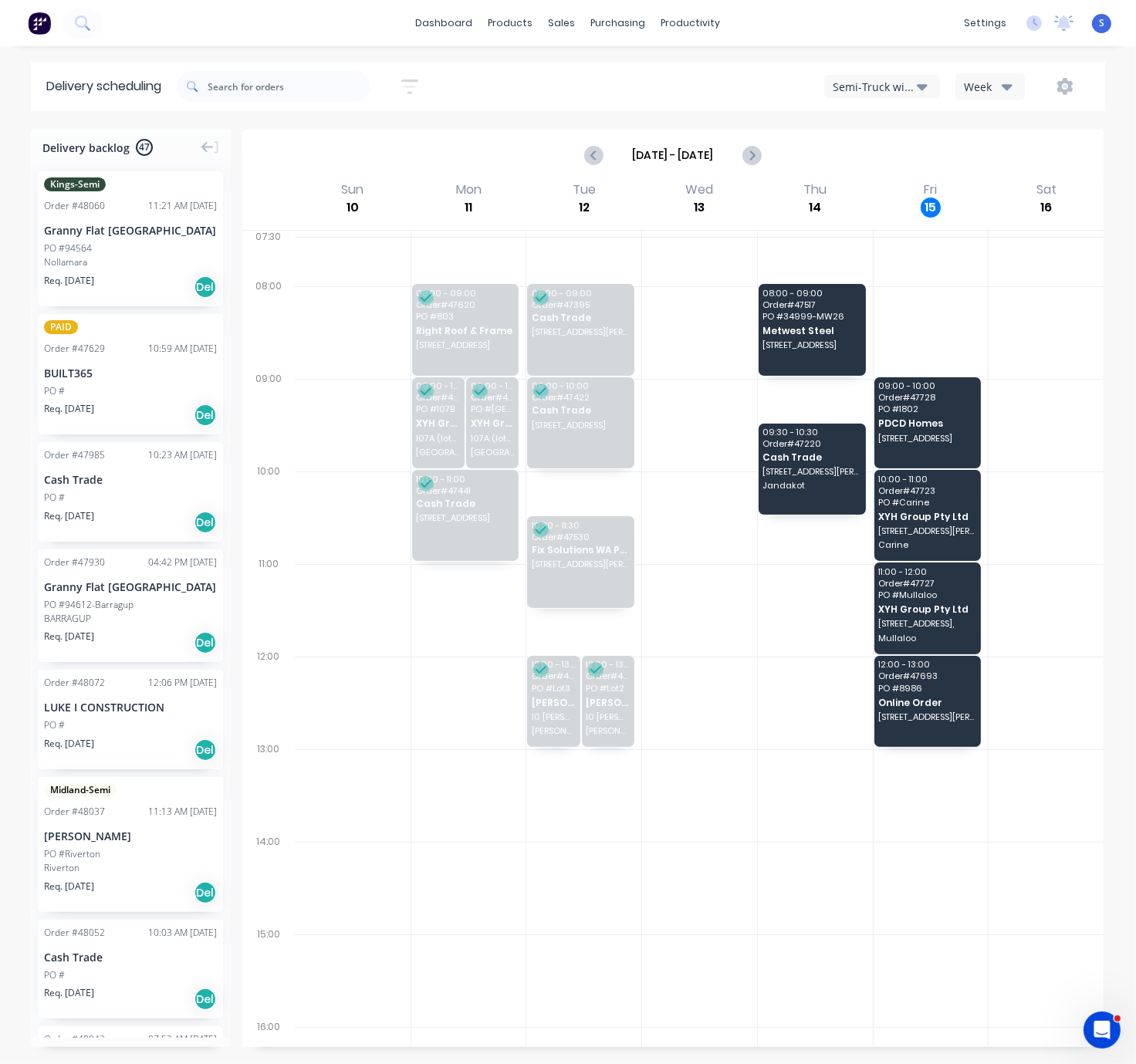
drag, startPoint x: 623, startPoint y: 136, endPoint x: 687, endPoint y: 131, distance: 64.2
click at [868, 92] on div "Semi-Truck with Hiab" at bounding box center [874, 86] width 84 height 16
click at [885, 190] on div "Utes Delivery" at bounding box center [901, 186] width 153 height 31
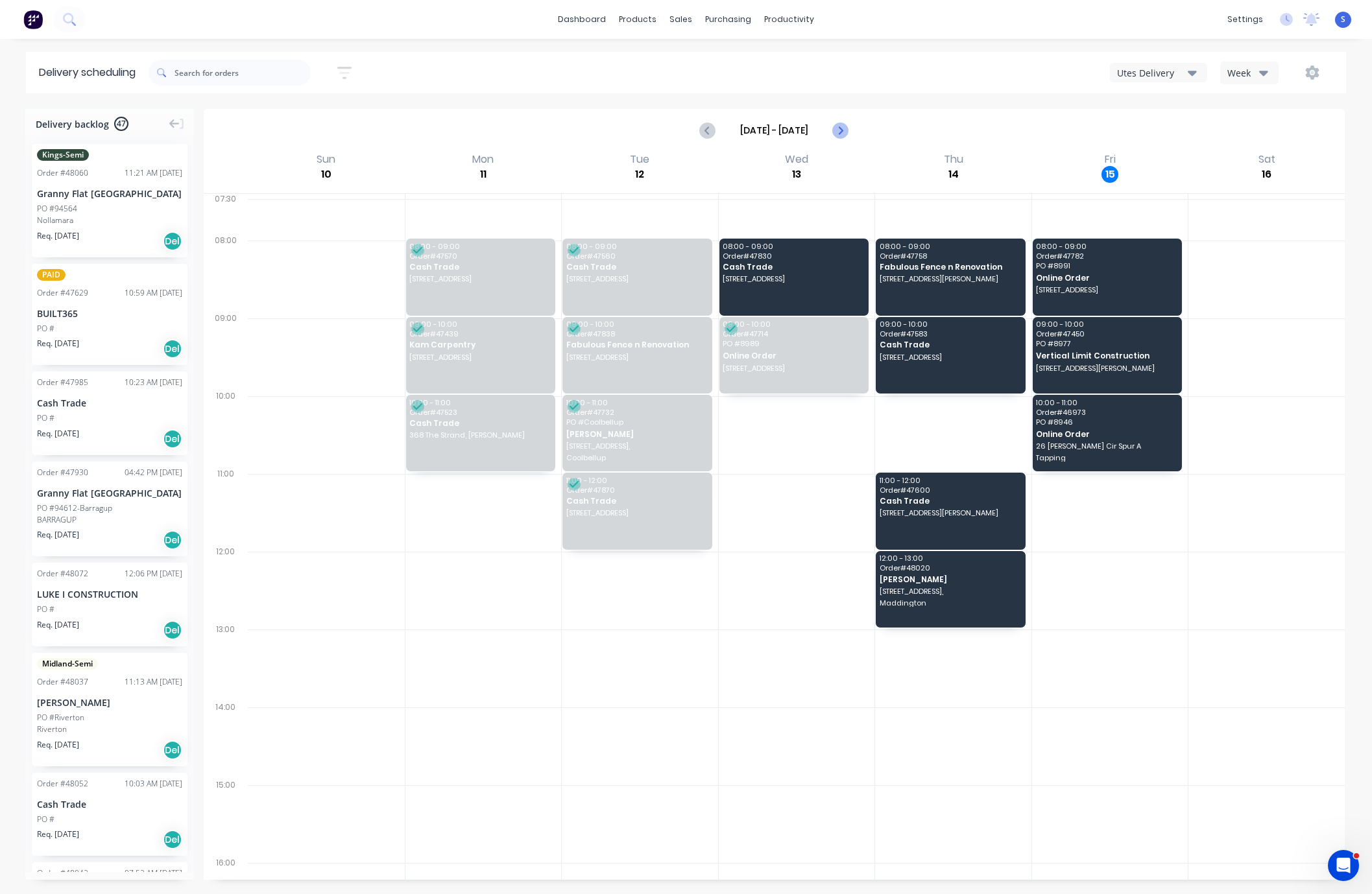
click at [833, 135] on icon "Next page" at bounding box center [840, 130] width 15 height 15
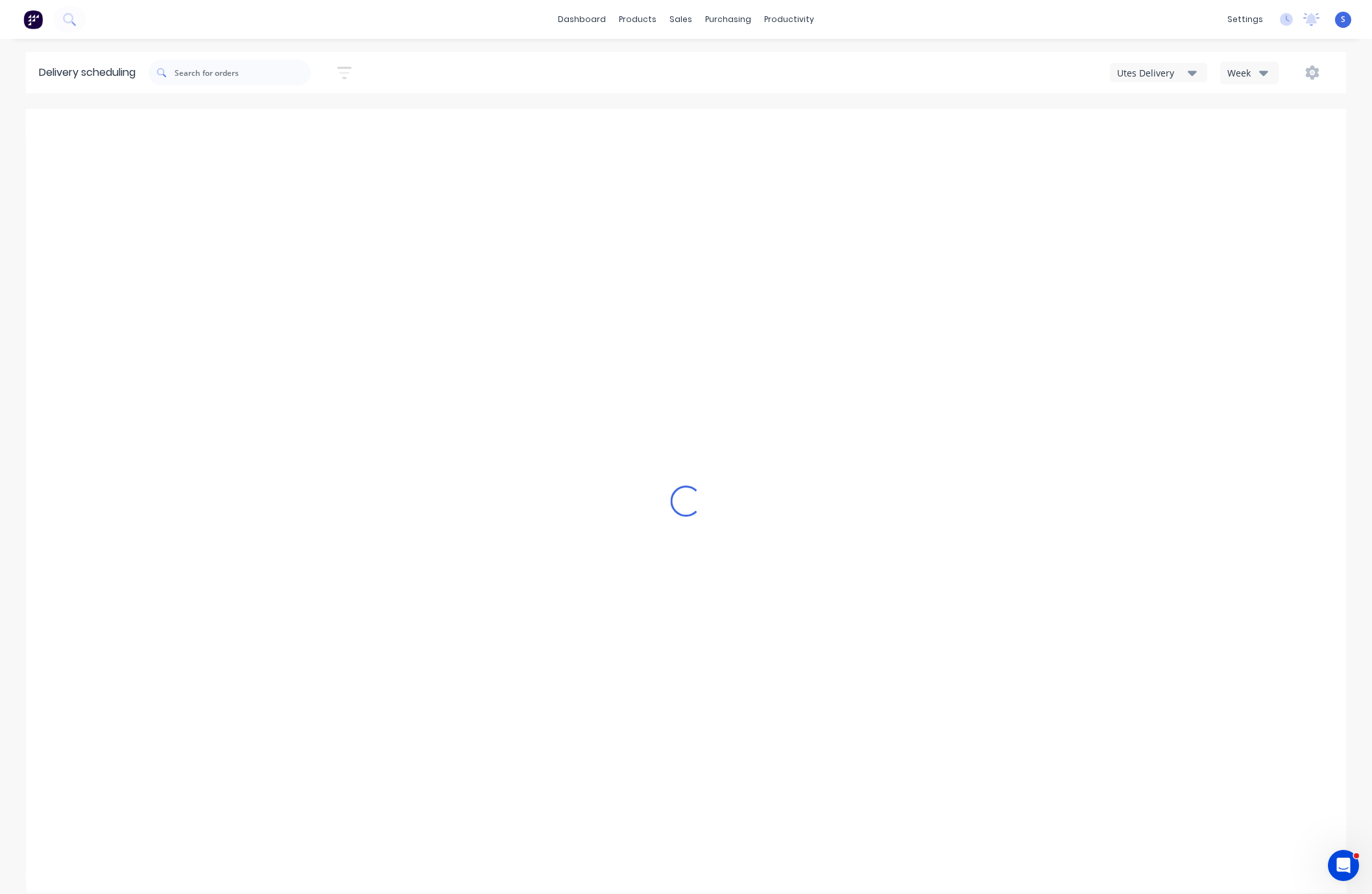
type input "Aug 17 - Aug 23"
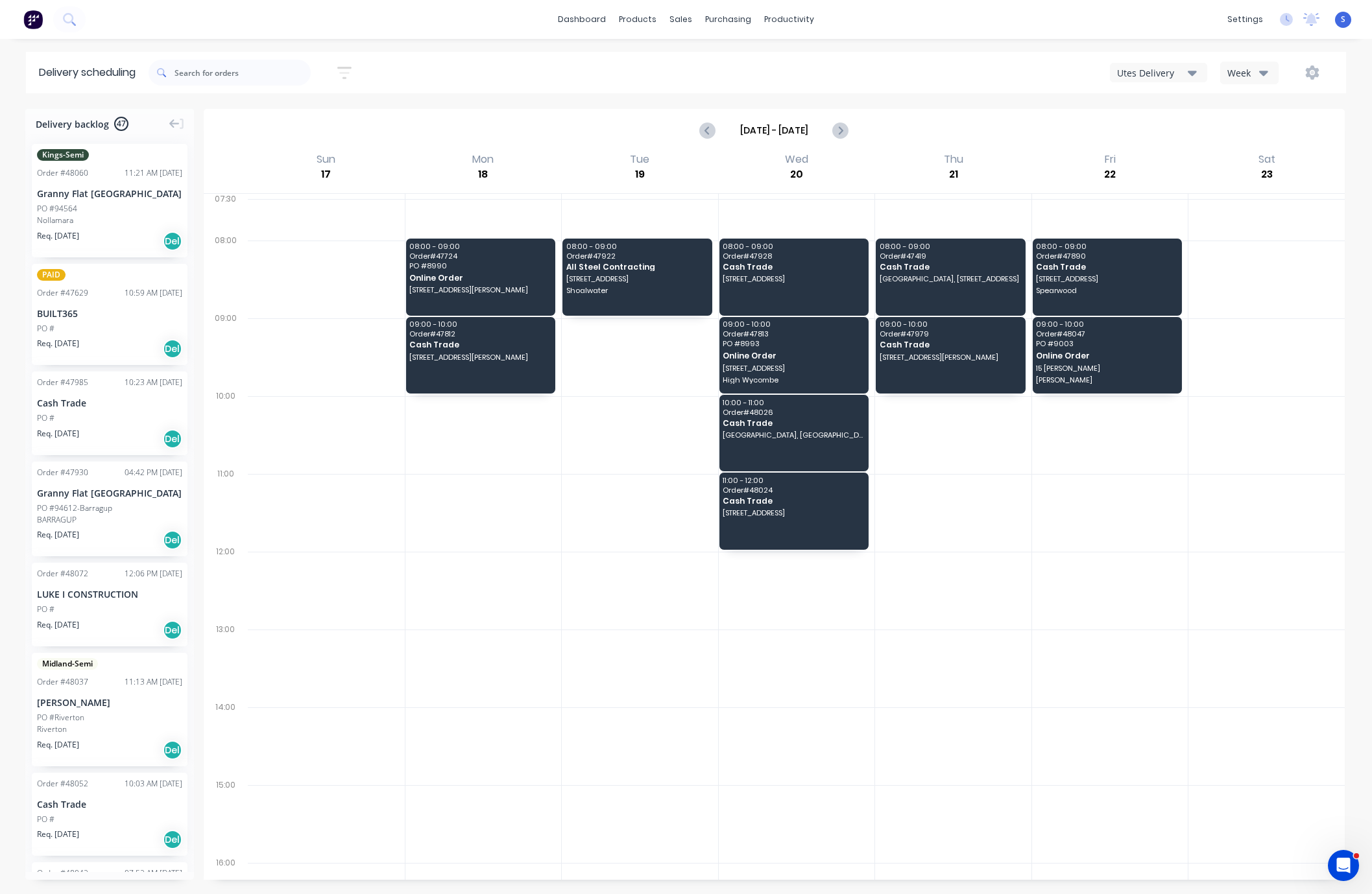
click at [644, 422] on div at bounding box center [640, 435] width 157 height 78
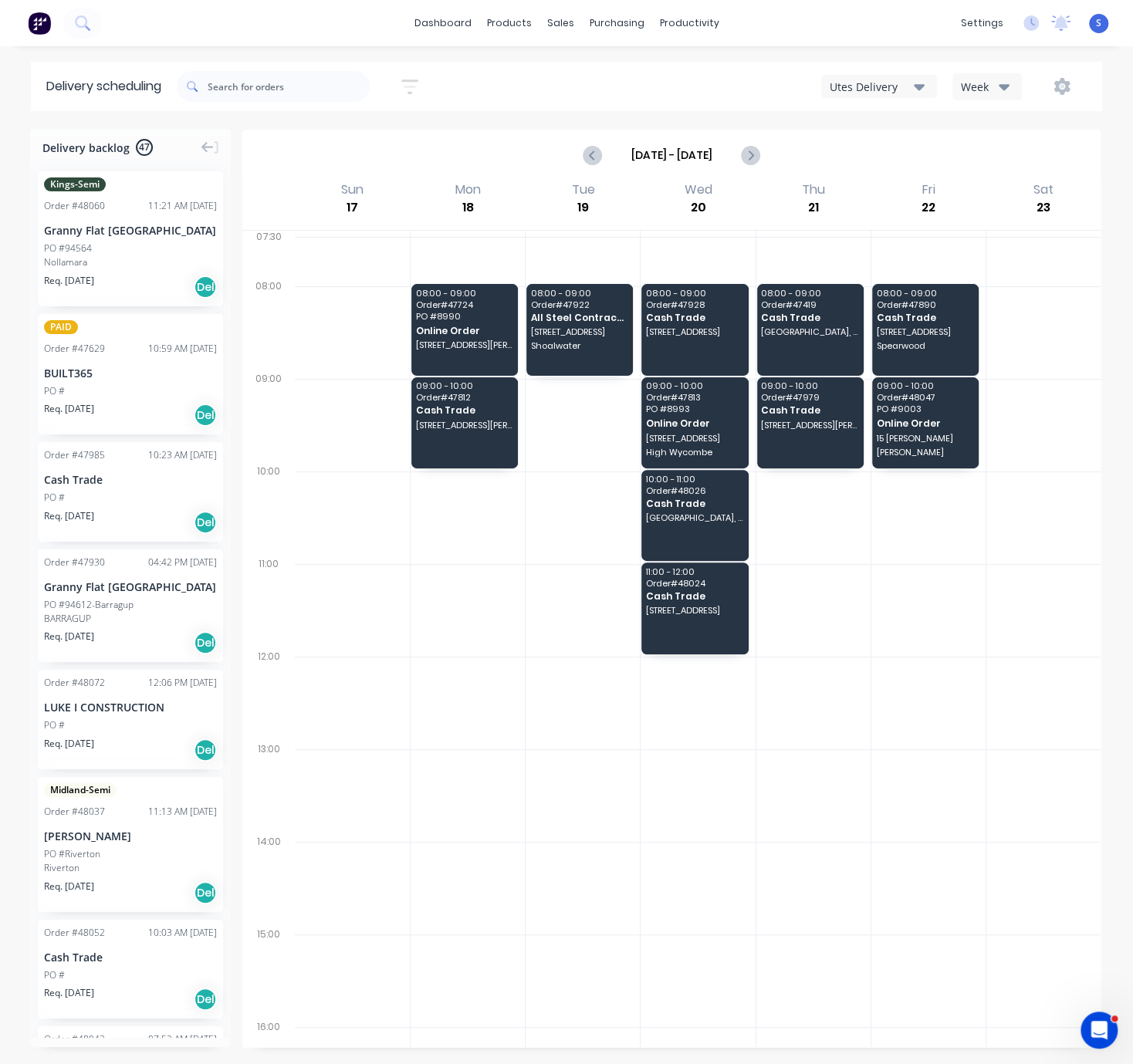
click at [528, 656] on div at bounding box center [583, 610] width 114 height 93
click at [470, 335] on span "Online Order" at bounding box center [465, 331] width 98 height 10
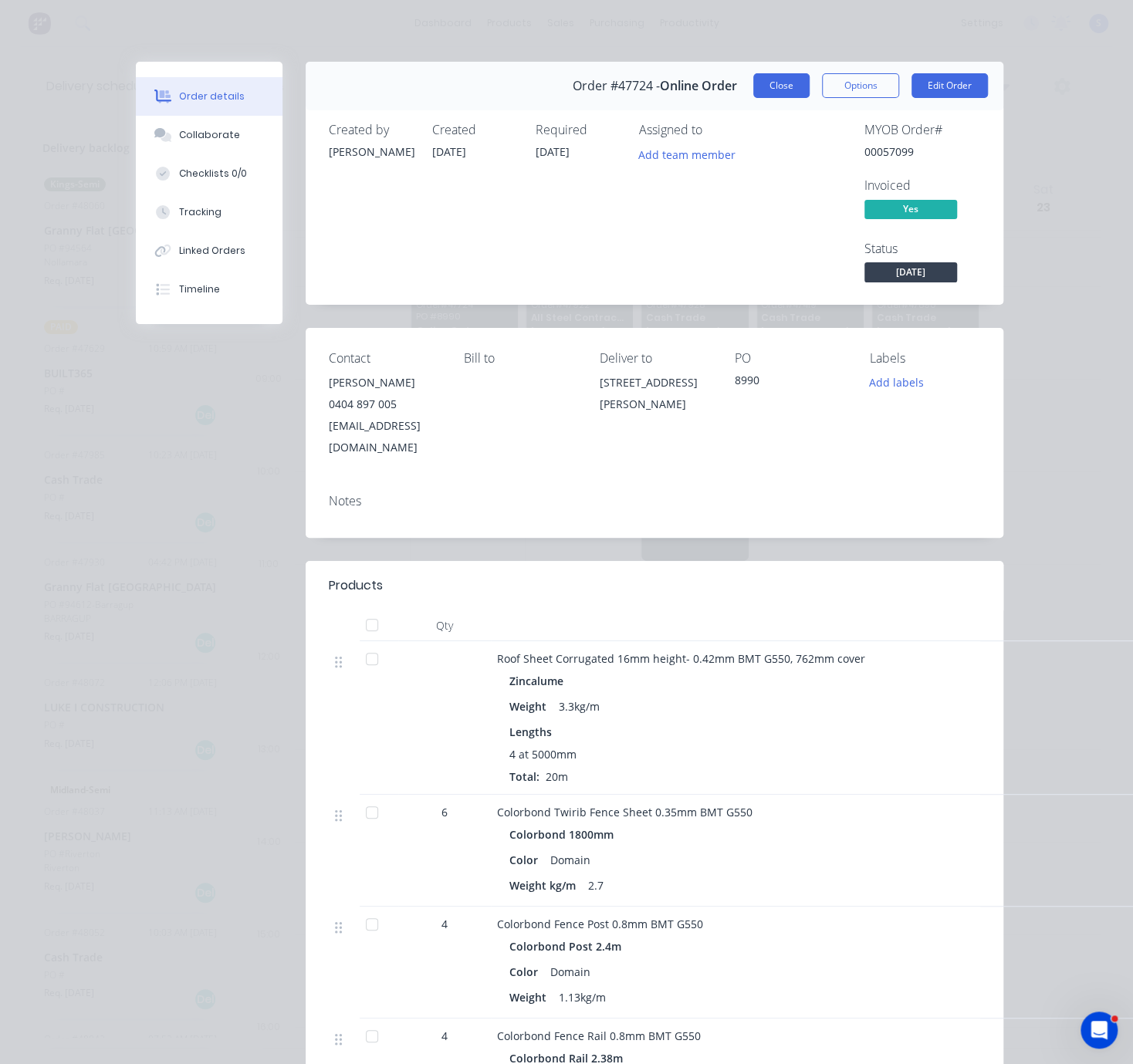
click at [764, 98] on button "Close" at bounding box center [781, 85] width 56 height 25
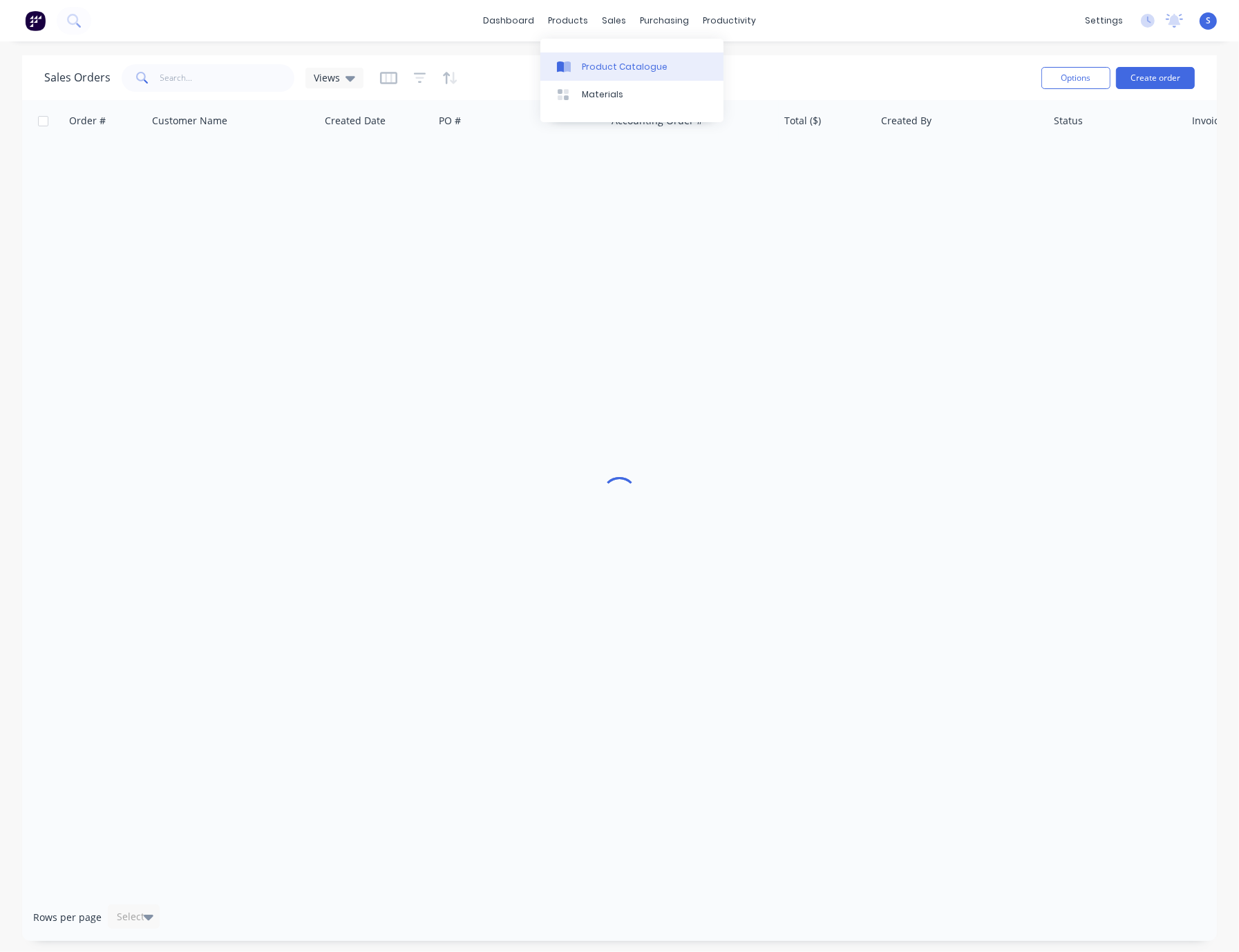
click at [585, 64] on div "Product Catalogue" at bounding box center [624, 67] width 86 height 13
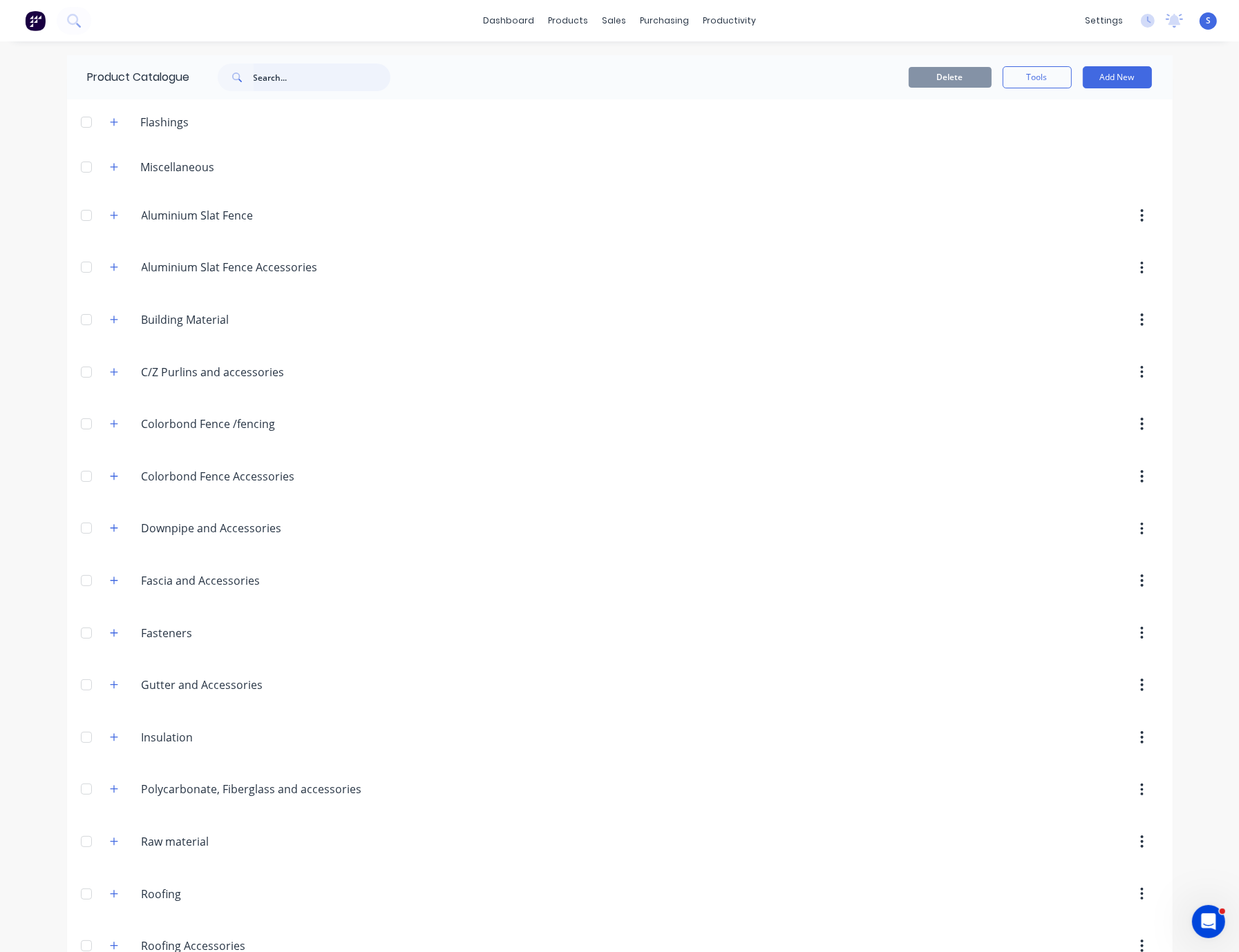
click at [274, 79] on input "text" at bounding box center [321, 77] width 137 height 28
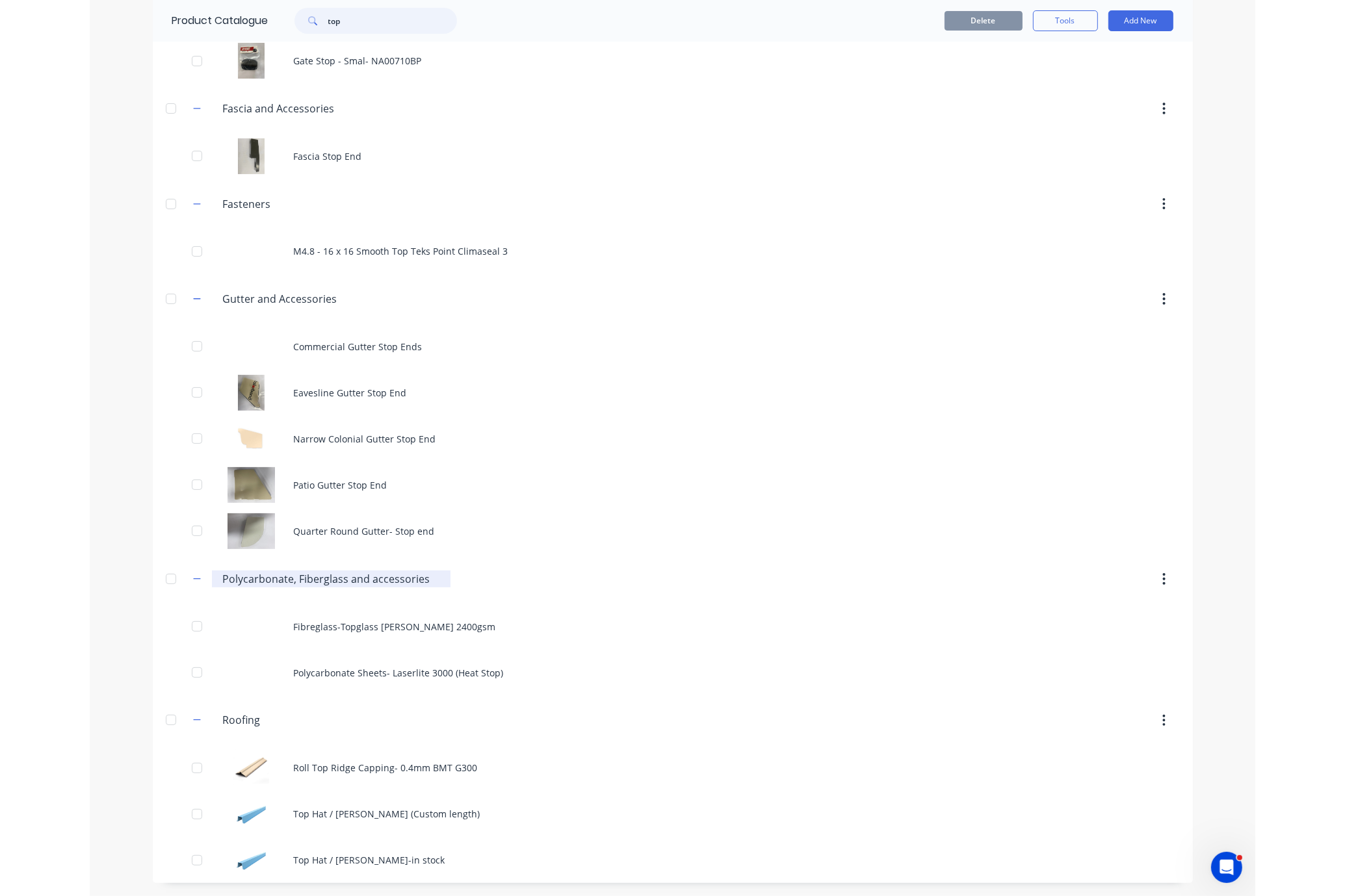
scroll to position [230, 0]
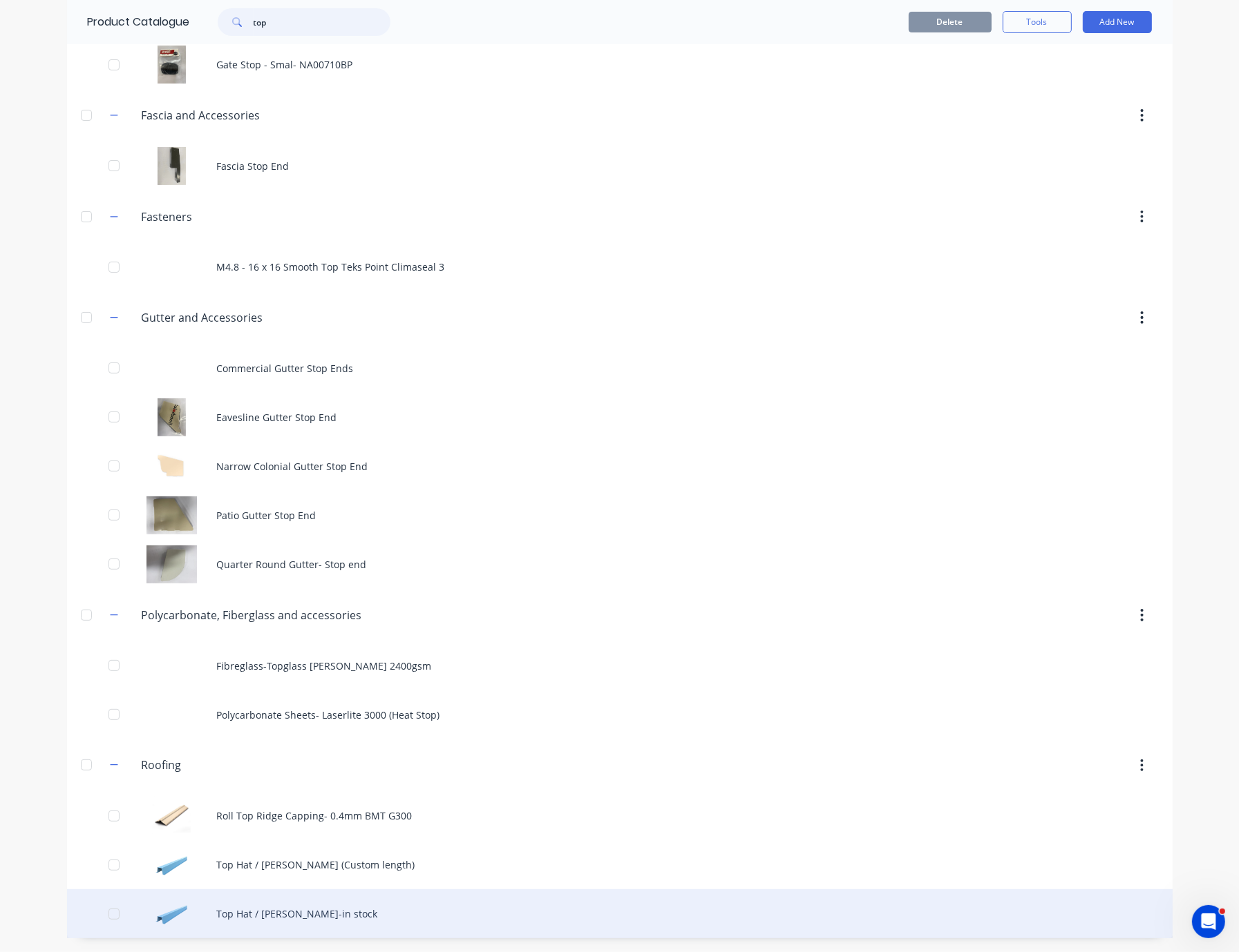
type input "top"
click at [320, 907] on div "Top Hat / [PERSON_NAME]-in stock" at bounding box center [620, 914] width 1106 height 49
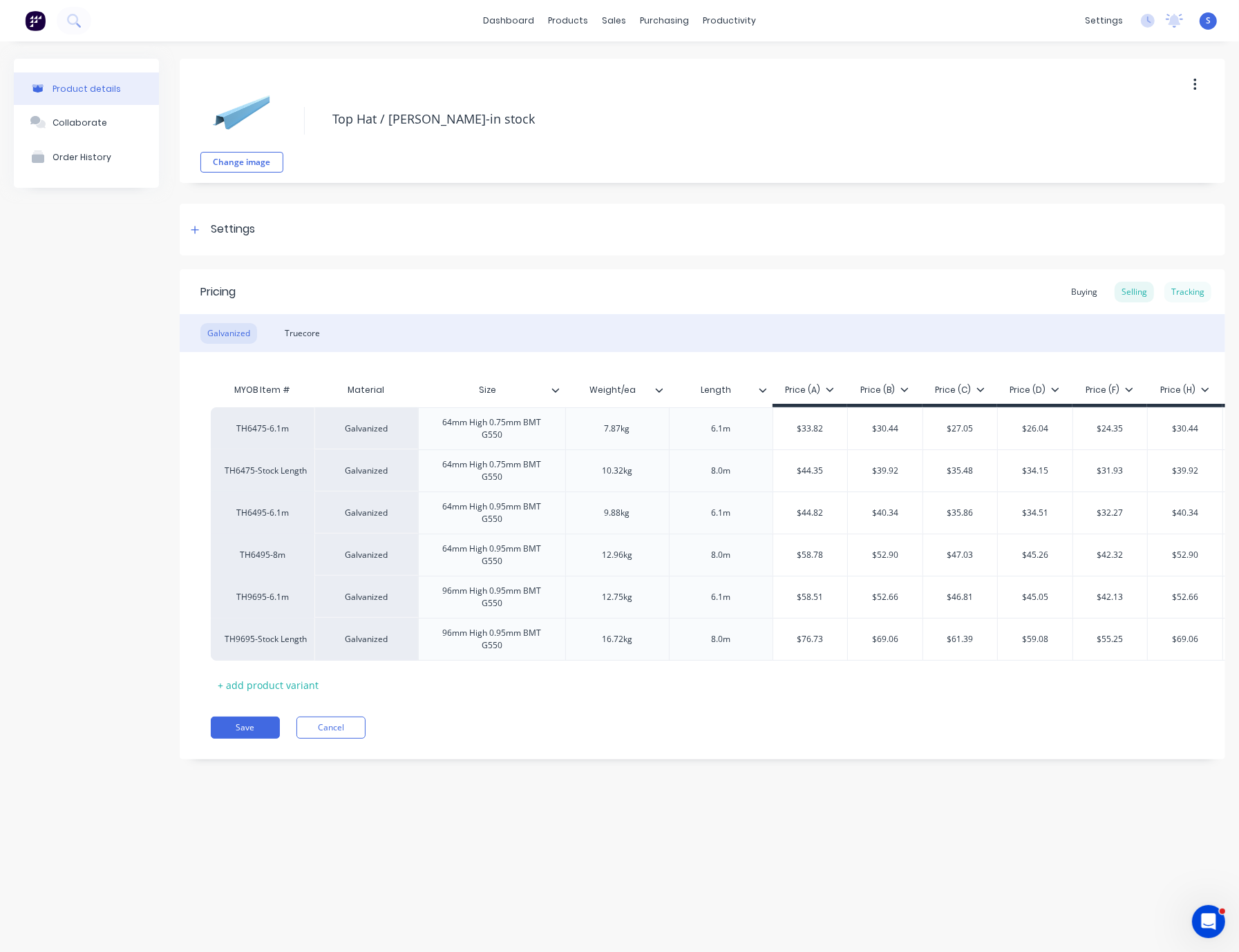
click at [1191, 294] on div "Tracking" at bounding box center [1187, 292] width 47 height 21
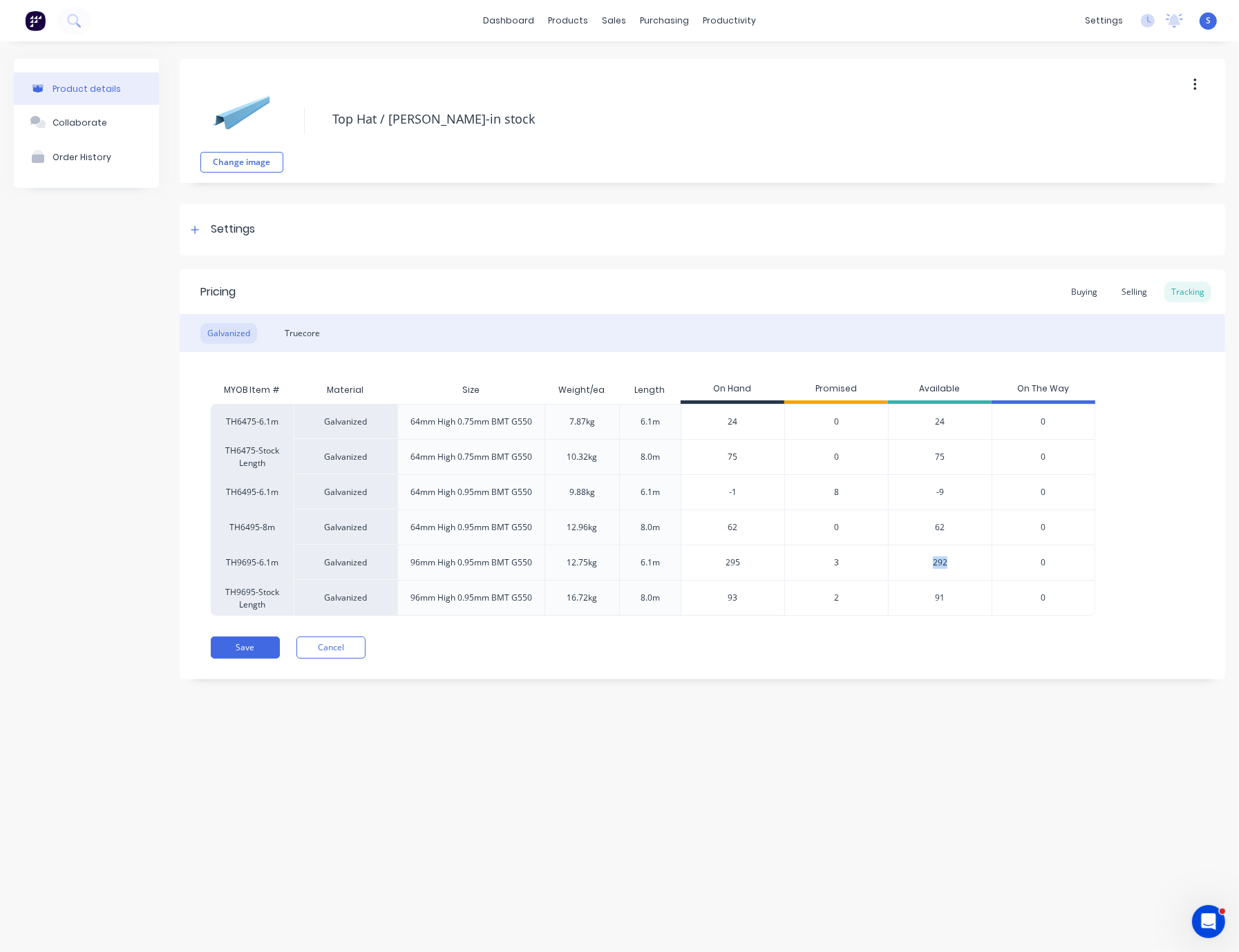
drag, startPoint x: 954, startPoint y: 565, endPoint x: 923, endPoint y: 570, distance: 31.4
click at [923, 570] on div "292" at bounding box center [940, 563] width 104 height 35
click at [913, 679] on div "Pricing Buying Selling Tracking Galvanized Truecore MYOB Item # Material Size W…" at bounding box center [702, 475] width 1045 height 410
click at [973, 630] on div "Pricing Buying Selling Tracking Galvanized Truecore MYOB Item # Material Size W…" at bounding box center [702, 475] width 1045 height 410
drag, startPoint x: 959, startPoint y: 563, endPoint x: 929, endPoint y: 561, distance: 30.1
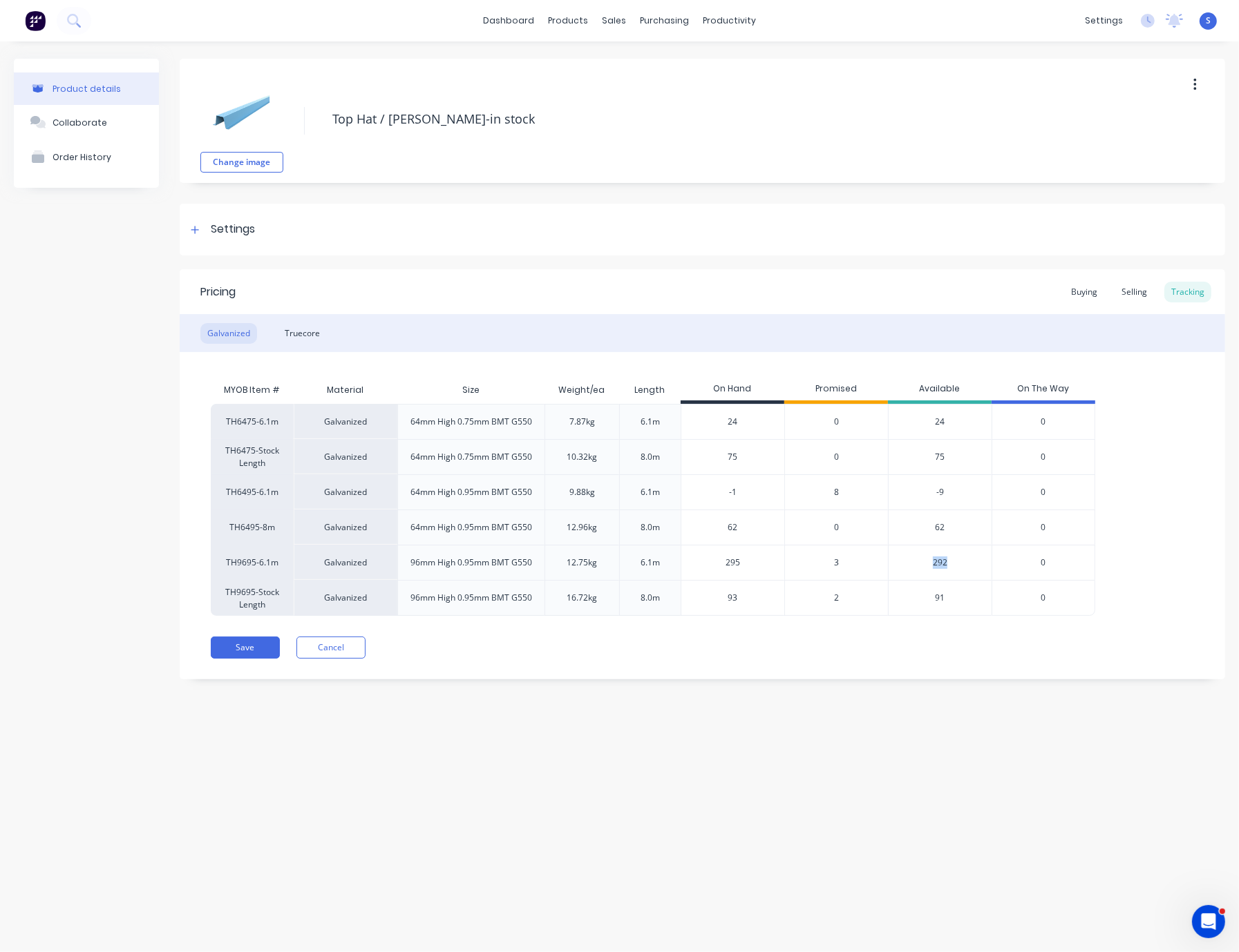
click at [929, 561] on div "292" at bounding box center [940, 563] width 104 height 35
click at [928, 647] on div "Save Cancel" at bounding box center [717, 648] width 1014 height 22
click at [760, 635] on div "Pricing Buying Selling Tracking Galvanized Truecore MYOB Item # Material Size W…" at bounding box center [702, 475] width 1045 height 410
click at [750, 659] on div "Save Cancel" at bounding box center [717, 648] width 1014 height 22
type textarea "x"
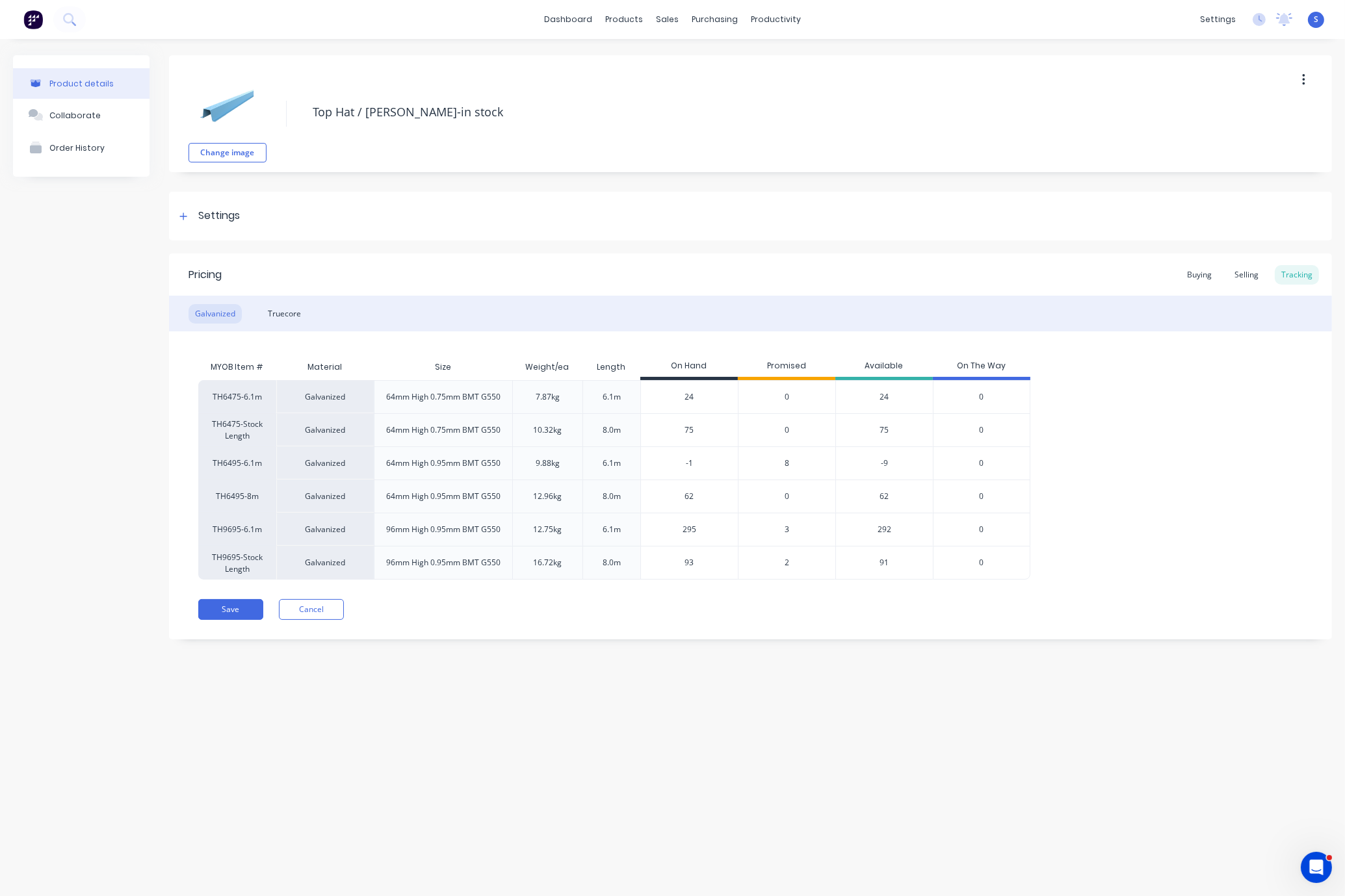
click at [630, 691] on div "Product details Collaborate Order History Change image Top Hat / [PERSON_NAME]-…" at bounding box center [672, 454] width 1345 height 831
click at [564, 691] on div "Product details Collaborate Order History Change image Top Hat / [PERSON_NAME]-…" at bounding box center [672, 454] width 1345 height 831
click at [706, 87] on div "Customers" at bounding box center [711, 89] width 47 height 12
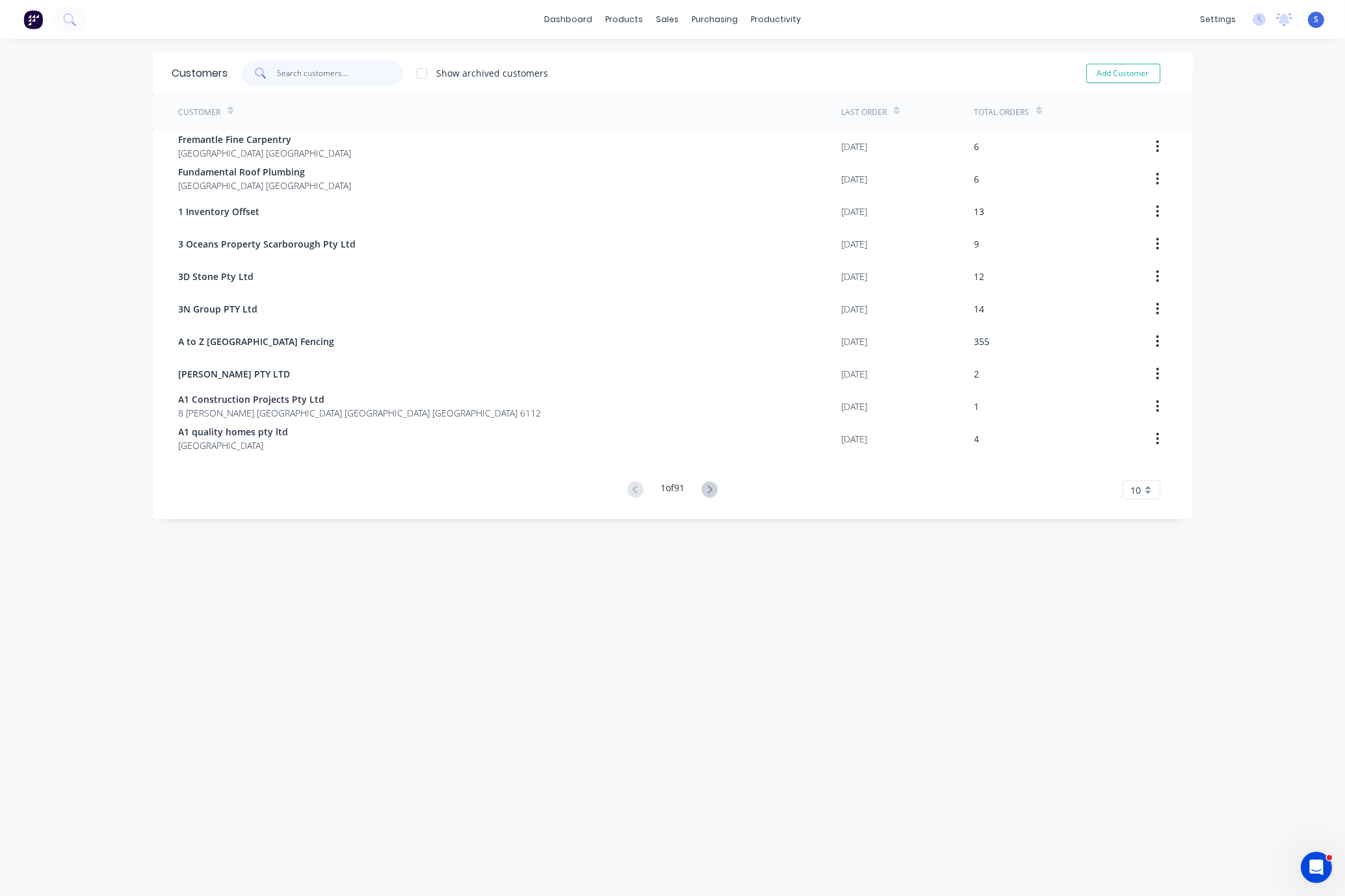
click at [320, 65] on input "text" at bounding box center [341, 73] width 127 height 26
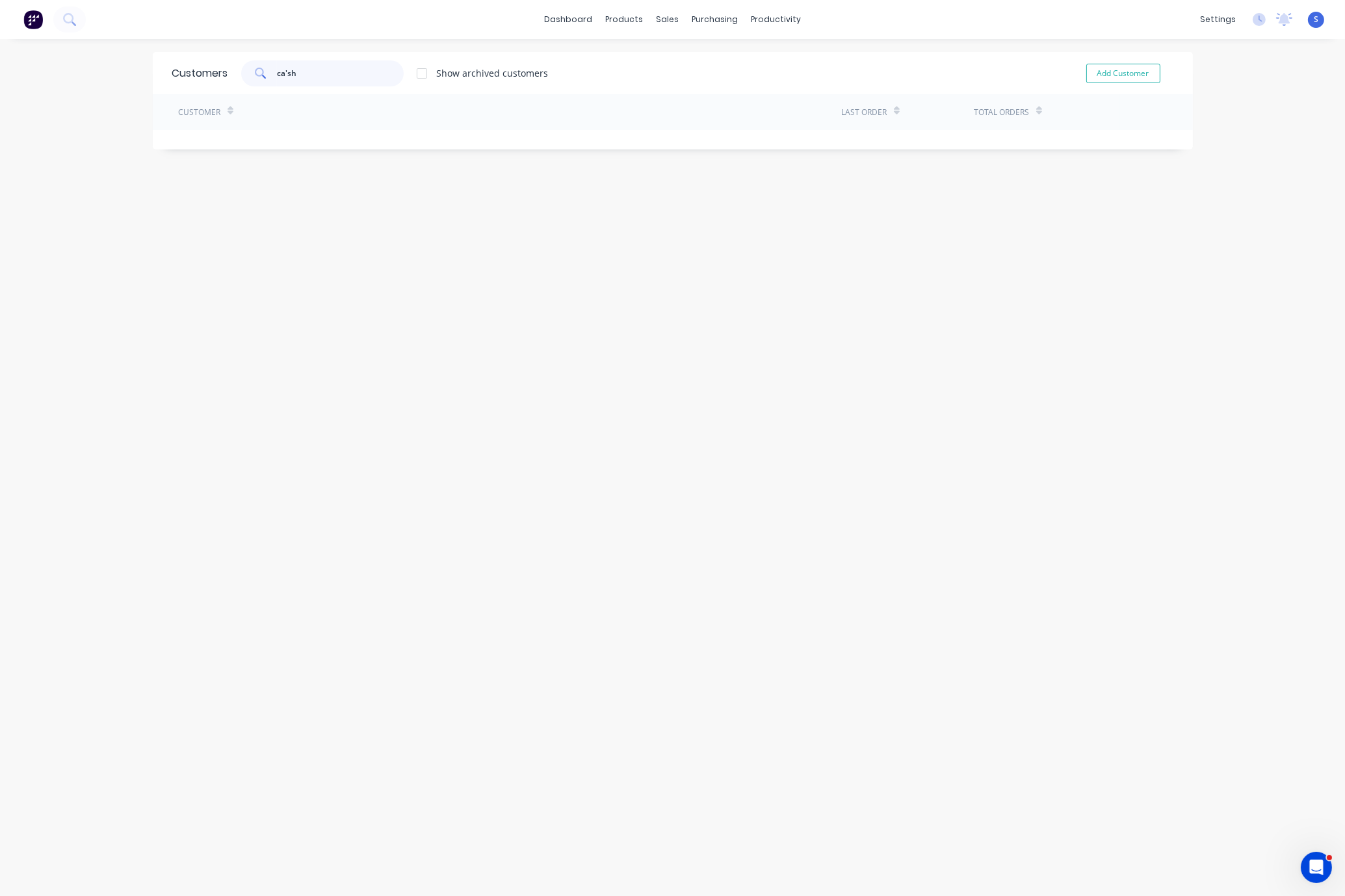
type input "cash"
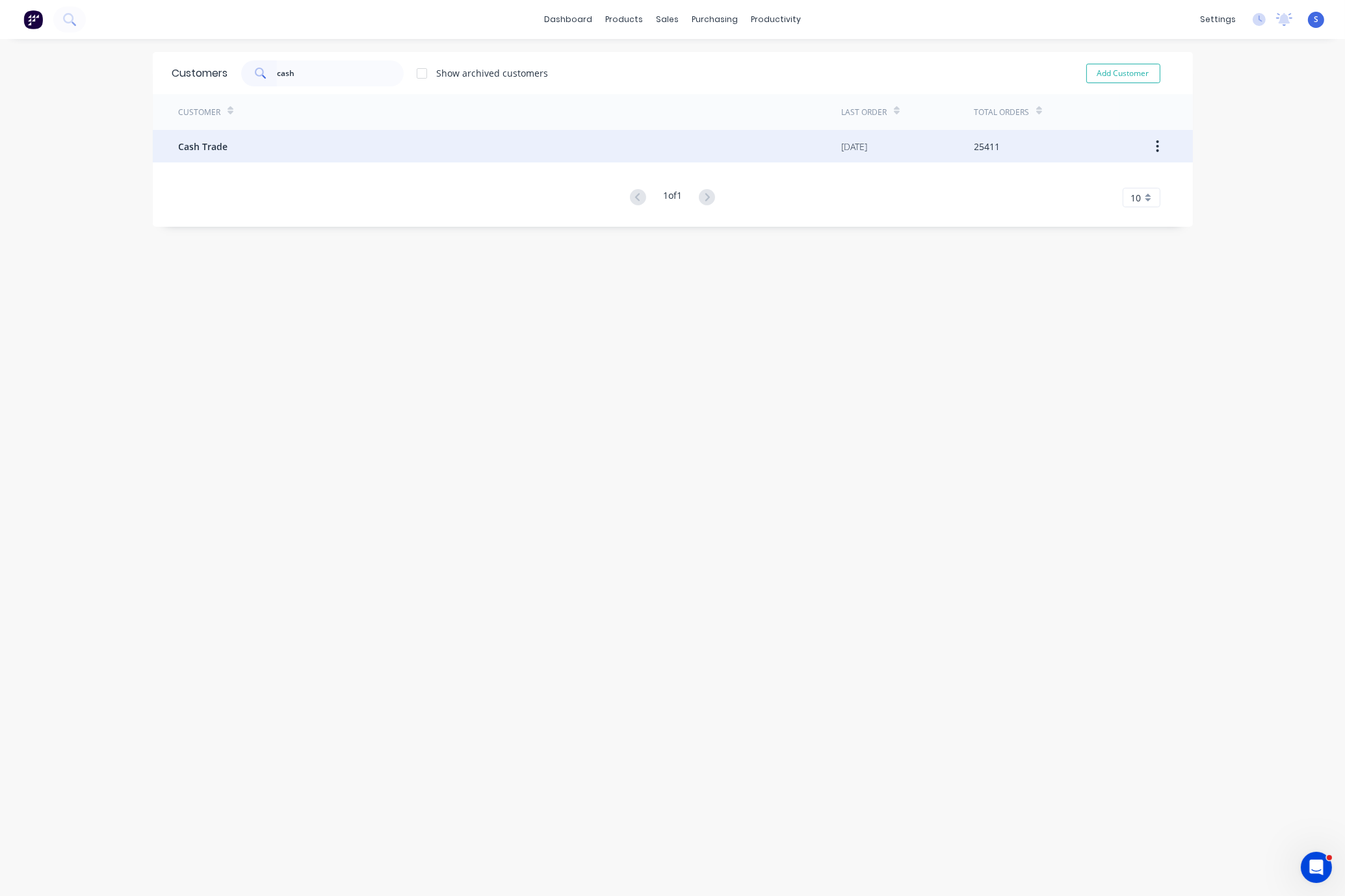
click at [309, 148] on div "Cash Trade" at bounding box center [510, 146] width 663 height 33
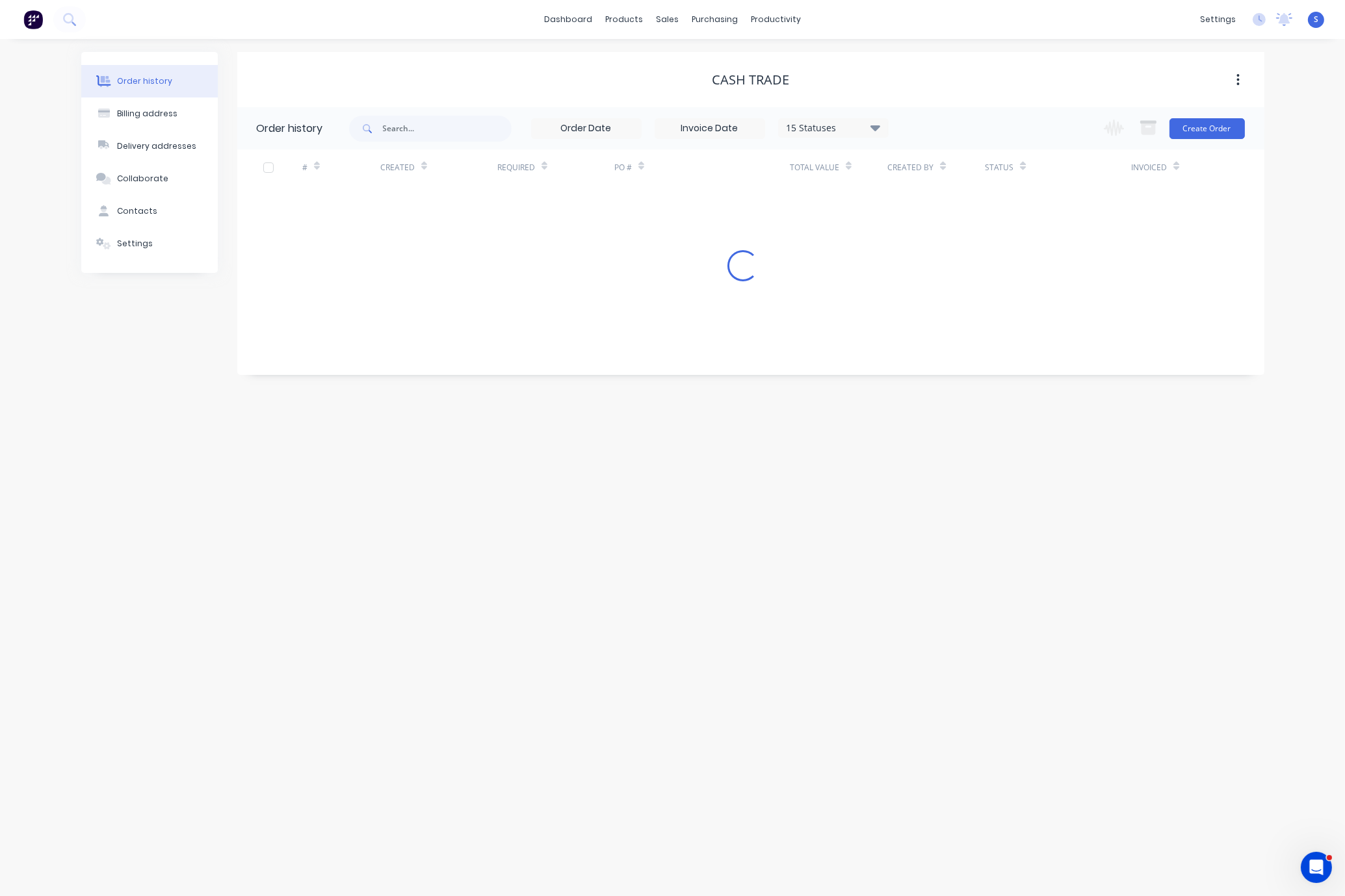
drag, startPoint x: 577, startPoint y: 89, endPoint x: 739, endPoint y: 84, distance: 162.1
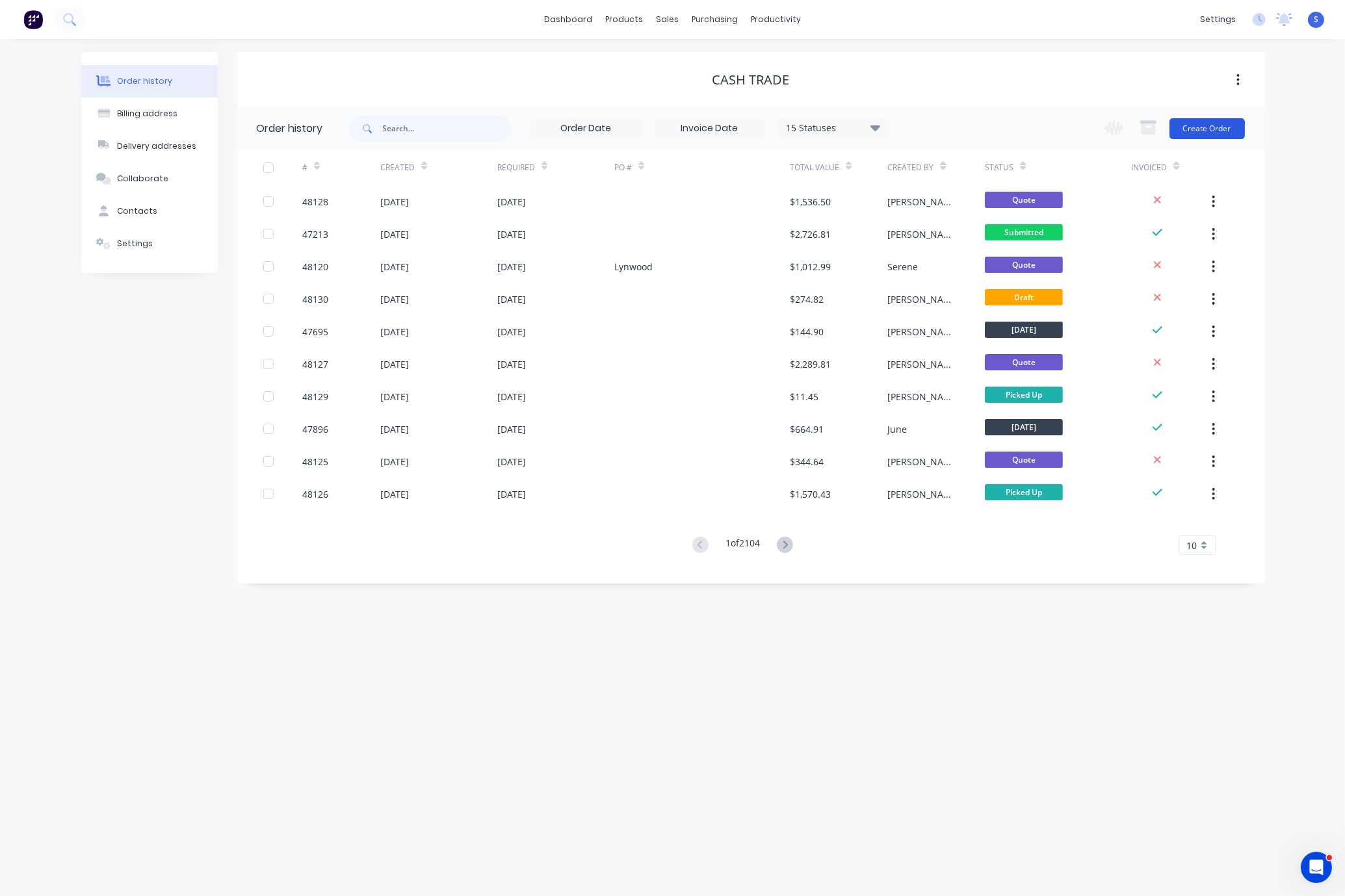
click at [1165, 131] on button "Create Order" at bounding box center [1207, 128] width 75 height 21
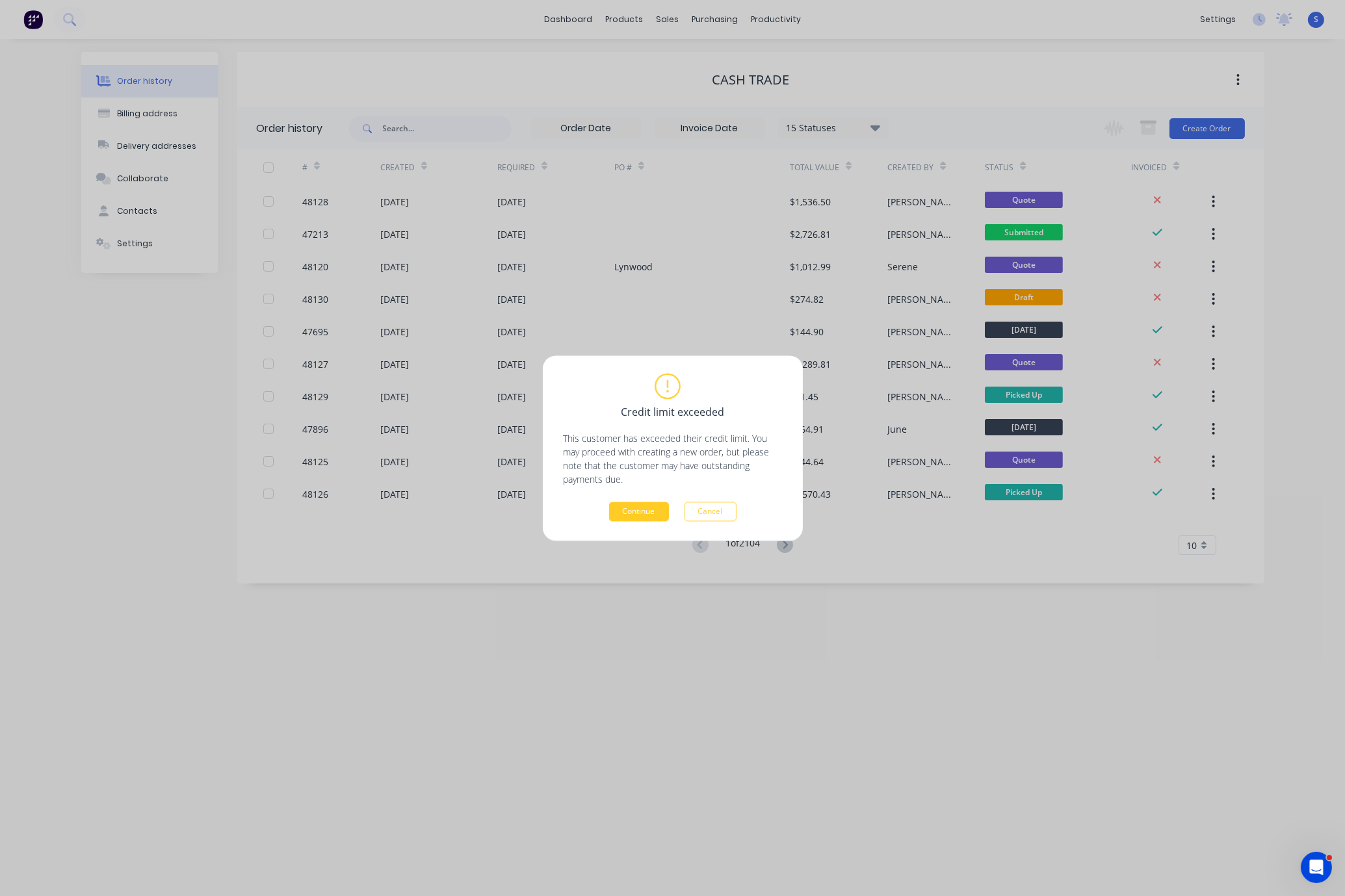
click at [632, 507] on button "Continue" at bounding box center [639, 511] width 60 height 19
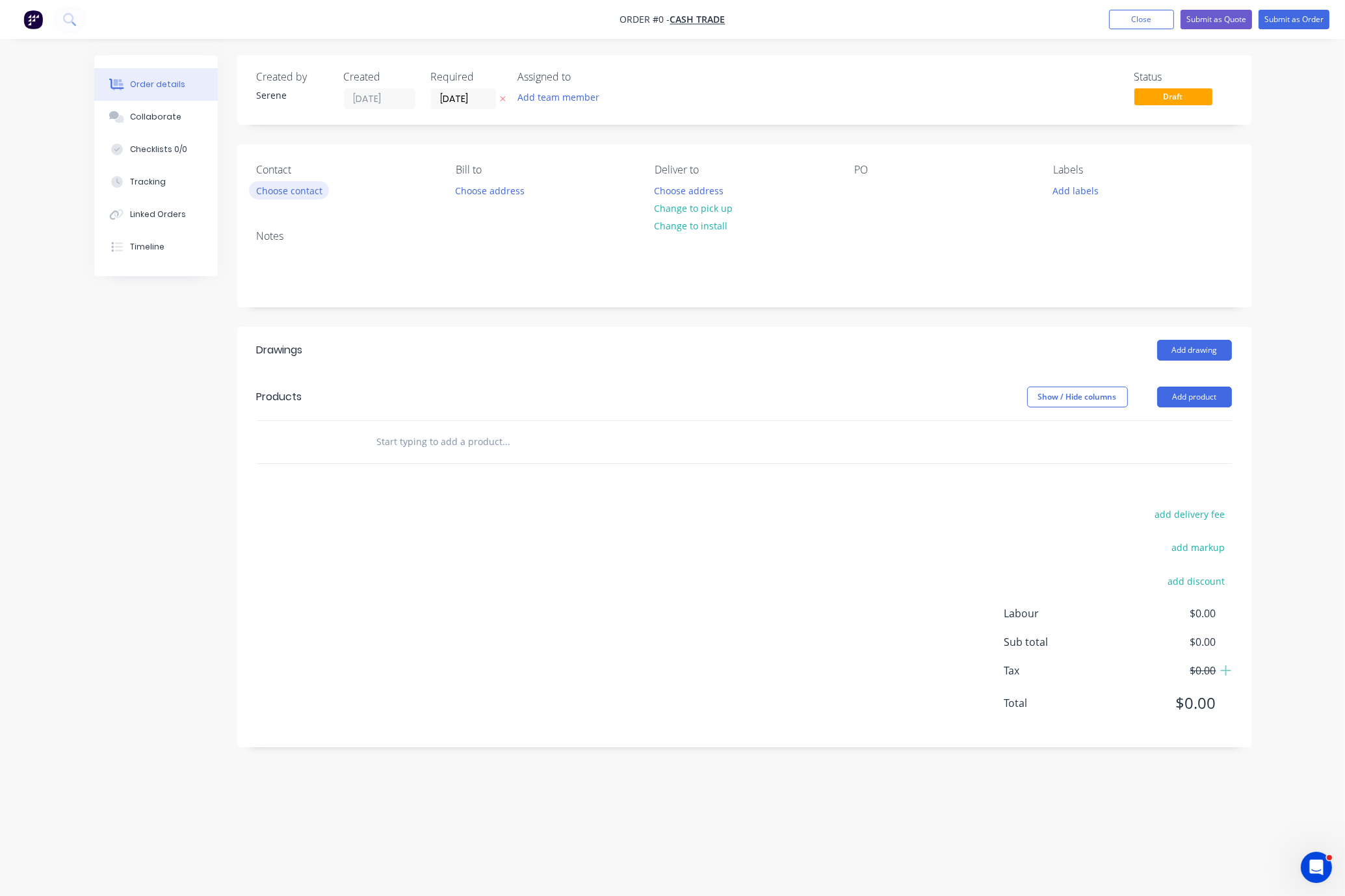
click at [302, 199] on button "Choose contact" at bounding box center [289, 190] width 80 height 17
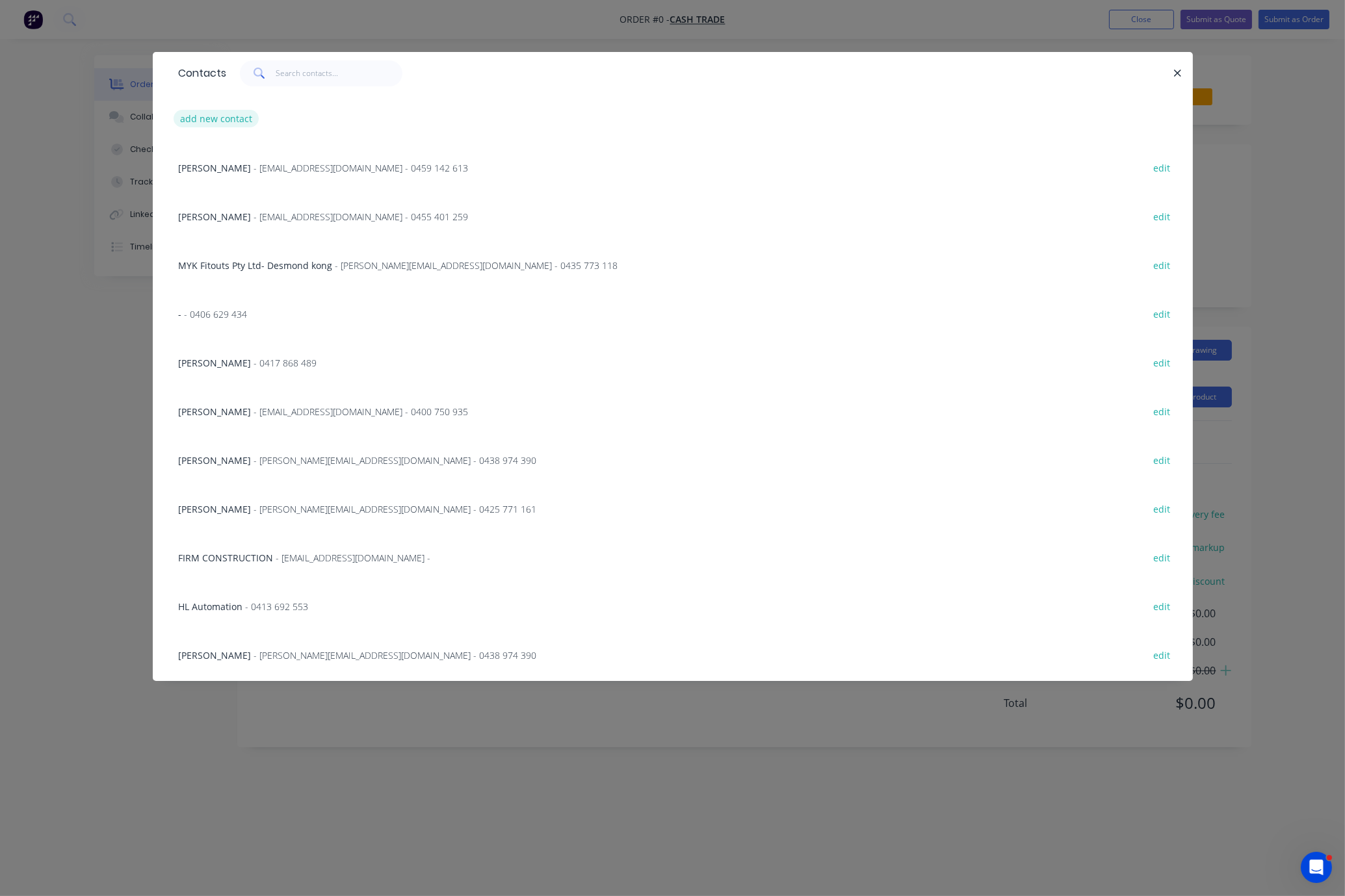
click at [208, 116] on button "add new contact" at bounding box center [216, 119] width 86 height 17
select select "AU"
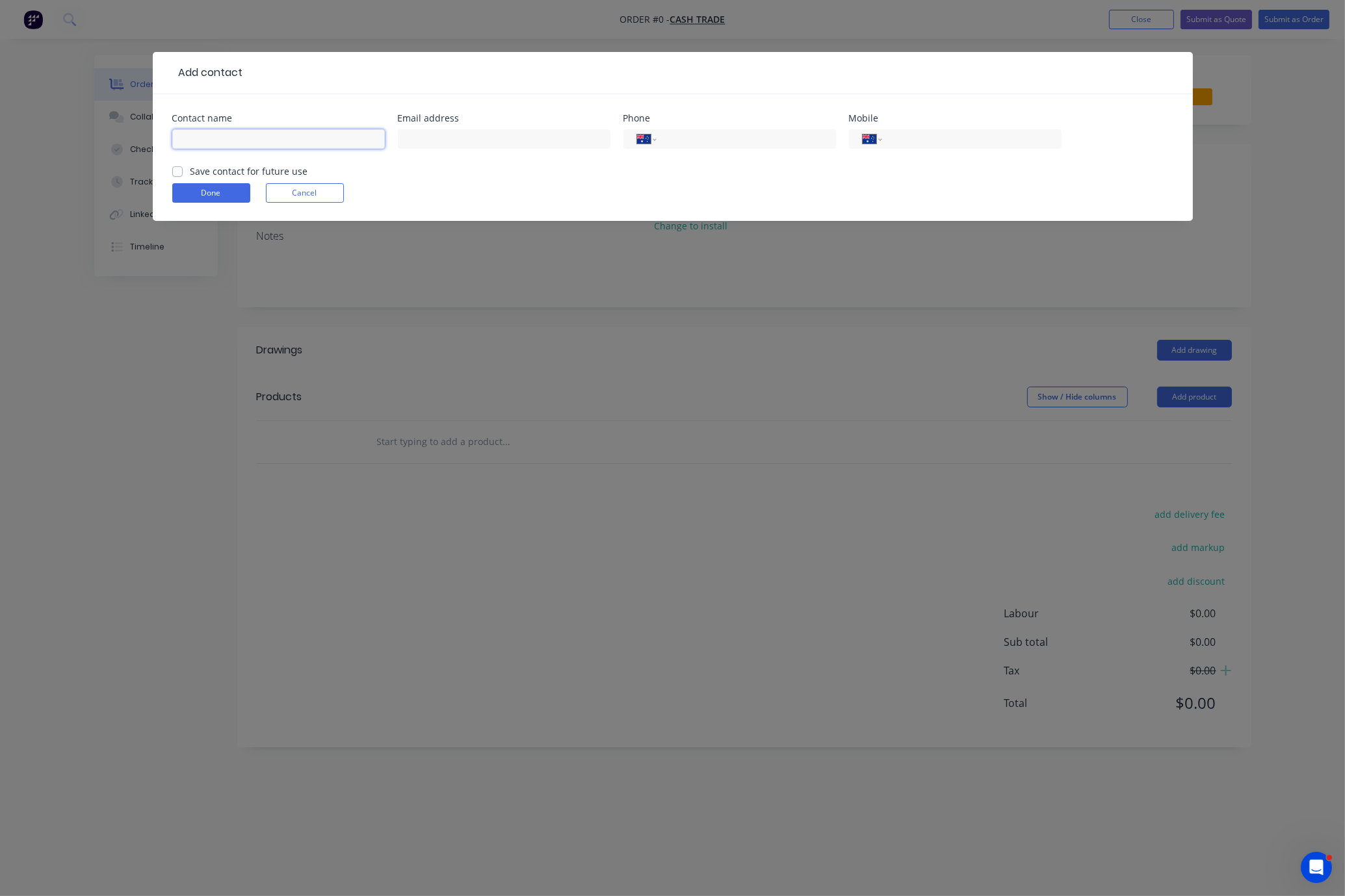
click at [229, 140] on input "text" at bounding box center [278, 139] width 212 height 19
type input "Brenton"
click at [932, 149] on div "International Afghanistan Åland Islands Albania Algeria American Samoa Andorra …" at bounding box center [955, 139] width 212 height 19
click at [934, 147] on input "tel" at bounding box center [970, 140] width 156 height 15
type input "0435 031 362"
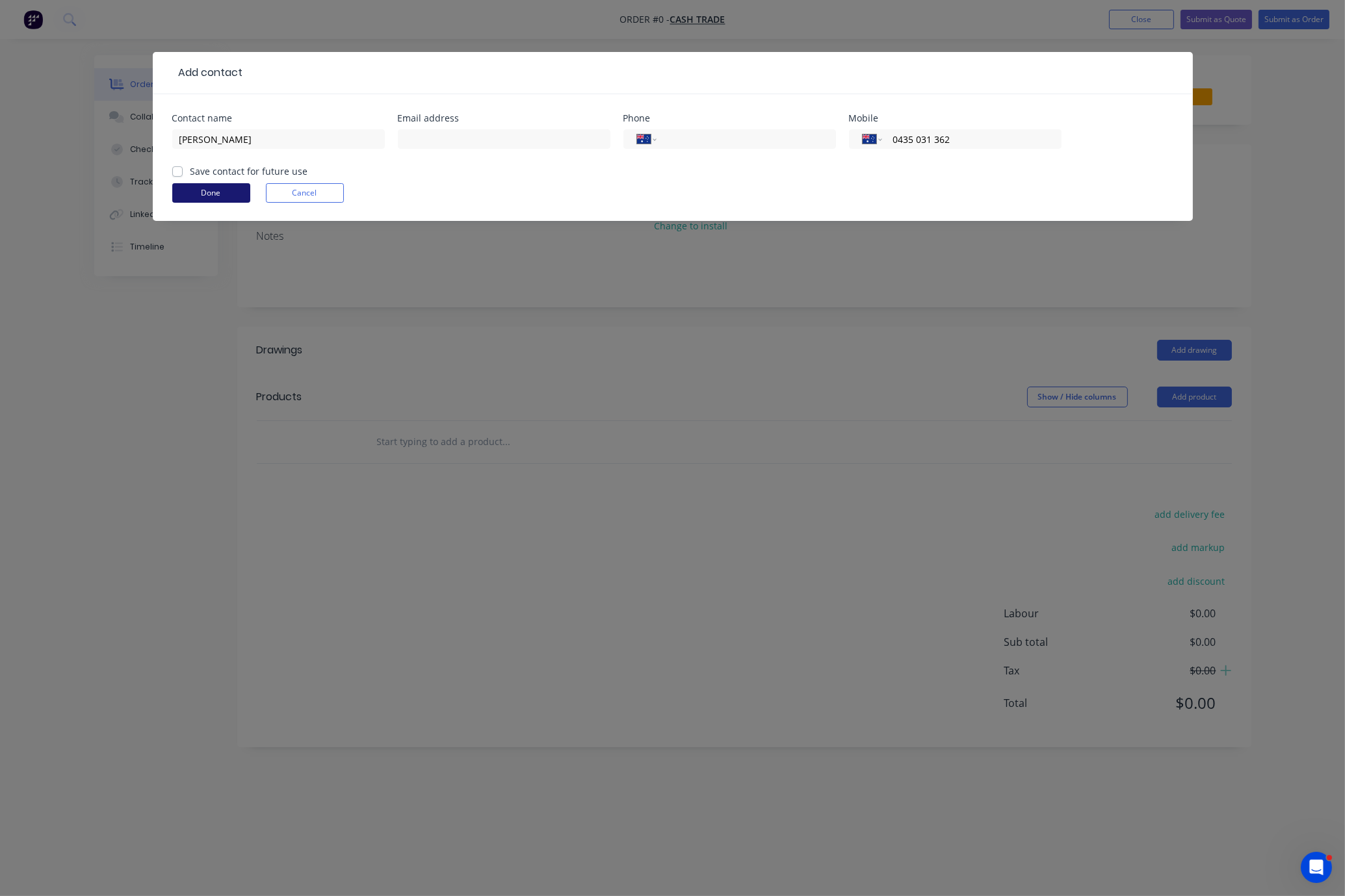
click at [224, 196] on button "Done" at bounding box center [211, 193] width 78 height 19
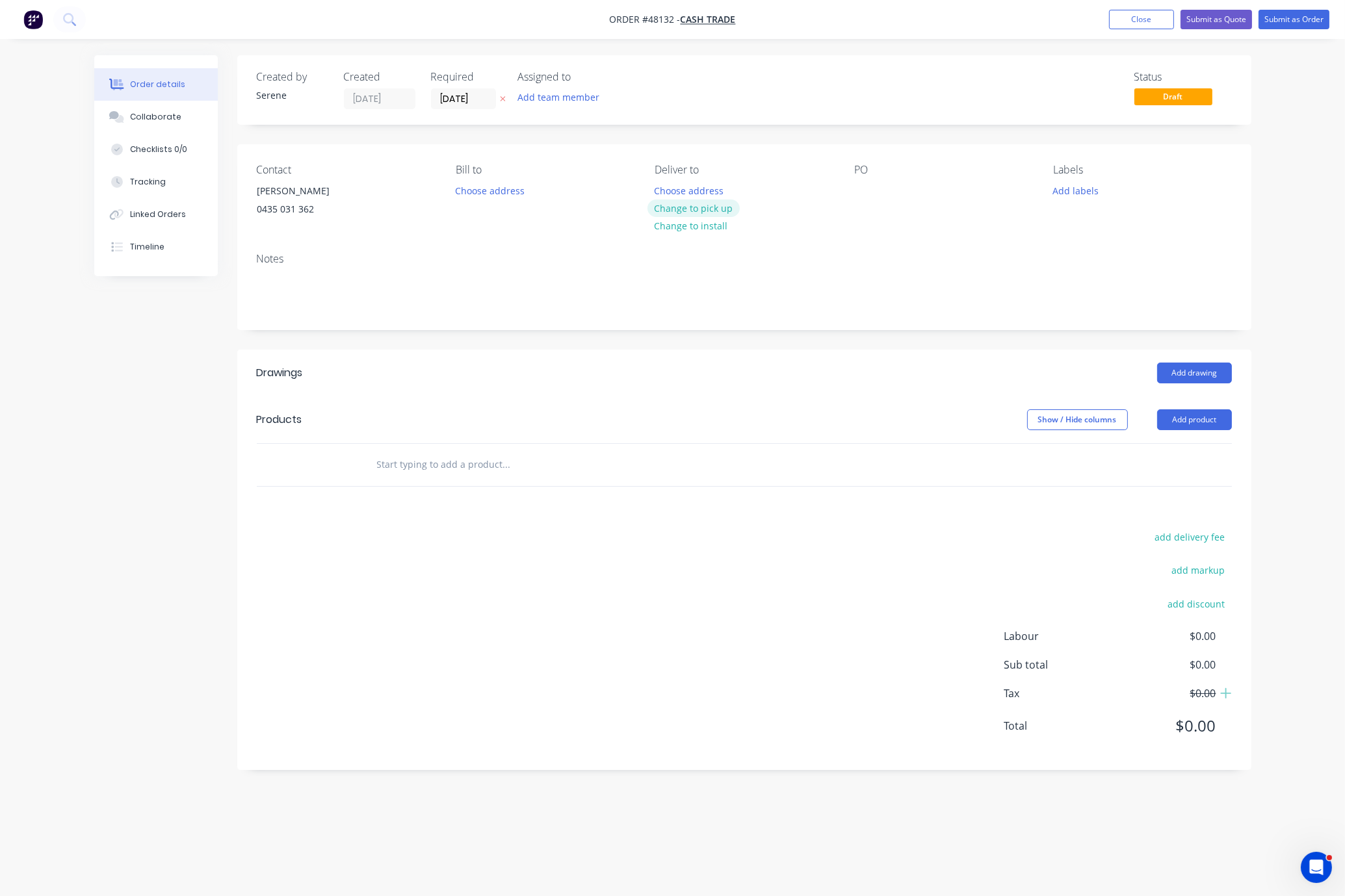
click at [689, 213] on button "Change to pick up" at bounding box center [694, 208] width 92 height 17
click at [1032, 383] on div "Add drawing" at bounding box center [847, 373] width 768 height 21
click at [1165, 430] on button "Add product" at bounding box center [1195, 419] width 75 height 21
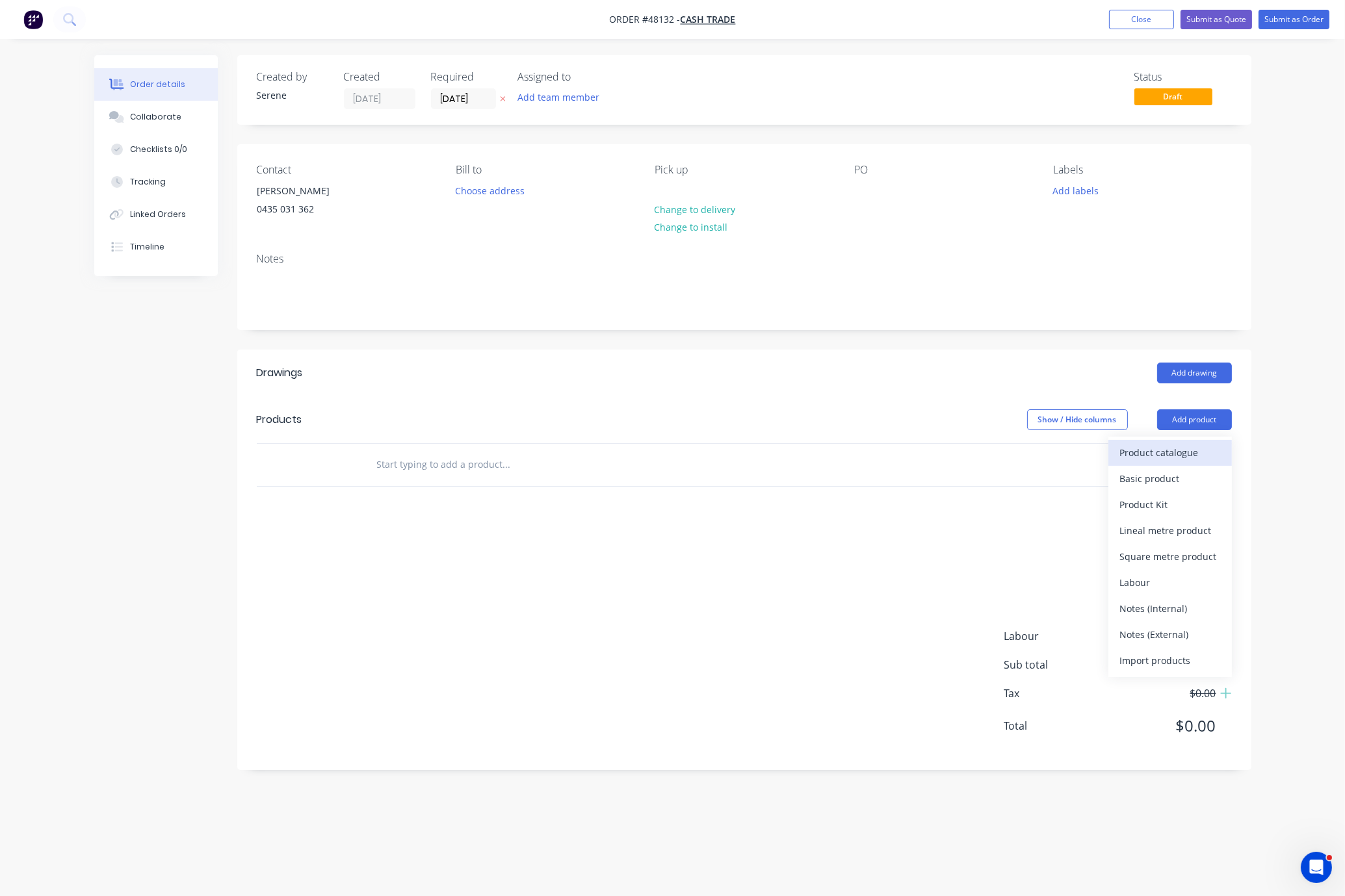
click at [1165, 461] on div "Product catalogue" at bounding box center [1170, 453] width 100 height 19
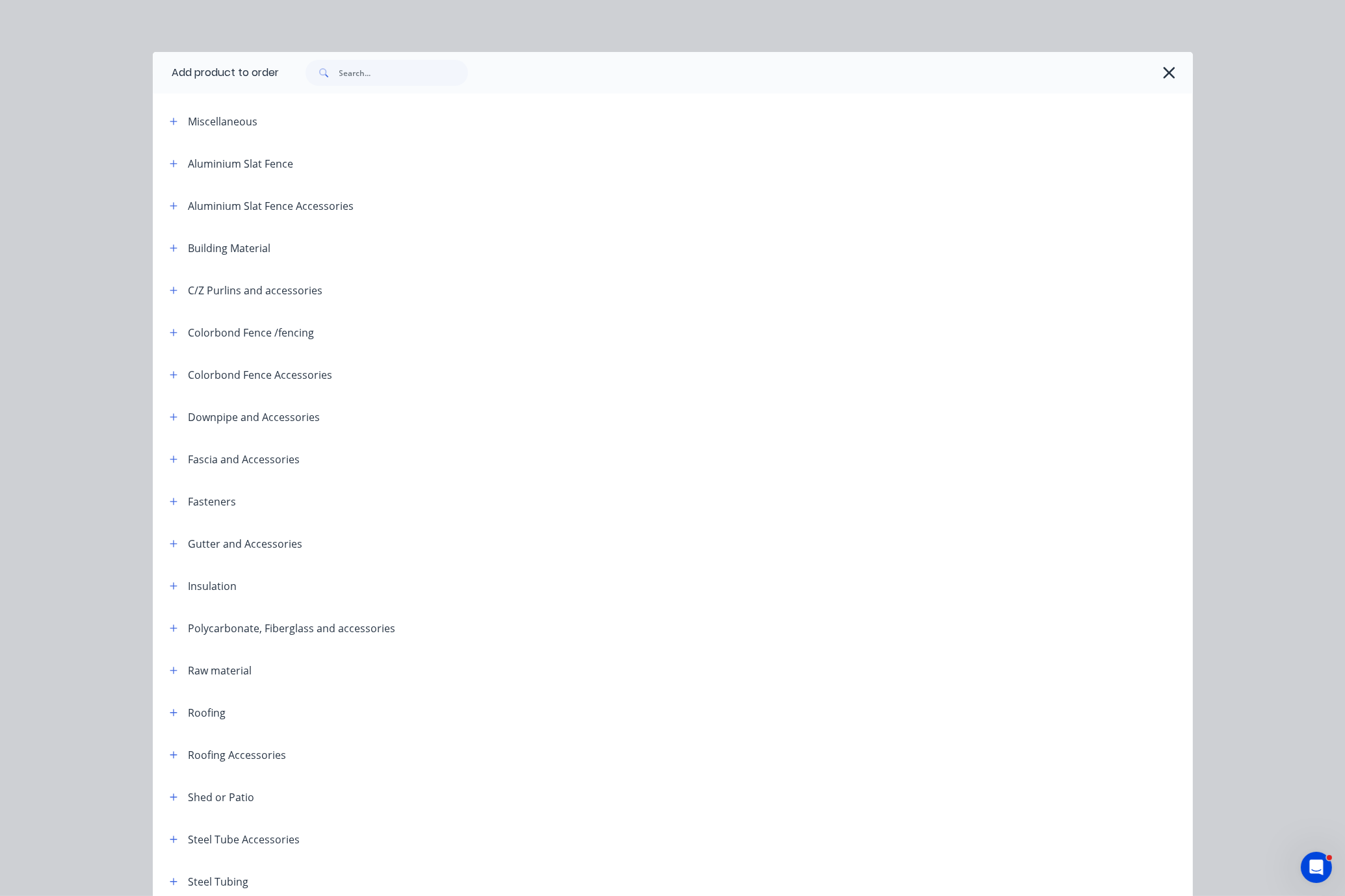
scroll to position [168, 0]
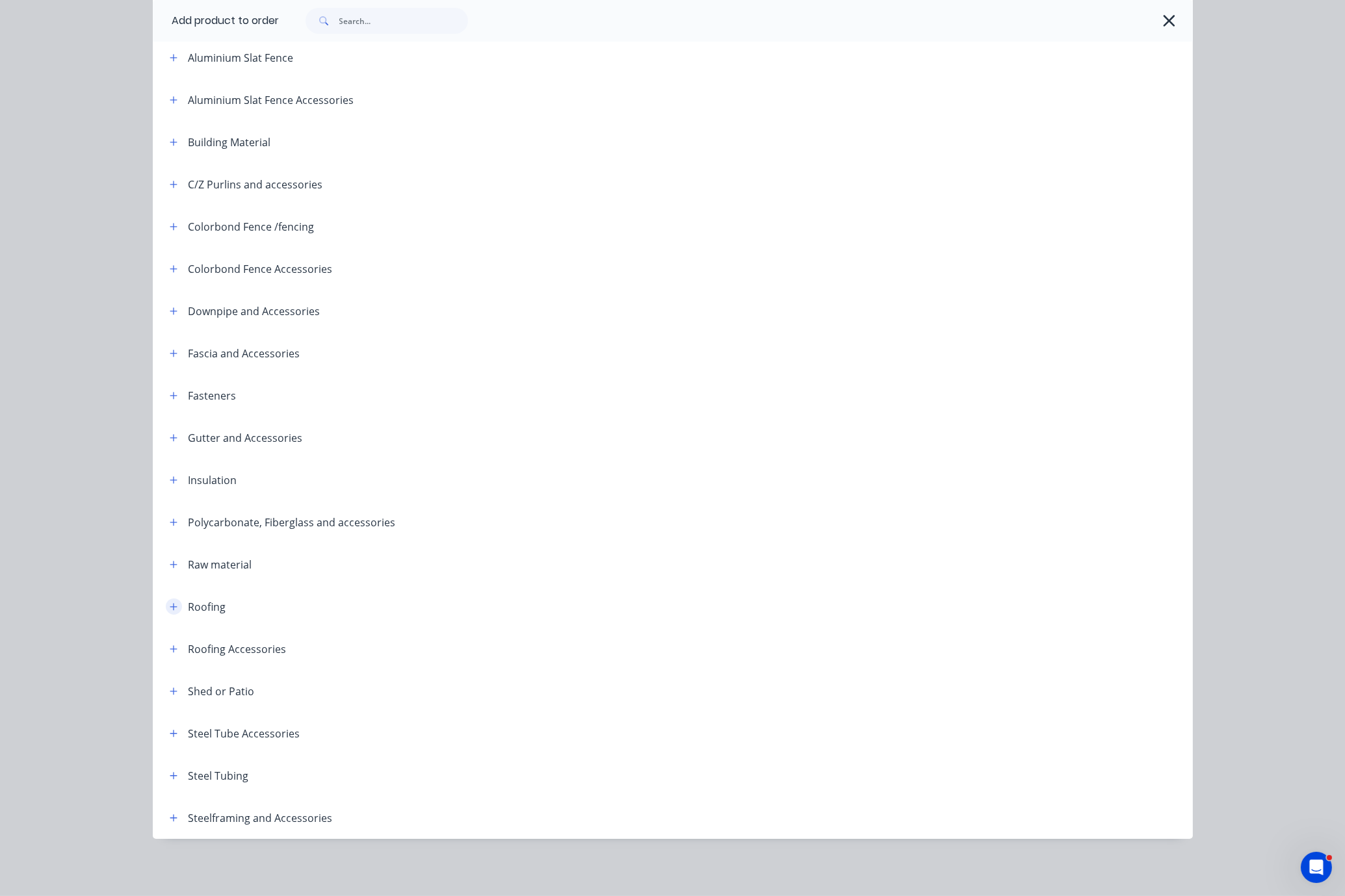
click at [170, 602] on icon "button" at bounding box center [174, 607] width 8 height 9
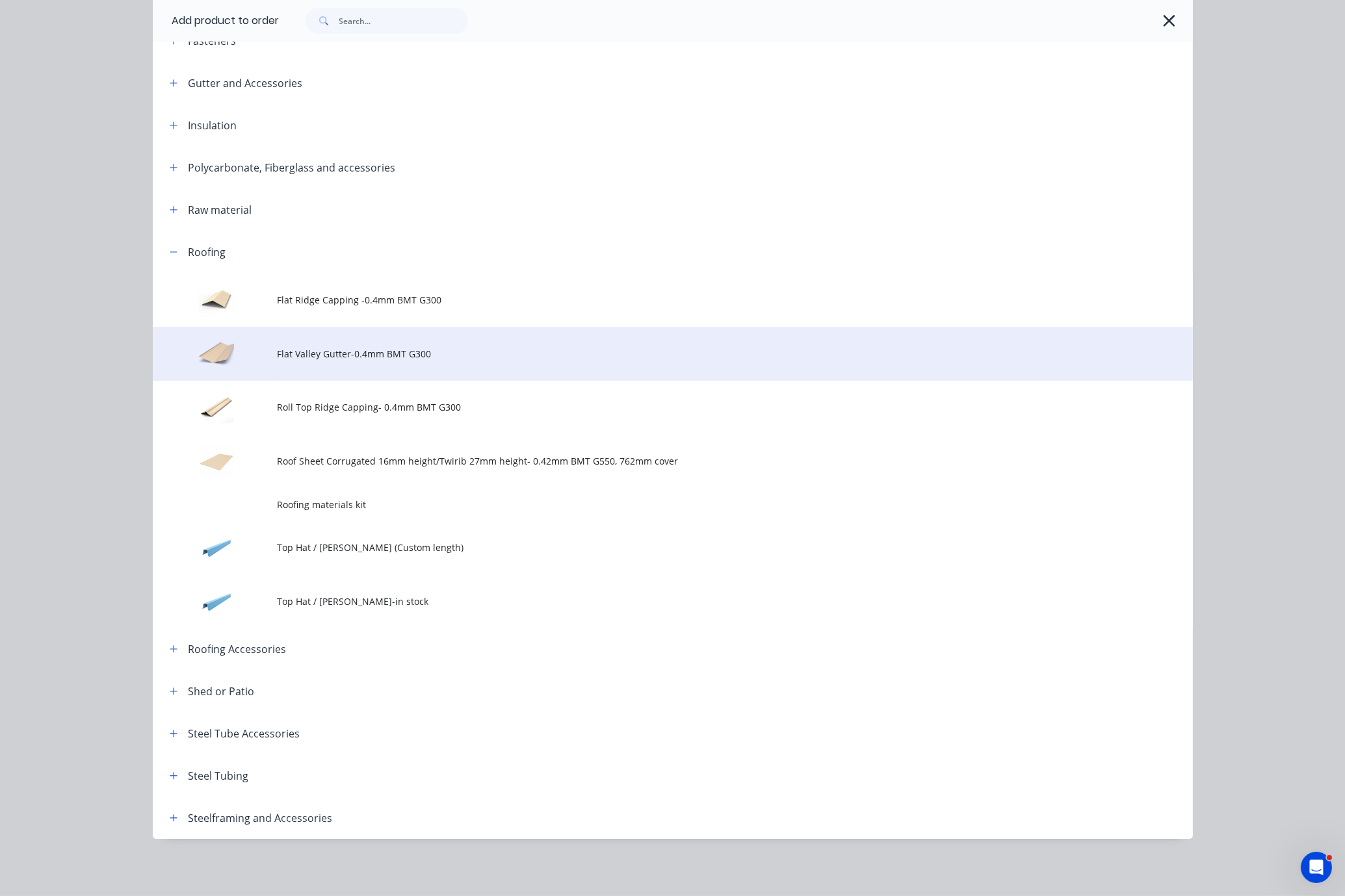
scroll to position [532, 0]
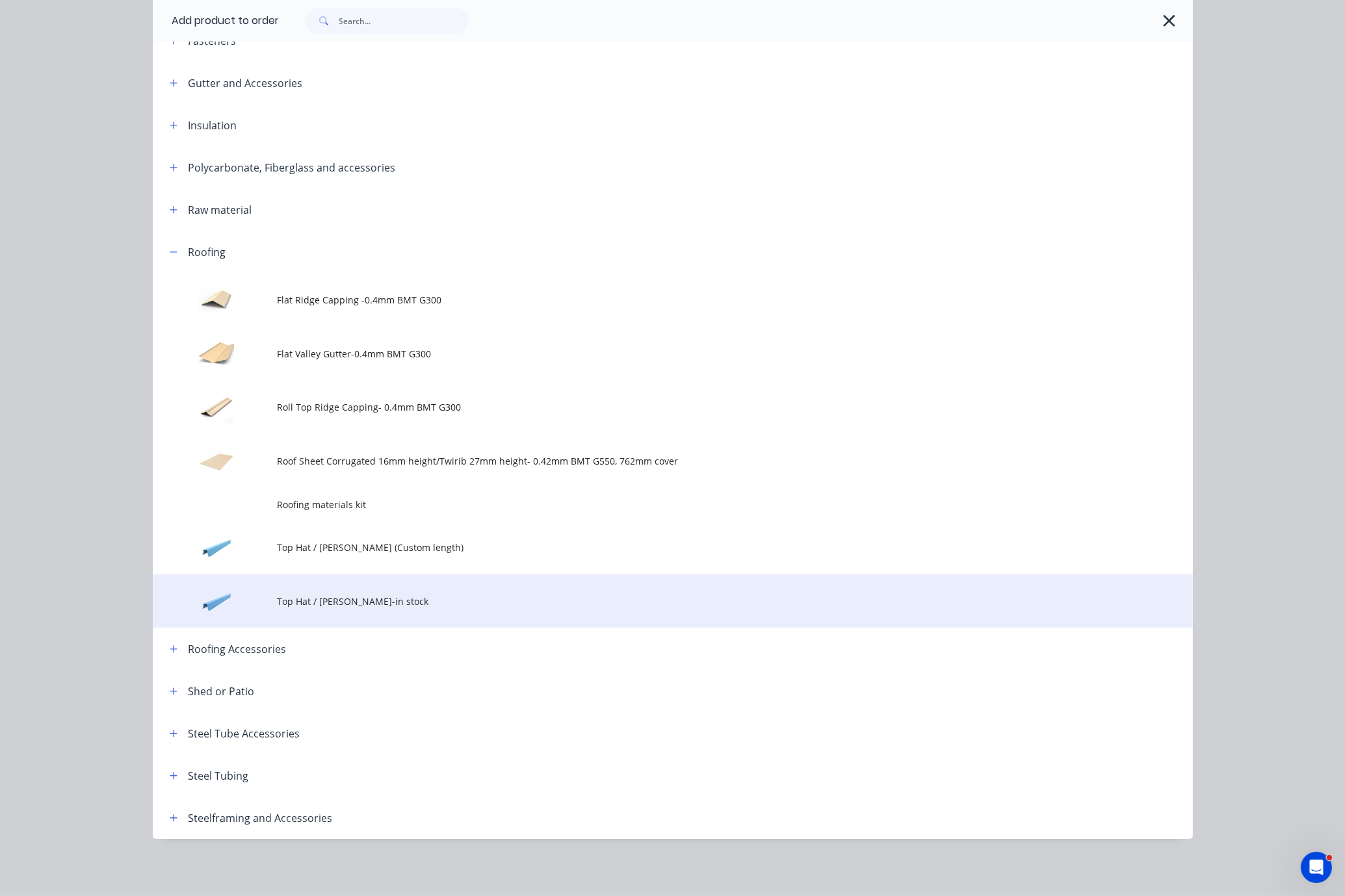
click at [446, 595] on span "Top Hat / Batten-in stock" at bounding box center [644, 602] width 732 height 13
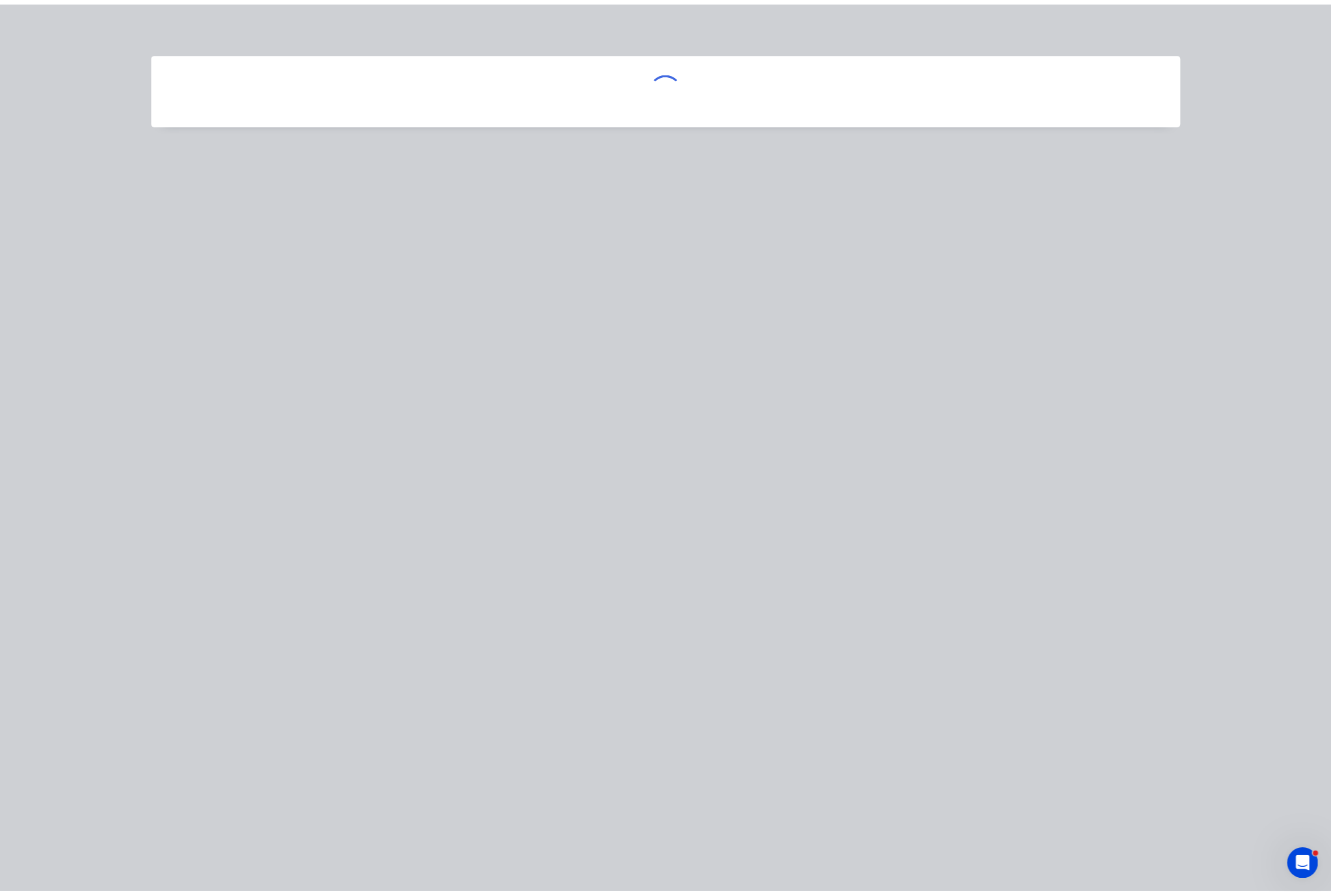
scroll to position [0, 0]
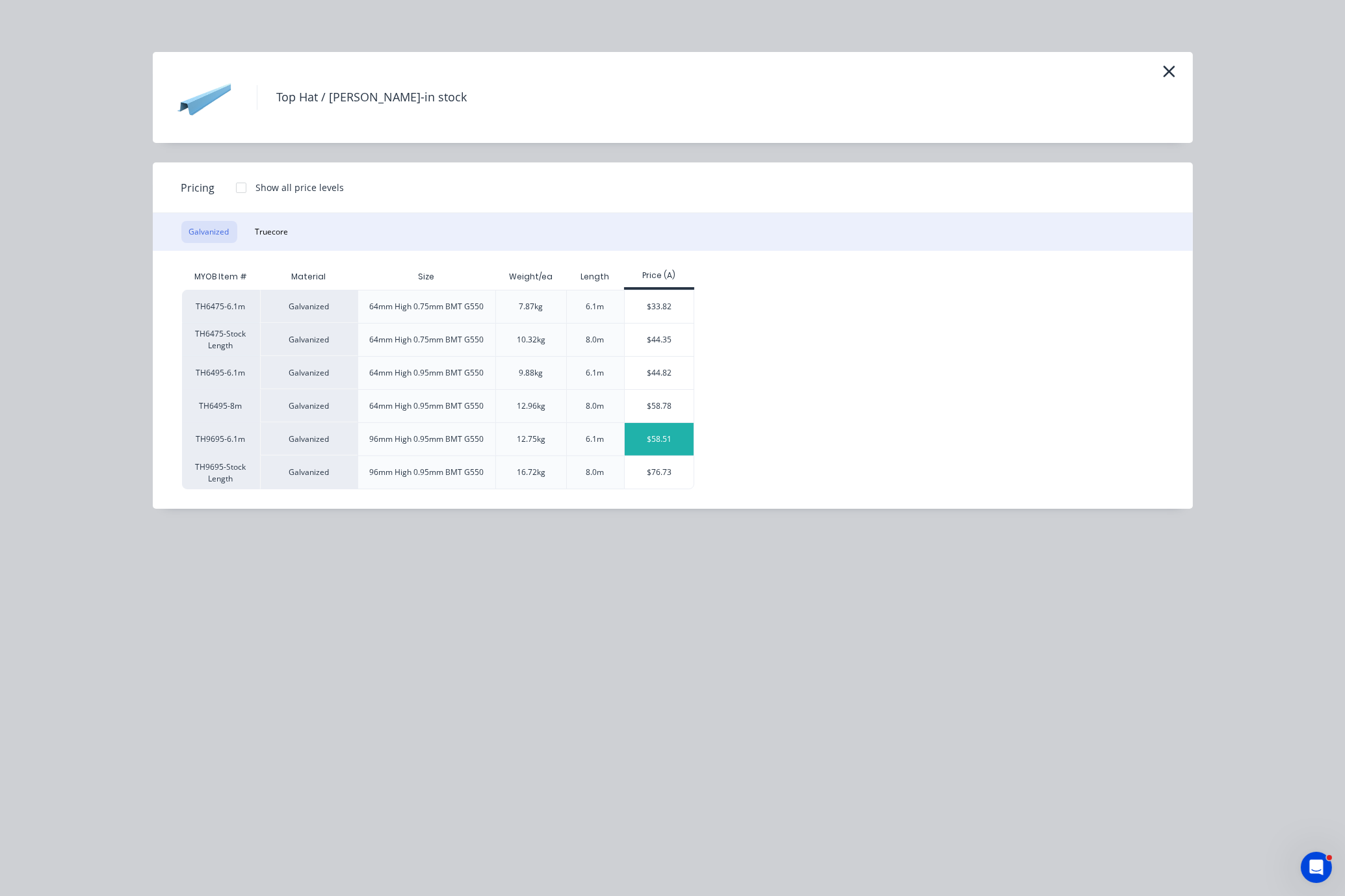
click at [670, 452] on div "$58.51" at bounding box center [660, 439] width 69 height 33
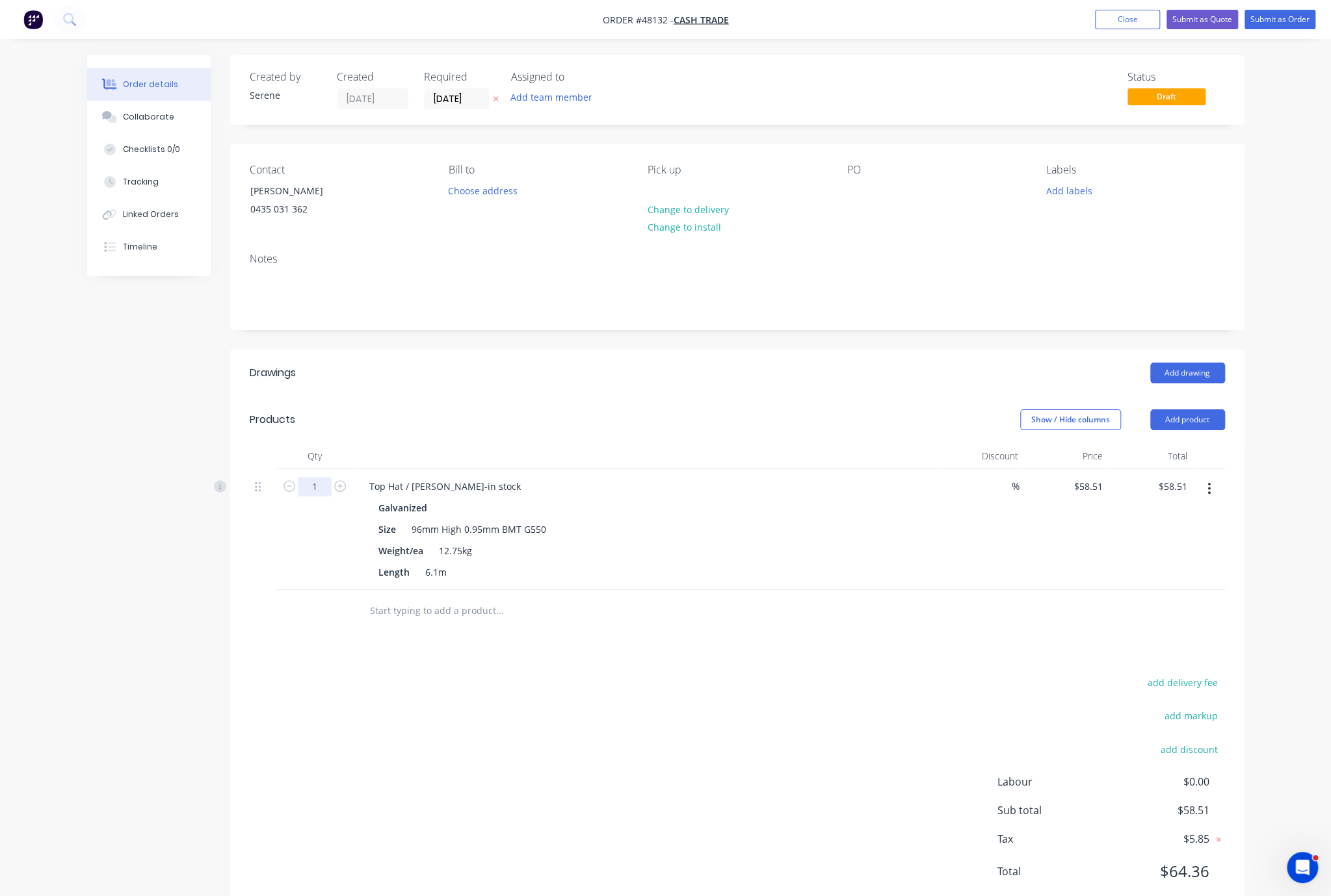
click at [319, 497] on input "1" at bounding box center [315, 487] width 34 height 19
type input "12"
type input "$702.12"
click at [589, 383] on div "Add drawing" at bounding box center [840, 373] width 768 height 21
drag, startPoint x: 729, startPoint y: 407, endPoint x: 855, endPoint y: 407, distance: 126.0
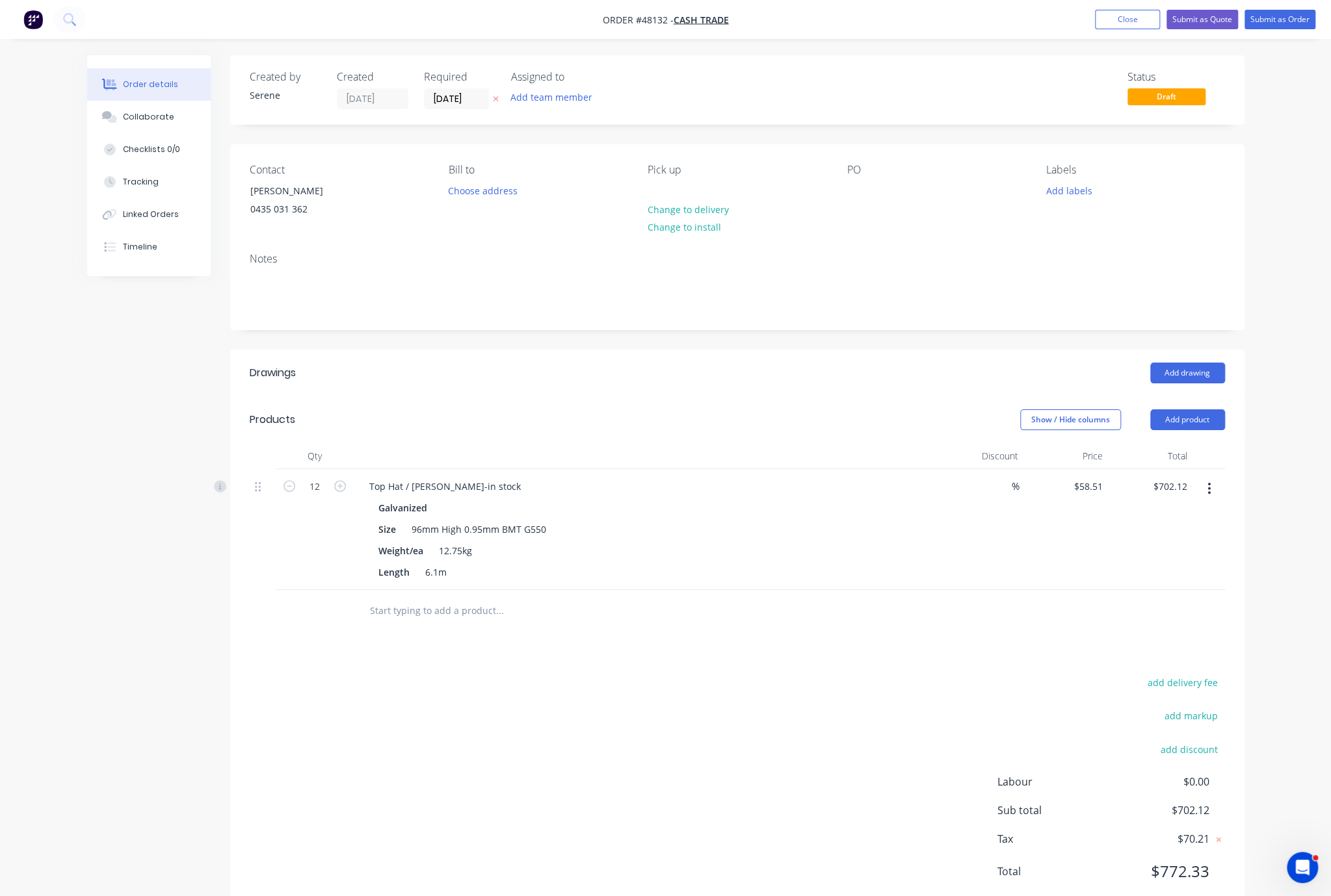
drag, startPoint x: 755, startPoint y: 695, endPoint x: 788, endPoint y: 697, distance: 33.1
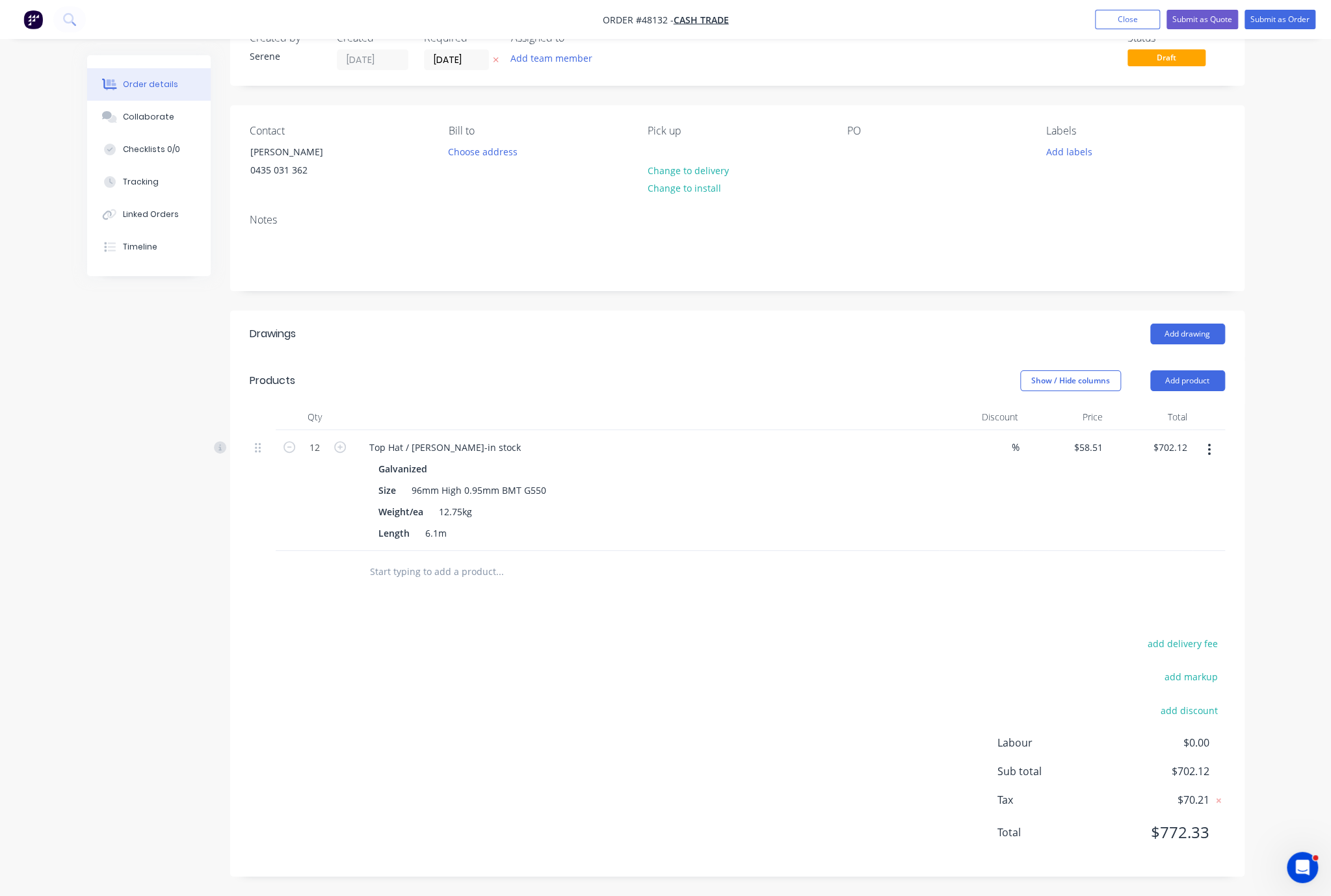
scroll to position [80, 0]
click at [705, 604] on div "Drawings Add drawing Products Show / Hide columns Add product Qty Discount Pric…" at bounding box center [737, 594] width 1014 height 566
click at [799, 643] on div "add delivery fee add markup add discount Labour $0.00 Sub total $702.12 Tax $70…" at bounding box center [737, 746] width 975 height 222
click at [825, 639] on div "add delivery fee add markup add discount Labour $0.00 Sub total $702.12 Tax $70…" at bounding box center [737, 746] width 975 height 222
click at [811, 639] on div "add delivery fee add markup add discount Labour $0.00 Sub total $702.12 Tax $70…" at bounding box center [737, 746] width 975 height 222
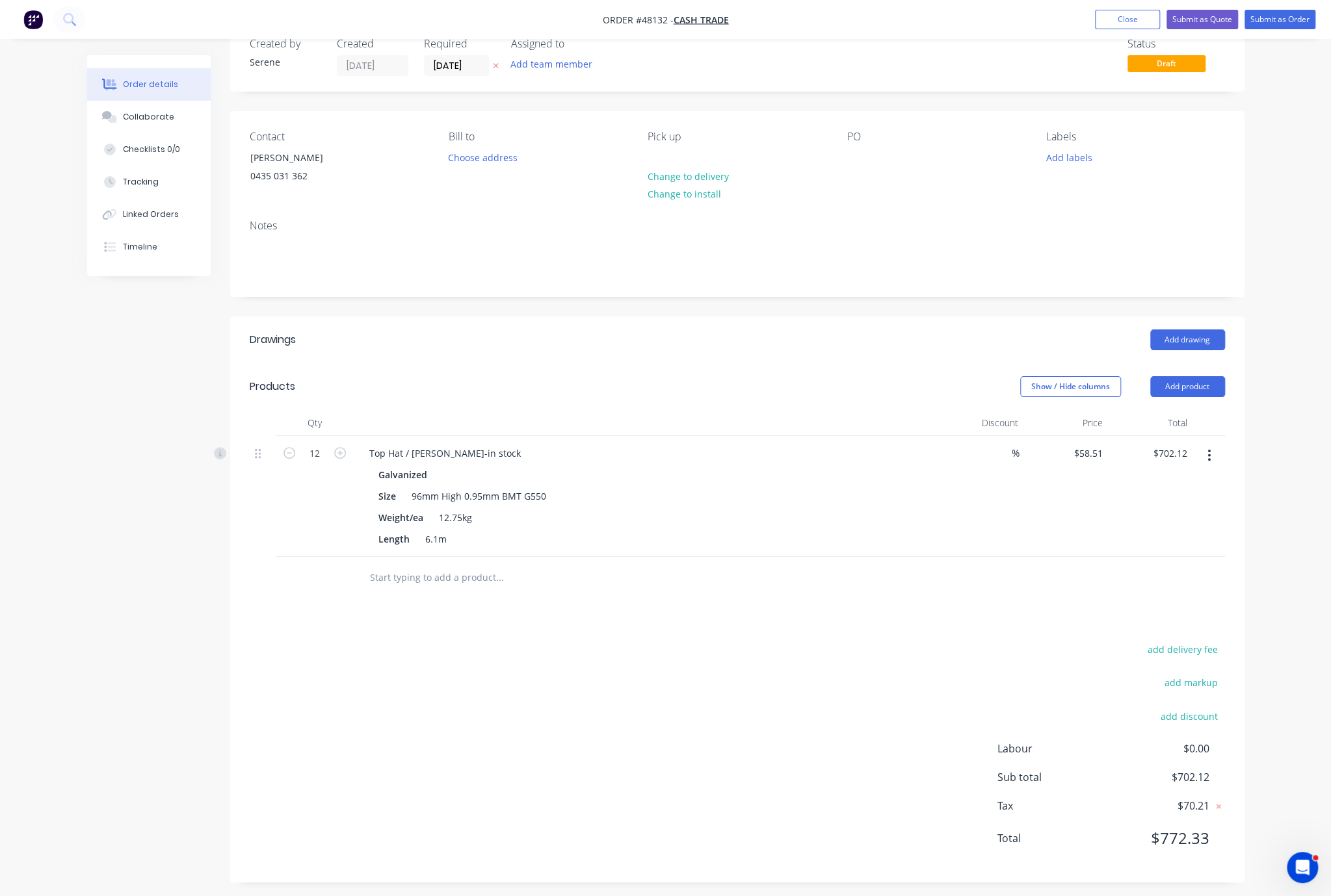
scroll to position [0, 0]
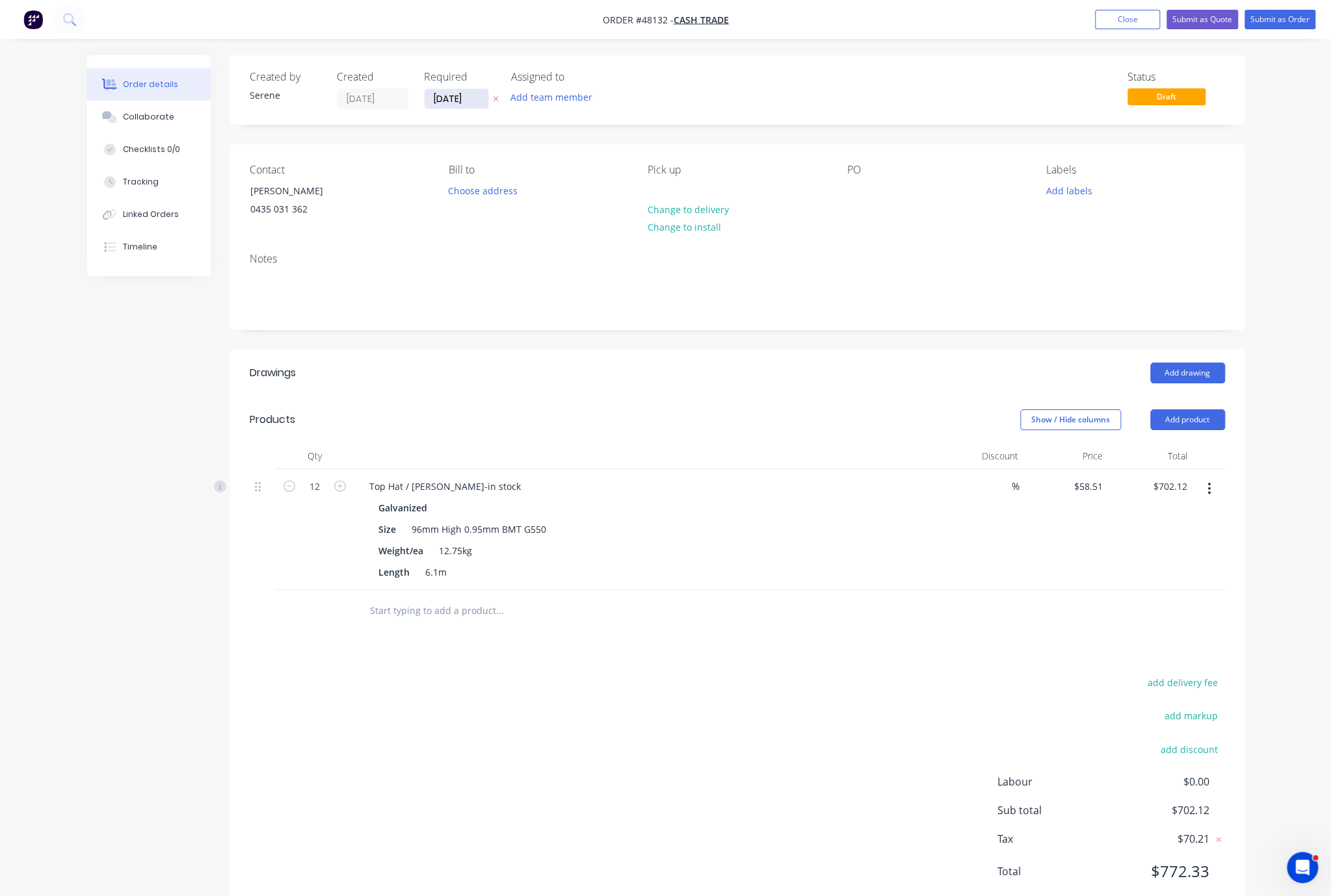
click at [454, 96] on input "15/08/25" at bounding box center [456, 98] width 63 height 19
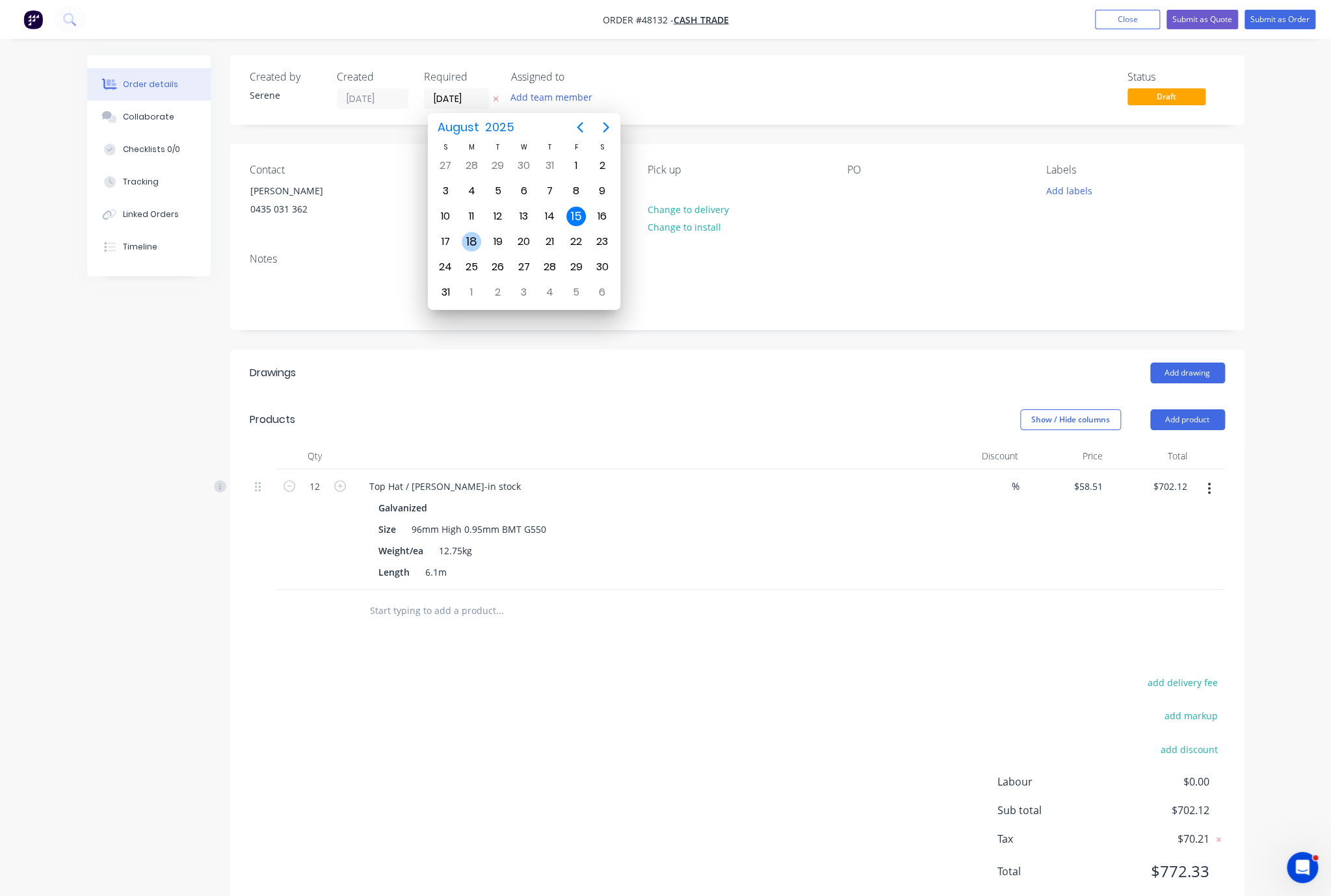
click at [469, 235] on div "18" at bounding box center [471, 242] width 19 height 19
type input "18/08/25"
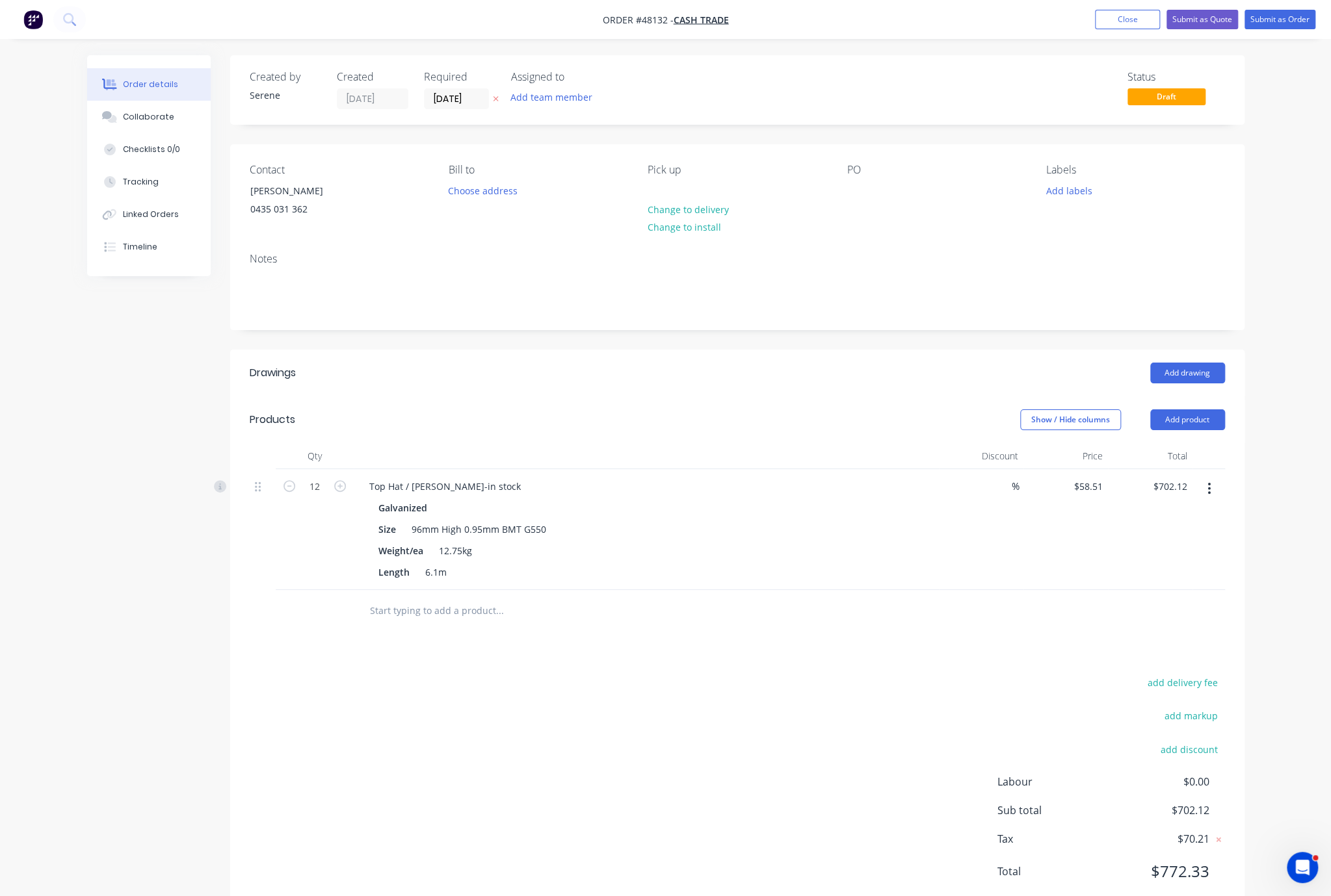
click at [602, 430] on div "Show / Hide columns Add product" at bounding box center [840, 419] width 768 height 21
click at [618, 430] on div "Show / Hide columns Add product" at bounding box center [840, 419] width 768 height 21
click at [692, 430] on div "Show / Hide columns Add product" at bounding box center [840, 419] width 768 height 21
click at [1165, 21] on button "Submit as Order" at bounding box center [1280, 19] width 71 height 19
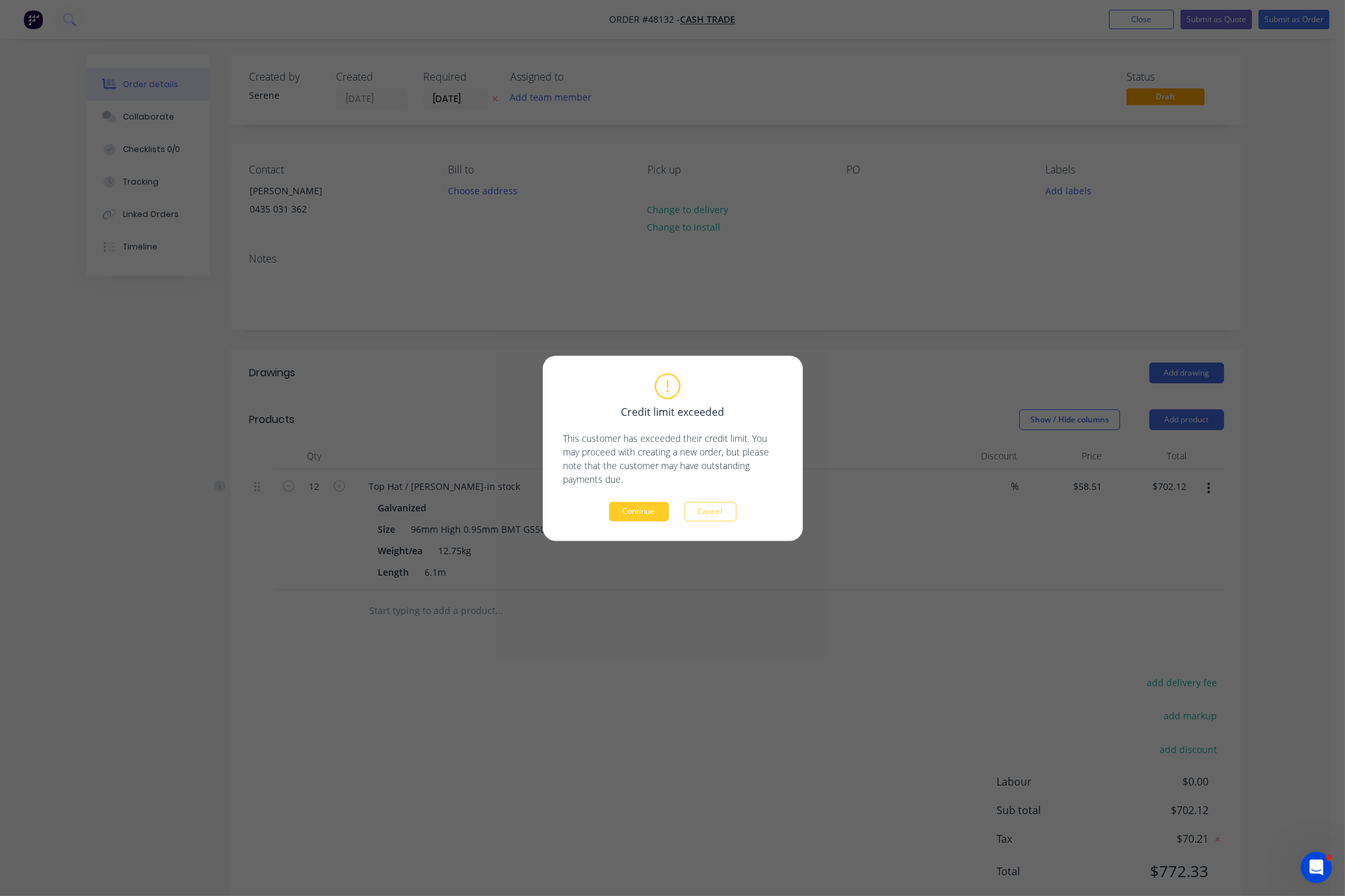
click at [650, 505] on button "Continue" at bounding box center [639, 511] width 60 height 19
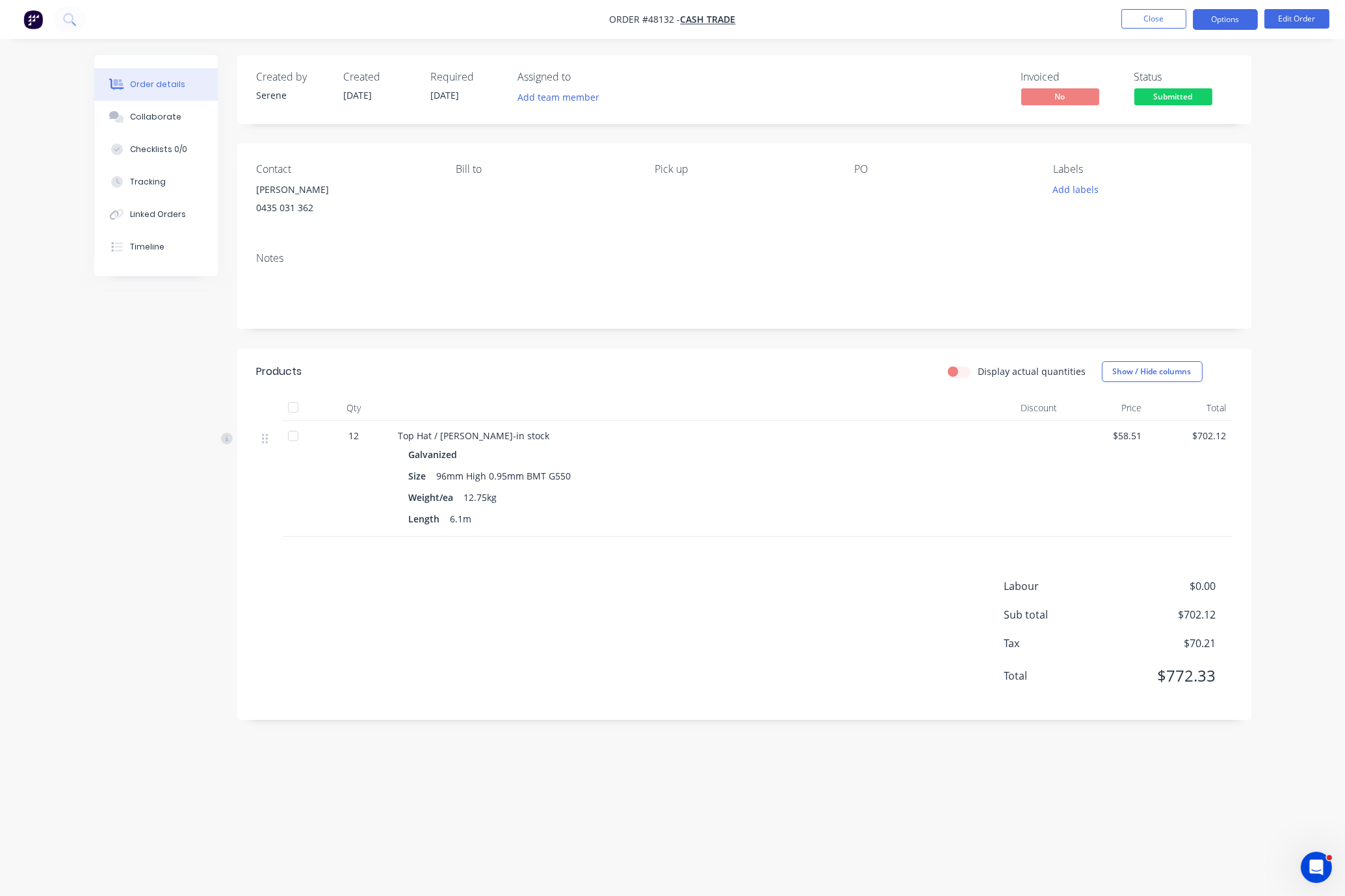
click at [1165, 21] on button "Options" at bounding box center [1225, 19] width 65 height 21
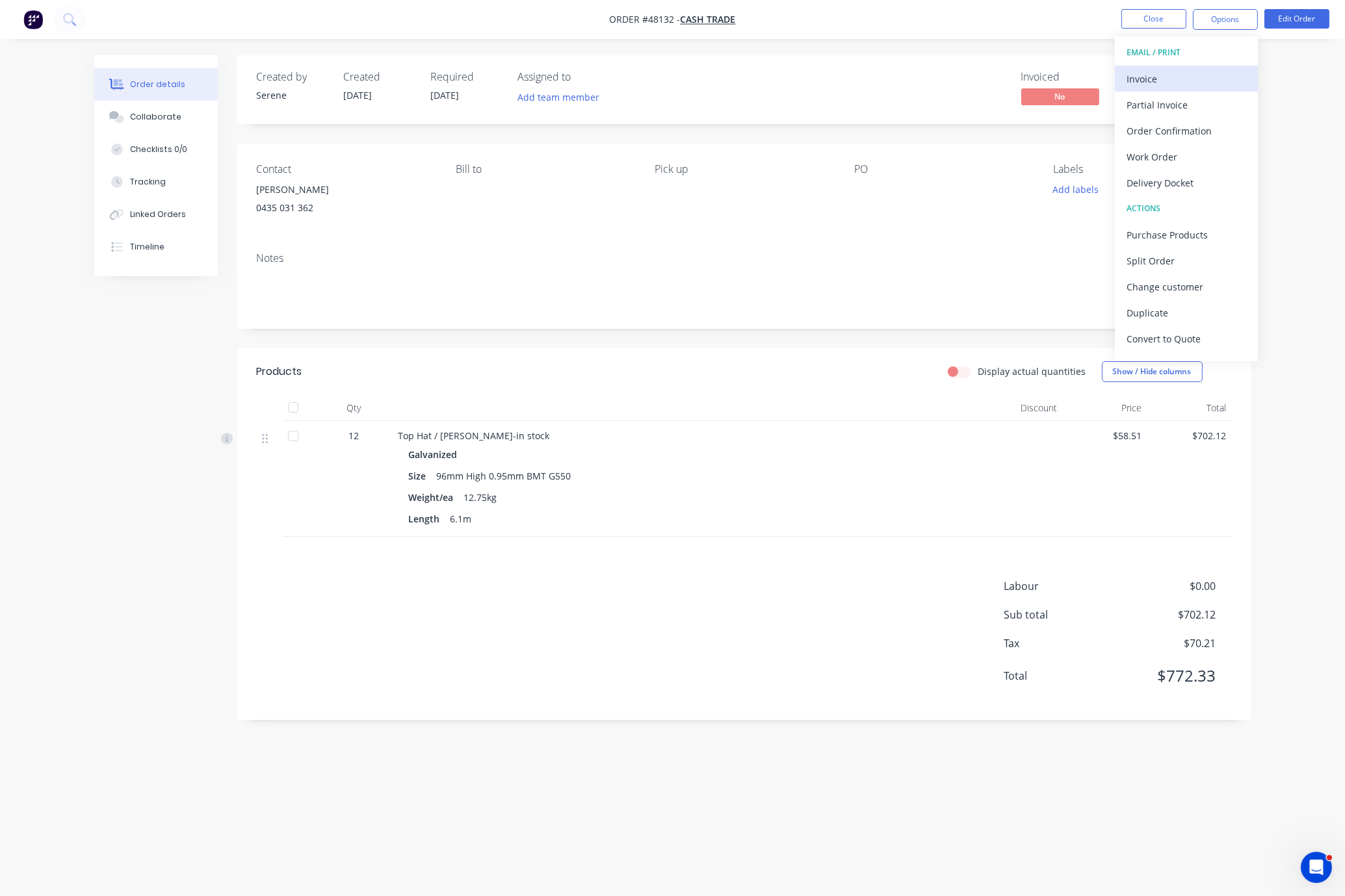
click at [1165, 78] on div "Invoice" at bounding box center [1186, 79] width 120 height 19
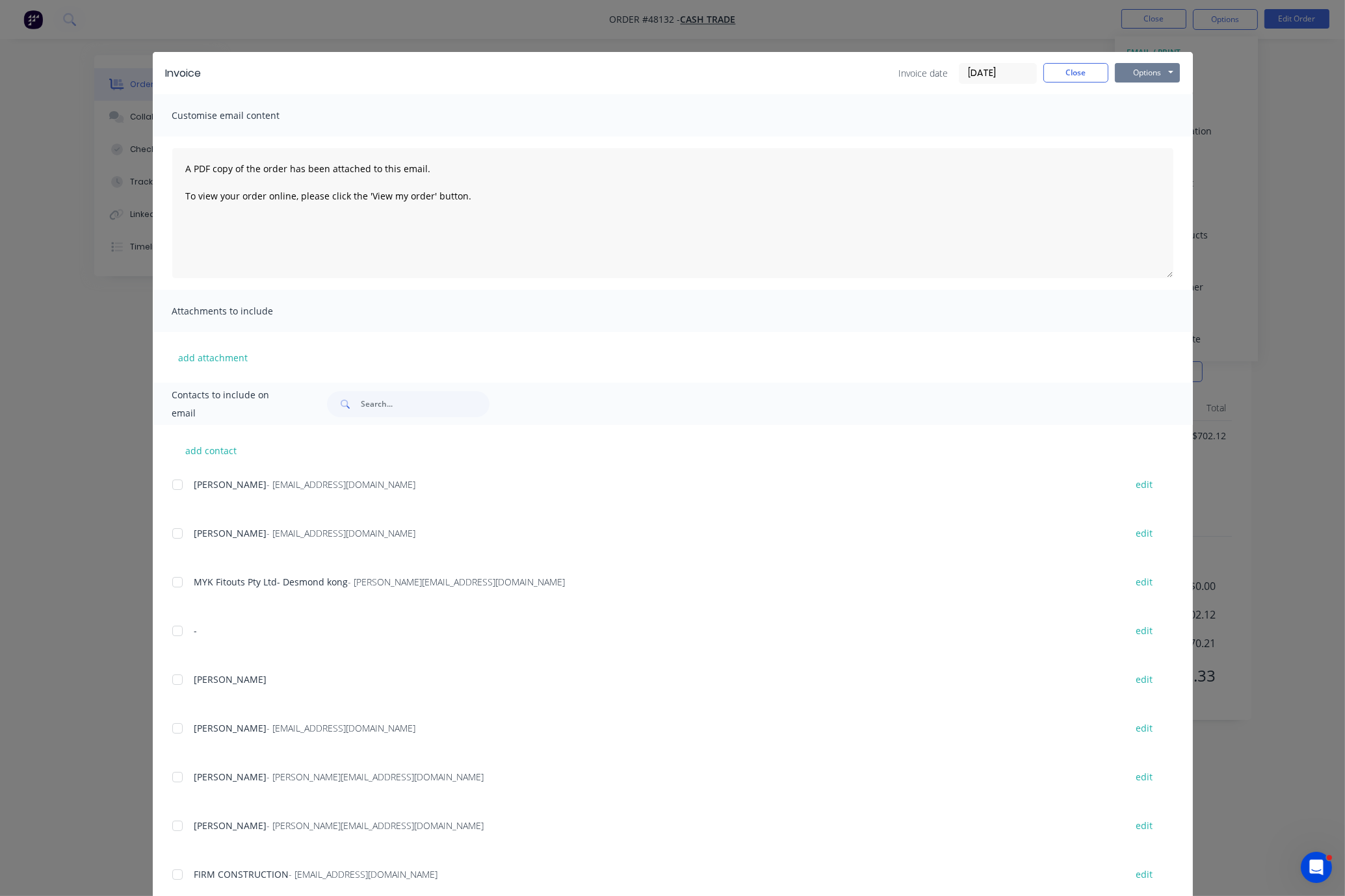
click at [1159, 76] on button "Options" at bounding box center [1147, 72] width 65 height 19
click at [1137, 115] on button "Print" at bounding box center [1157, 117] width 83 height 21
click at [1068, 75] on button "Close" at bounding box center [1075, 72] width 65 height 19
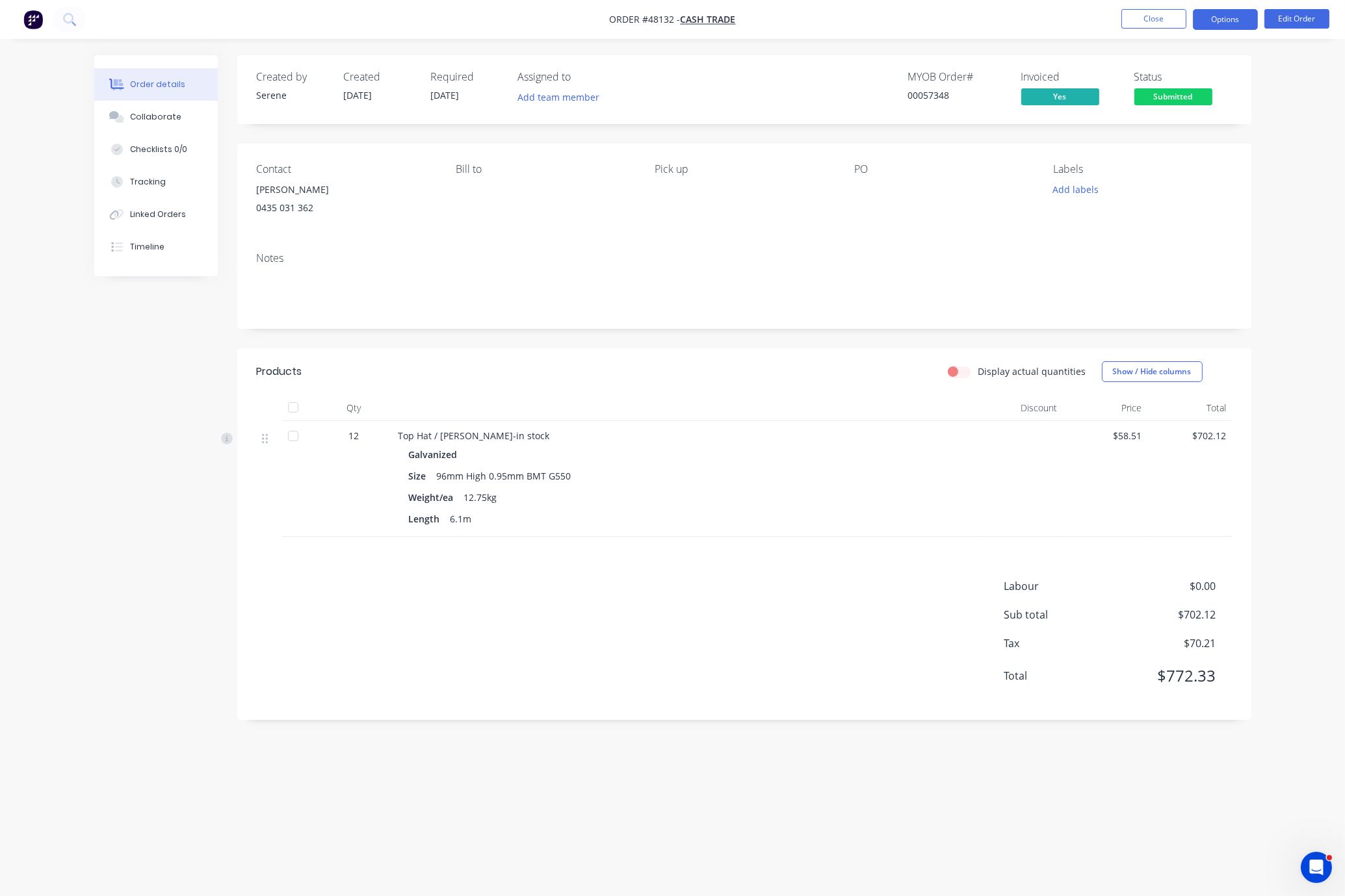
click at [1165, 19] on button "Options" at bounding box center [1225, 19] width 65 height 21
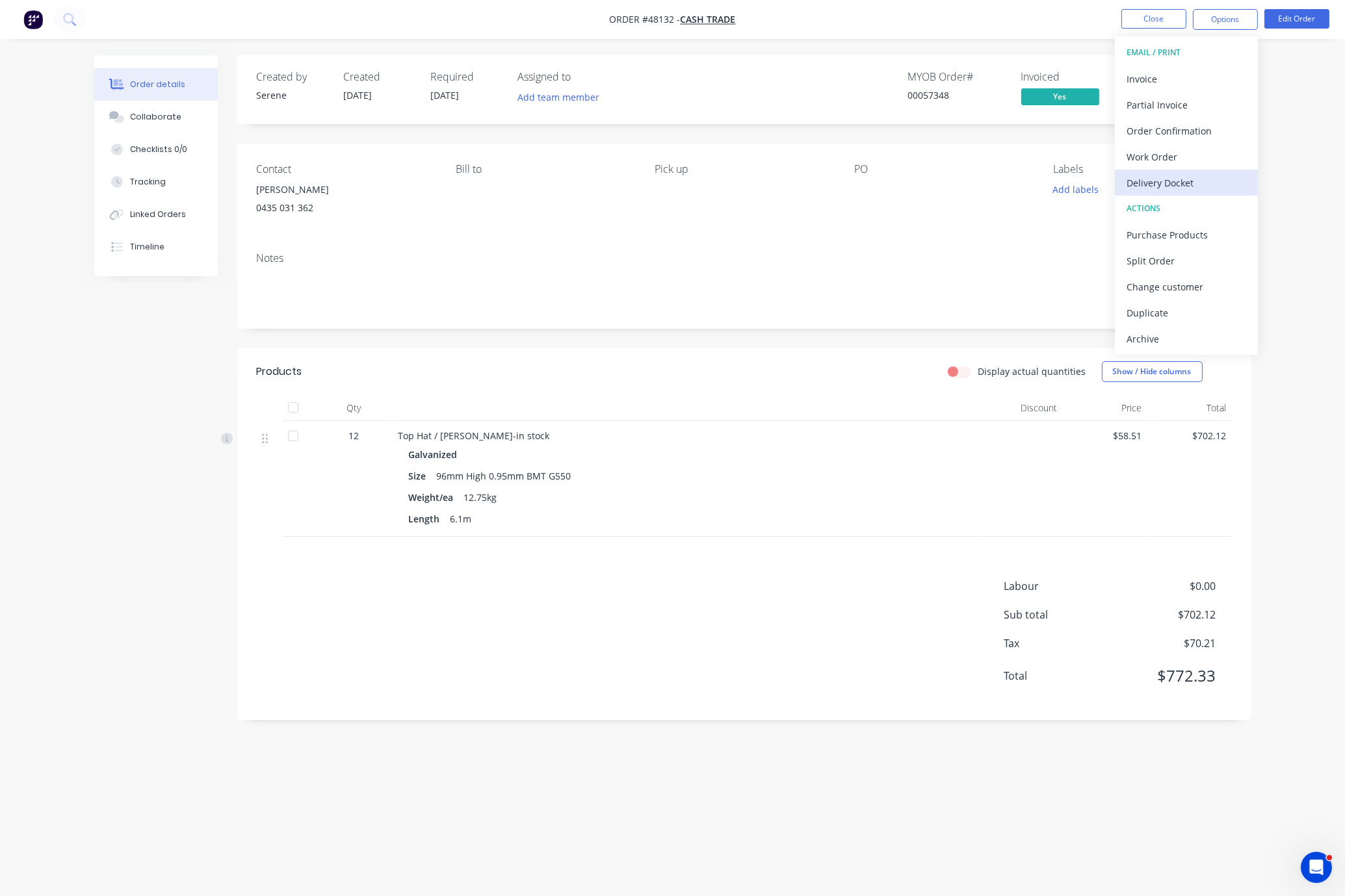
click at [1165, 180] on div "Delivery Docket" at bounding box center [1186, 183] width 120 height 19
click at [1165, 136] on div "Without pricing" at bounding box center [1186, 131] width 120 height 19
click at [786, 395] on header "Products Display actual quantities Show / Hide columns" at bounding box center [744, 372] width 1014 height 47
click at [1165, 104] on span "Submitted" at bounding box center [1173, 96] width 78 height 16
click at [1165, 130] on div "Order details Collaborate Checklists 0/0 Tracking Linked Orders Timeline Order …" at bounding box center [672, 448] width 1345 height 896
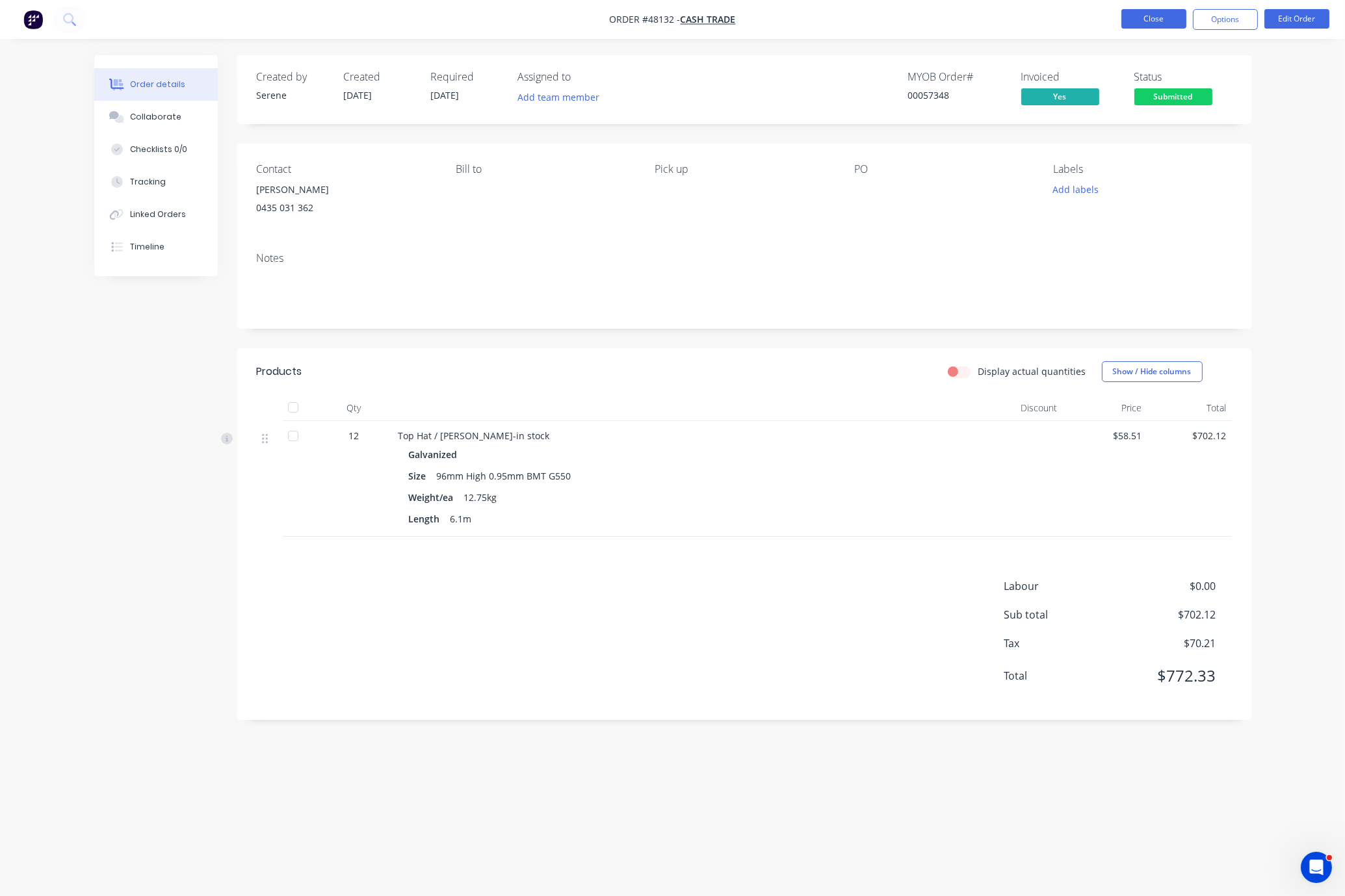
click at [1151, 25] on button "Close" at bounding box center [1153, 19] width 65 height 19
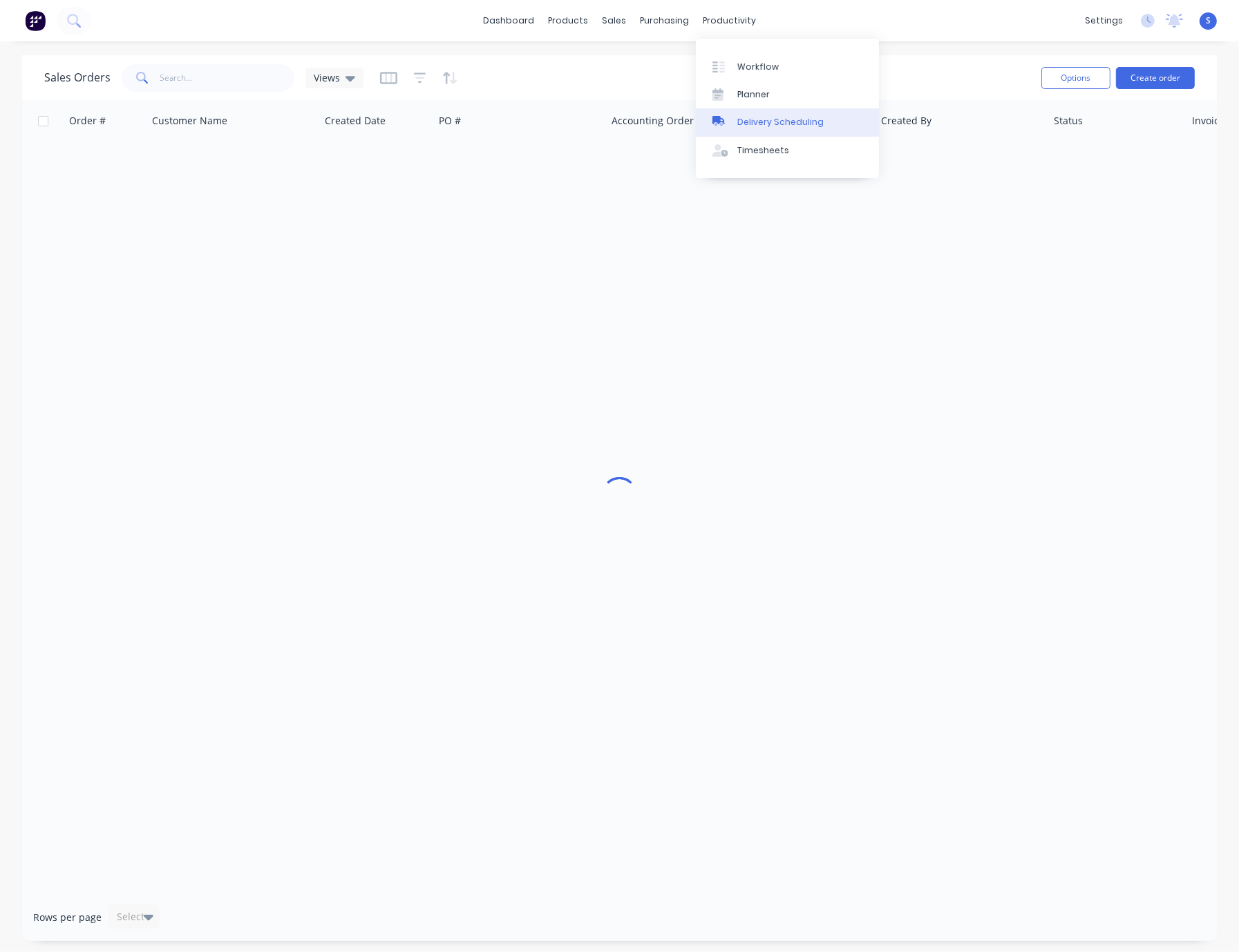
click at [783, 118] on link "Delivery Scheduling" at bounding box center [787, 122] width 183 height 28
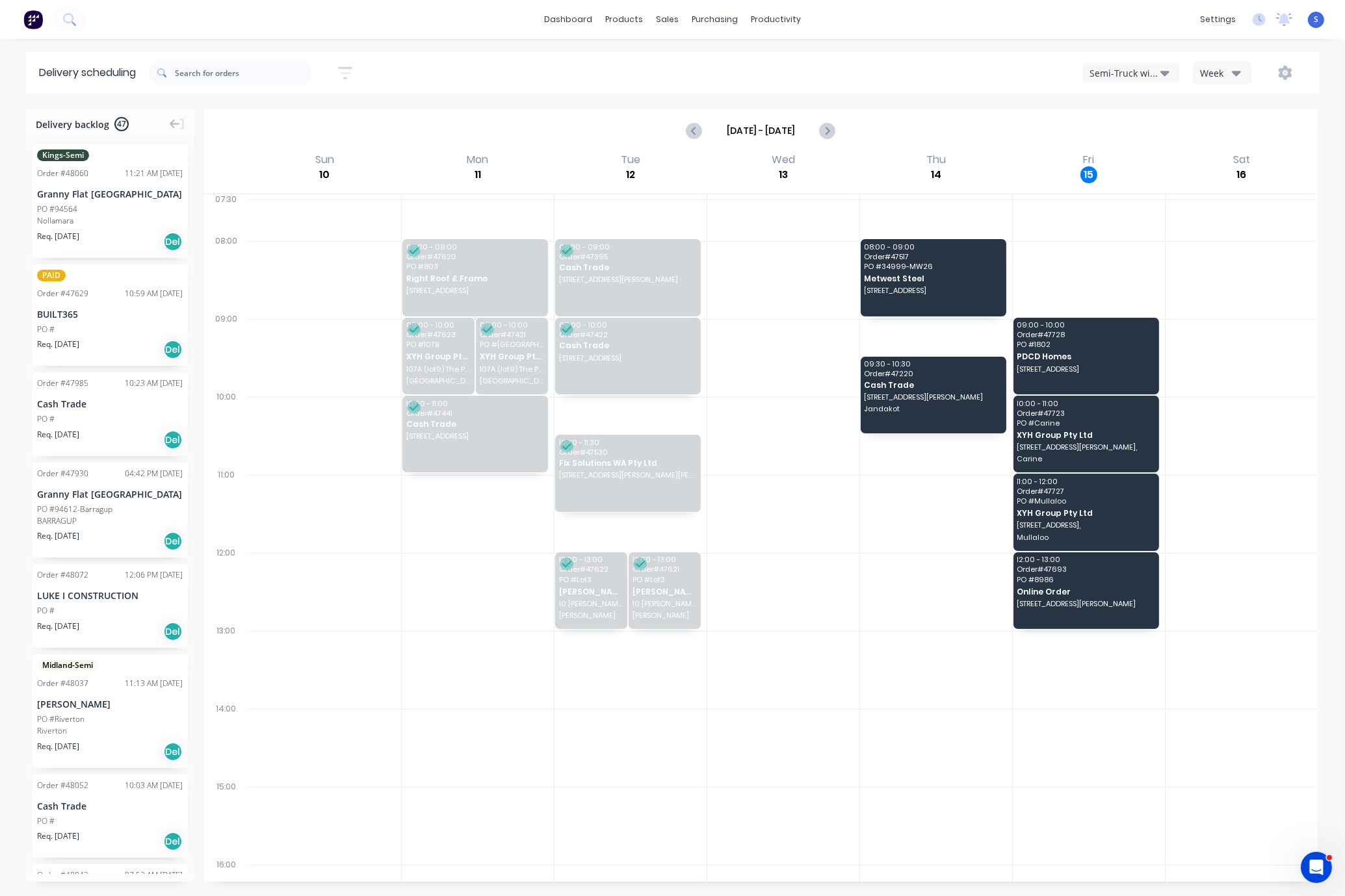
click at [1113, 83] on button "Semi-Truck with Hiab" at bounding box center [1131, 72] width 98 height 19
click at [1103, 159] on div "Utes Delivery" at bounding box center [1147, 157] width 129 height 26
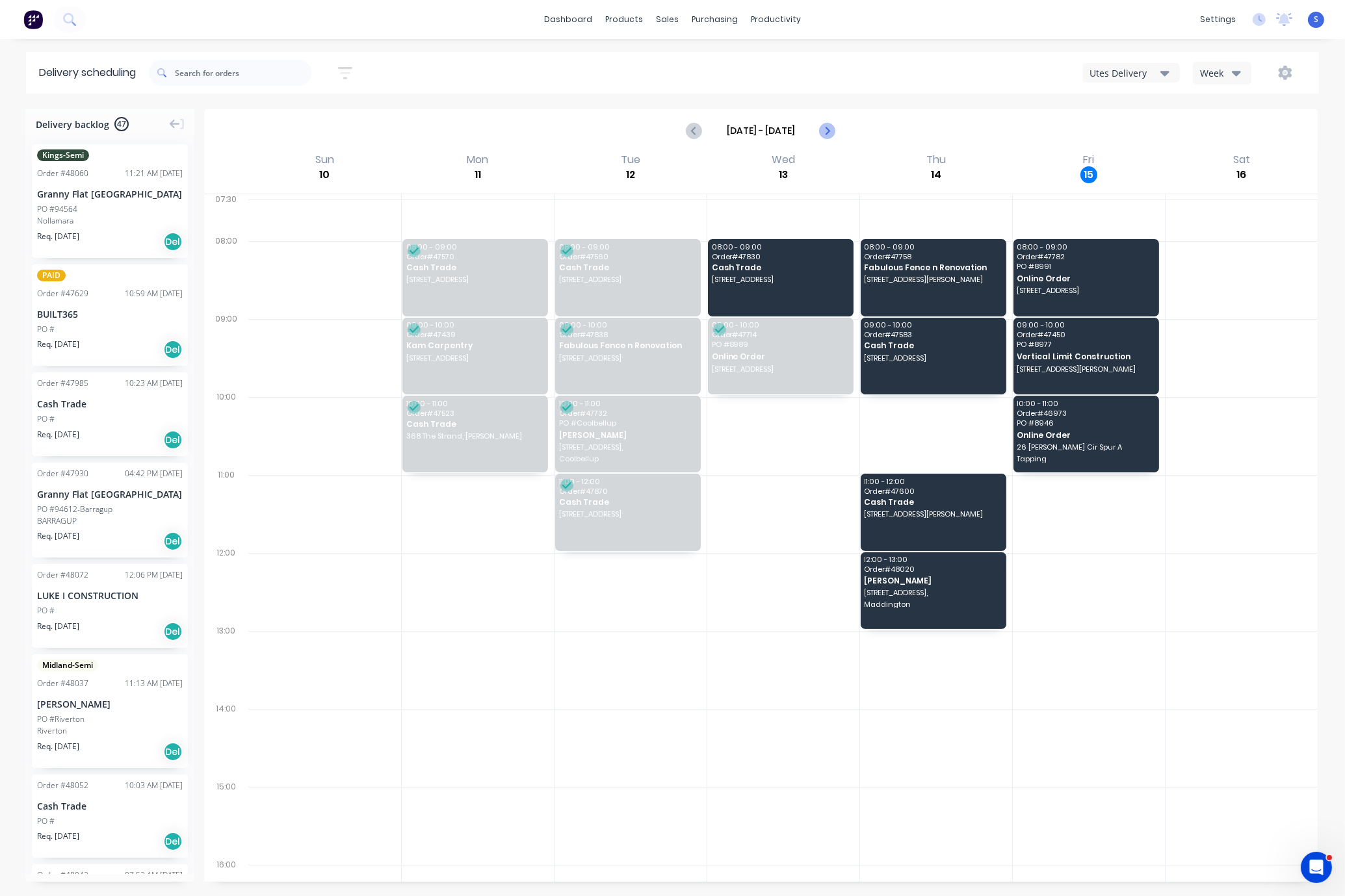
click at [819, 133] on icon "Next page" at bounding box center [827, 130] width 15 height 15
type input "[DATE] - [DATE]"
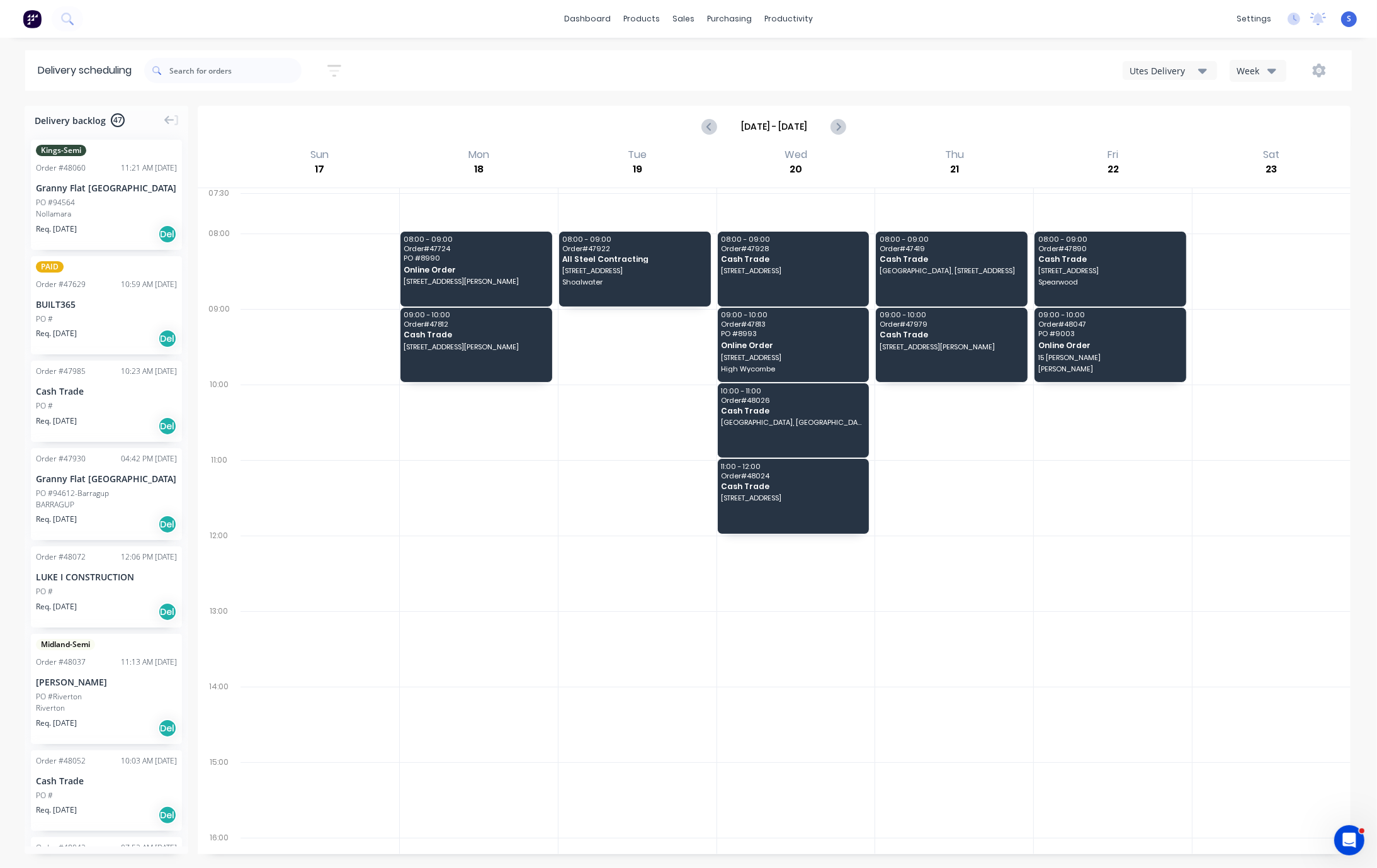
drag, startPoint x: 1107, startPoint y: 144, endPoint x: 871, endPoint y: 128, distance: 236.5
click at [871, 128] on div "Aug 17 - Aug 23" at bounding box center [774, 126] width 1151 height 39
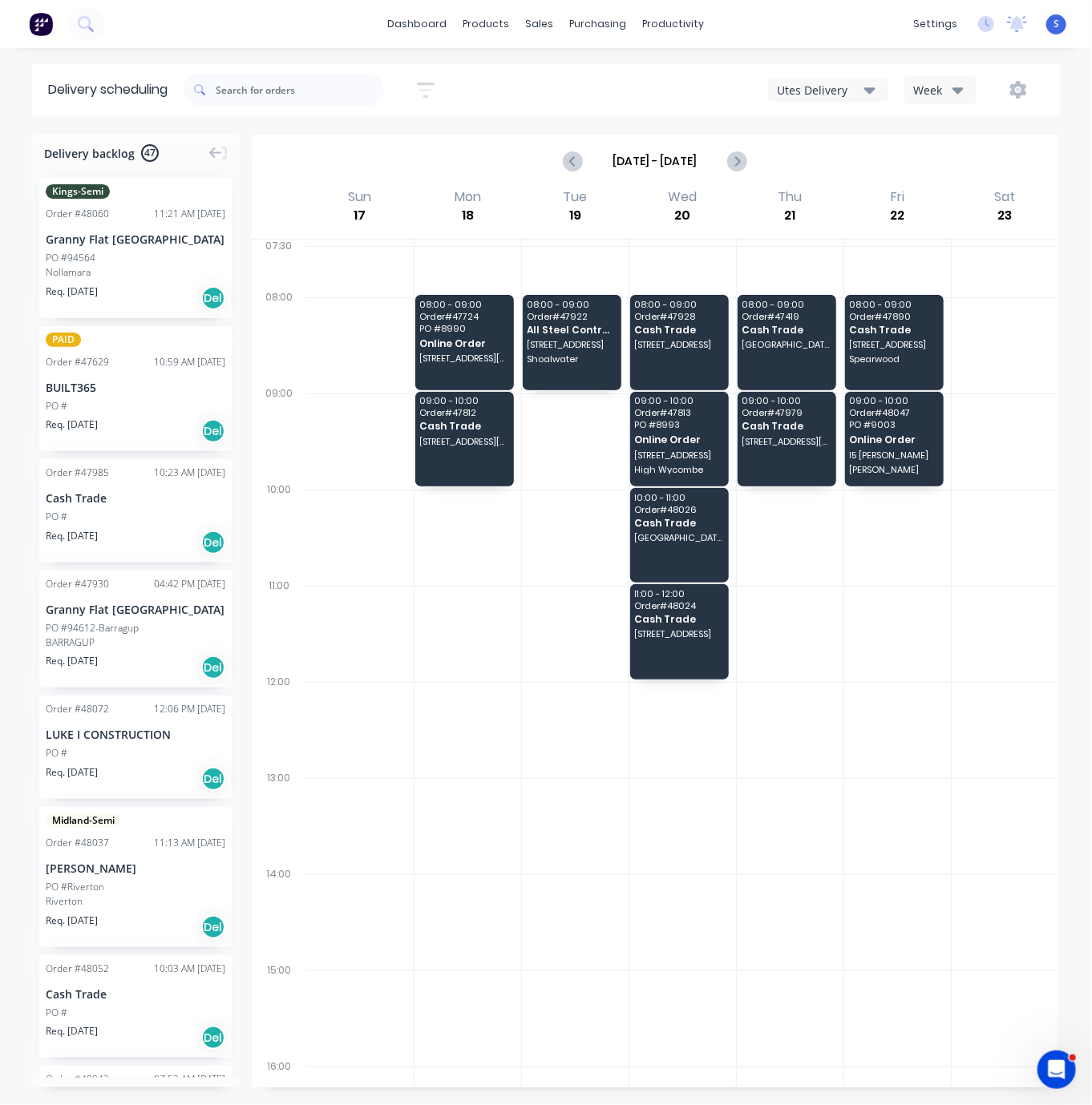
click at [810, 91] on div "Utes Delivery" at bounding box center [820, 90] width 87 height 16
click at [805, 128] on div "Semi-Truck with Hiab" at bounding box center [848, 129] width 159 height 32
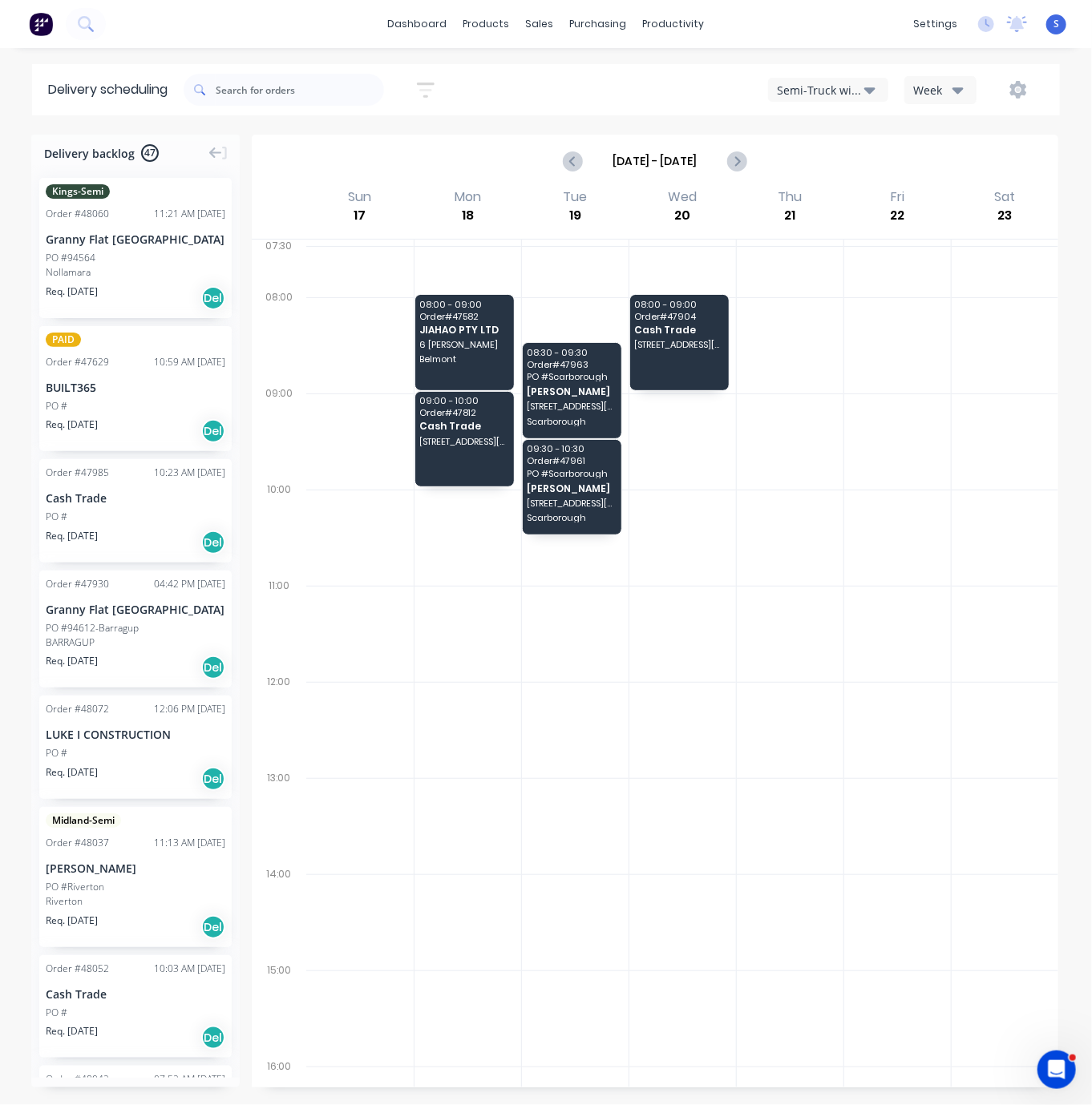
click at [806, 522] on div at bounding box center [790, 538] width 106 height 96
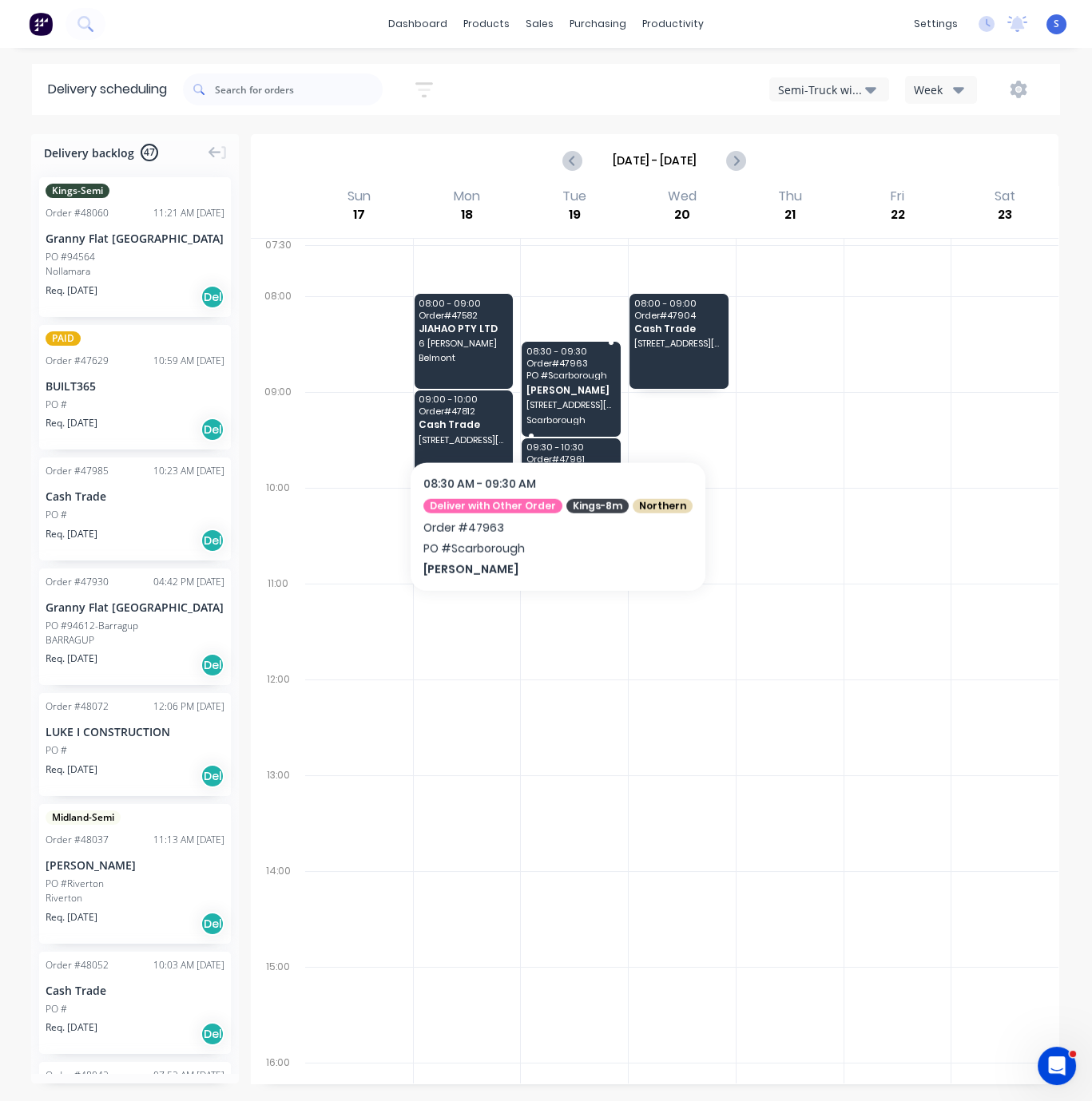
click at [552, 409] on span "12A Oliver st," at bounding box center [571, 405] width 89 height 10
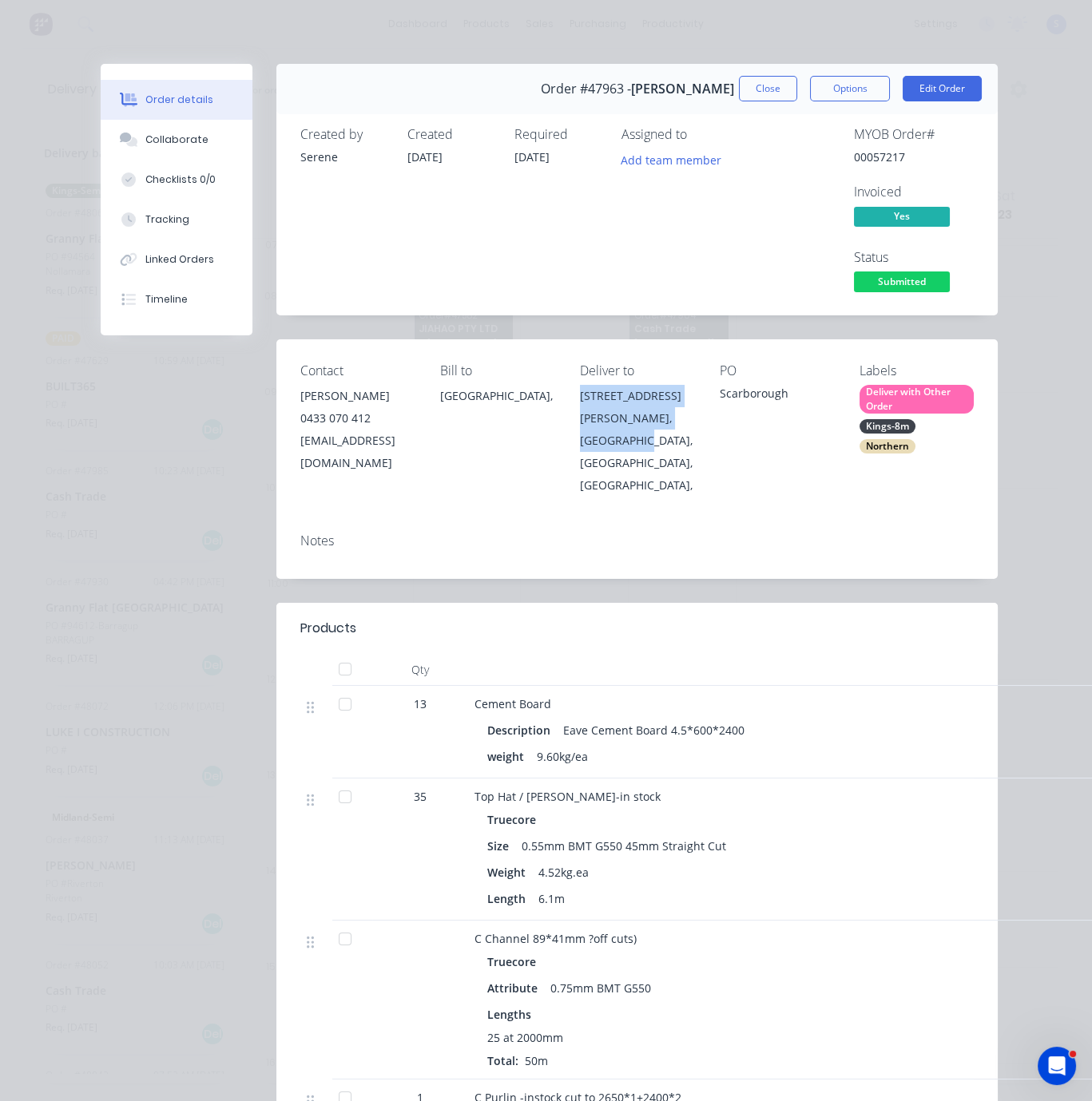
drag, startPoint x: 693, startPoint y: 446, endPoint x: 618, endPoint y: 429, distance: 76.9
click at [618, 429] on div "Contact Chris Gu 0433 070 412 account@speedframewa.com.au Bill to Australia, De…" at bounding box center [637, 430] width 721 height 181
copy div "12A Oliver st, Scarborough"
click at [683, 423] on div "12A Oliver st," at bounding box center [637, 407] width 114 height 45
click at [756, 85] on button "Close" at bounding box center [767, 88] width 58 height 25
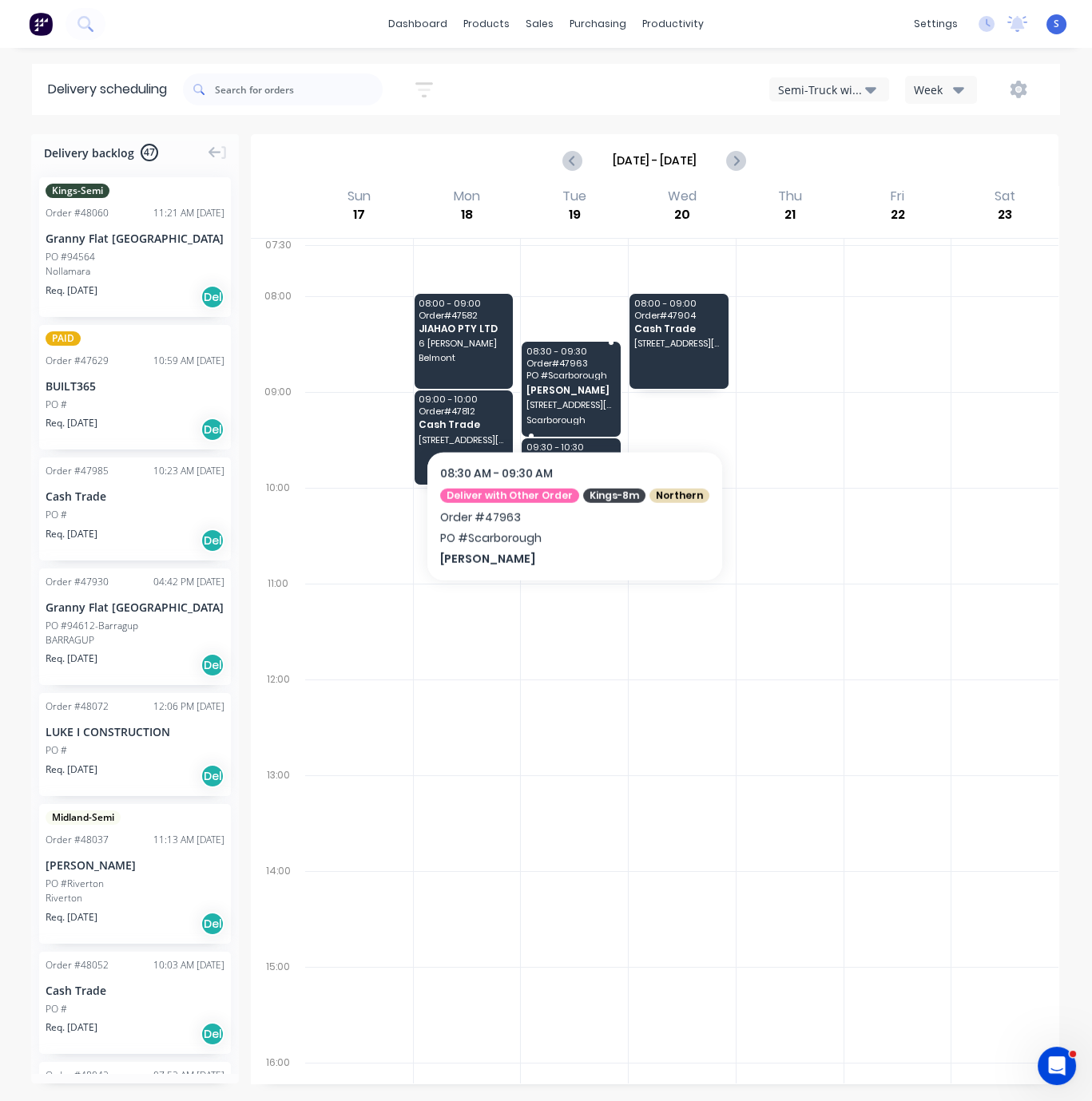
click at [569, 395] on span "Chris Gu" at bounding box center [571, 390] width 89 height 11
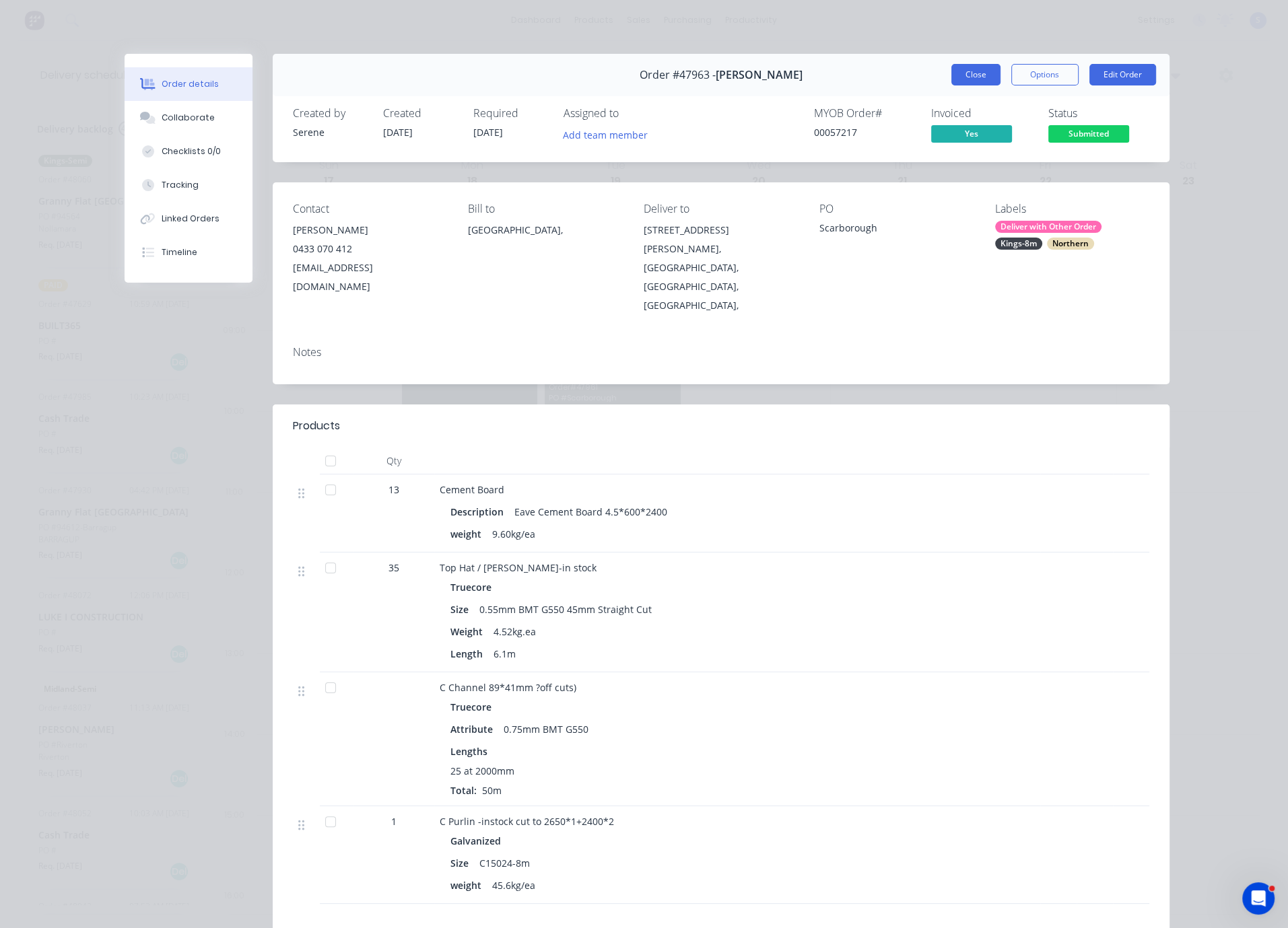
click at [952, 84] on button "Close" at bounding box center [976, 74] width 49 height 21
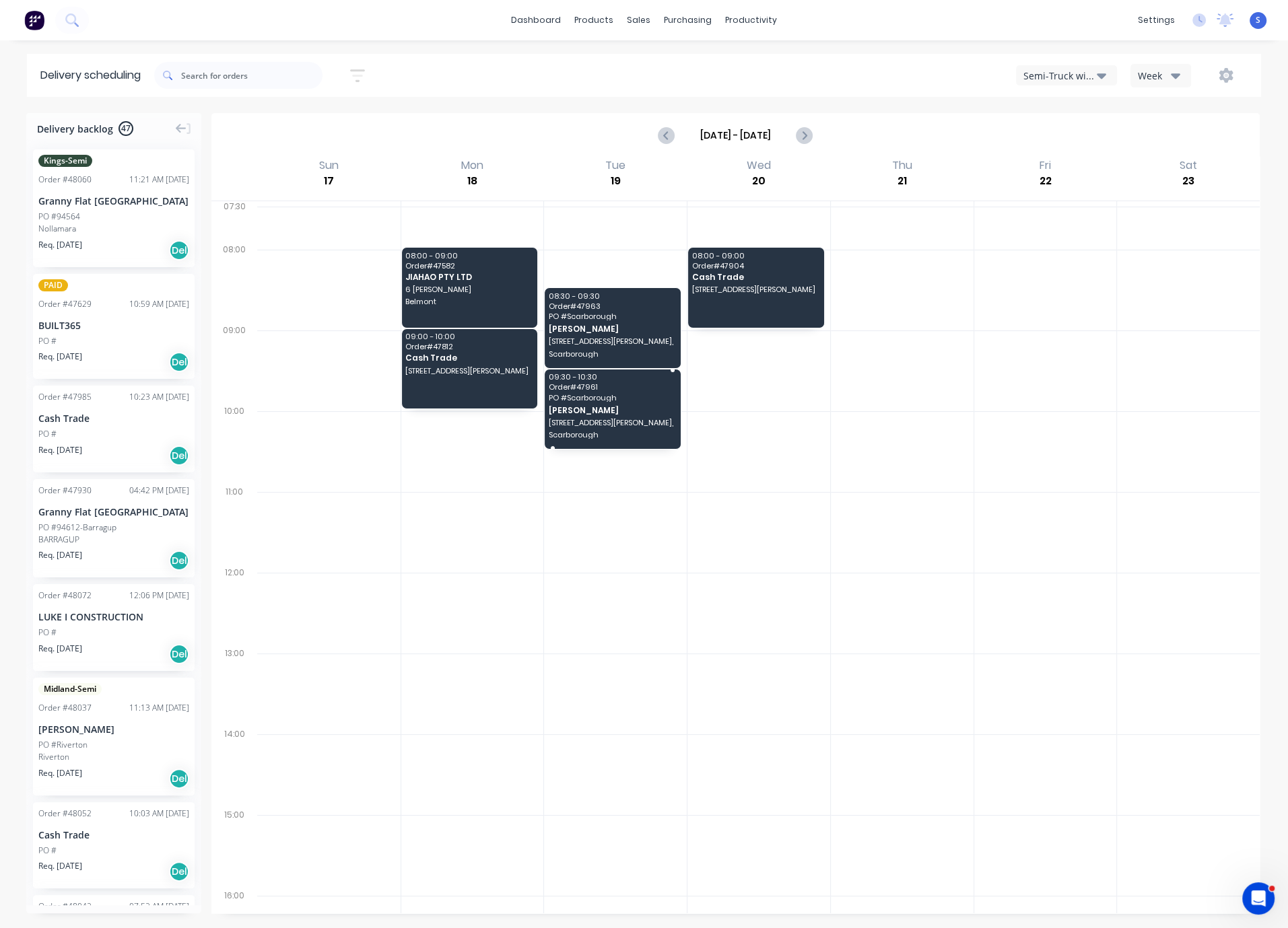
click at [606, 415] on span "Chris Gu" at bounding box center [612, 410] width 127 height 9
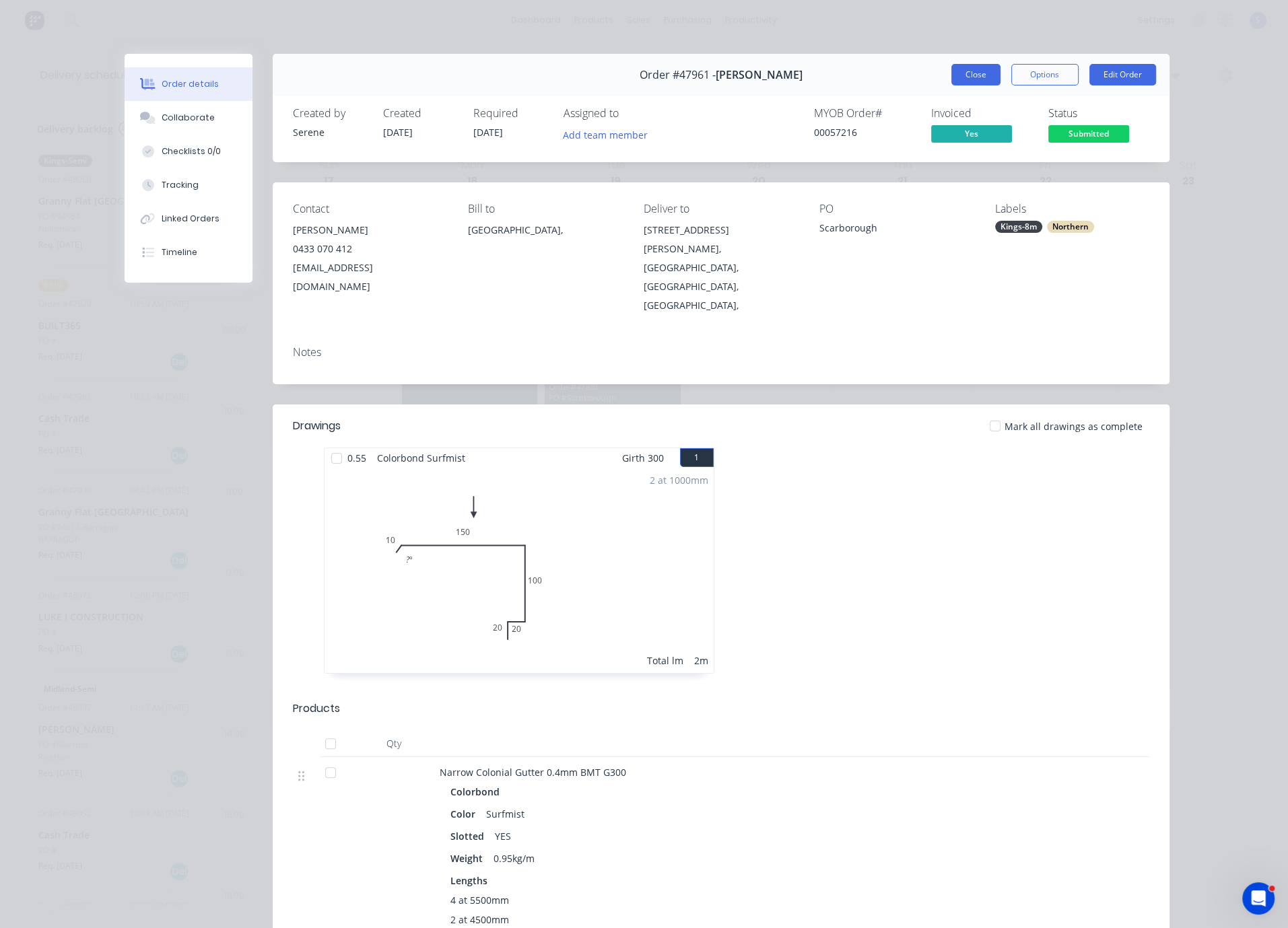
click at [961, 82] on button "Close" at bounding box center [976, 74] width 49 height 21
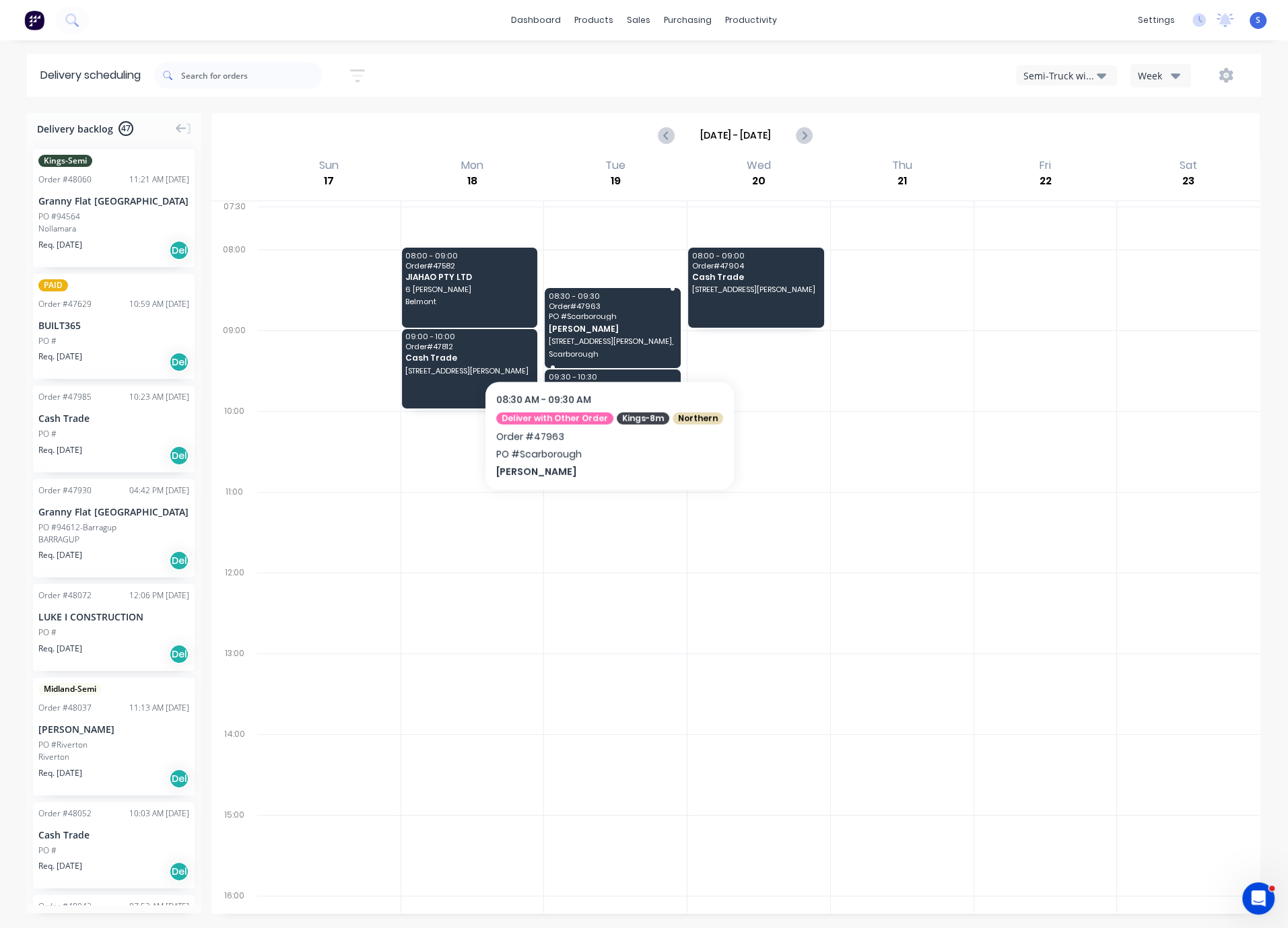
click at [605, 333] on span "Chris Gu" at bounding box center [612, 328] width 127 height 9
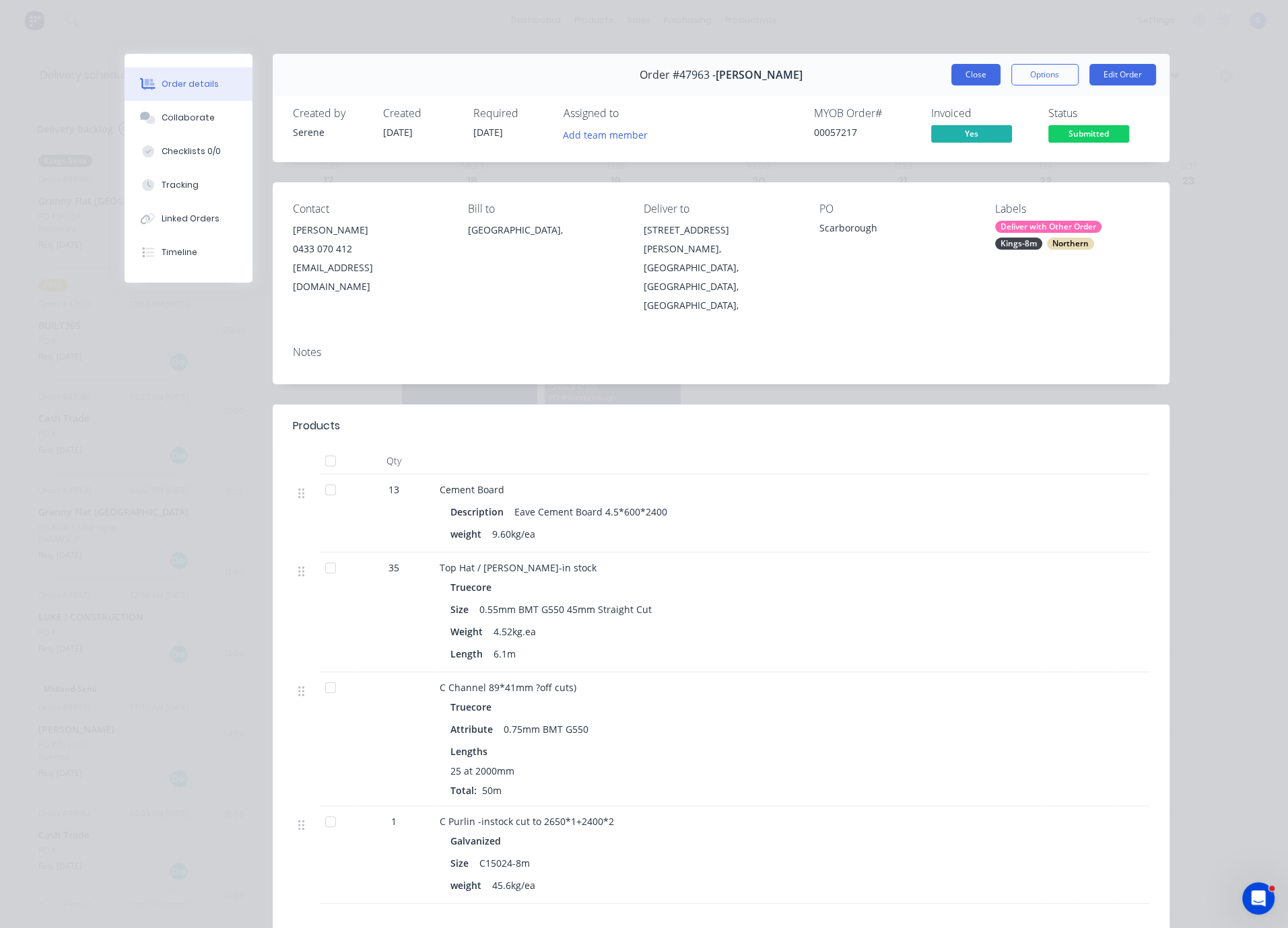
click at [968, 76] on button "Close" at bounding box center [976, 74] width 49 height 21
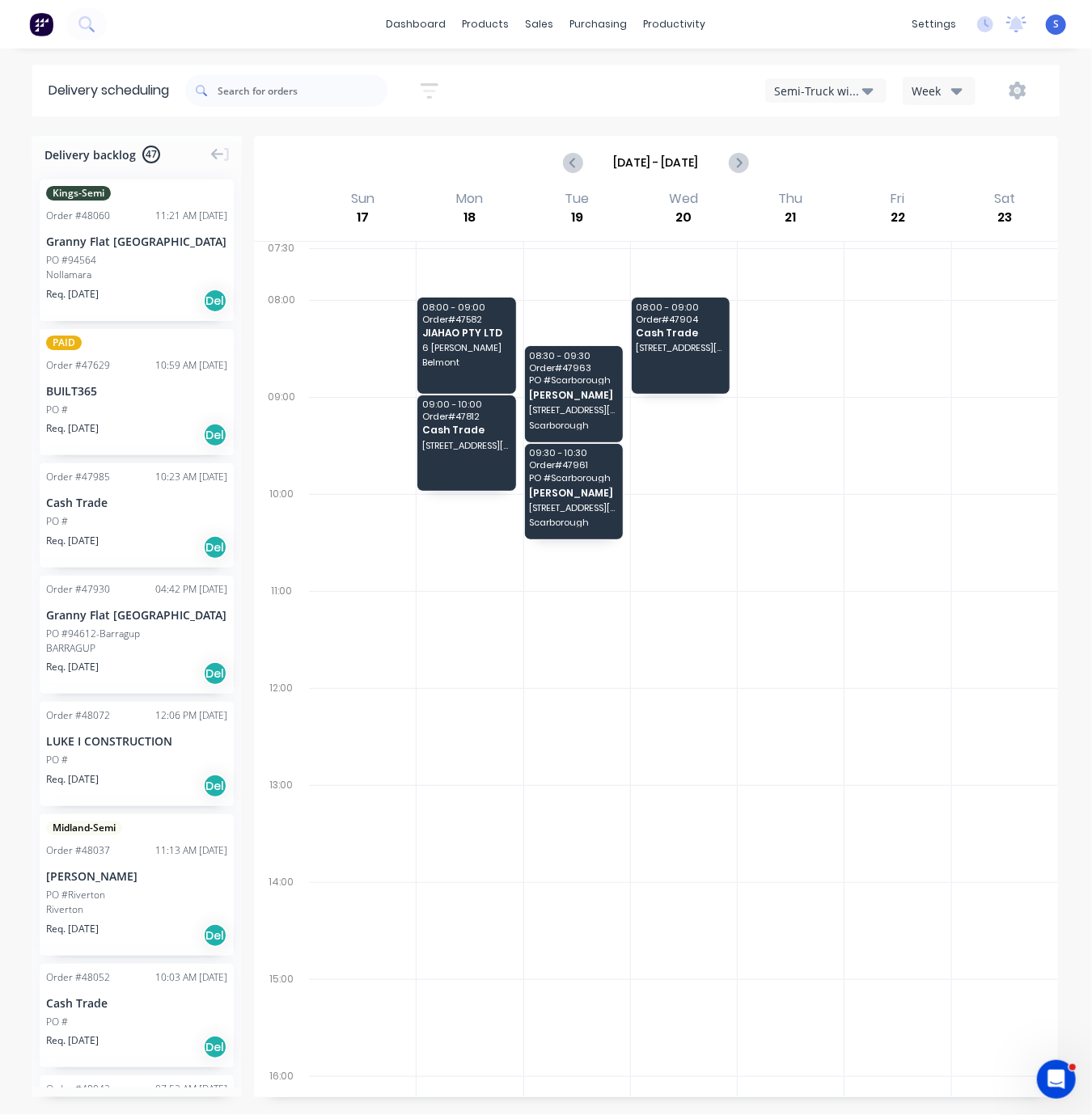
click at [563, 592] on div at bounding box center [578, 543] width 106 height 97
click at [0, 506] on html "dashboard products sales purchasing productivity dashboard products Product Cat…" at bounding box center [546, 558] width 1092 height 1115
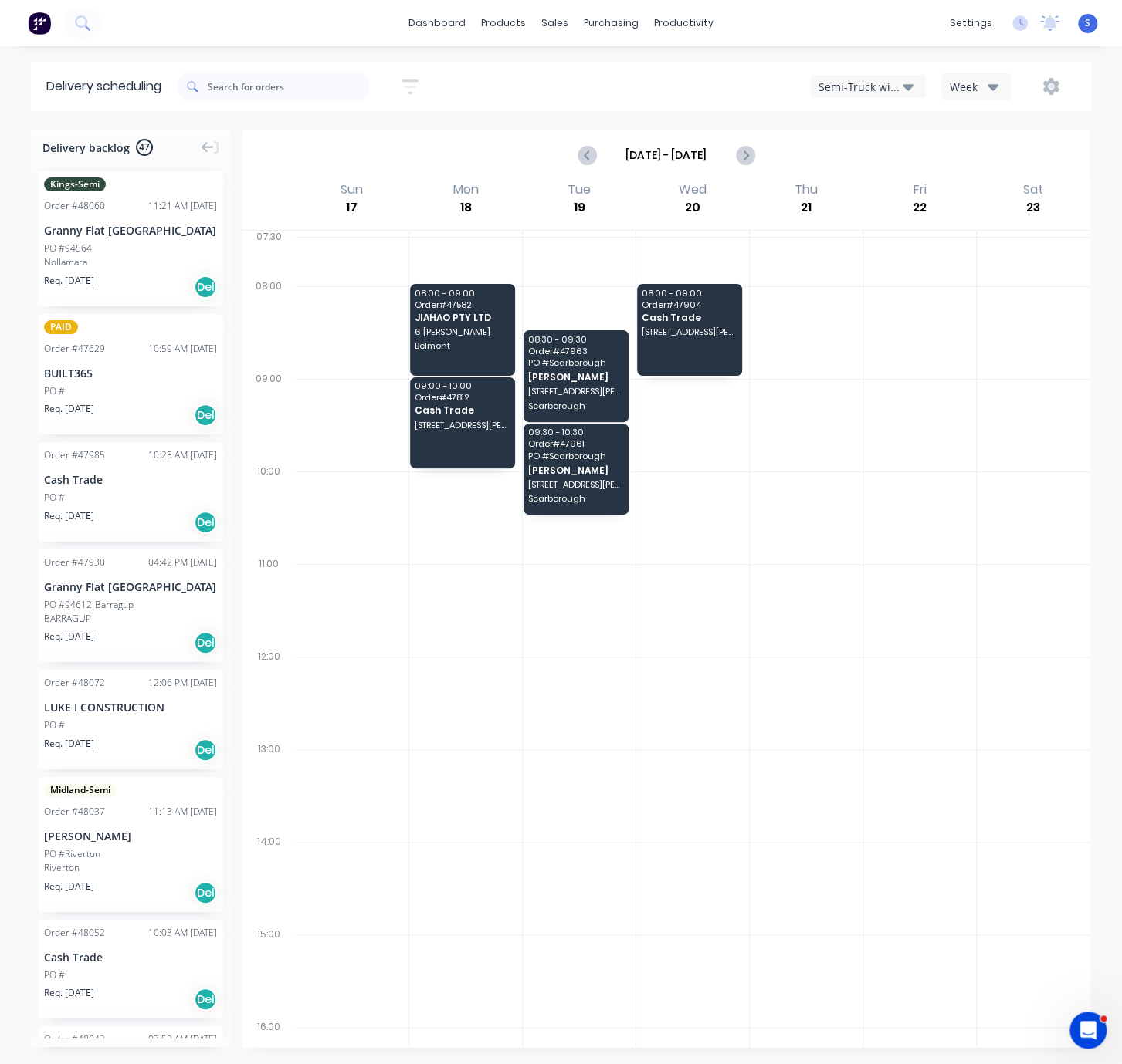
click at [493, 653] on div at bounding box center [465, 610] width 113 height 93
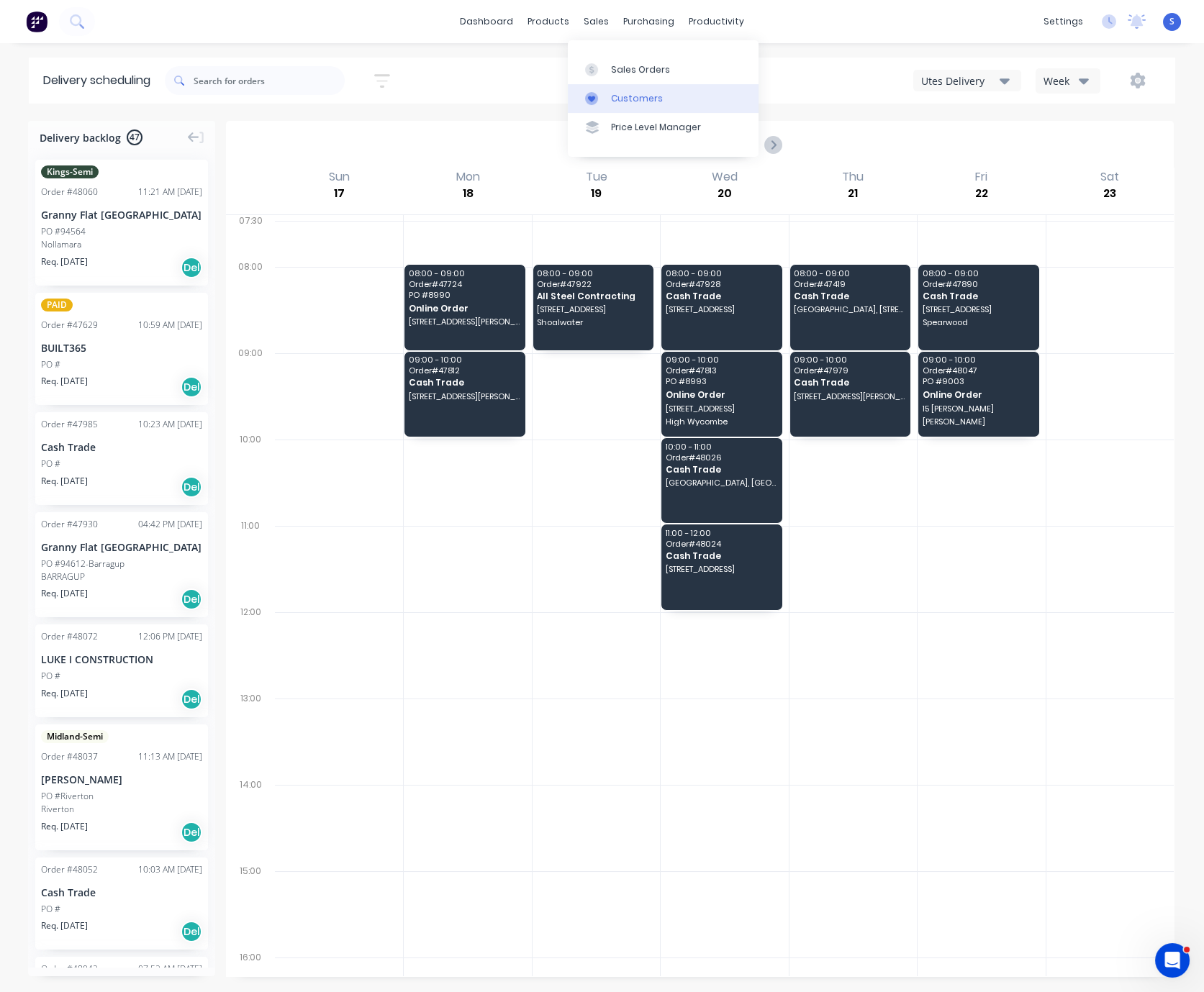
click at [630, 101] on div "Customers" at bounding box center [637, 99] width 52 height 13
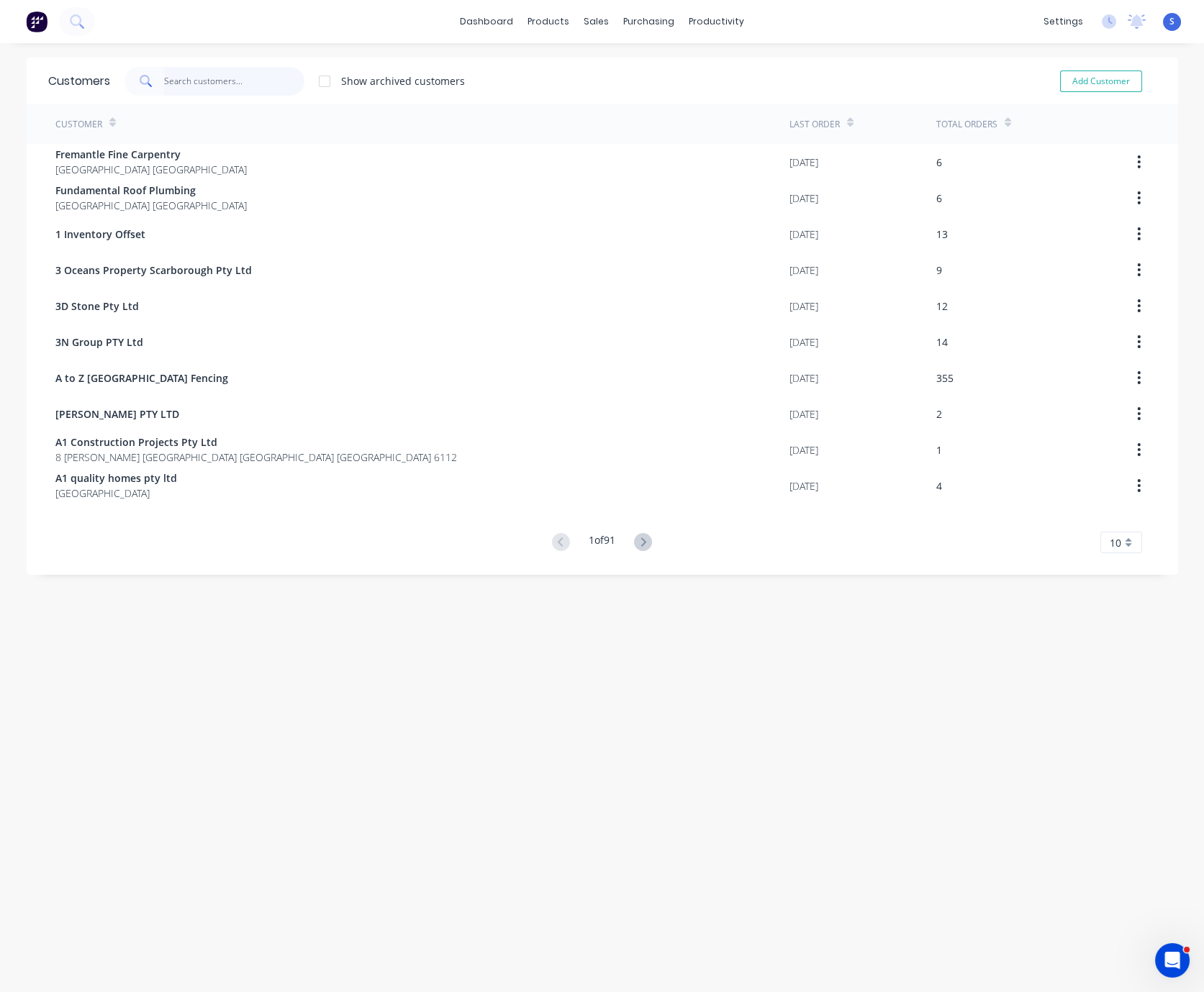
click at [234, 77] on input "text" at bounding box center [234, 81] width 140 height 29
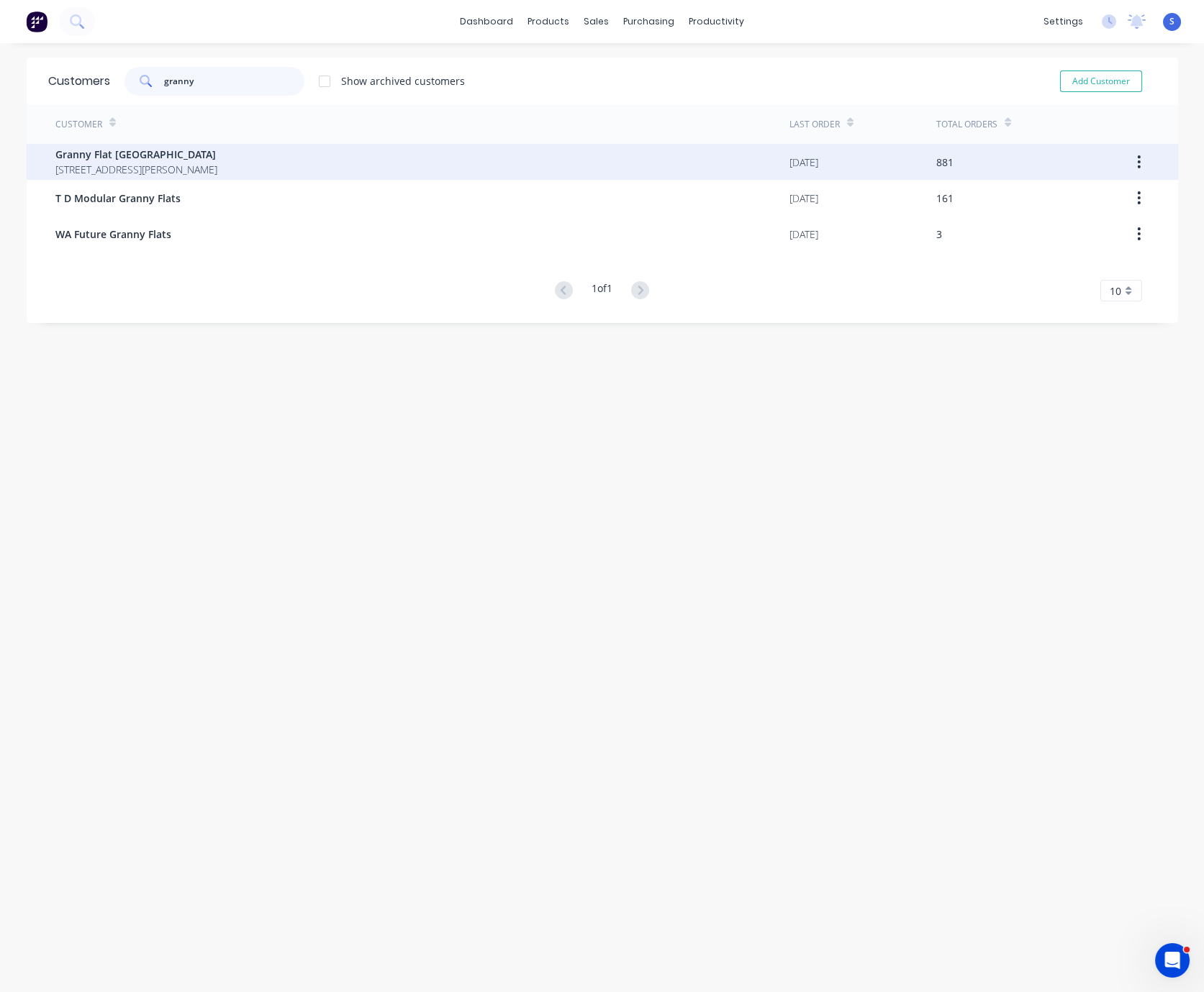
type input "granny"
click at [217, 152] on span "Granny Flat [GEOGRAPHIC_DATA]" at bounding box center [136, 154] width 162 height 15
